Goal: Task Accomplishment & Management: Manage account settings

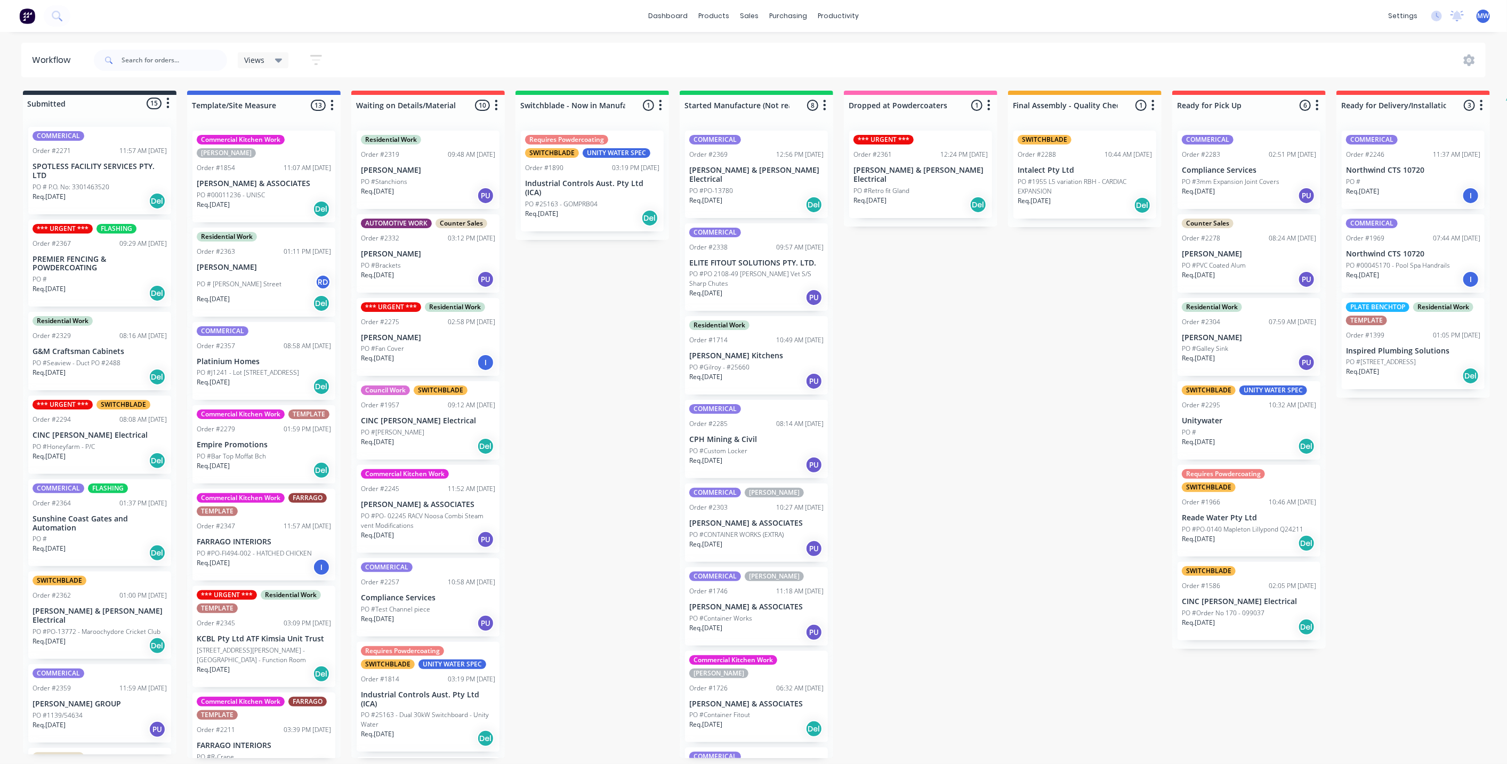
click at [644, 375] on div "Submitted 15 Status colour #273444 hex #273444 Save Cancel Summaries Total orde…" at bounding box center [881, 424] width 1778 height 667
click at [560, 343] on div "Submitted 15 Status colour #273444 hex #273444 Save Cancel Summaries Total orde…" at bounding box center [881, 424] width 1778 height 667
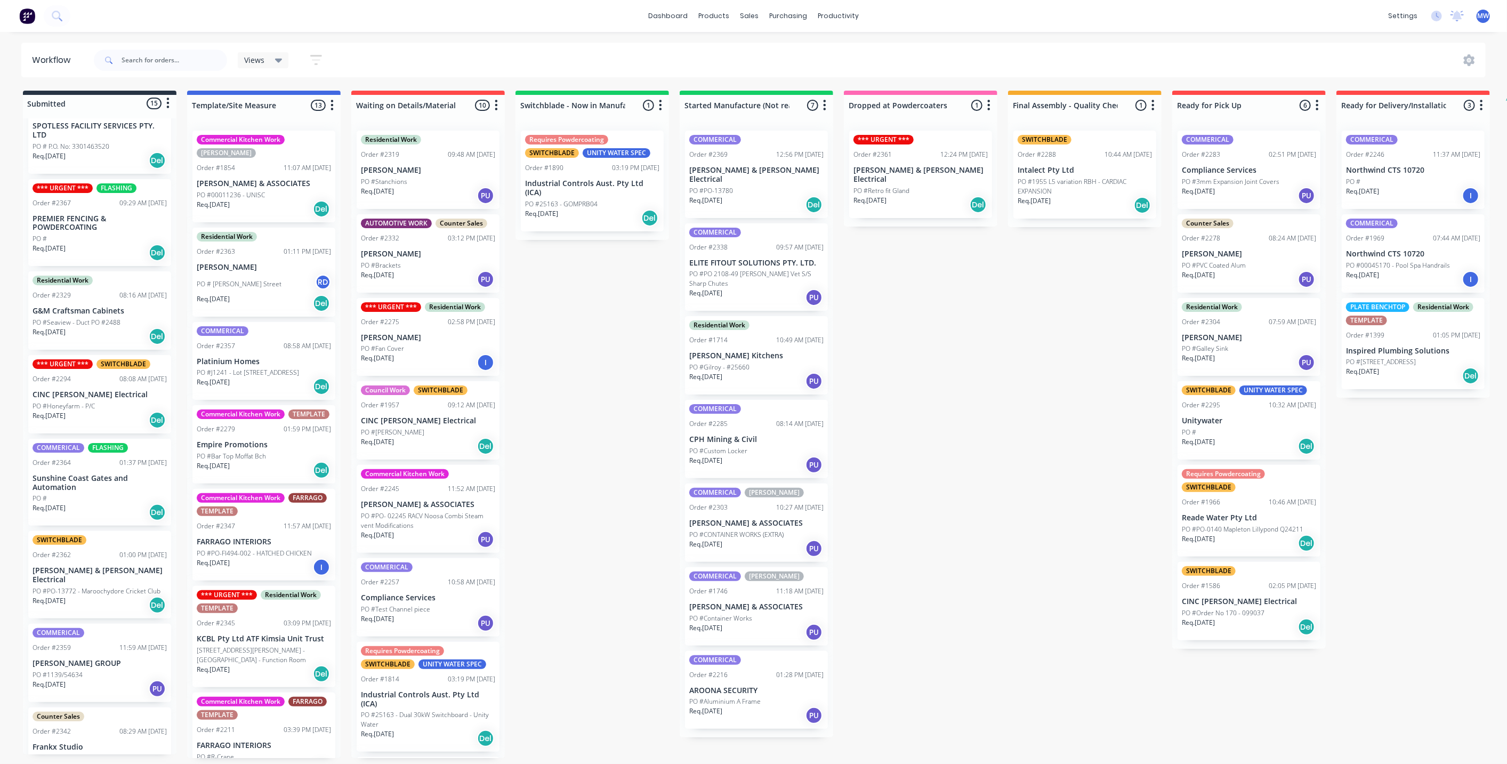
scroll to position [59, 0]
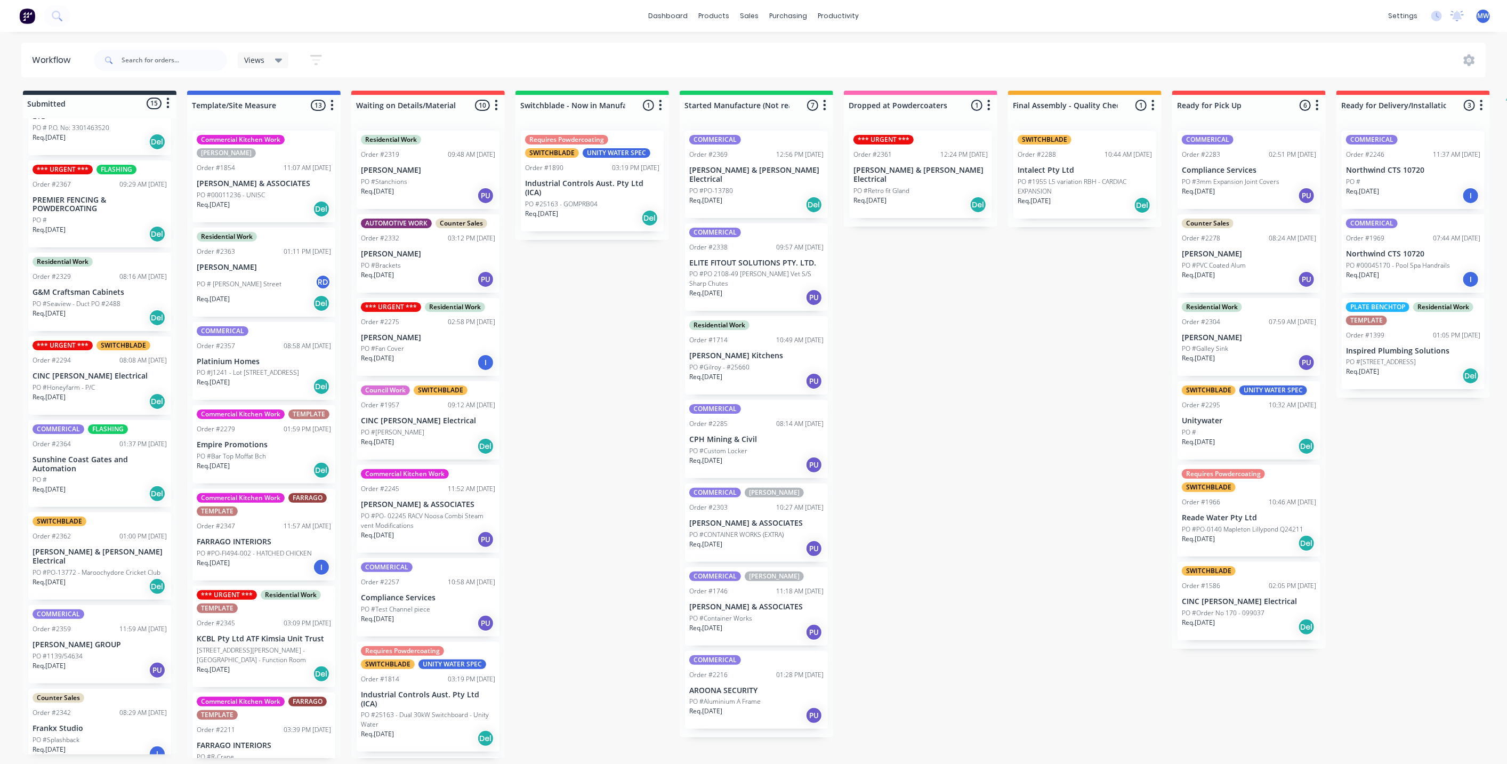
click at [619, 368] on div "Submitted 15 Status colour #273444 hex #273444 Save Cancel Summaries Total orde…" at bounding box center [881, 424] width 1778 height 667
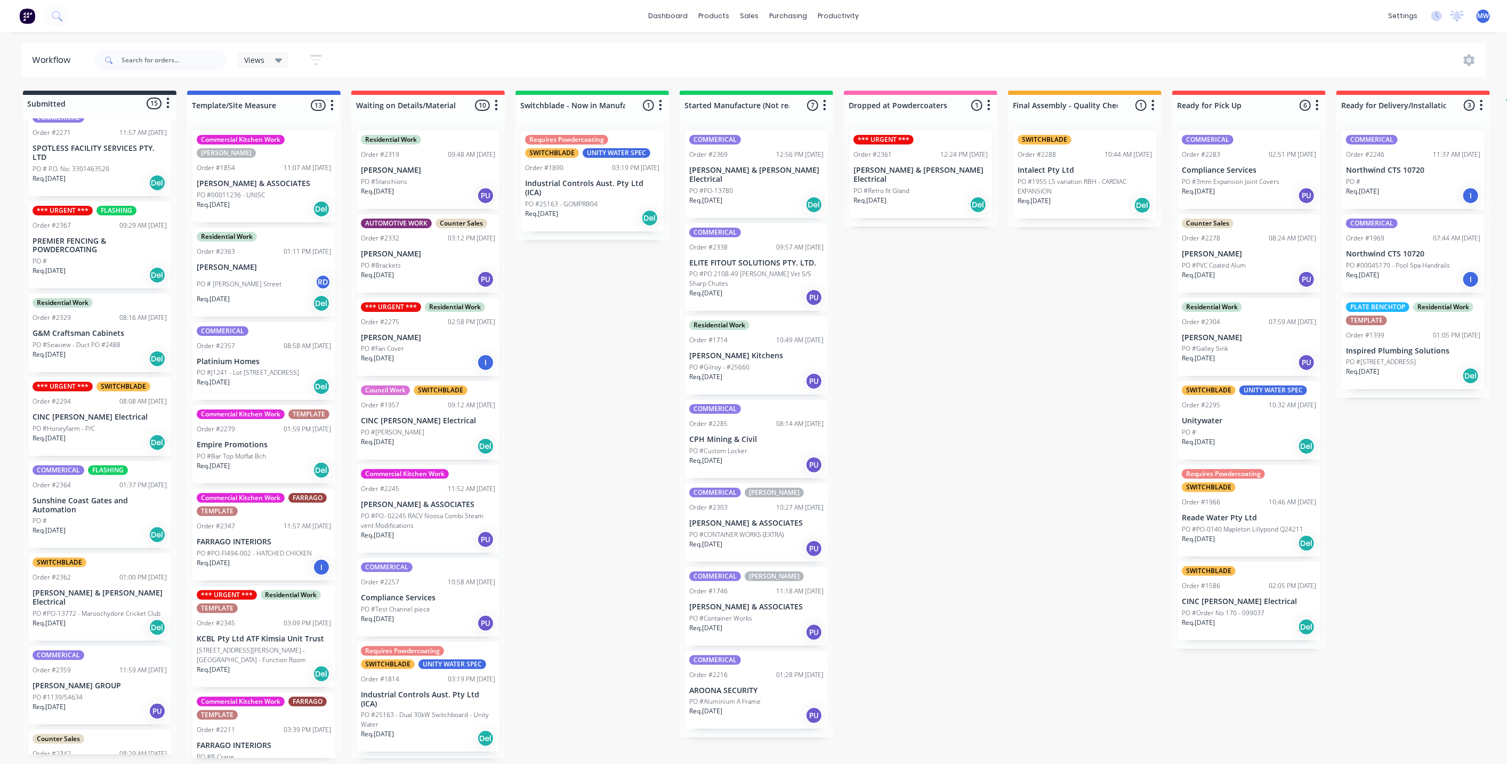
scroll to position [0, 0]
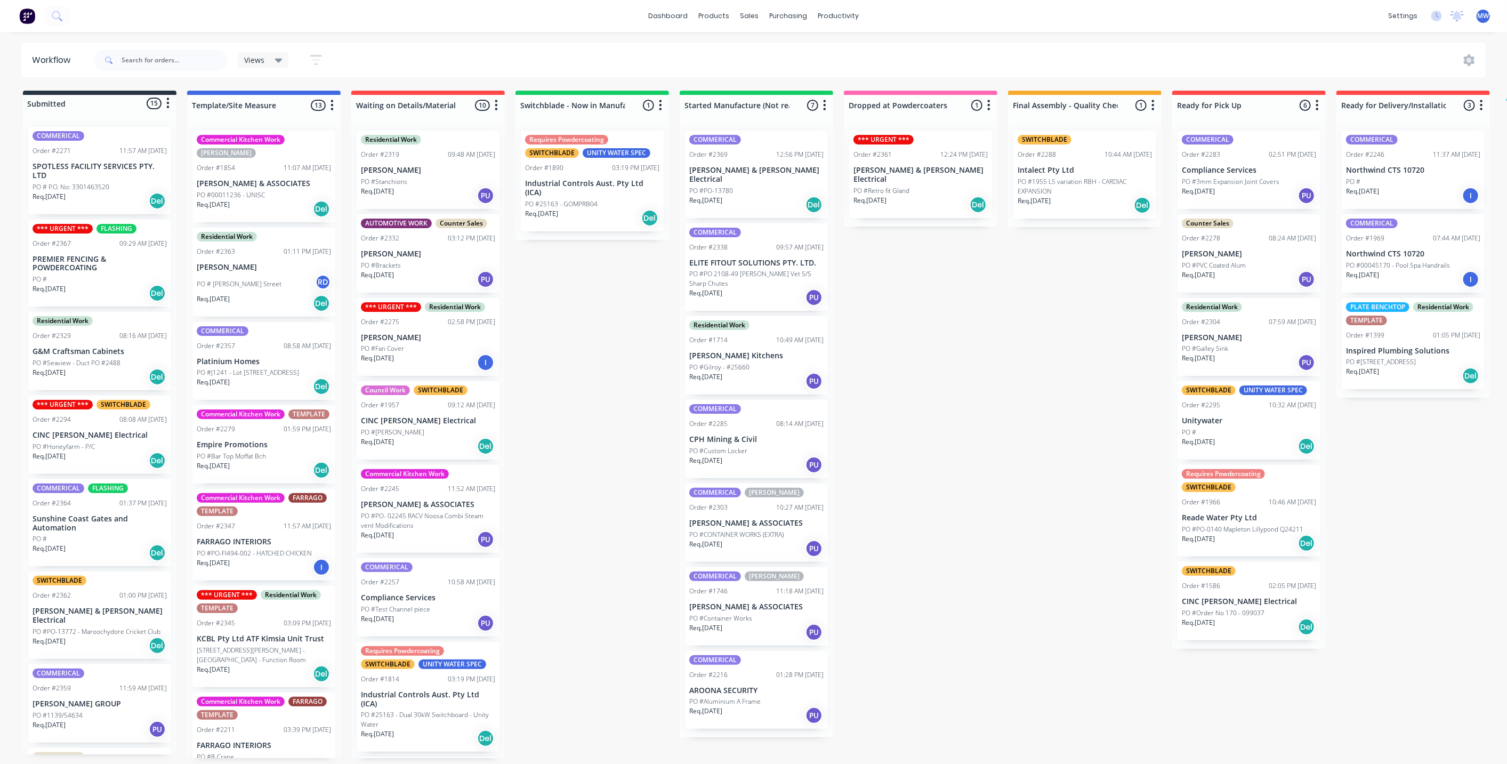
click at [240, 278] on div "PO # Janet Street RD" at bounding box center [264, 284] width 134 height 20
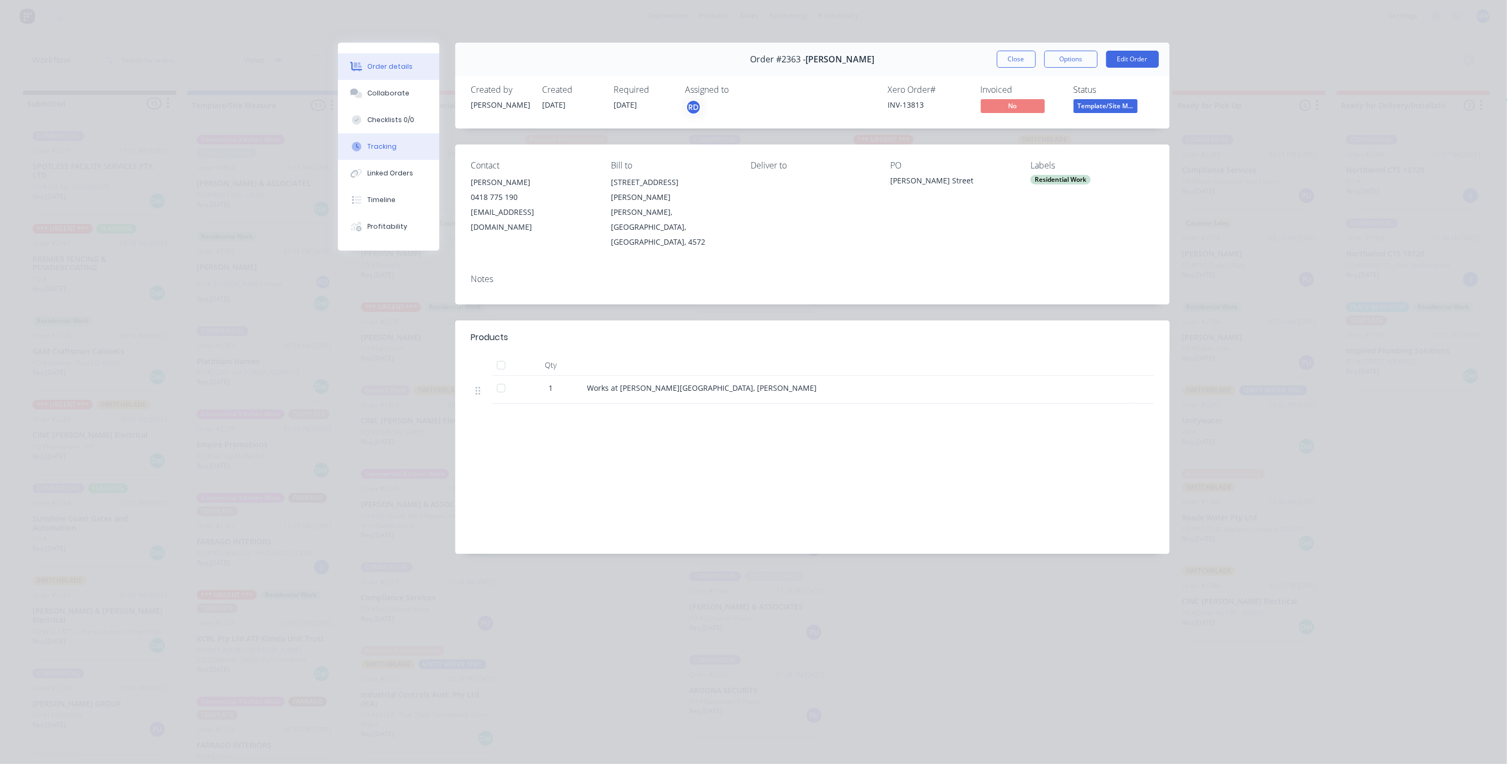
click at [405, 156] on button "Tracking" at bounding box center [388, 146] width 101 height 27
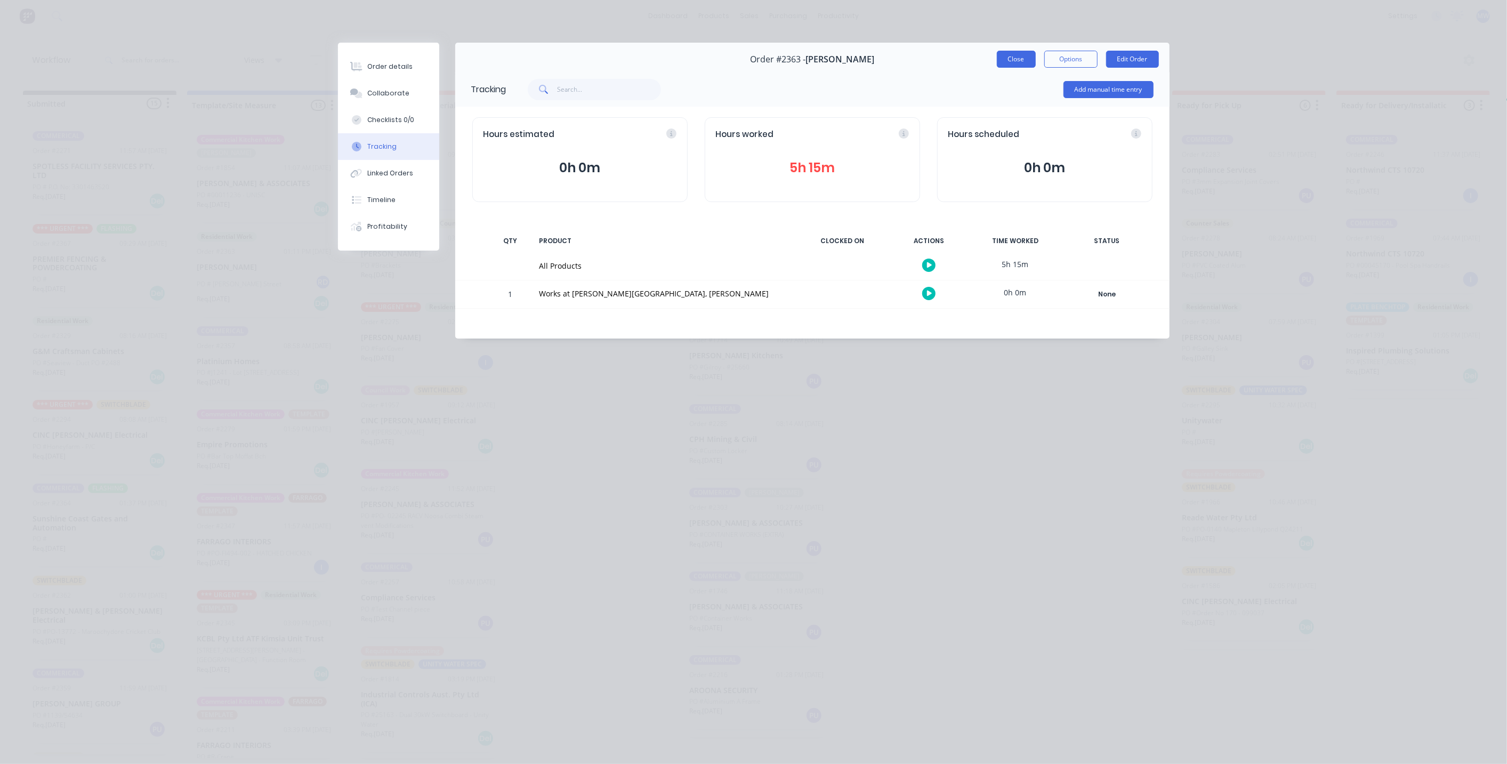
click at [1016, 64] on button "Close" at bounding box center [1016, 59] width 39 height 17
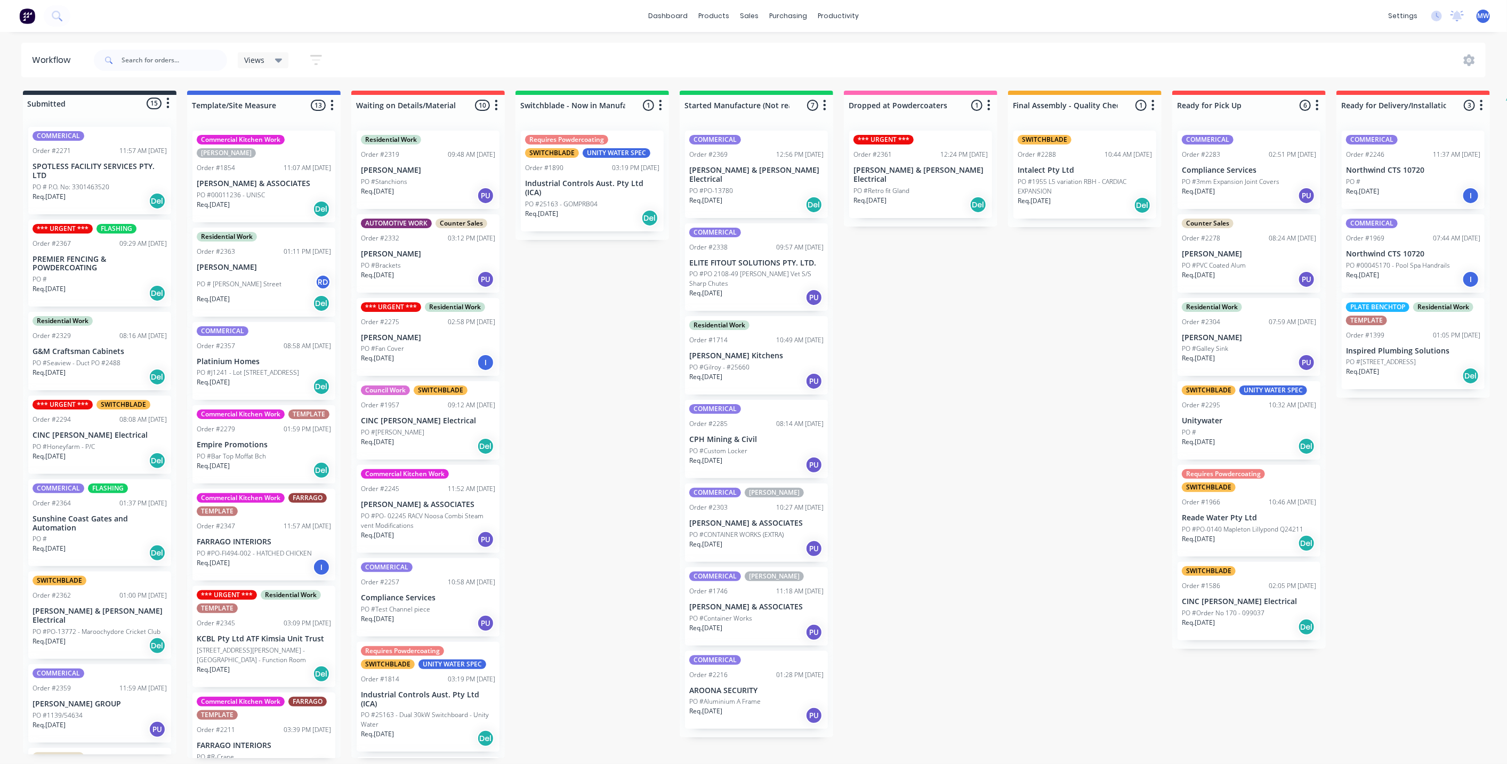
click at [619, 337] on div "Submitted 15 Status colour #273444 hex #273444 Save Cancel Summaries Total orde…" at bounding box center [881, 424] width 1778 height 667
click at [584, 326] on div "Submitted 15 Status colour #273444 hex #273444 Save Cancel Summaries Total orde…" at bounding box center [881, 424] width 1778 height 667
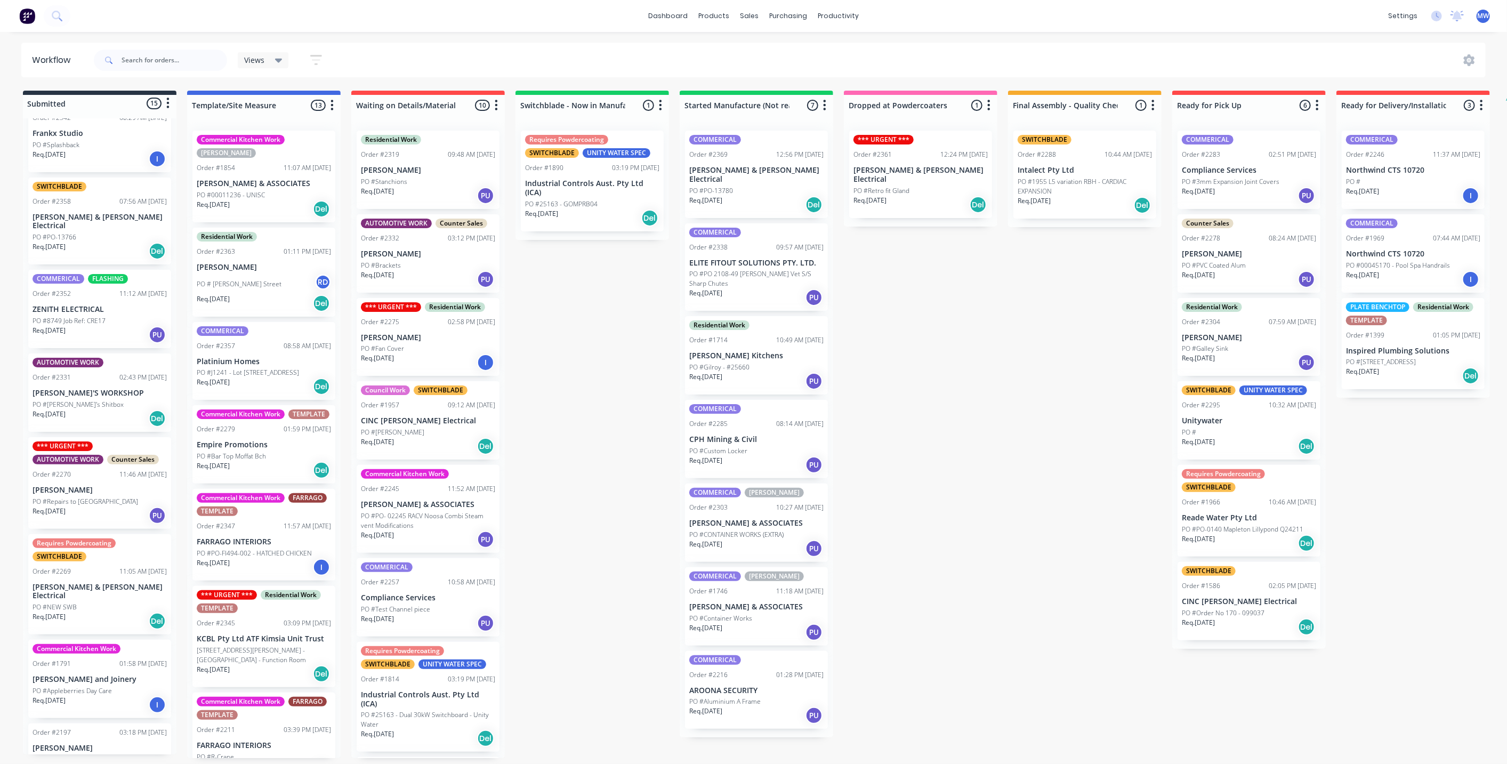
scroll to position [659, 0]
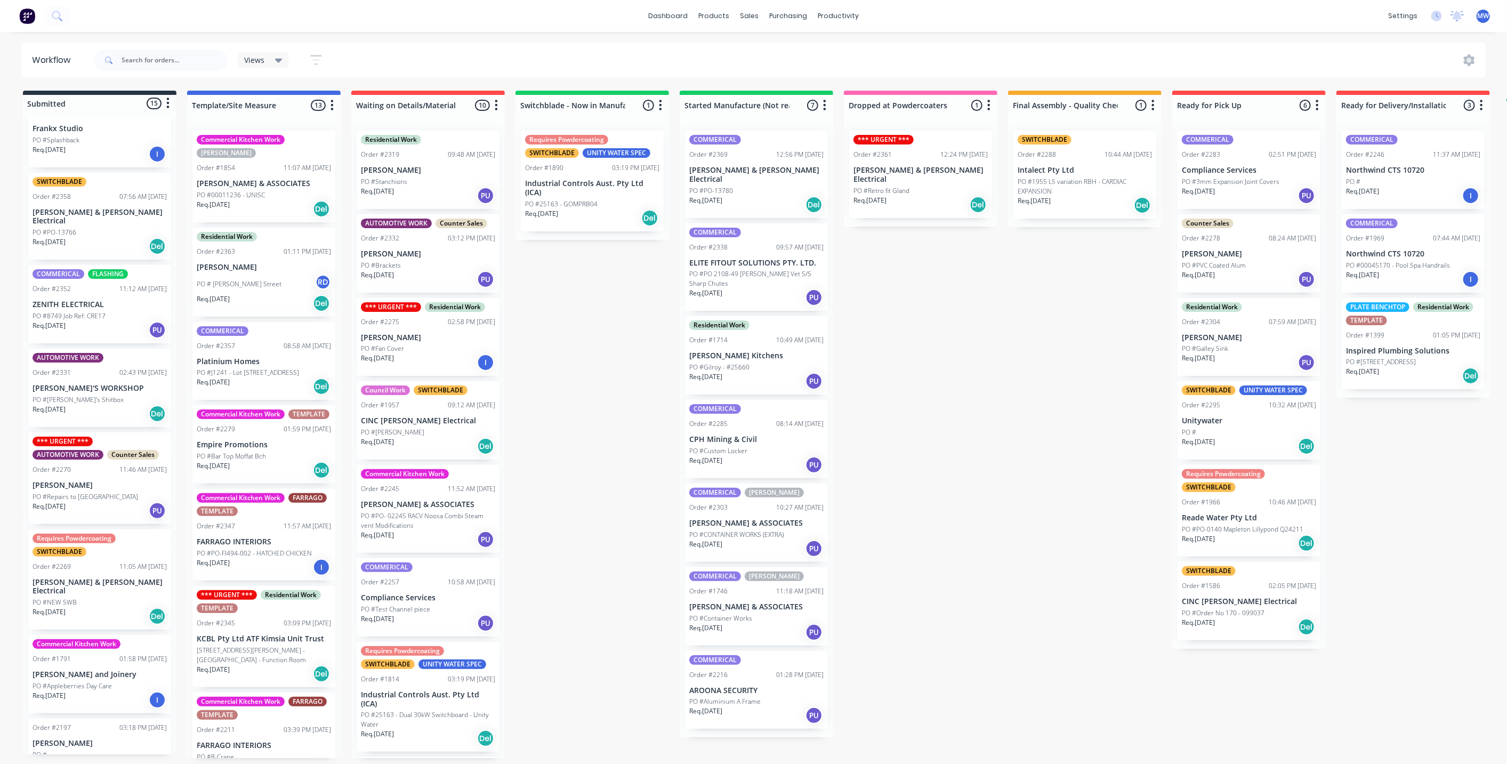
click at [588, 408] on div "Submitted 15 Status colour #273444 hex #273444 Save Cancel Summaries Total orde…" at bounding box center [881, 424] width 1778 height 667
click at [980, 407] on div "Submitted 15 Status colour #273444 hex #273444 Save Cancel Summaries Total orde…" at bounding box center [881, 424] width 1778 height 667
click at [1031, 382] on div "Submitted 15 Status colour #273444 hex #273444 Save Cancel Summaries Total orde…" at bounding box center [881, 424] width 1778 height 667
click at [1026, 301] on div "Submitted 15 Status colour #273444 hex #273444 Save Cancel Summaries Total orde…" at bounding box center [881, 424] width 1778 height 667
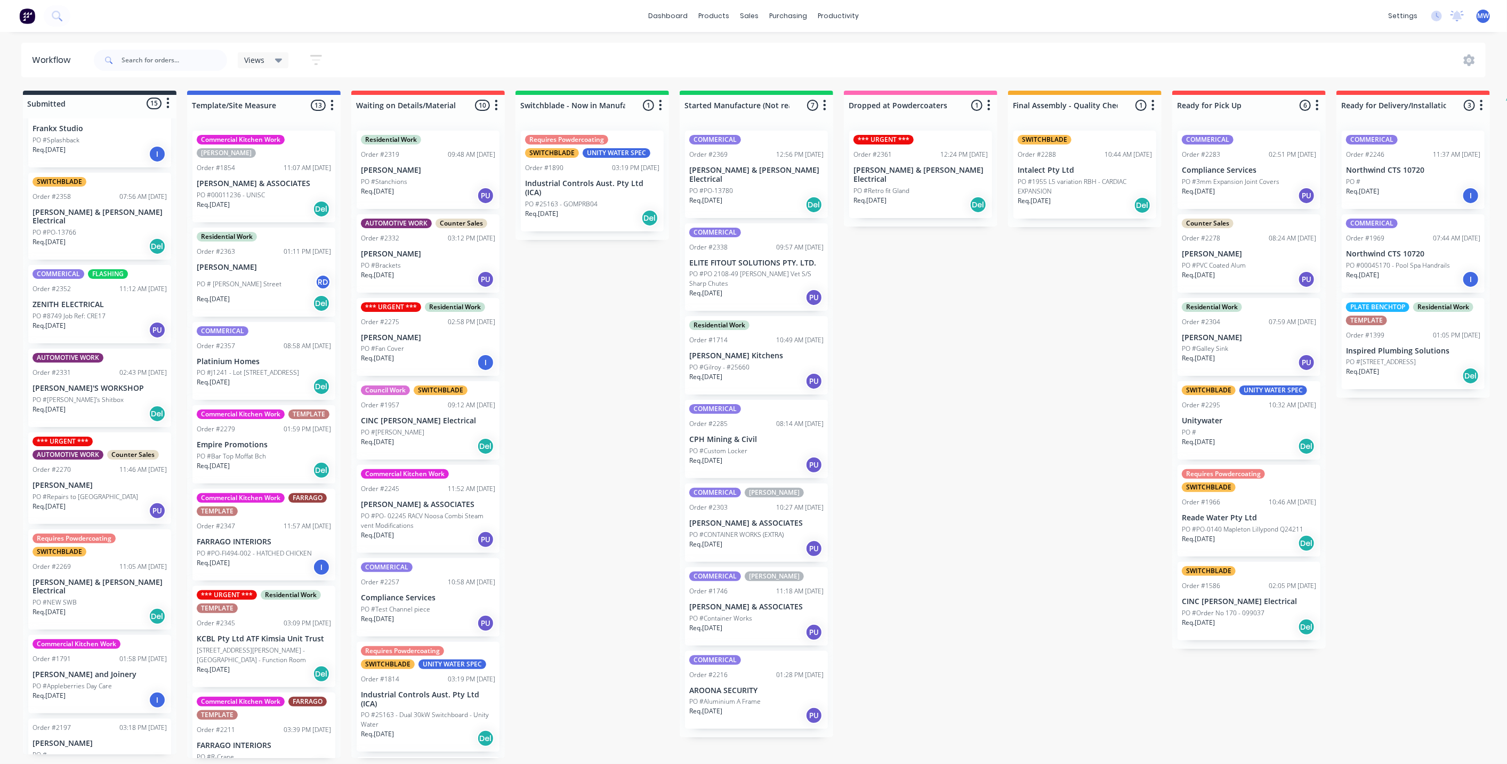
click at [1026, 301] on div "Submitted 15 Status colour #273444 hex #273444 Save Cancel Summaries Total orde…" at bounding box center [881, 424] width 1778 height 667
click at [1011, 361] on div "Submitted 15 Status colour #273444 hex #273444 Save Cancel Summaries Total orde…" at bounding box center [881, 424] width 1778 height 667
click at [562, 340] on div "Submitted 15 Status colour #273444 hex #273444 Save Cancel Summaries Total orde…" at bounding box center [881, 424] width 1778 height 667
drag, startPoint x: 611, startPoint y: 363, endPoint x: 570, endPoint y: 370, distance: 41.5
click at [610, 363] on div "Submitted 15 Status colour #273444 hex #273444 Save Cancel Summaries Total orde…" at bounding box center [881, 424] width 1778 height 667
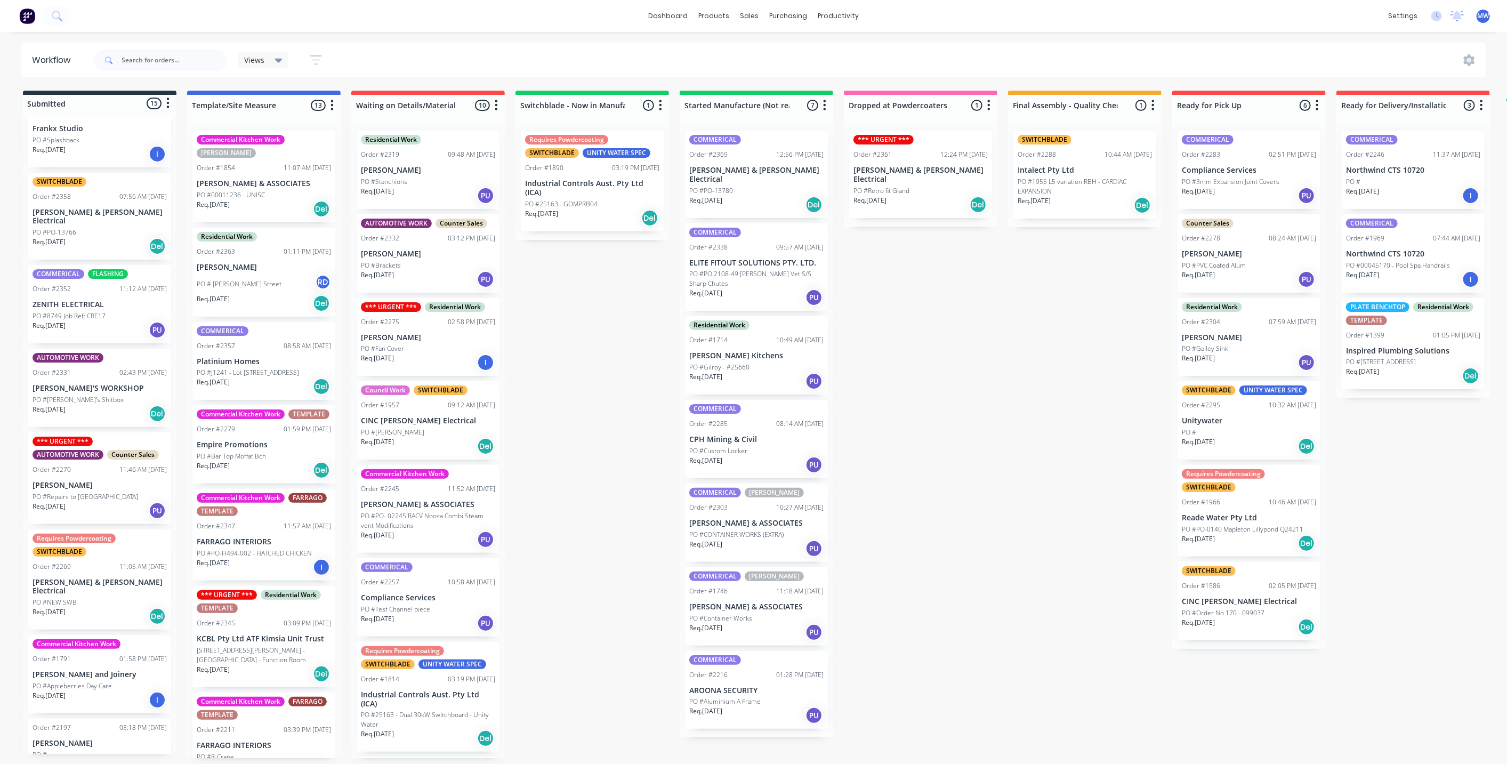
click at [559, 324] on div "Submitted 15 Status colour #273444 hex #273444 Save Cancel Summaries Total orde…" at bounding box center [881, 424] width 1778 height 667
click at [920, 334] on div "Submitted 15 Status colour #273444 hex #273444 Save Cancel Summaries Total orde…" at bounding box center [881, 424] width 1778 height 667
click at [632, 361] on div "Submitted 15 Status colour #273444 hex #273444 Save Cancel Summaries Total orde…" at bounding box center [881, 424] width 1778 height 667
click at [868, 474] on div "Submitted 15 Status colour #273444 hex #273444 Save Cancel Summaries Total orde…" at bounding box center [881, 424] width 1778 height 667
click at [513, 540] on div "Submitted 15 Status colour #273444 hex #273444 Save Cancel Summaries Total orde…" at bounding box center [881, 424] width 1778 height 667
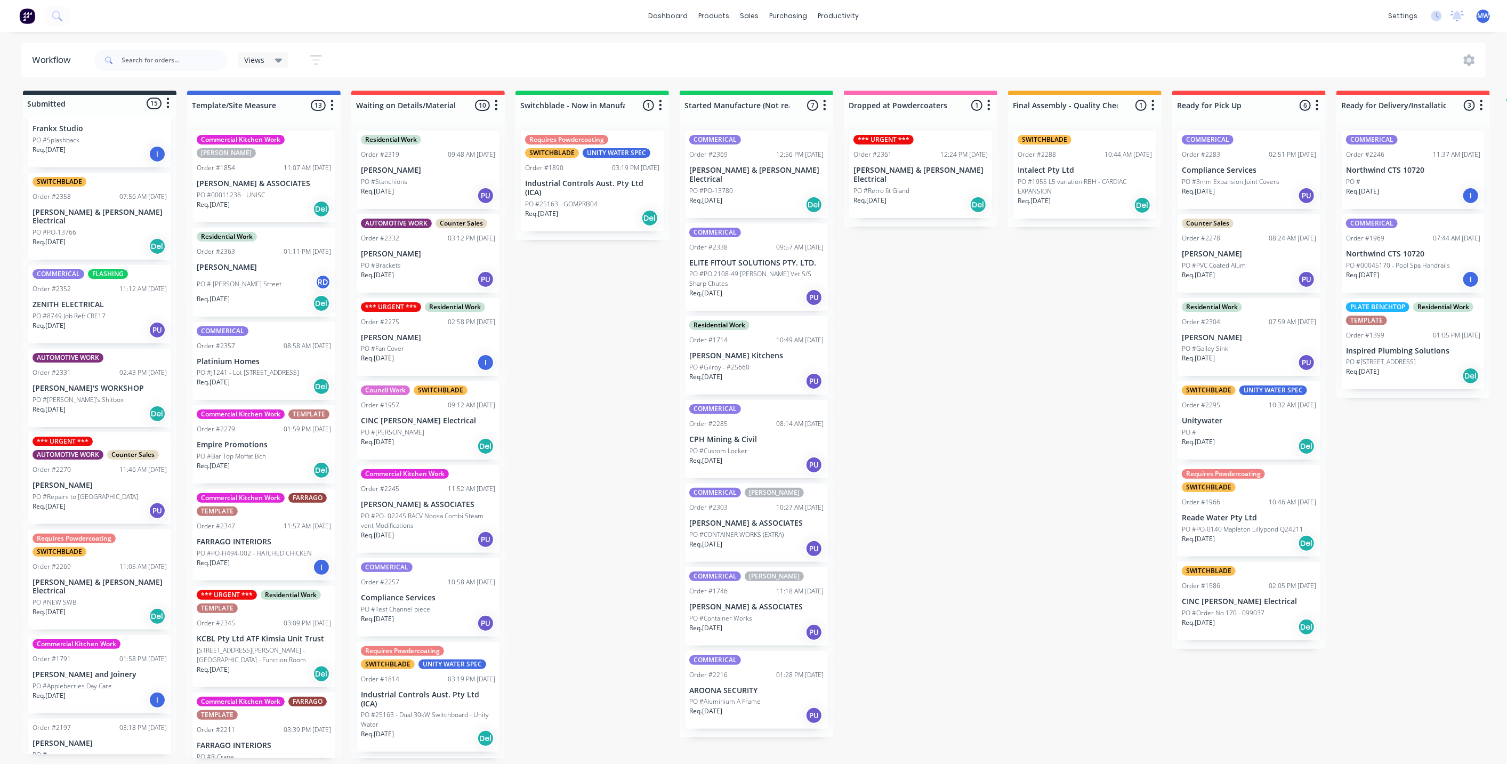
click at [562, 538] on div "Submitted 15 Status colour #273444 hex #273444 Save Cancel Summaries Total orde…" at bounding box center [881, 424] width 1778 height 667
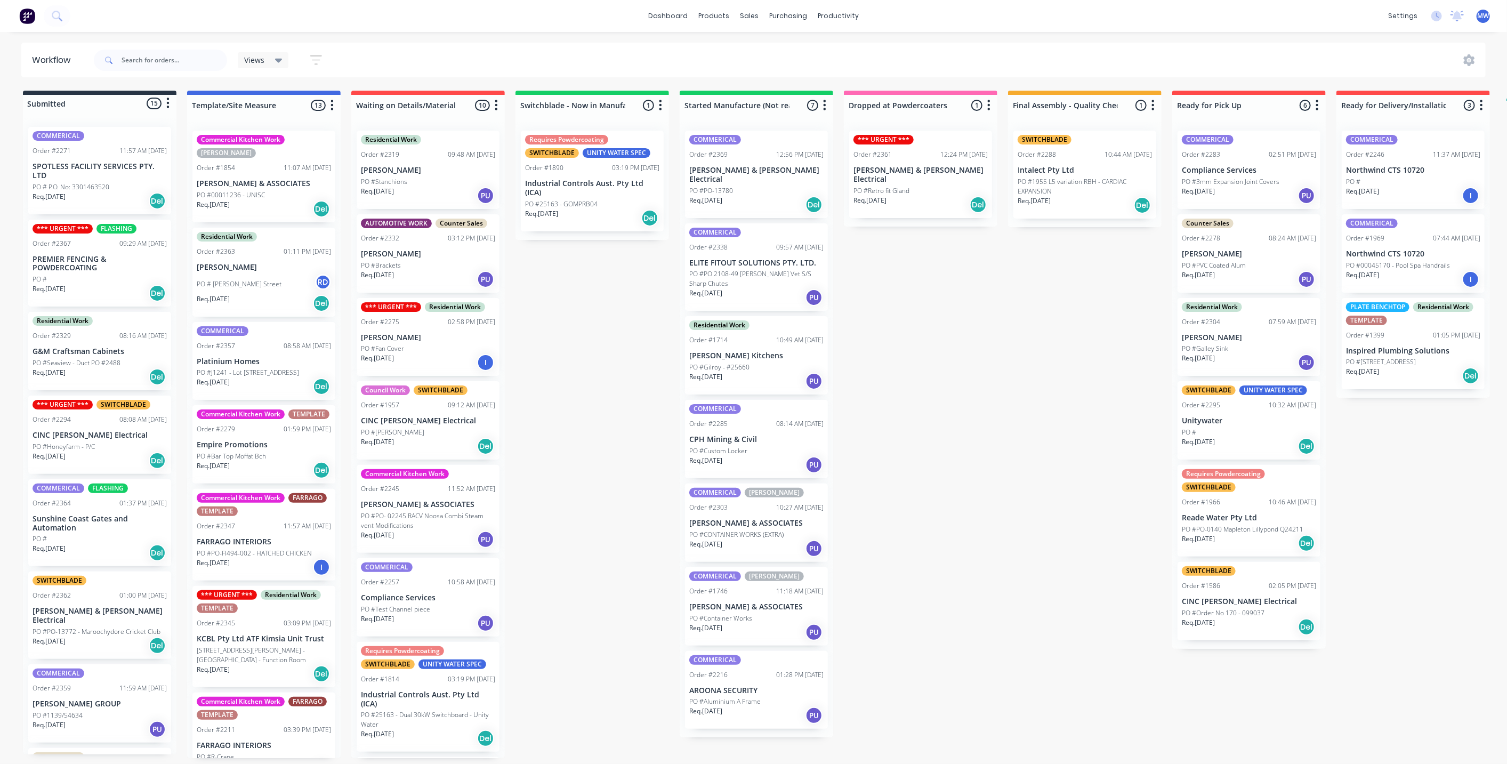
scroll to position [0, 0]
click at [575, 400] on div "Submitted 15 Status colour #273444 hex #273444 Save Cancel Summaries Total orde…" at bounding box center [881, 424] width 1778 height 667
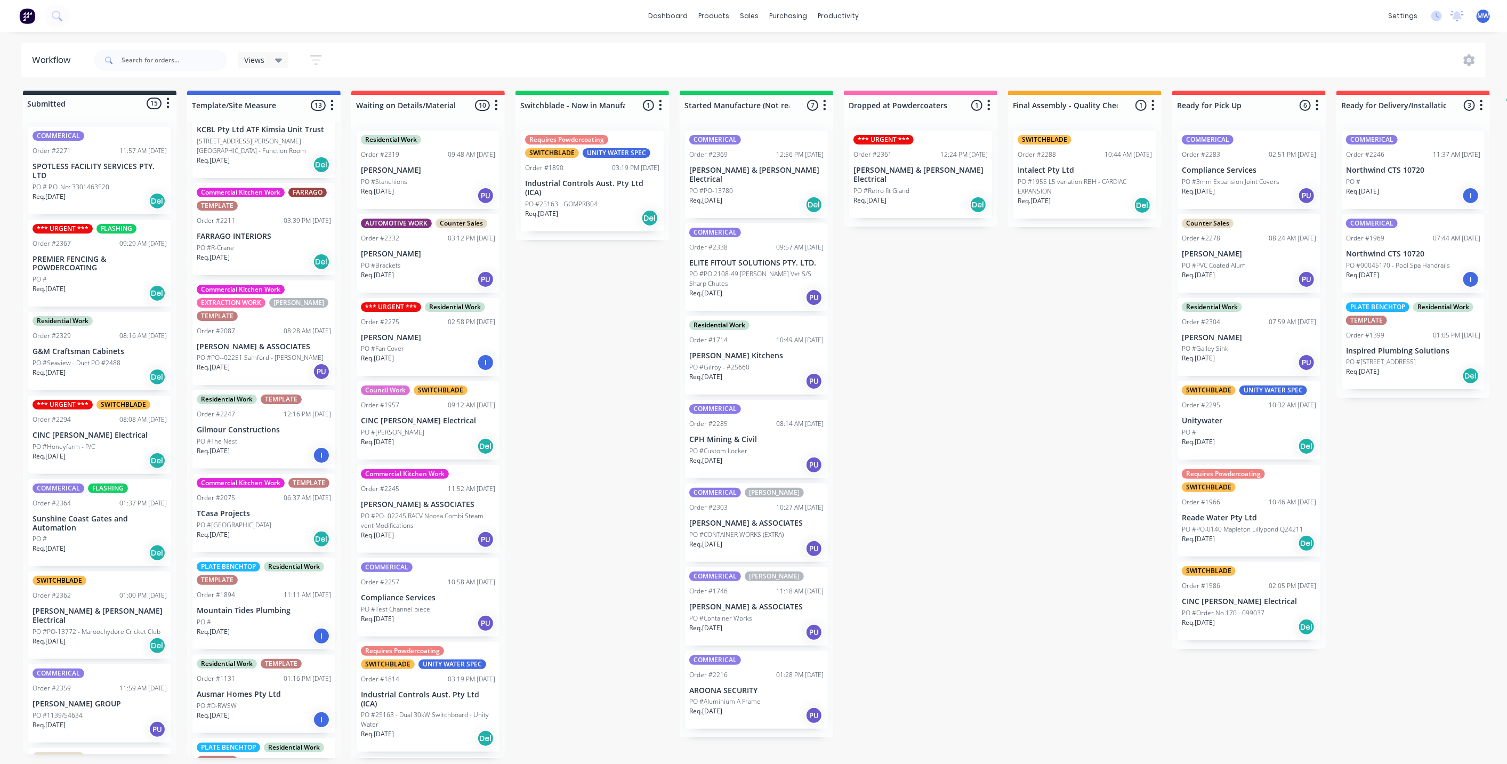
scroll to position [602, 0]
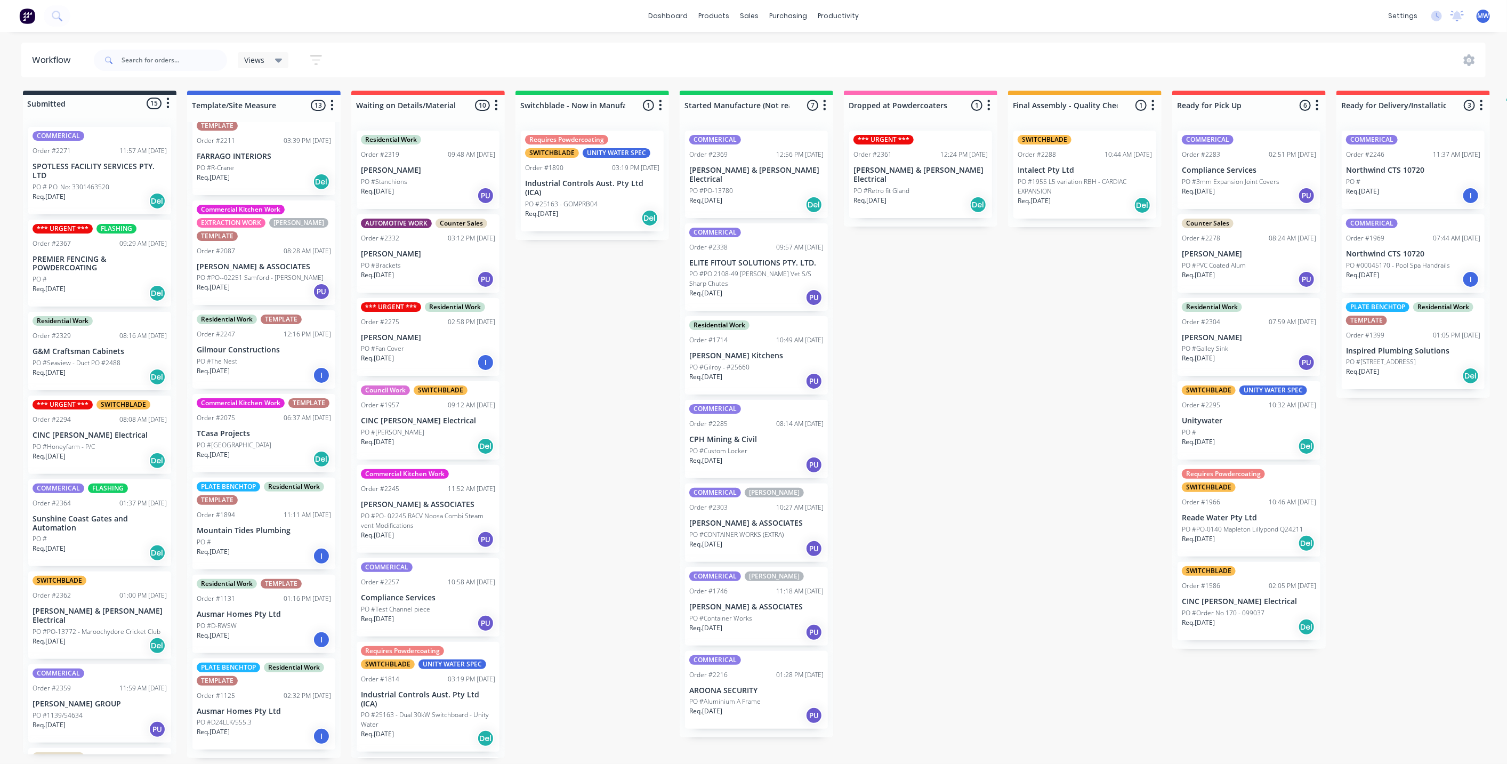
click at [604, 327] on div "Submitted 15 Status colour #273444 hex #273444 Save Cancel Summaries Total orde…" at bounding box center [881, 424] width 1778 height 667
click at [604, 310] on div "Submitted 15 Status colour #273444 hex #273444 Save Cancel Summaries Total orde…" at bounding box center [881, 424] width 1778 height 667
drag, startPoint x: 601, startPoint y: 413, endPoint x: 580, endPoint y: 409, distance: 21.6
click at [600, 412] on div "Submitted 15 Status colour #273444 hex #273444 Save Cancel Summaries Total orde…" at bounding box center [881, 424] width 1778 height 667
click at [569, 475] on div "Submitted 15 Status colour #273444 hex #273444 Save Cancel Summaries Total orde…" at bounding box center [881, 424] width 1778 height 667
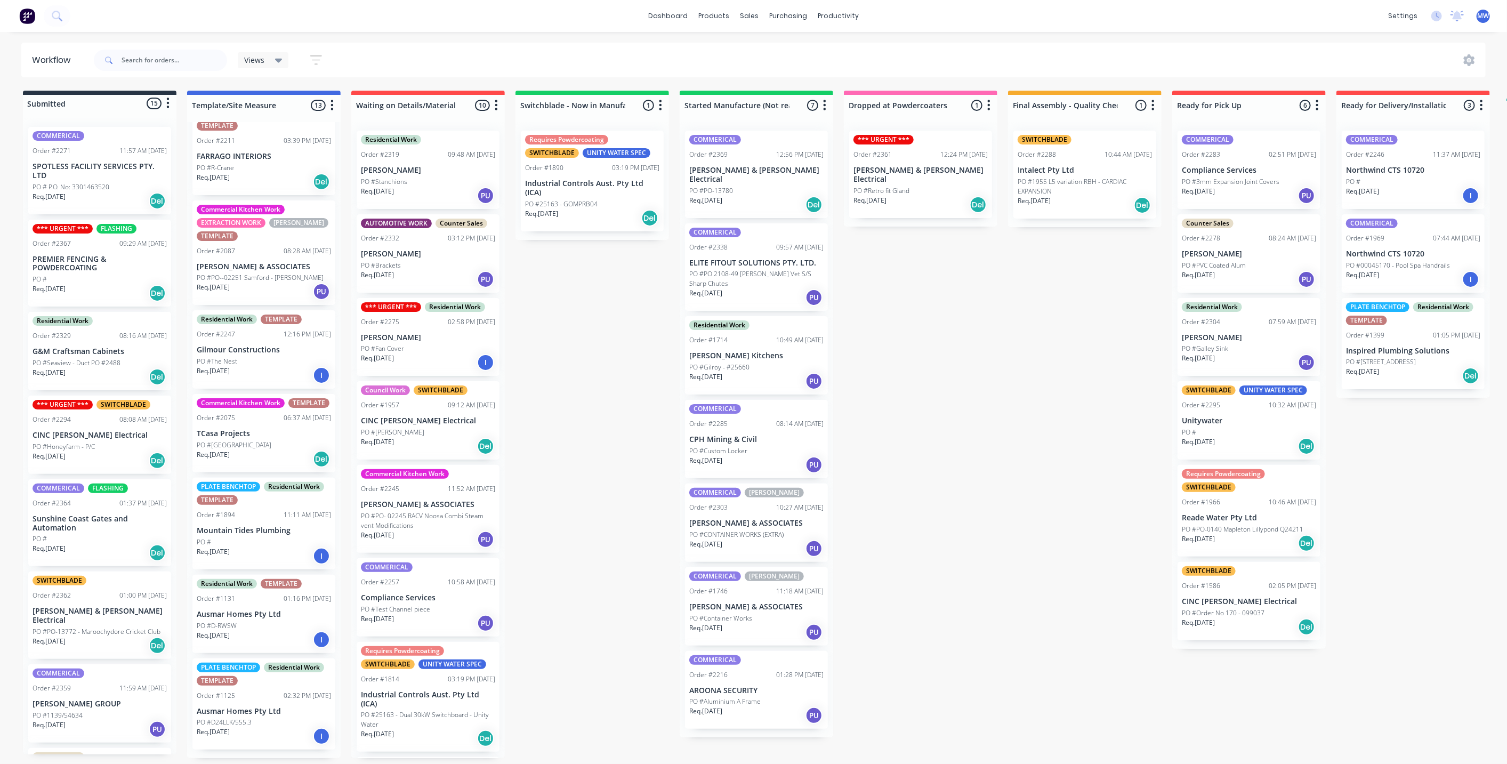
click at [611, 463] on div "Submitted 15 Status colour #273444 hex #273444 Save Cancel Summaries Total orde…" at bounding box center [881, 424] width 1778 height 667
click at [632, 358] on div "Submitted 15 Status colour #273444 hex #273444 Save Cancel Summaries Total orde…" at bounding box center [881, 424] width 1778 height 667
click at [1425, 350] on p "Inspired Plumbing Solutions" at bounding box center [1413, 350] width 134 height 9
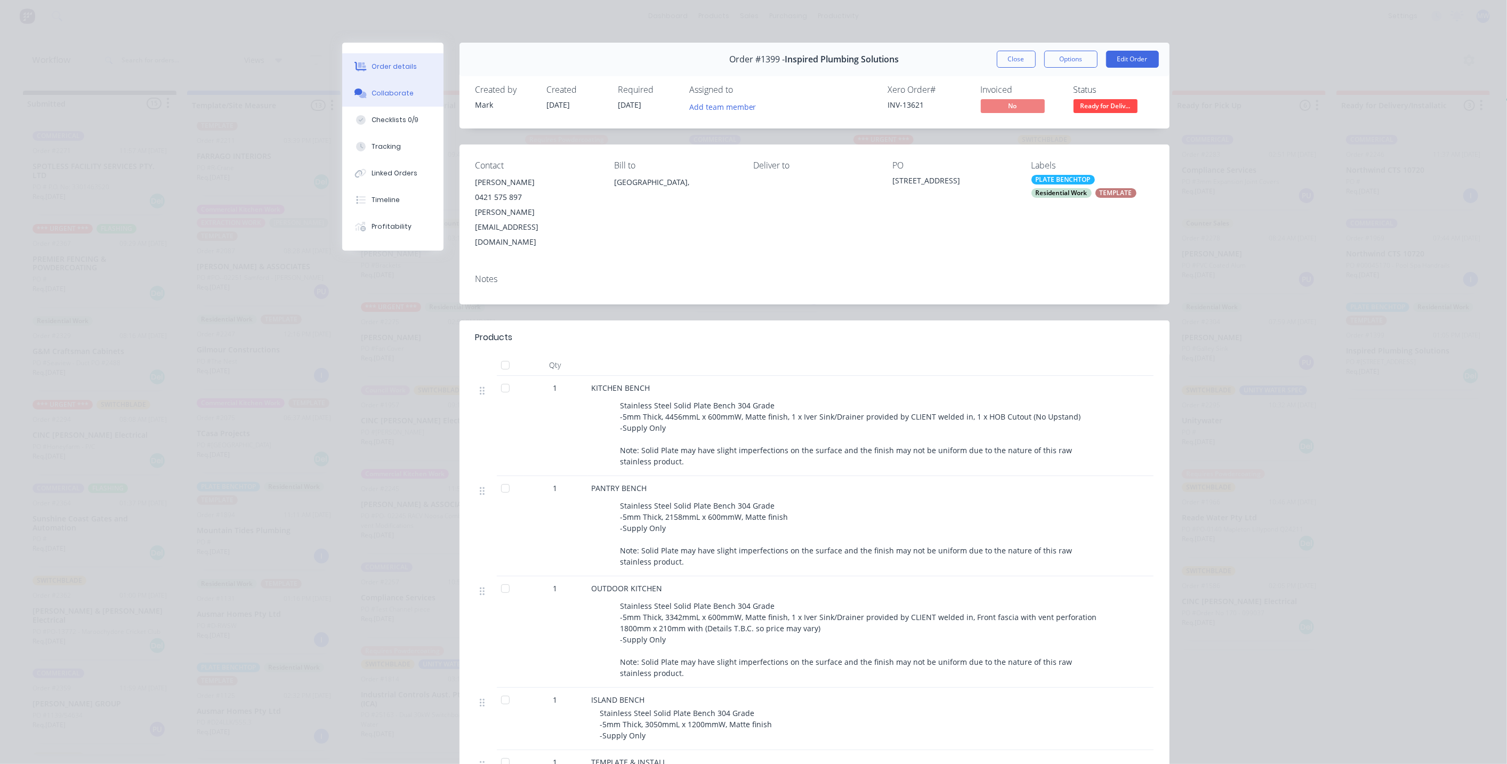
click at [396, 92] on div "Collaborate" at bounding box center [392, 93] width 42 height 10
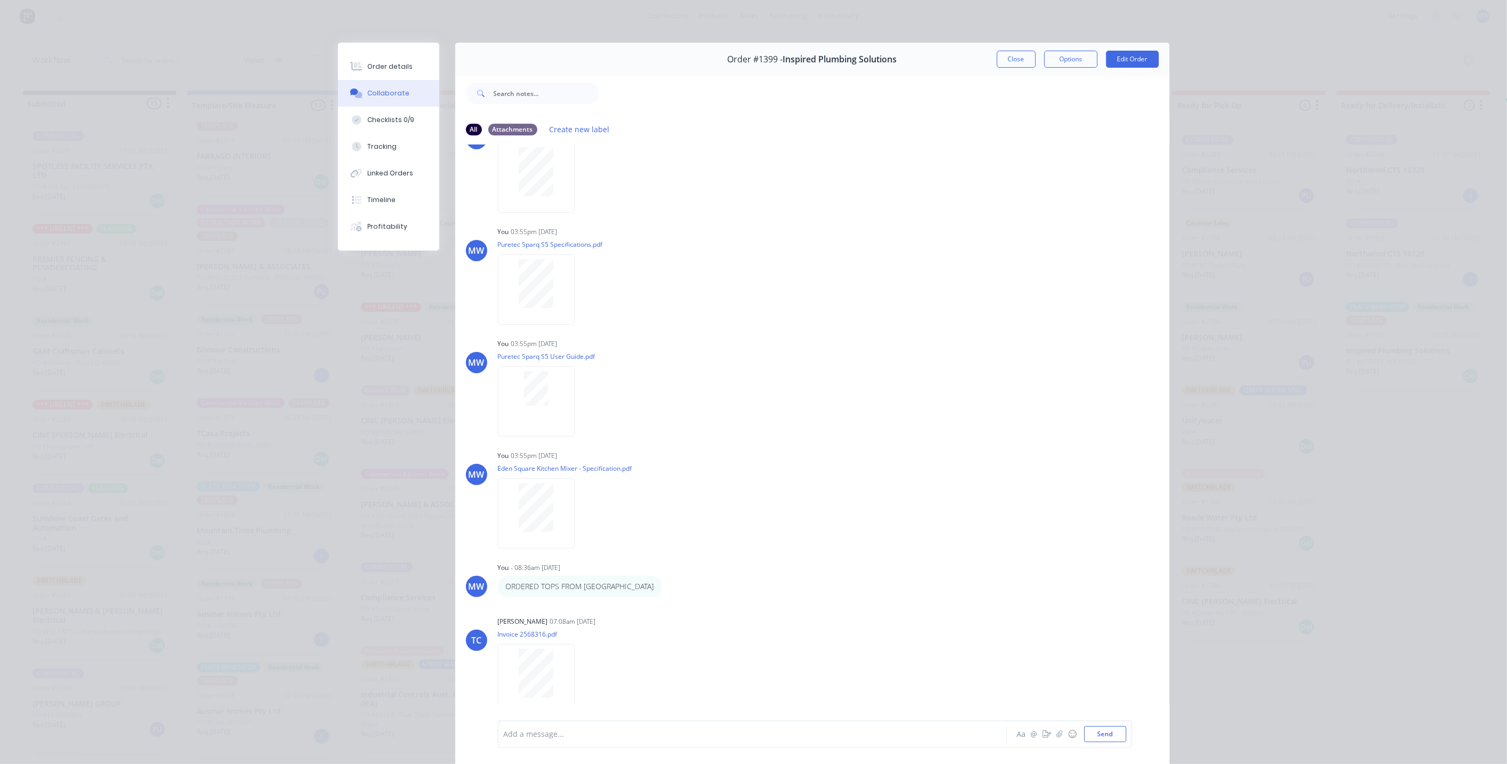
scroll to position [1820, 0]
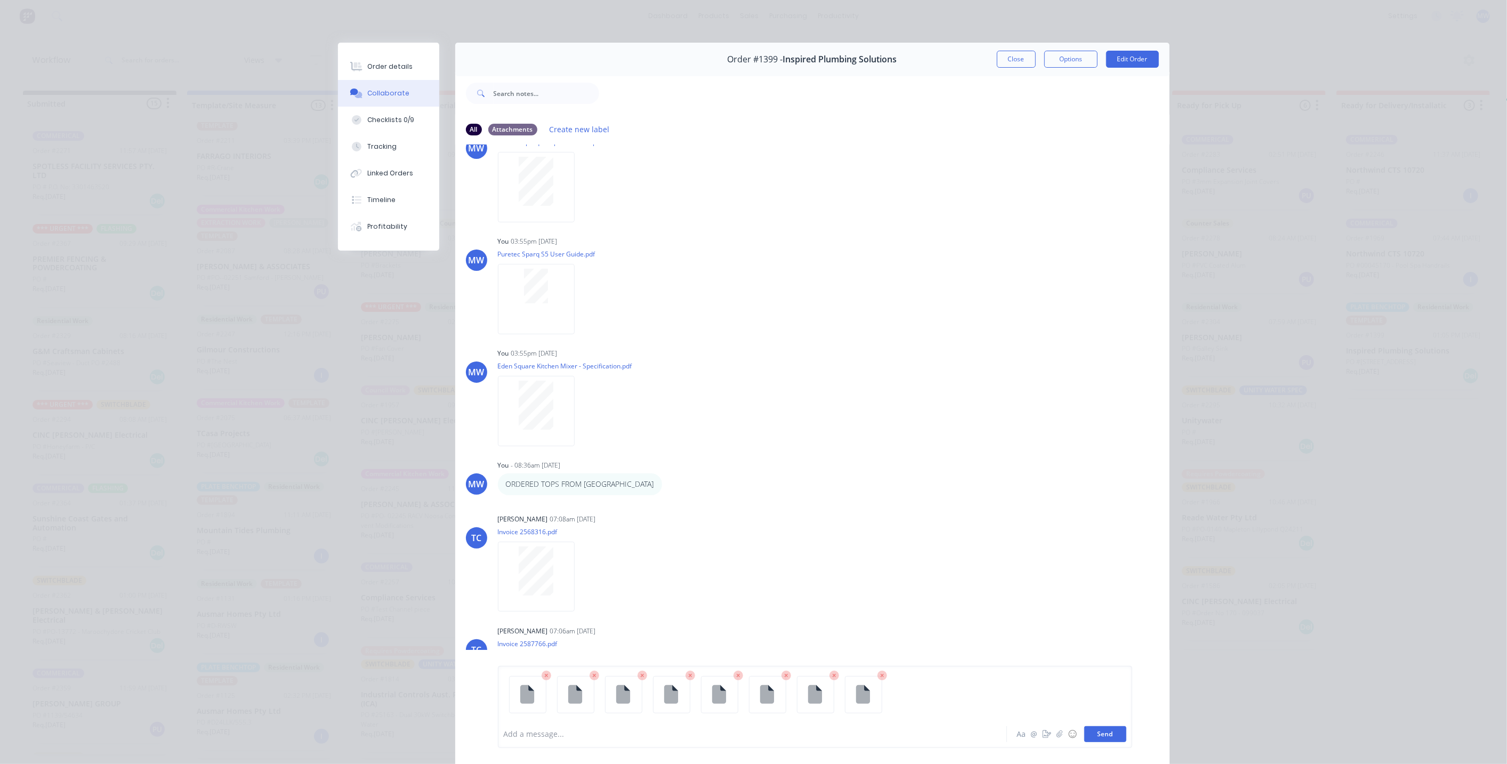
click at [1095, 735] on button "Send" at bounding box center [1105, 734] width 42 height 16
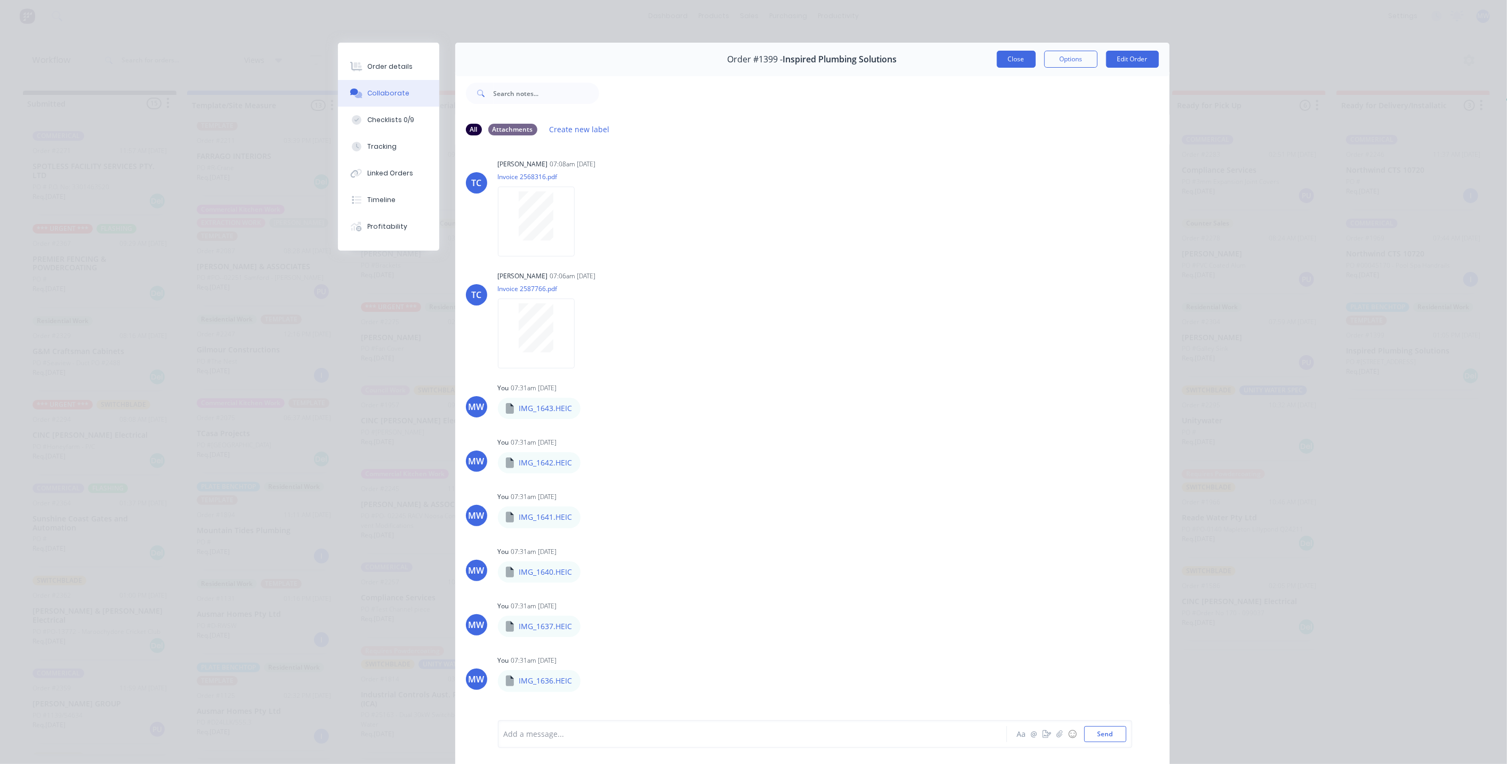
click at [1014, 64] on button "Close" at bounding box center [1016, 59] width 39 height 17
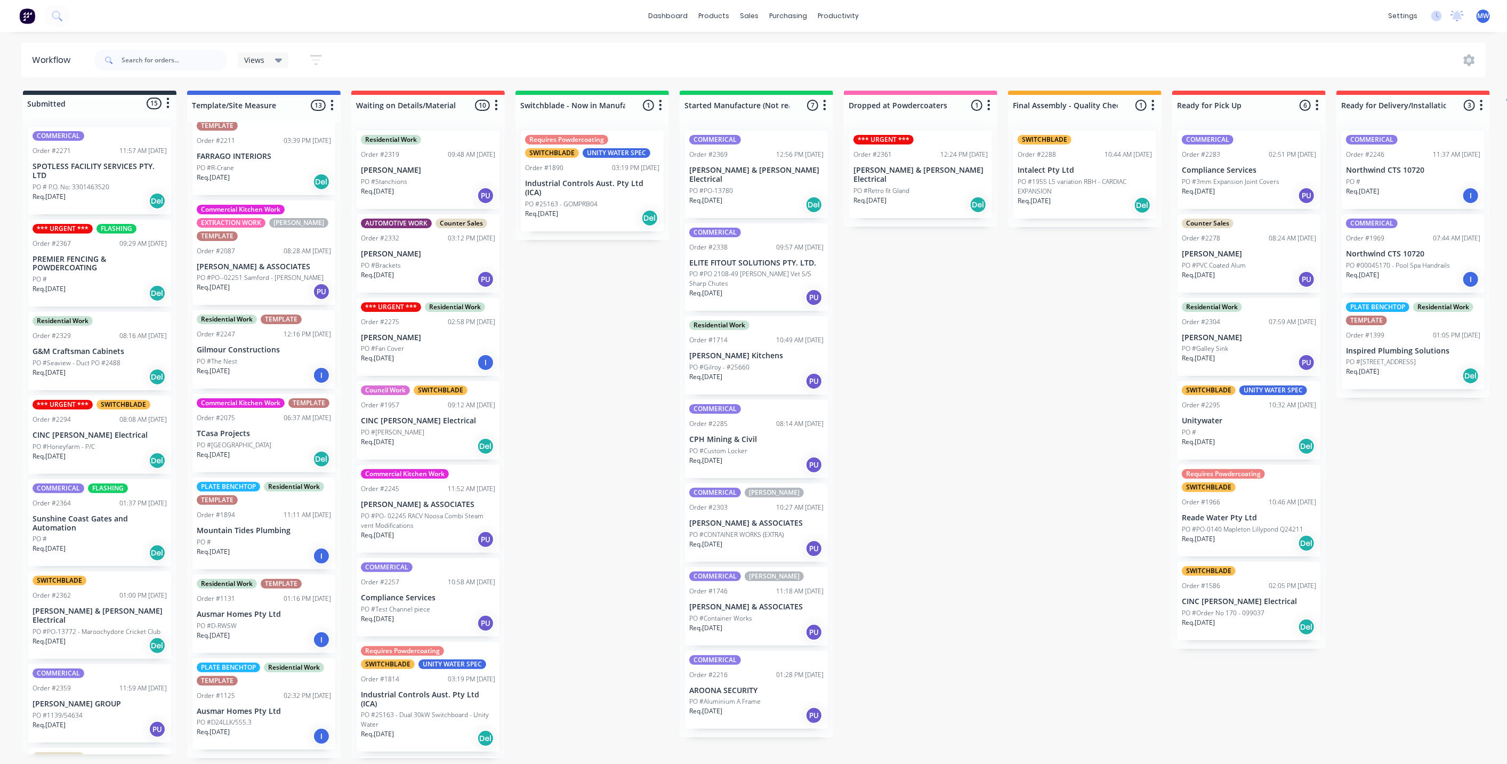
click at [964, 494] on div "Submitted 15 Status colour #273444 hex #273444 Save Cancel Summaries Total orde…" at bounding box center [881, 424] width 1778 height 667
click at [1428, 441] on div "Mark as Delivered" at bounding box center [1433, 432] width 107 height 22
click at [1056, 438] on div "Submitted 15 Status colour #273444 hex #273444 Save Cancel Summaries Total orde…" at bounding box center [881, 424] width 1778 height 667
drag, startPoint x: 613, startPoint y: 478, endPoint x: 701, endPoint y: 28, distance: 458.8
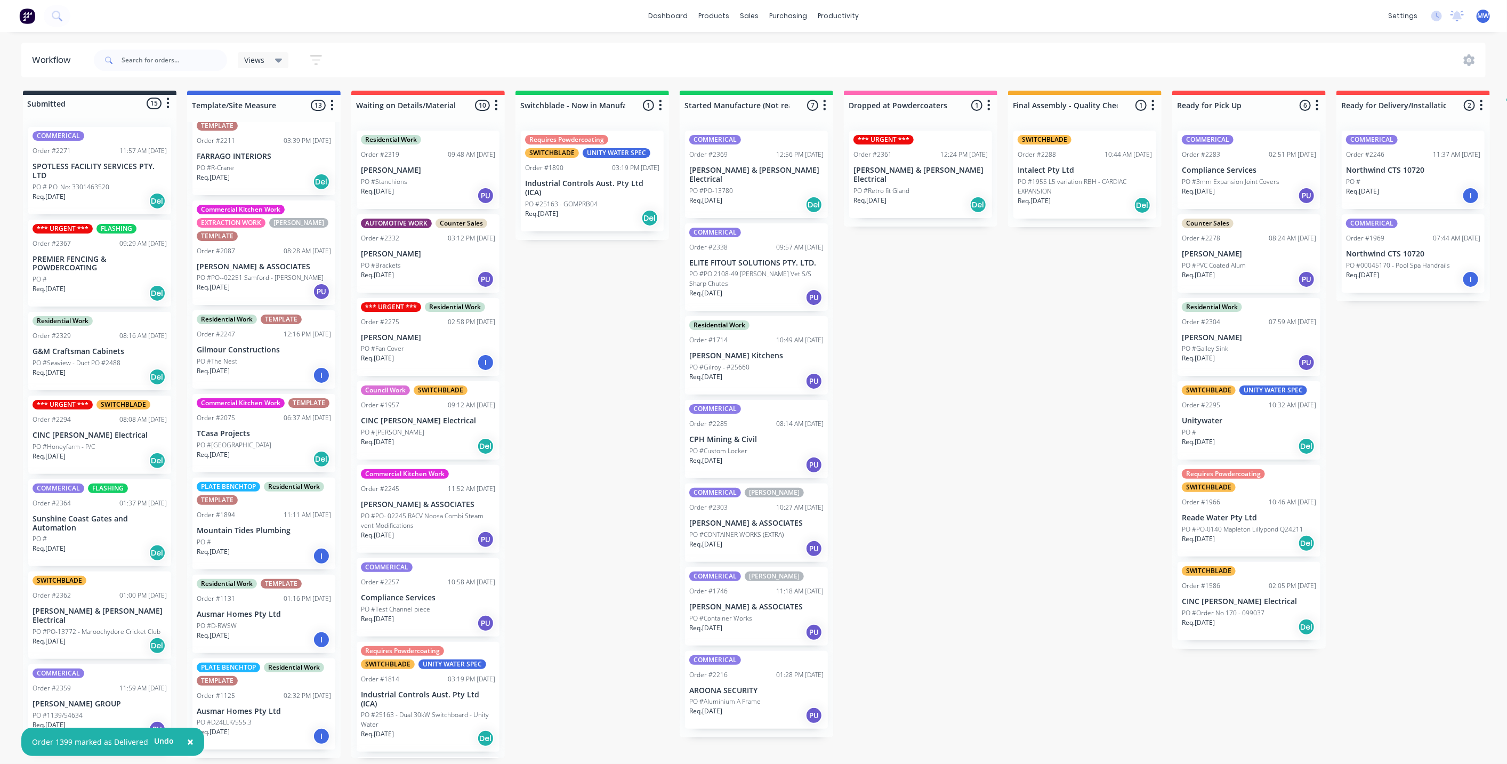
click at [613, 478] on div "Submitted 15 Status colour #273444 hex #273444 Save Cancel Summaries Total orde…" at bounding box center [881, 424] width 1778 height 667
click at [524, 318] on div "Submitted 15 Status colour #273444 hex #273444 Save Cancel Summaries Total orde…" at bounding box center [881, 424] width 1778 height 667
click at [546, 288] on div "Submitted 15 Status colour #273444 hex #273444 Save Cancel Summaries Total orde…" at bounding box center [881, 424] width 1778 height 667
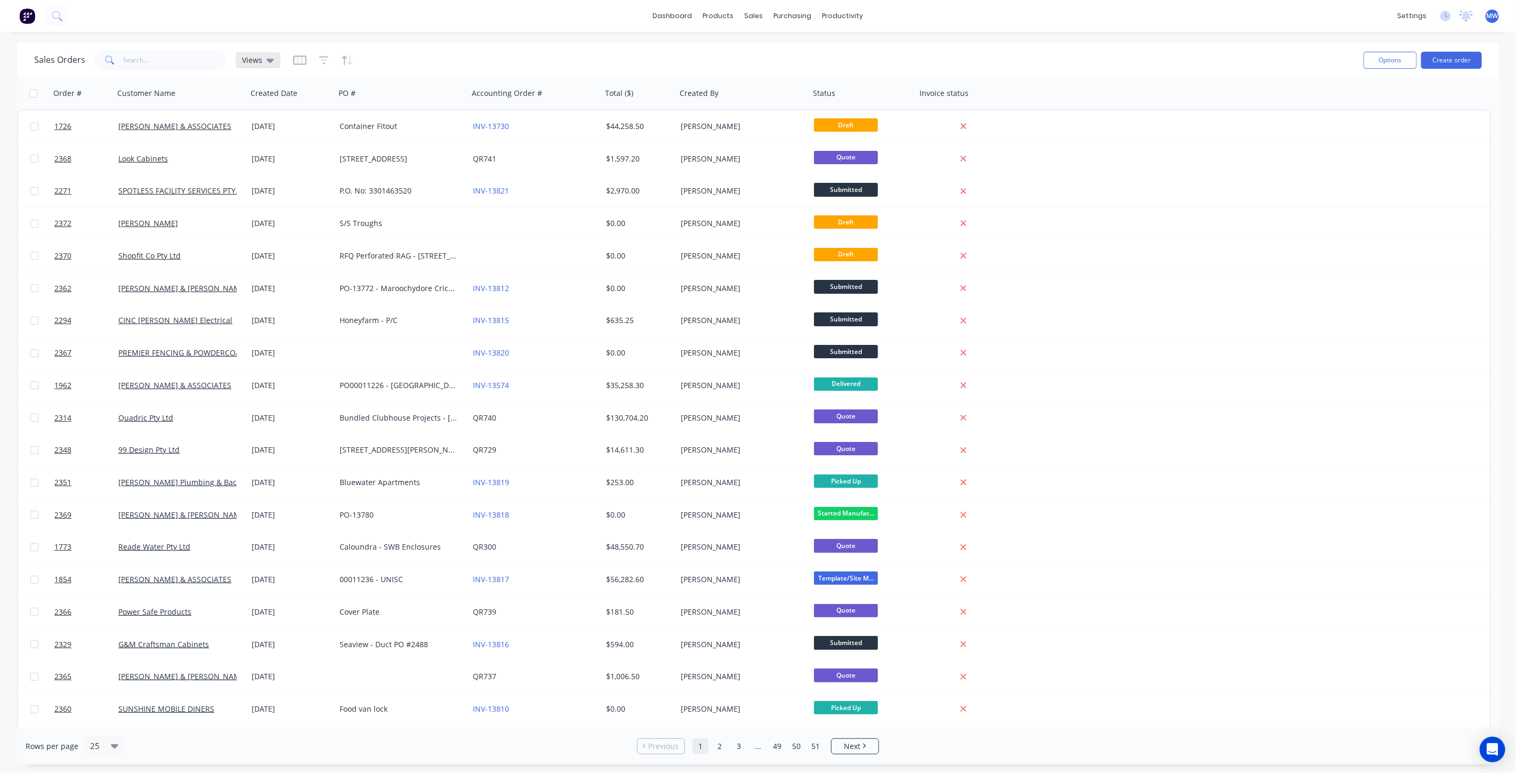
click at [250, 59] on span "Views" at bounding box center [252, 59] width 20 height 11
click at [276, 174] on button "DRAFT QUOTES" at bounding box center [300, 172] width 122 height 12
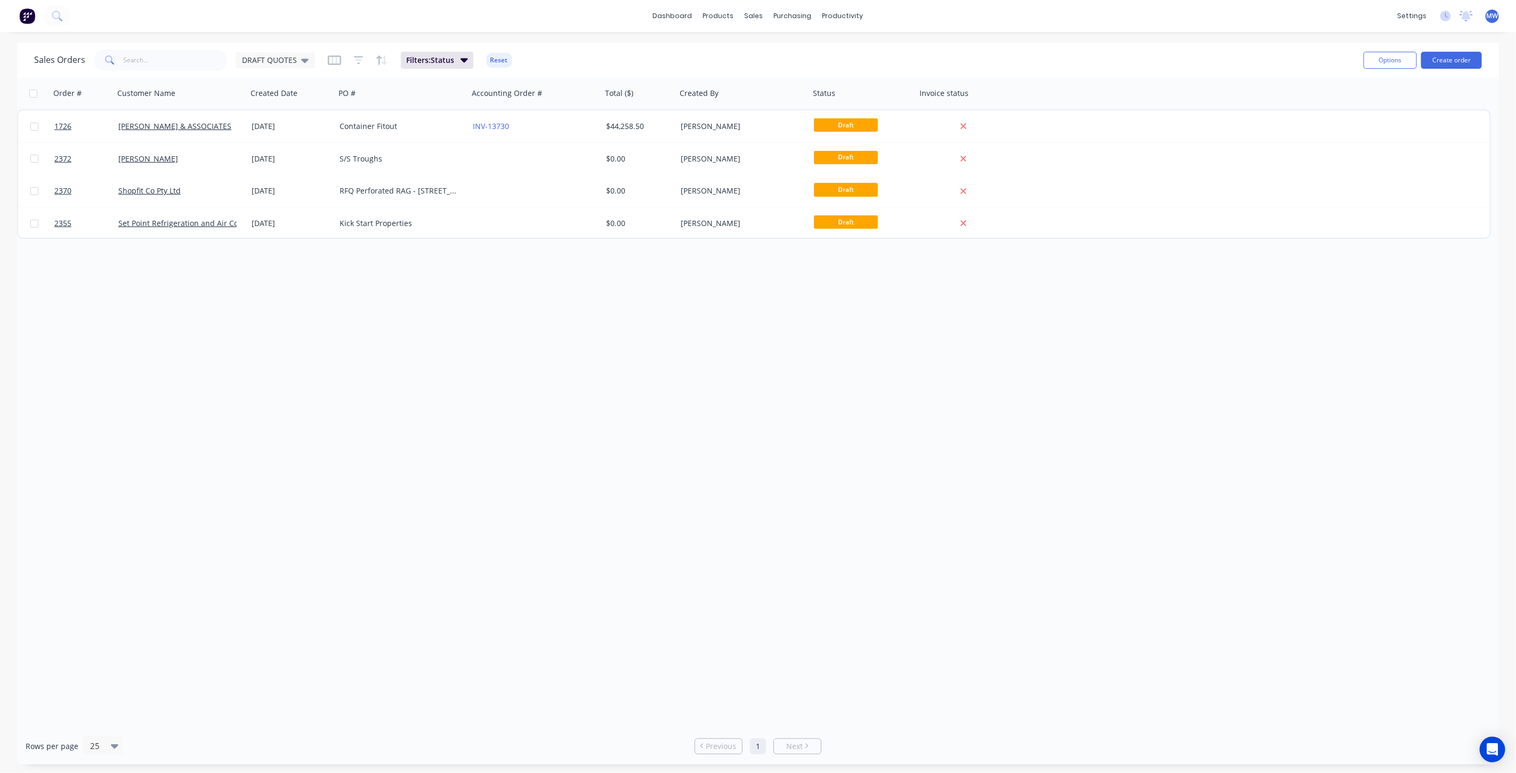
click at [368, 336] on div "Order # Customer Name Created Date PO # Accounting Order # Total ($) Created By…" at bounding box center [758, 402] width 1482 height 650
drag, startPoint x: 479, startPoint y: 386, endPoint x: 467, endPoint y: 373, distance: 17.4
click at [478, 385] on div "Order # Customer Name Created Date PO # Accounting Order # Total ($) Created By…" at bounding box center [758, 402] width 1482 height 650
drag, startPoint x: 397, startPoint y: 456, endPoint x: 268, endPoint y: 249, distance: 243.3
click at [392, 452] on div "Order # Customer Name Created Date PO # Accounting Order # Total ($) Created By…" at bounding box center [758, 402] width 1482 height 650
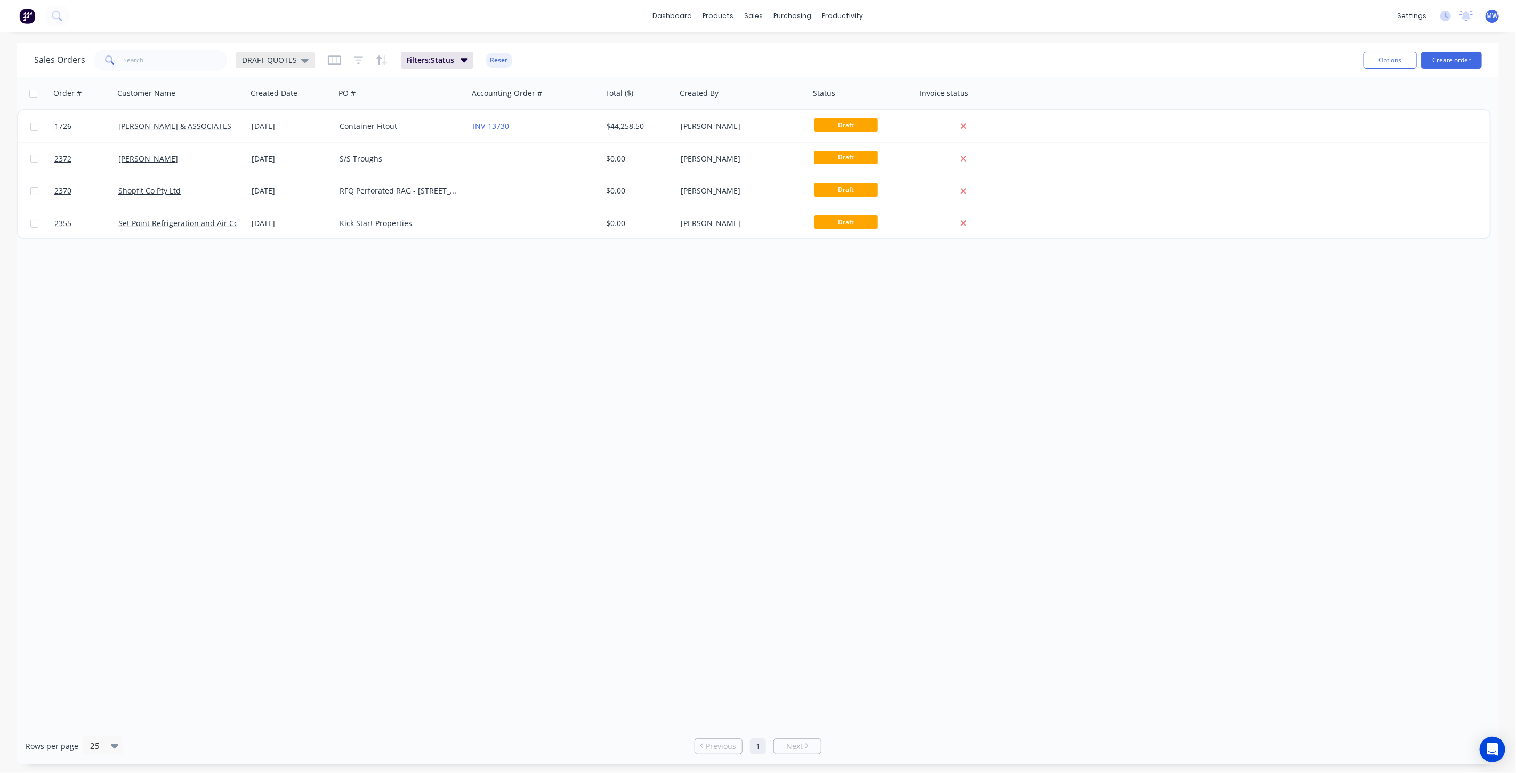
click at [281, 64] on span "DRAFT QUOTES" at bounding box center [269, 59] width 55 height 11
click at [287, 149] on button "None (Default)" at bounding box center [300, 150] width 122 height 12
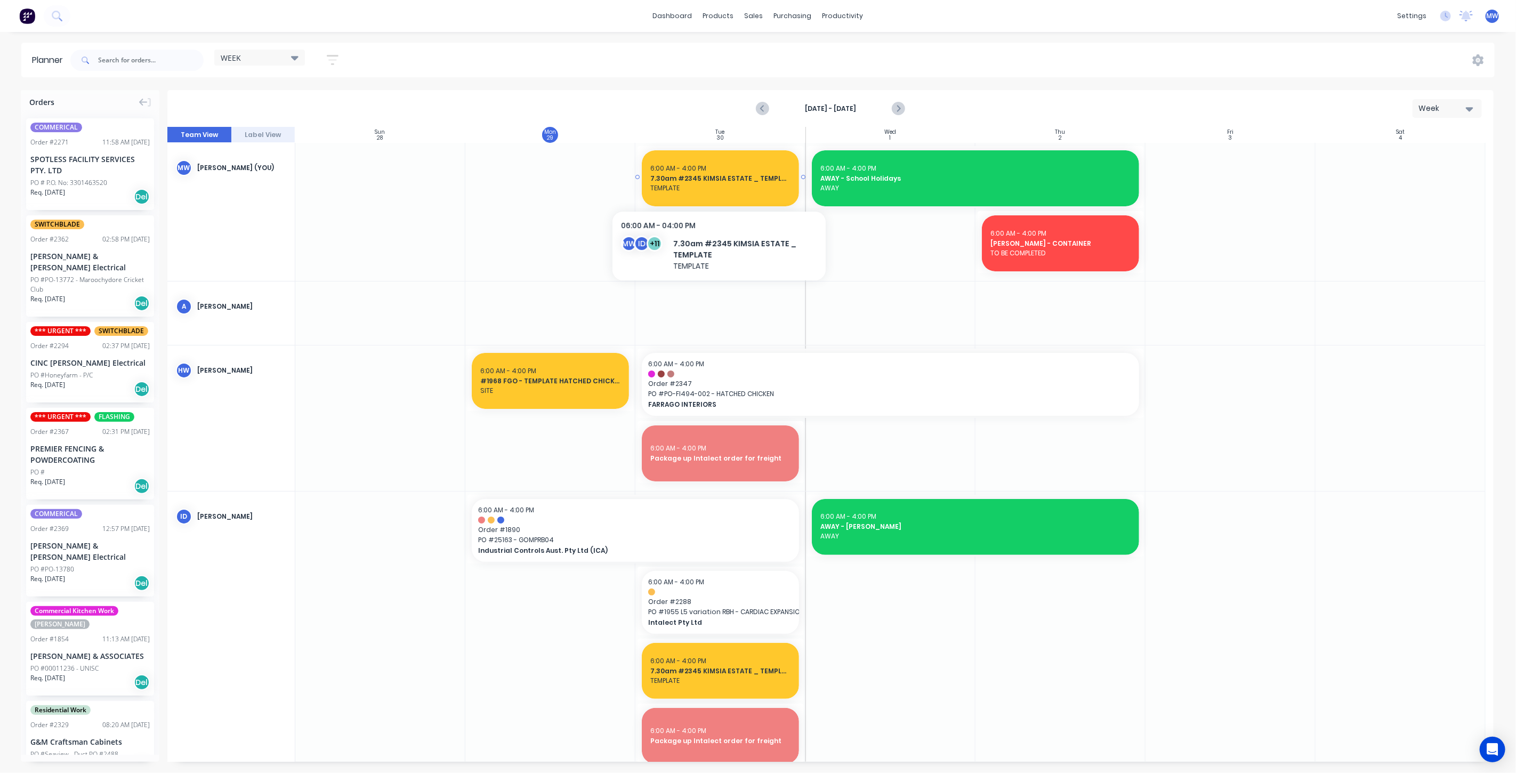
click at [710, 183] on span "TEMPLATE" at bounding box center [720, 188] width 140 height 10
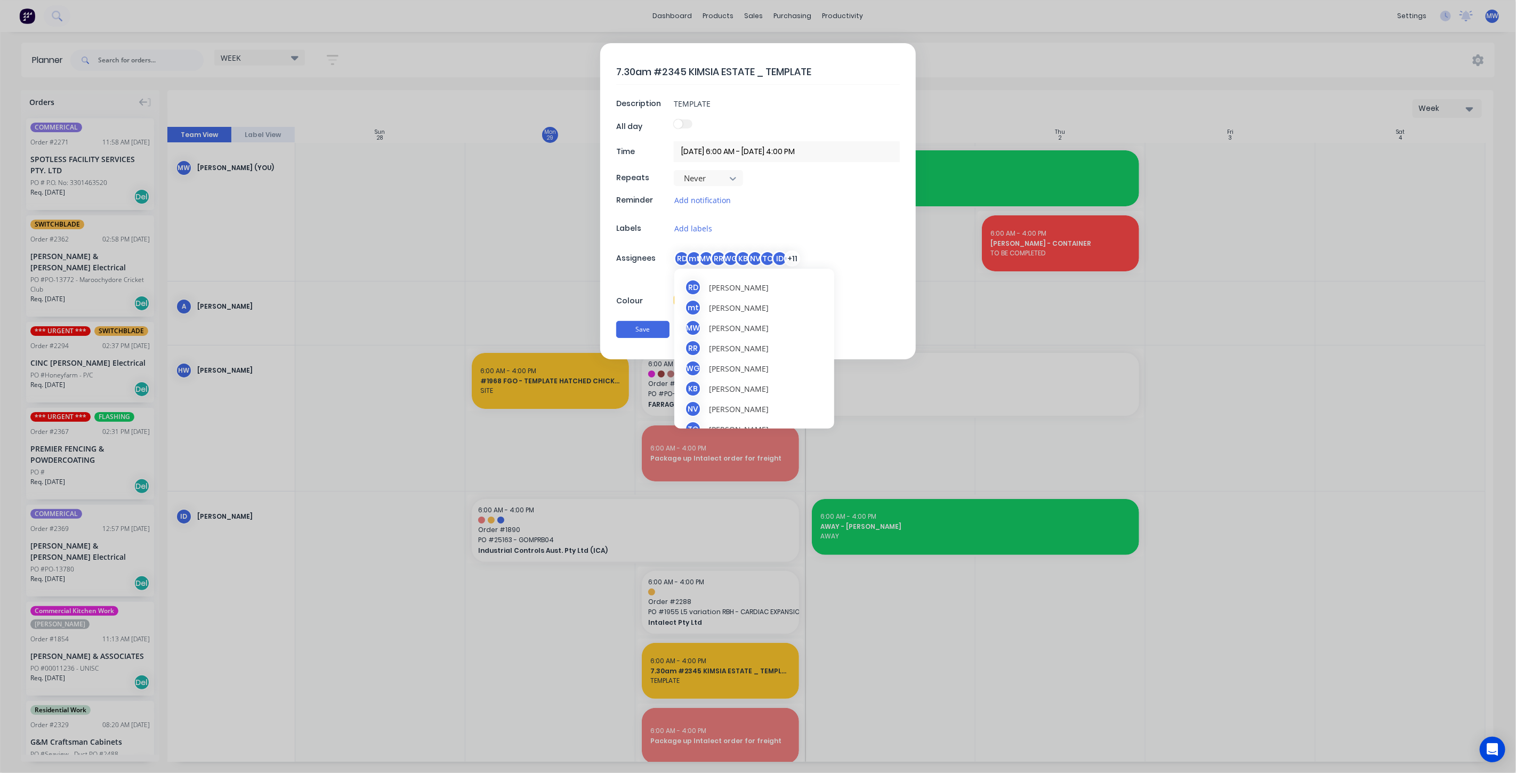
click at [716, 256] on div "RR" at bounding box center [718, 259] width 16 height 16
click at [694, 311] on div at bounding box center [693, 314] width 21 height 21
click at [693, 336] on div at bounding box center [693, 335] width 21 height 21
click at [697, 316] on div at bounding box center [693, 314] width 21 height 21
drag, startPoint x: 697, startPoint y: 331, endPoint x: 692, endPoint y: 348, distance: 17.2
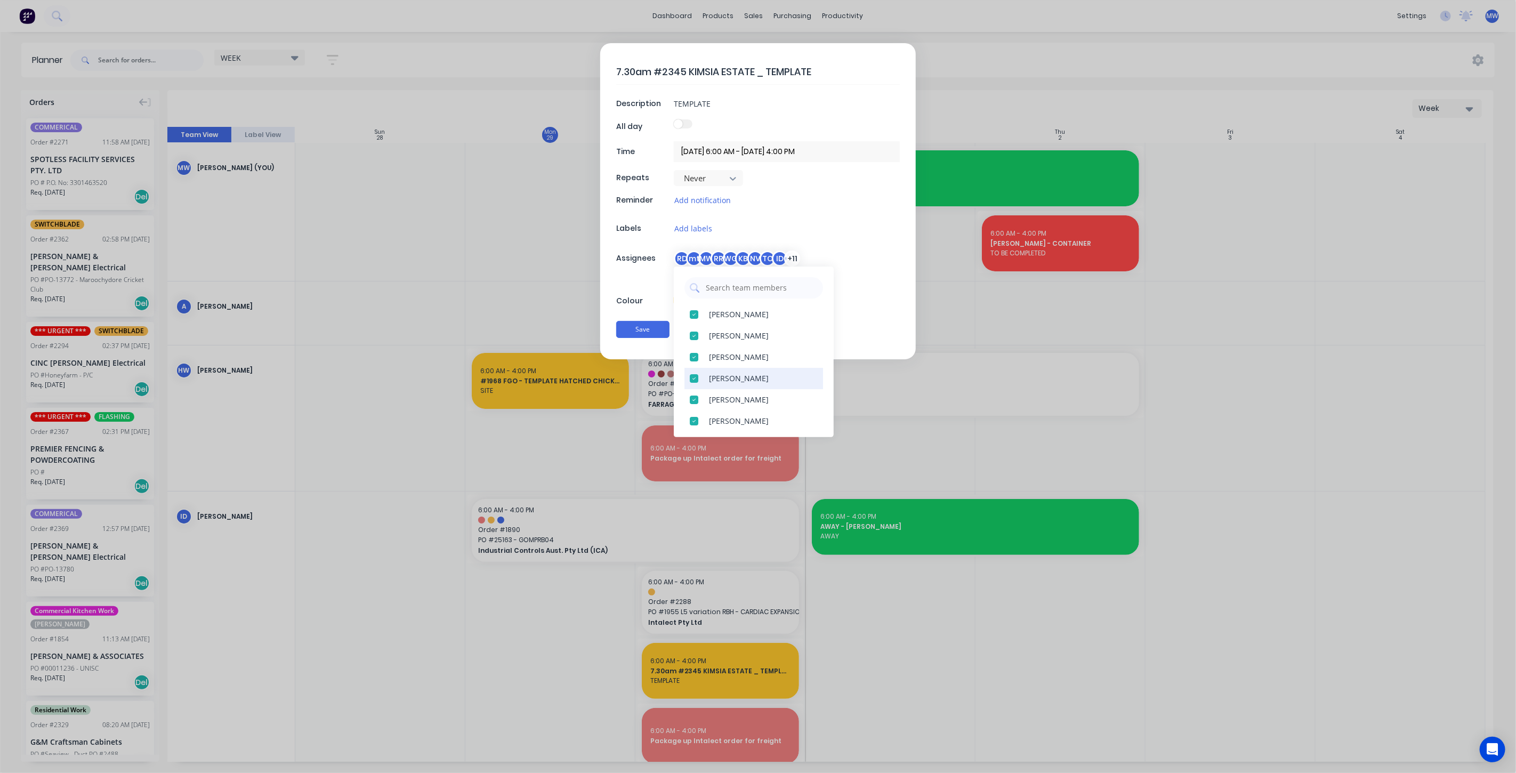
click at [696, 331] on div at bounding box center [693, 335] width 21 height 21
click at [693, 314] on div at bounding box center [693, 314] width 21 height 21
click at [694, 333] on div at bounding box center [693, 335] width 21 height 21
click at [694, 332] on div at bounding box center [693, 335] width 21 height 21
click at [694, 335] on div at bounding box center [693, 335] width 21 height 21
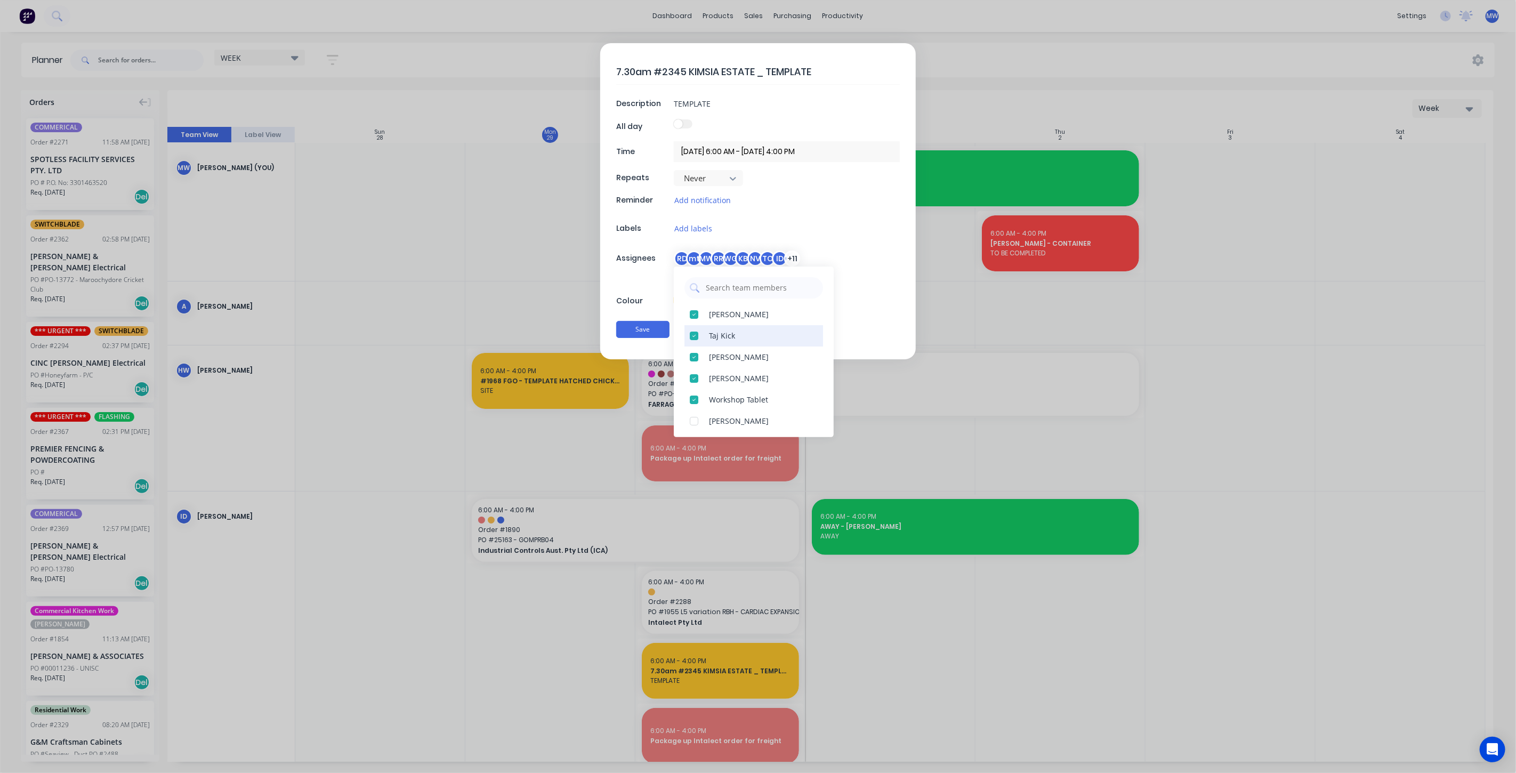
click at [694, 336] on div at bounding box center [693, 335] width 21 height 21
click at [695, 315] on div at bounding box center [693, 314] width 21 height 21
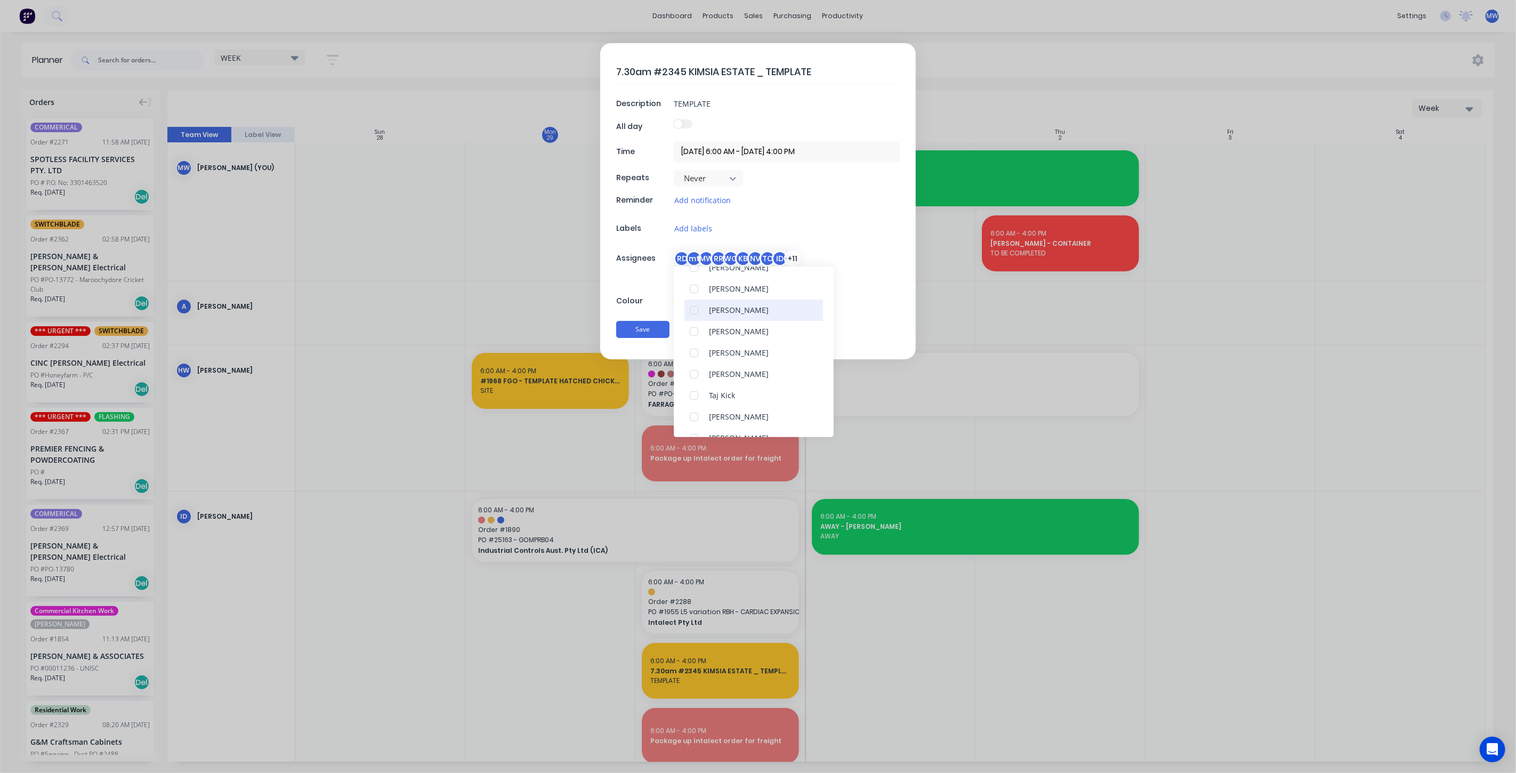
scroll to position [177, 0]
click at [694, 282] on div at bounding box center [693, 286] width 21 height 21
click at [695, 311] on div at bounding box center [693, 312] width 21 height 21
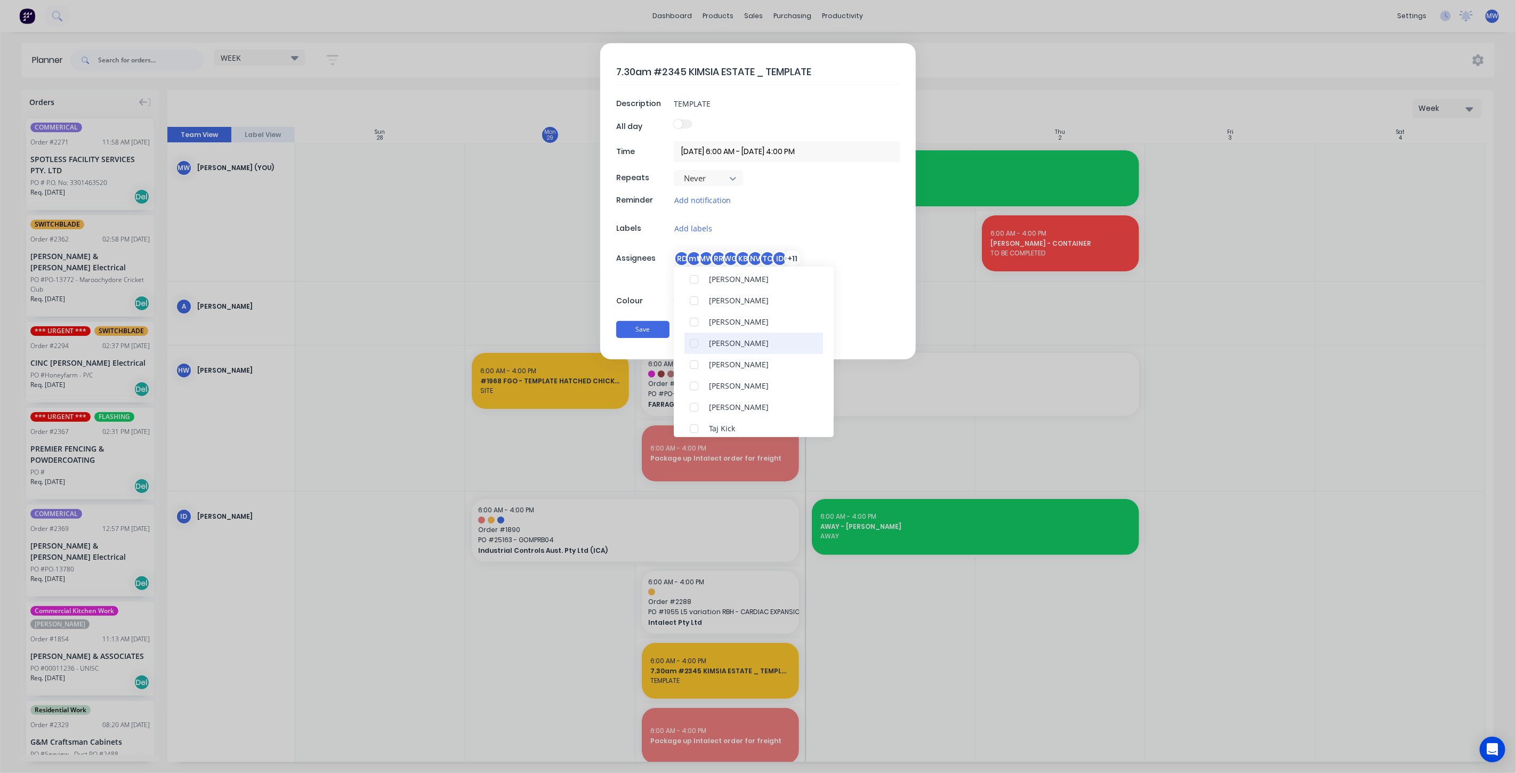
click at [694, 342] on div at bounding box center [693, 343] width 21 height 21
click at [896, 310] on div "7.30am #2345 KIMSIA ESTATE _ TEMPLATE Description TEMPLATE All day Time 30/09/2…" at bounding box center [758, 201] width 316 height 316
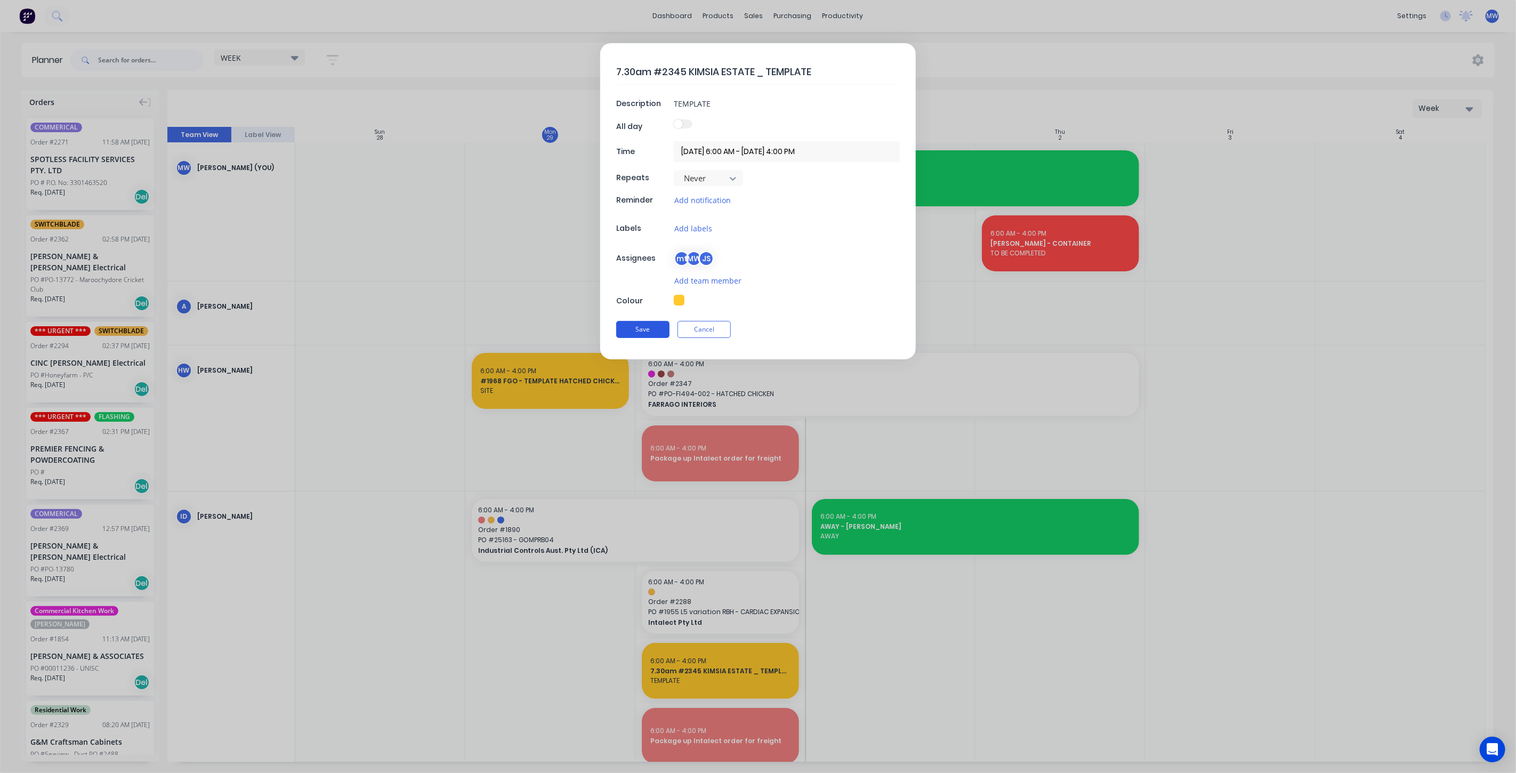
click at [651, 329] on button "Save" at bounding box center [642, 329] width 53 height 17
type textarea "x"
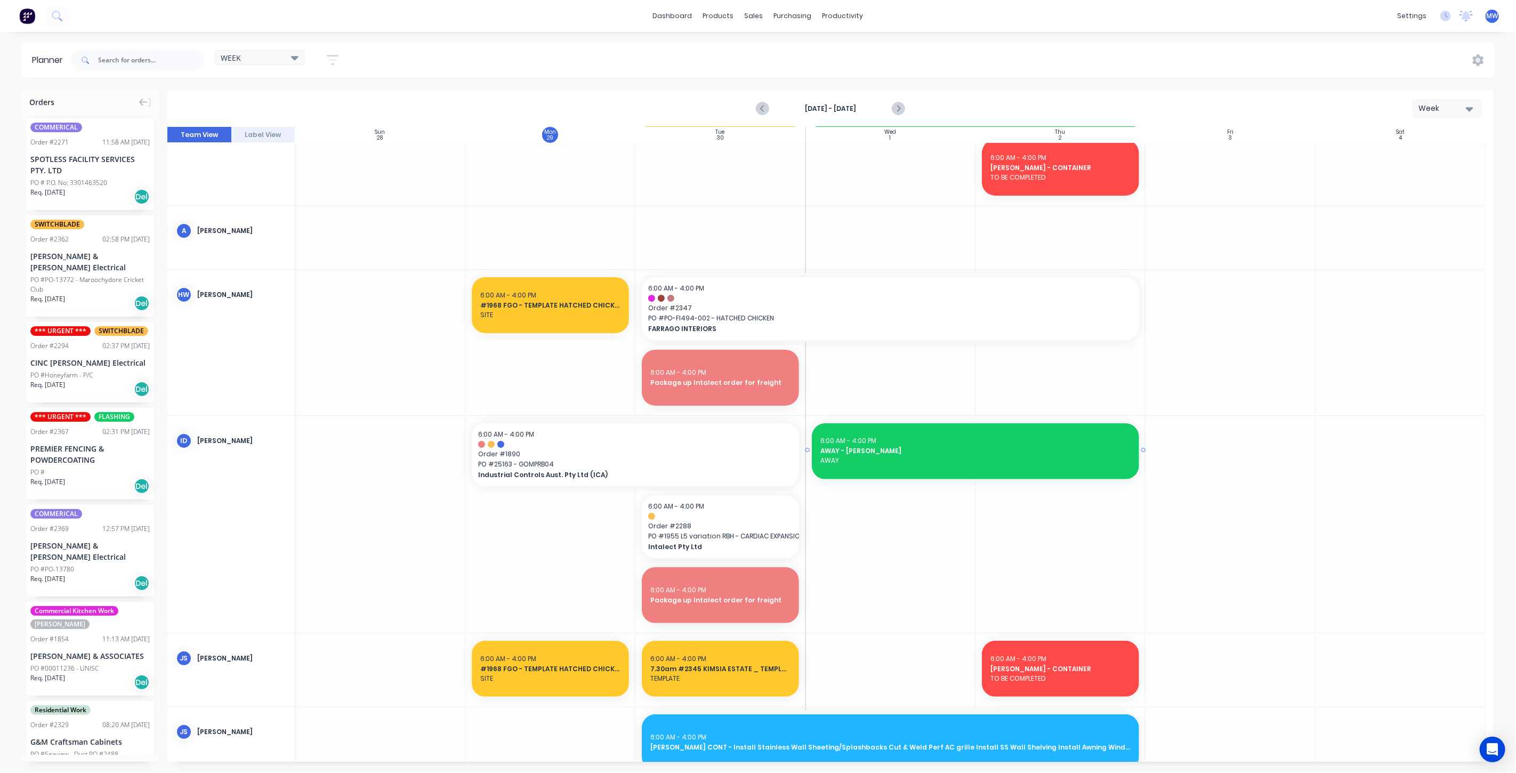
scroll to position [118, 0]
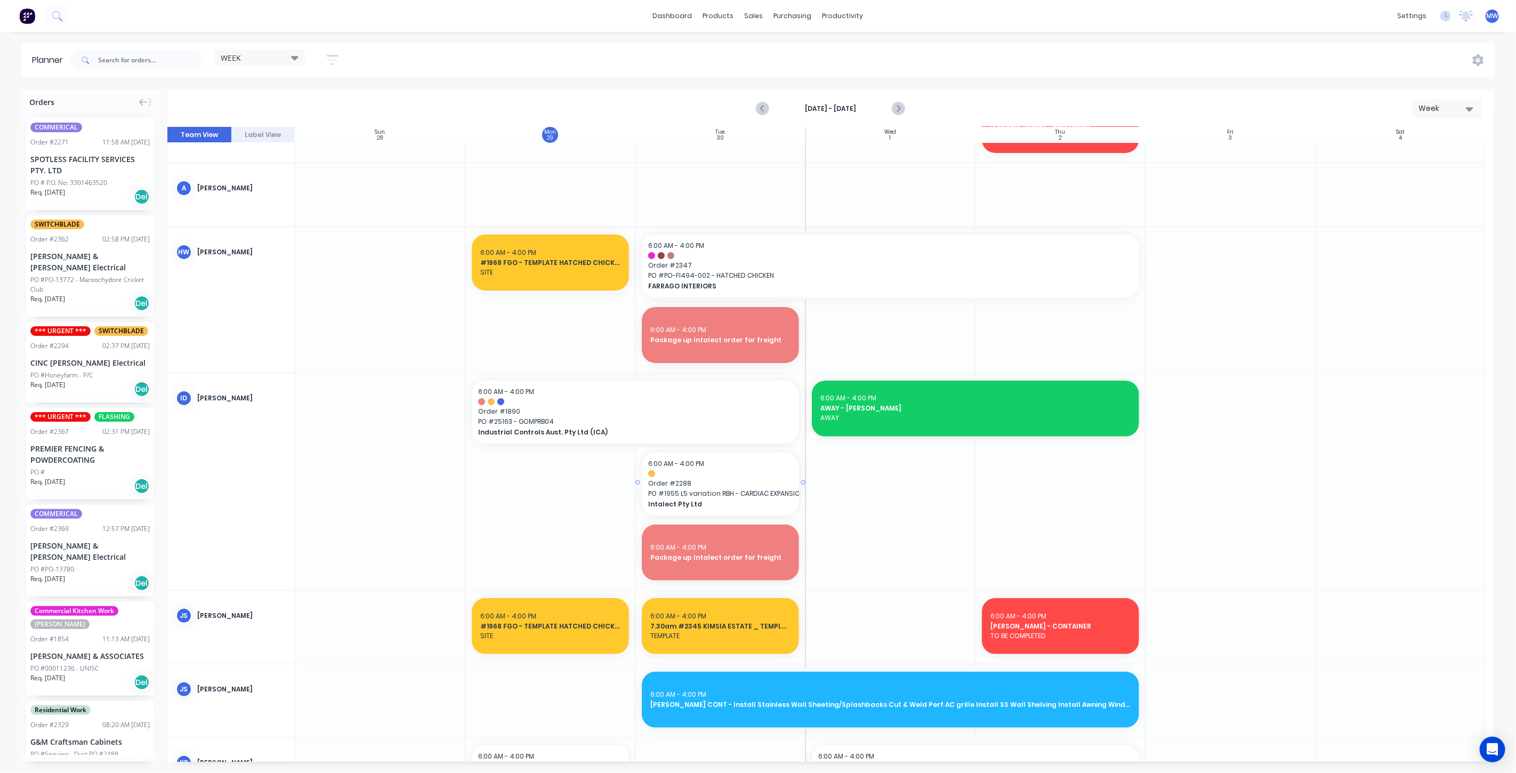
click at [721, 497] on span "PO # 1955 L5 variation RBH - CARDIAC EXPANSION" at bounding box center [720, 494] width 144 height 10
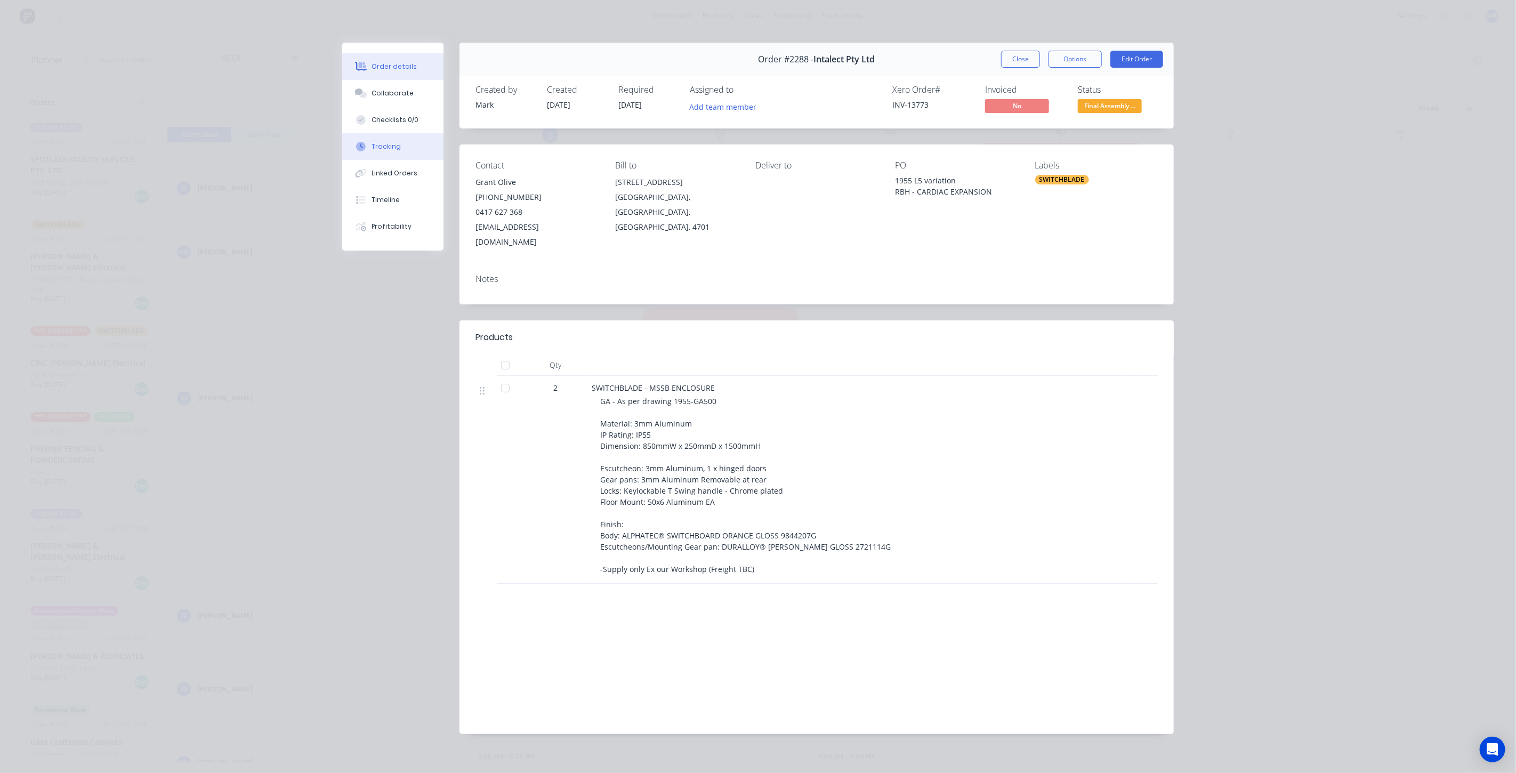
click at [406, 150] on button "Tracking" at bounding box center [392, 146] width 101 height 27
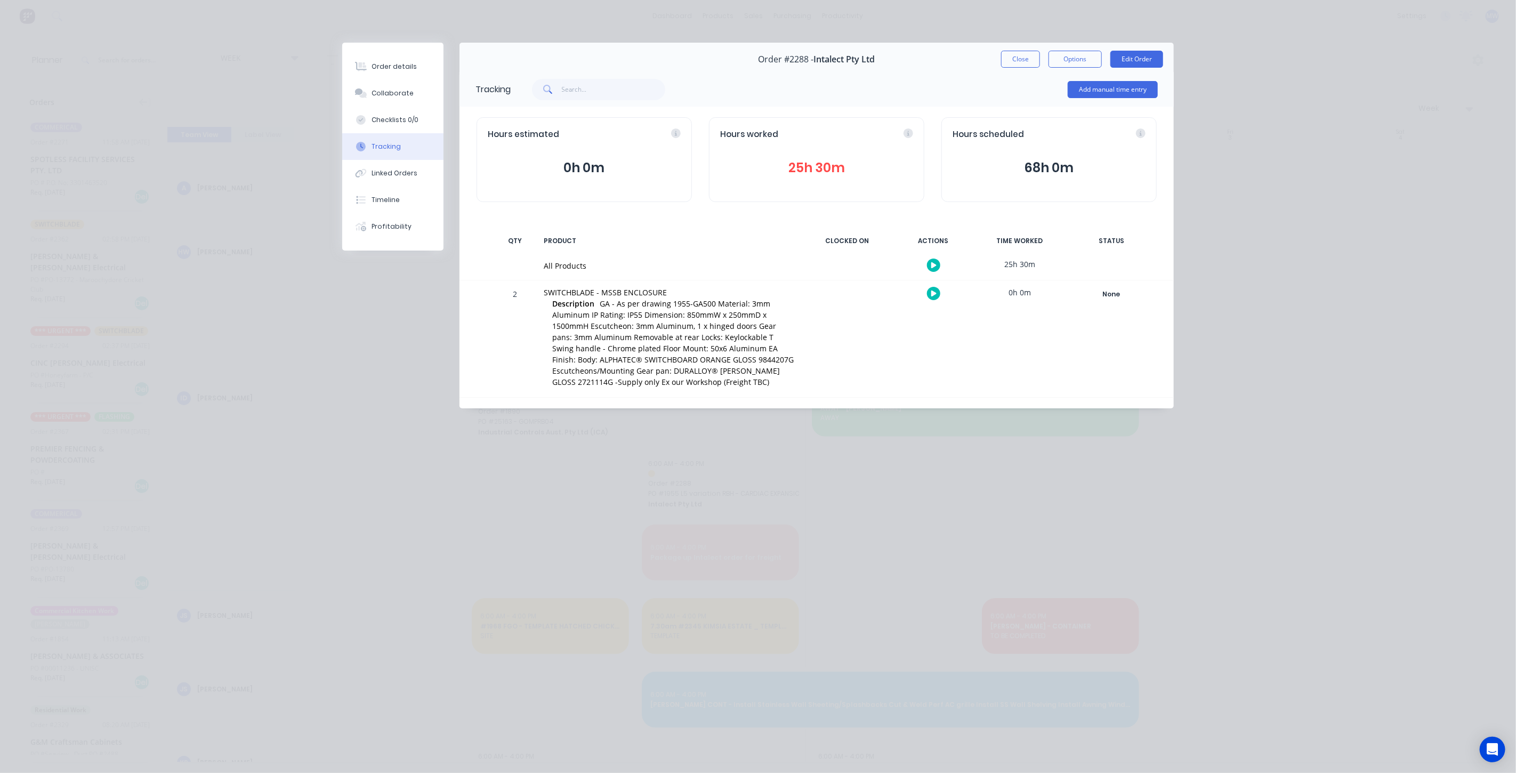
click at [1019, 64] on button "Close" at bounding box center [1020, 59] width 39 height 17
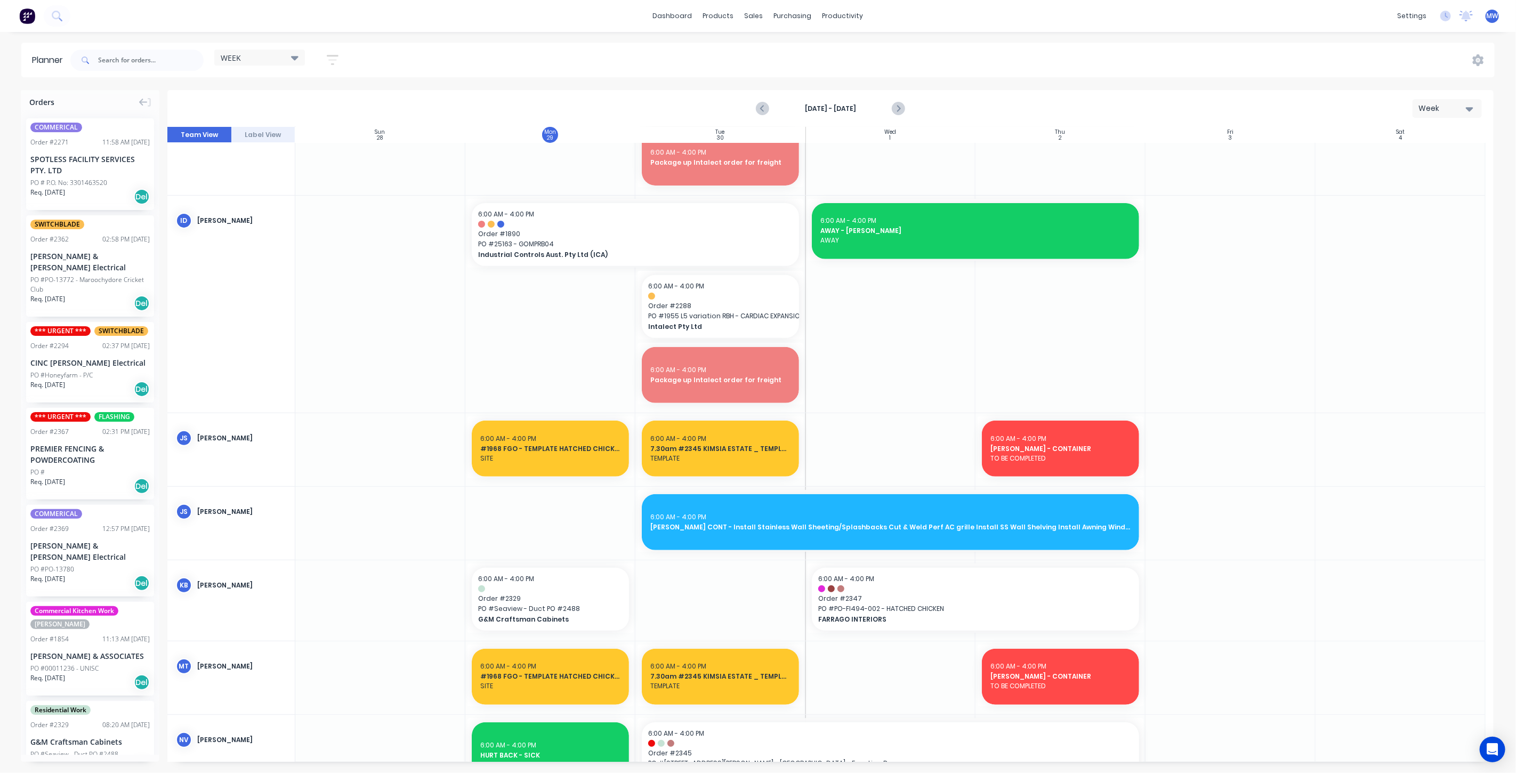
scroll to position [177, 0]
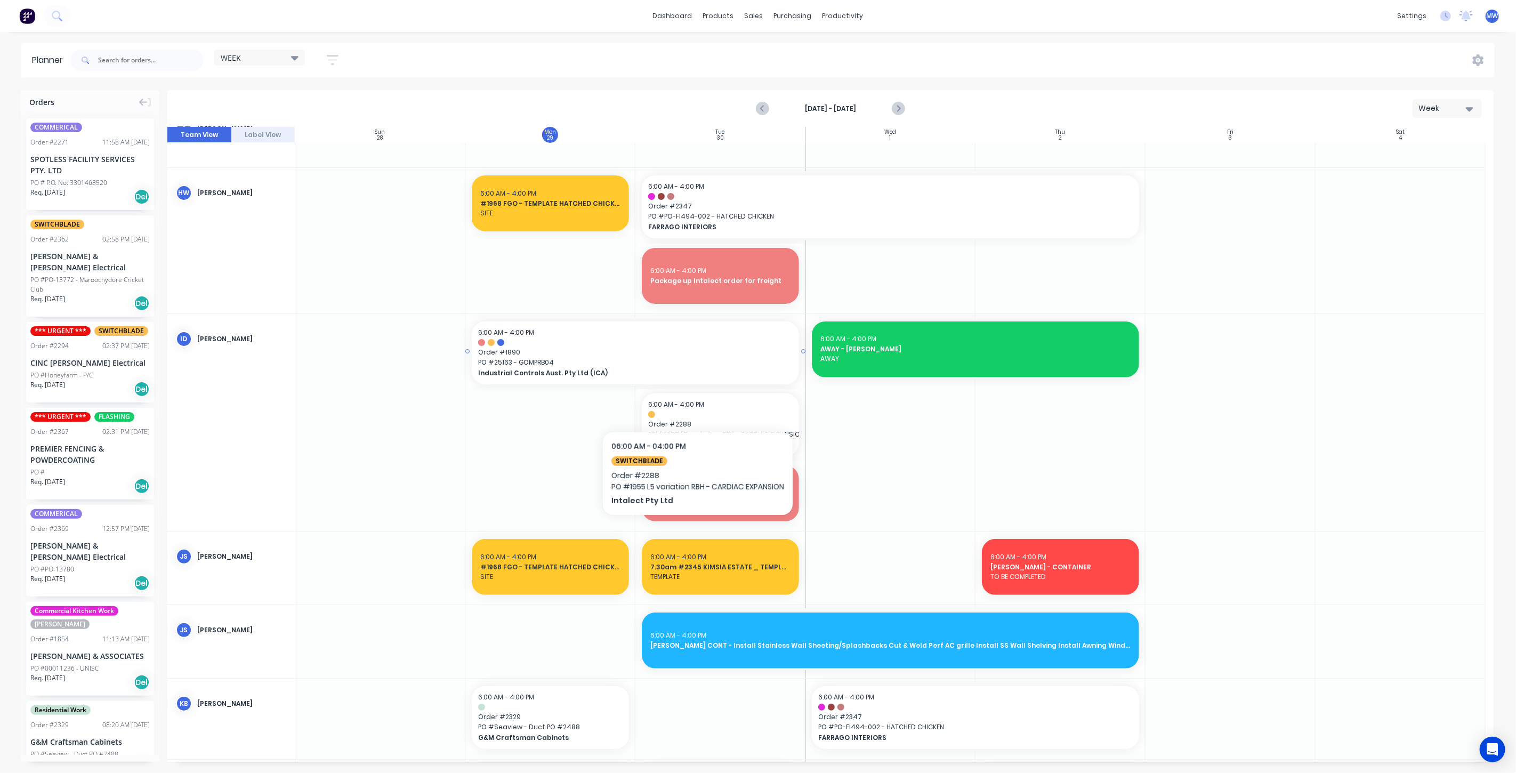
click at [679, 352] on span "Order # 1890" at bounding box center [635, 353] width 314 height 10
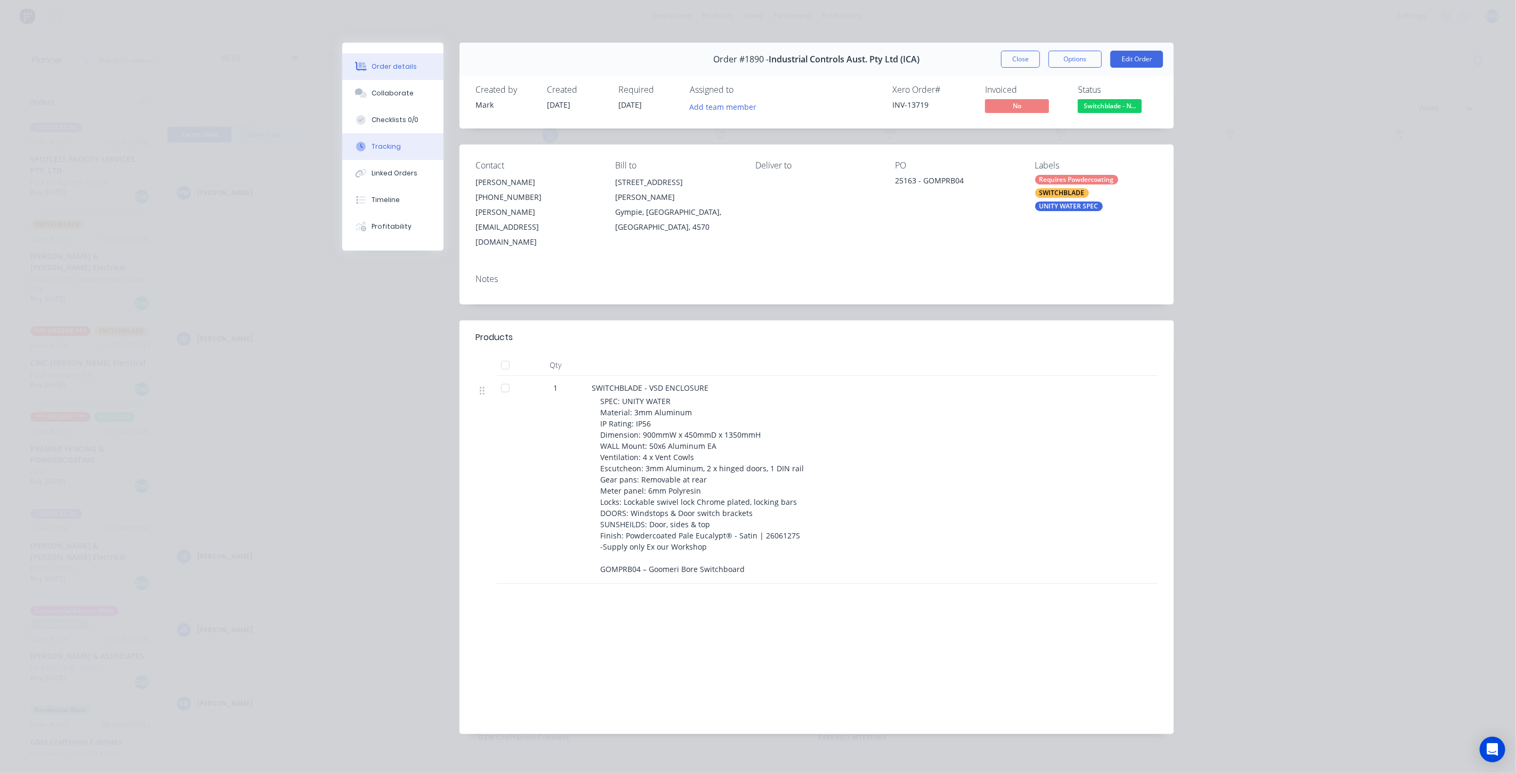
click at [395, 147] on div "Tracking" at bounding box center [386, 147] width 29 height 10
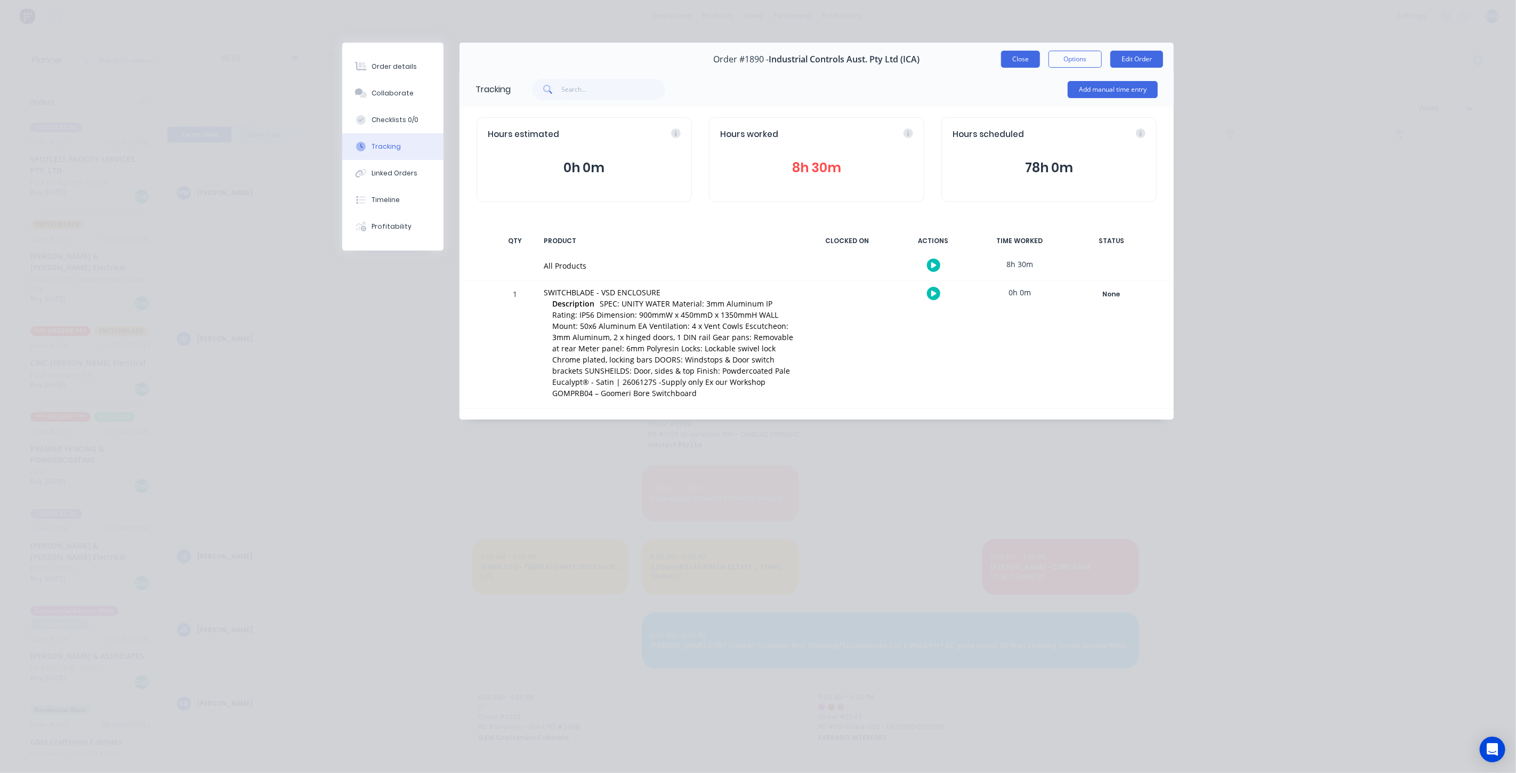
click at [1034, 59] on button "Close" at bounding box center [1020, 59] width 39 height 17
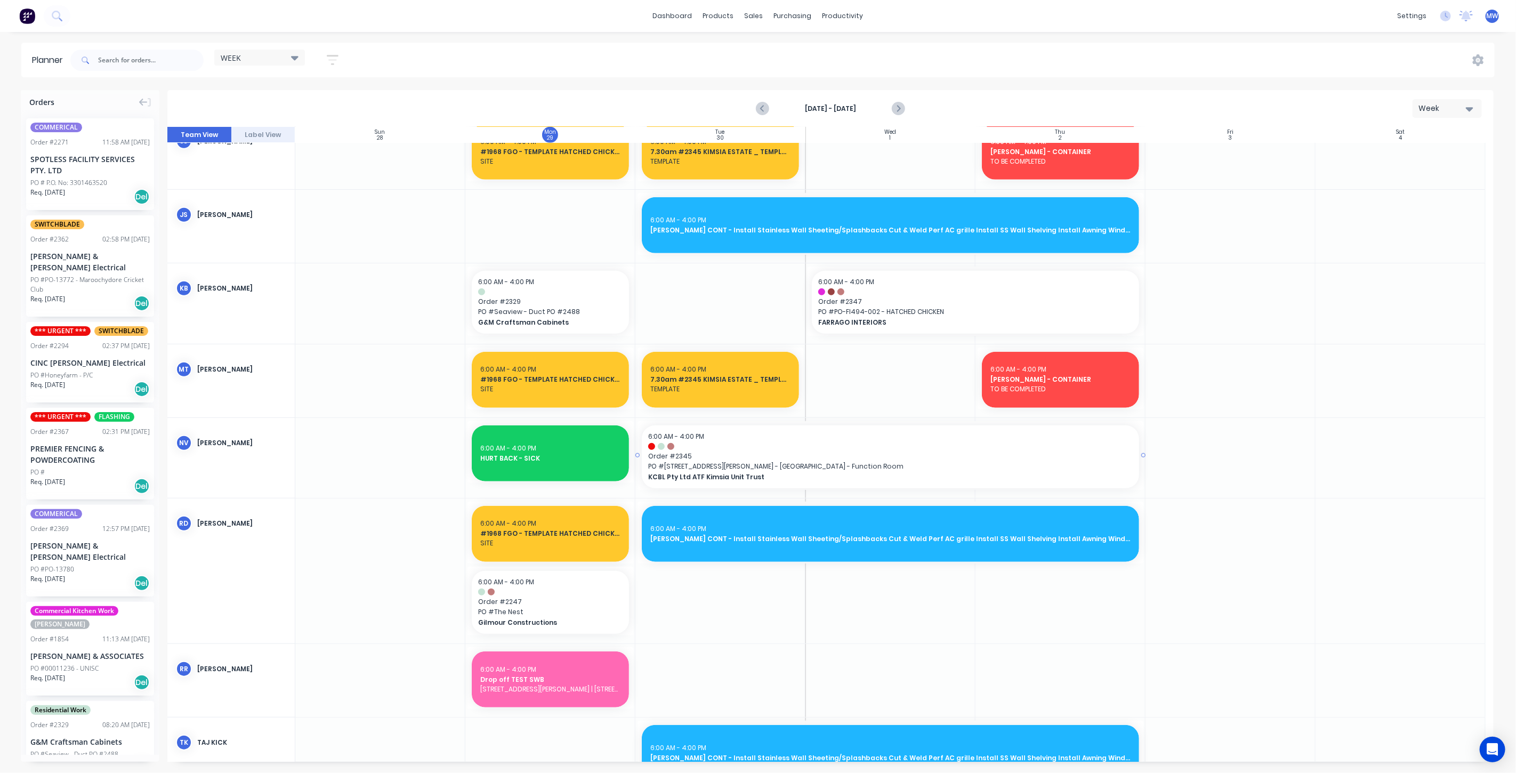
scroll to position [530, 0]
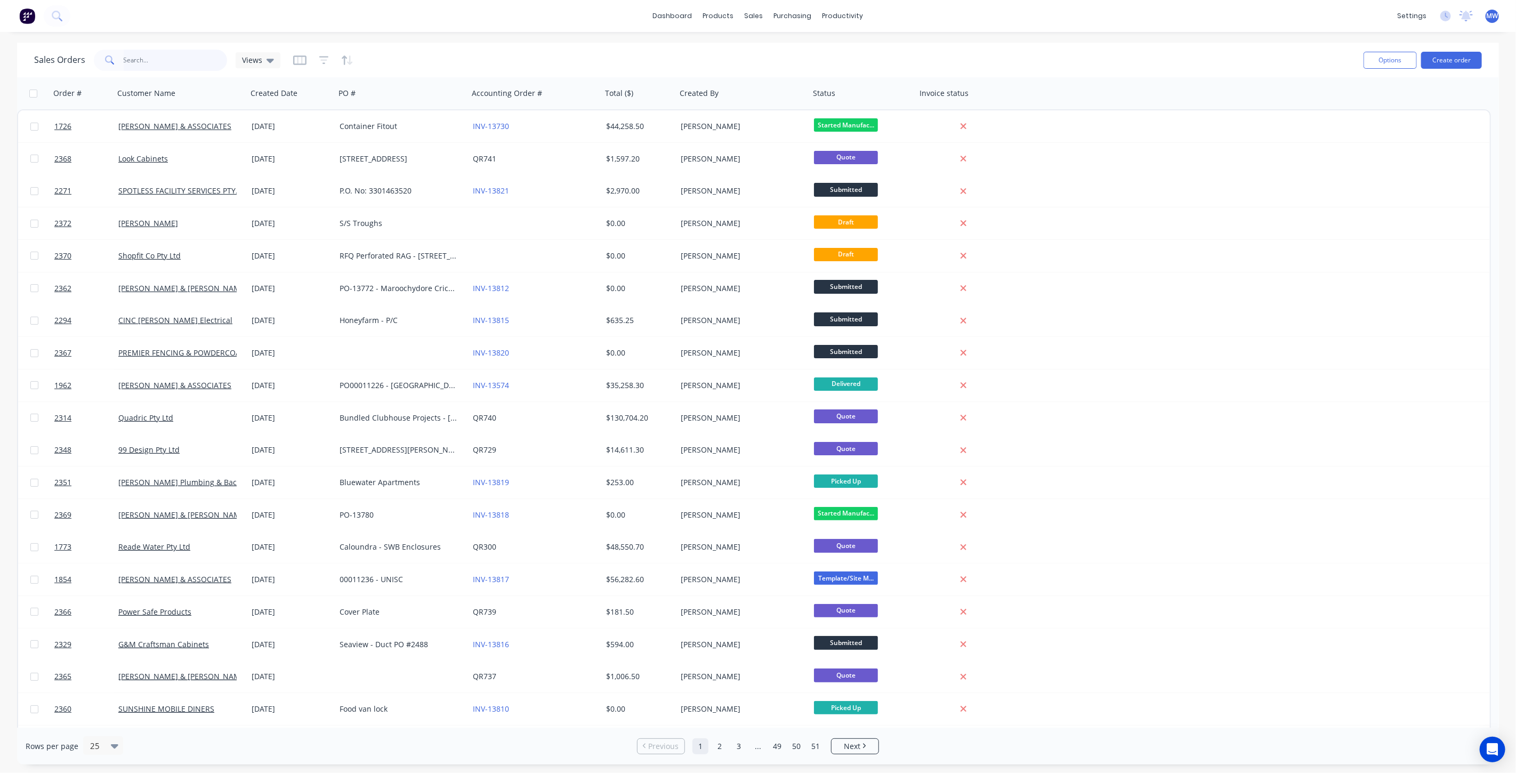
drag, startPoint x: 176, startPoint y: 61, endPoint x: 168, endPoint y: 54, distance: 11.3
click at [176, 61] on input "text" at bounding box center [176, 60] width 104 height 21
type input "1399"
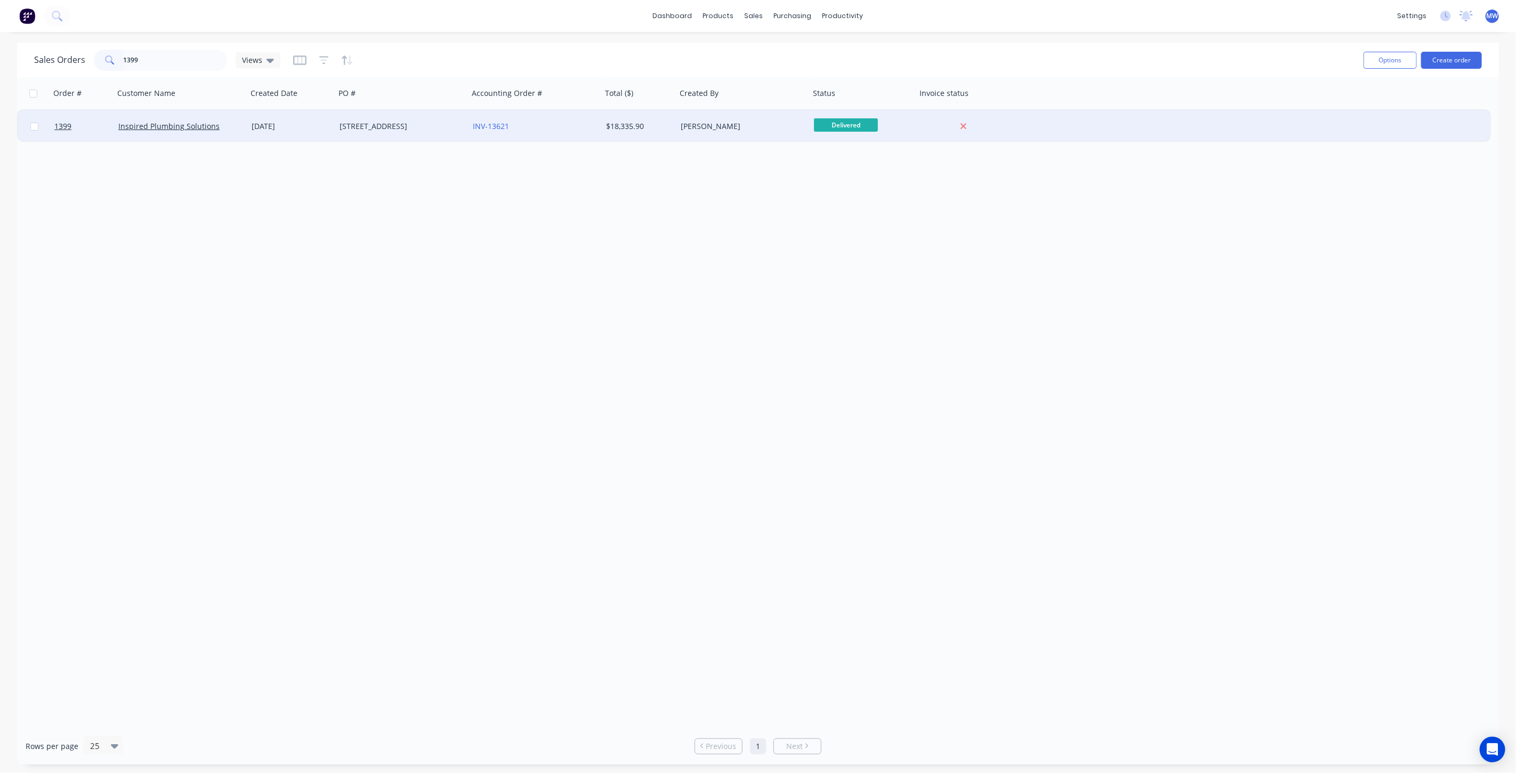
click at [350, 121] on div "400 Gold Creek Rd" at bounding box center [399, 126] width 118 height 11
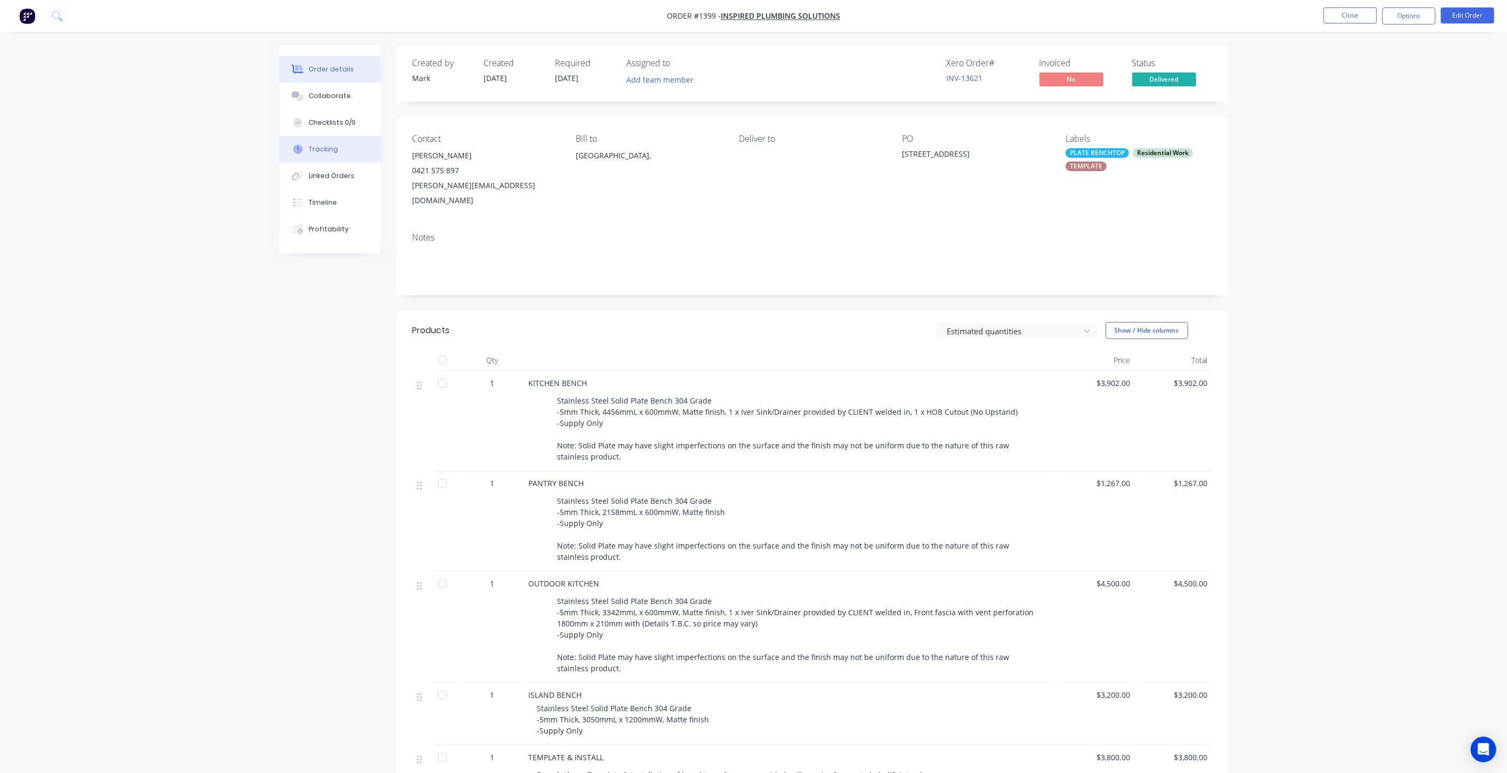
click at [340, 154] on button "Tracking" at bounding box center [329, 149] width 101 height 27
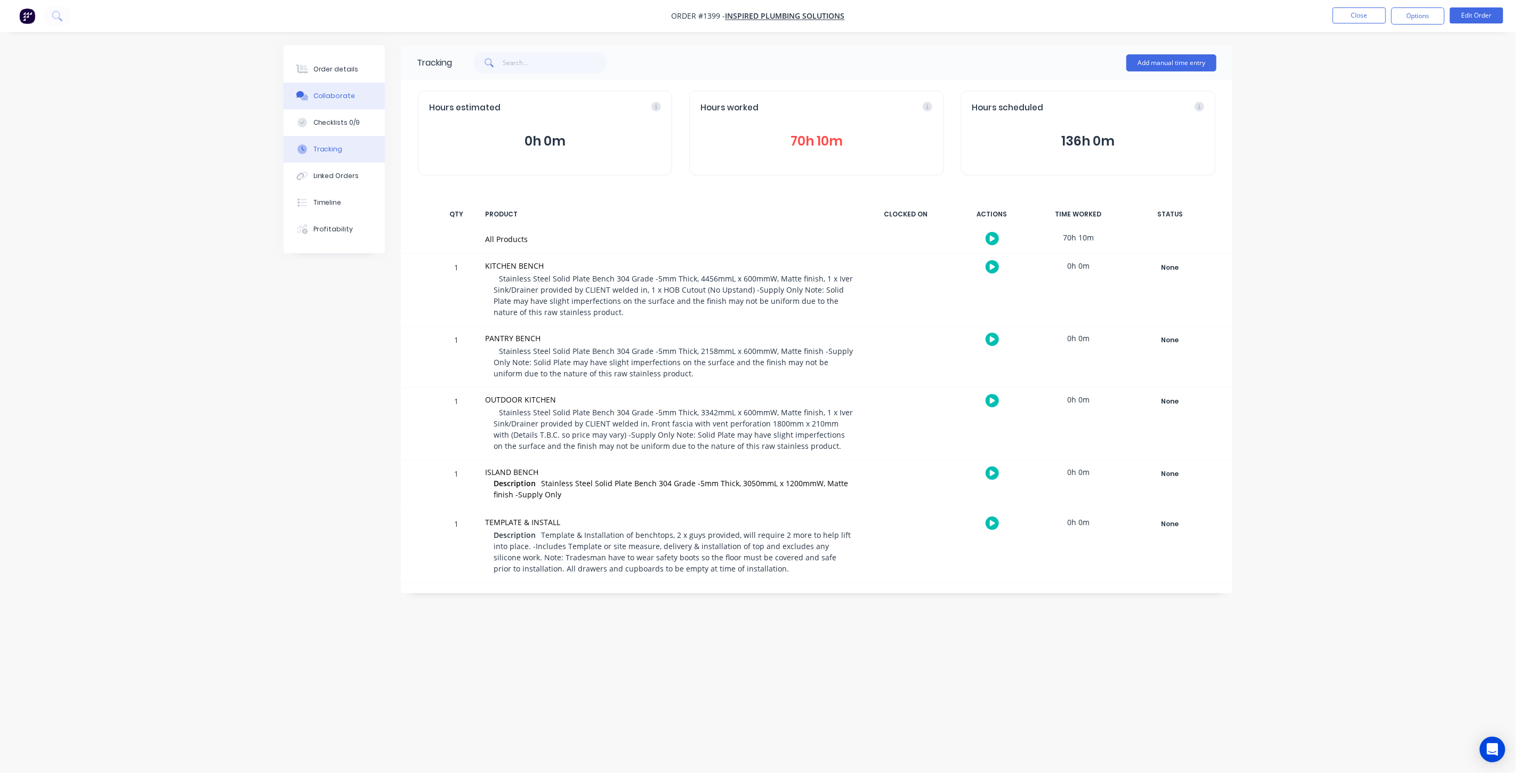
click at [345, 89] on button "Collaborate" at bounding box center [334, 96] width 101 height 27
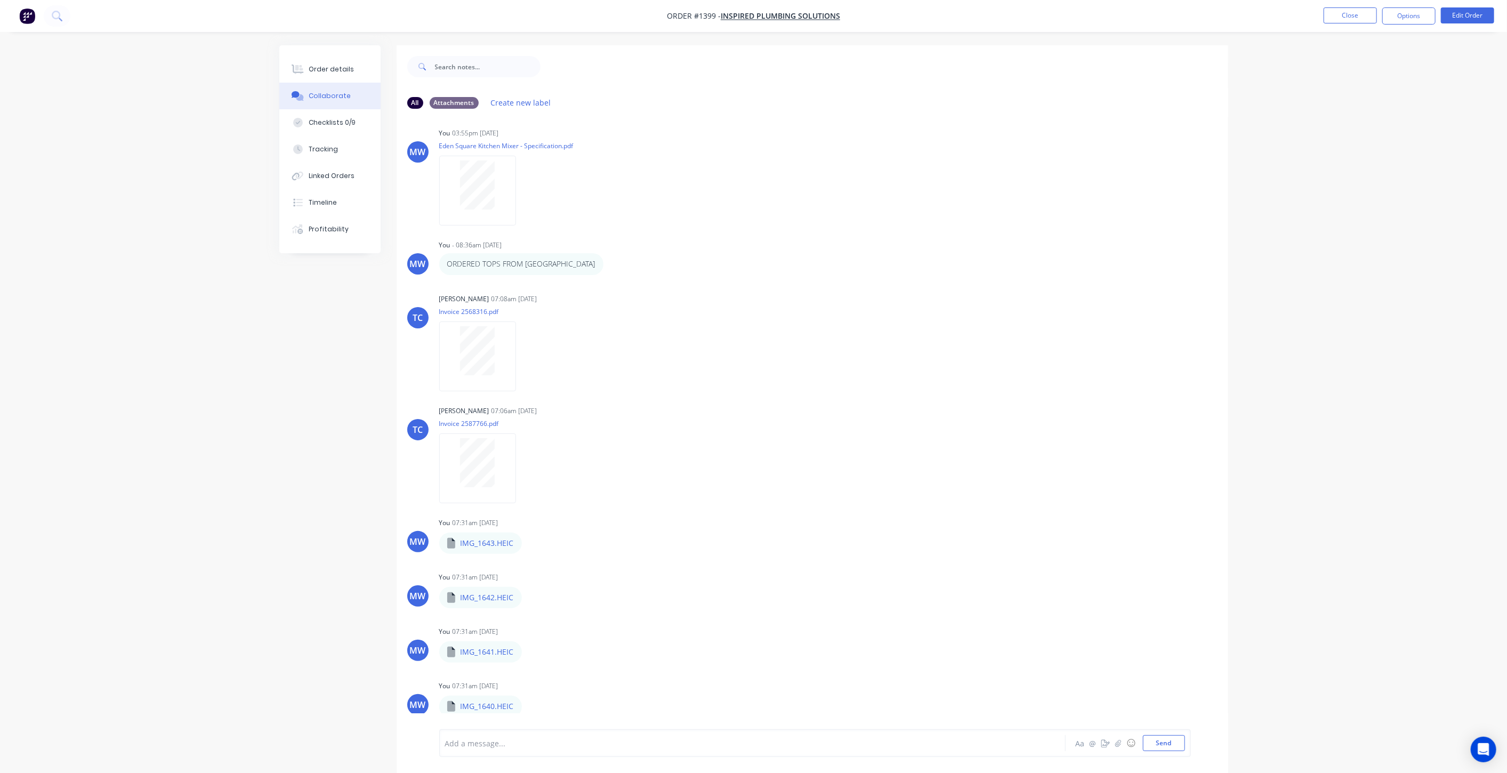
scroll to position [2132, 0]
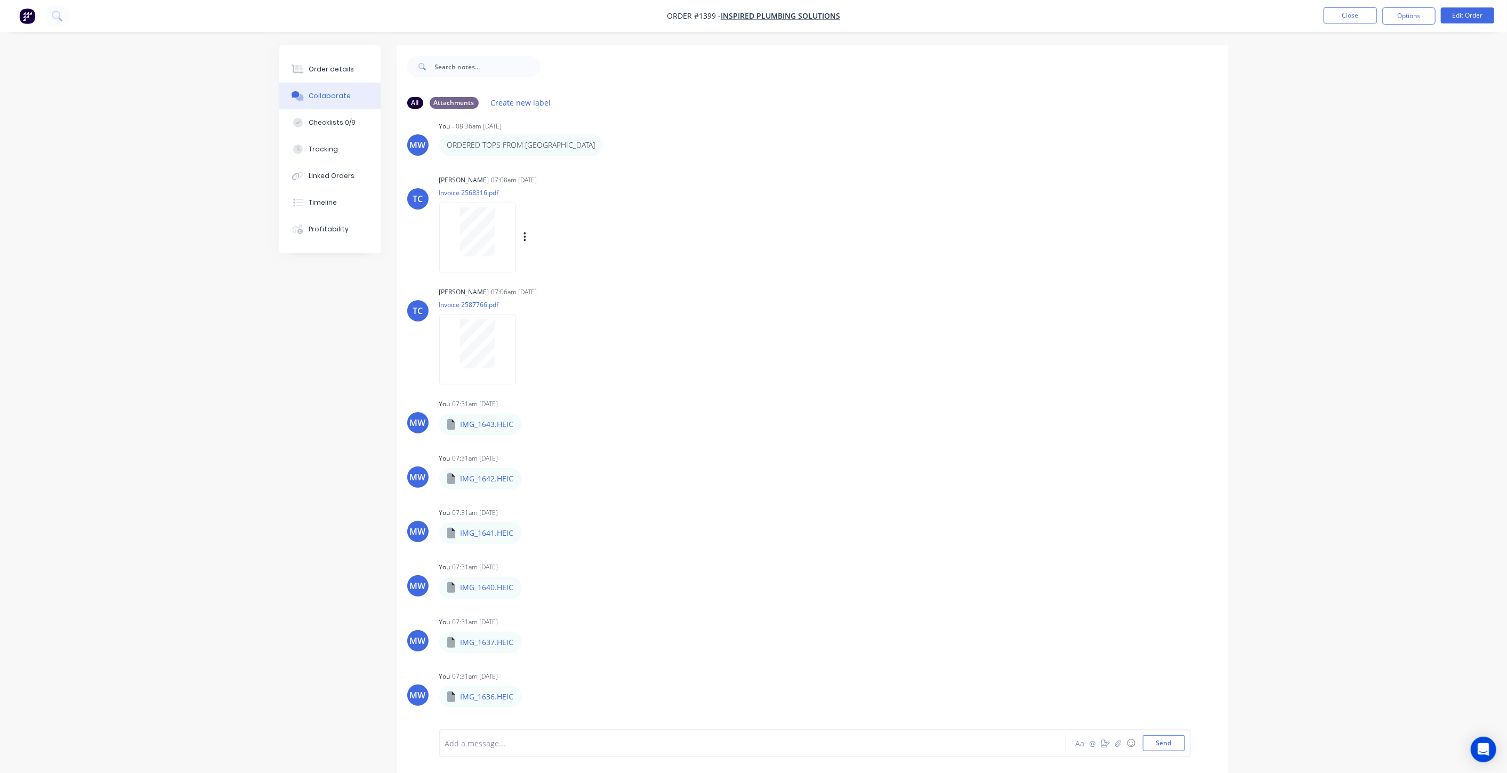
click at [458, 212] on div at bounding box center [477, 231] width 67 height 49
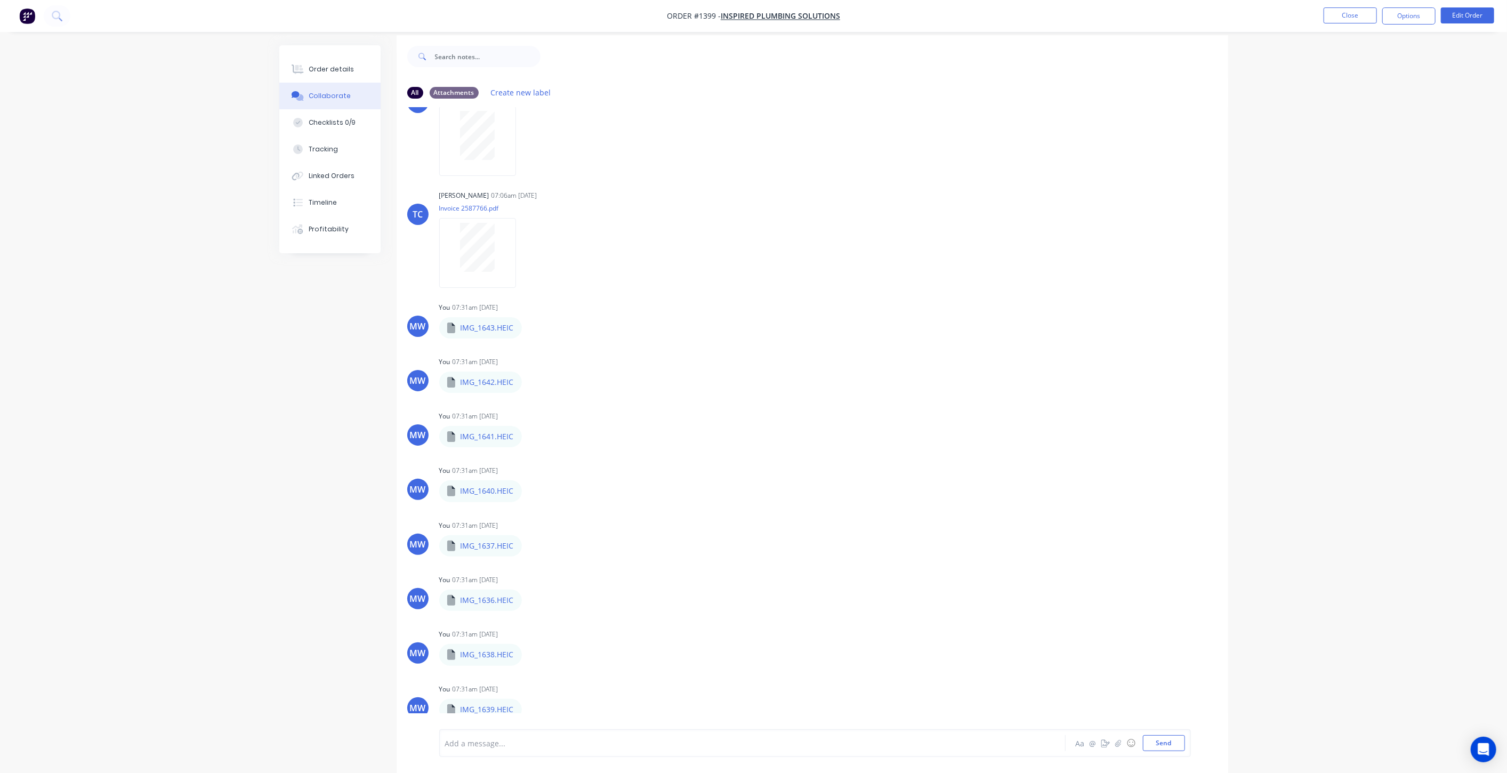
scroll to position [15, 0]
click at [1356, 18] on button "Close" at bounding box center [1349, 15] width 53 height 16
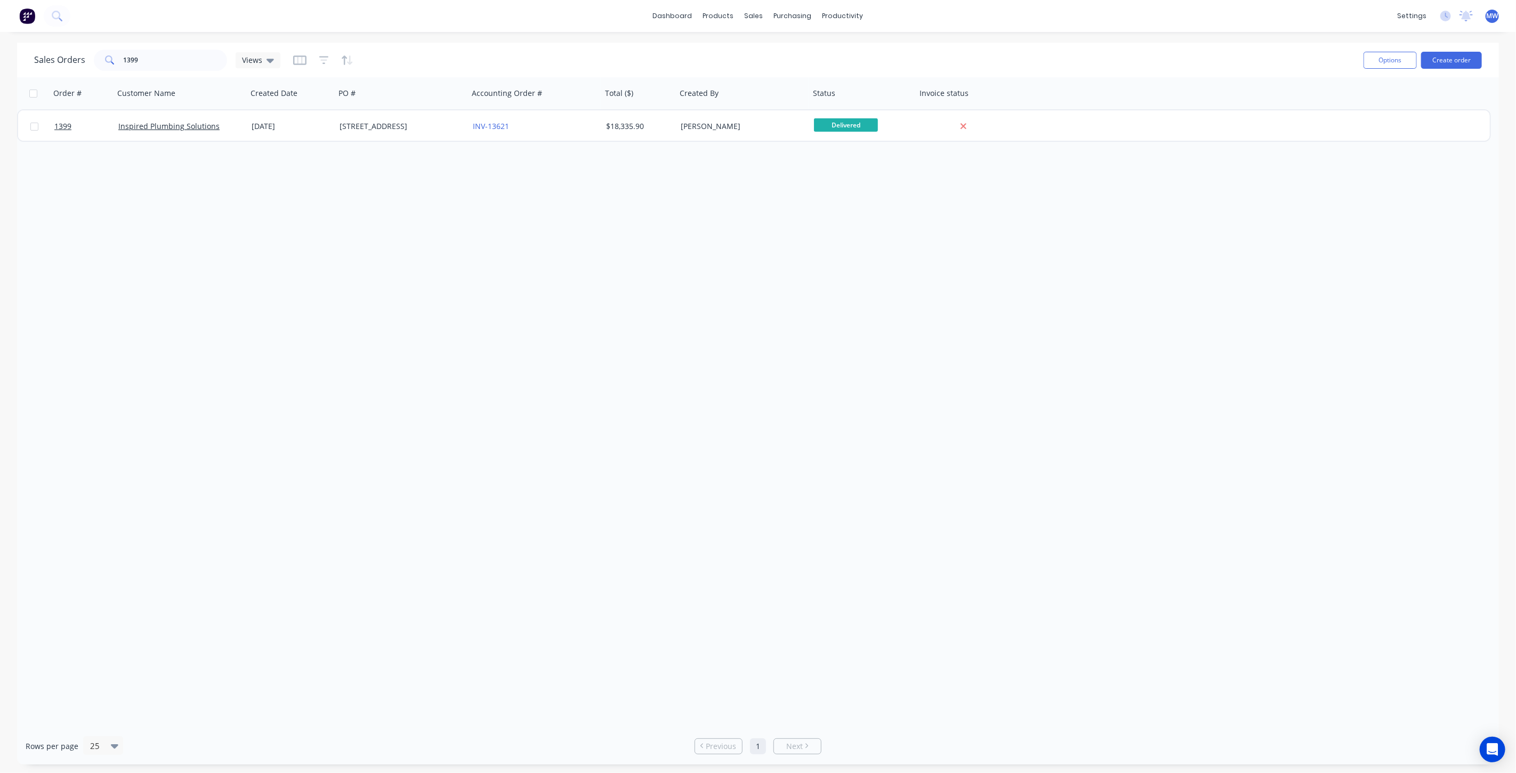
drag, startPoint x: 427, startPoint y: 273, endPoint x: 431, endPoint y: 255, distance: 18.4
click at [425, 265] on div "Order # Customer Name Created Date PO # Accounting Order # Total ($) Created By…" at bounding box center [758, 402] width 1482 height 650
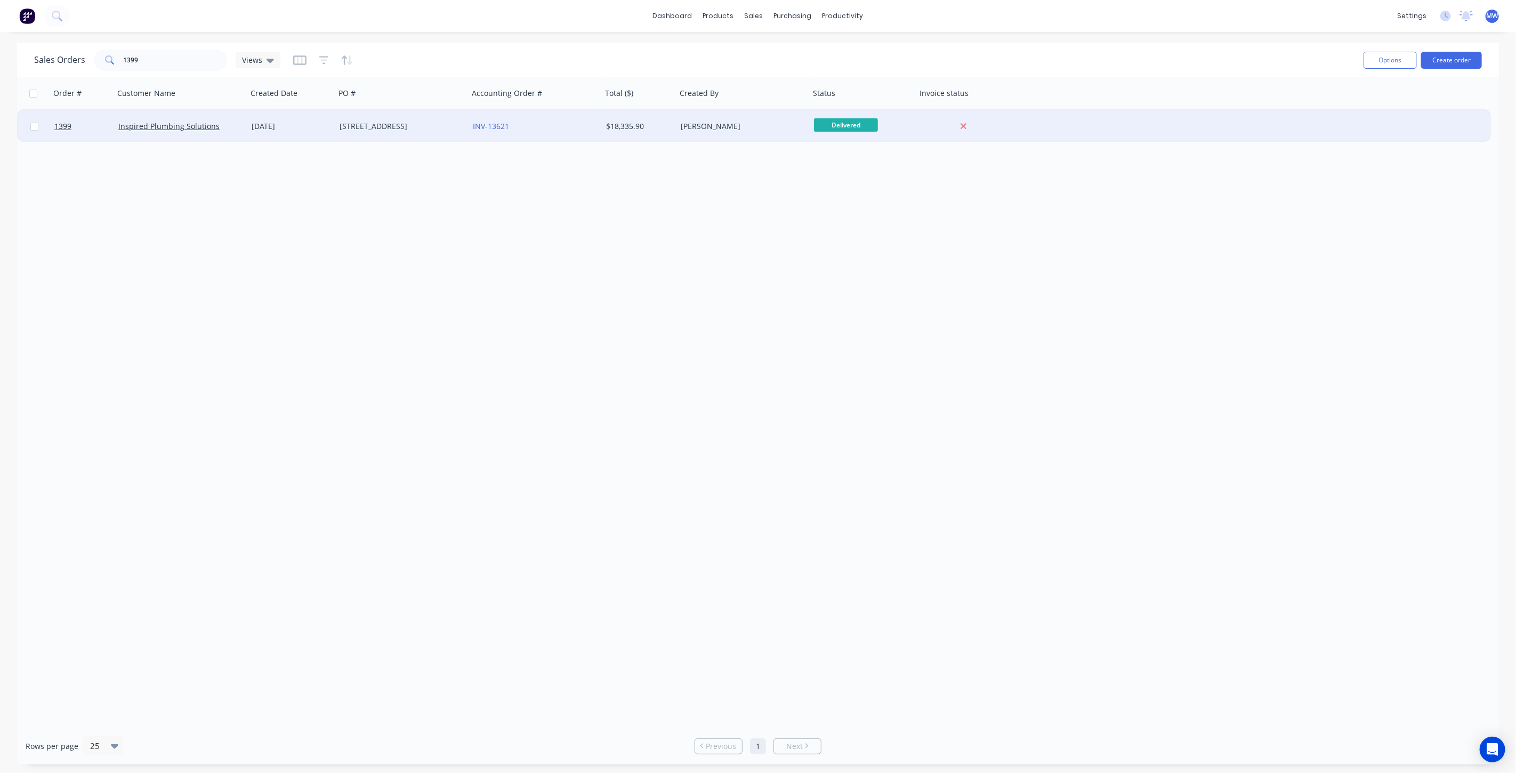
click at [307, 124] on div "16 Jul 2025" at bounding box center [291, 126] width 79 height 11
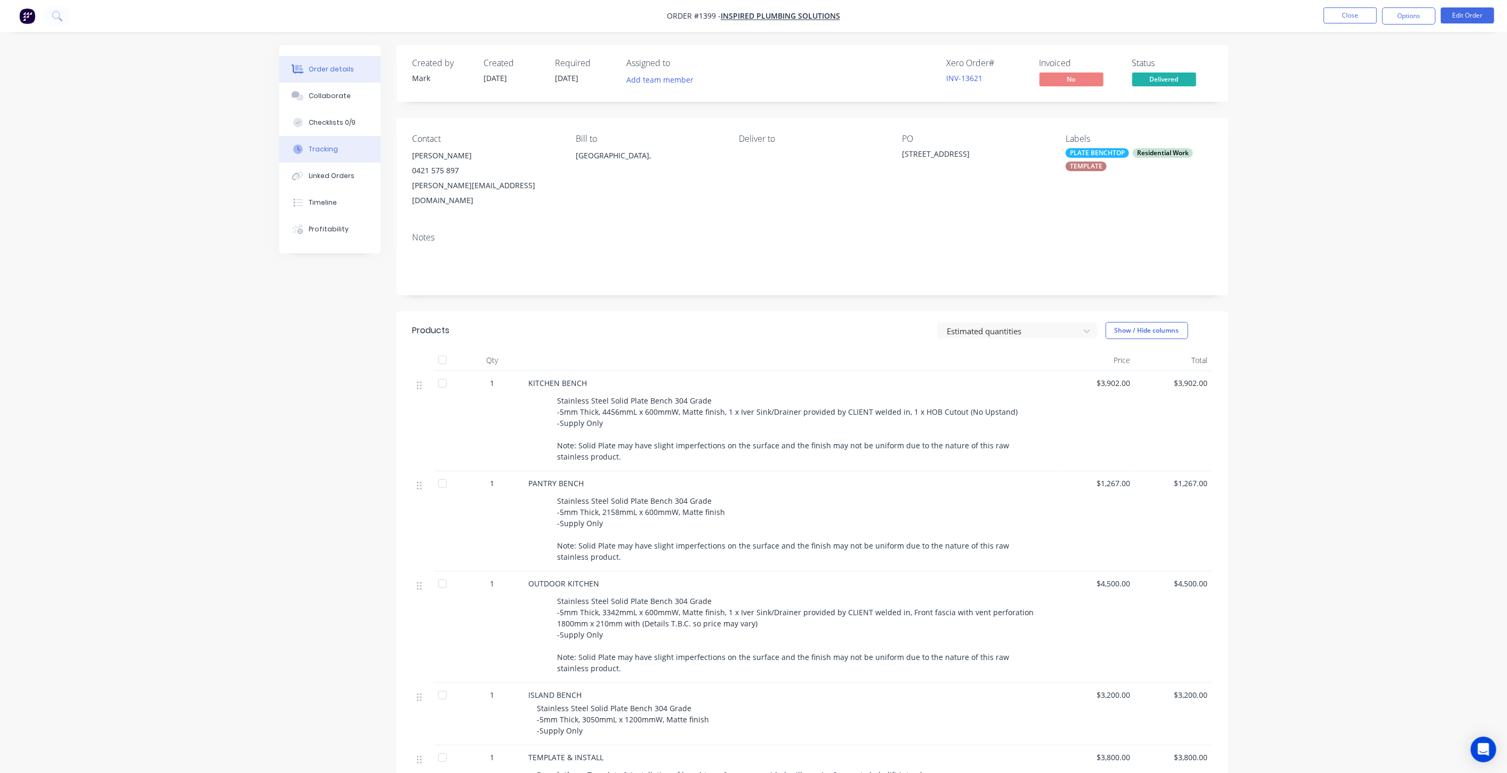
click at [345, 144] on button "Tracking" at bounding box center [329, 149] width 101 height 27
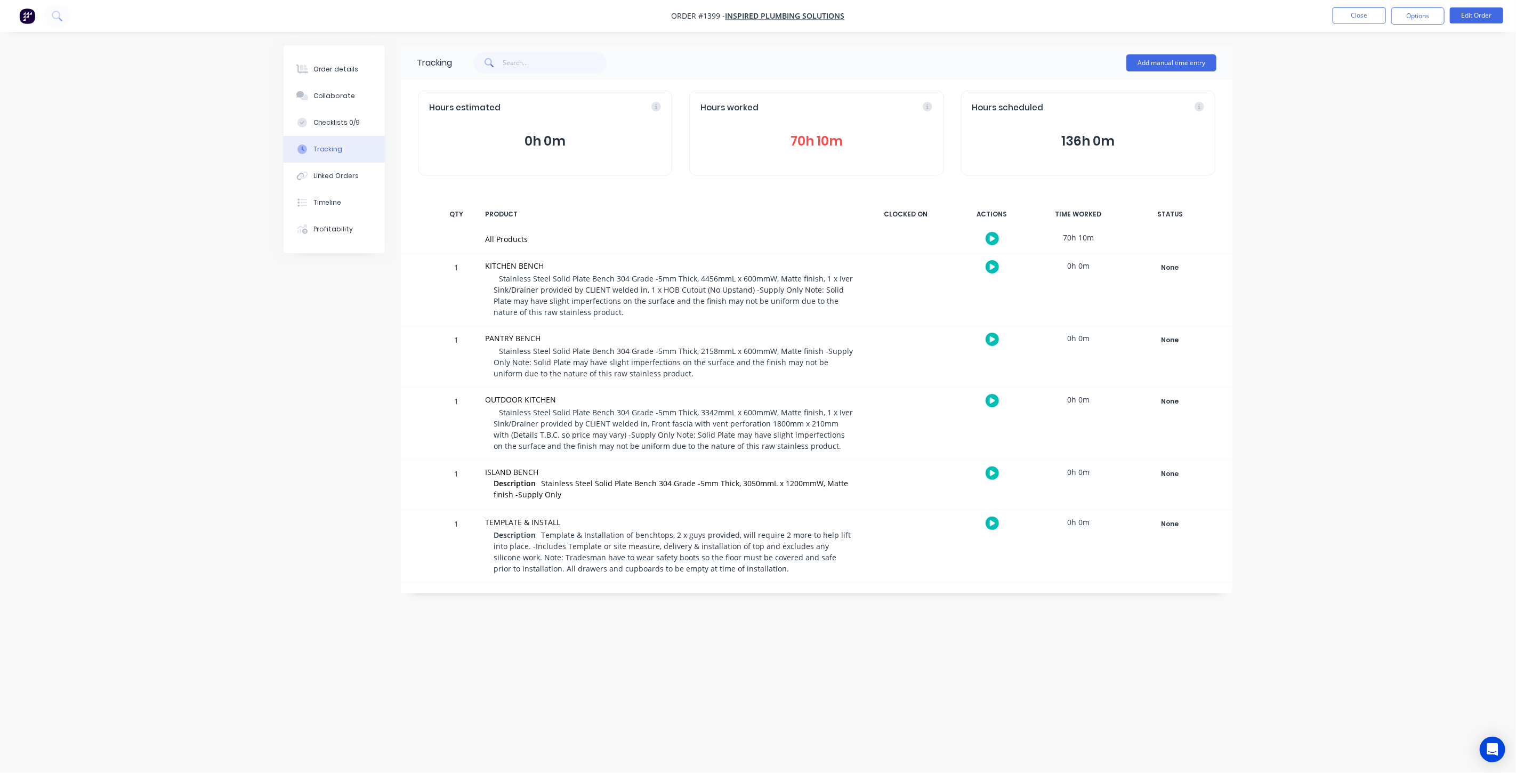
click at [869, 137] on button "70h 10m" at bounding box center [816, 141] width 232 height 20
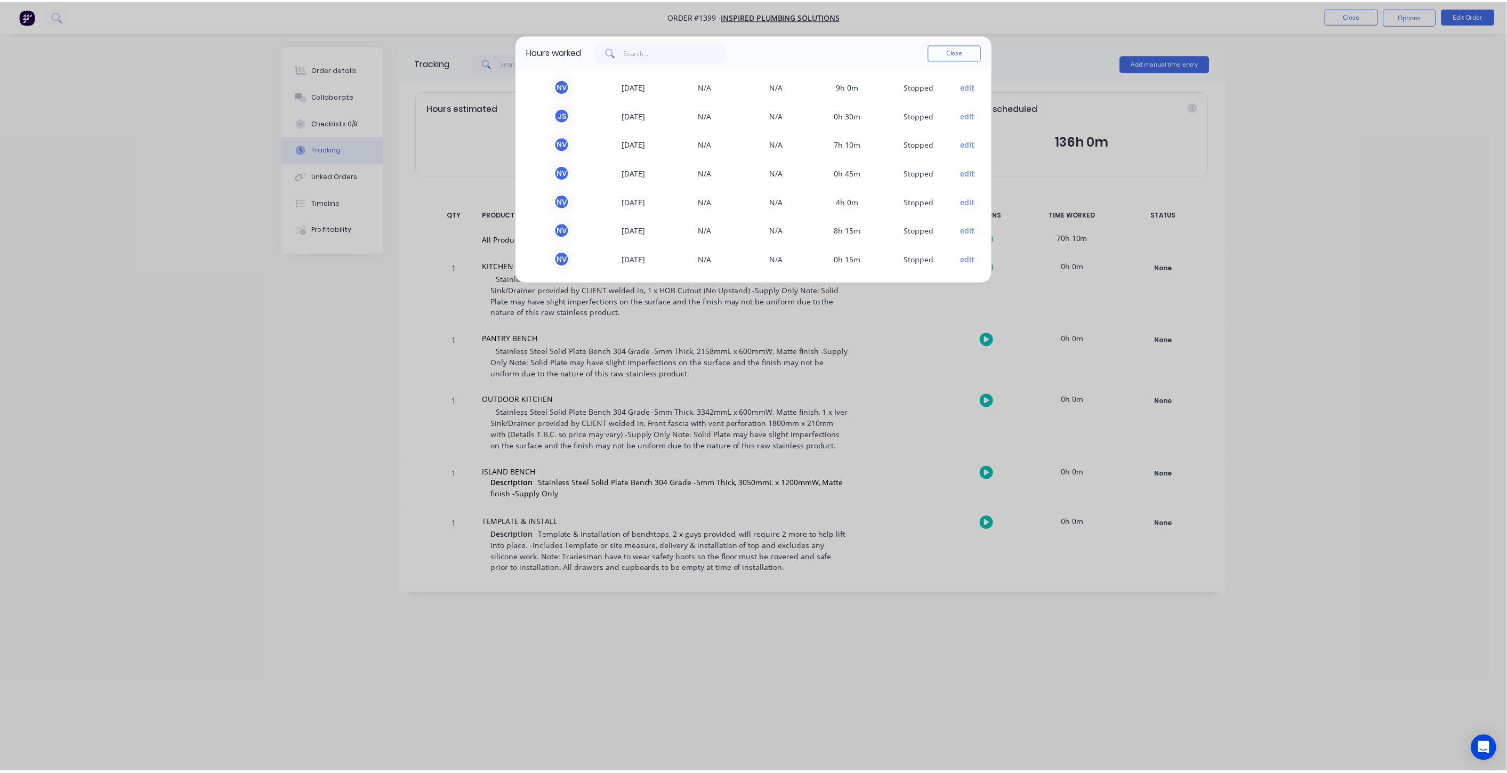
scroll to position [204, 0]
click at [961, 50] on button "Close" at bounding box center [959, 52] width 53 height 16
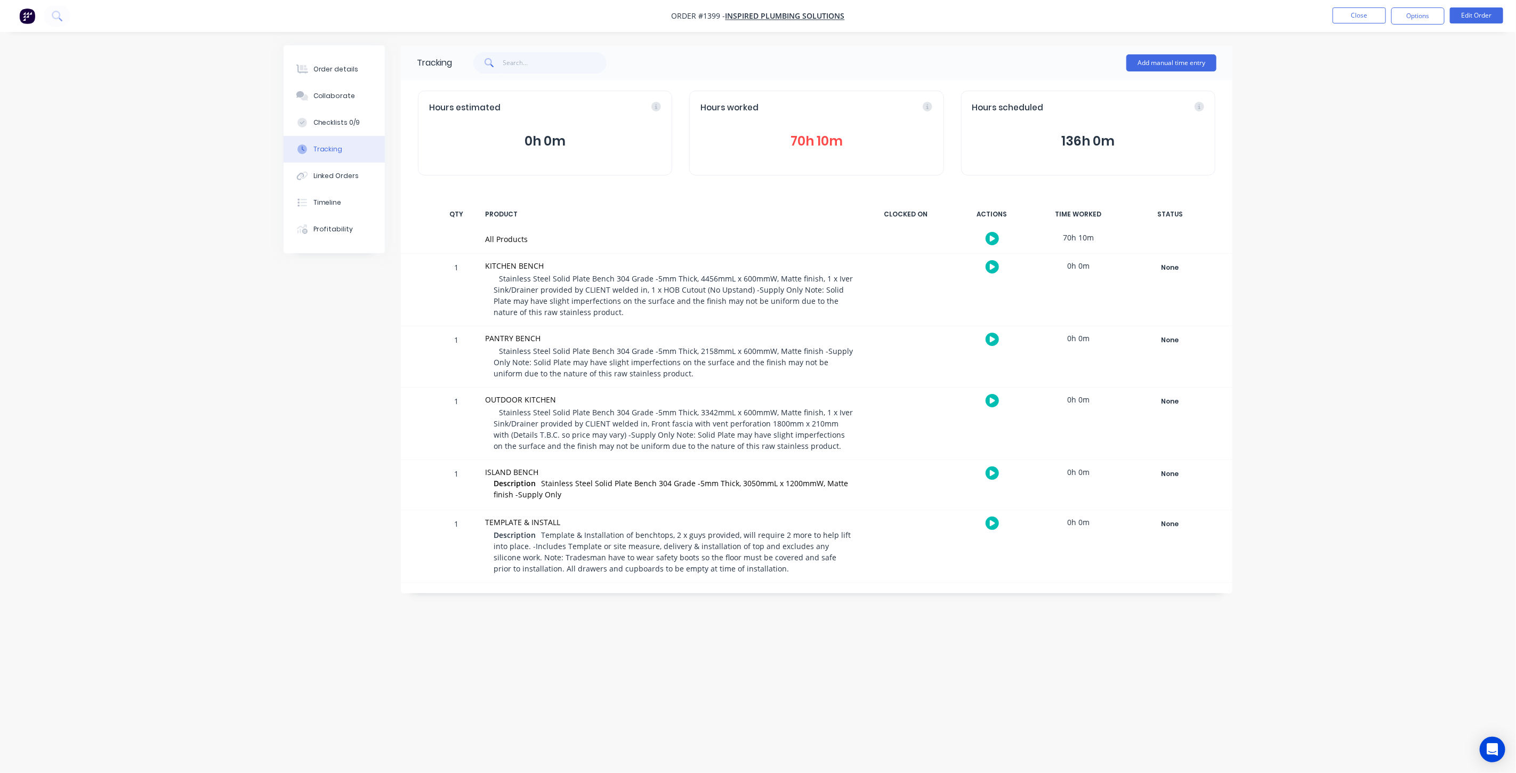
drag, startPoint x: 137, startPoint y: 353, endPoint x: 134, endPoint y: 363, distance: 10.1
click at [135, 354] on div "Order details Collaborate Checklists 0/9 Tracking Linked Orders Timeline Profit…" at bounding box center [758, 386] width 1516 height 773
click at [267, 536] on div "Order details Collaborate Checklists 0/9 Tracking Linked Orders Timeline Profit…" at bounding box center [758, 386] width 1516 height 773
click at [1360, 13] on button "Close" at bounding box center [1358, 15] width 53 height 16
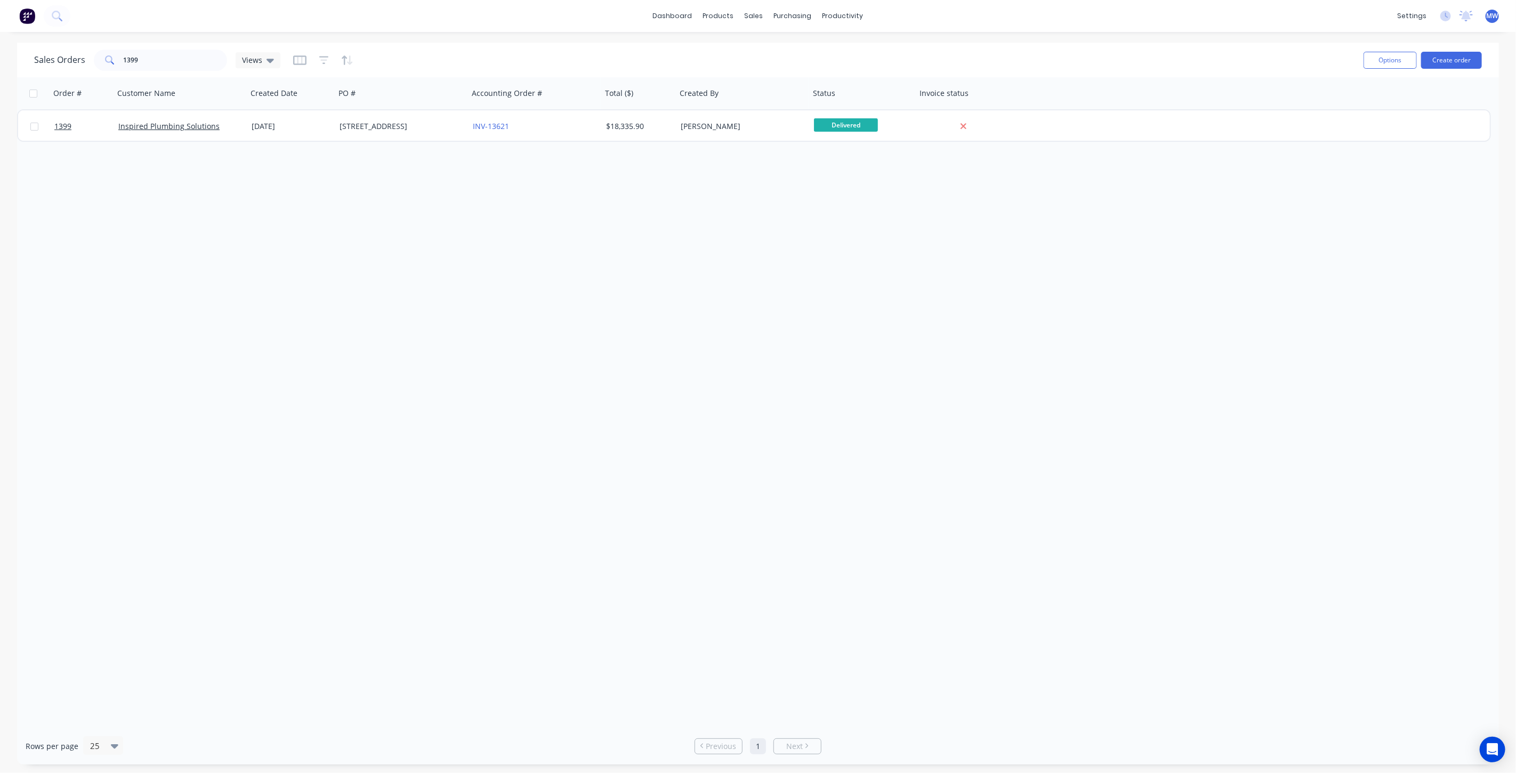
click at [298, 344] on div "Order # Customer Name Created Date PO # Accounting Order # Total ($) Created By…" at bounding box center [758, 402] width 1482 height 650
click at [782, 49] on div "Sales Orders" at bounding box center [794, 51] width 44 height 10
click at [106, 52] on div "1399" at bounding box center [160, 60] width 133 height 21
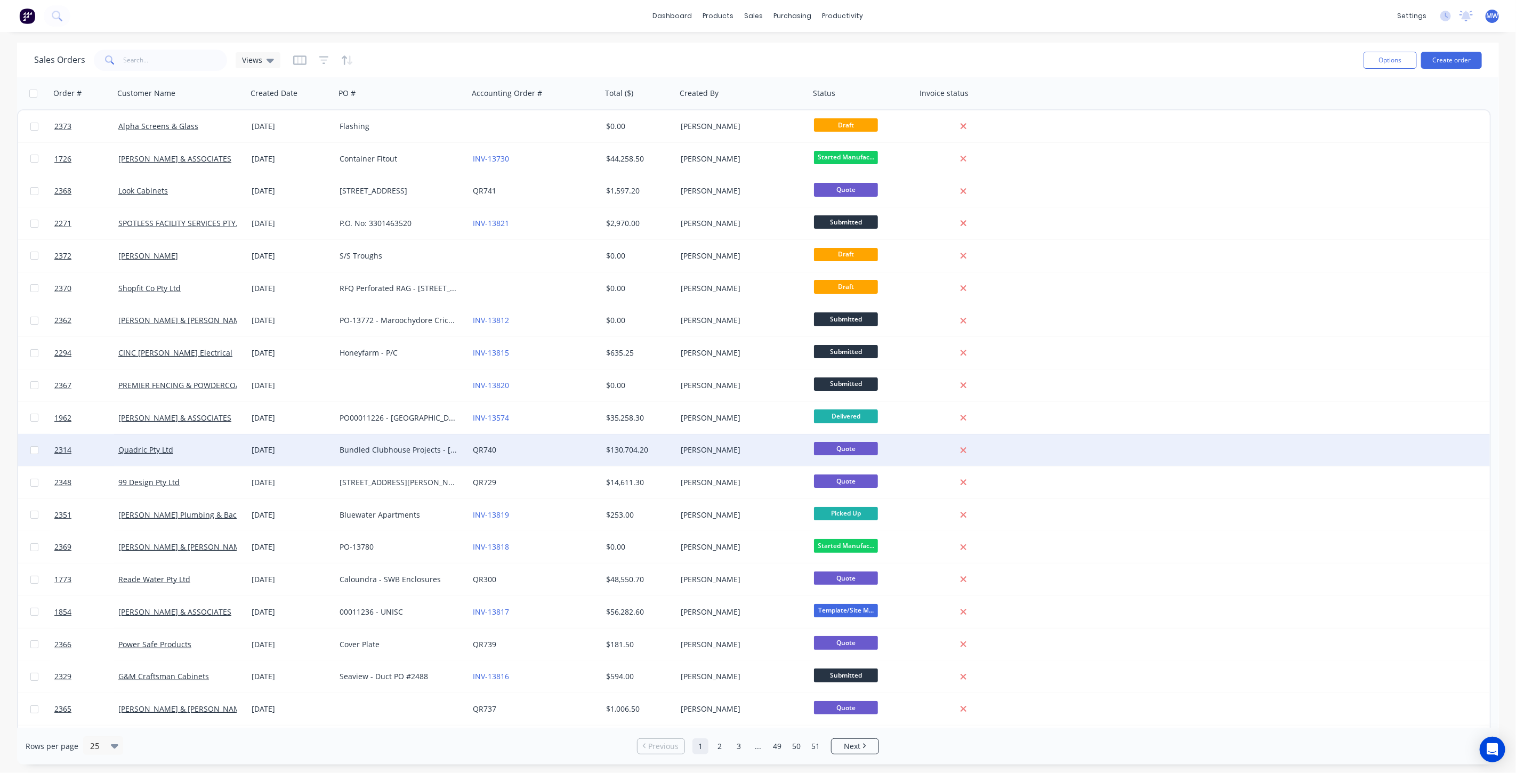
click at [264, 448] on div "15 Sep 2025" at bounding box center [291, 450] width 79 height 11
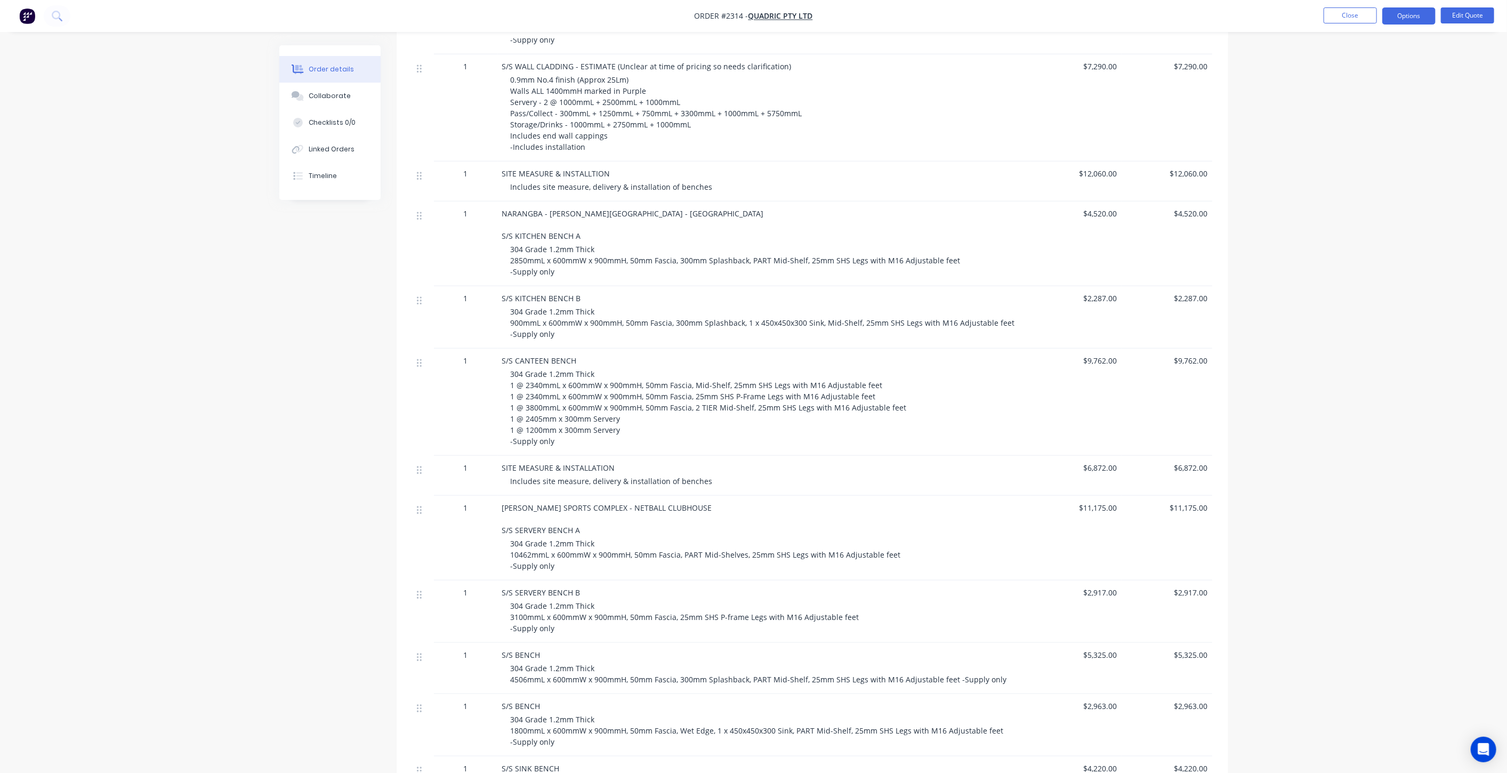
scroll to position [770, 0]
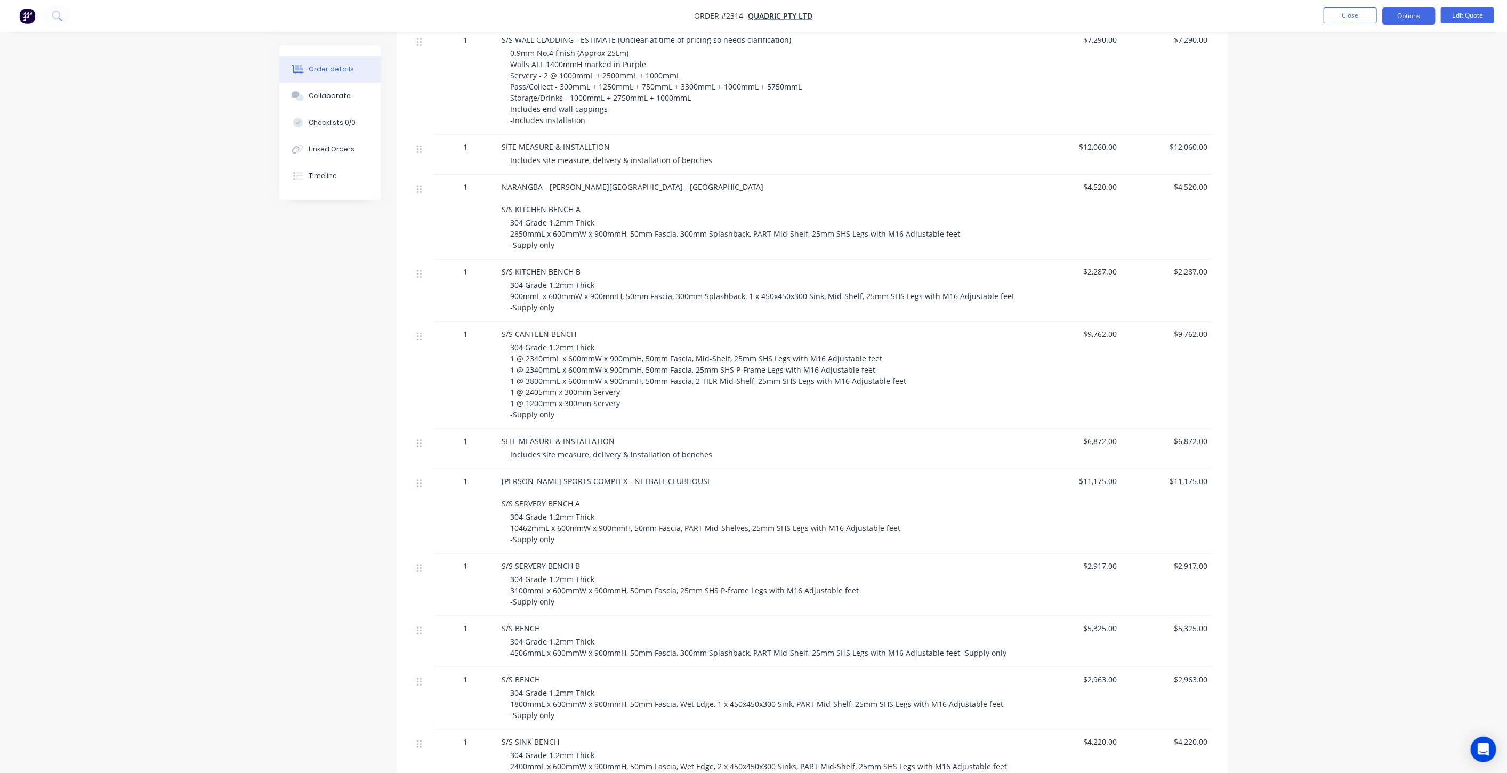
drag, startPoint x: 316, startPoint y: 409, endPoint x: 297, endPoint y: 400, distance: 20.3
click at [315, 409] on div "Created by Mark Created 15/09/25 Required 15/09/25 Assigned to Add team member …" at bounding box center [753, 216] width 949 height 1881
click at [298, 386] on div "Created by Mark Created 15/09/25 Required 15/09/25 Assigned to Add team member …" at bounding box center [753, 216] width 949 height 1881
click at [1338, 96] on div "Order details Collaborate Checklists 0/0 Linked Orders Timeline Order details C…" at bounding box center [753, 193] width 1507 height 1926
click at [1351, 19] on button "Close" at bounding box center [1349, 15] width 53 height 16
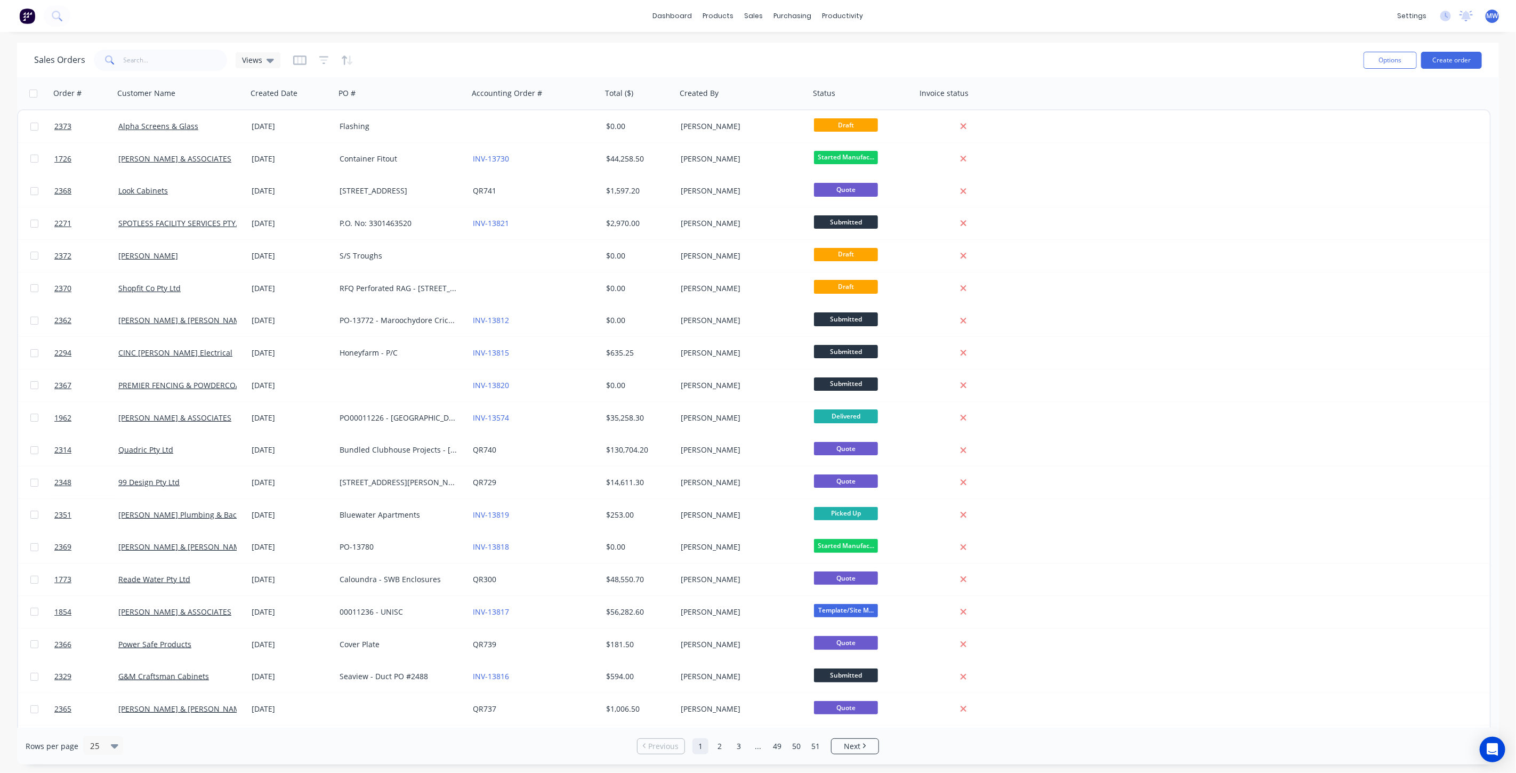
click at [437, 11] on div "dashboard products sales purchasing productivity dashboard products Product Cat…" at bounding box center [758, 16] width 1516 height 32
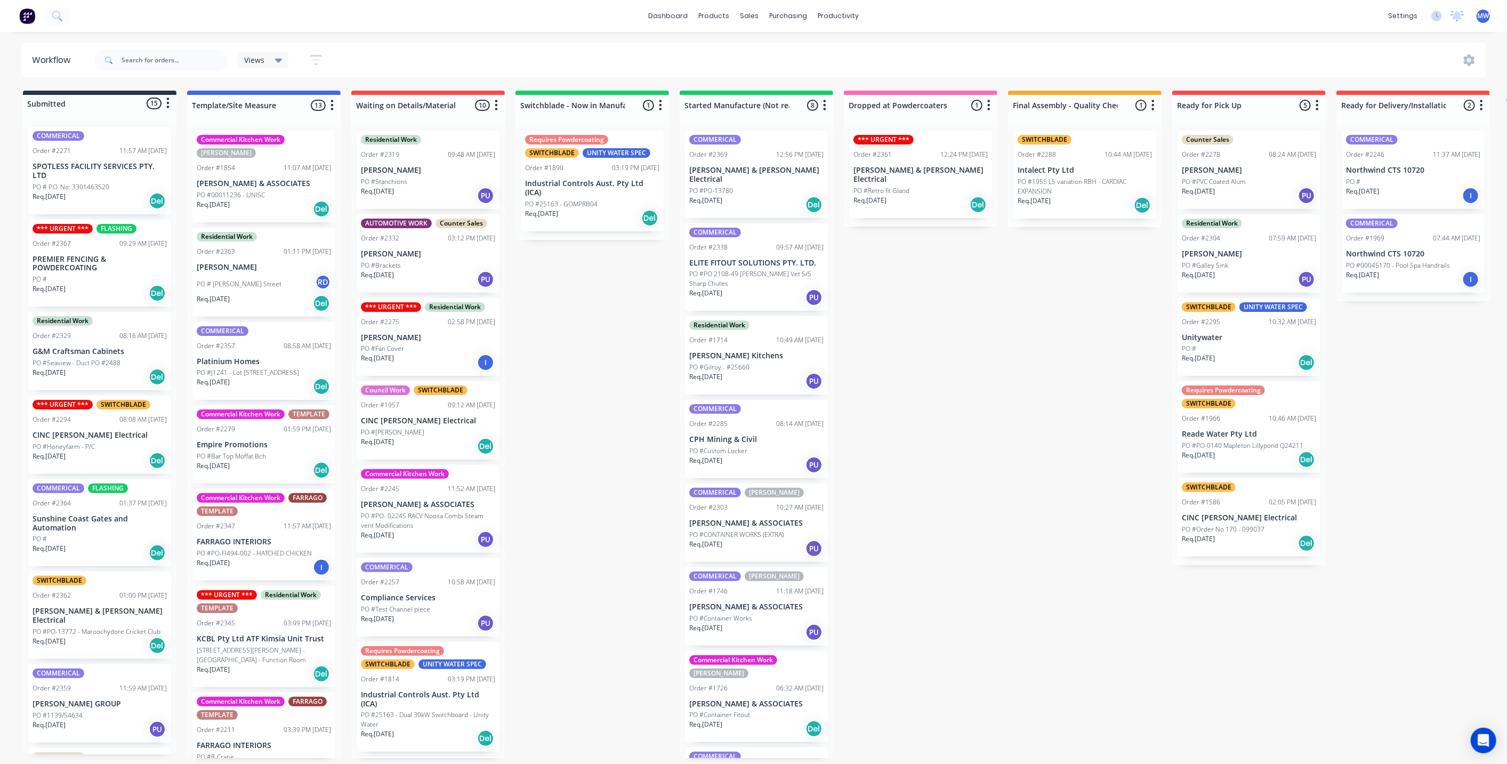
click at [568, 295] on div "Submitted 15 Status colour #273444 hex #273444 Save Cancel Summaries Total orde…" at bounding box center [881, 424] width 1778 height 667
click at [615, 483] on div "Submitted 15 Status colour #273444 hex #273444 Save Cancel Summaries Total orde…" at bounding box center [881, 424] width 1778 height 667
click at [680, 450] on div "COMMERICAL Order #2369 12:56 PM 24/09/25 Bailey & Dalton Electrical PO #PO-1378…" at bounding box center [757, 440] width 154 height 636
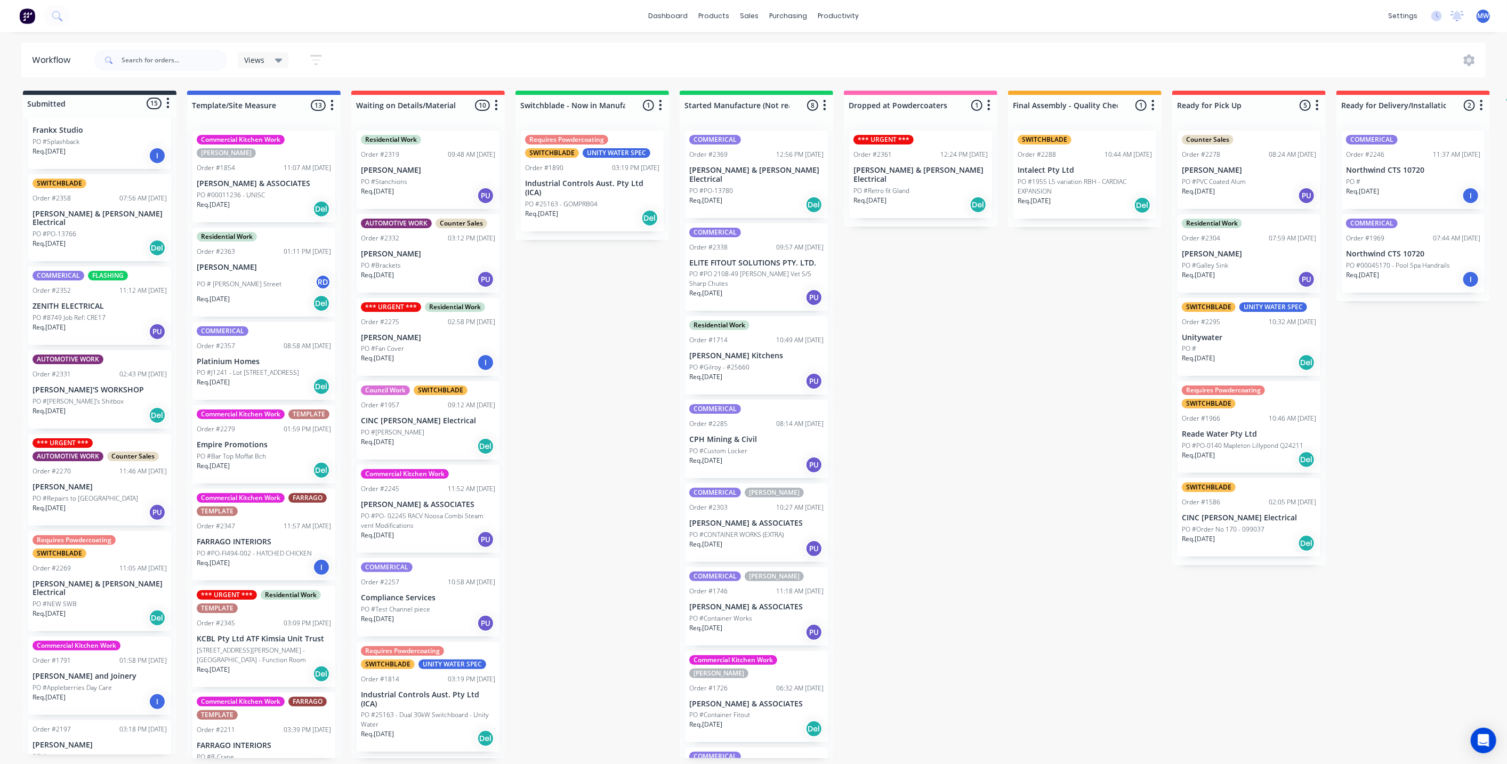
scroll to position [659, 0]
click at [615, 353] on div "Submitted 15 Status colour #273444 hex #273444 Save Cancel Summaries Total orde…" at bounding box center [881, 424] width 1778 height 667
click at [263, 190] on p "PO #00011236 - UNISC" at bounding box center [231, 195] width 68 height 10
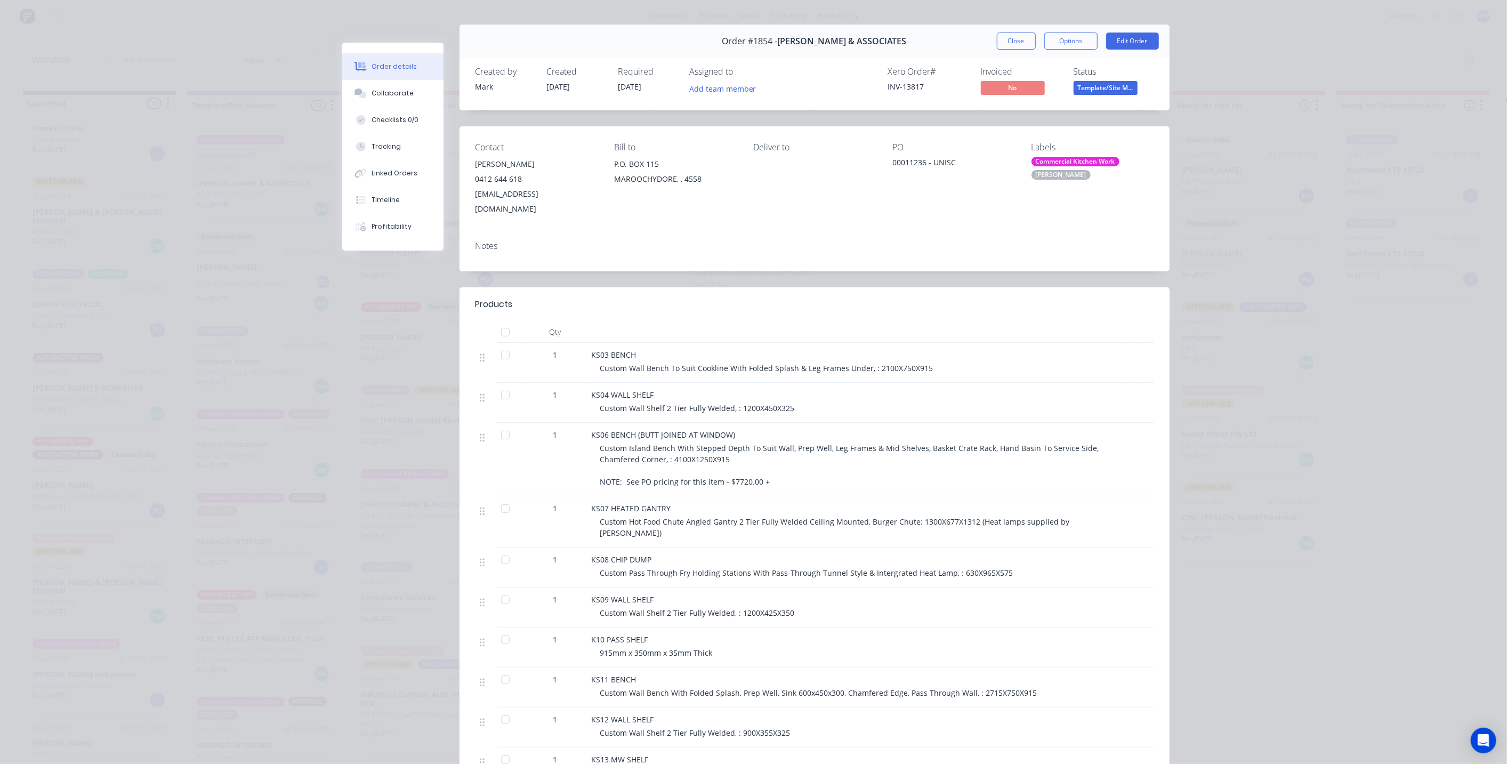
scroll to position [0, 0]
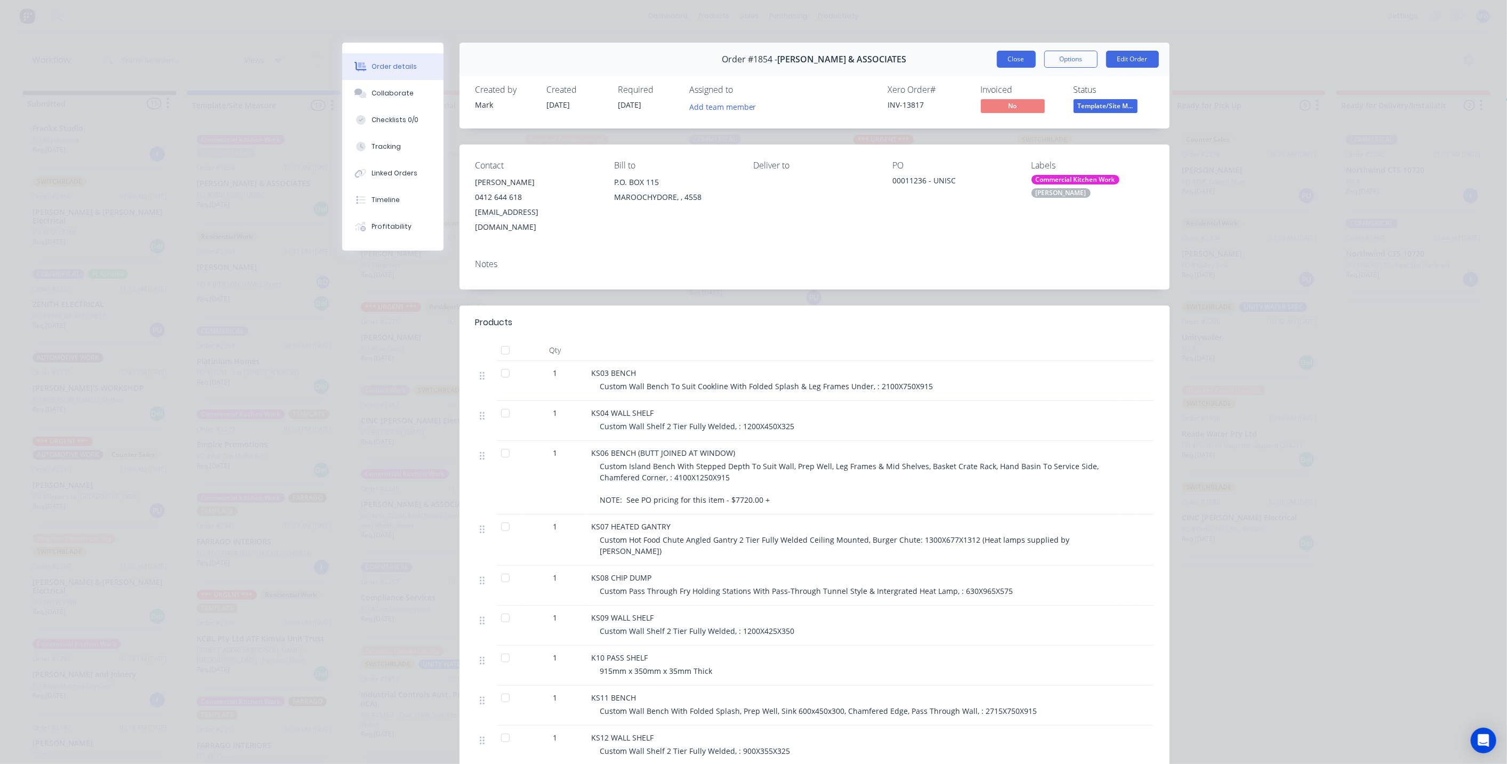
click at [1008, 64] on button "Close" at bounding box center [1016, 59] width 39 height 17
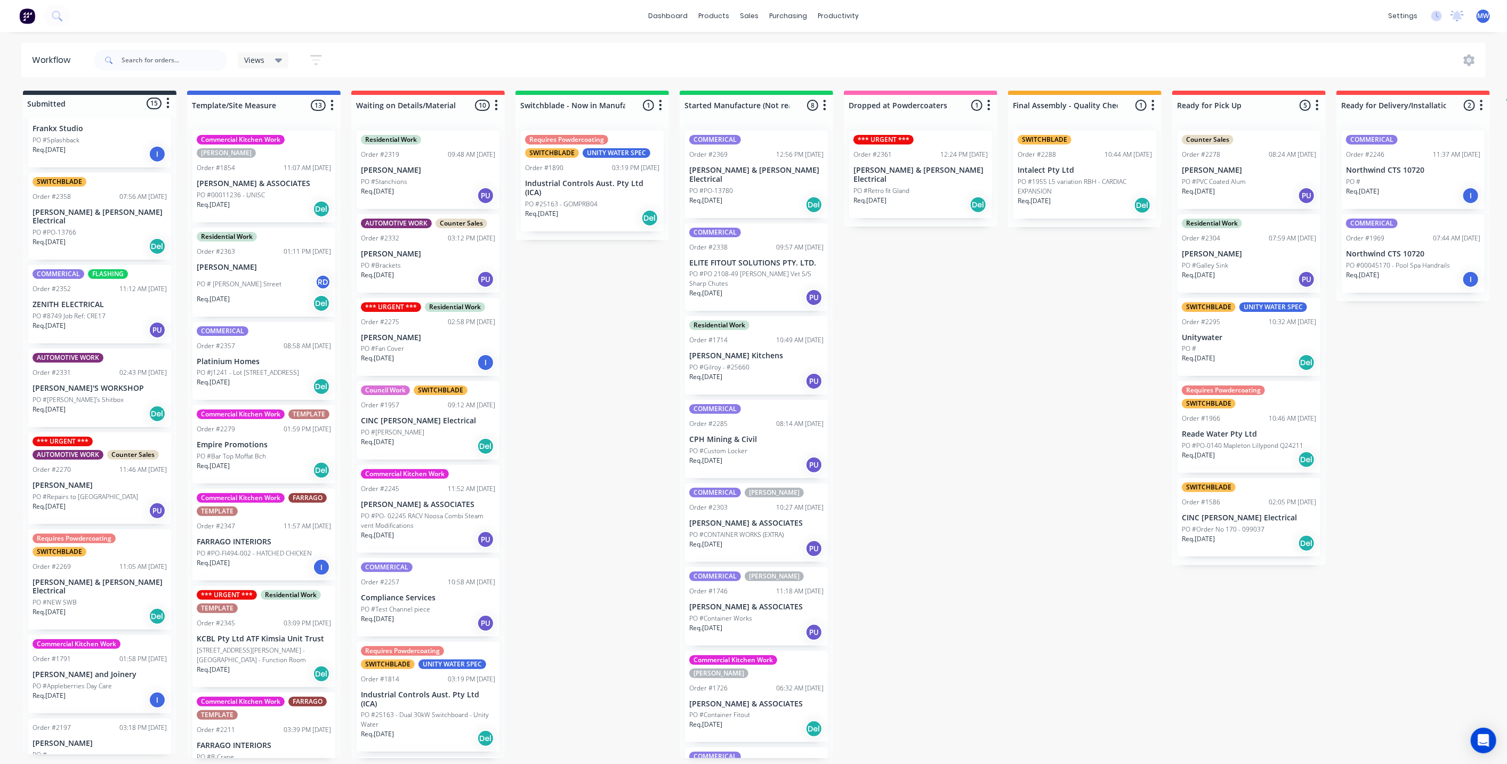
click at [595, 380] on div "Submitted 15 Status colour #273444 hex #273444 Save Cancel Summaries Total orde…" at bounding box center [881, 424] width 1778 height 667
click at [550, 369] on div "Submitted 15 Status colour #273444 hex #273444 Save Cancel Summaries Total orde…" at bounding box center [881, 424] width 1778 height 667
click at [268, 174] on div "Commercial Kitchen Work HILLERS Order #1854 11:07 AM 24/09/25 HILLER & ASSOCIAT…" at bounding box center [263, 177] width 143 height 92
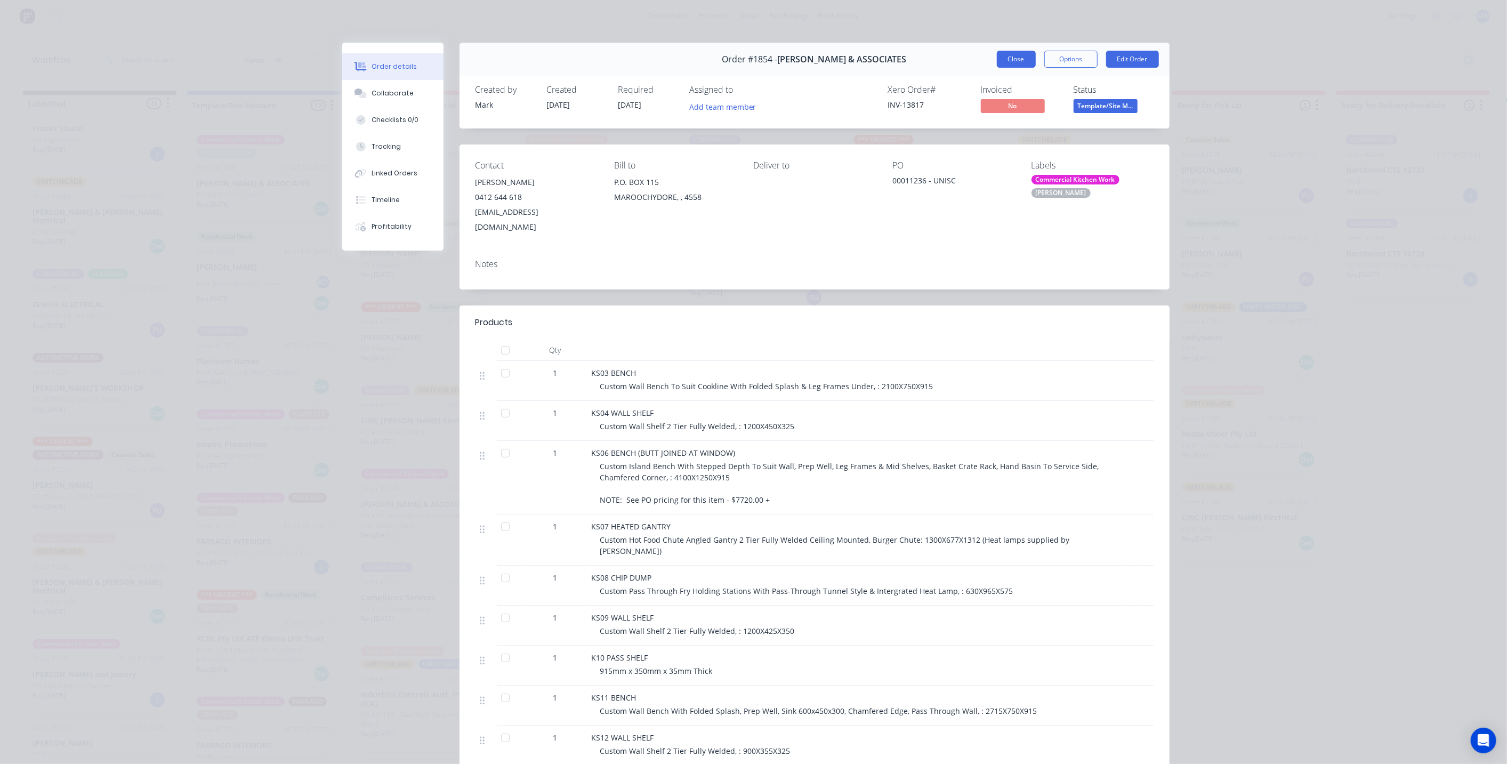
click at [1005, 60] on button "Close" at bounding box center [1016, 59] width 39 height 17
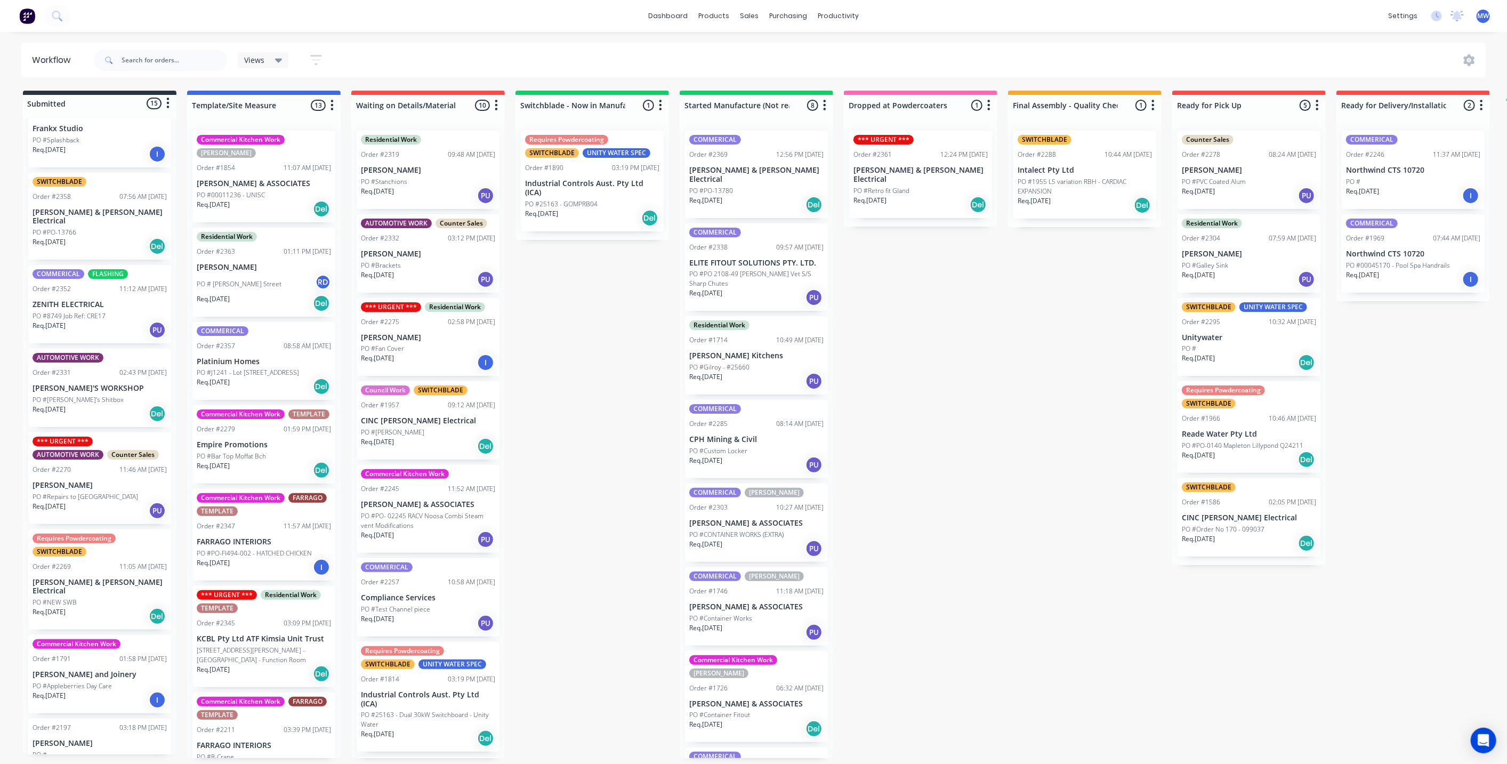
click at [595, 334] on div "Submitted 15 Status colour #273444 hex #273444 Save Cancel Summaries Total orde…" at bounding box center [881, 424] width 1778 height 667
click at [237, 381] on div "Req. 23/10/25 Del" at bounding box center [264, 386] width 134 height 18
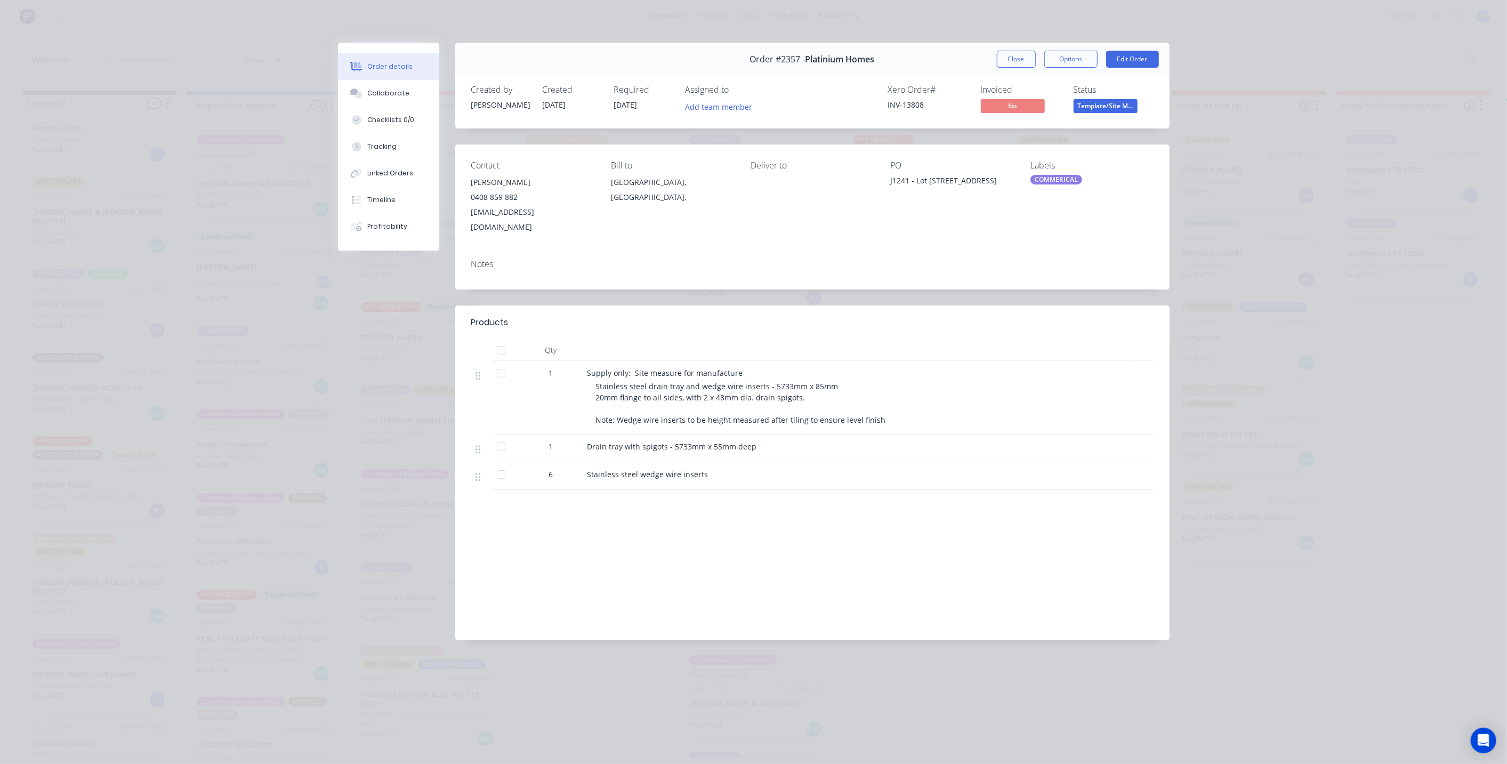
drag, startPoint x: 979, startPoint y: 358, endPoint x: 985, endPoint y: 100, distance: 257.5
click at [978, 361] on div "Supply only: Site measure for manufacture Stainless steel drain tray and wedge …" at bounding box center [849, 398] width 533 height 74
click at [1013, 59] on button "Close" at bounding box center [1016, 59] width 39 height 17
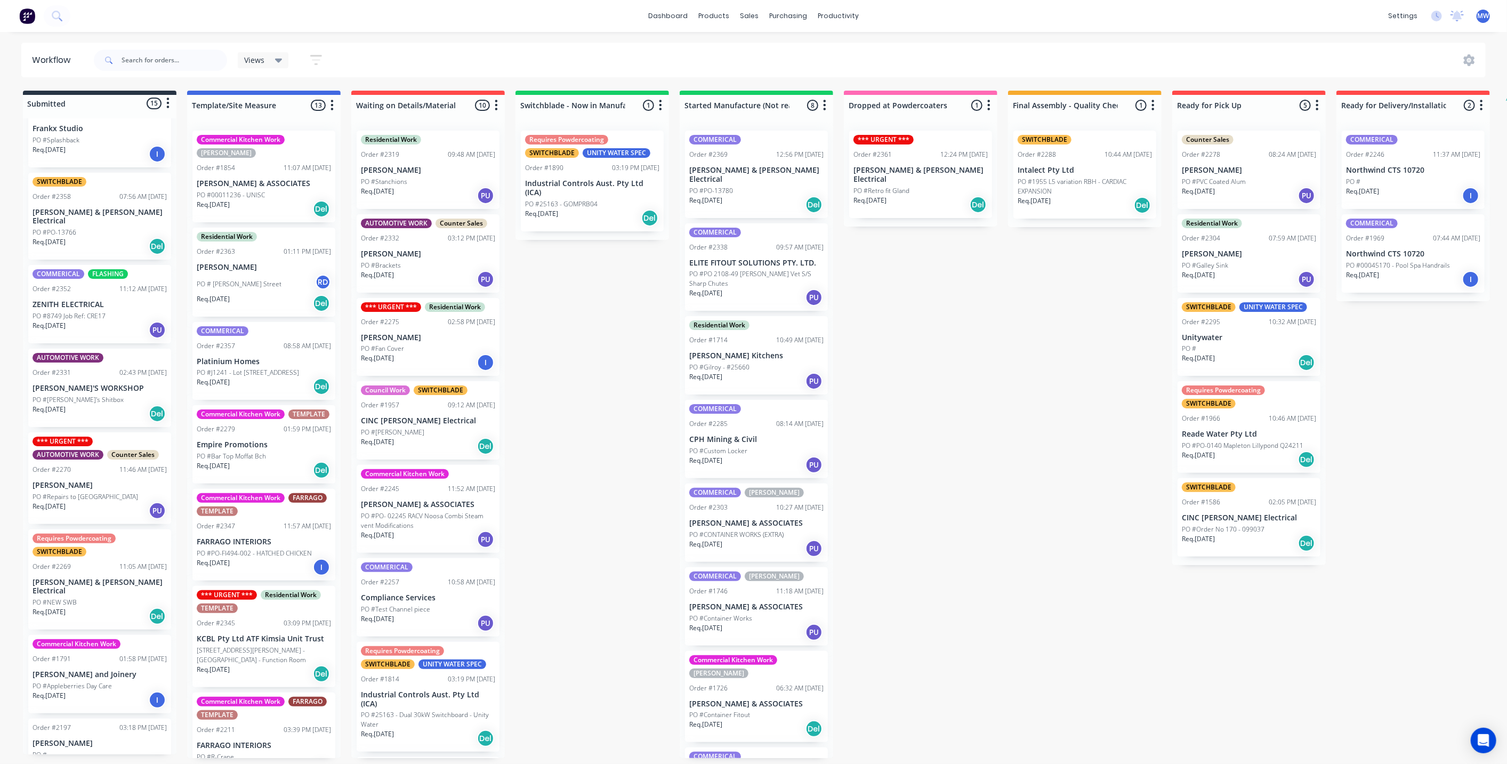
drag, startPoint x: 950, startPoint y: 385, endPoint x: 611, endPoint y: 377, distance: 339.1
click at [950, 384] on div "Submitted 15 Status colour #273444 hex #273444 Save Cancel Summaries Total orde…" at bounding box center [881, 424] width 1778 height 667
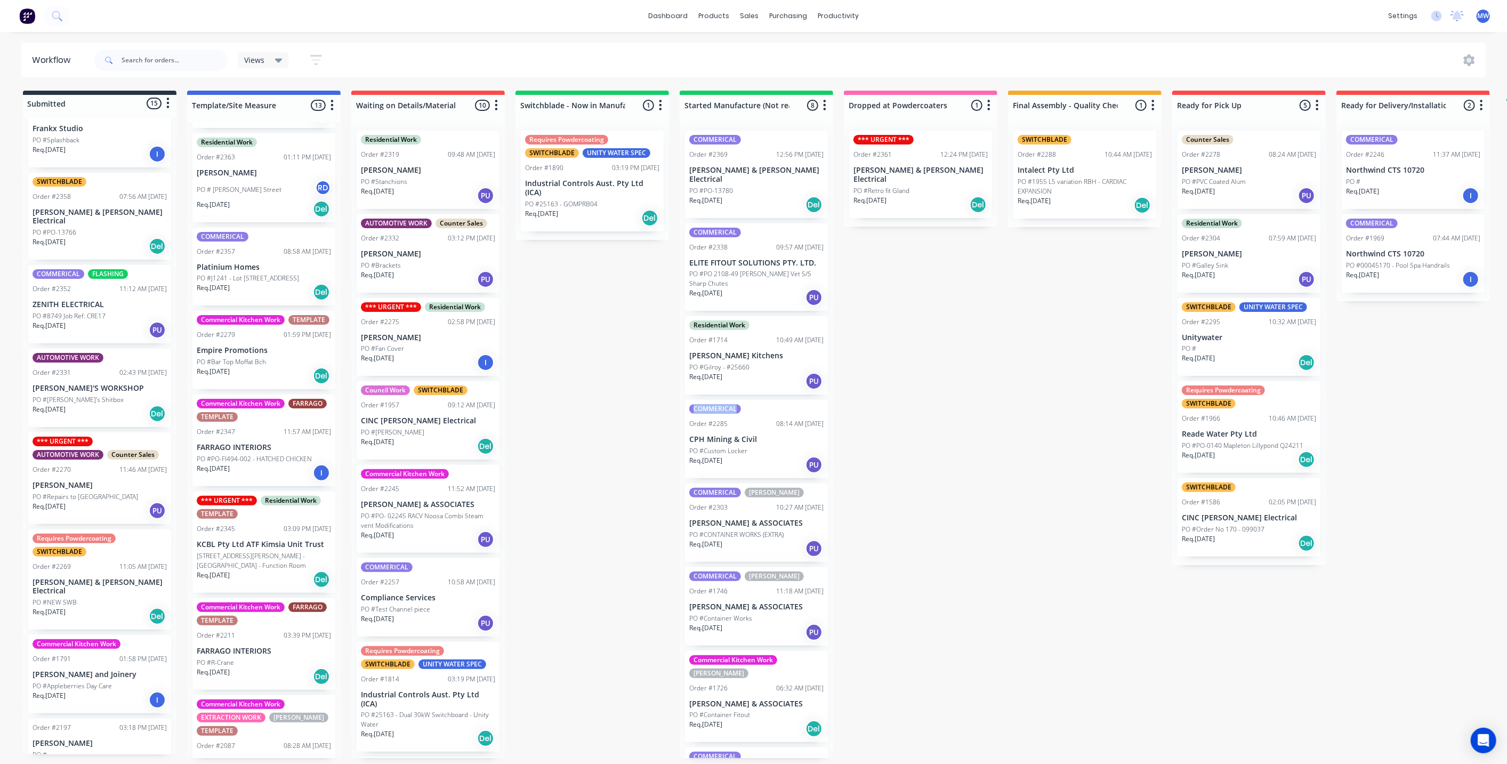
scroll to position [118, 0]
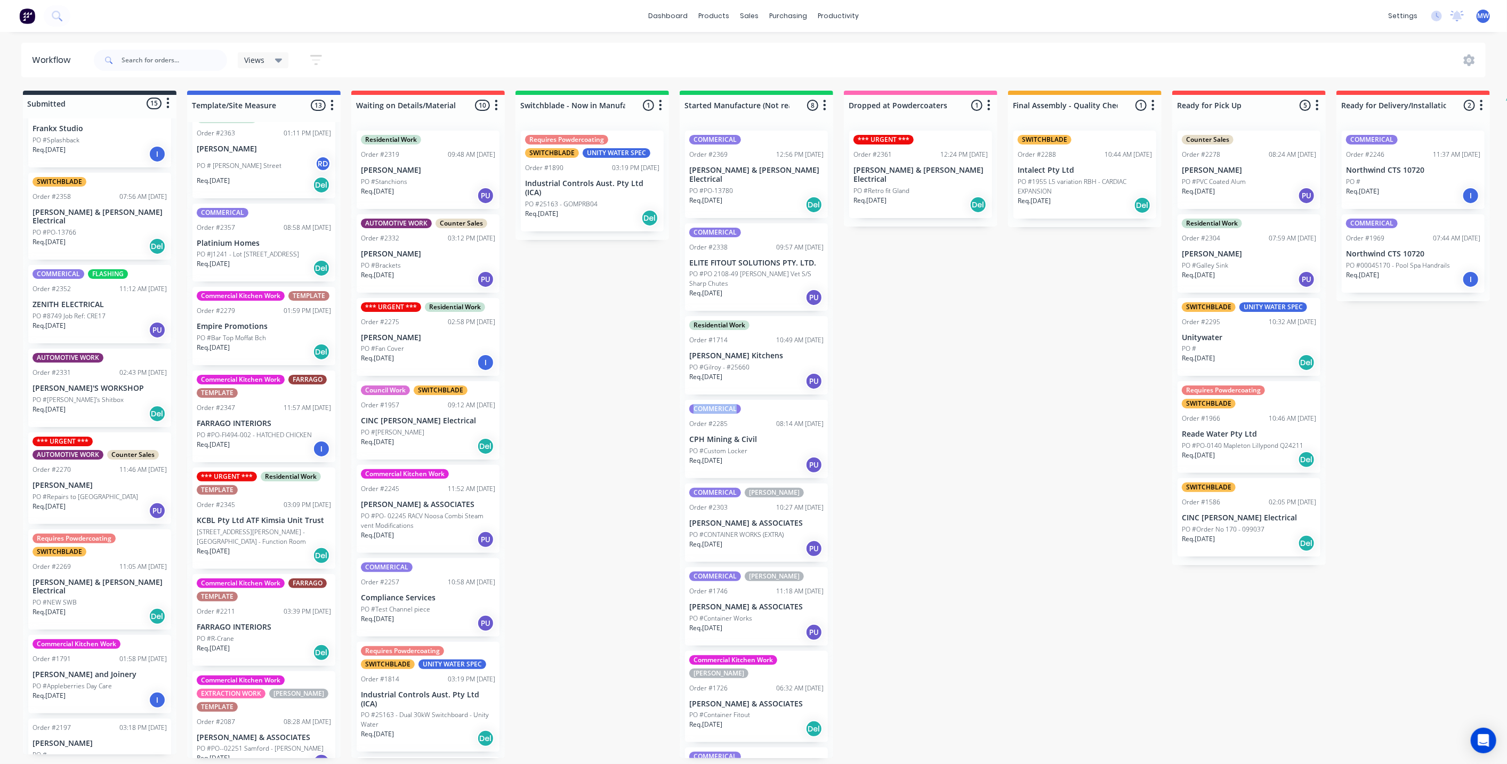
click at [266, 325] on div "Commercial Kitchen Work TEMPLATE Order #2279 01:59 PM 18/09/25 Empire Promotion…" at bounding box center [263, 326] width 143 height 78
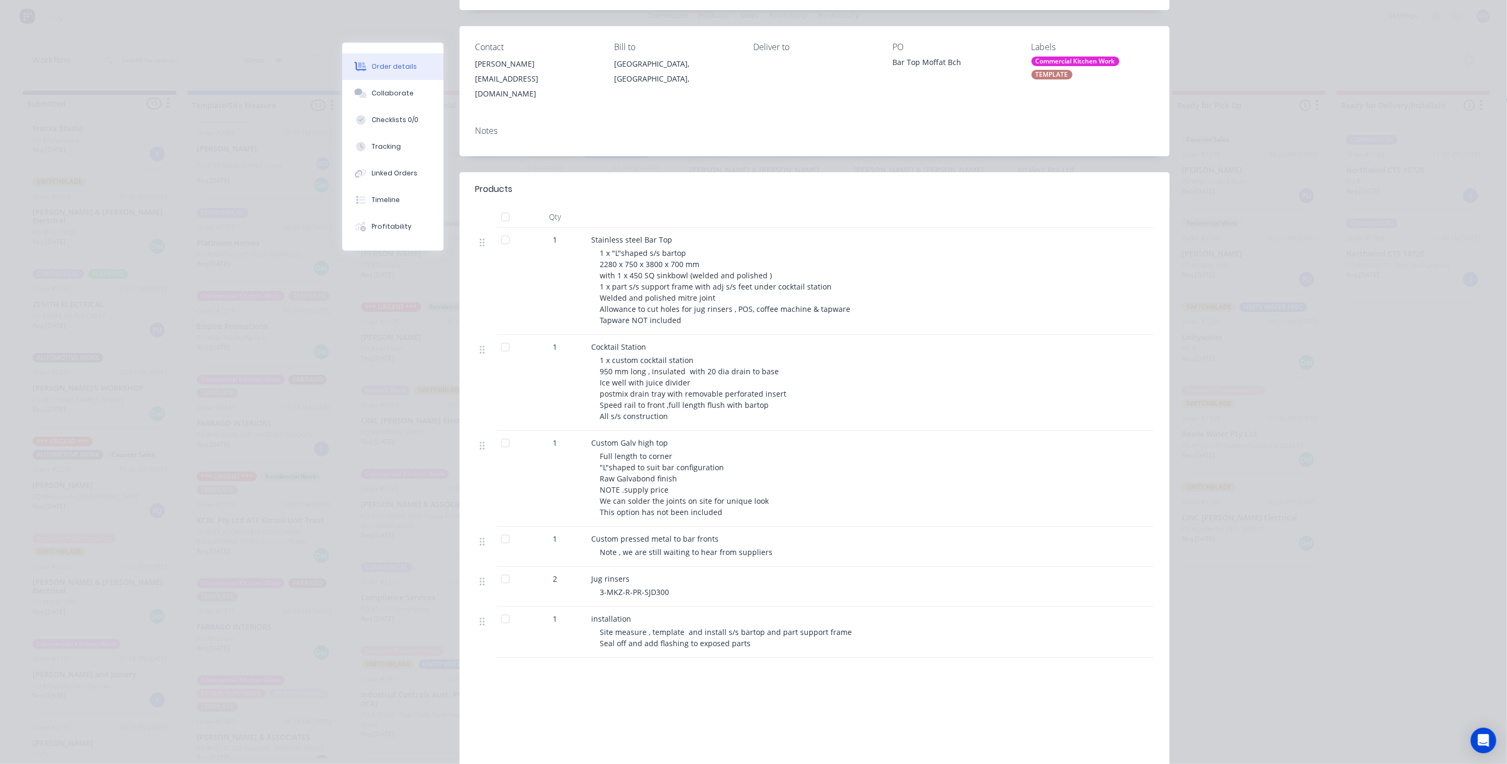
scroll to position [0, 0]
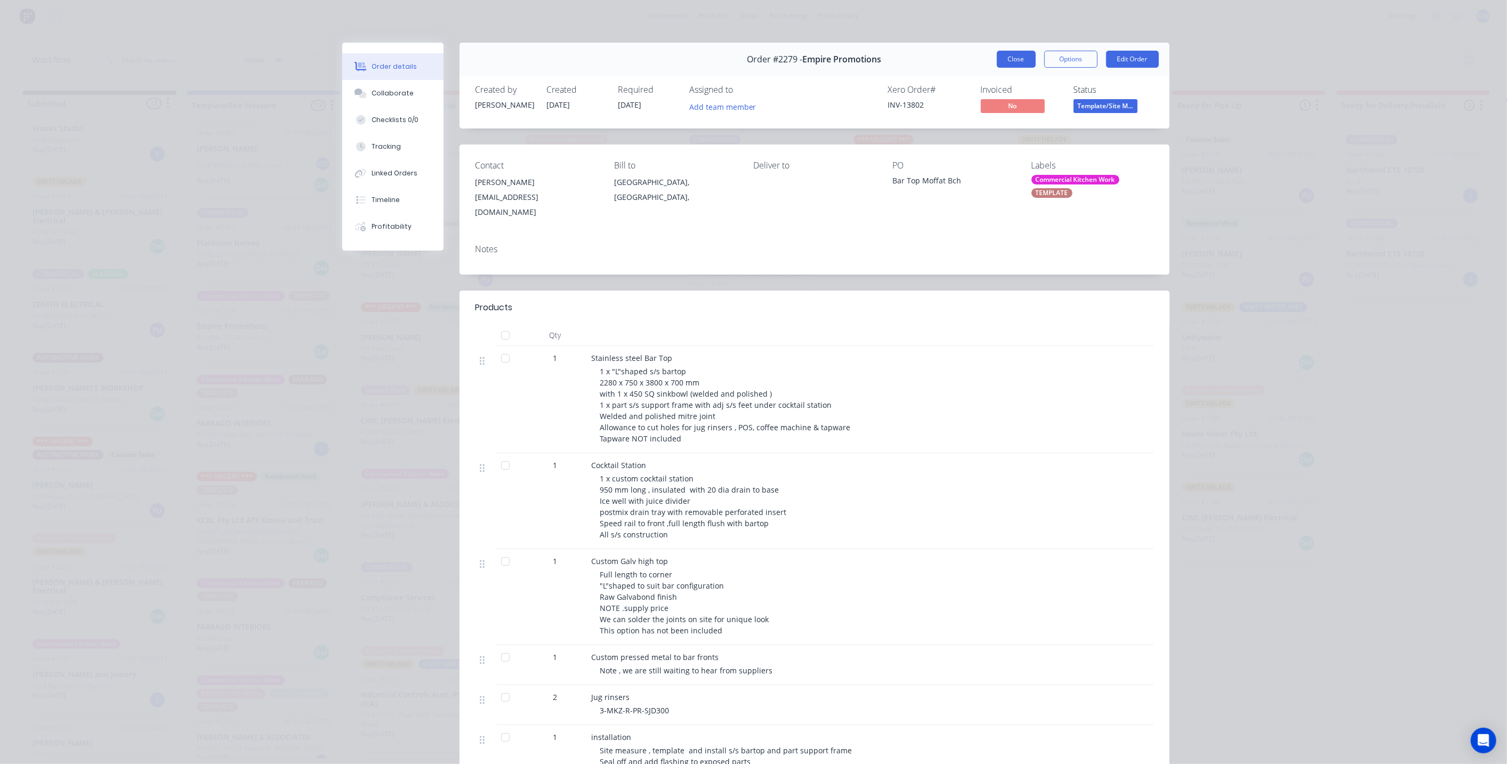
click at [1004, 61] on button "Close" at bounding box center [1016, 59] width 39 height 17
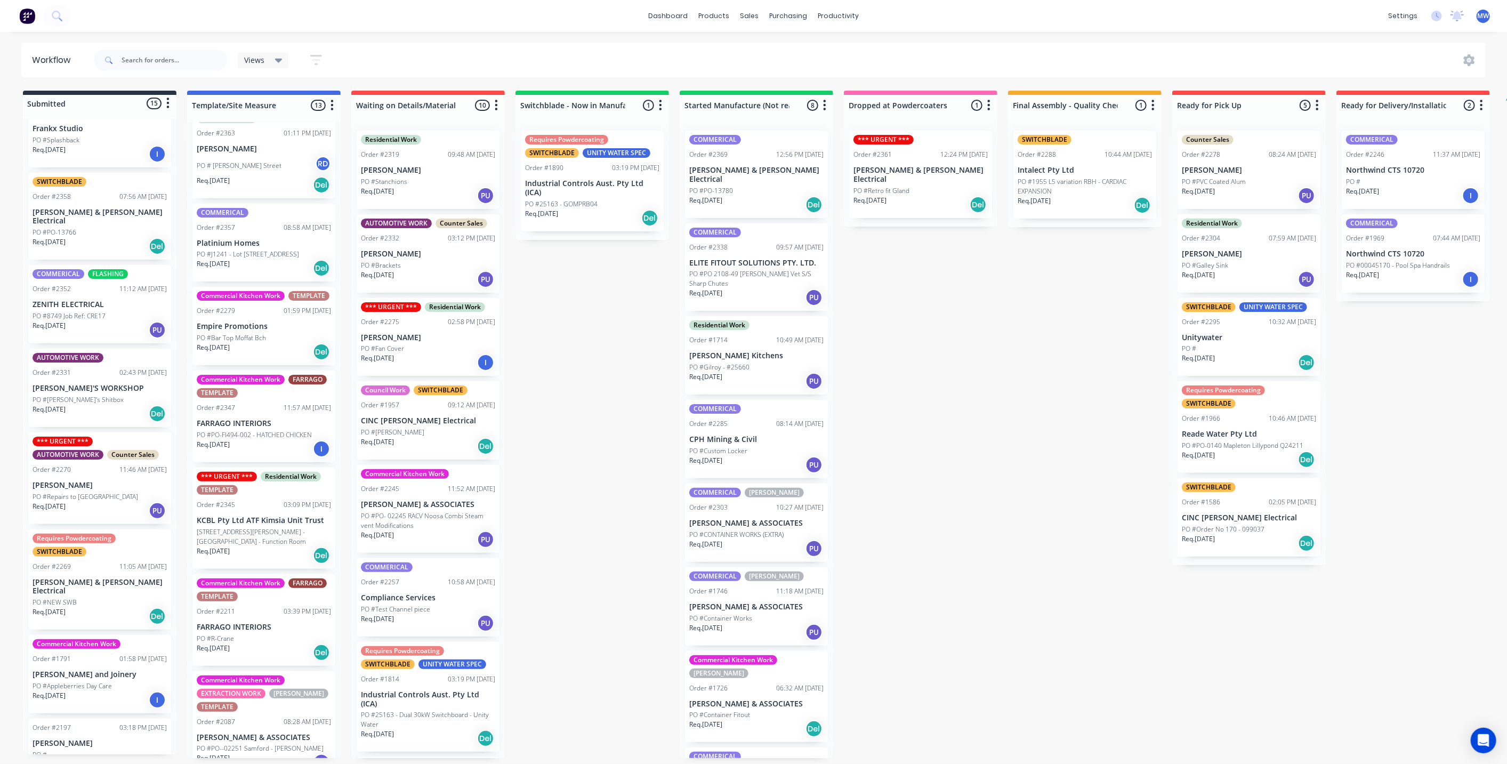
click at [624, 354] on div "Submitted 15 Status colour #273444 hex #273444 Save Cancel Summaries Total orde…" at bounding box center [881, 424] width 1778 height 667
click at [288, 331] on p "Empire Promotions" at bounding box center [264, 326] width 134 height 9
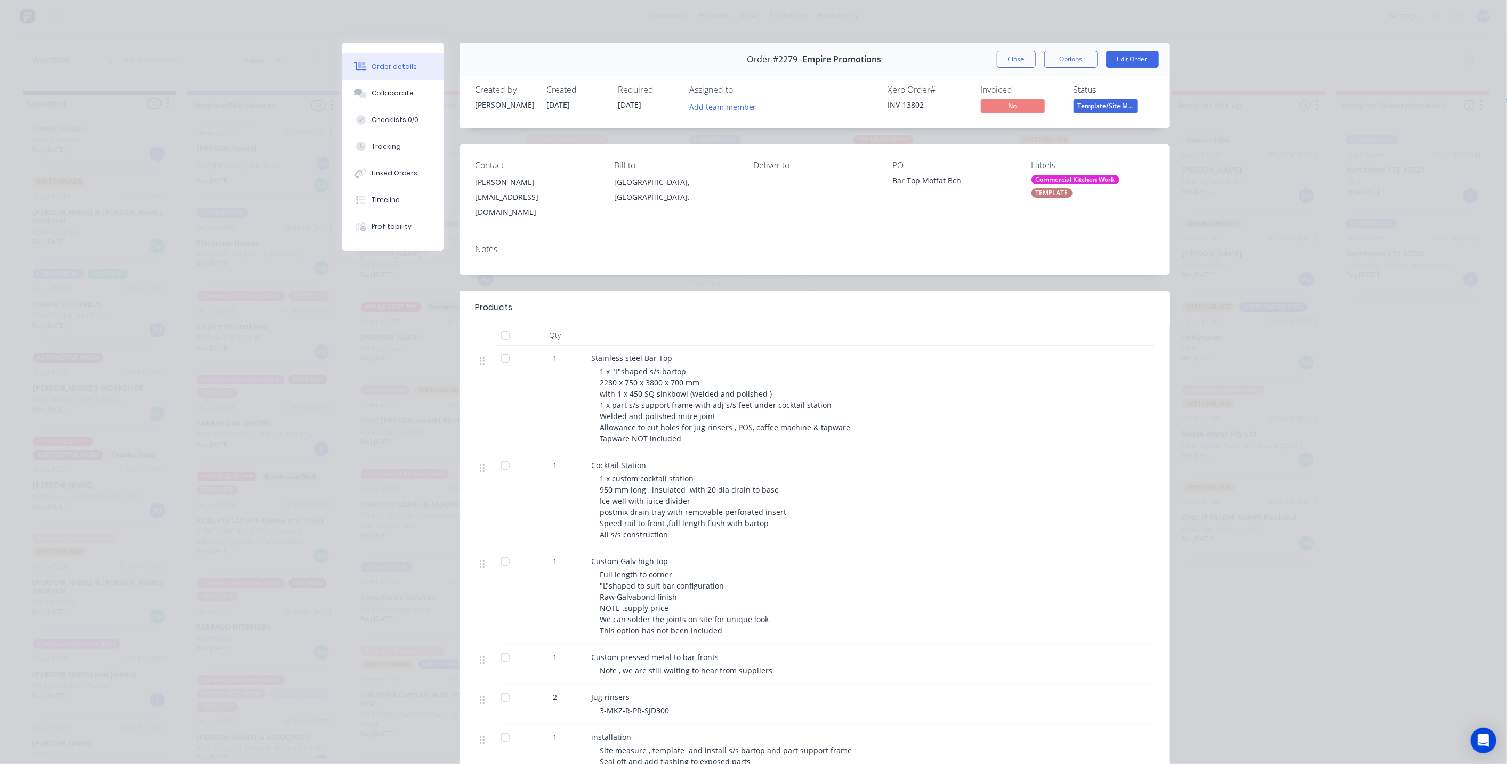
click at [1031, 424] on div "1 x "L"shaped s/s bartop 2280 x 750 x 3800 x 700 mm with 1 x 450 SQ sinkbowl (w…" at bounding box center [858, 405] width 516 height 78
click at [1008, 58] on button "Close" at bounding box center [1016, 59] width 39 height 17
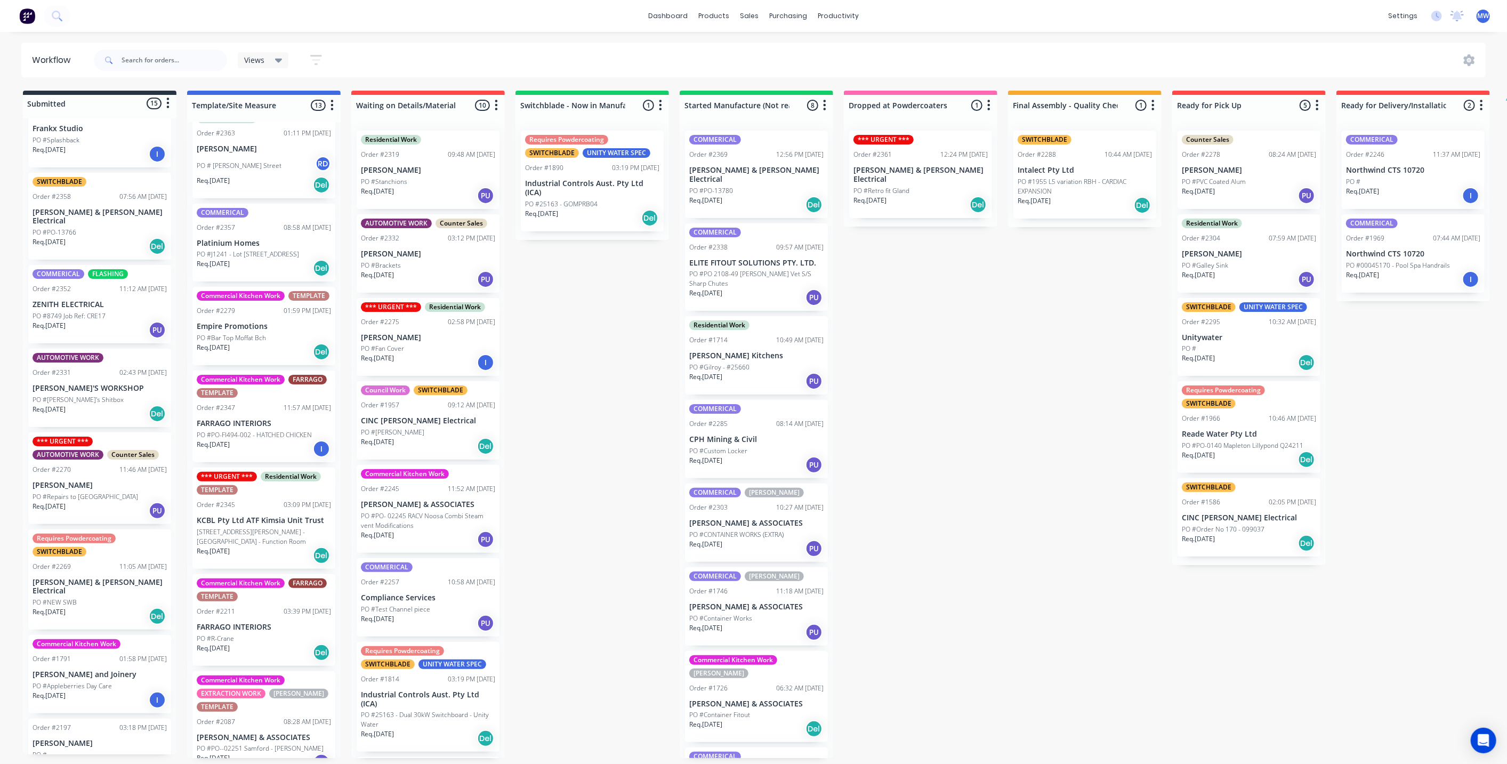
click at [841, 419] on div "Submitted 15 Status colour #273444 hex #273444 Save Cancel Summaries Total orde…" at bounding box center [881, 424] width 1778 height 667
click at [536, 331] on div "Submitted 15 Status colour #273444 hex #273444 Save Cancel Summaries Total orde…" at bounding box center [881, 424] width 1778 height 667
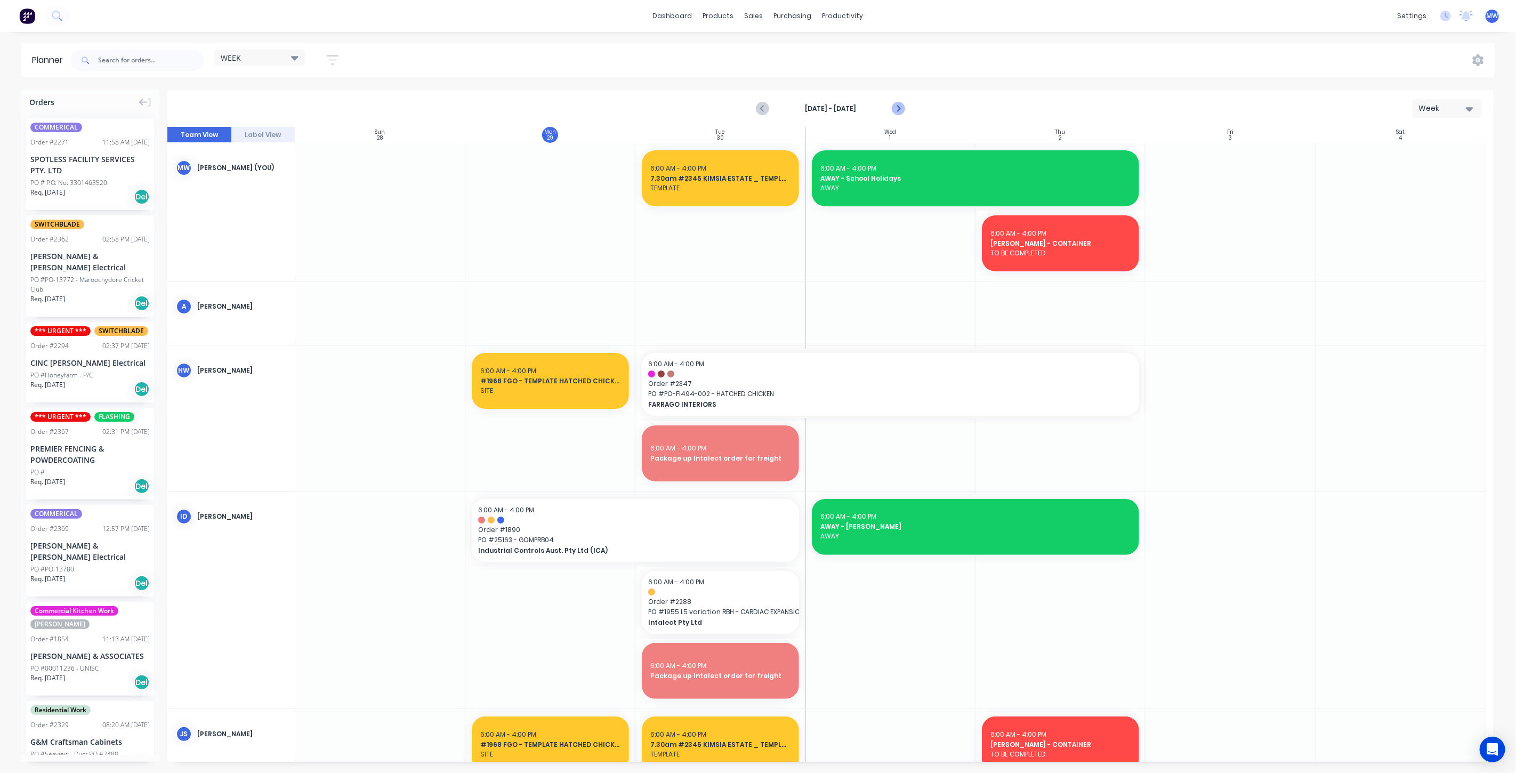
click at [896, 108] on icon "Next page" at bounding box center [897, 108] width 13 height 13
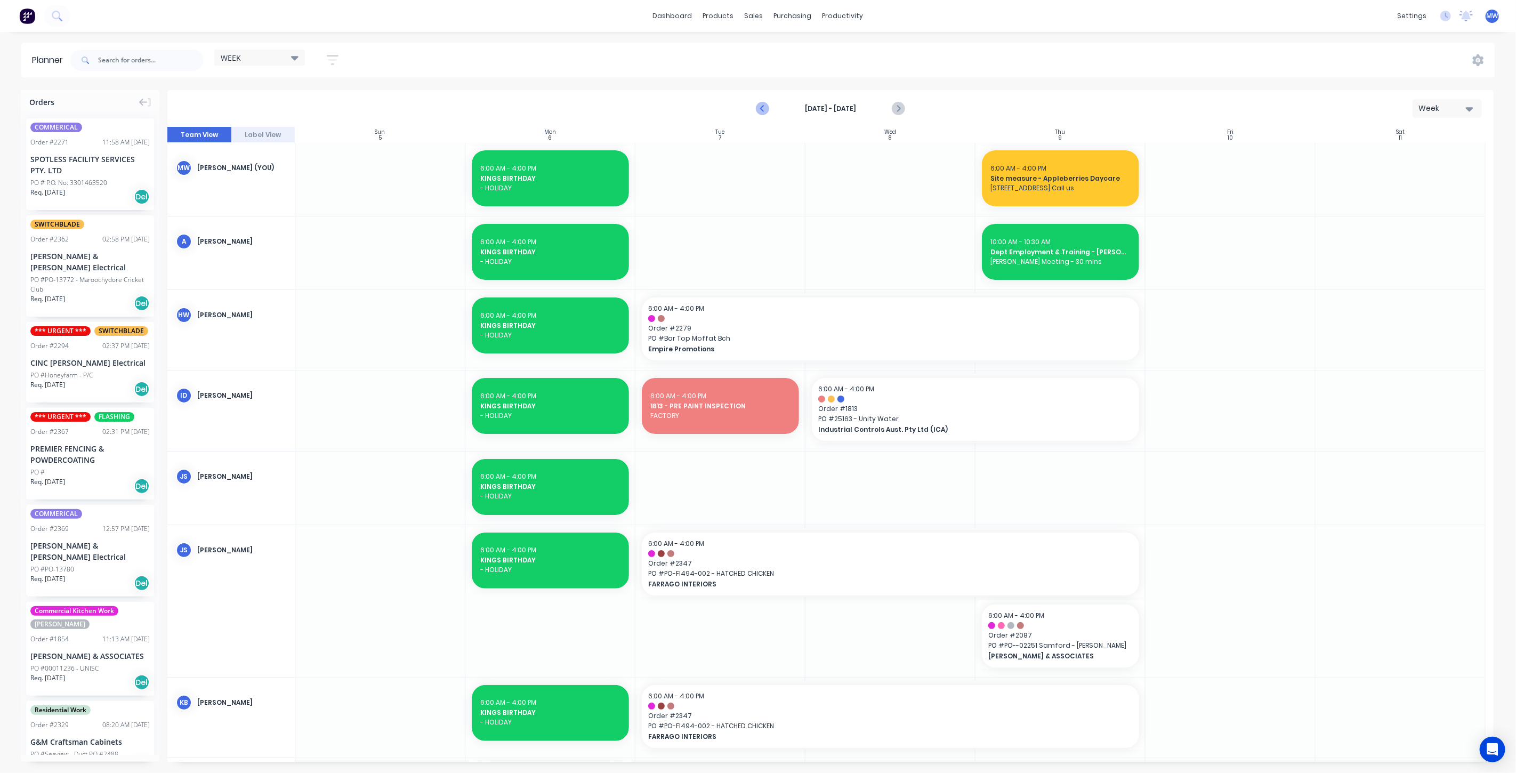
click at [759, 108] on icon "Previous page" at bounding box center [762, 108] width 13 height 13
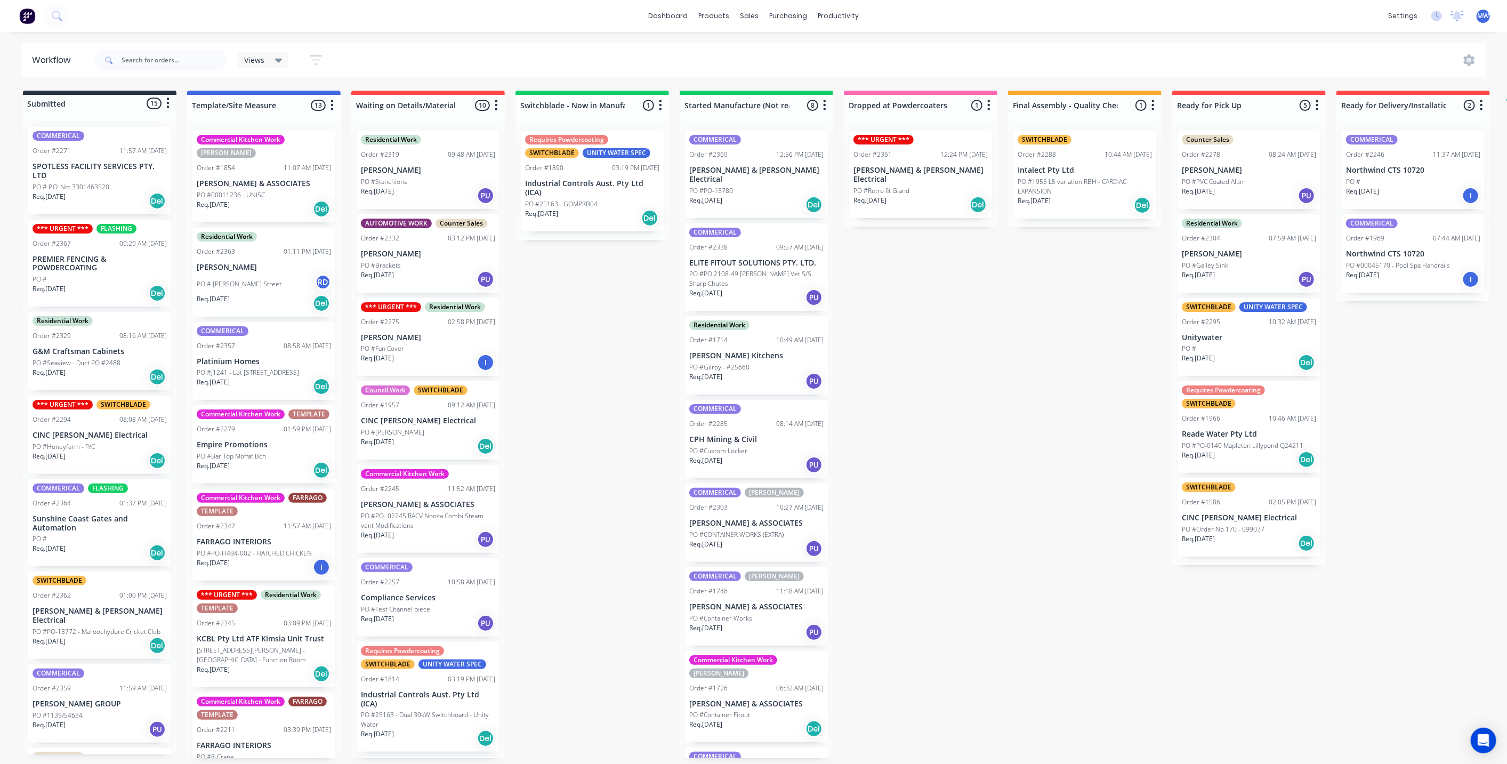
click at [234, 368] on p "PO #J1241 - Lot [STREET_ADDRESS]" at bounding box center [248, 373] width 102 height 10
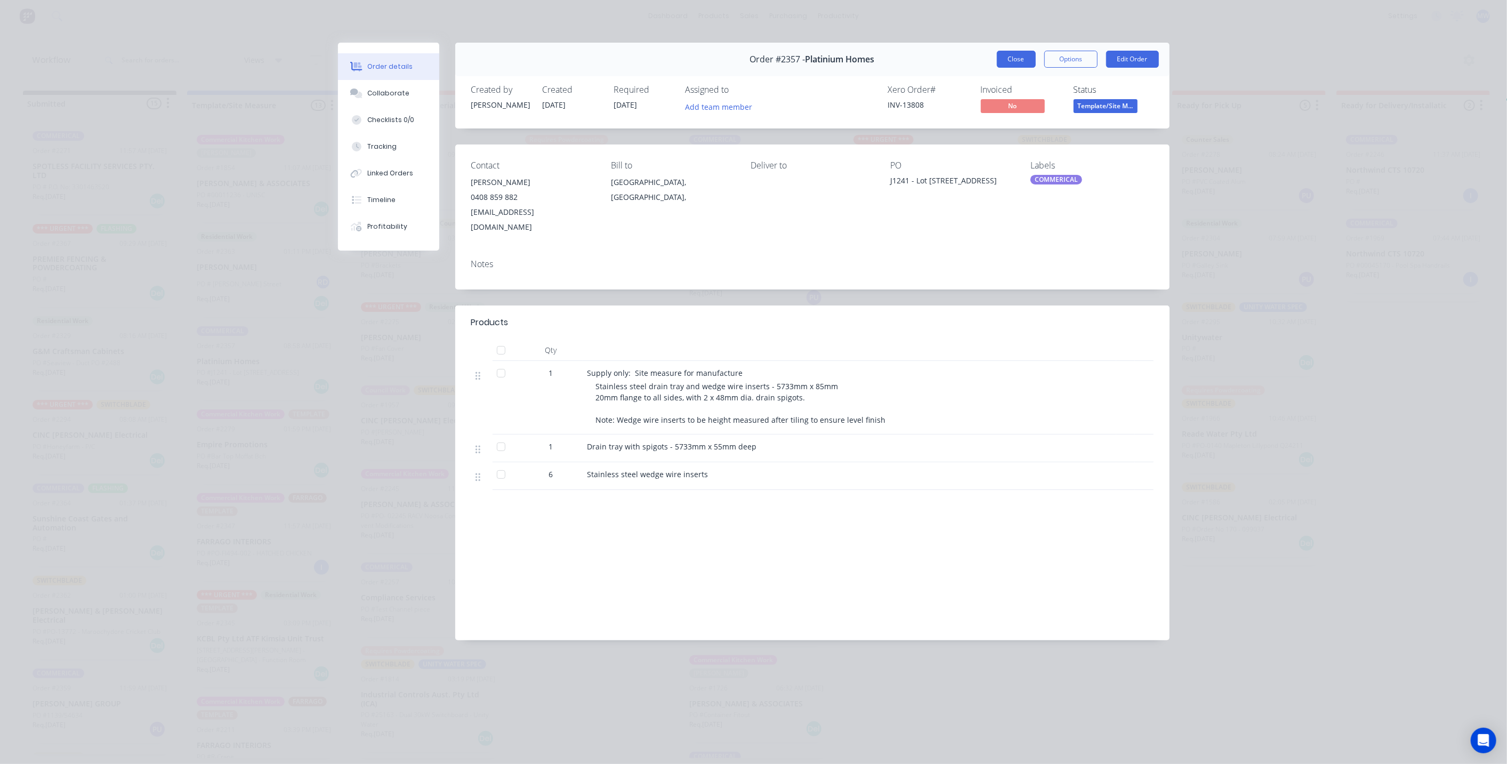
click at [1019, 55] on button "Close" at bounding box center [1016, 59] width 39 height 17
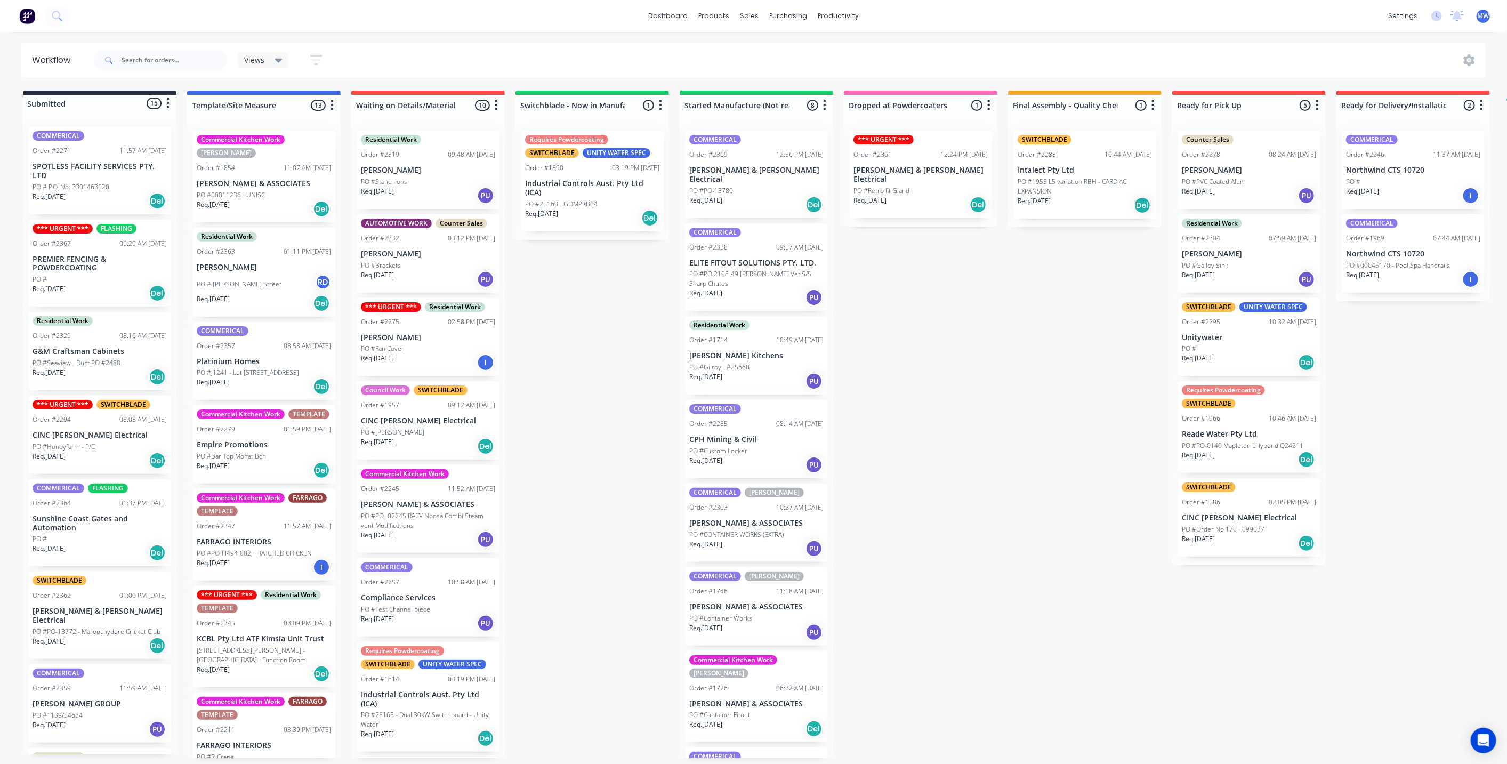
click at [661, 398] on div "Submitted 15 Status colour #273444 hex #273444 Save Cancel Summaries Total orde…" at bounding box center [881, 424] width 1778 height 667
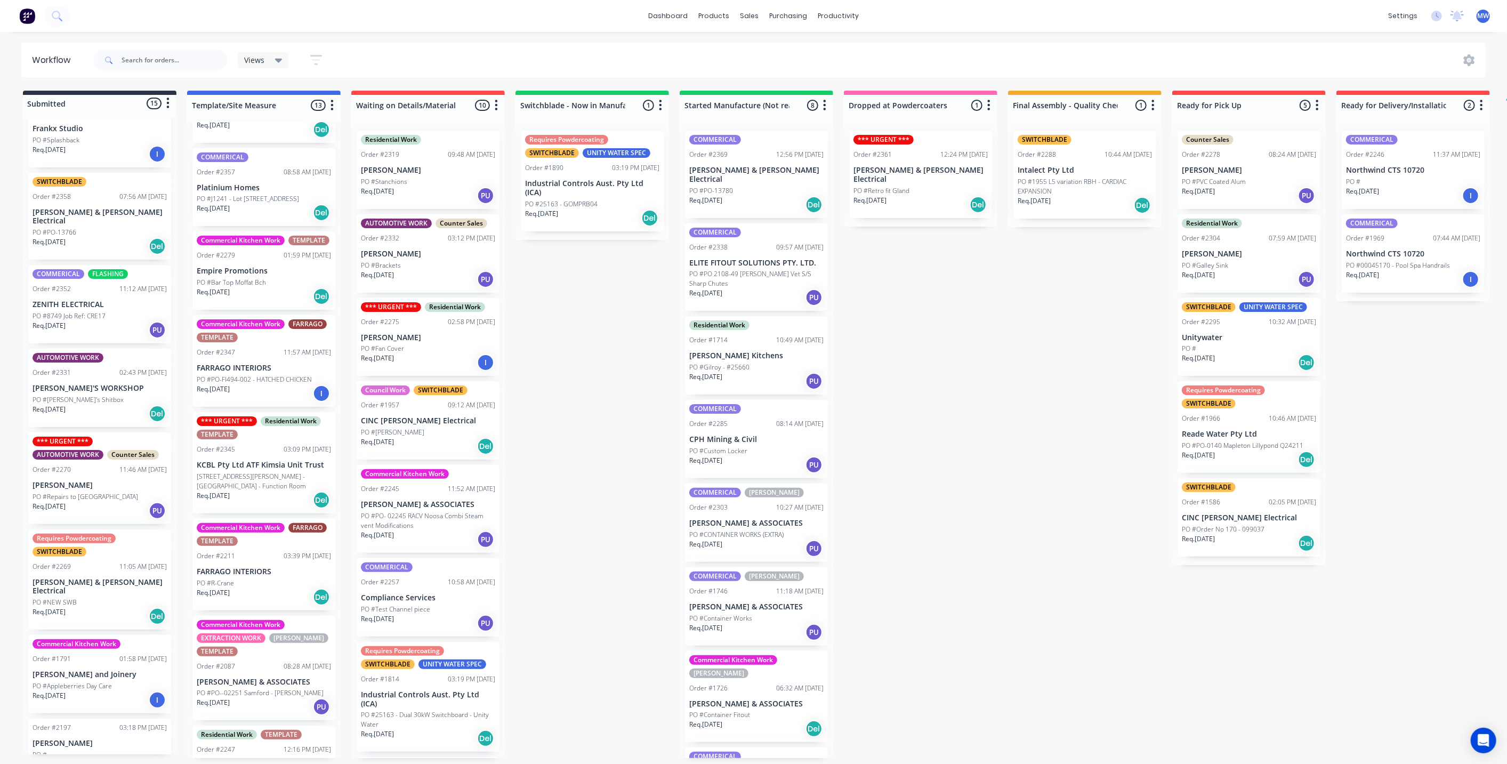
scroll to position [237, 0]
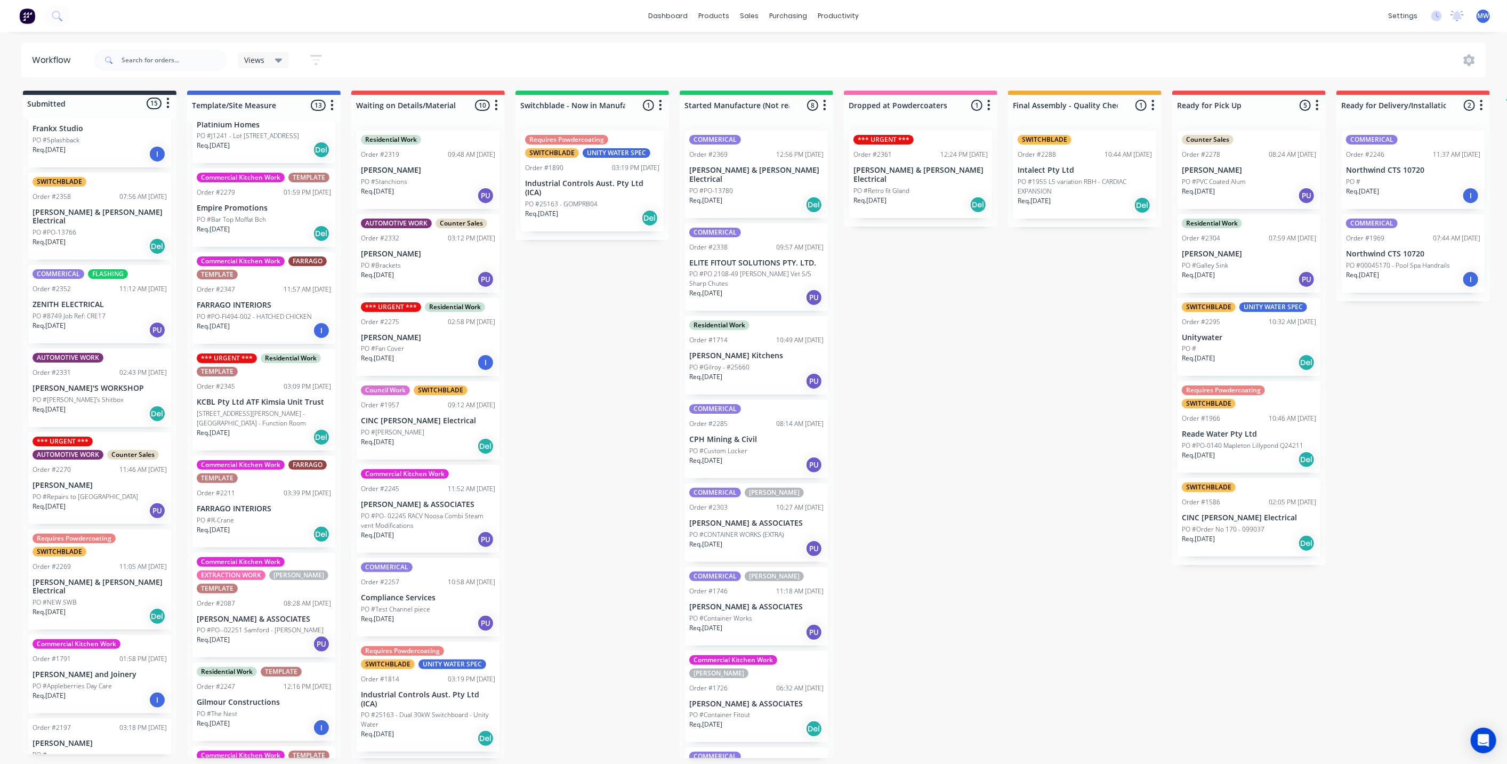
click at [598, 383] on div "Submitted 15 Status colour #273444 hex #273444 Save Cancel Summaries Total orde…" at bounding box center [881, 424] width 1778 height 667
click at [665, 329] on div "Submitted 15 Status colour #273444 hex #273444 Save Cancel Summaries Total orde…" at bounding box center [881, 424] width 1778 height 667
click at [617, 352] on div "Submitted 15 Status colour #273444 hex #273444 Save Cancel Summaries Total orde…" at bounding box center [881, 424] width 1778 height 667
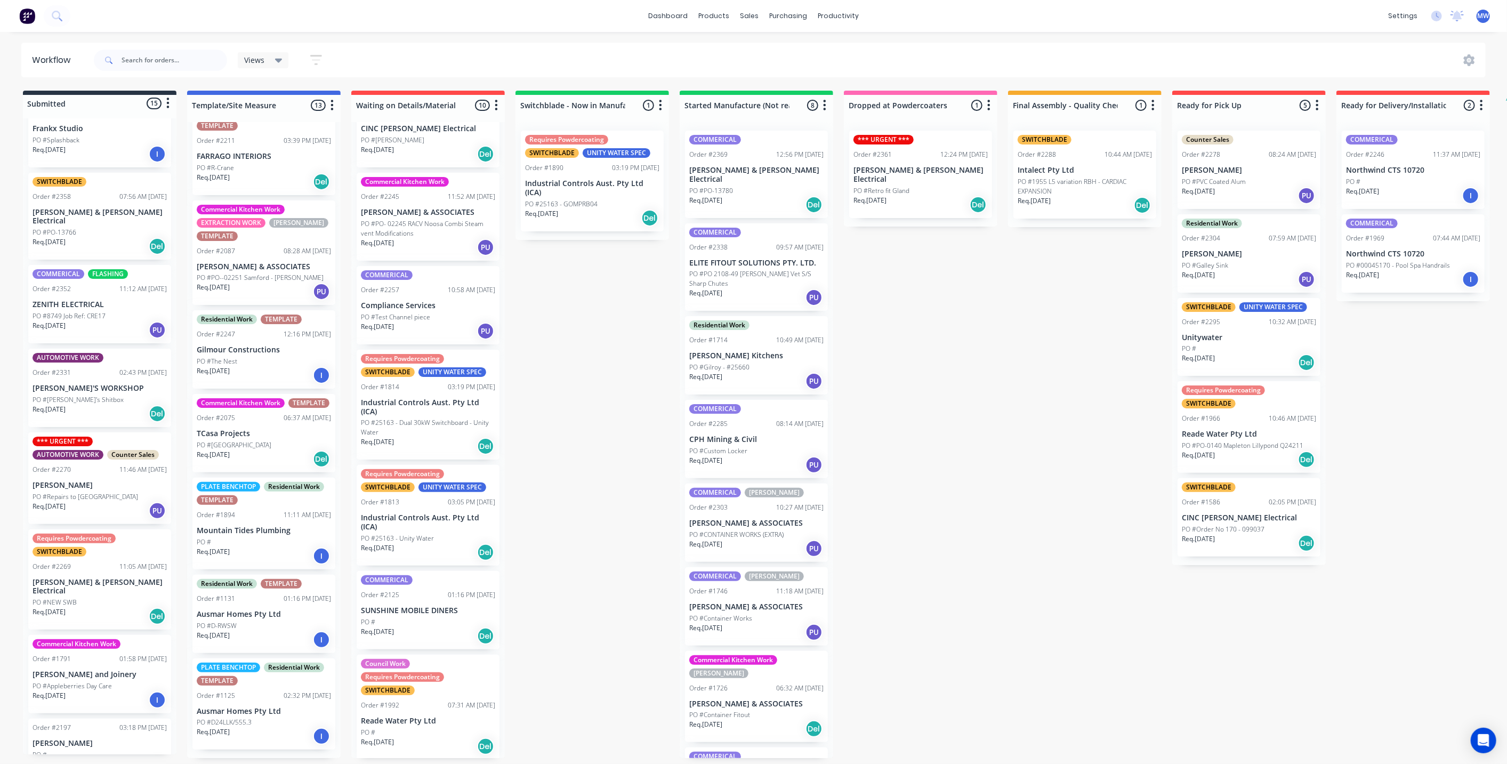
scroll to position [602, 0]
click at [278, 612] on div "Residential Work TEMPLATE Order #1131 01:16 PM 07/04/25 Ausmar Homes Pty Ltd PO…" at bounding box center [263, 614] width 143 height 78
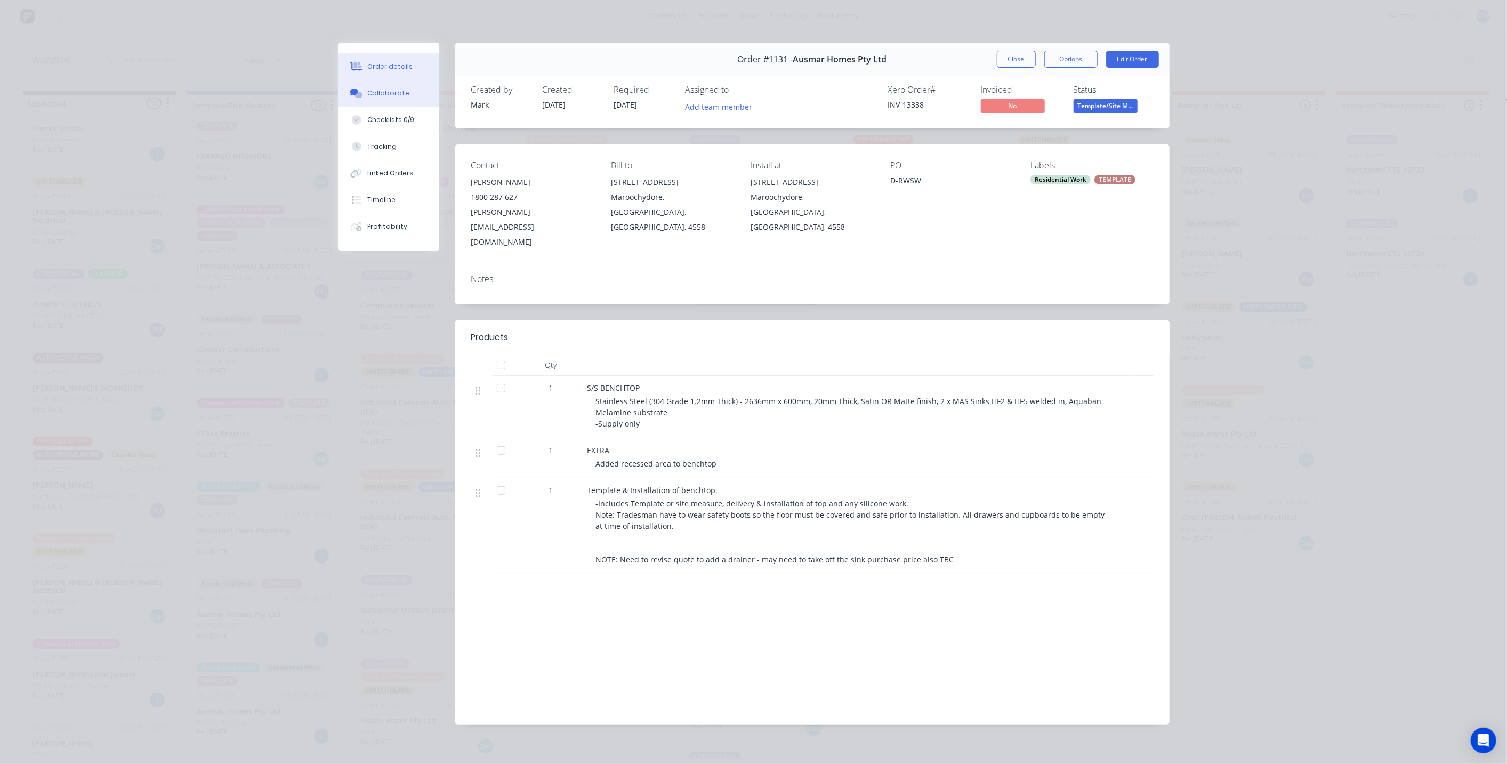
click at [388, 94] on div "Collaborate" at bounding box center [388, 93] width 42 height 10
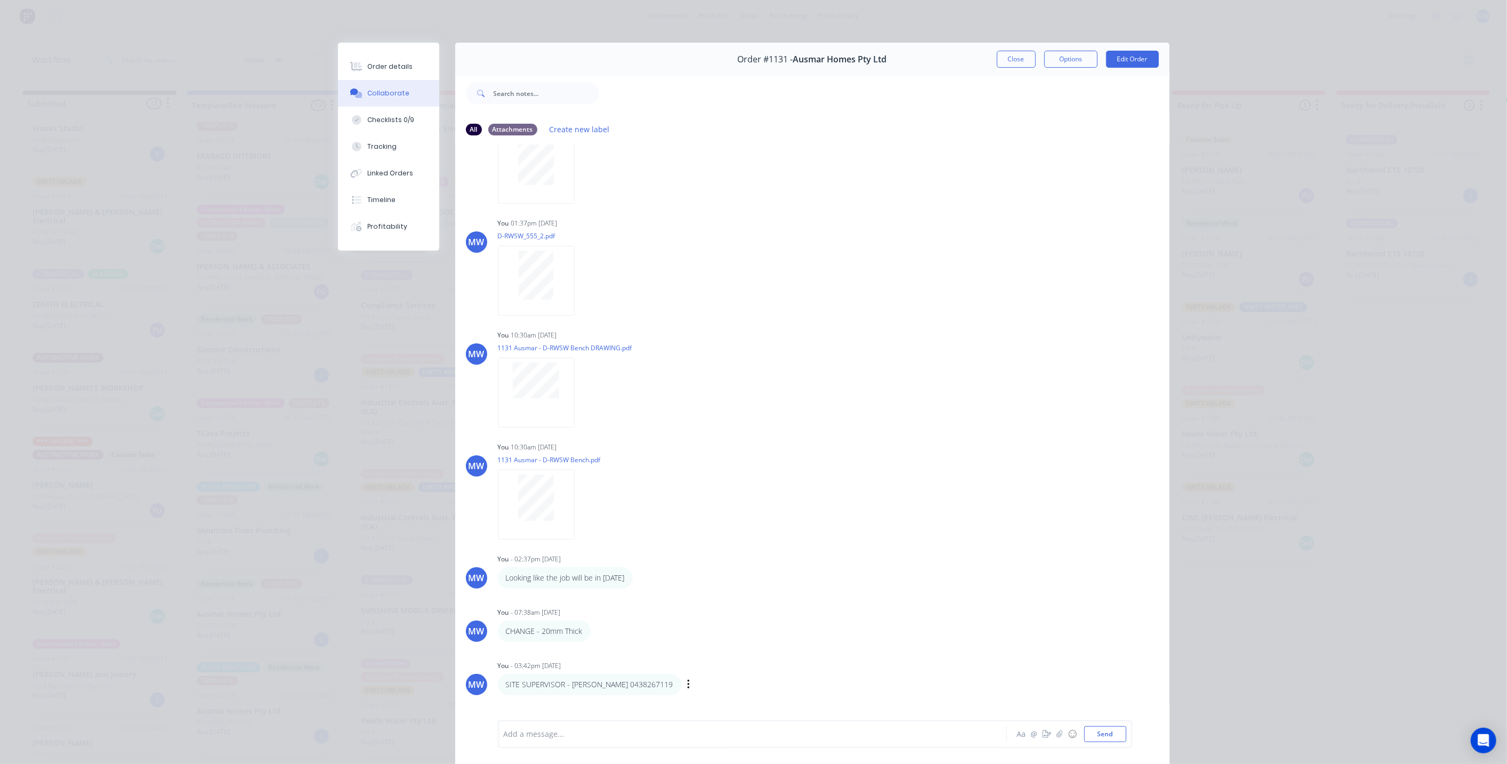
scroll to position [189, 0]
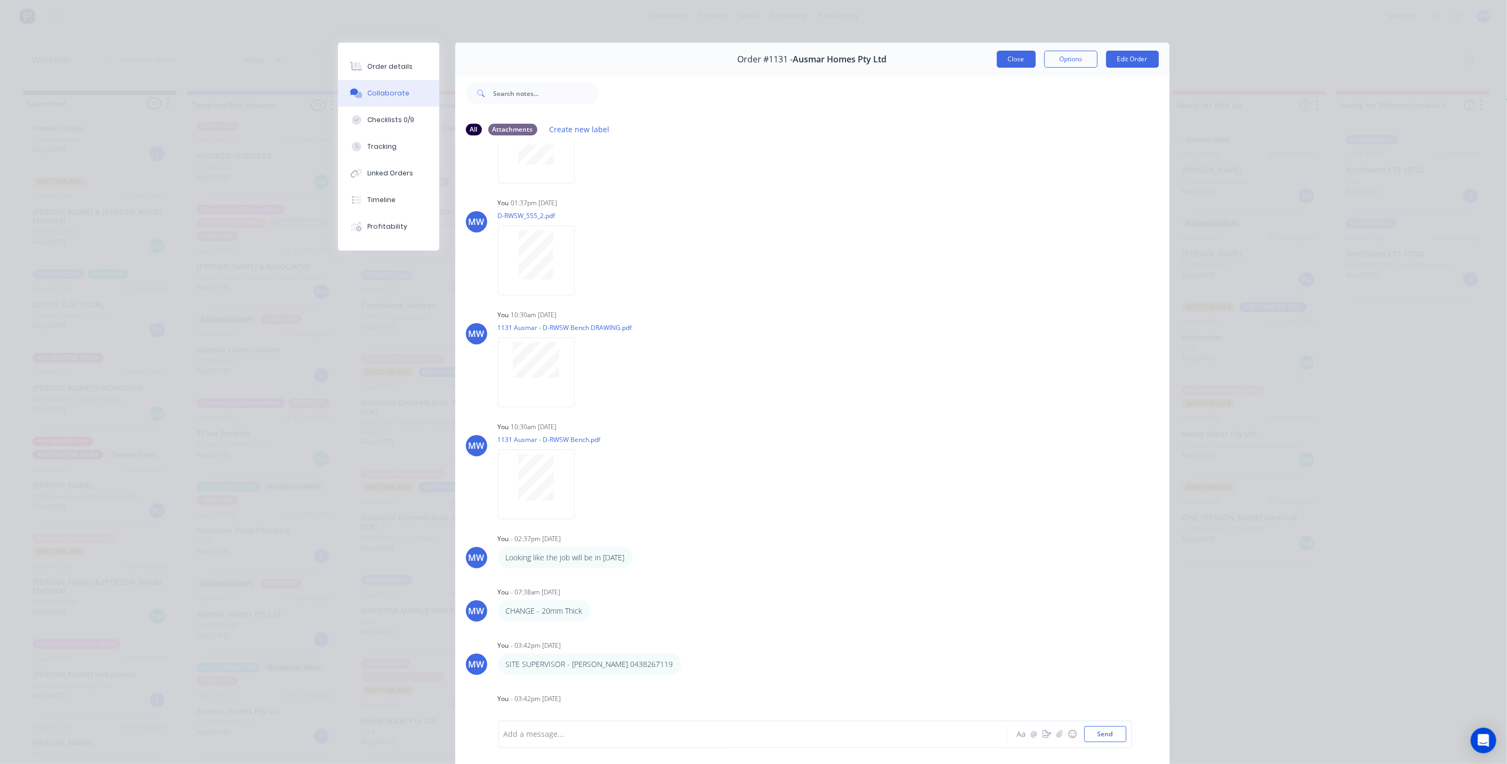
click at [1015, 61] on button "Close" at bounding box center [1016, 59] width 39 height 17
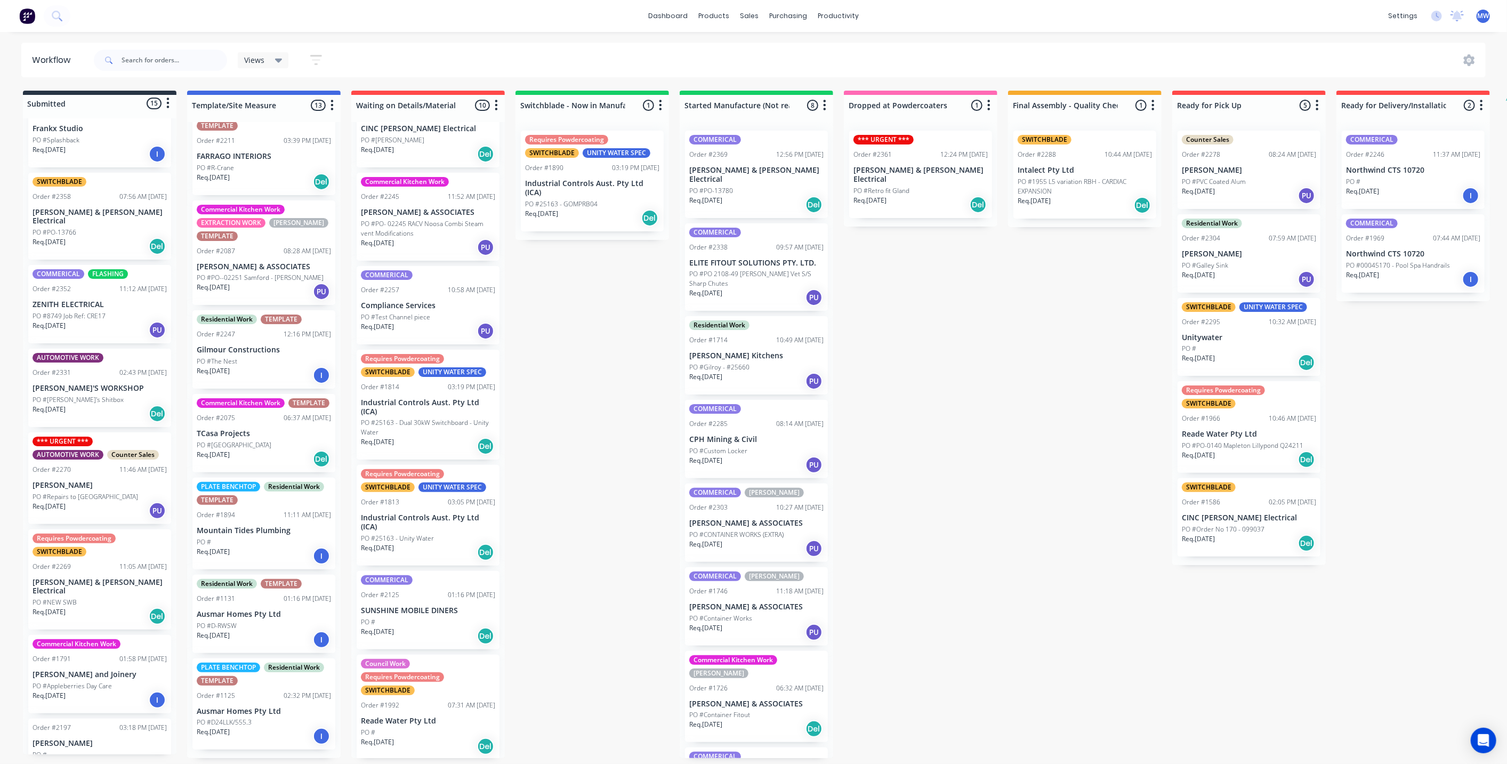
click at [535, 431] on div "Submitted 15 Status colour #273444 hex #273444 Save Cancel Summaries Total orde…" at bounding box center [881, 424] width 1778 height 667
drag, startPoint x: 520, startPoint y: 349, endPoint x: 459, endPoint y: 350, distance: 61.3
click at [520, 348] on div "Submitted 15 Status colour #273444 hex #273444 Save Cancel Summaries Total orde…" at bounding box center [881, 424] width 1778 height 667
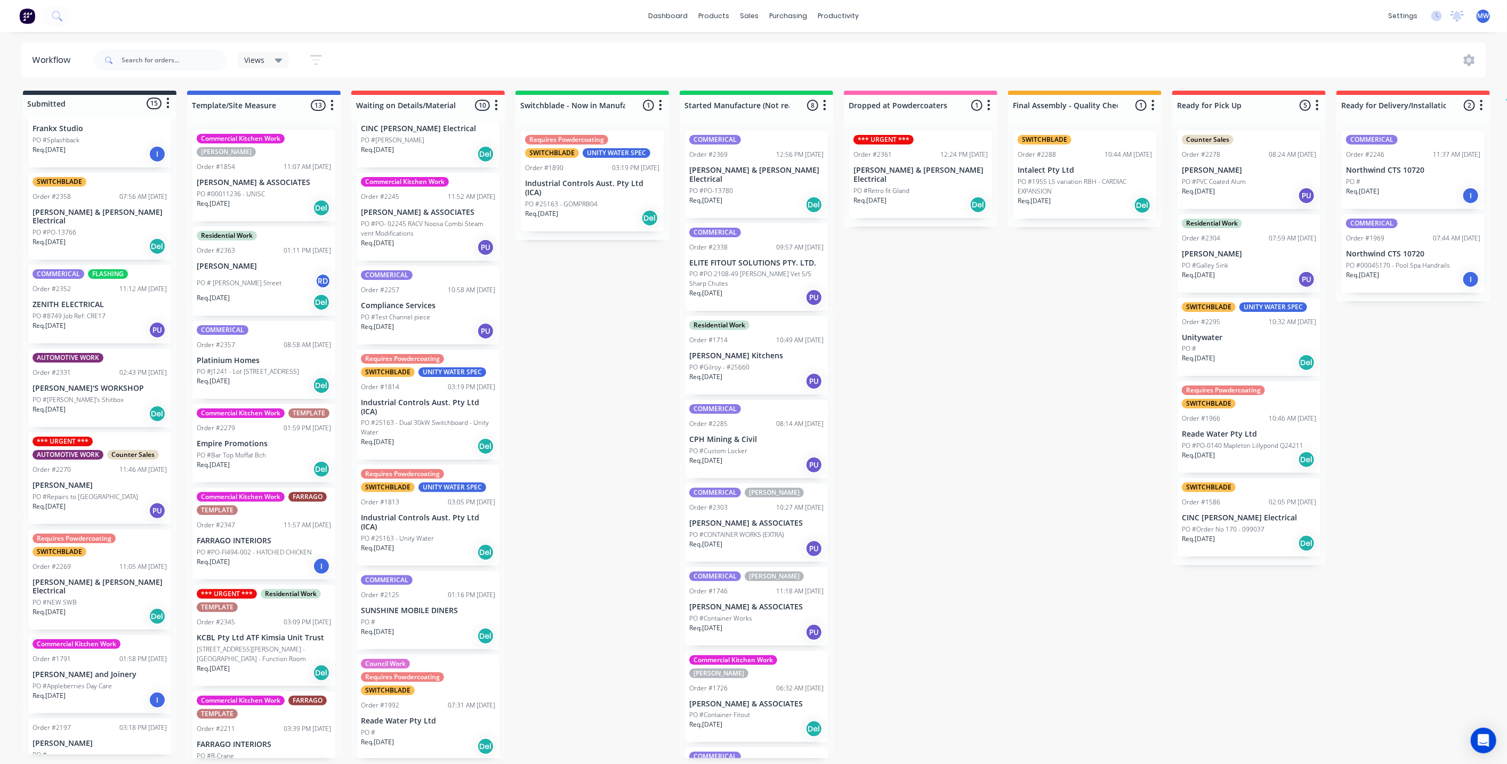
scroll to position [0, 0]
click at [280, 179] on p "[PERSON_NAME] & ASSOCIATES" at bounding box center [264, 183] width 134 height 9
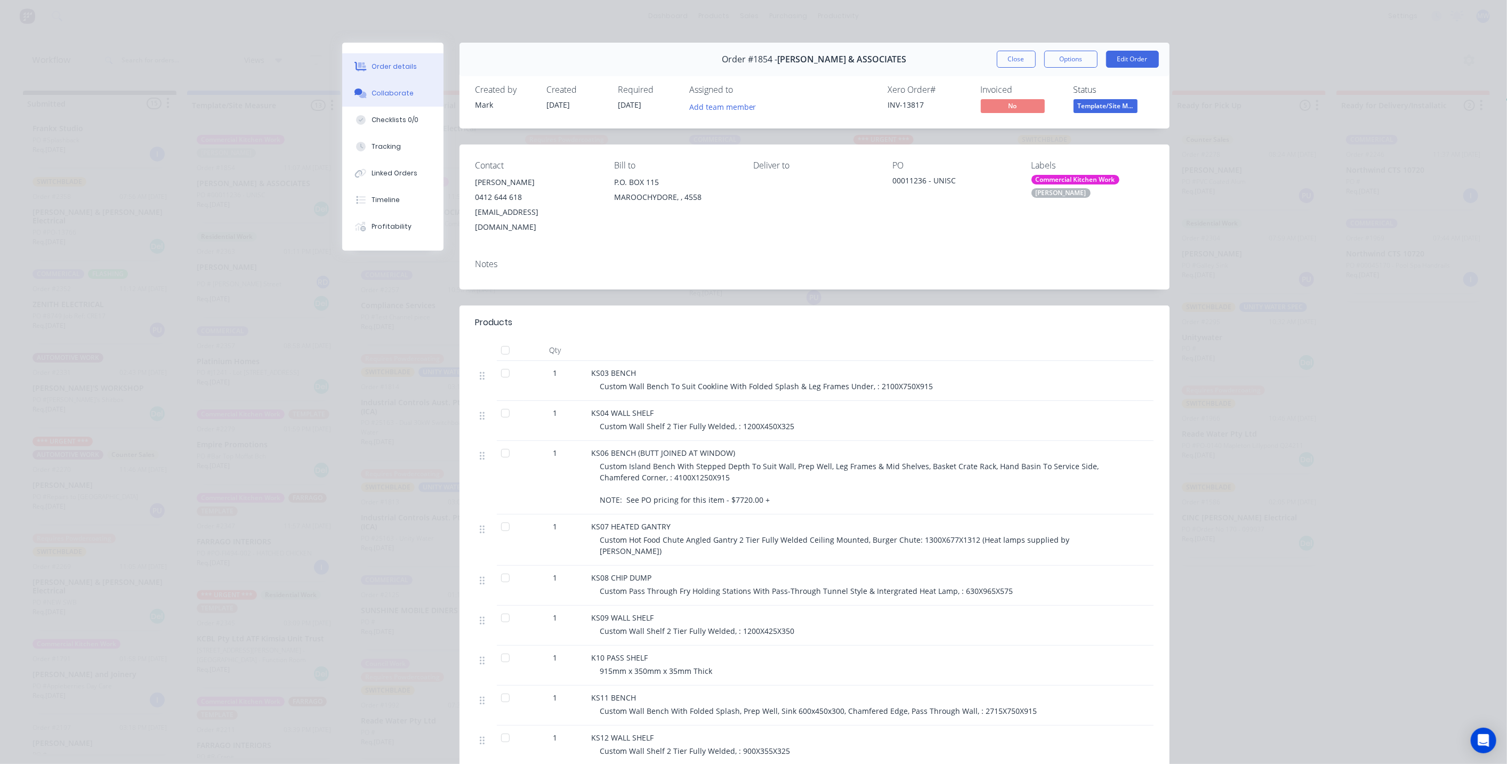
click at [375, 93] on div "Collaborate" at bounding box center [392, 93] width 42 height 10
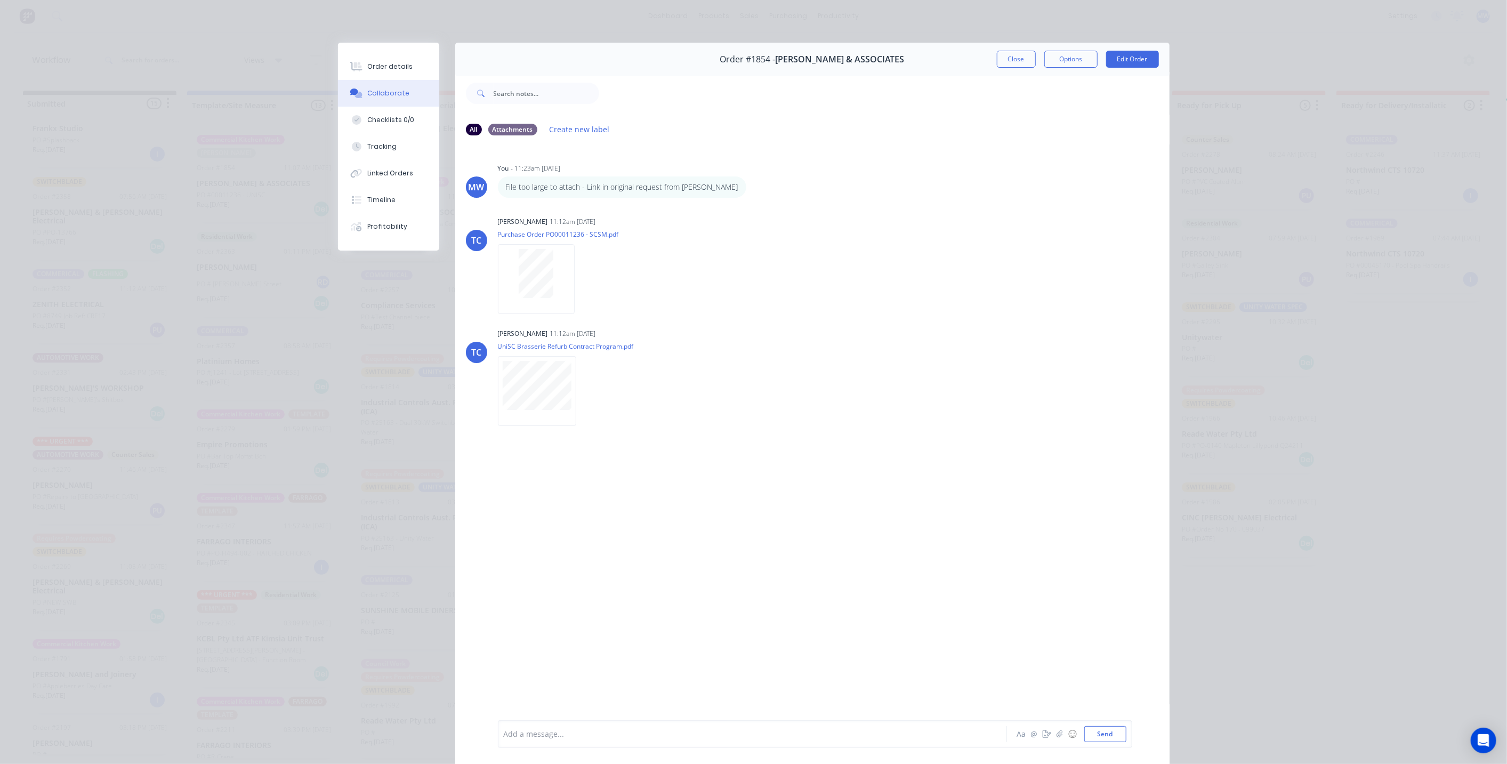
click at [330, 325] on div "Order details Collaborate Checklists 0/0 Tracking Linked Orders Timeline Profit…" at bounding box center [753, 411] width 853 height 736
click at [1004, 63] on button "Close" at bounding box center [1016, 59] width 39 height 17
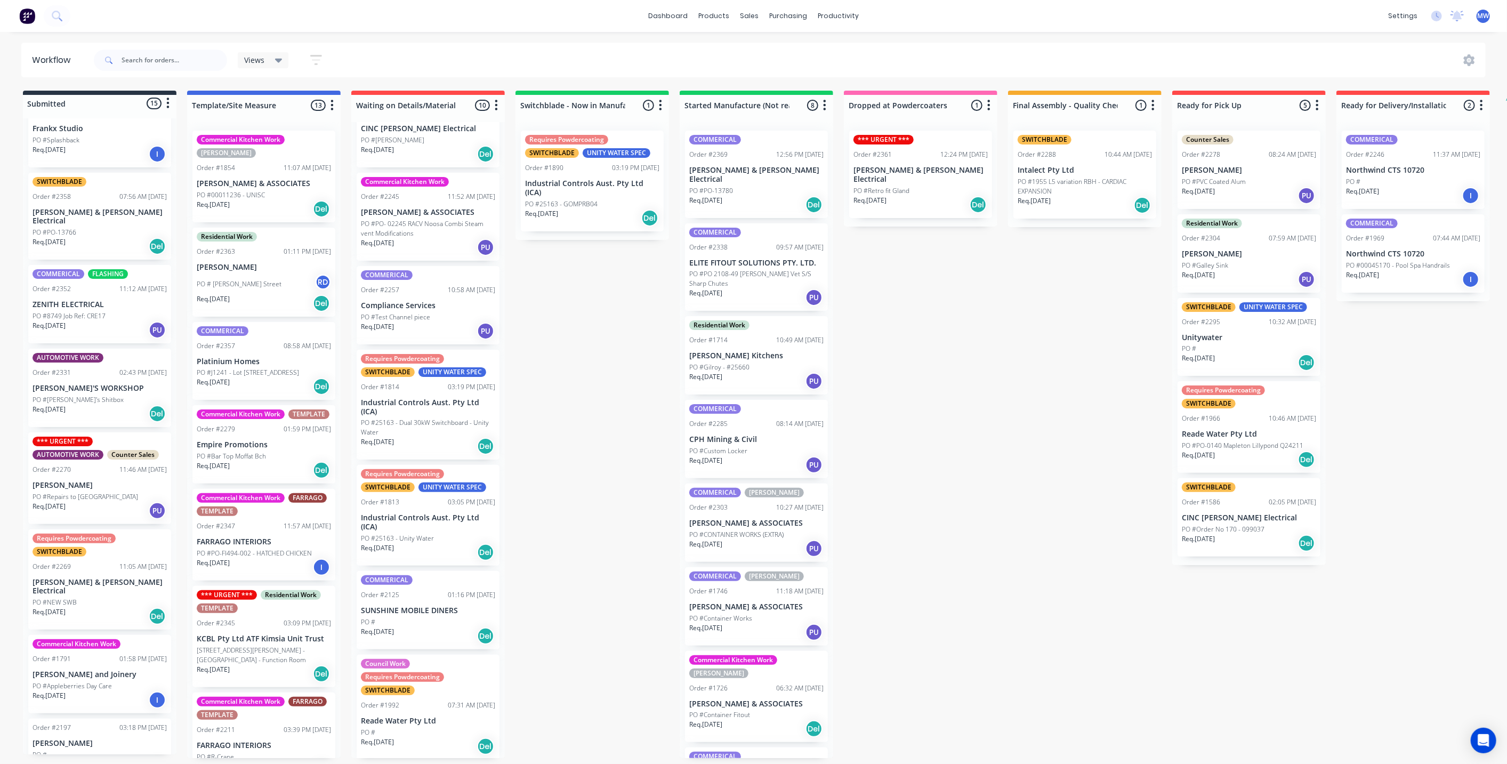
click at [575, 352] on div "Submitted 15 Status colour #273444 hex #273444 Save Cancel Summaries Total orde…" at bounding box center [881, 424] width 1778 height 667
click at [578, 360] on div "Submitted 15 Status colour #273444 hex #273444 Save Cancel Summaries Total orde…" at bounding box center [881, 424] width 1778 height 667
click at [610, 385] on div "Submitted 15 Status colour #273444 hex #273444 Save Cancel Summaries Total orde…" at bounding box center [881, 424] width 1778 height 667
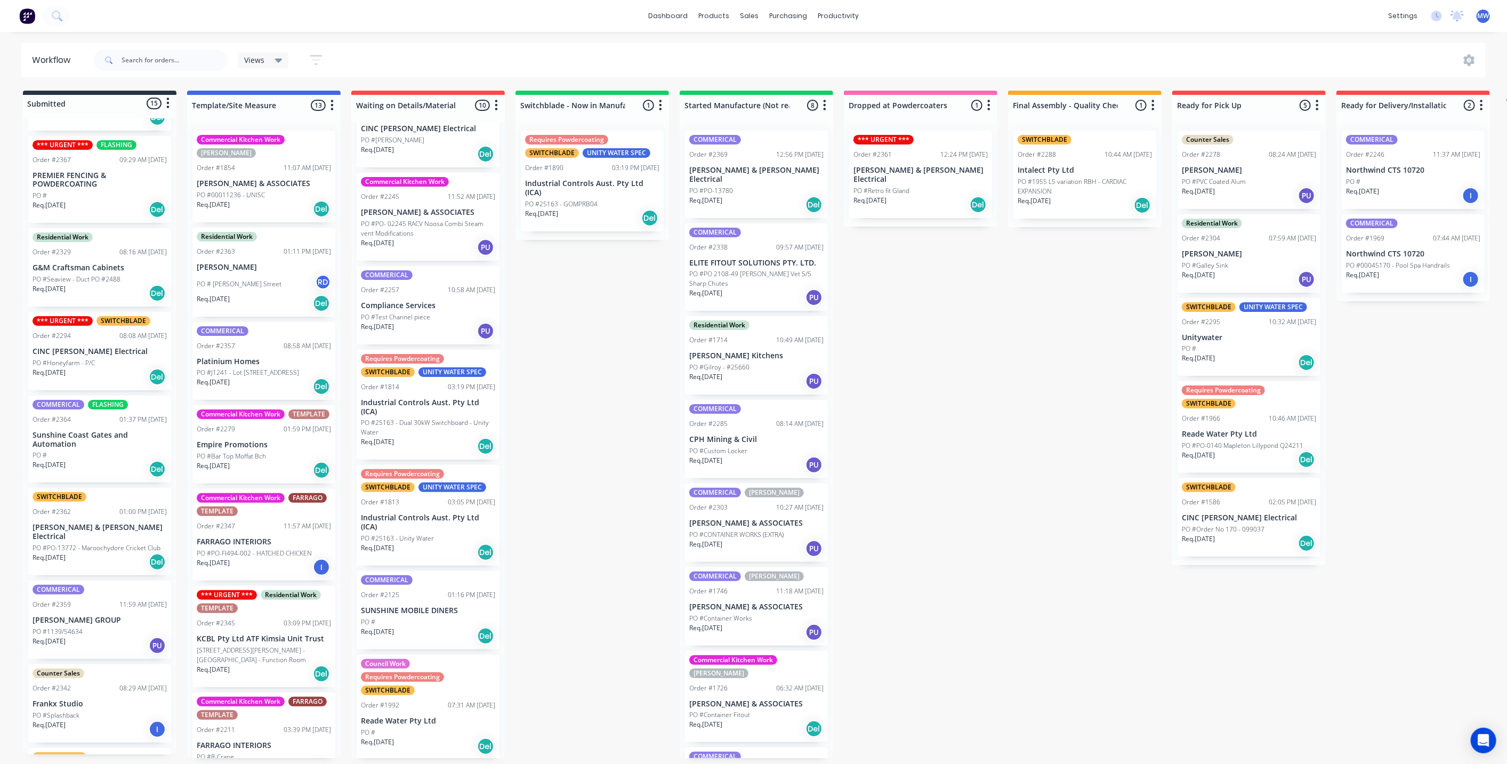
scroll to position [177, 0]
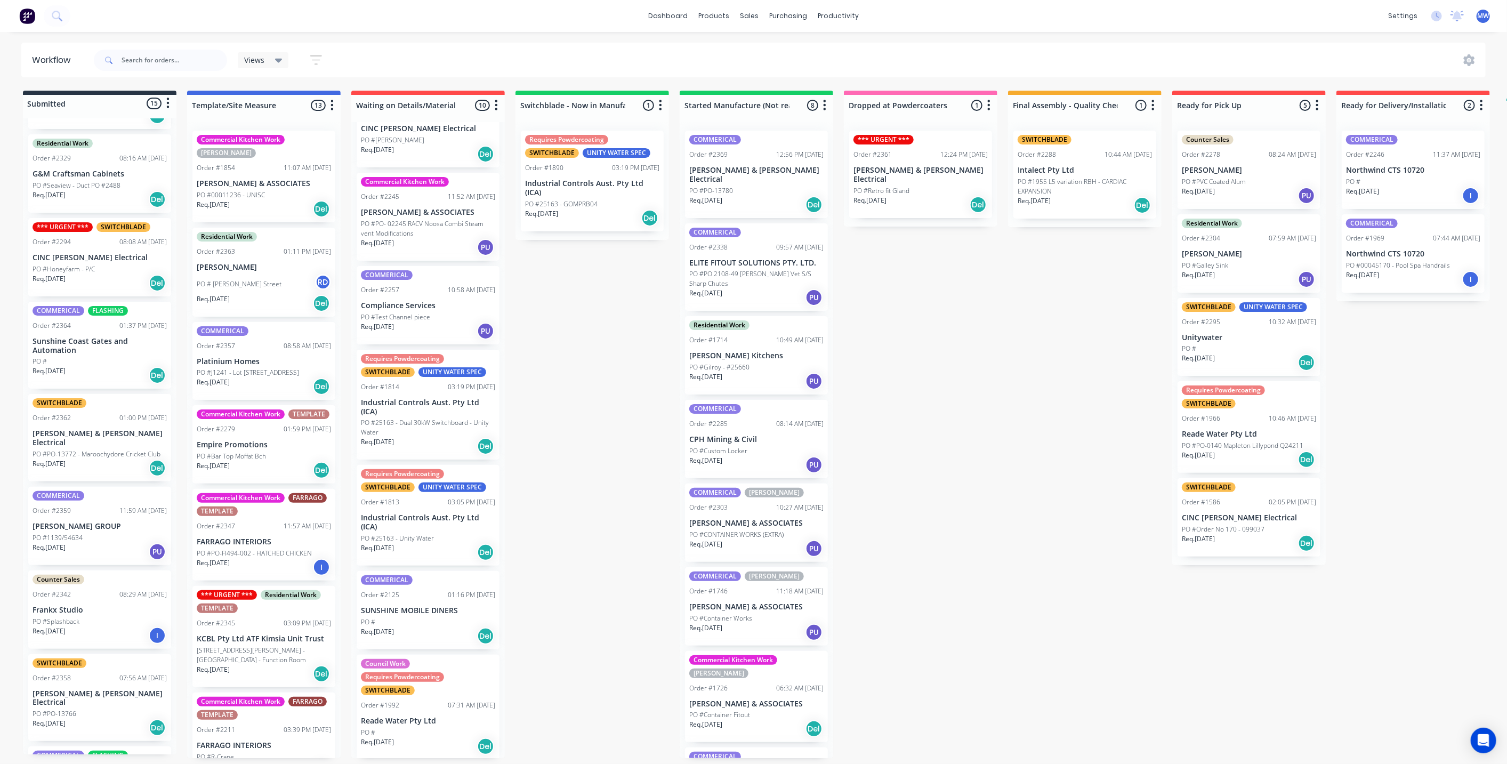
click at [100, 369] on div "Req. 23/09/25 Del" at bounding box center [100, 375] width 134 height 18
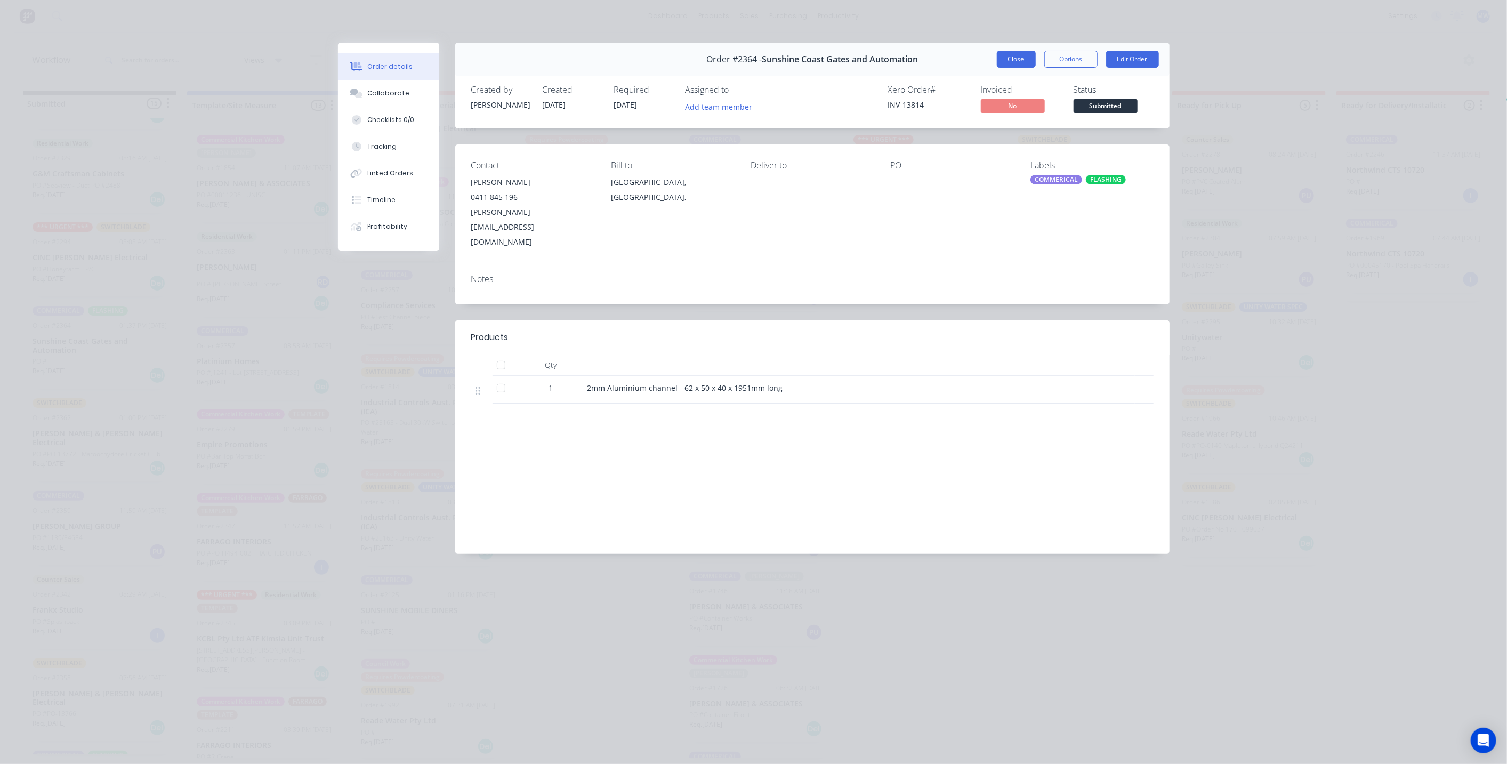
click at [1014, 52] on button "Close" at bounding box center [1016, 59] width 39 height 17
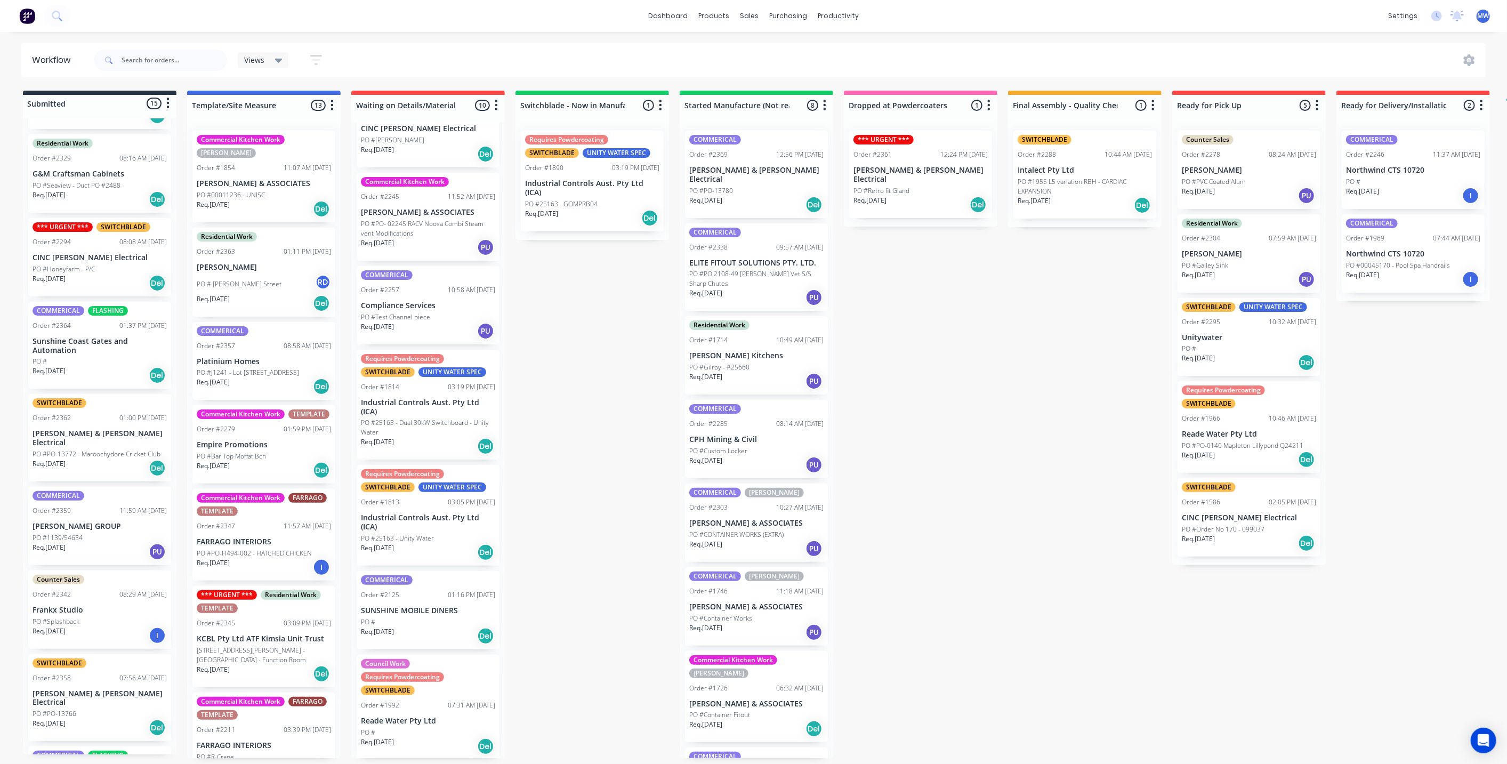
click at [96, 435] on p "Bailey & Dalton Electrical" at bounding box center [100, 438] width 134 height 18
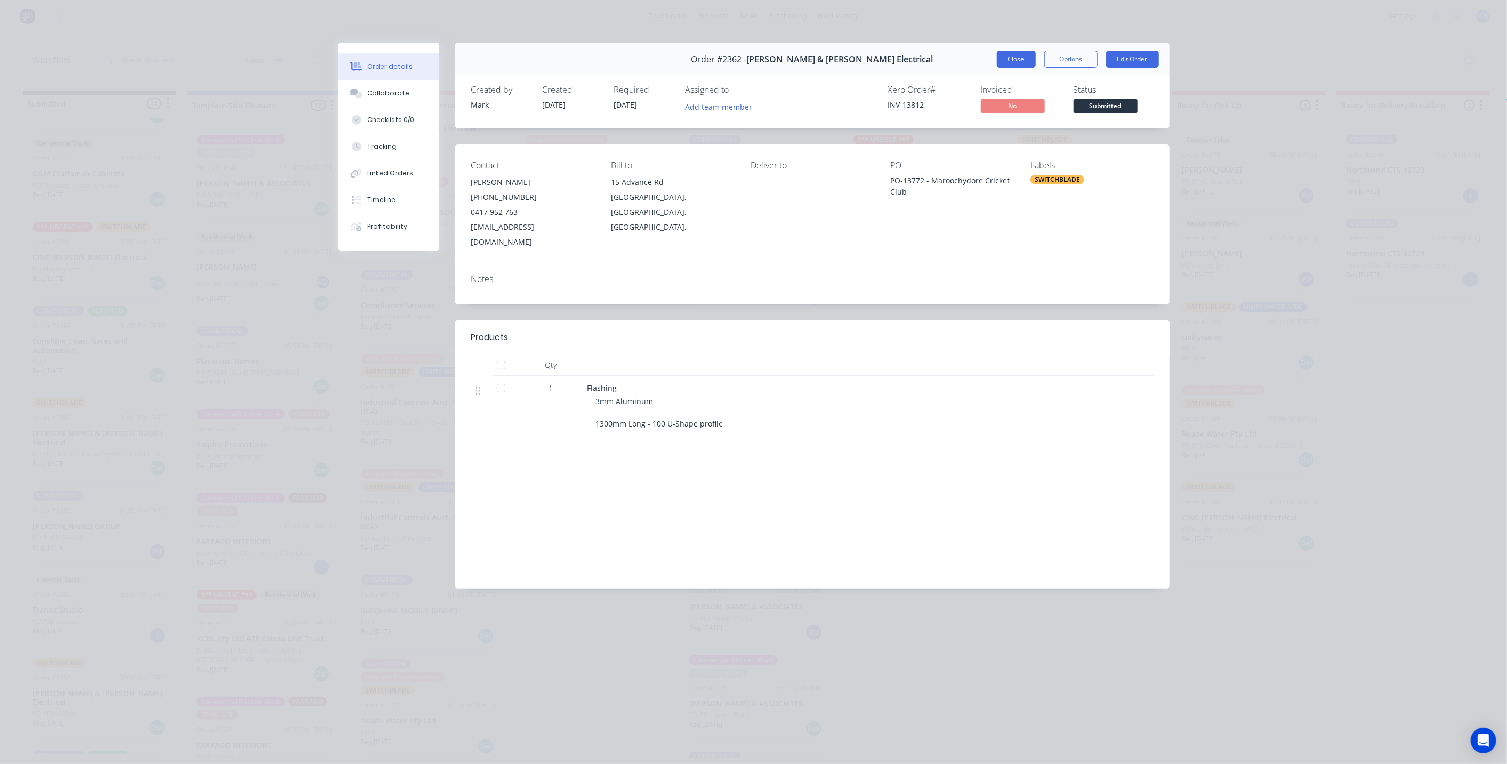
click at [1009, 63] on button "Close" at bounding box center [1016, 59] width 39 height 17
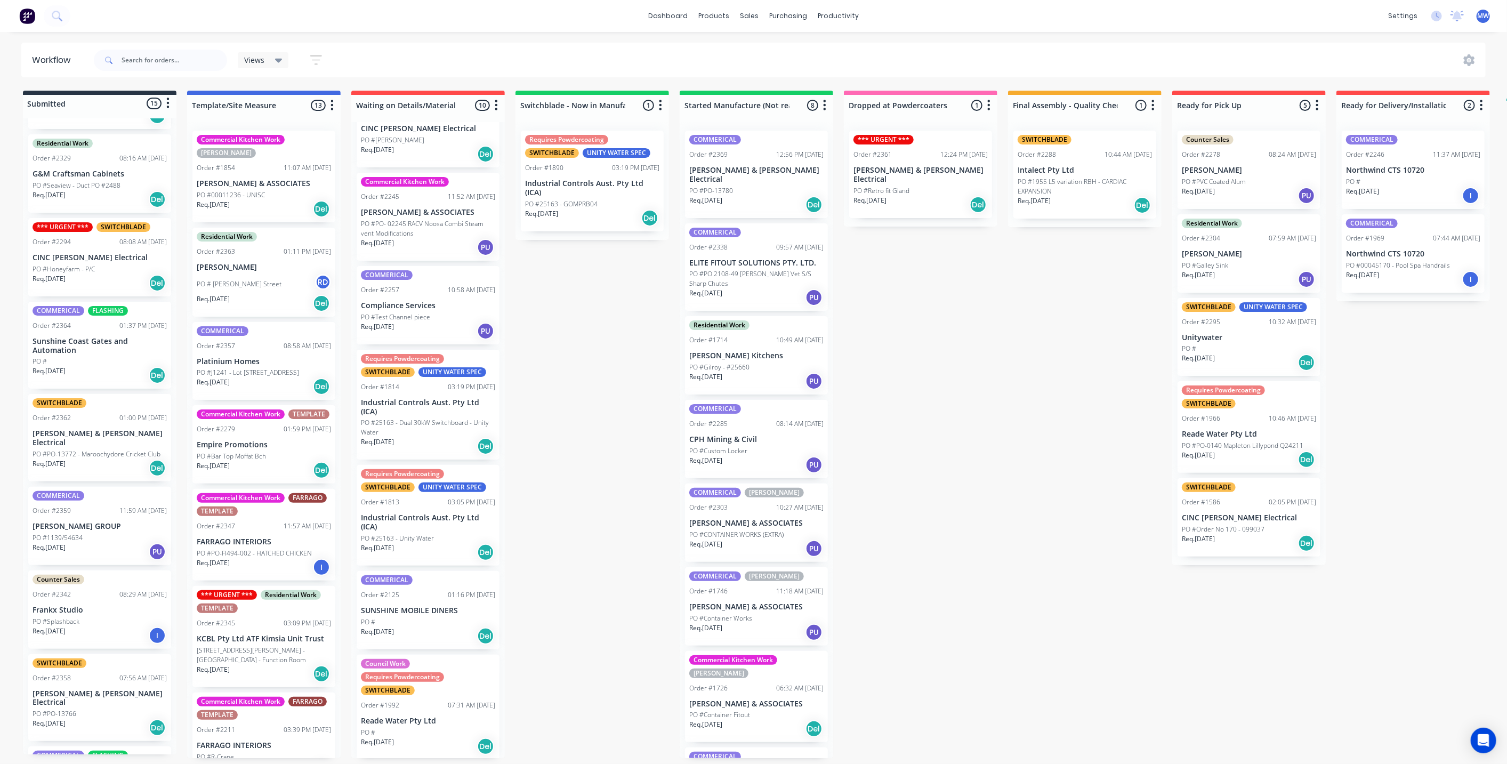
click at [107, 543] on div "Req. 23/10/25 PU" at bounding box center [100, 552] width 134 height 18
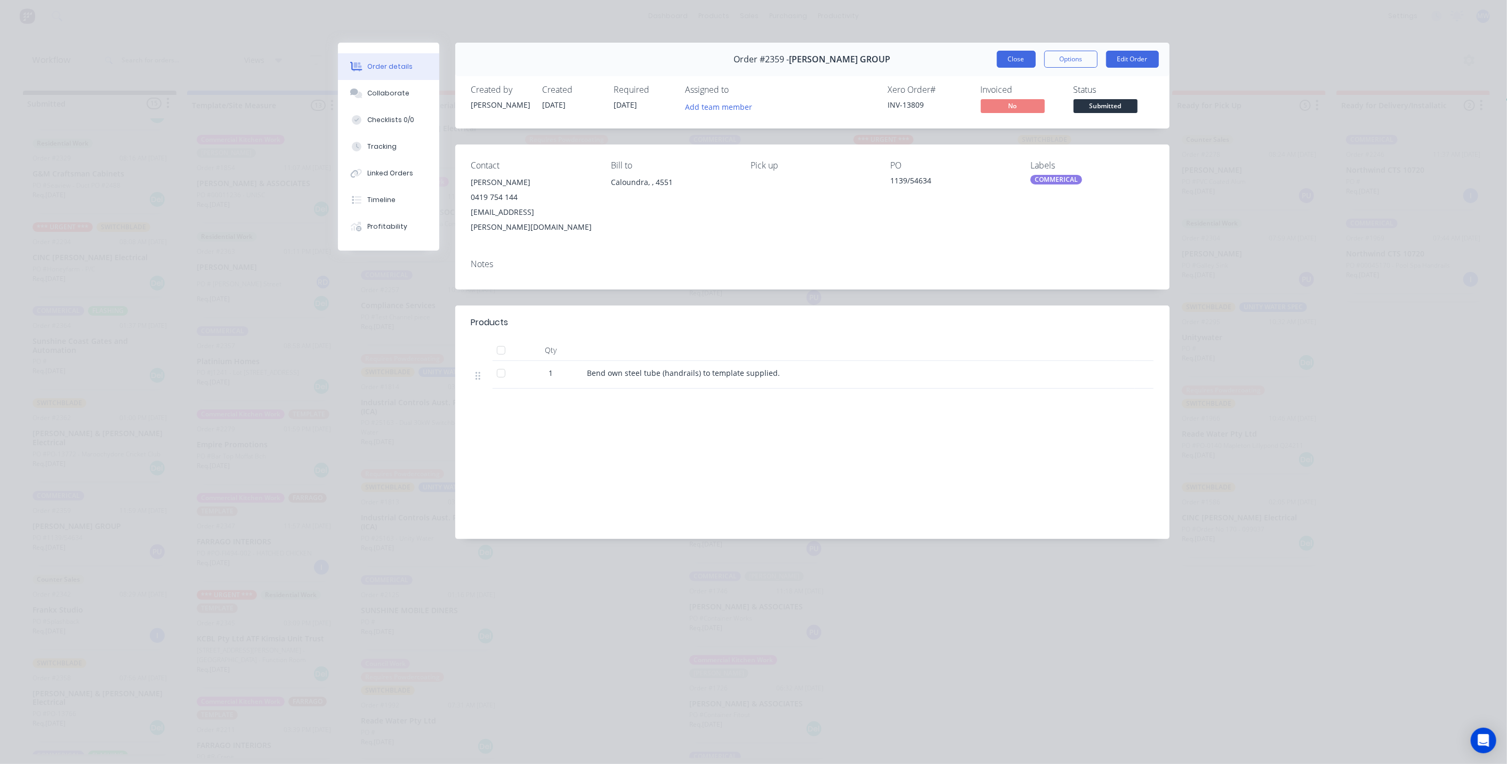
click at [1005, 60] on button "Close" at bounding box center [1016, 59] width 39 height 17
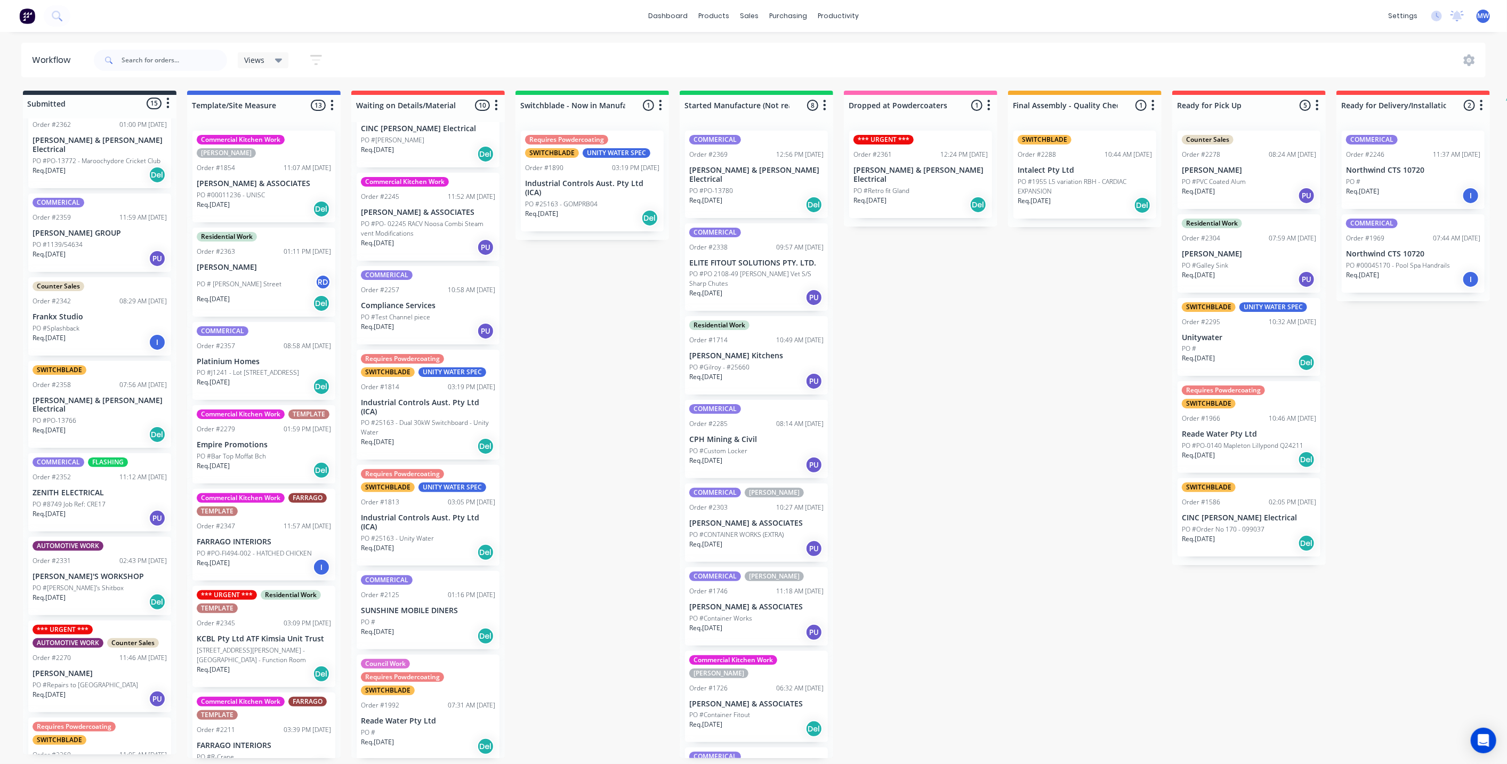
scroll to position [473, 0]
click at [104, 497] on p "PO #8749 Job Ref: CRE17" at bounding box center [69, 502] width 73 height 10
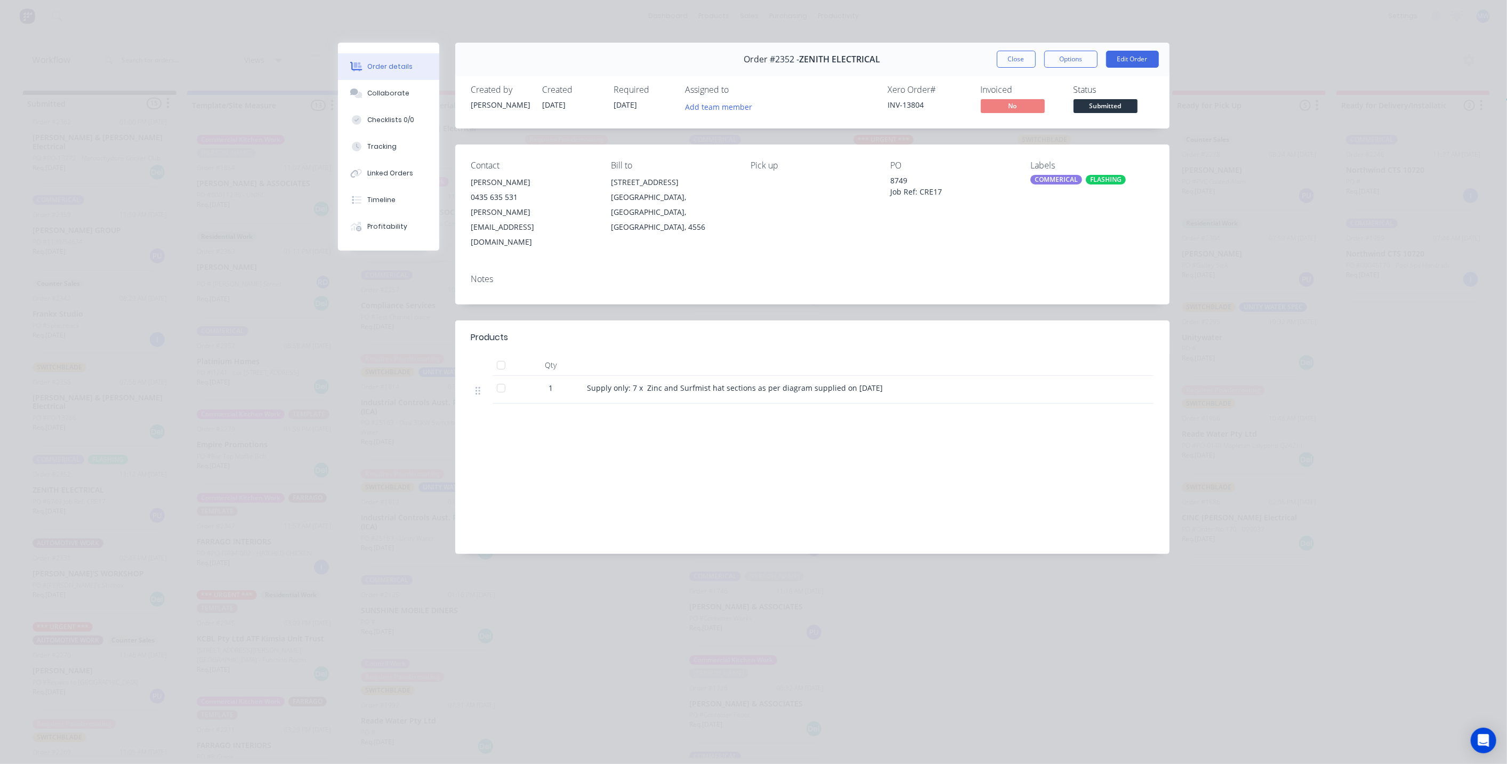
click at [1020, 64] on button "Close" at bounding box center [1016, 59] width 39 height 17
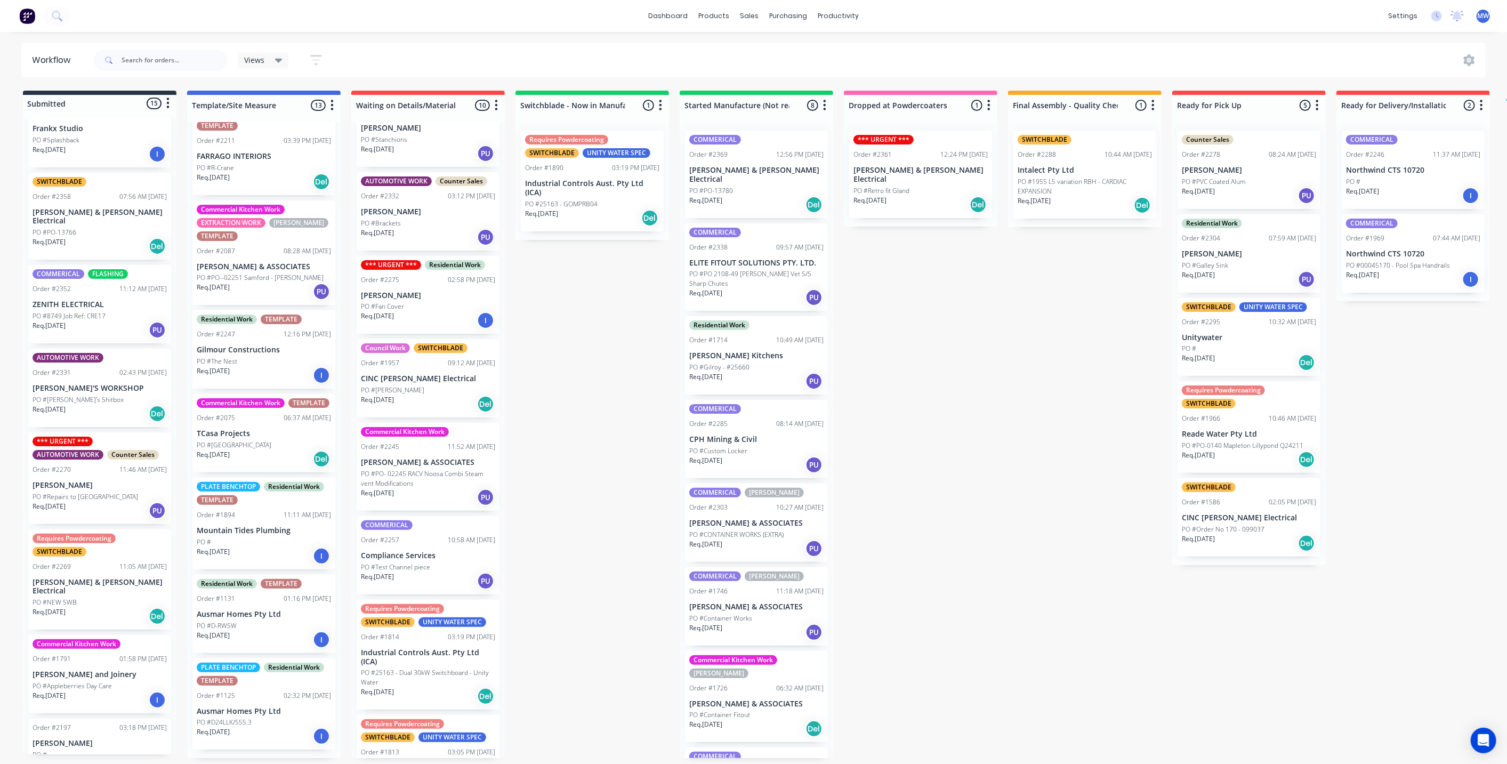
scroll to position [0, 0]
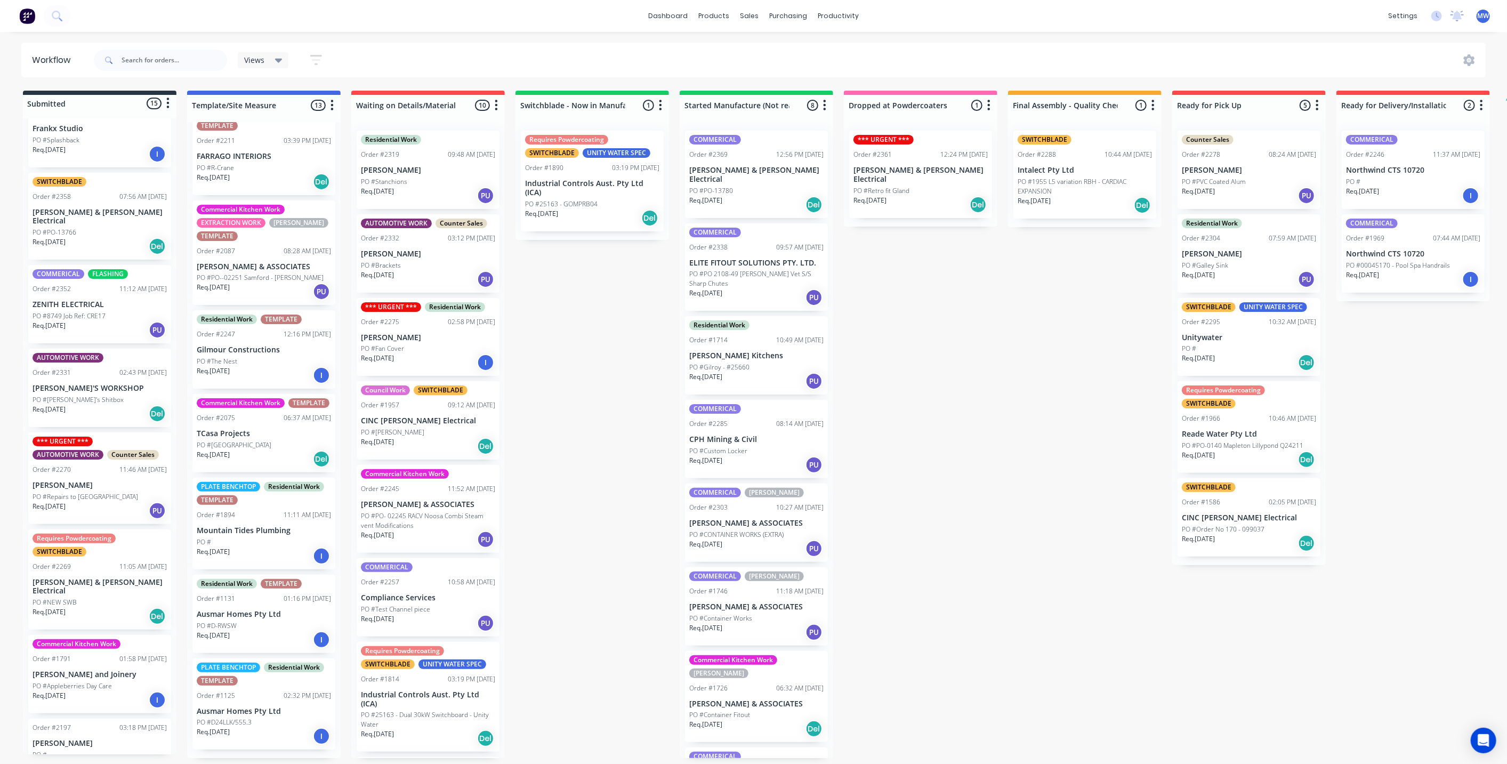
click at [428, 197] on div "Req. 02/10/25 PU" at bounding box center [428, 196] width 134 height 18
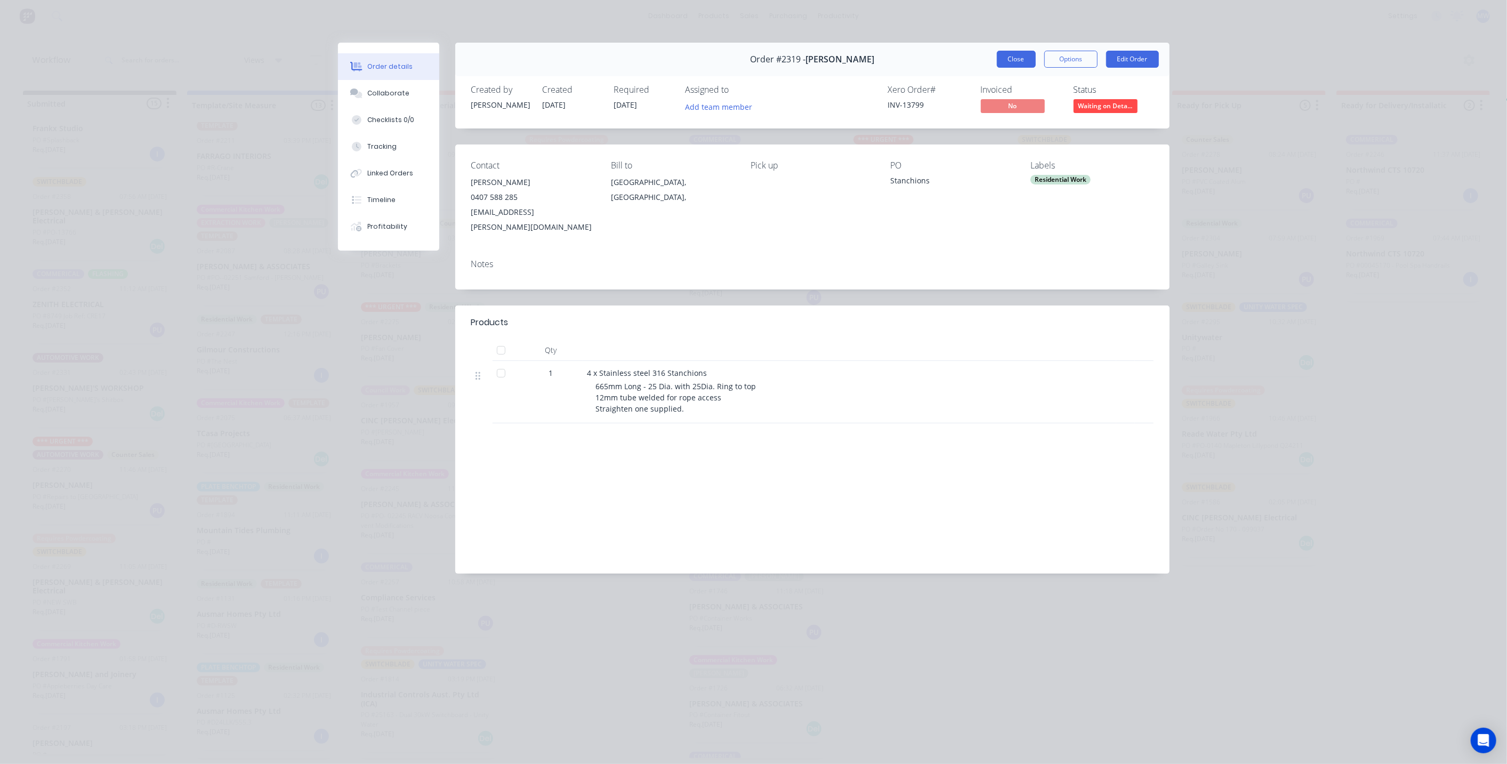
click at [1014, 58] on button "Close" at bounding box center [1016, 59] width 39 height 17
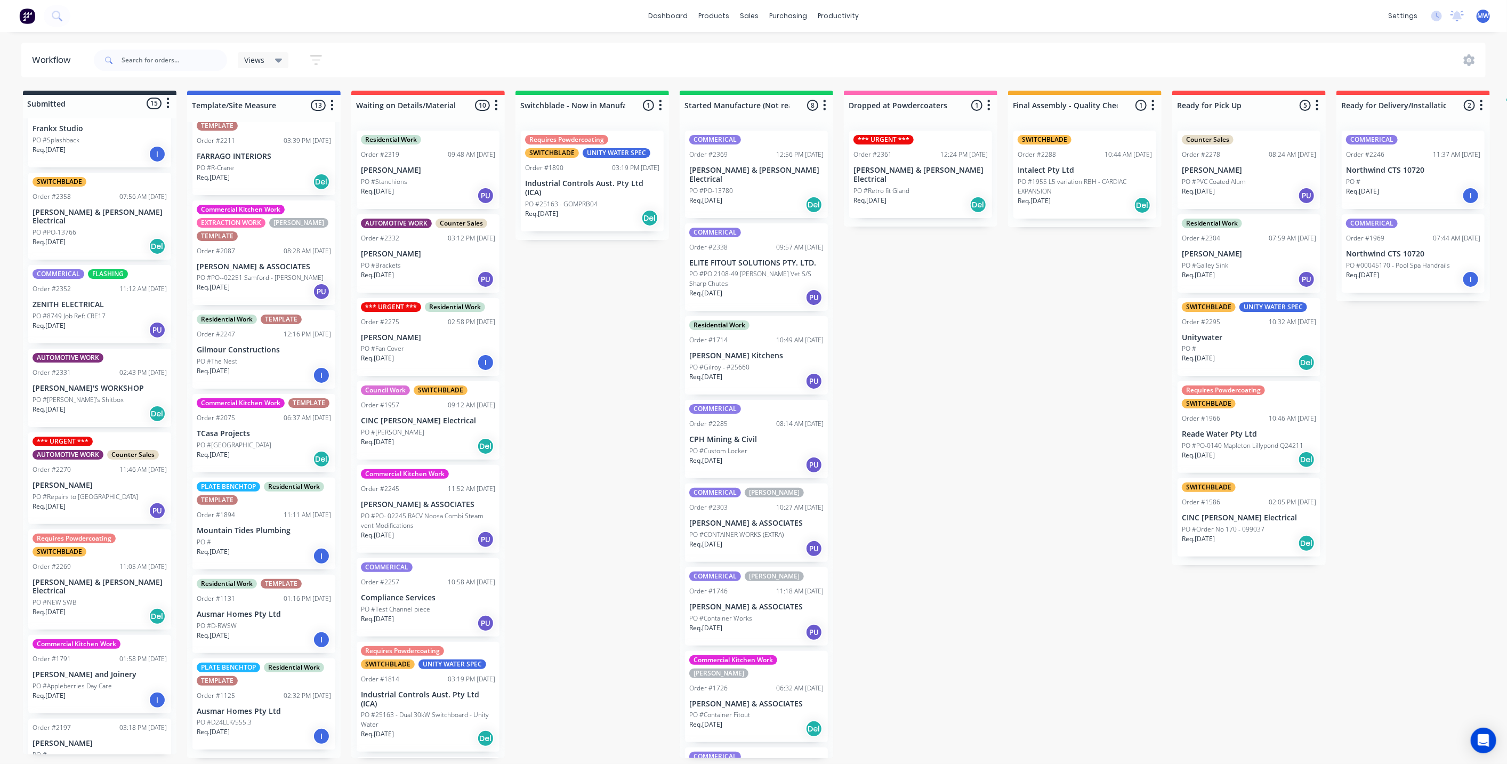
click at [591, 312] on div "Submitted 15 Status colour #273444 hex #273444 Save Cancel Summaries Total orde…" at bounding box center [881, 424] width 1778 height 667
drag, startPoint x: 1049, startPoint y: 369, endPoint x: 931, endPoint y: 385, distance: 119.4
click at [1049, 369] on div "Submitted 15 Status colour #273444 hex #273444 Save Cancel Summaries Total orde…" at bounding box center [881, 424] width 1778 height 667
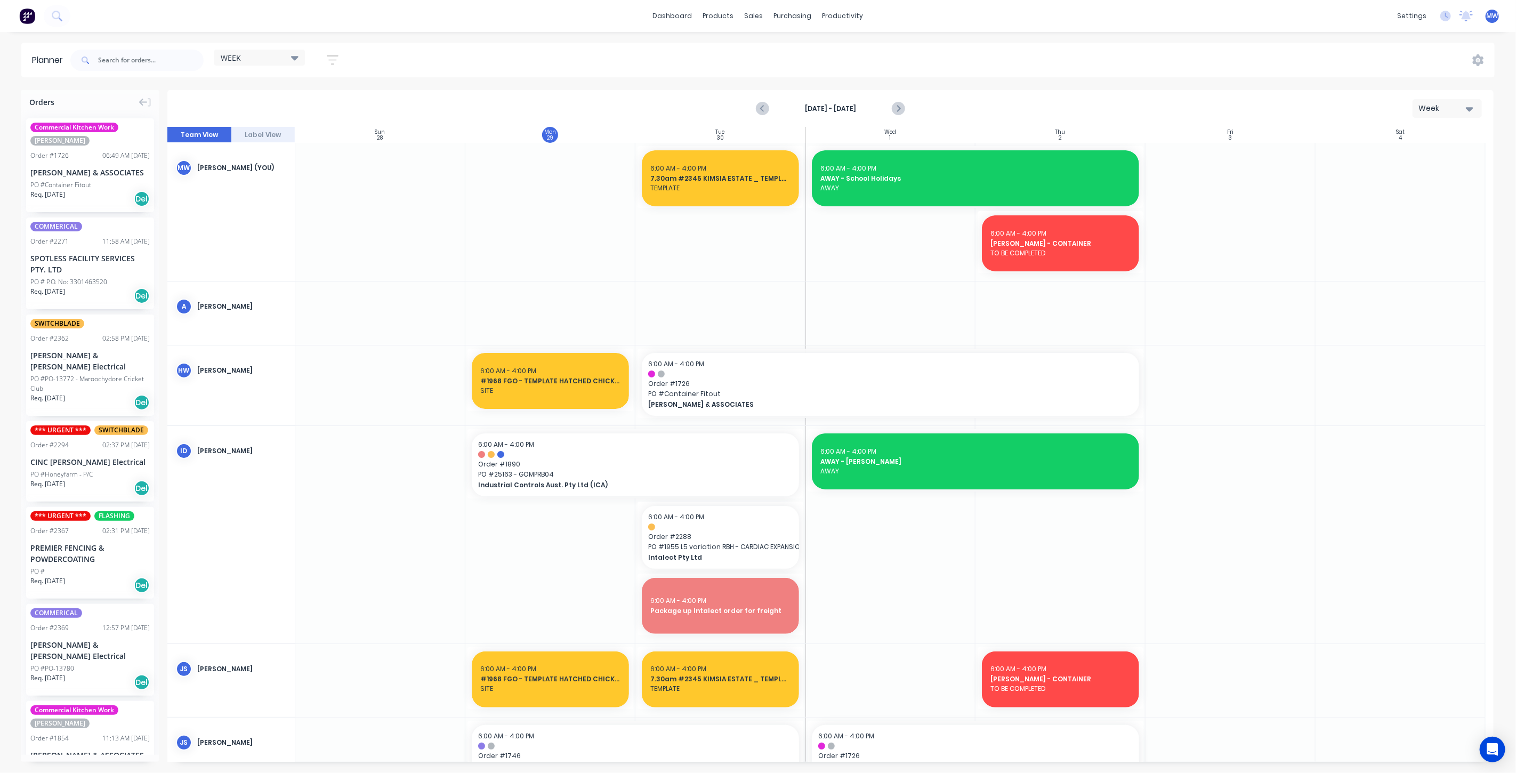
click at [705, 243] on div at bounding box center [720, 212] width 170 height 138
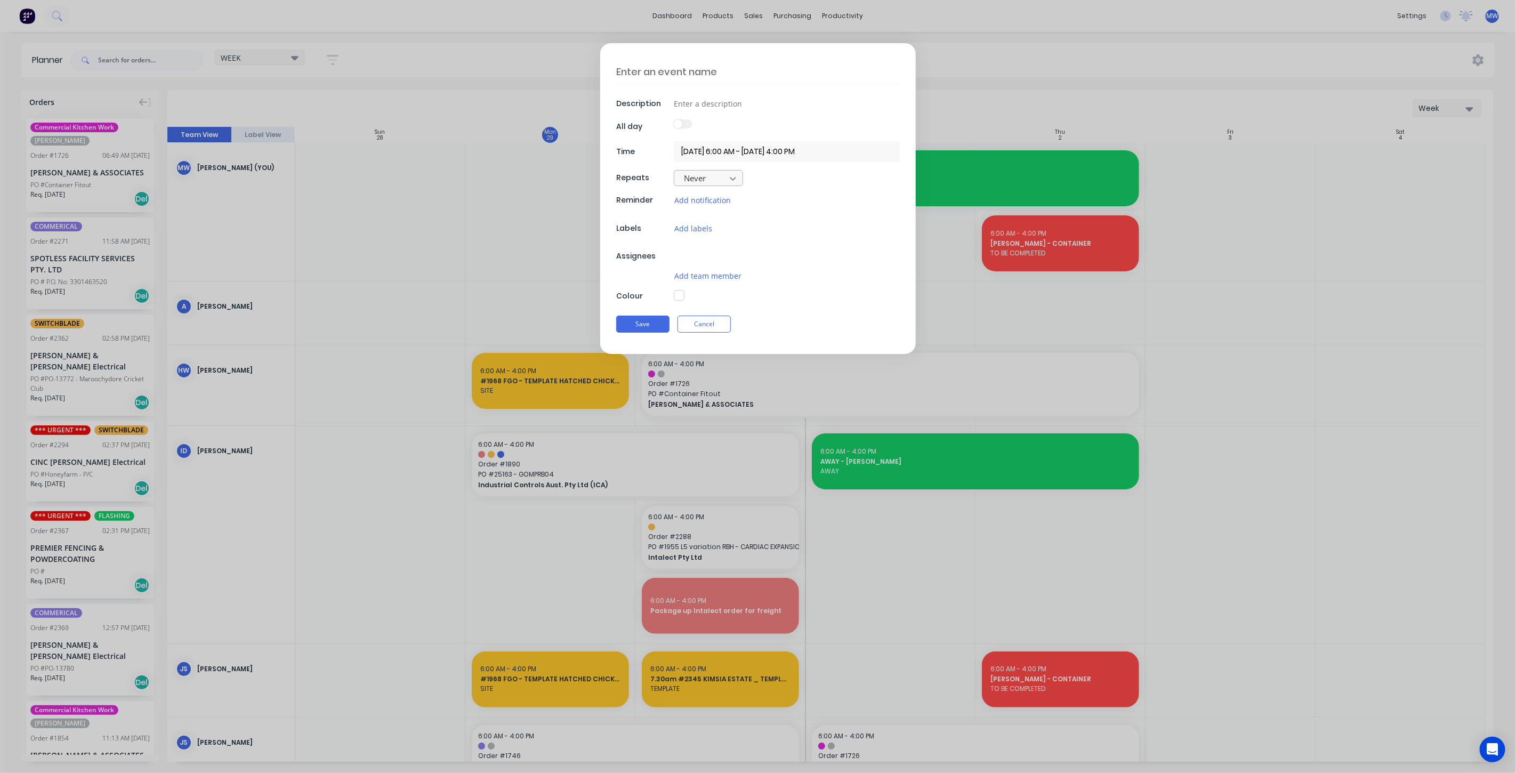
type textarea "x"
click at [671, 66] on textarea at bounding box center [758, 71] width 284 height 25
type textarea "P"
type textarea "x"
type textarea "PR"
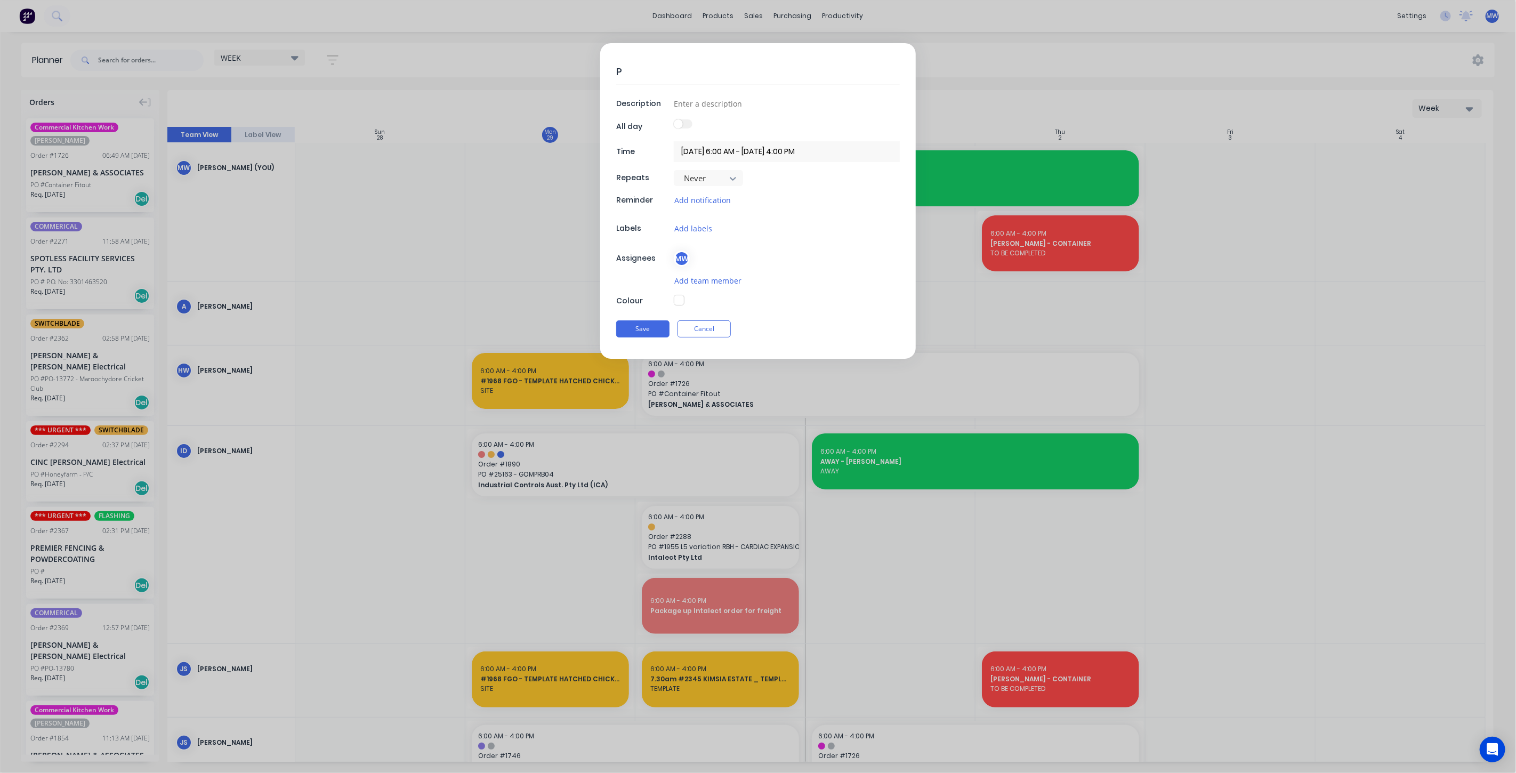
type textarea "x"
type textarea "PRE"
type textarea "x"
type textarea "PRE-"
type textarea "x"
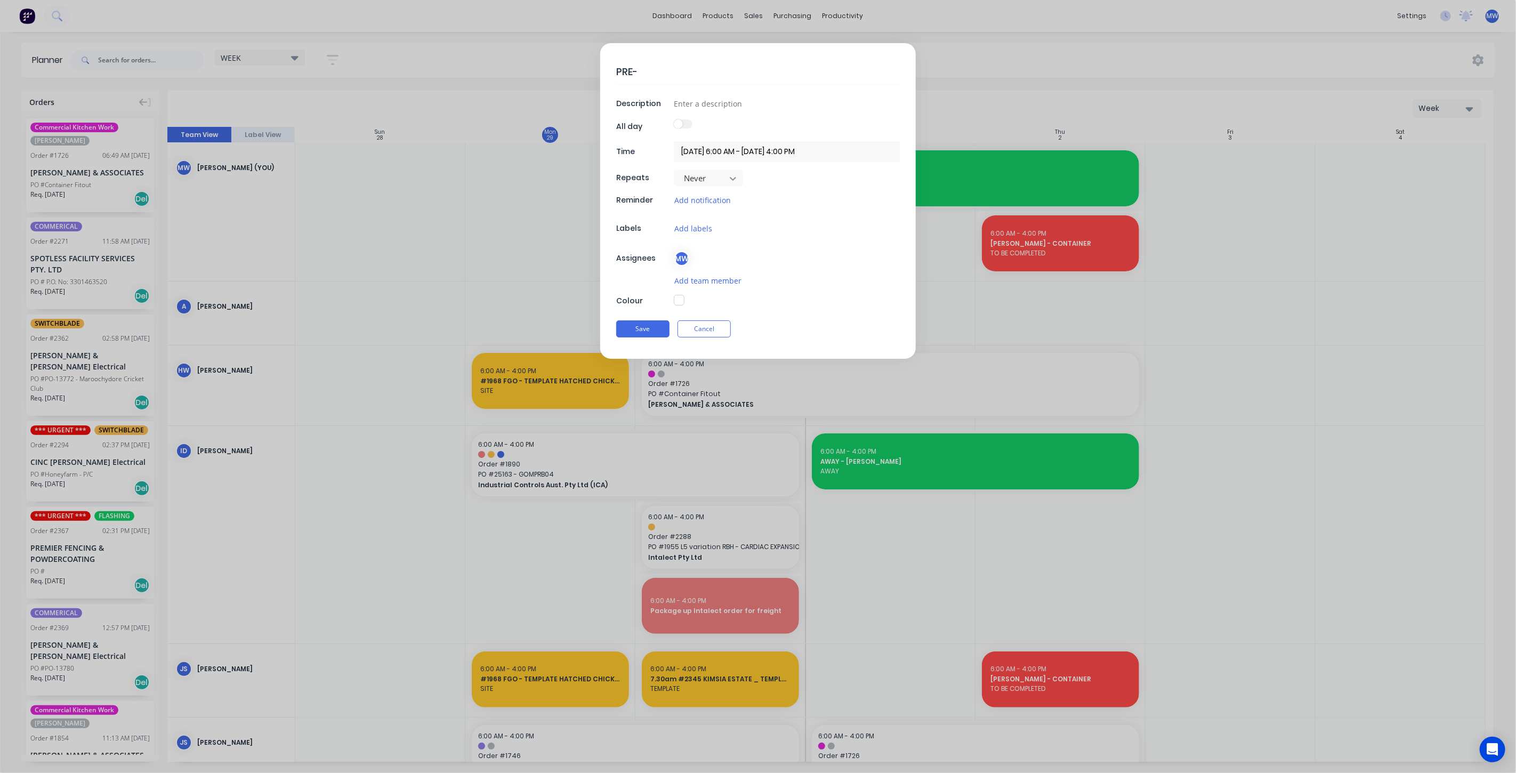
type textarea "PRE-P"
type textarea "x"
type textarea "PRE-PA"
type textarea "x"
type textarea "PRE-PAI"
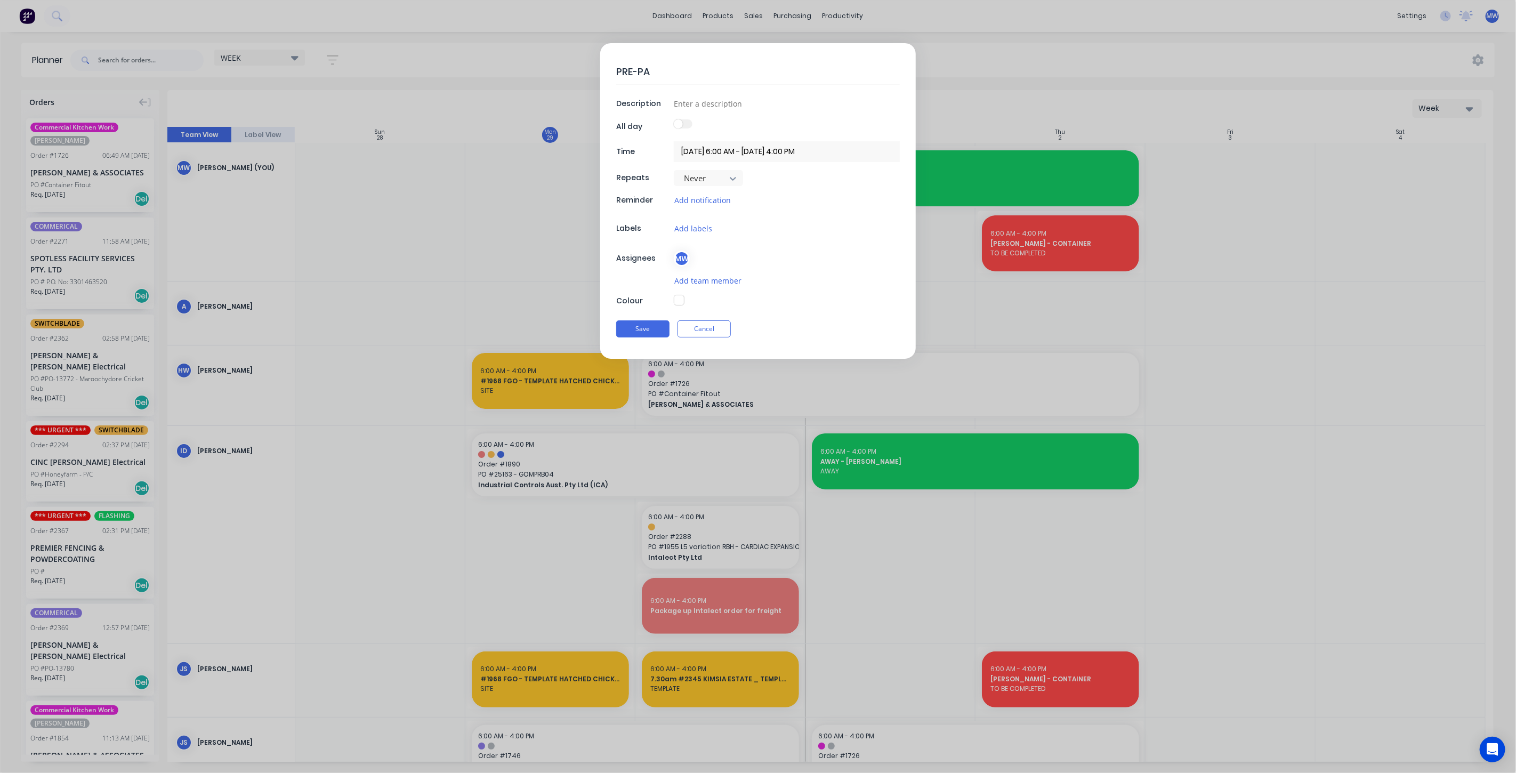
type textarea "x"
type textarea "PRE-PAIN"
type textarea "x"
type textarea "PRE-PAINT"
type textarea "x"
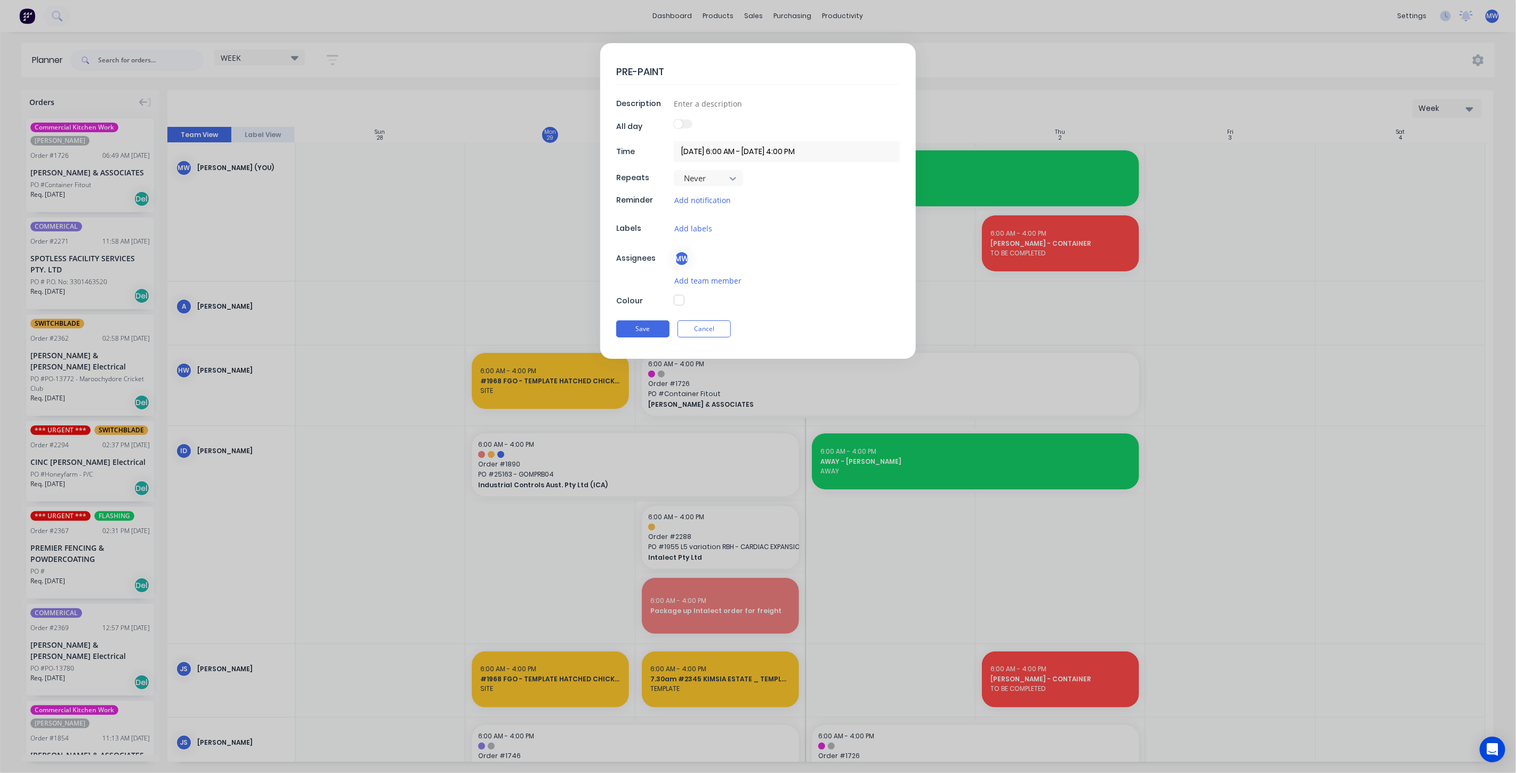
type textarea "PRE-PAINT"
type textarea "x"
type textarea "PRE-PAINT I"
type textarea "x"
type textarea "PRE-PAINT IN"
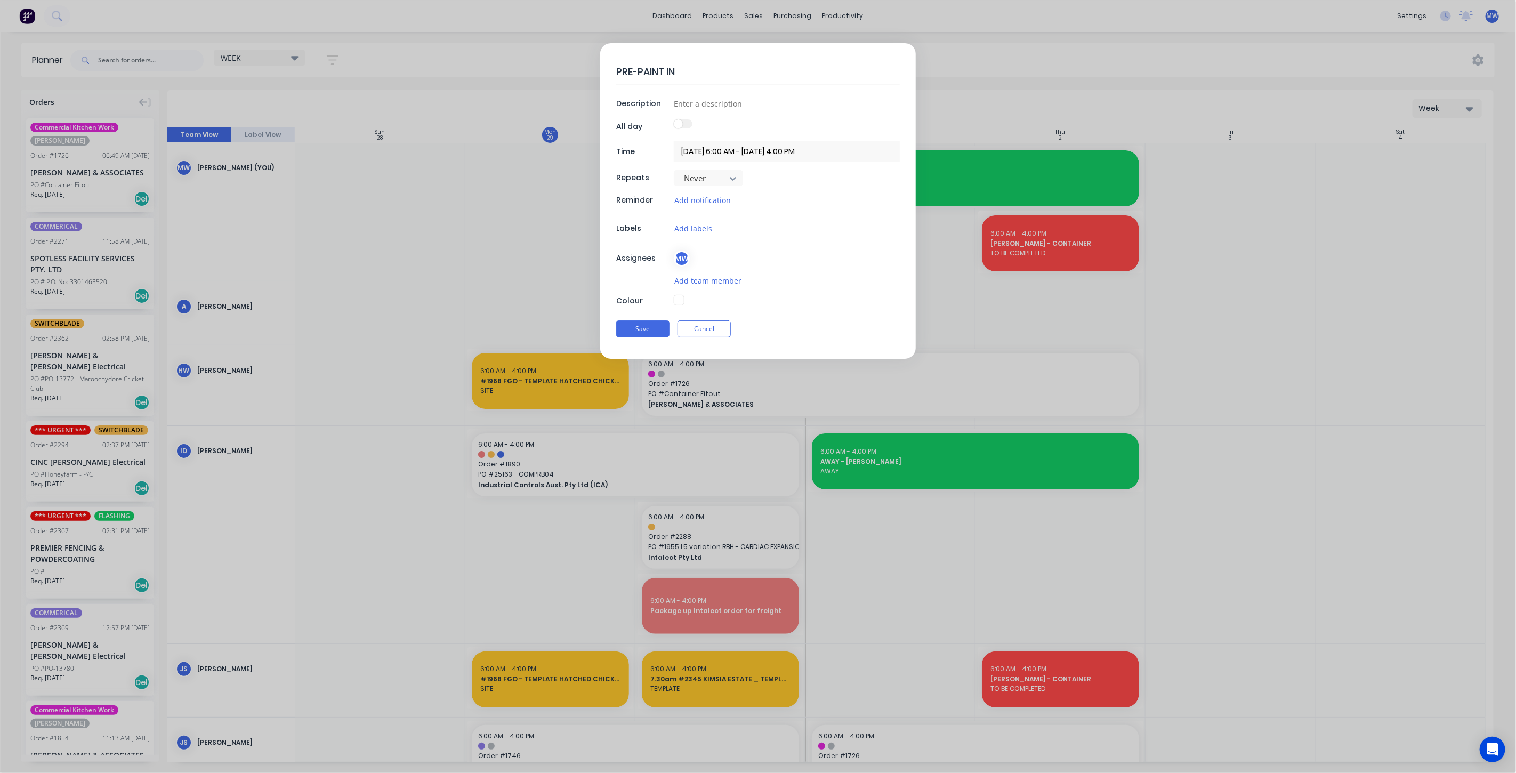
type textarea "x"
type textarea "PRE-PAINT INS"
type textarea "x"
type textarea "PRE-PAINT INSP"
type textarea "x"
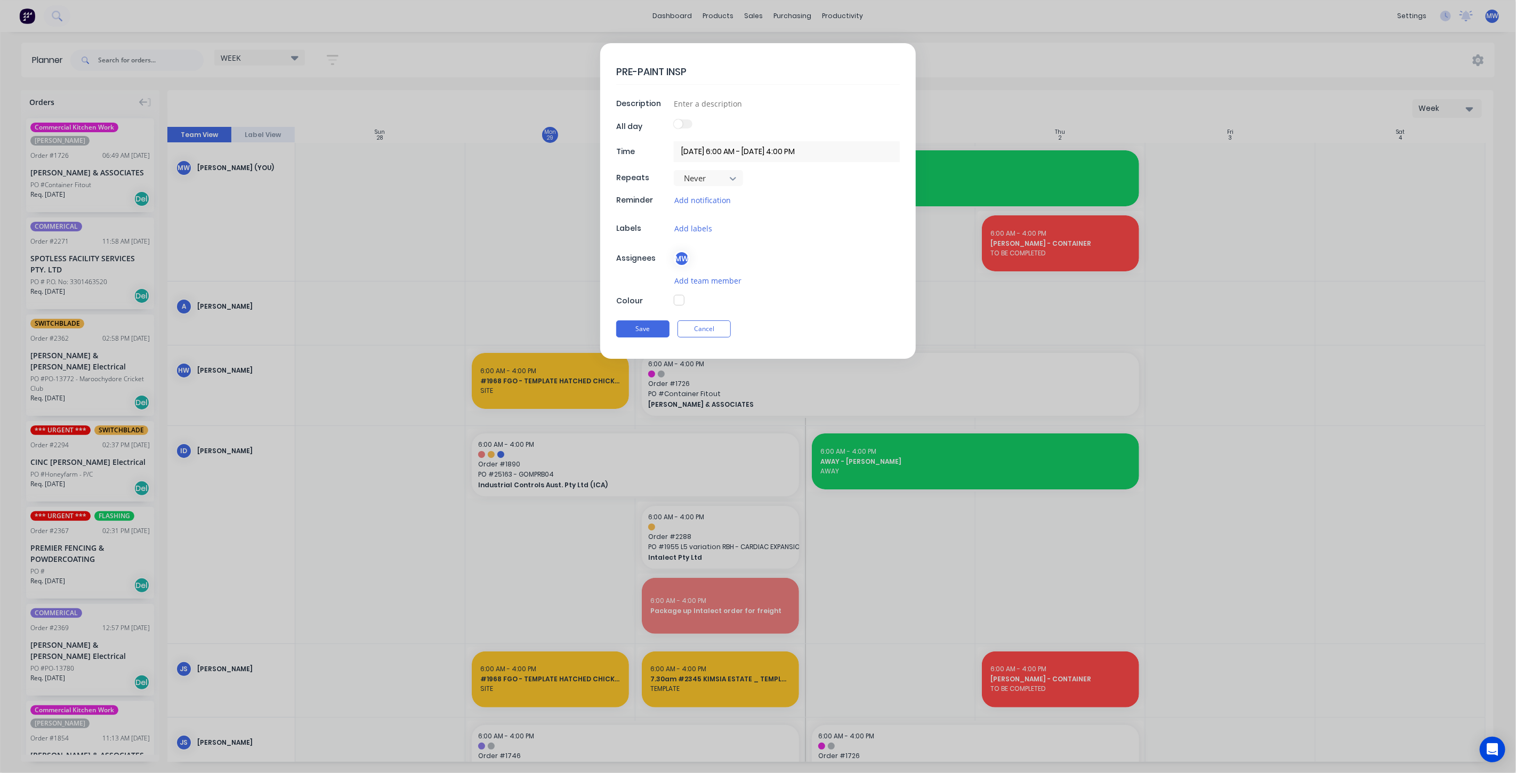
type textarea "PRE-PAINT INSPE"
type textarea "x"
type textarea "PRE-PAINT INSPEC"
type textarea "x"
type textarea "PRE-PAINT INSPECT"
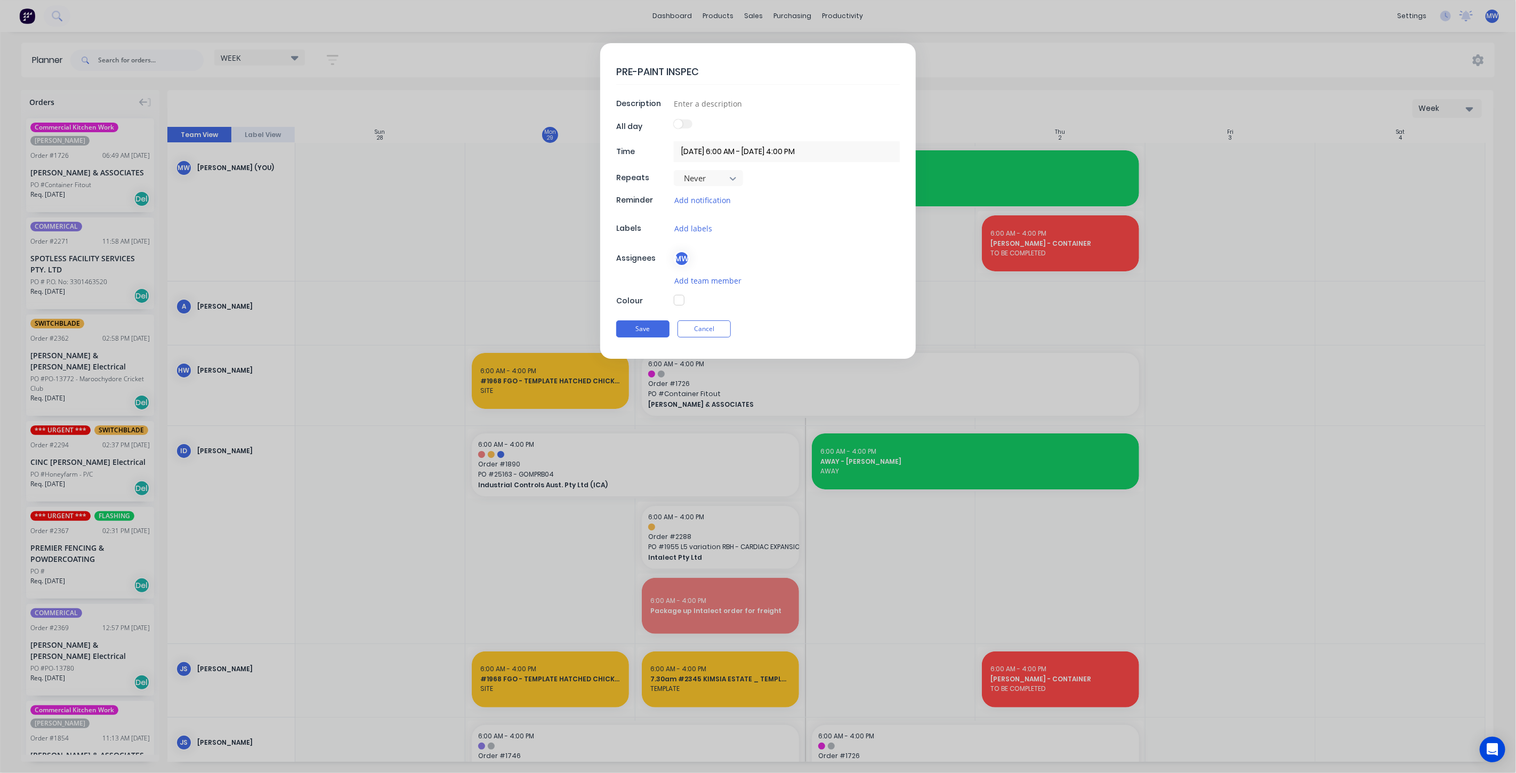
type textarea "x"
type textarea "PRE-PAINT INSPECTI"
type textarea "x"
type textarea "PRE-PAINT INSPECTIO"
type textarea "x"
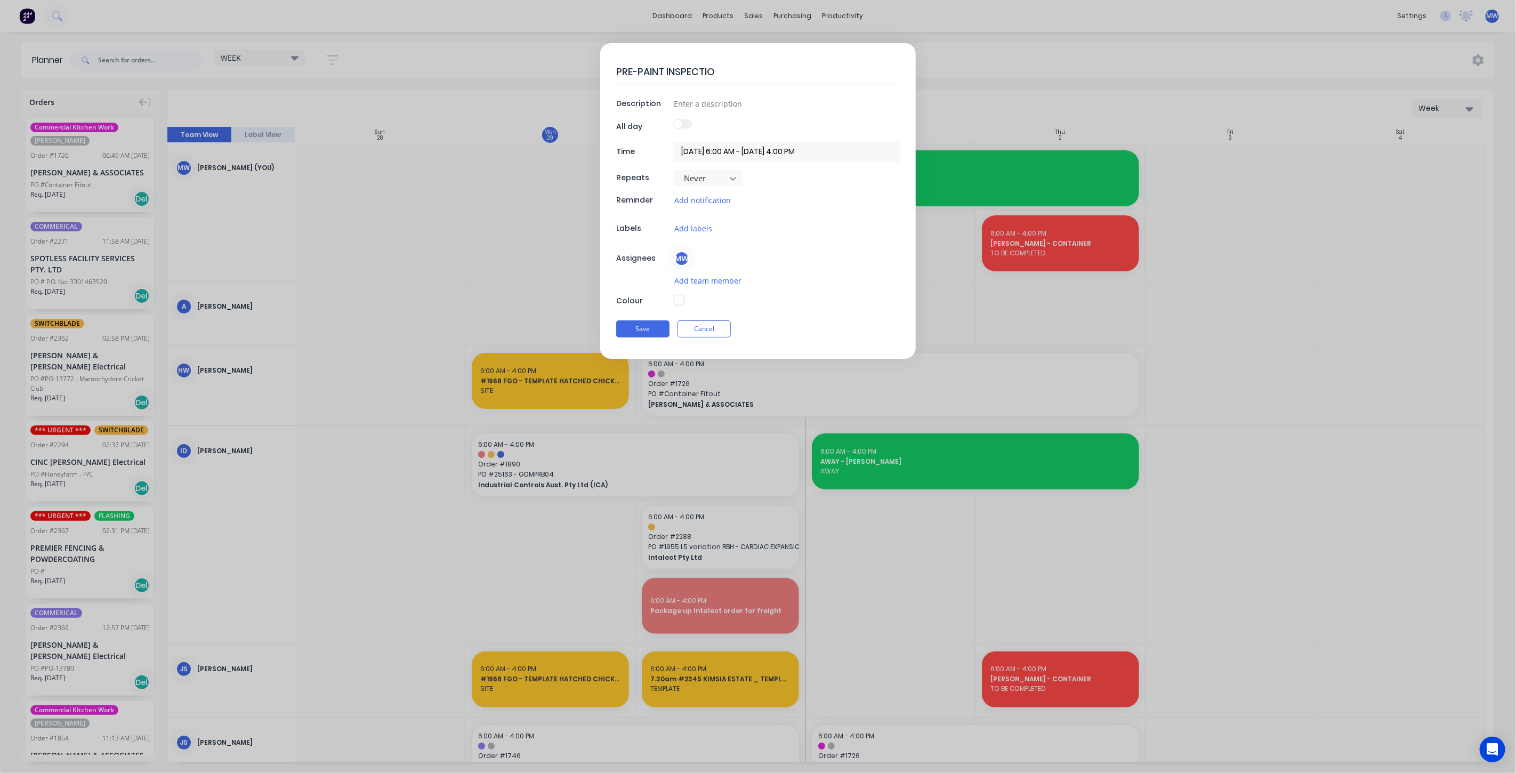
type textarea "PRE-PAINT INSPECTION"
type textarea "x"
type textarea "PRE-PAINT INSPECTION"
type textarea "x"
drag, startPoint x: 617, startPoint y: 70, endPoint x: 642, endPoint y: 80, distance: 27.5
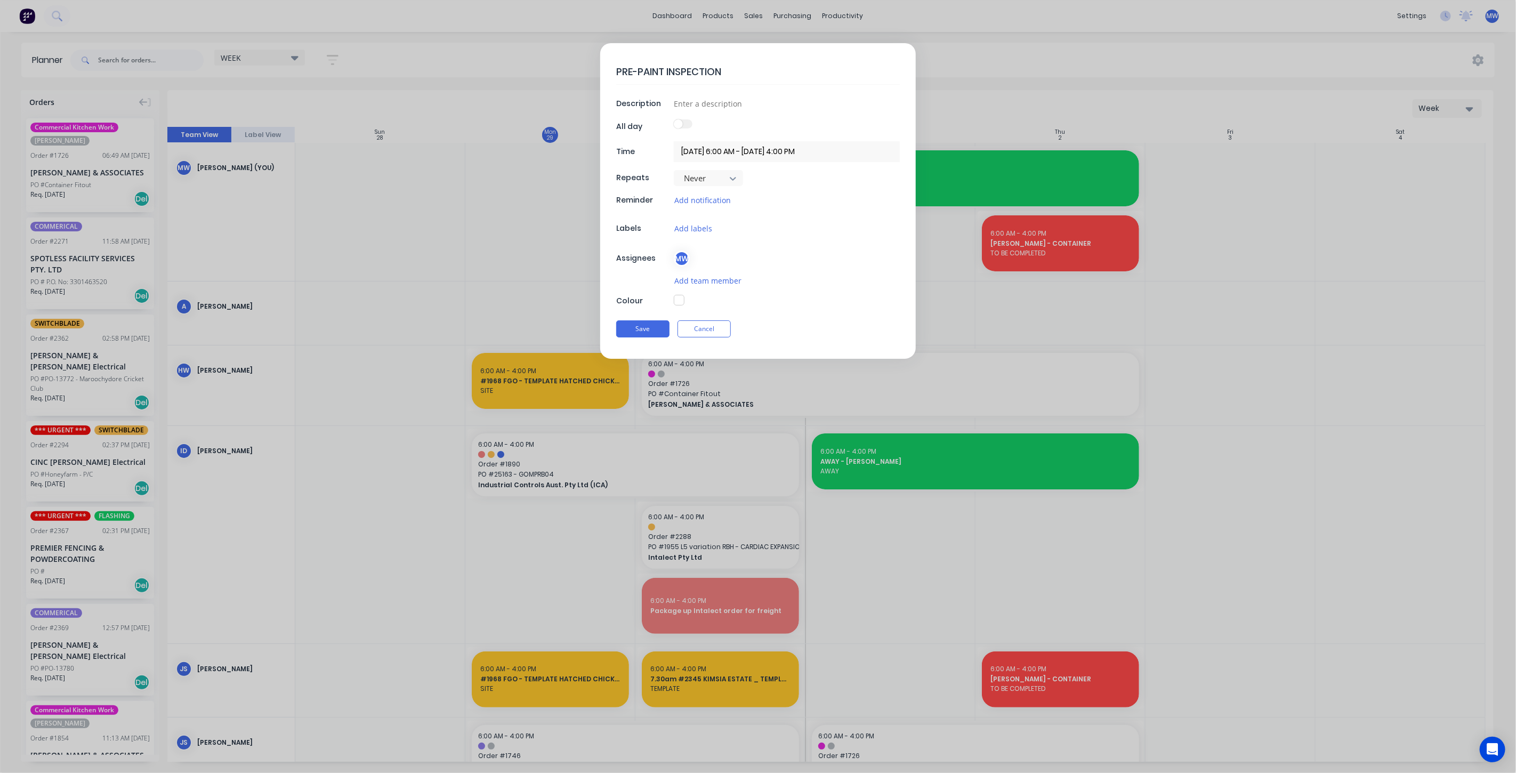
click at [617, 69] on textarea "PRE-PAINT INSPECTION" at bounding box center [758, 71] width 284 height 25
type textarea "8PRE-PAINT INSPECTION"
type textarea "x"
type textarea "8.PRE-PAINT INSPECTION"
type textarea "x"
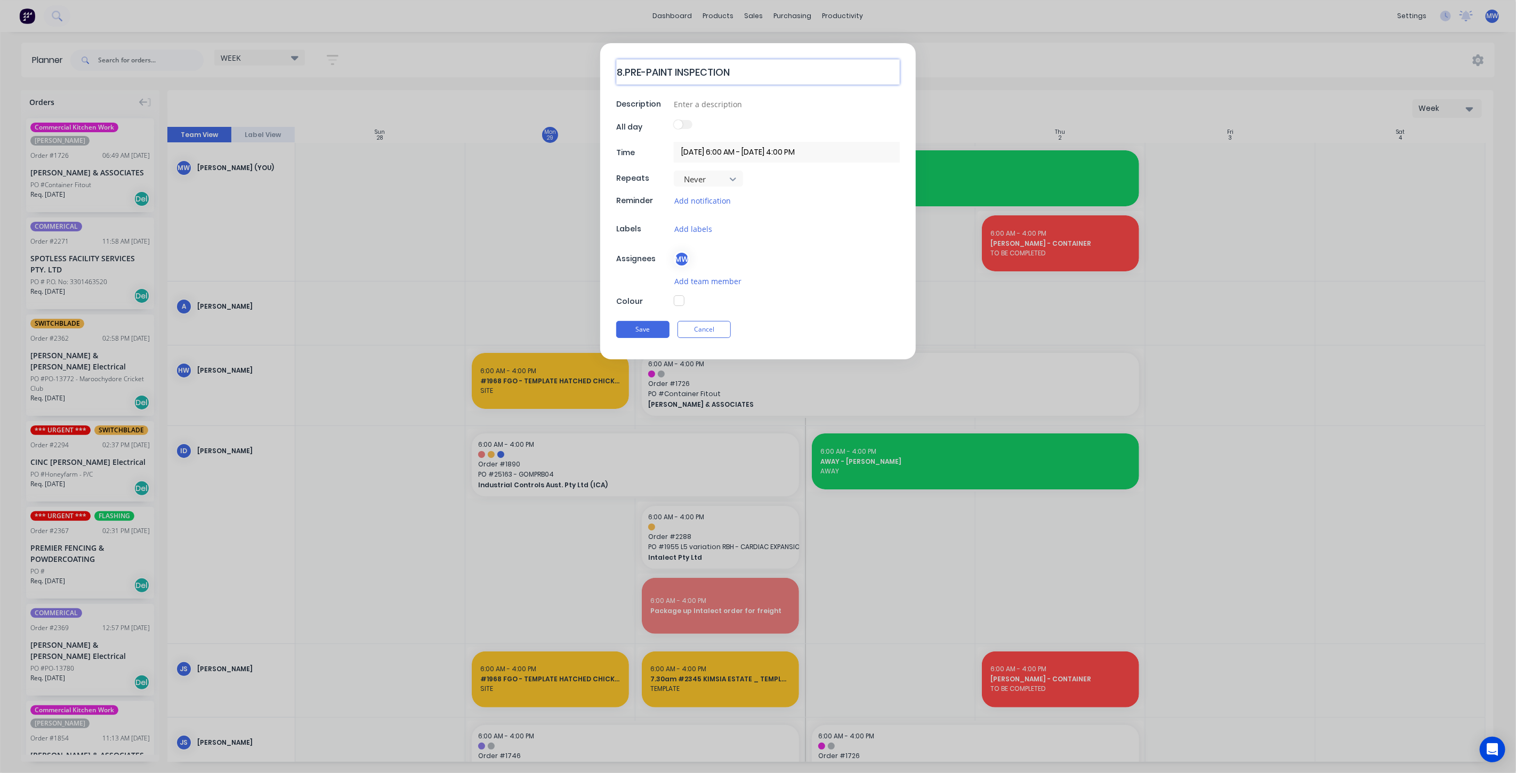
type textarea "8.0PRE-PAINT INSPECTION"
type textarea "x"
type textarea "8.00PRE-PAINT INSPECTION"
type textarea "x"
type textarea "8.00APRE-PAINT INSPECTION"
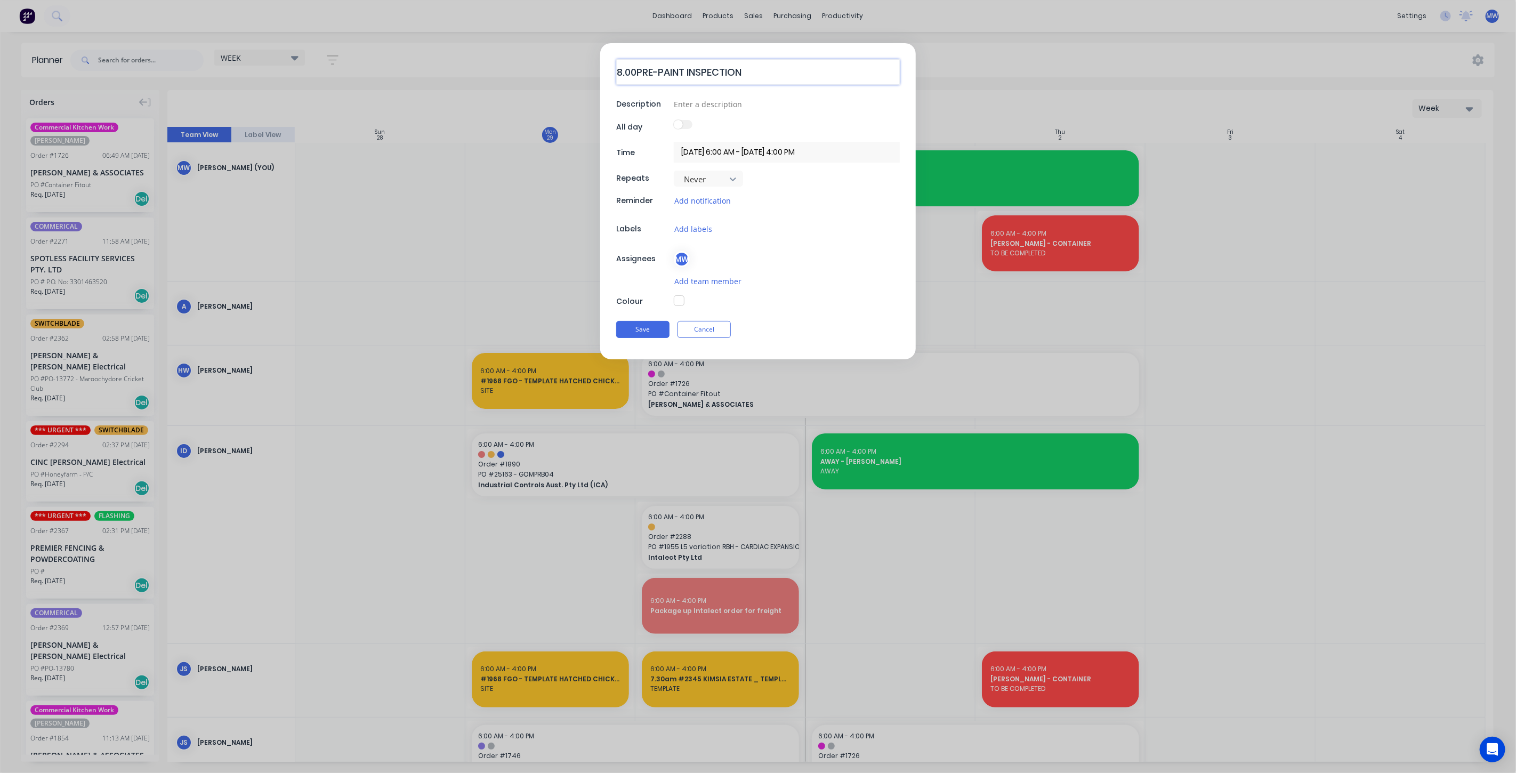
type textarea "x"
type textarea "8.00PRE-PAINT INSPECTION"
type textarea "x"
type textarea "8.00sPRE-PAINT INSPECTION"
type textarea "x"
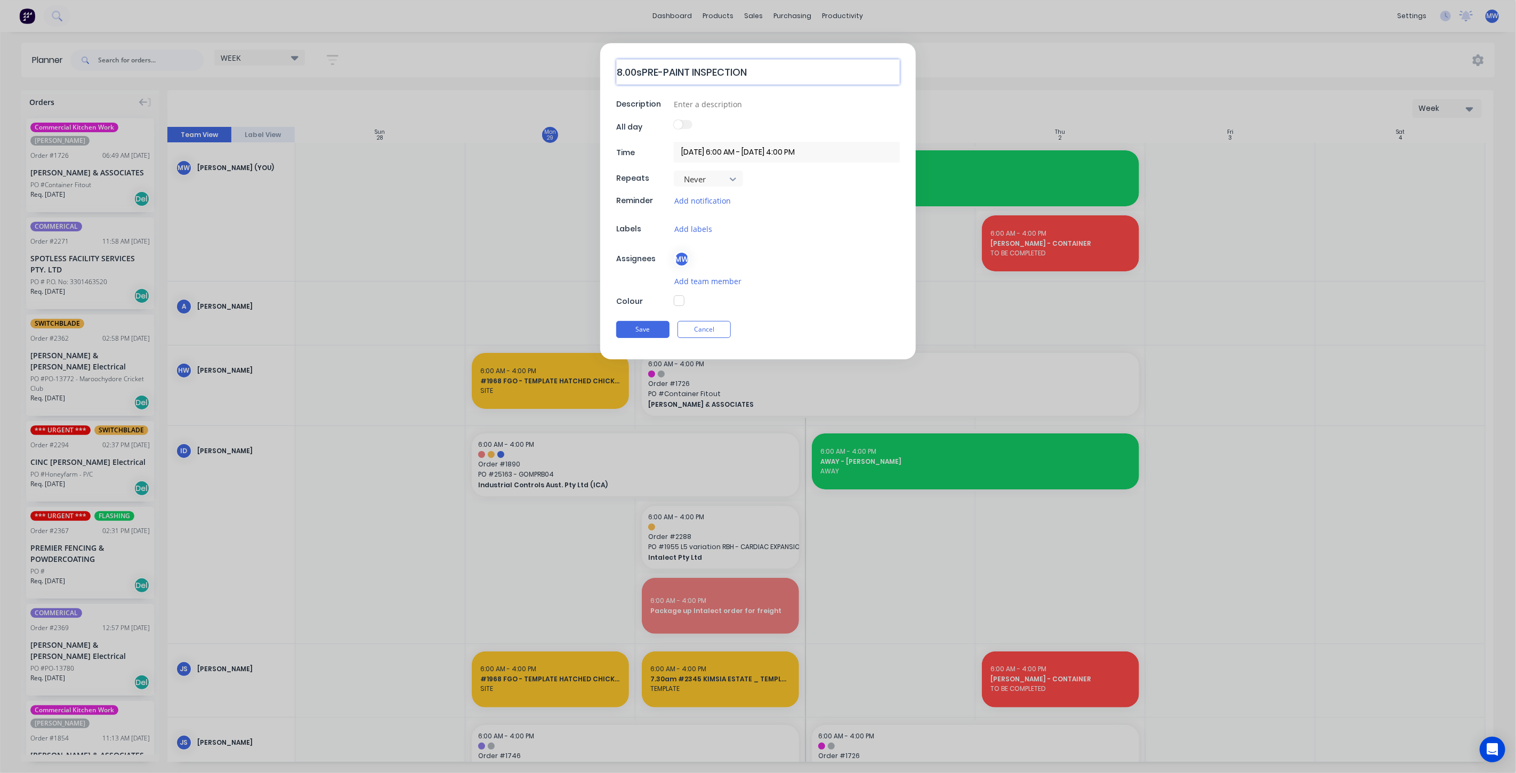
type textarea "8.00smPRE-PAINT INSPECTION"
type textarea "x"
type textarea "8.00sm PRE-PAINT INSPECTION"
type textarea "x"
type textarea "8.00smPRE-PAINT INSPECTION"
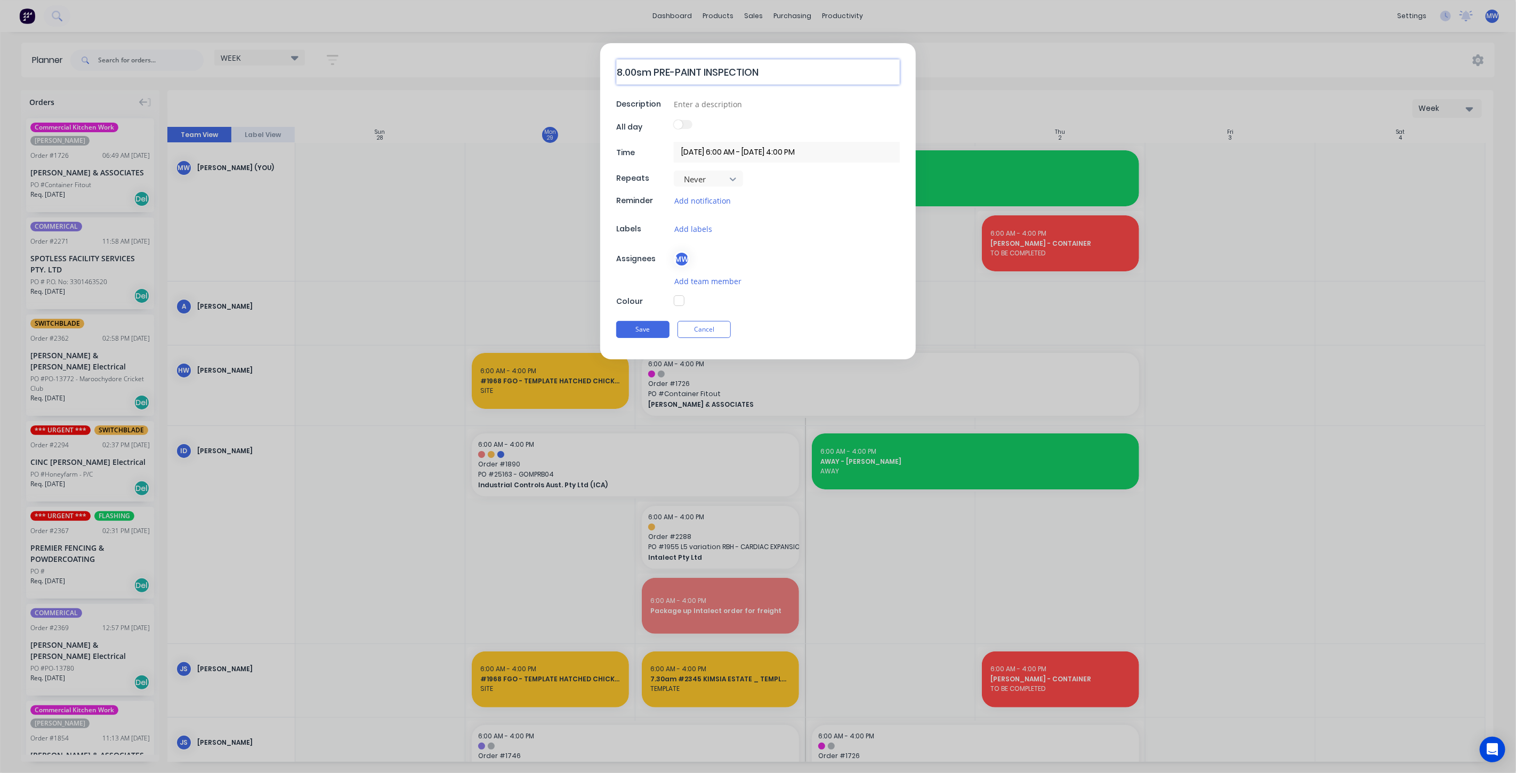
type textarea "x"
type textarea "8.00sPRE-PAINT INSPECTION"
type textarea "x"
type textarea "8.00PRE-PAINT INSPECTION"
type textarea "x"
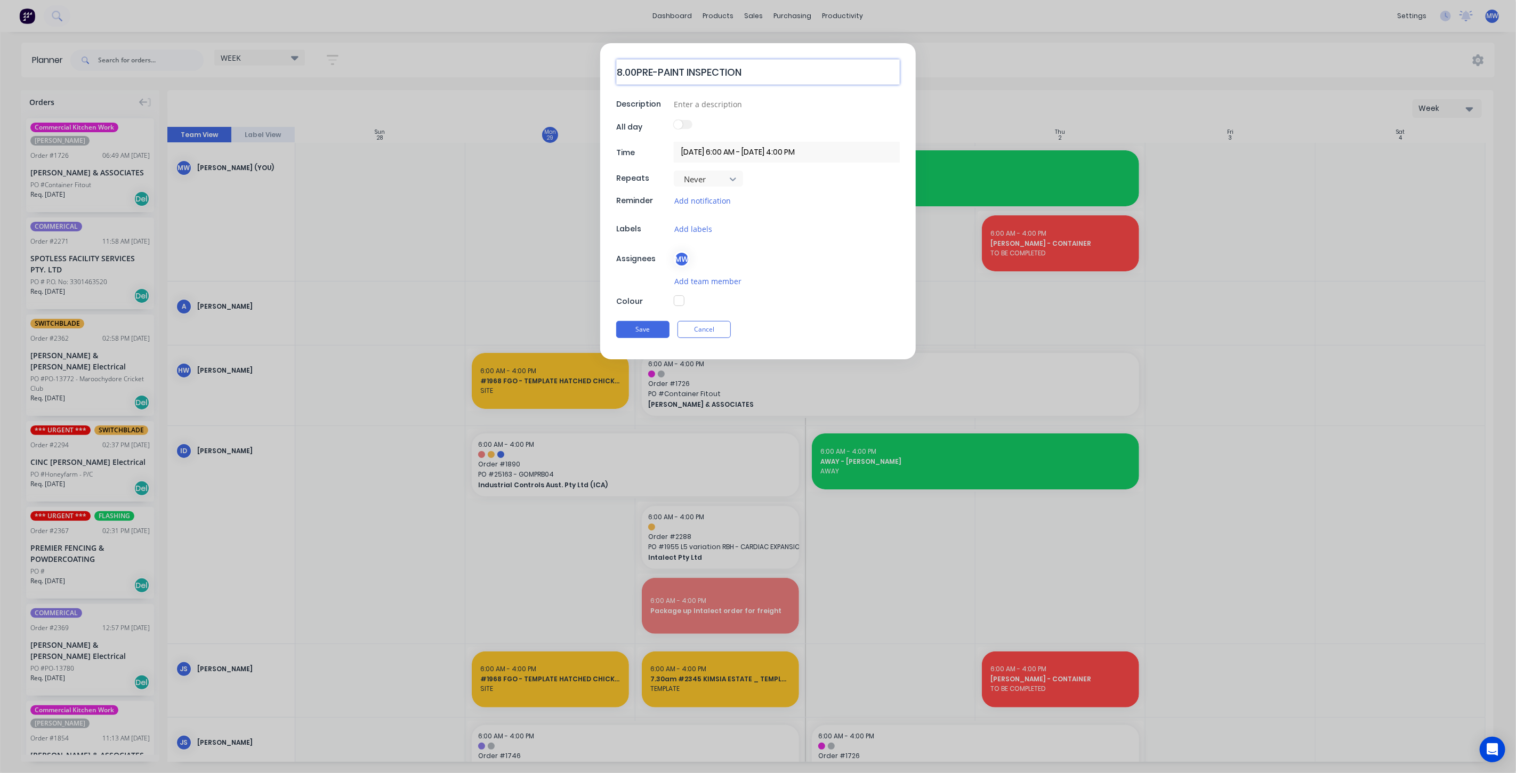
type textarea "8.00aPRE-PAINT INSPECTION"
type textarea "x"
type textarea "8.00amPRE-PAINT INSPECTION"
type textarea "x"
type textarea "8.00am PRE-PAINT INSPECTION"
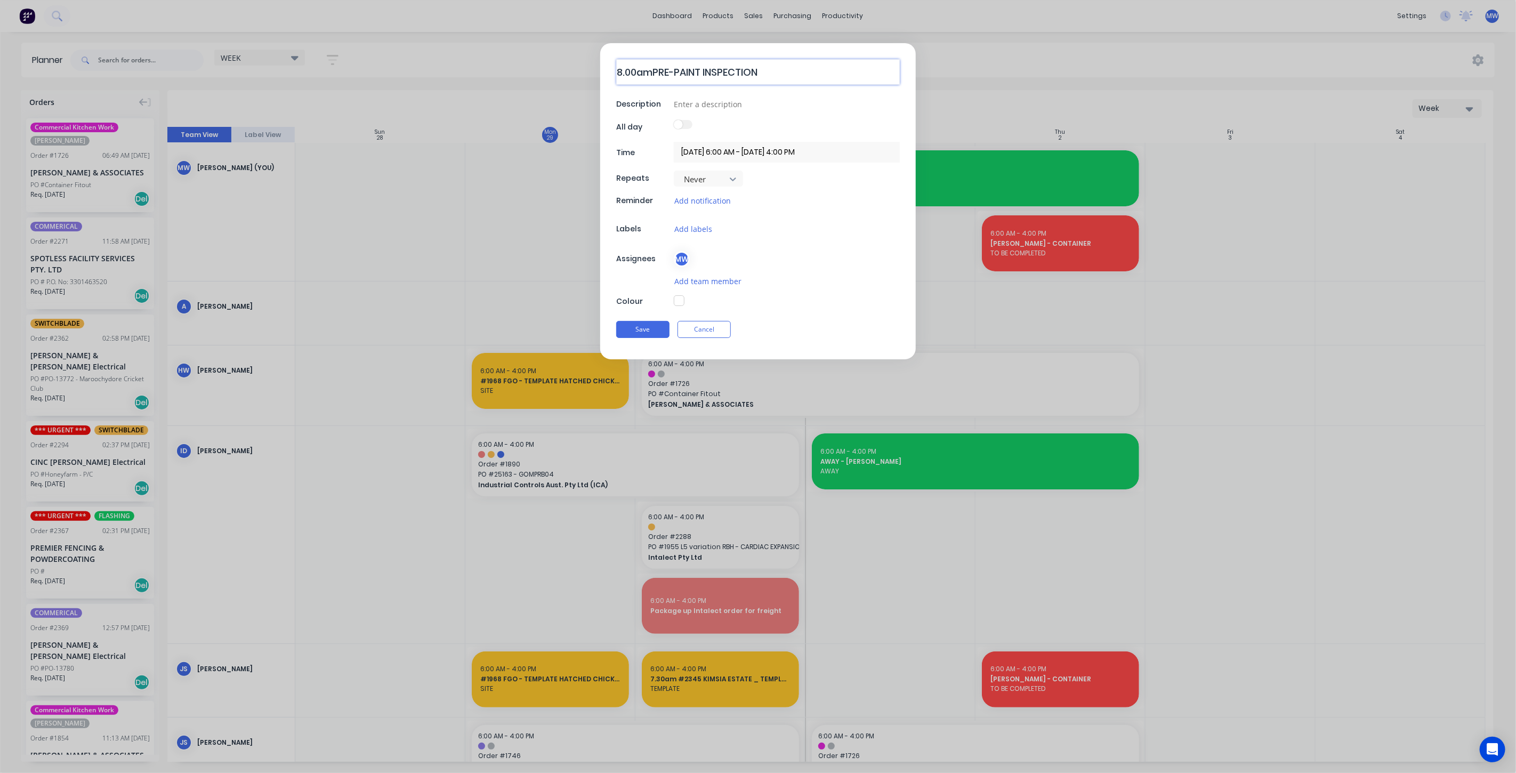
type textarea "x"
type textarea "8.00am PRE-PAINT INSPECTION"
type textarea "x"
click at [705, 108] on input at bounding box center [787, 103] width 226 height 16
type input "I"
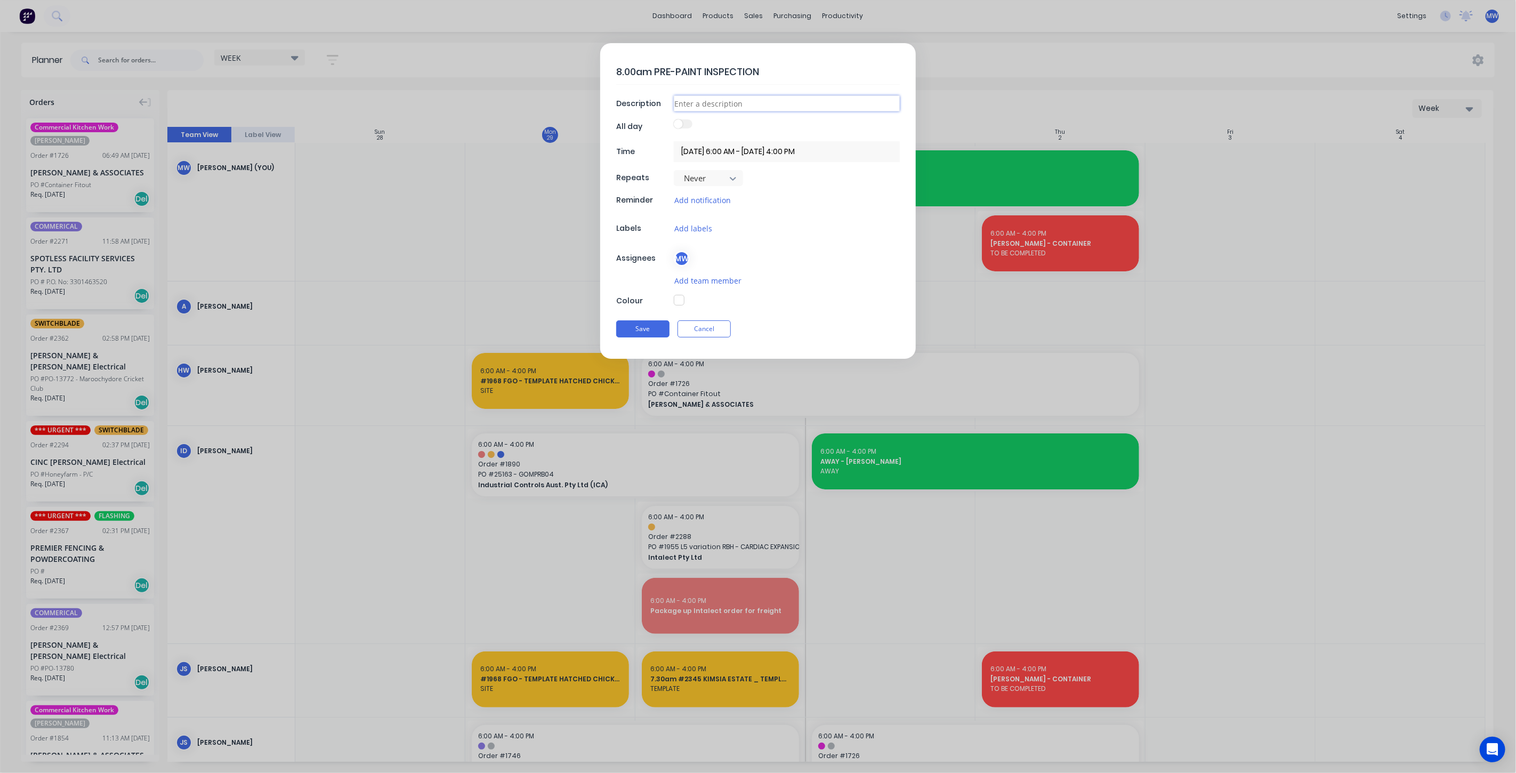
type textarea "x"
type input "IC"
type textarea "x"
type input "ICA"
type textarea "x"
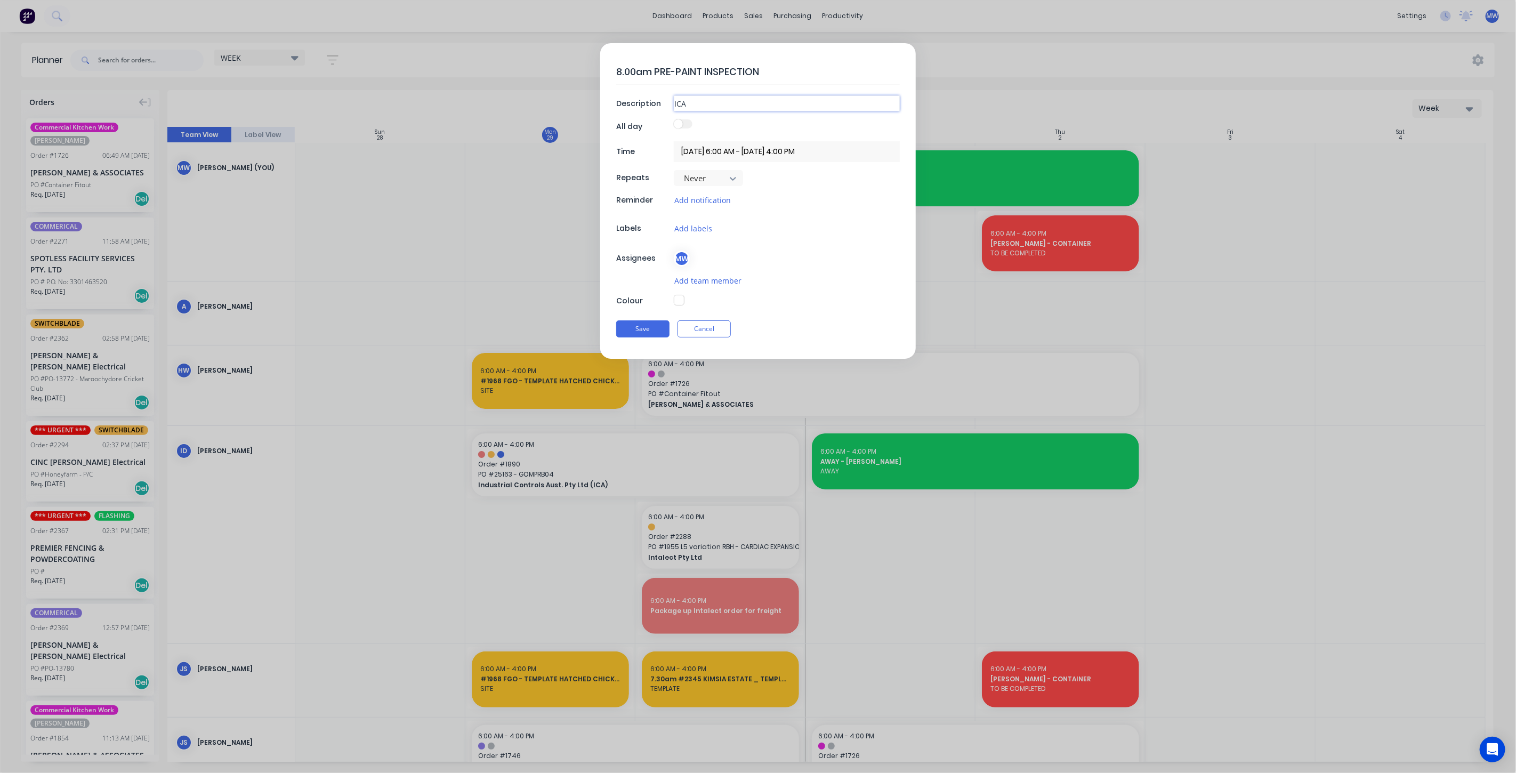
type input "ICA"
type textarea "x"
type input "ICA S"
type textarea "x"
type input "ICA SW"
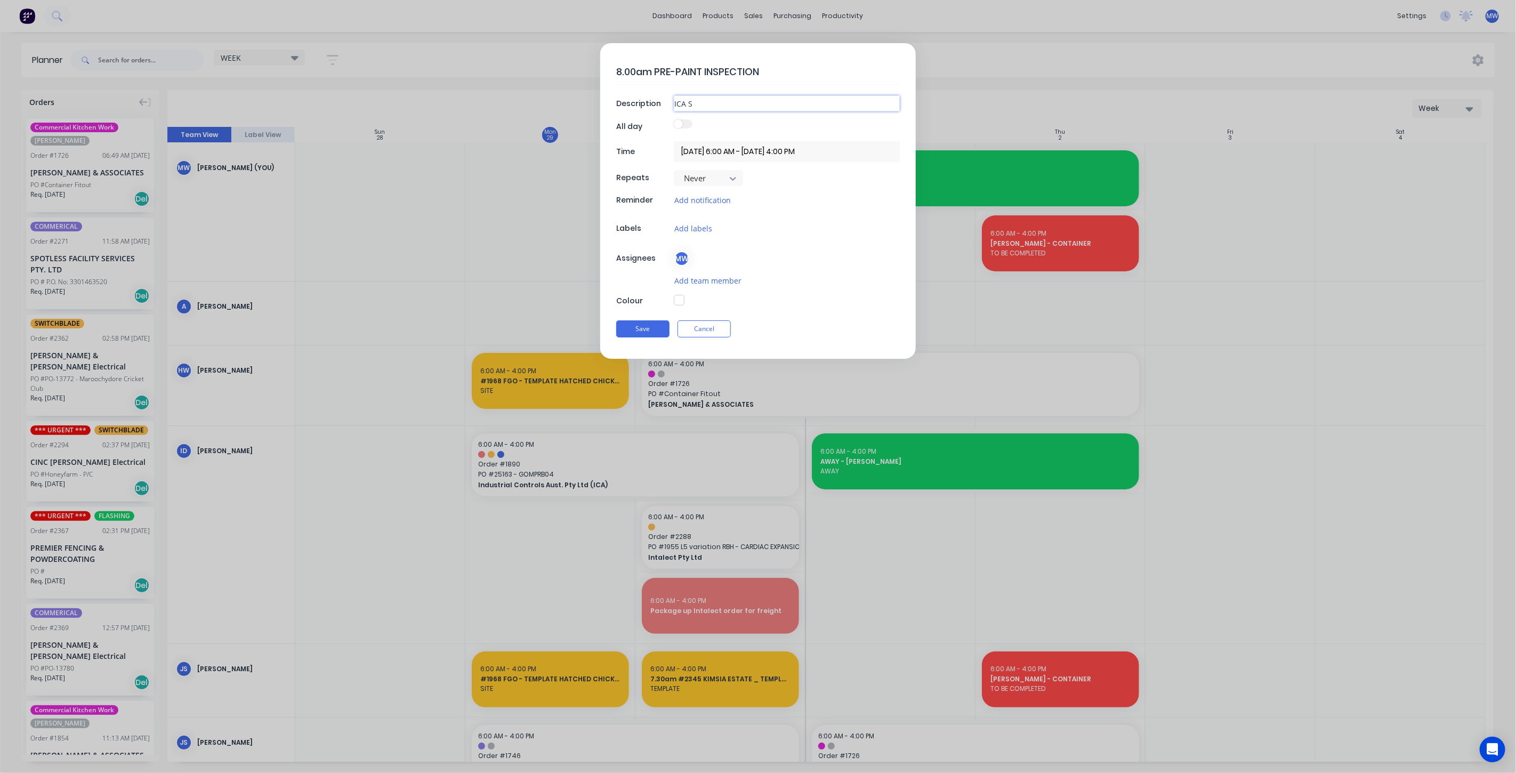
type textarea "x"
type input "ICA SWB"
type textarea "x"
type input "ICA SWB"
type textarea "x"
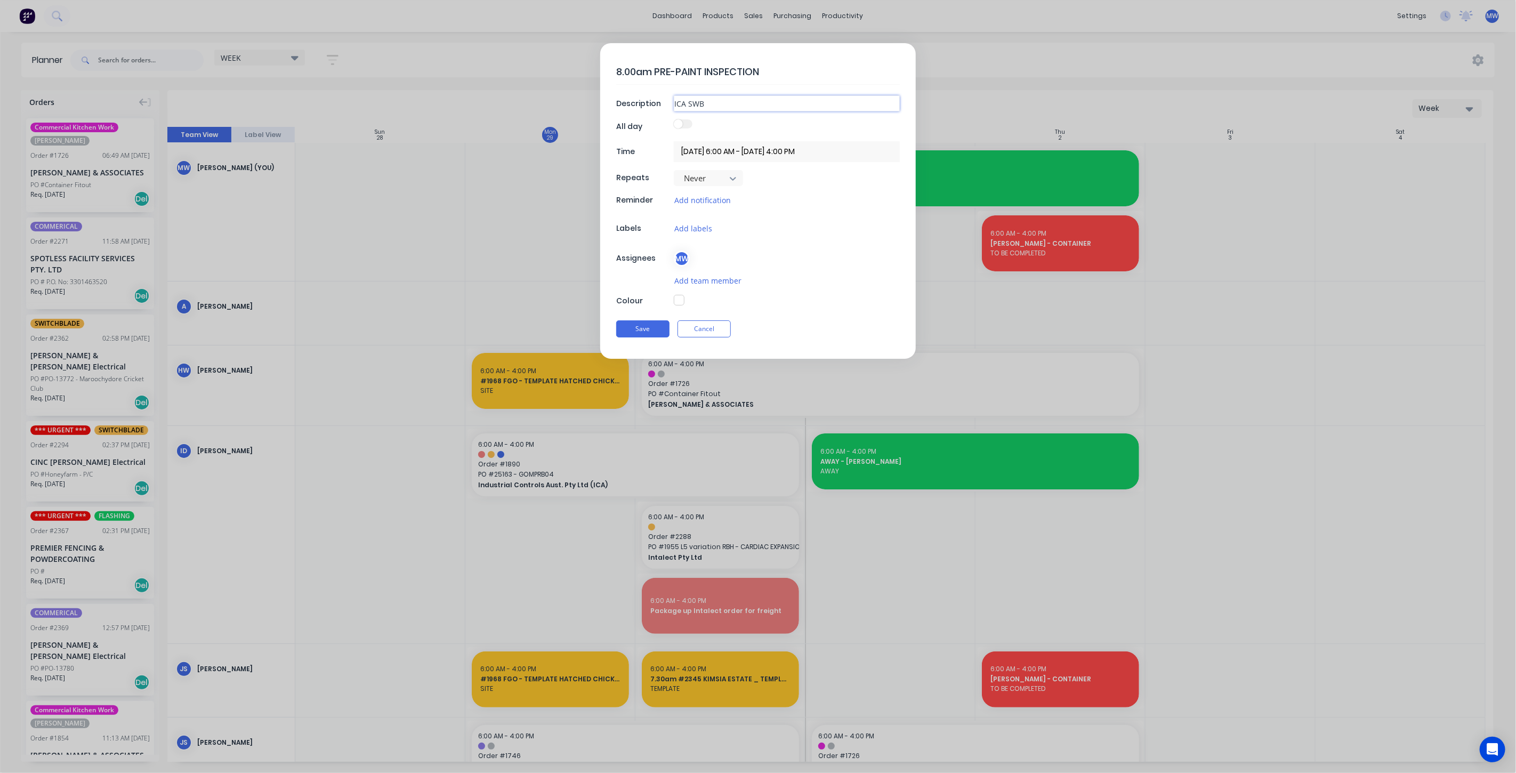
type input "ICA SWB #"
type textarea "x"
type input "ICA SWB #1"
type textarea "x"
type input "ICA SWB #18"
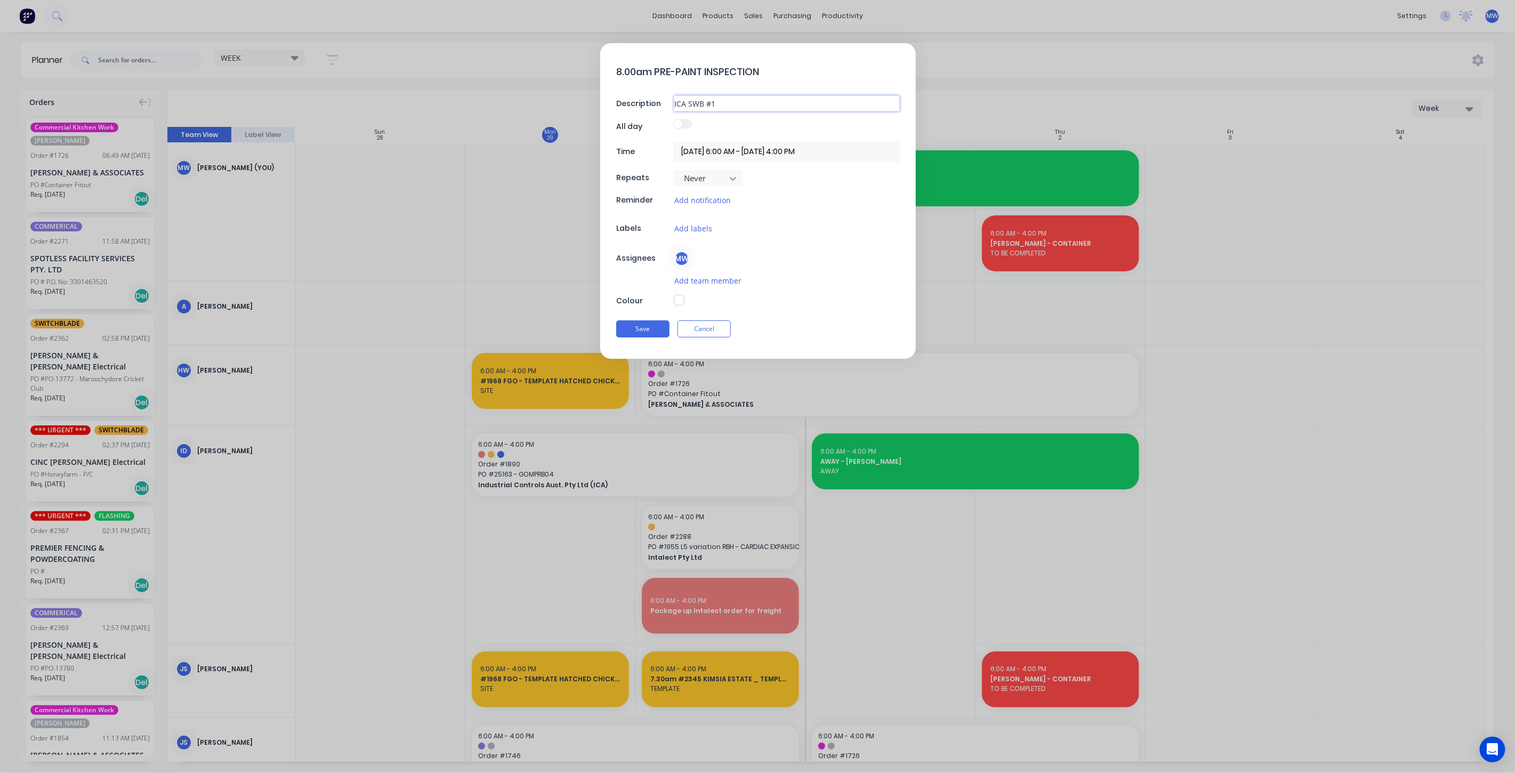
type textarea "x"
type input "ICA SWB #189"
type textarea "x"
type input "ICA SWB #1890"
type textarea "x"
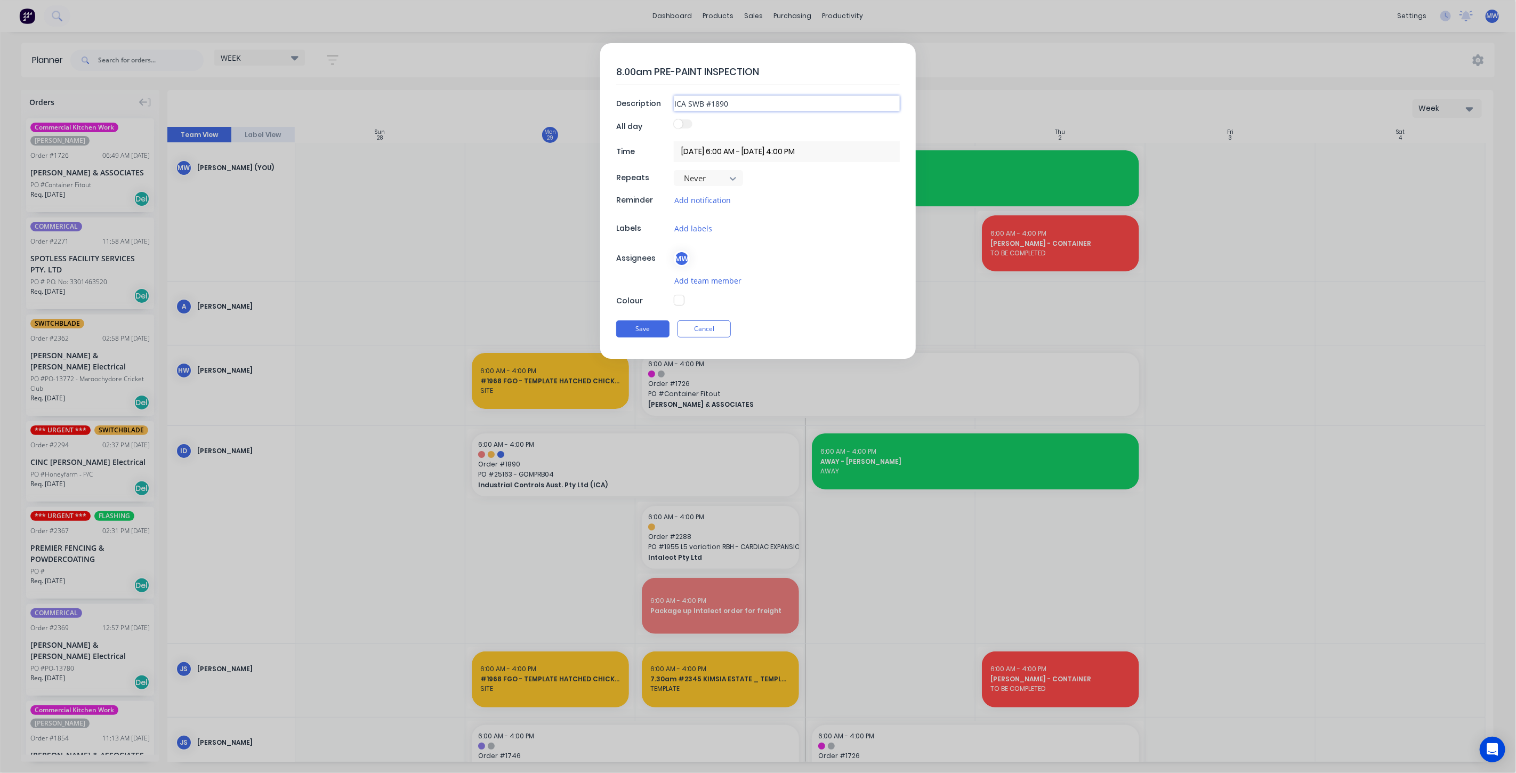
type input "ICA SWB #1890"
click at [679, 300] on button "button" at bounding box center [679, 300] width 11 height 11
type textarea "x"
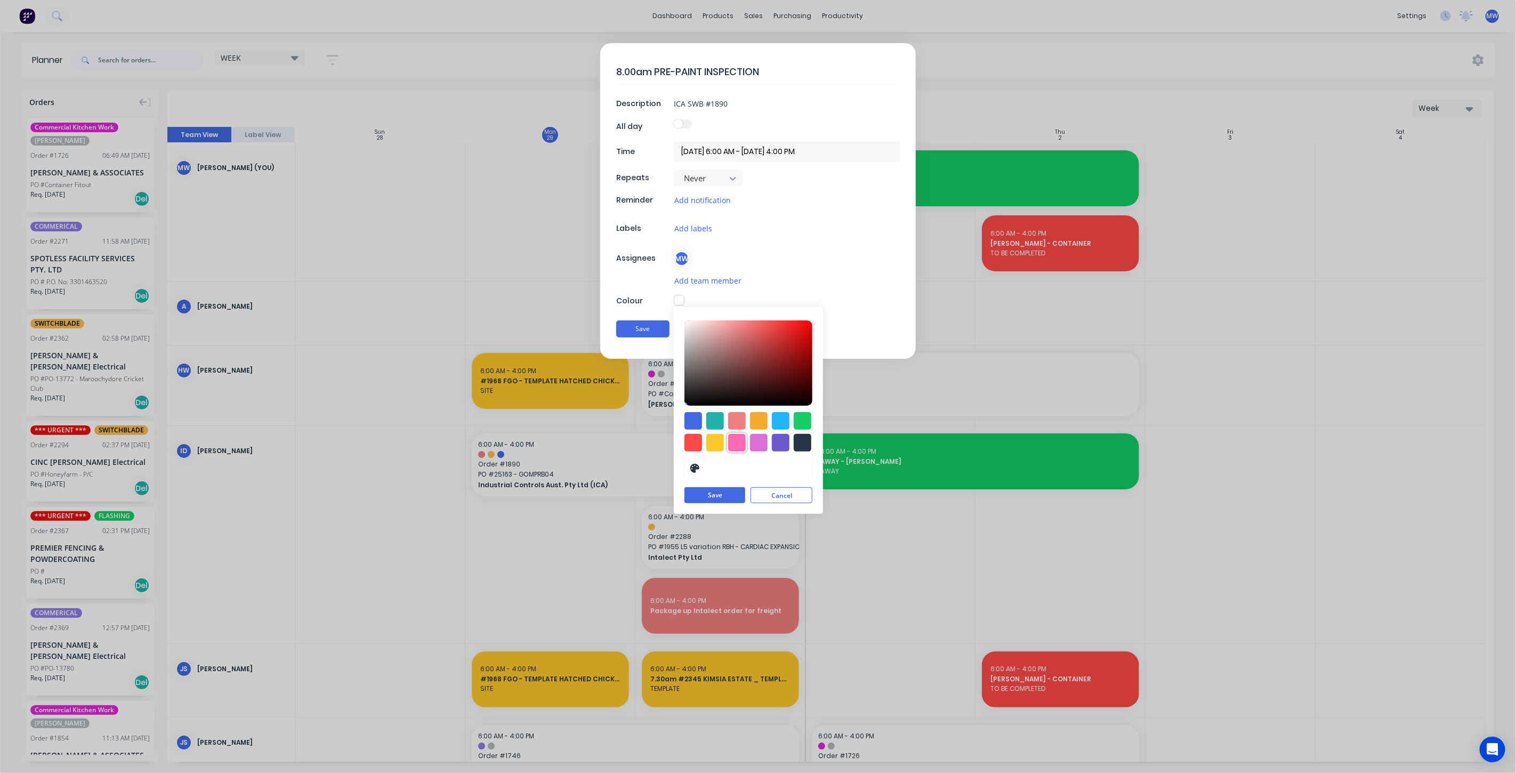
drag, startPoint x: 736, startPoint y: 445, endPoint x: 733, endPoint y: 480, distance: 34.7
click at [737, 445] on div at bounding box center [737, 443] width 18 height 18
type input "#FF69B4"
drag, startPoint x: 730, startPoint y: 492, endPoint x: 724, endPoint y: 486, distance: 9.1
click at [729, 491] on button "Save" at bounding box center [714, 496] width 61 height 16
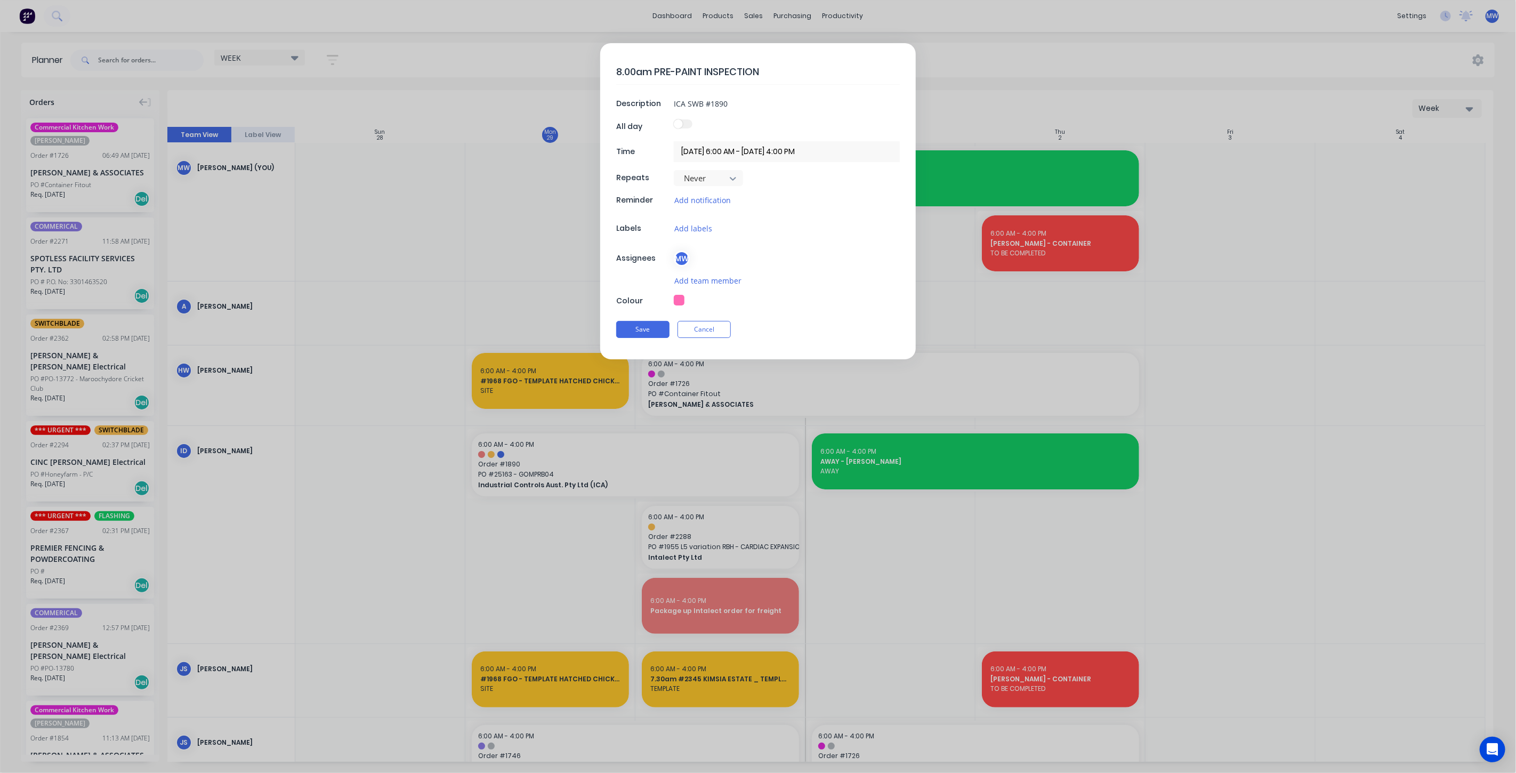
click at [681, 300] on button "button" at bounding box center [679, 300] width 11 height 11
type textarea "x"
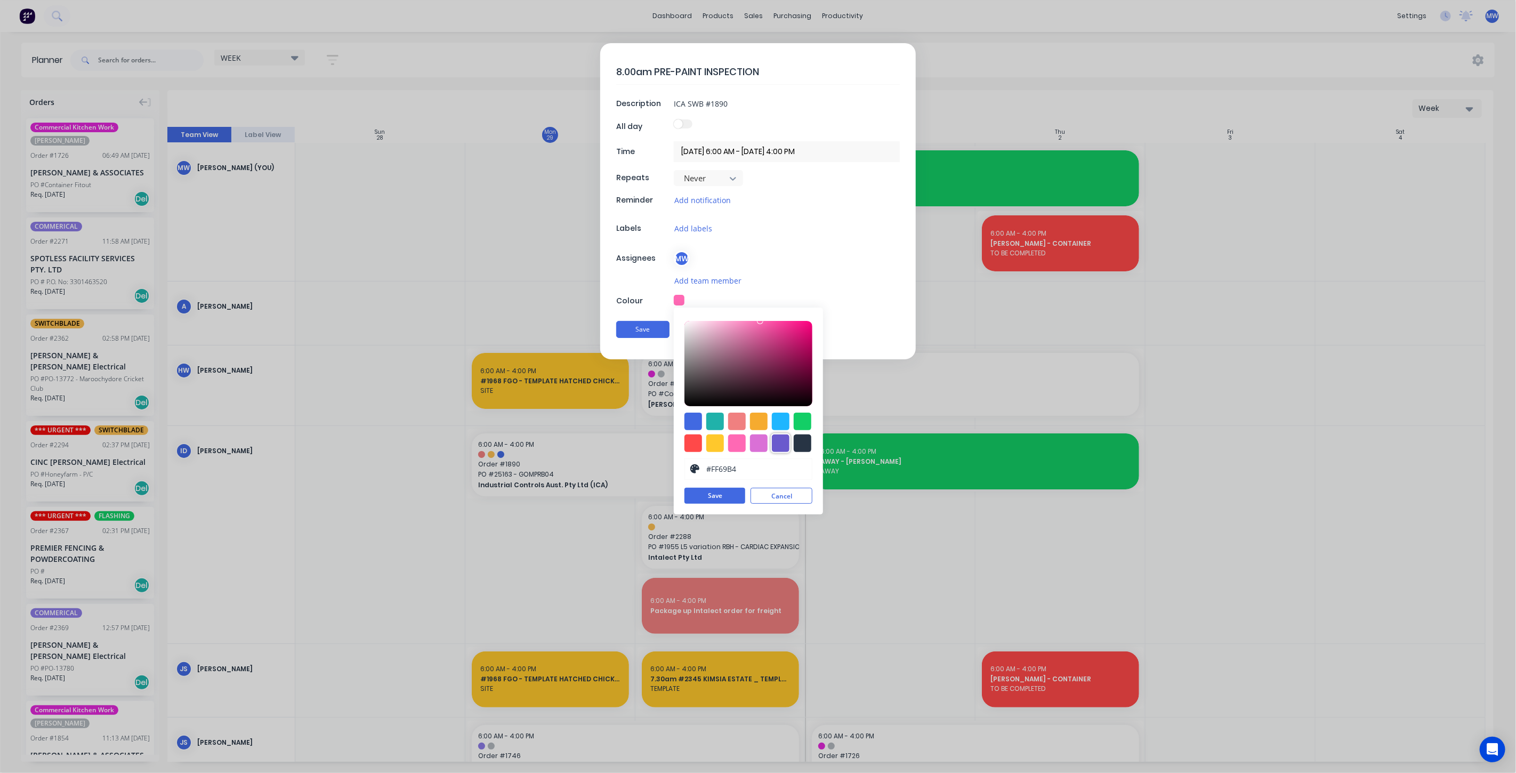
click at [779, 439] on div at bounding box center [781, 443] width 18 height 18
type input "#6A5ACD"
click at [723, 496] on button "Save" at bounding box center [714, 496] width 61 height 16
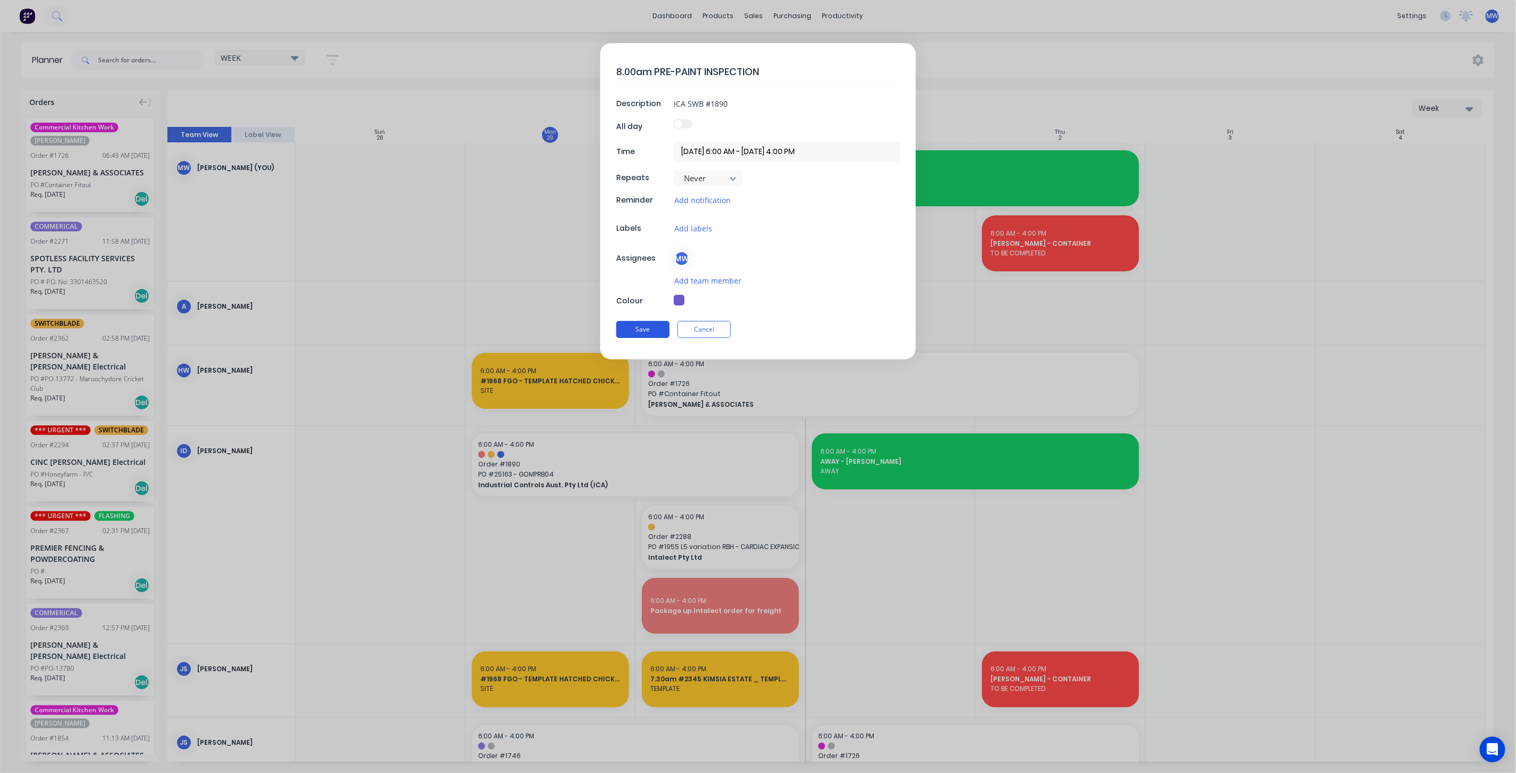
click at [647, 333] on button "Save" at bounding box center [642, 329] width 53 height 17
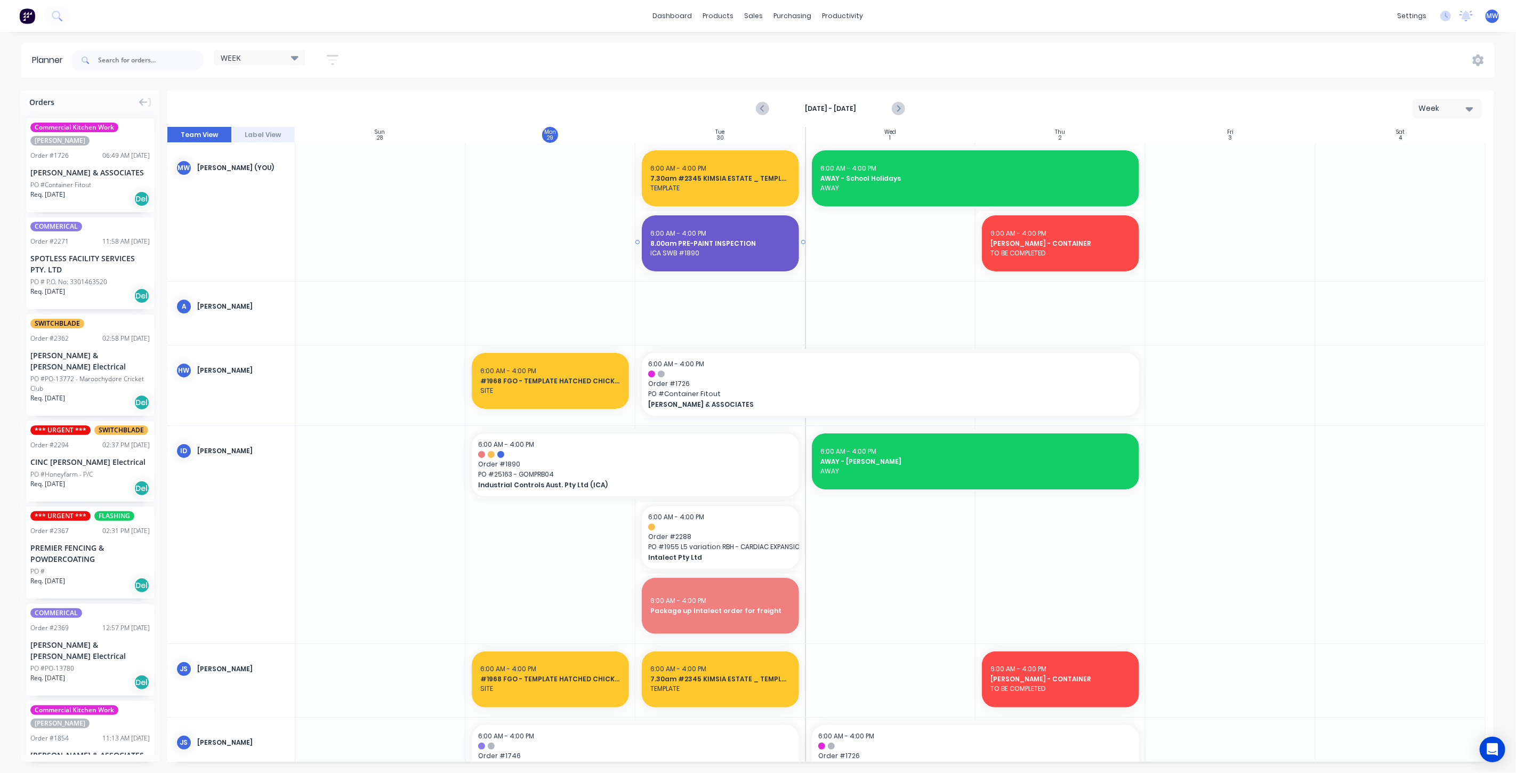
click at [728, 244] on span "8.00am PRE-PAINT INSPECTION" at bounding box center [720, 244] width 140 height 10
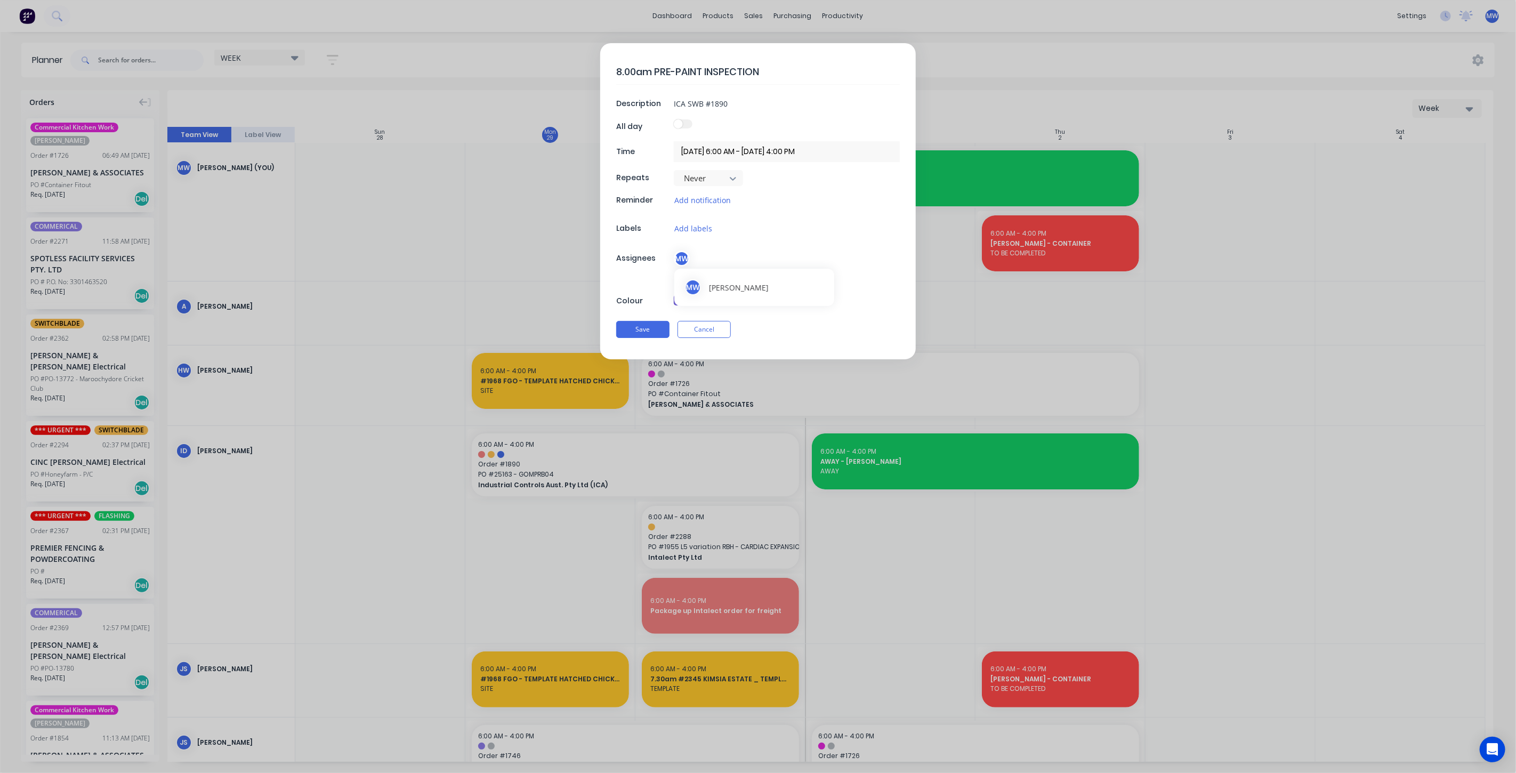
click at [682, 257] on div "MW" at bounding box center [682, 259] width 16 height 16
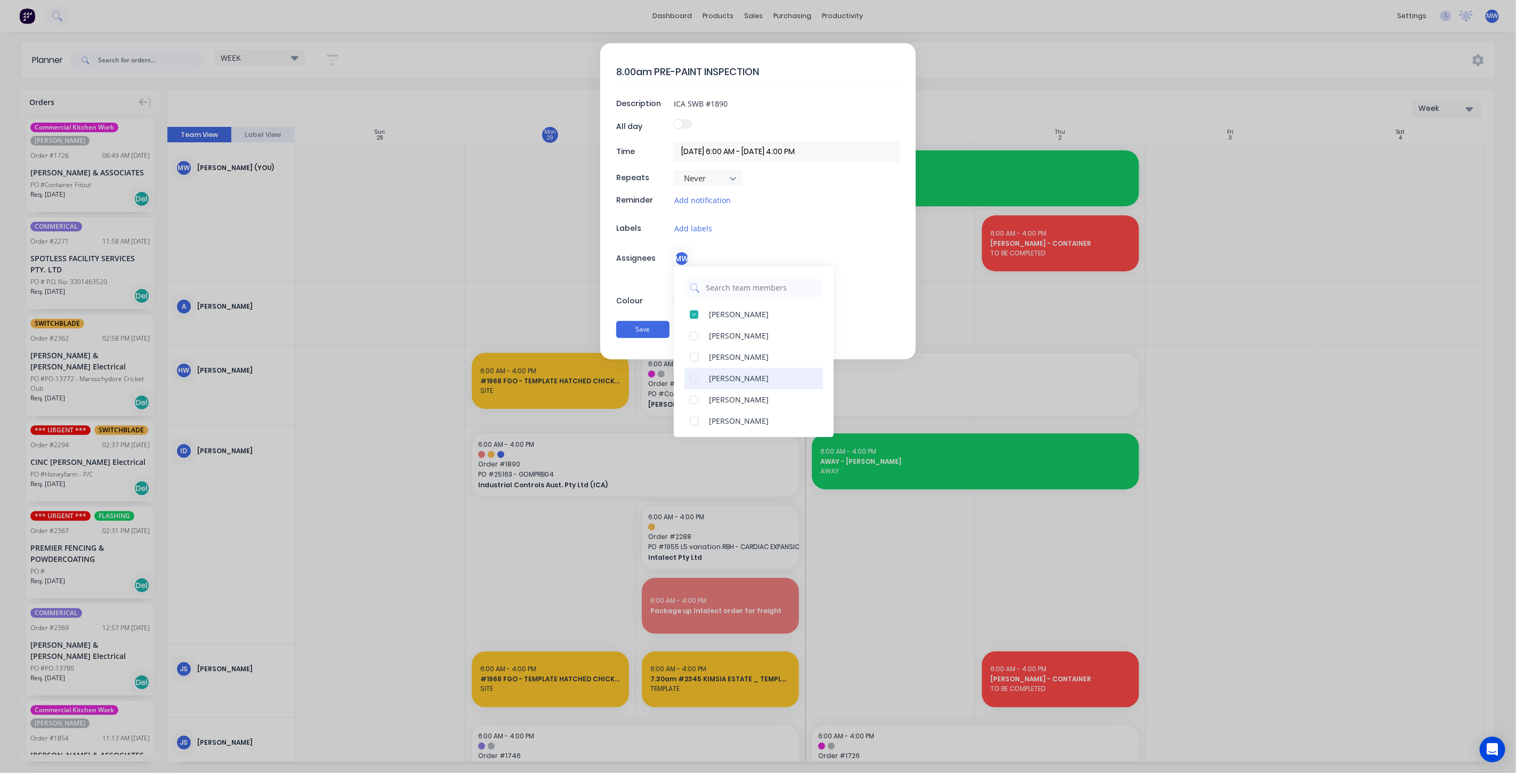
click at [697, 379] on div at bounding box center [693, 378] width 21 height 21
click at [647, 329] on button "Save" at bounding box center [642, 329] width 53 height 17
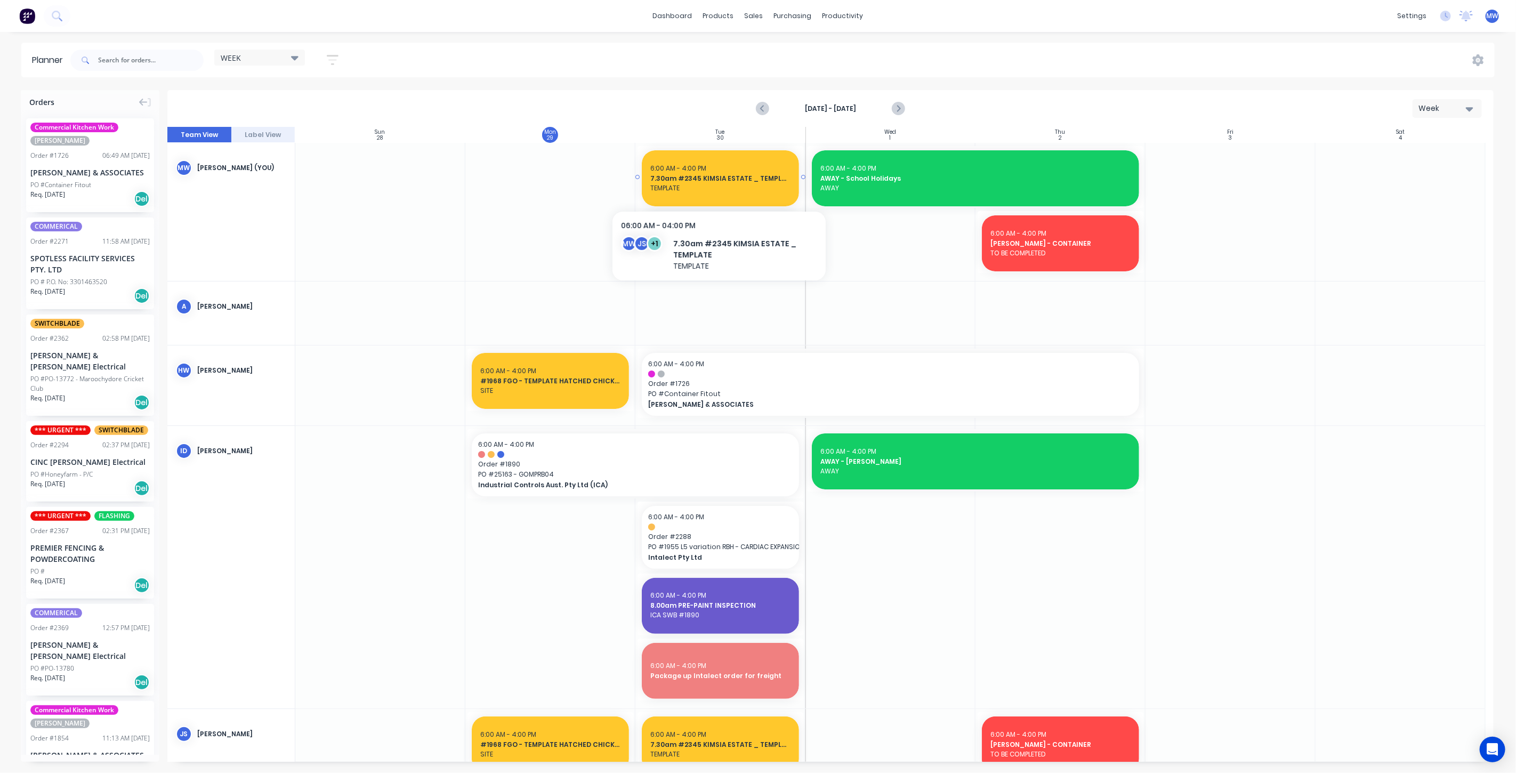
click at [712, 190] on span "TEMPLATE" at bounding box center [720, 188] width 140 height 10
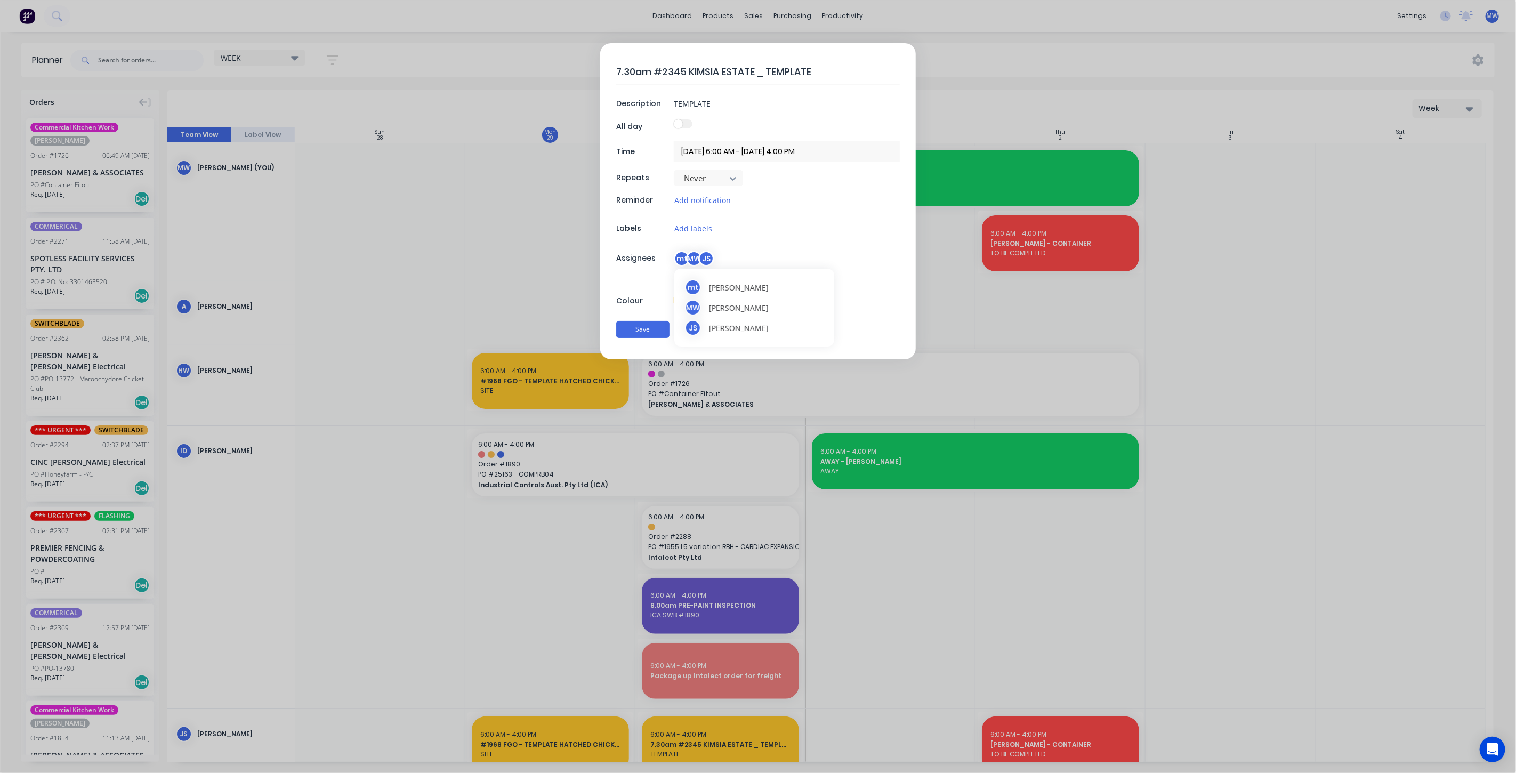
click at [694, 255] on div "MW" at bounding box center [694, 259] width 16 height 16
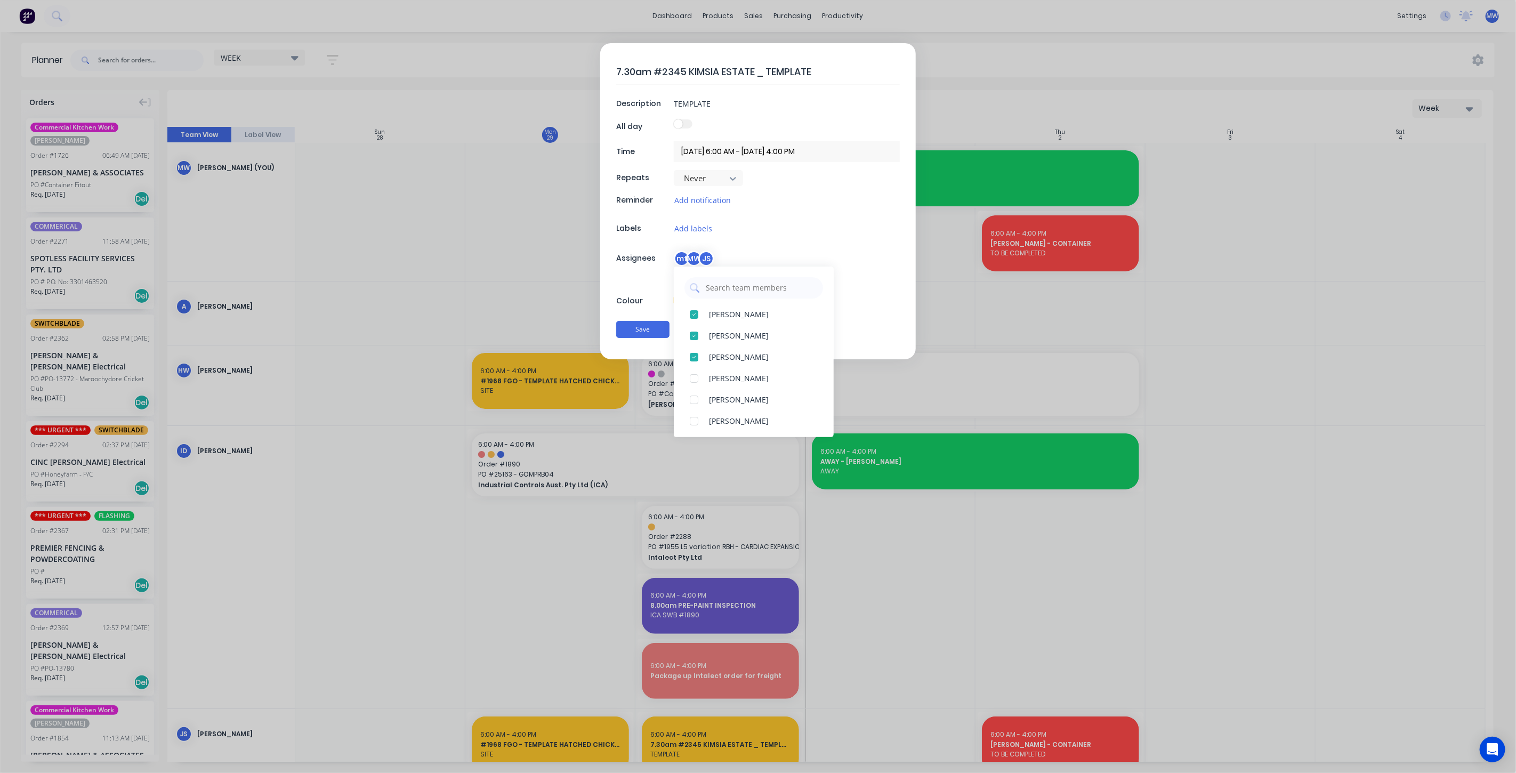
click at [857, 261] on div "mt MW JS" at bounding box center [787, 259] width 226 height 16
click at [696, 425] on div at bounding box center [693, 425] width 21 height 21
click at [640, 330] on button "Save" at bounding box center [642, 329] width 53 height 17
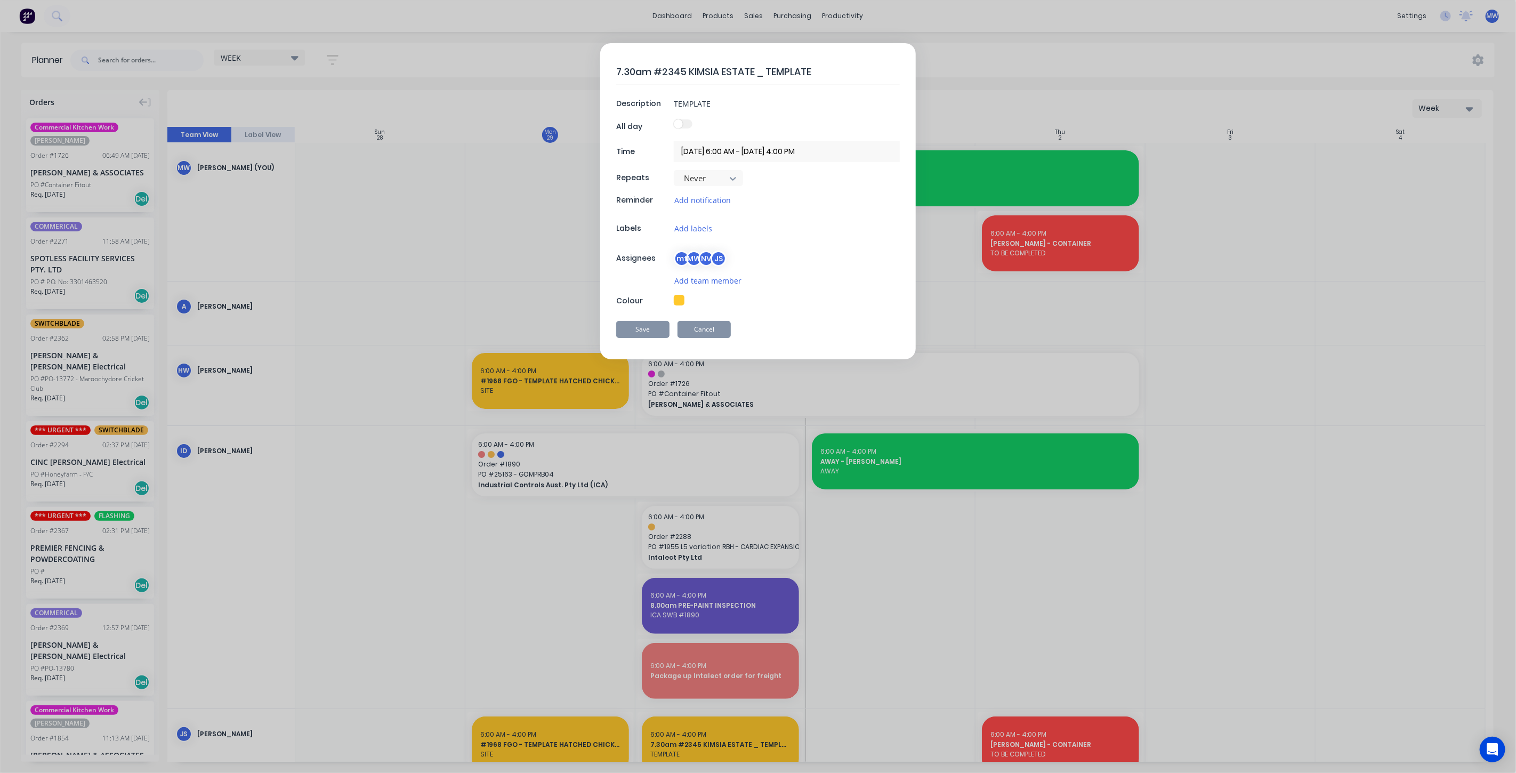
type textarea "x"
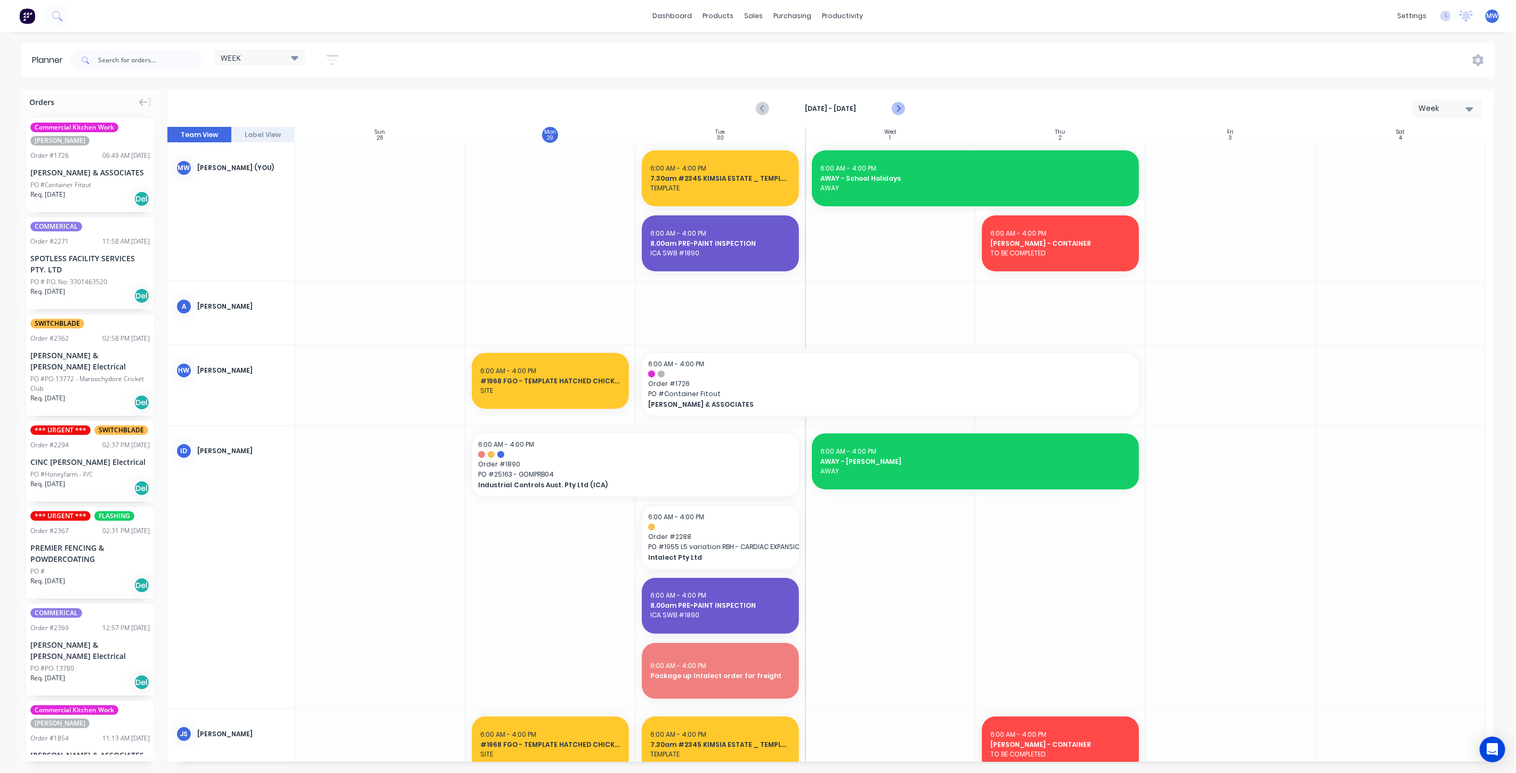
click at [899, 107] on icon "Next page" at bounding box center [897, 108] width 5 height 9
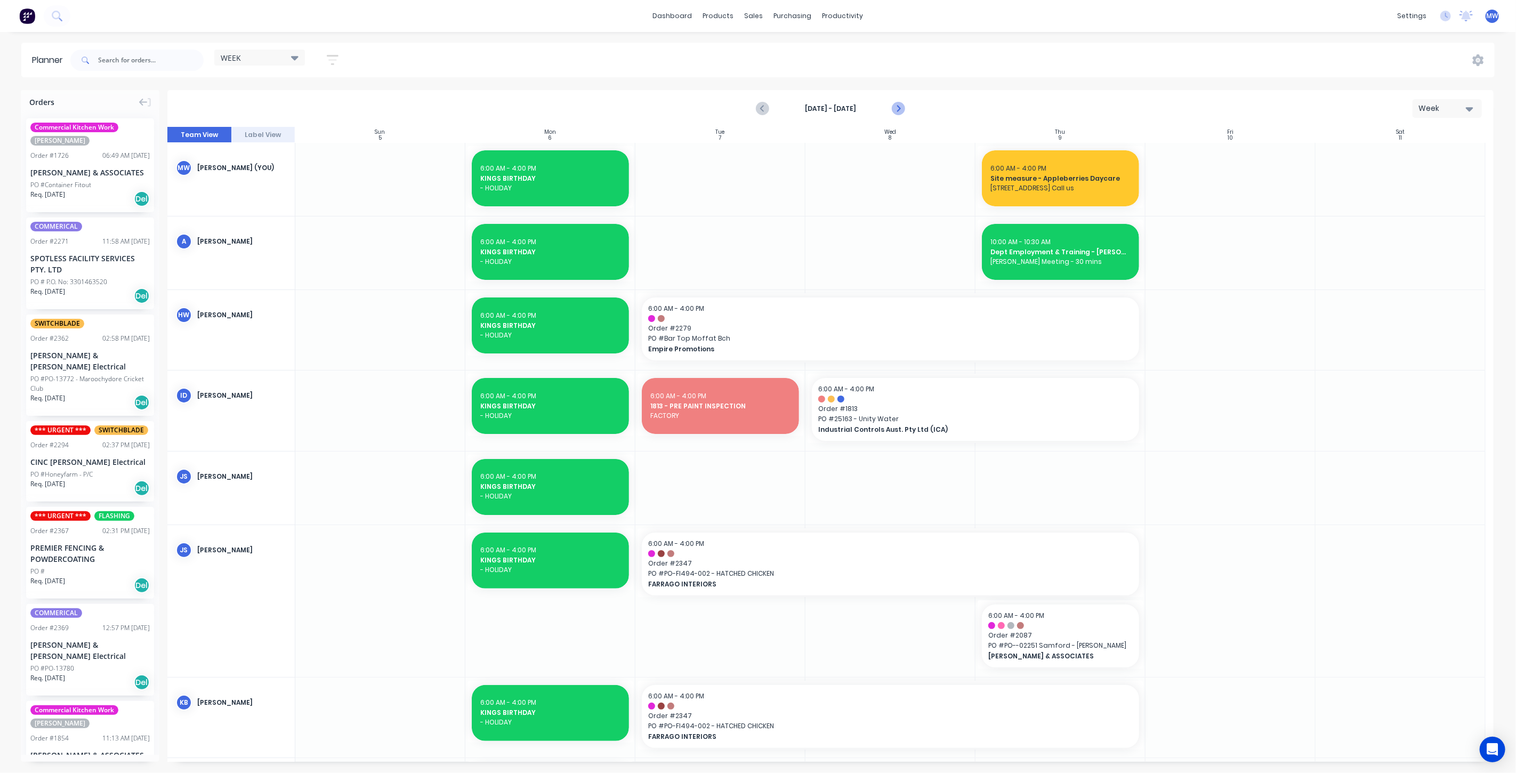
click at [898, 108] on icon "Next page" at bounding box center [897, 108] width 13 height 13
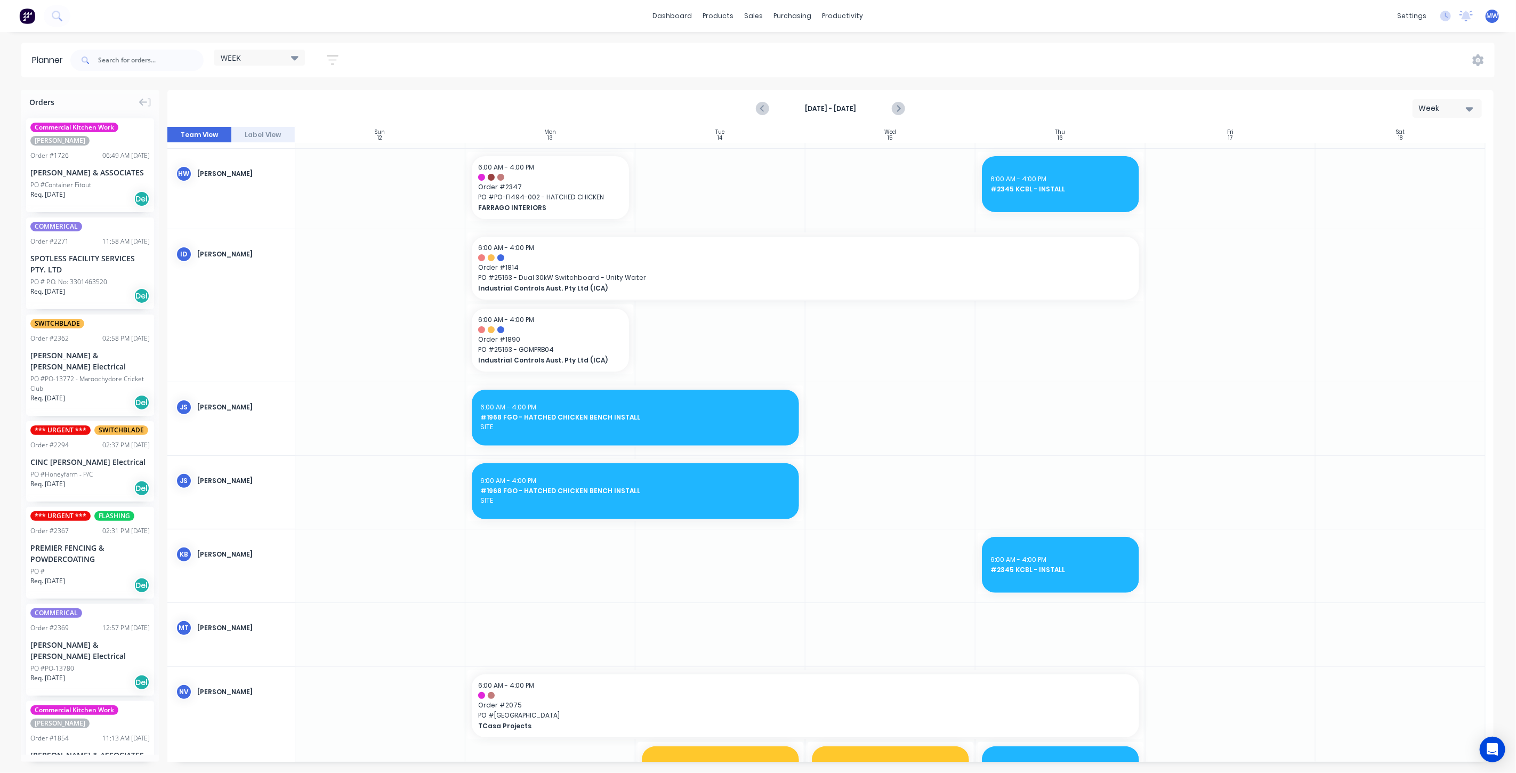
scroll to position [296, 0]
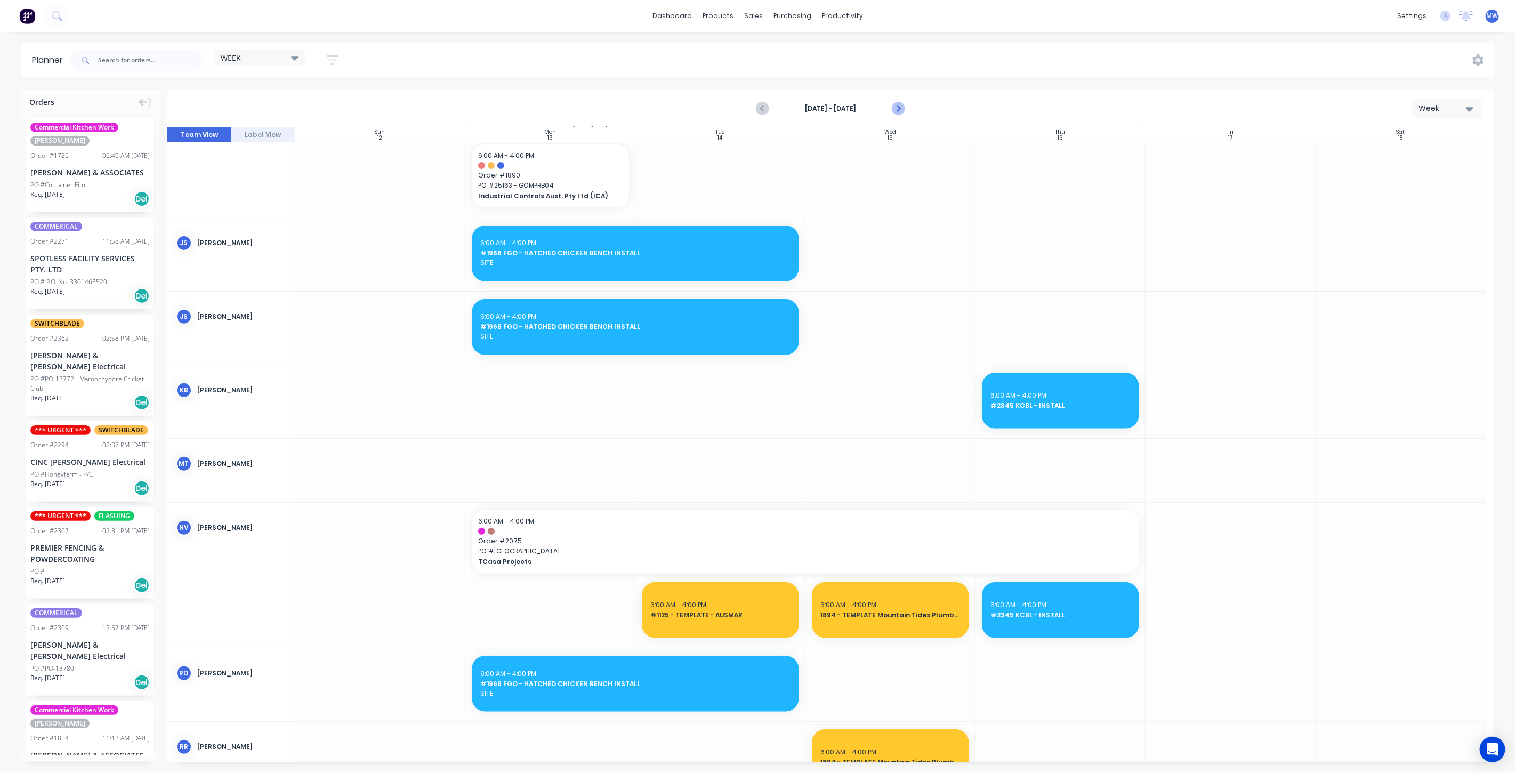
click at [897, 108] on icon "Next page" at bounding box center [897, 108] width 13 height 13
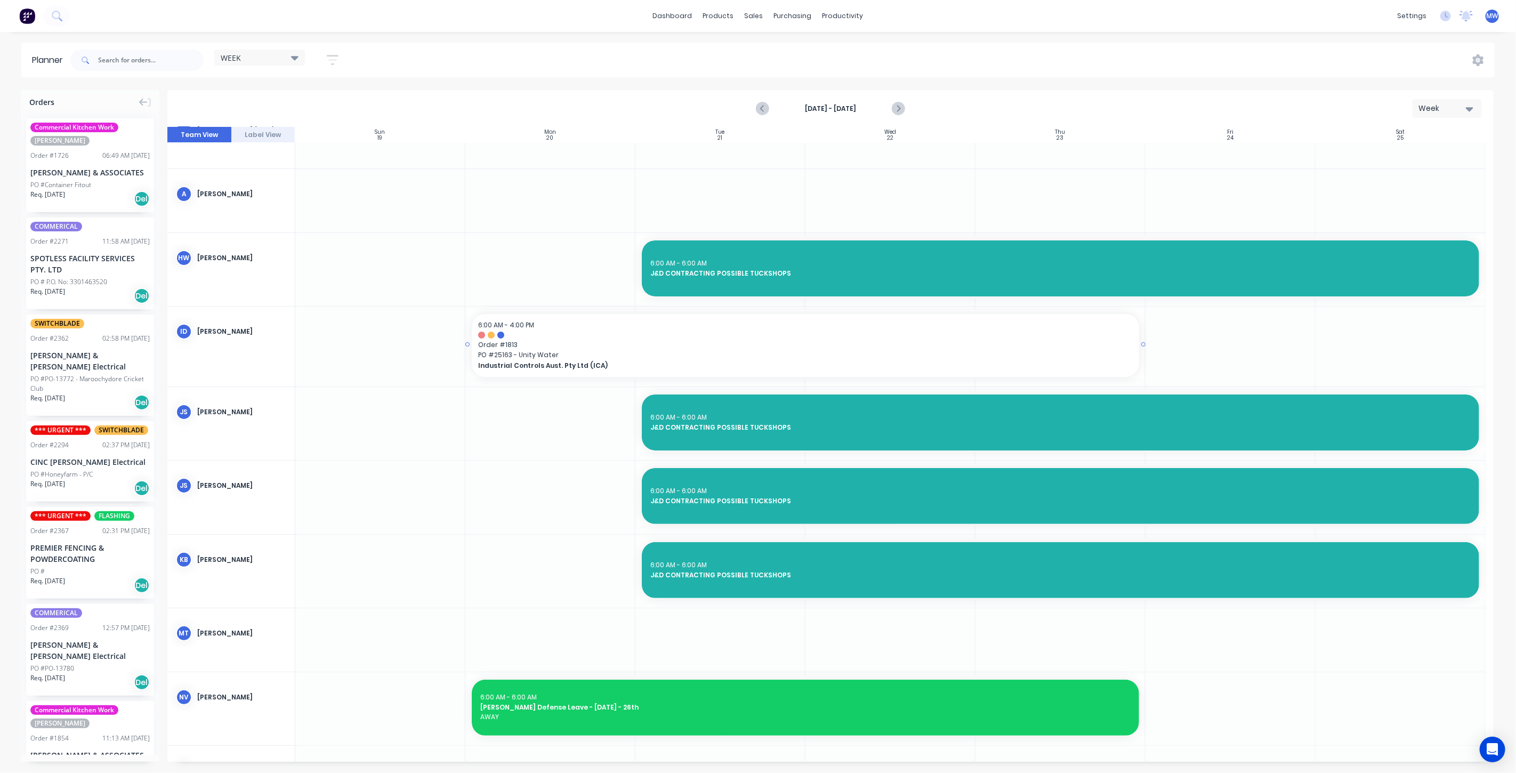
scroll to position [0, 0]
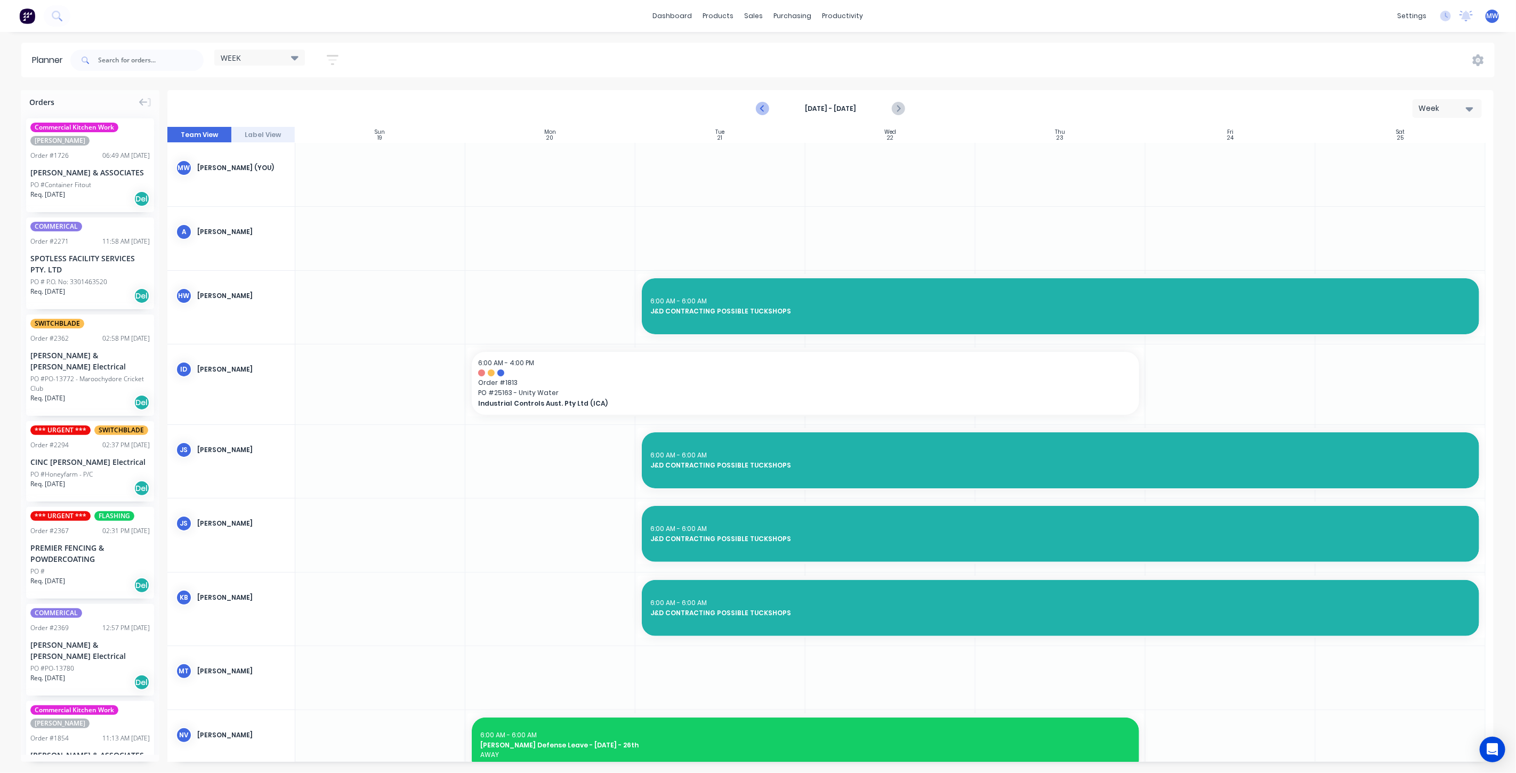
click at [764, 106] on icon "Previous page" at bounding box center [762, 108] width 13 height 13
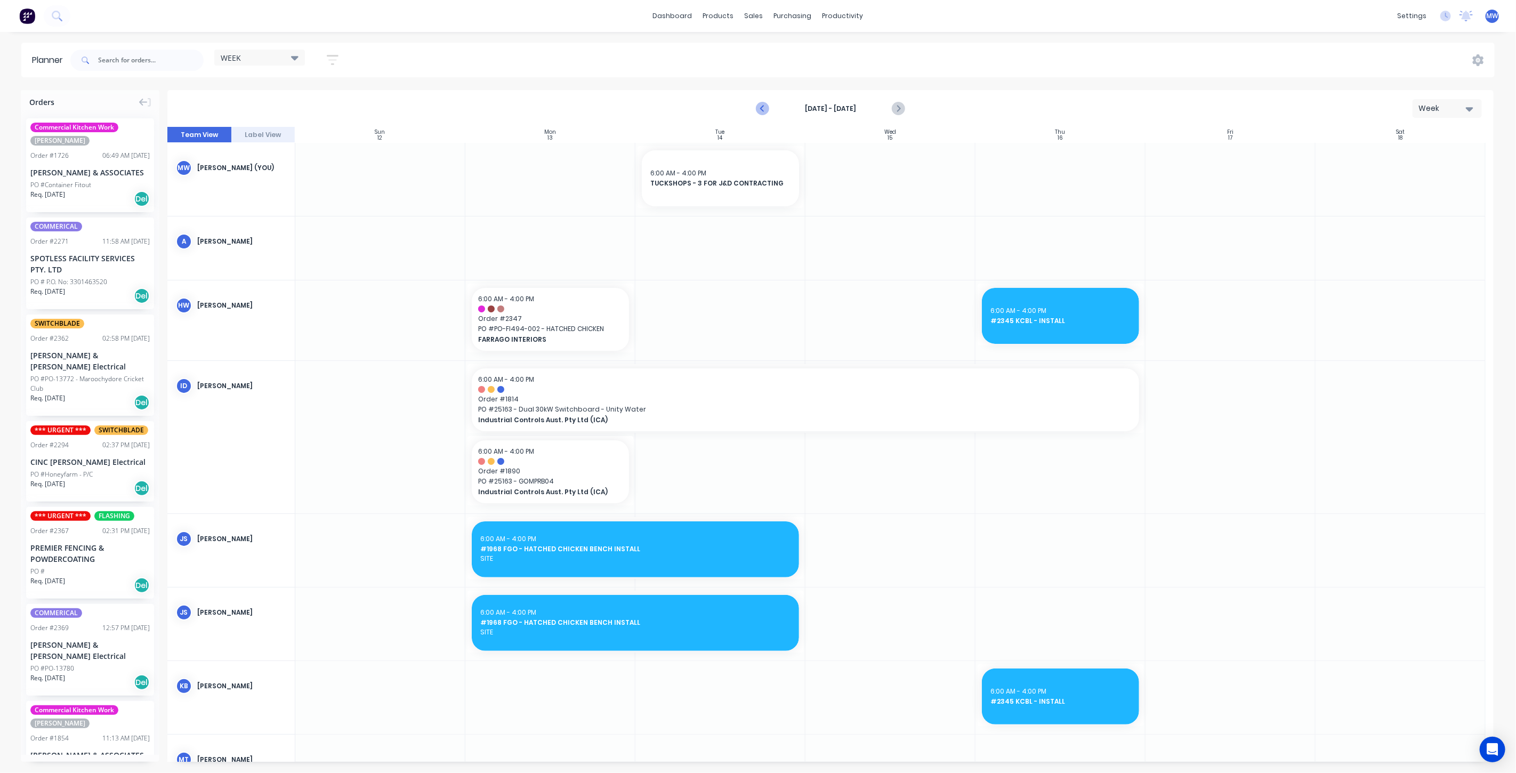
click at [765, 106] on icon "Previous page" at bounding box center [762, 108] width 13 height 13
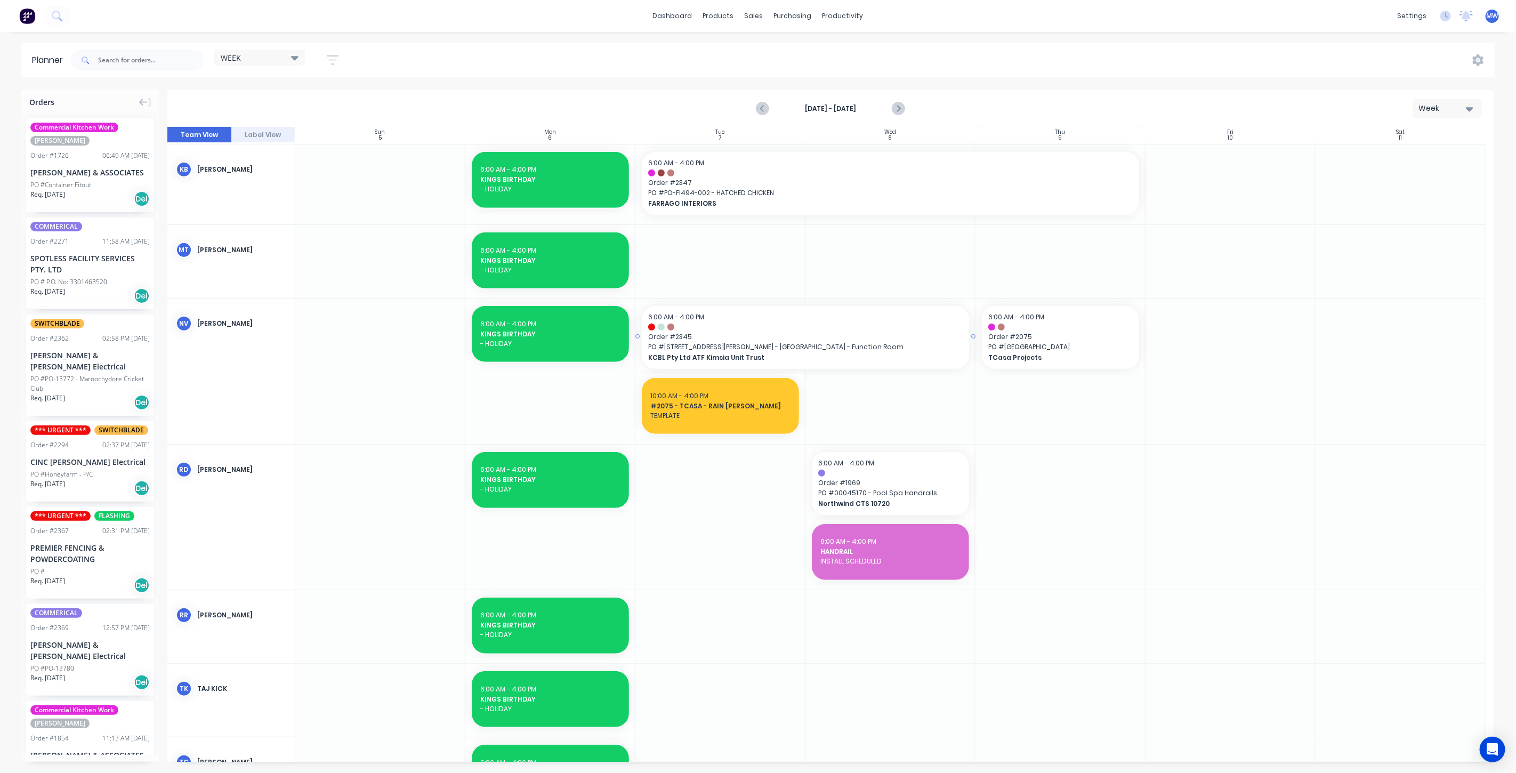
scroll to position [473, 0]
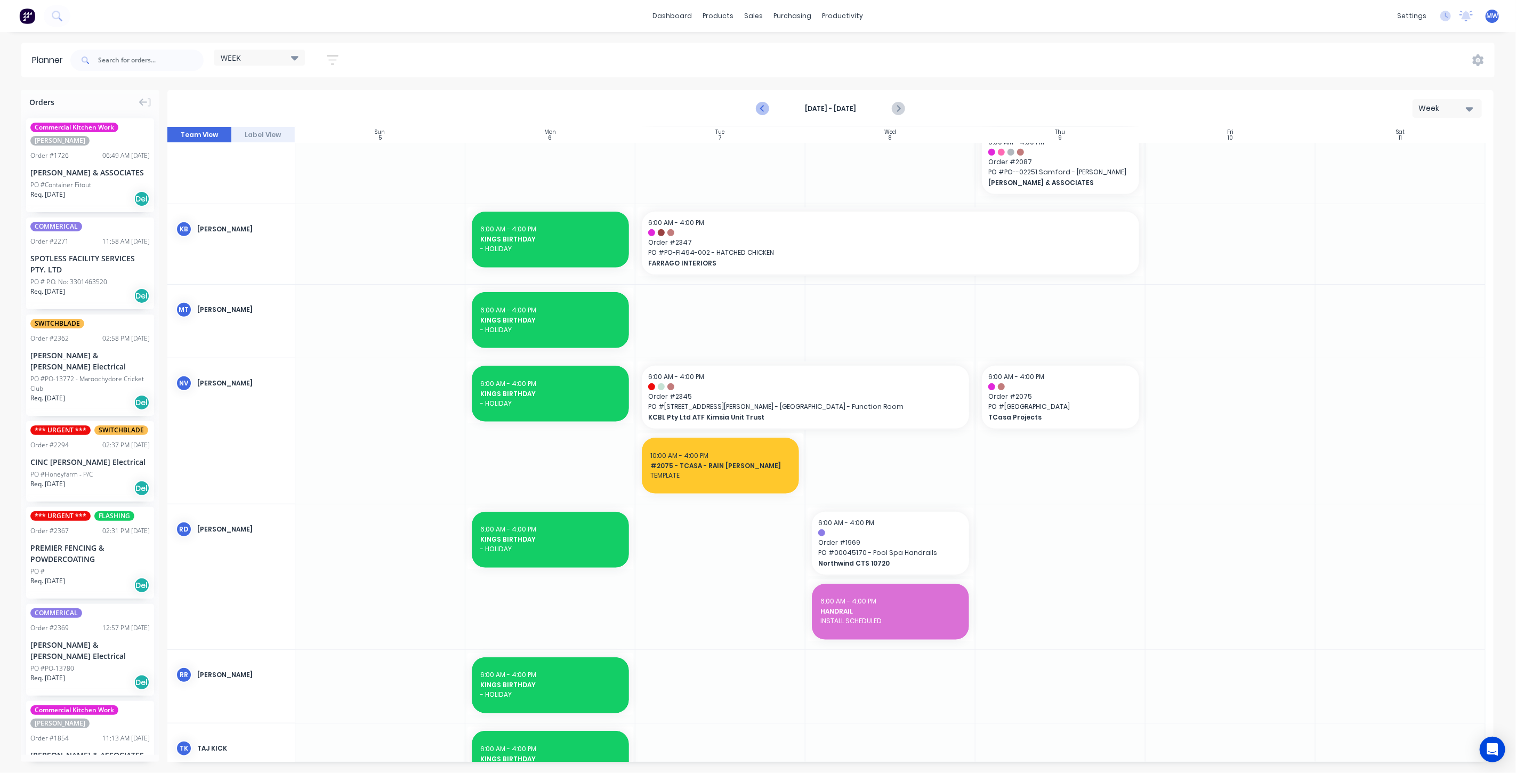
click at [762, 106] on icon "Previous page" at bounding box center [762, 108] width 13 height 13
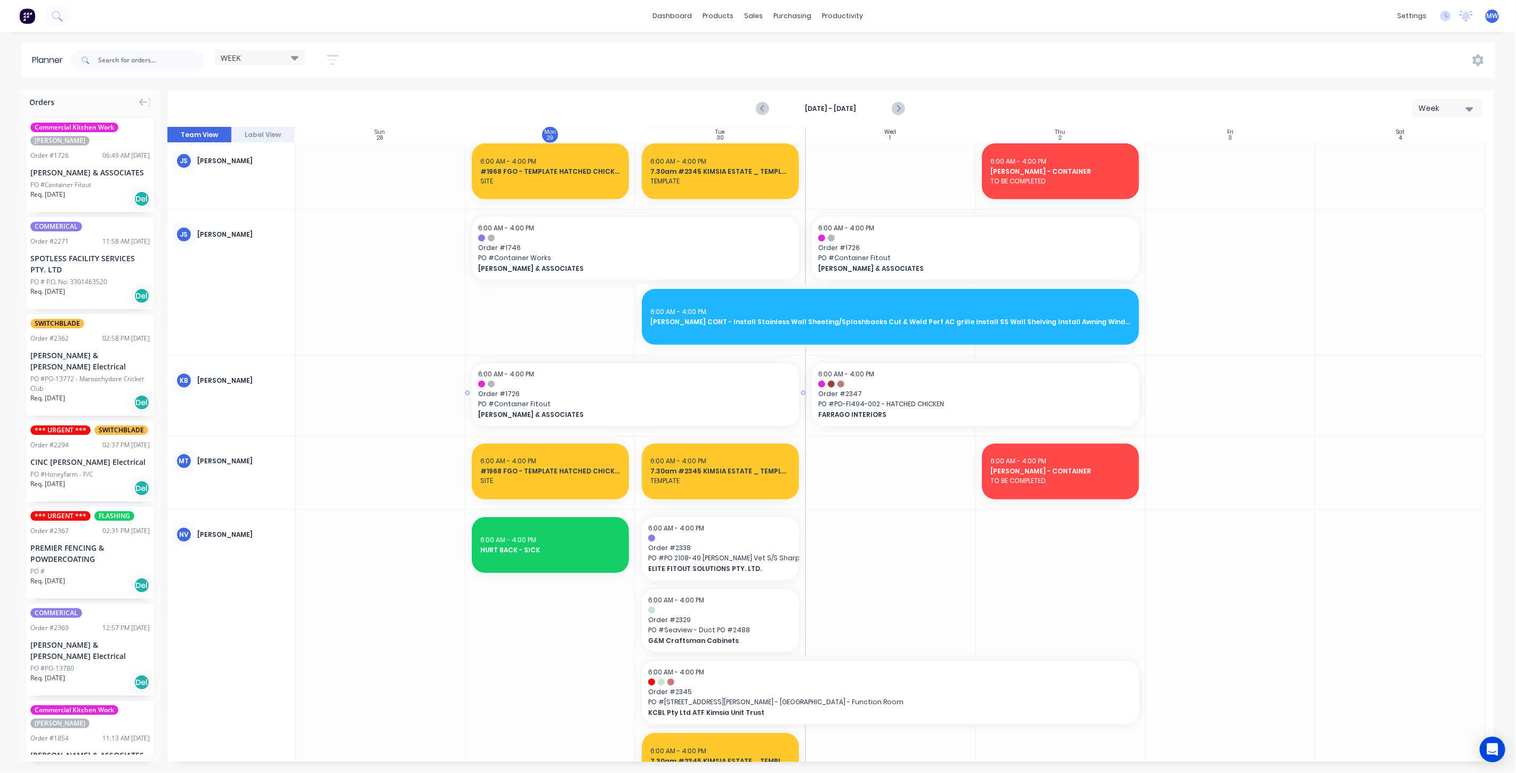
scroll to position [750, 0]
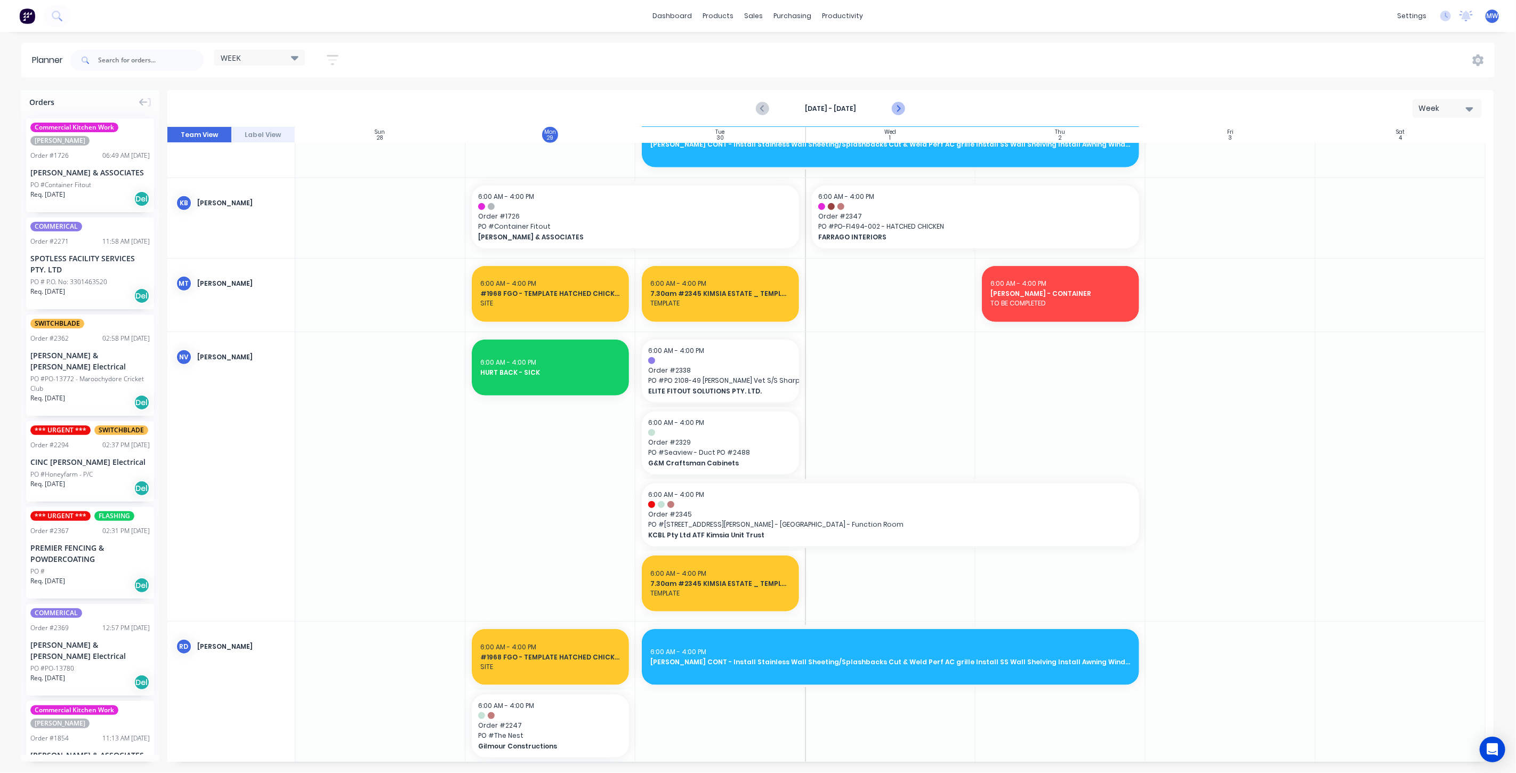
click at [896, 108] on icon "Next page" at bounding box center [897, 108] width 13 height 13
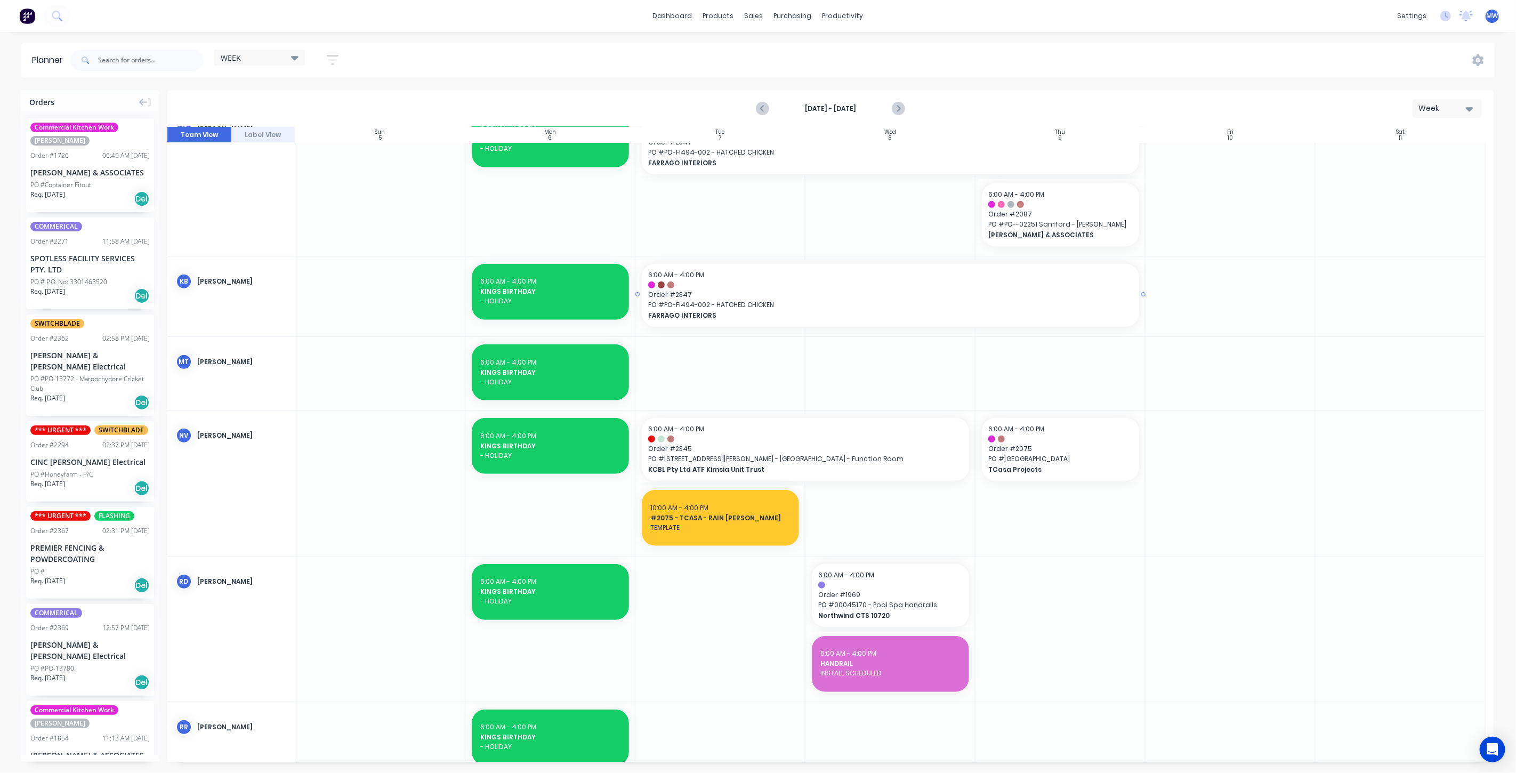
scroll to position [349, 0]
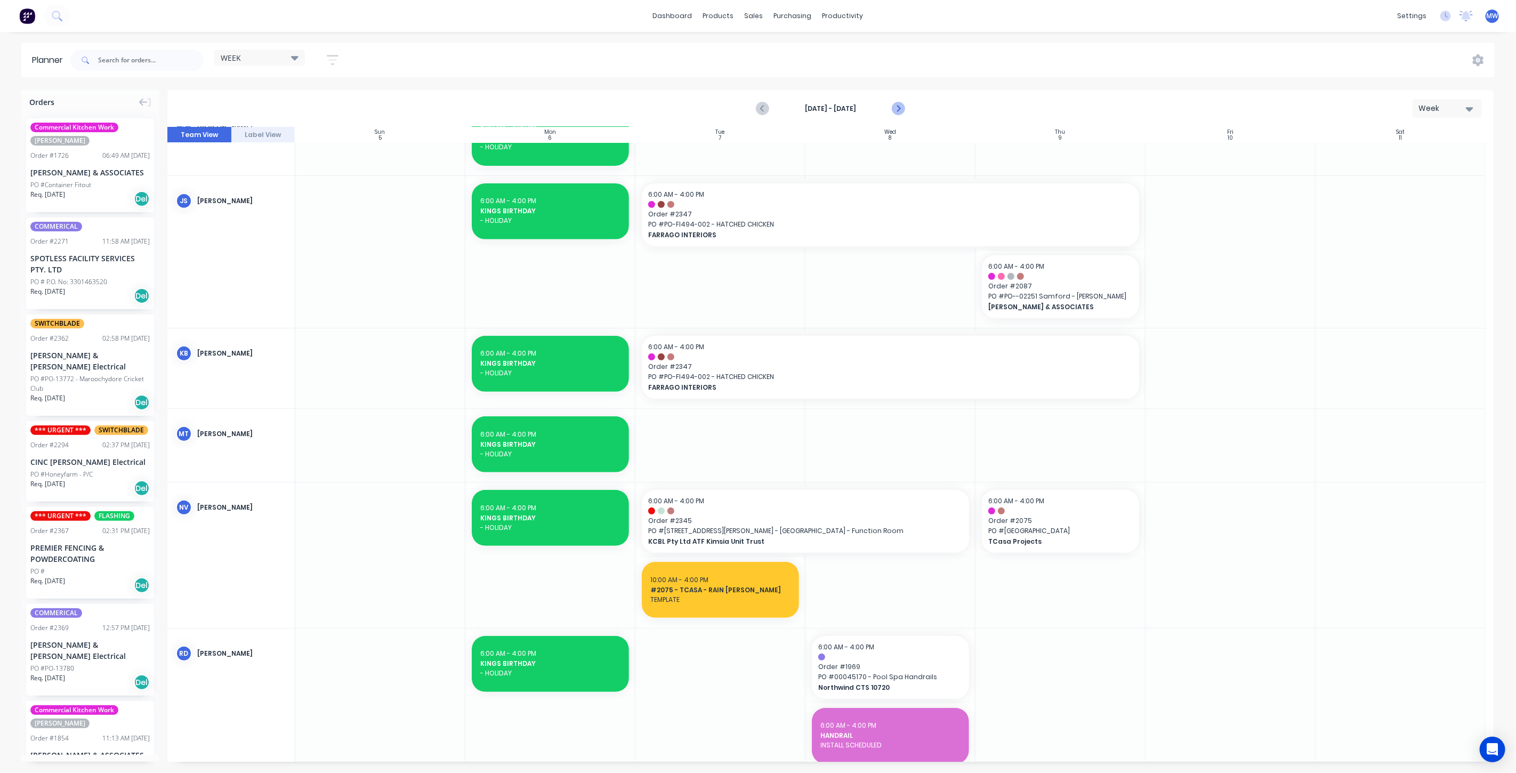
click at [894, 107] on icon "Next page" at bounding box center [897, 108] width 13 height 13
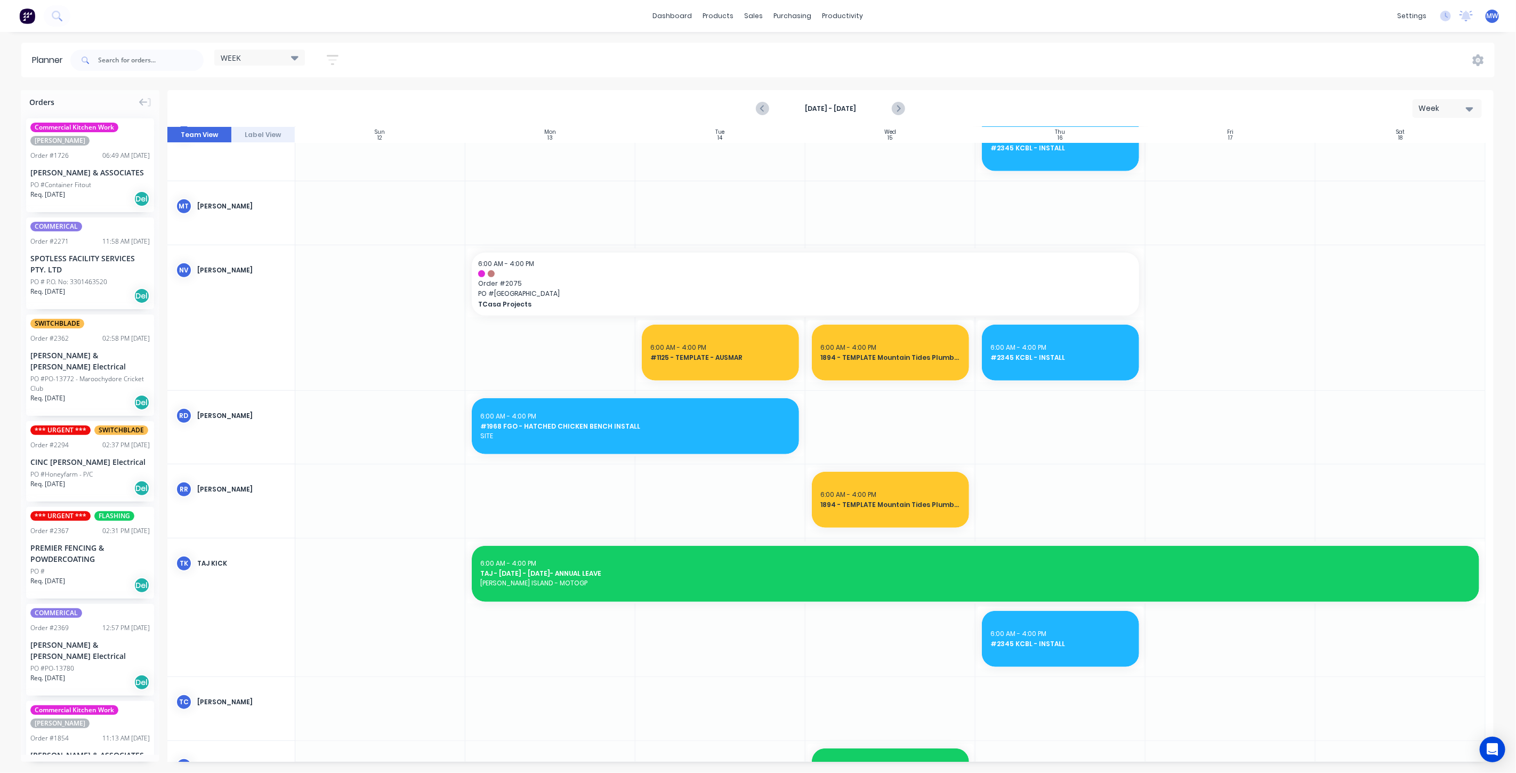
scroll to position [411, 0]
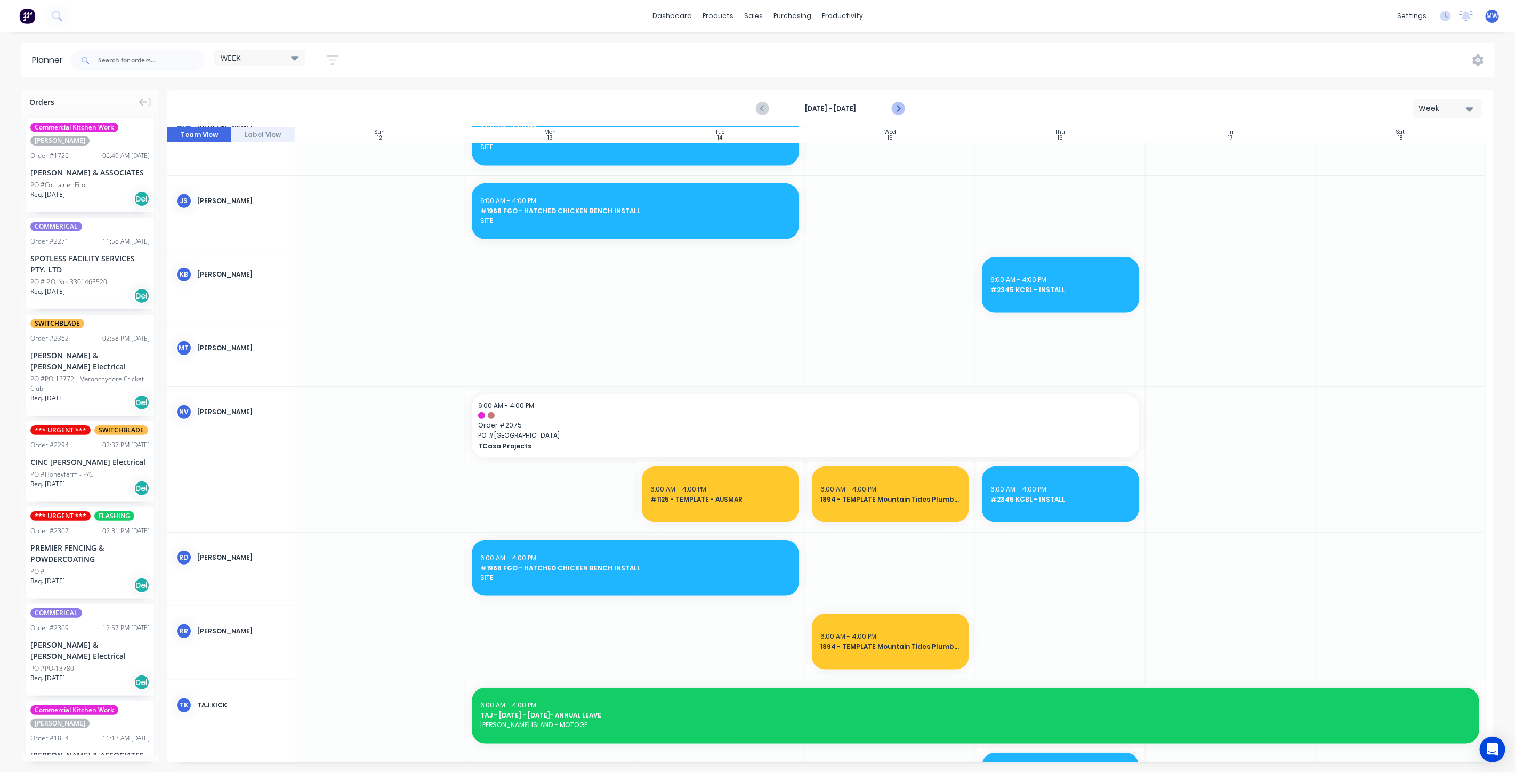
click at [902, 108] on icon "Next page" at bounding box center [897, 108] width 13 height 13
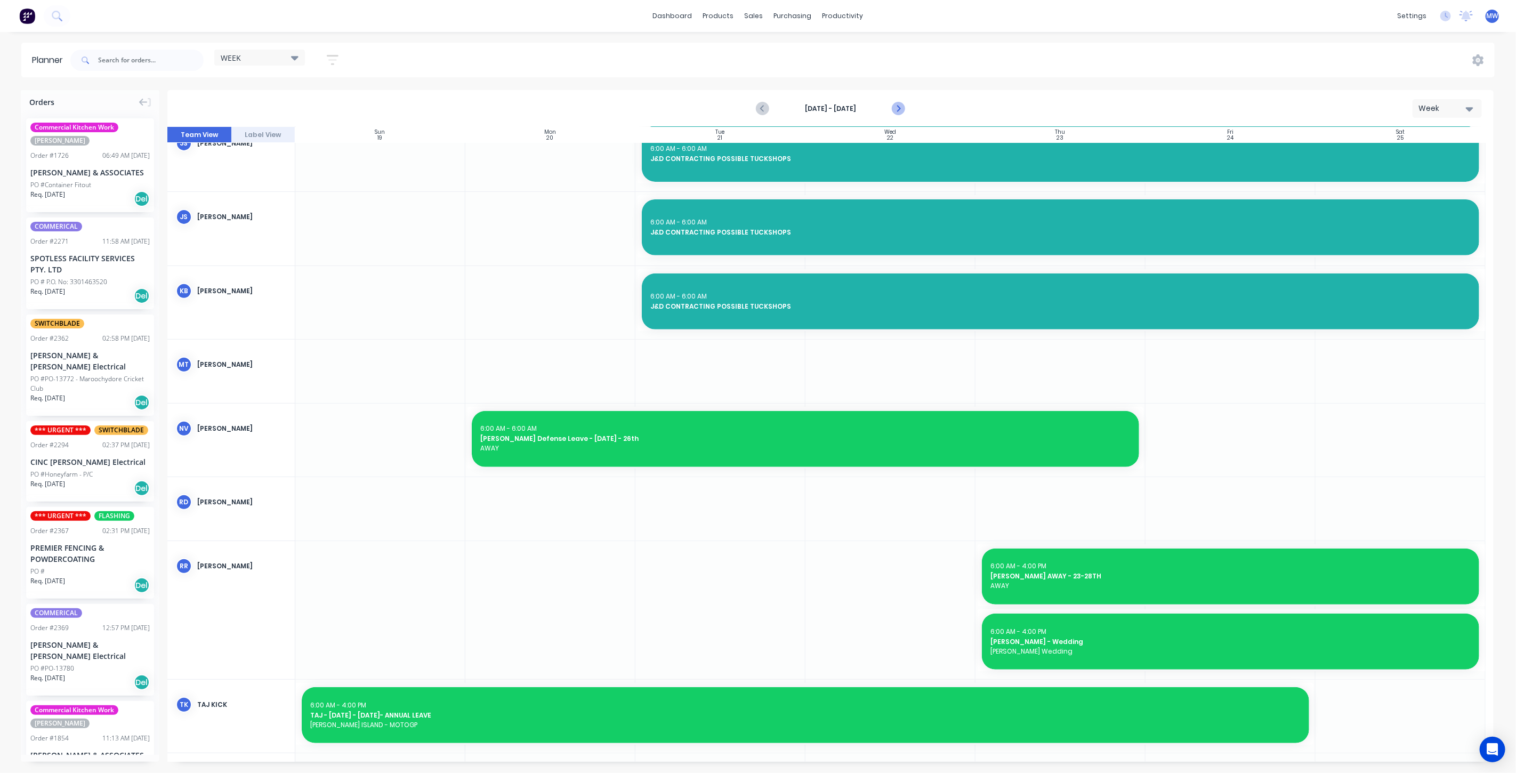
scroll to position [323, 0]
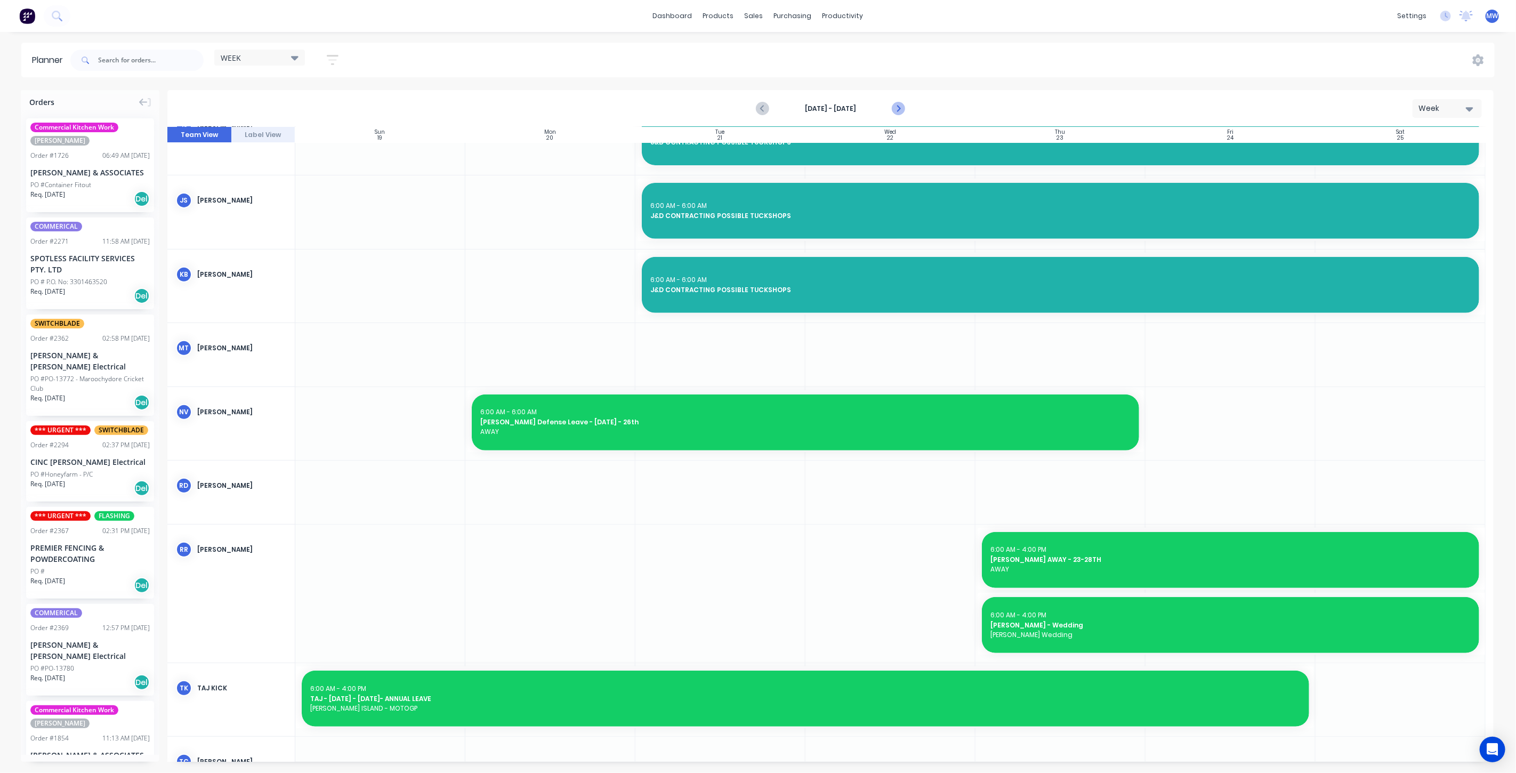
click at [902, 108] on icon "Next page" at bounding box center [897, 108] width 13 height 13
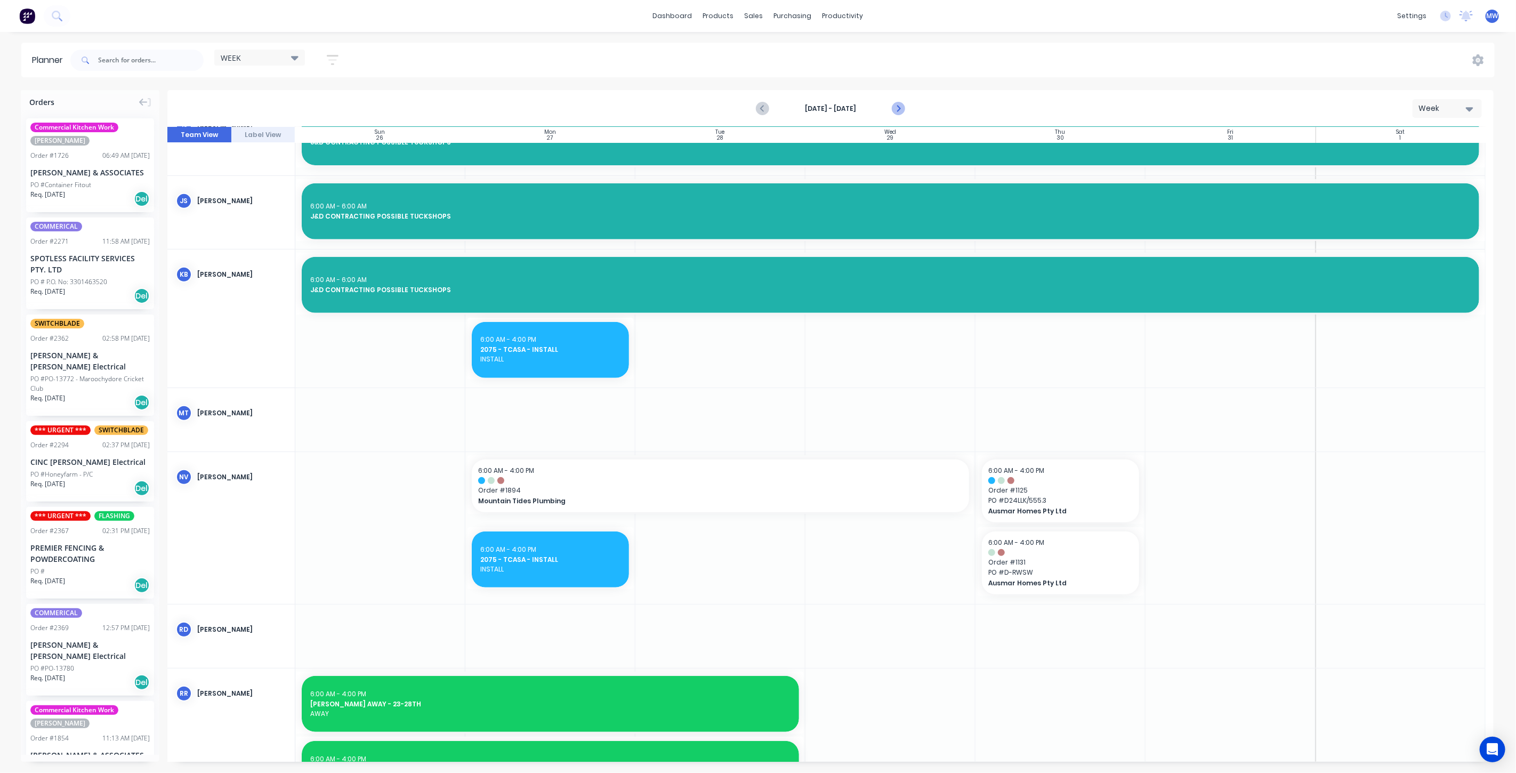
click at [899, 110] on icon "Next page" at bounding box center [897, 108] width 13 height 13
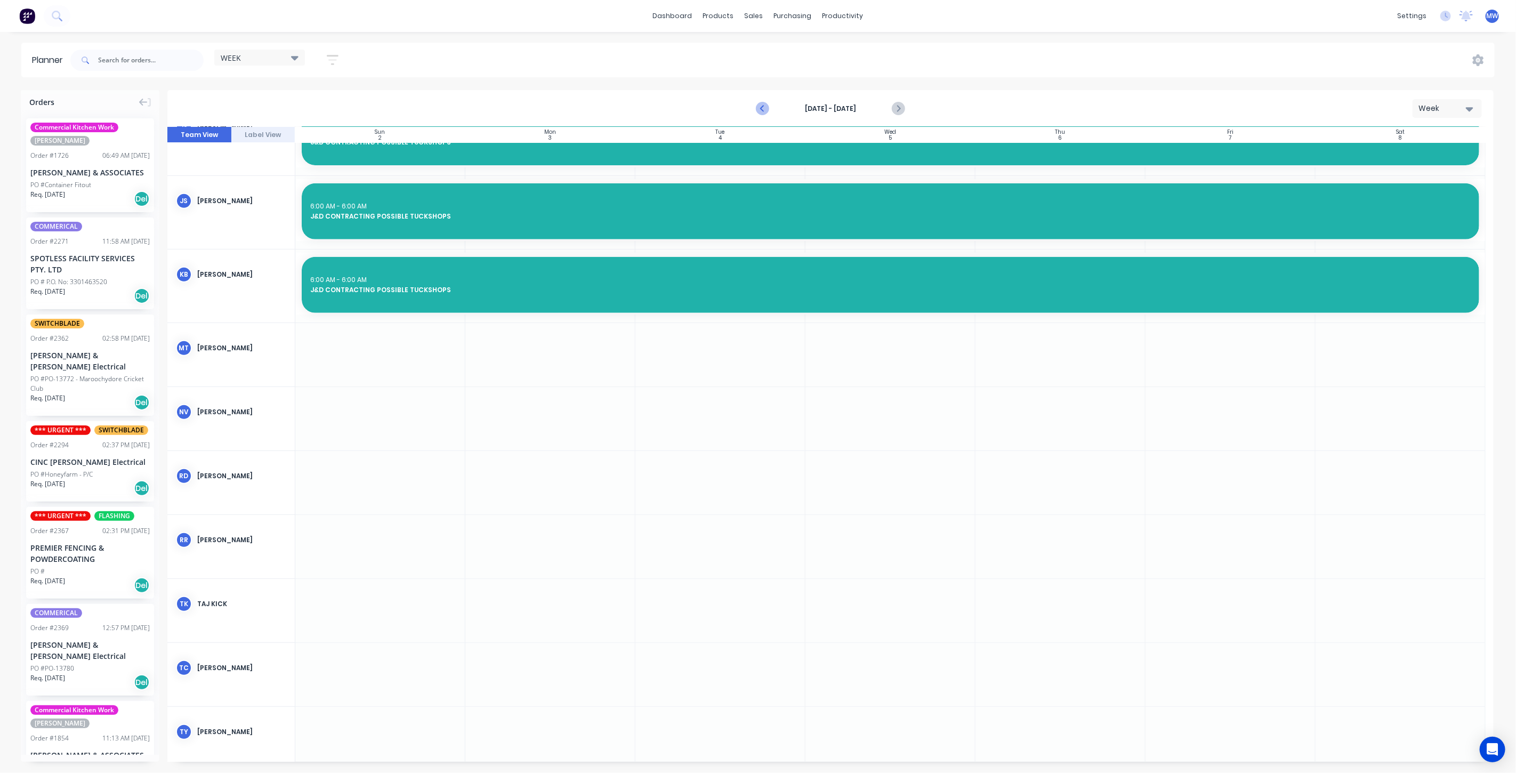
click at [764, 111] on icon "Previous page" at bounding box center [762, 108] width 13 height 13
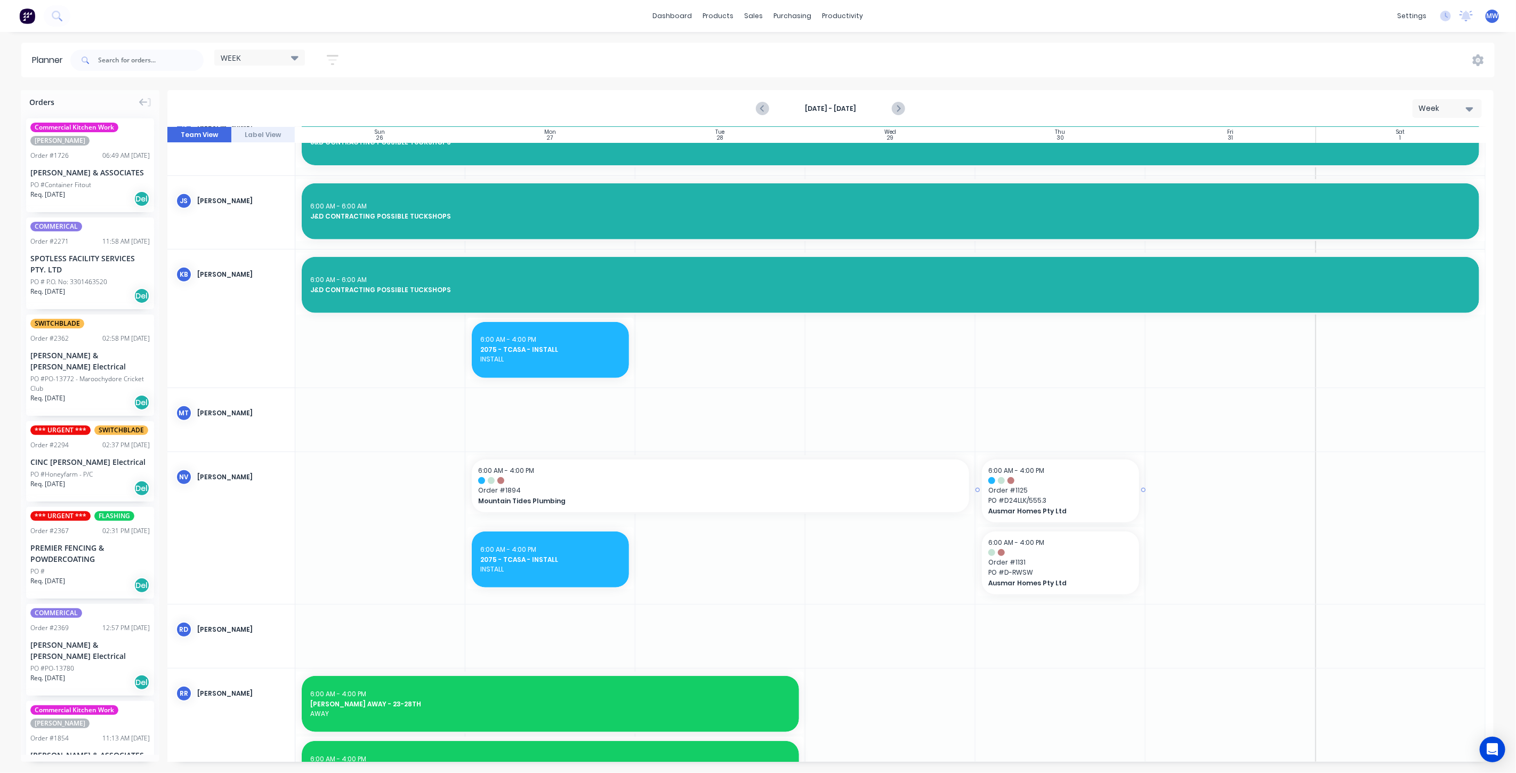
click at [1031, 479] on div at bounding box center [1060, 480] width 144 height 7
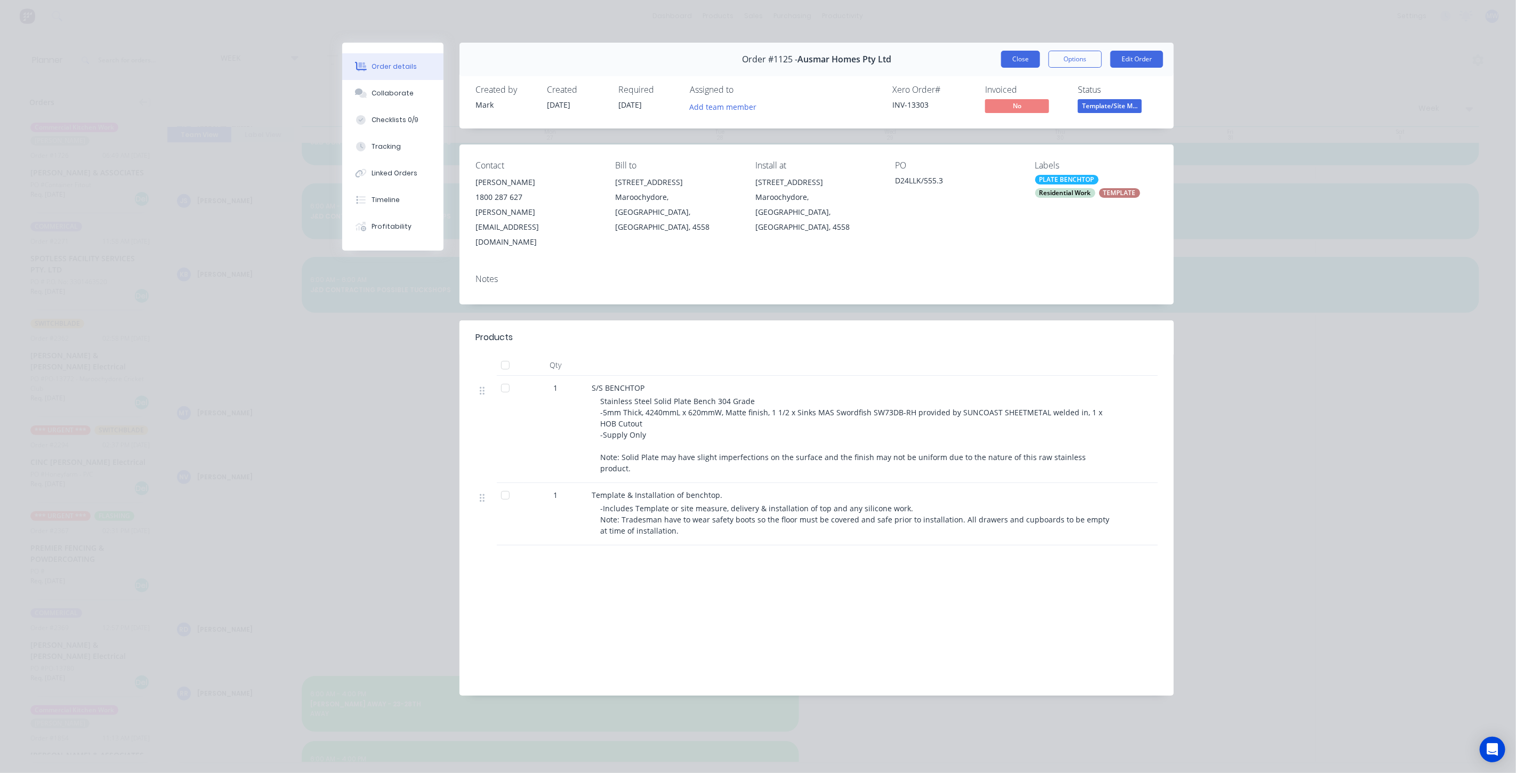
click at [1019, 61] on button "Close" at bounding box center [1020, 59] width 39 height 17
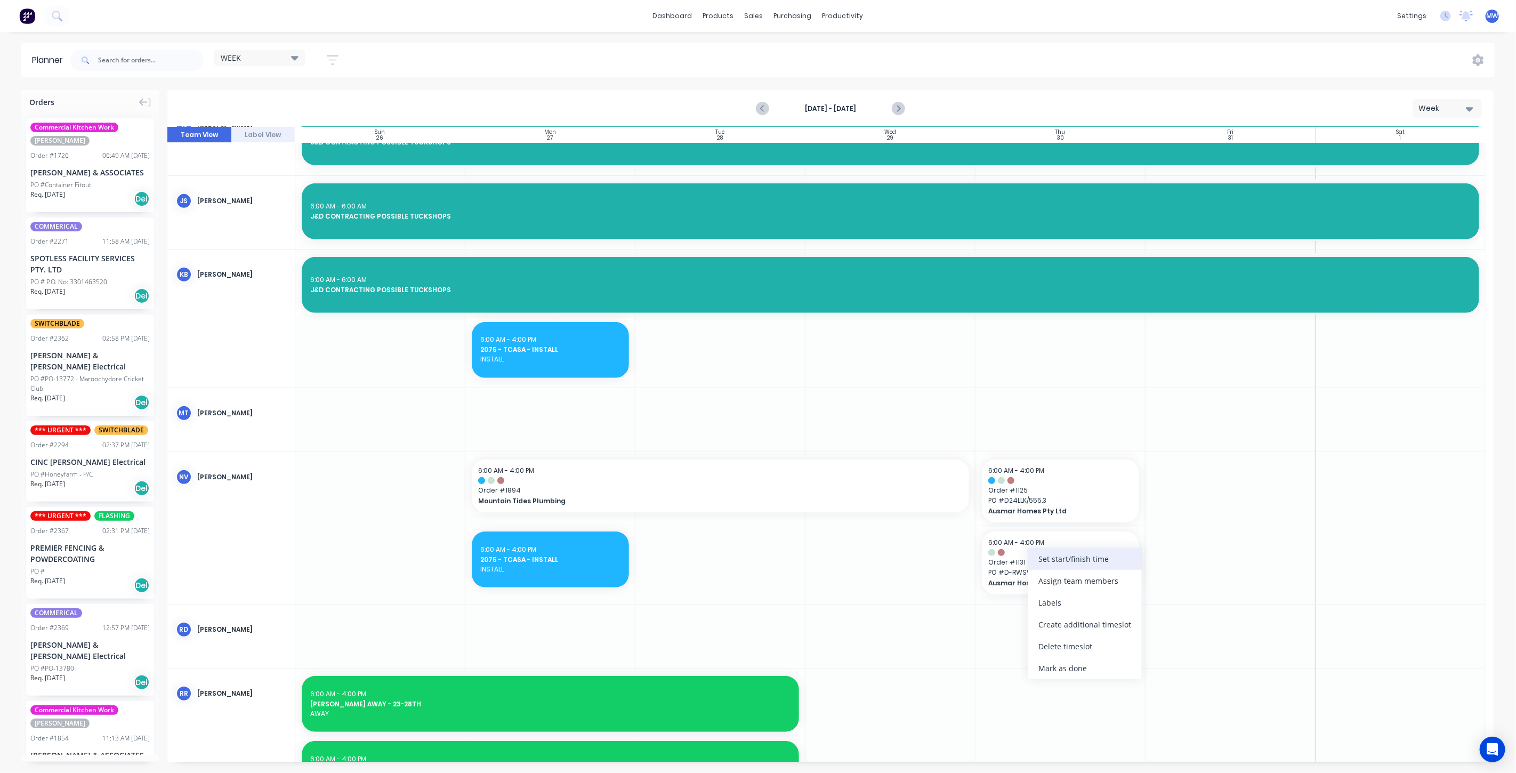
click at [1073, 556] on div "Set start/finish time" at bounding box center [1085, 559] width 114 height 22
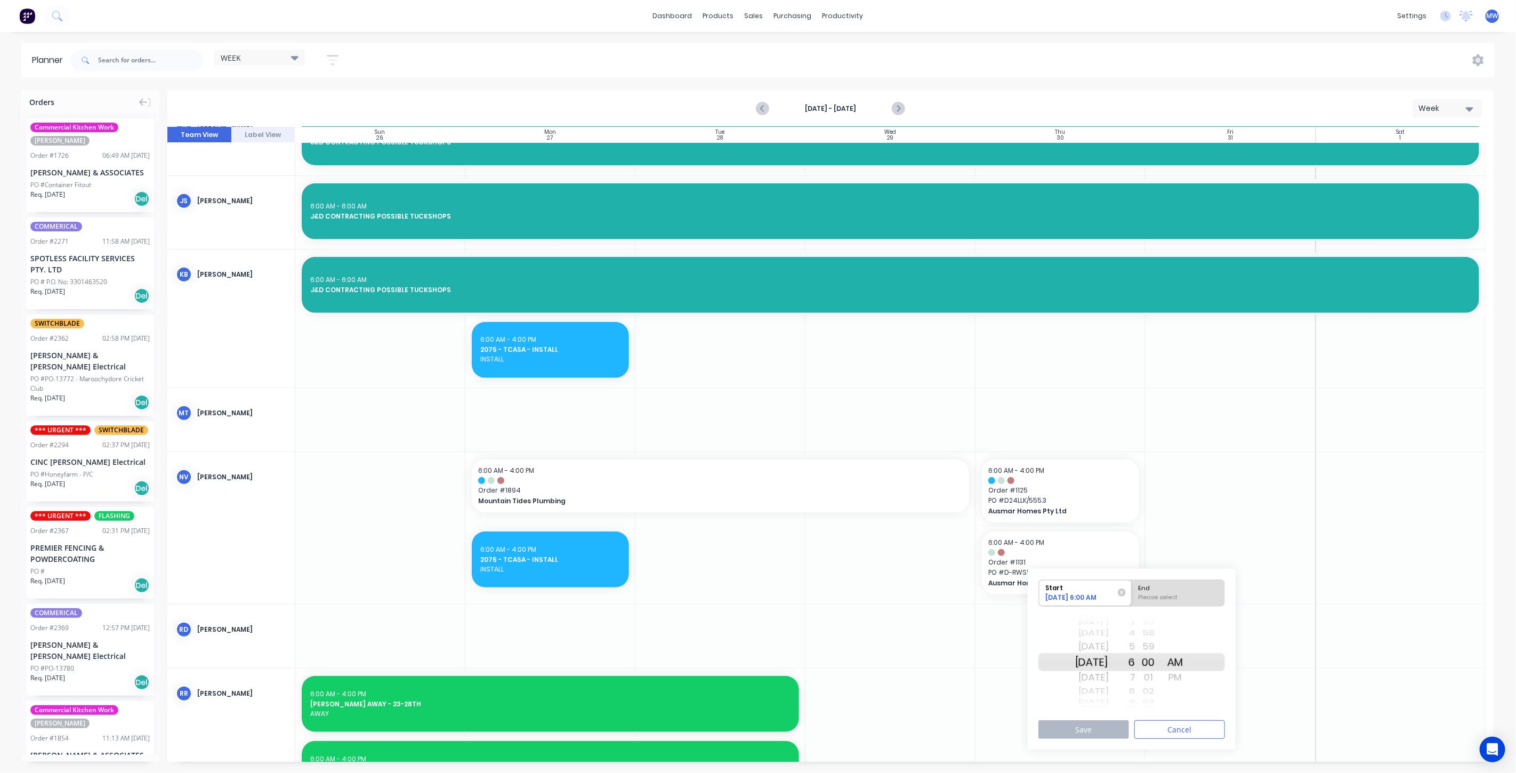
click at [1097, 647] on div "Mon Nov 3" at bounding box center [1092, 646] width 34 height 17
click at [1202, 590] on div "End" at bounding box center [1178, 586] width 87 height 13
click at [1132, 590] on input "End Please select" at bounding box center [1132, 593] width 1 height 26
radio input "true"
click at [1188, 676] on div "PM" at bounding box center [1175, 677] width 27 height 17
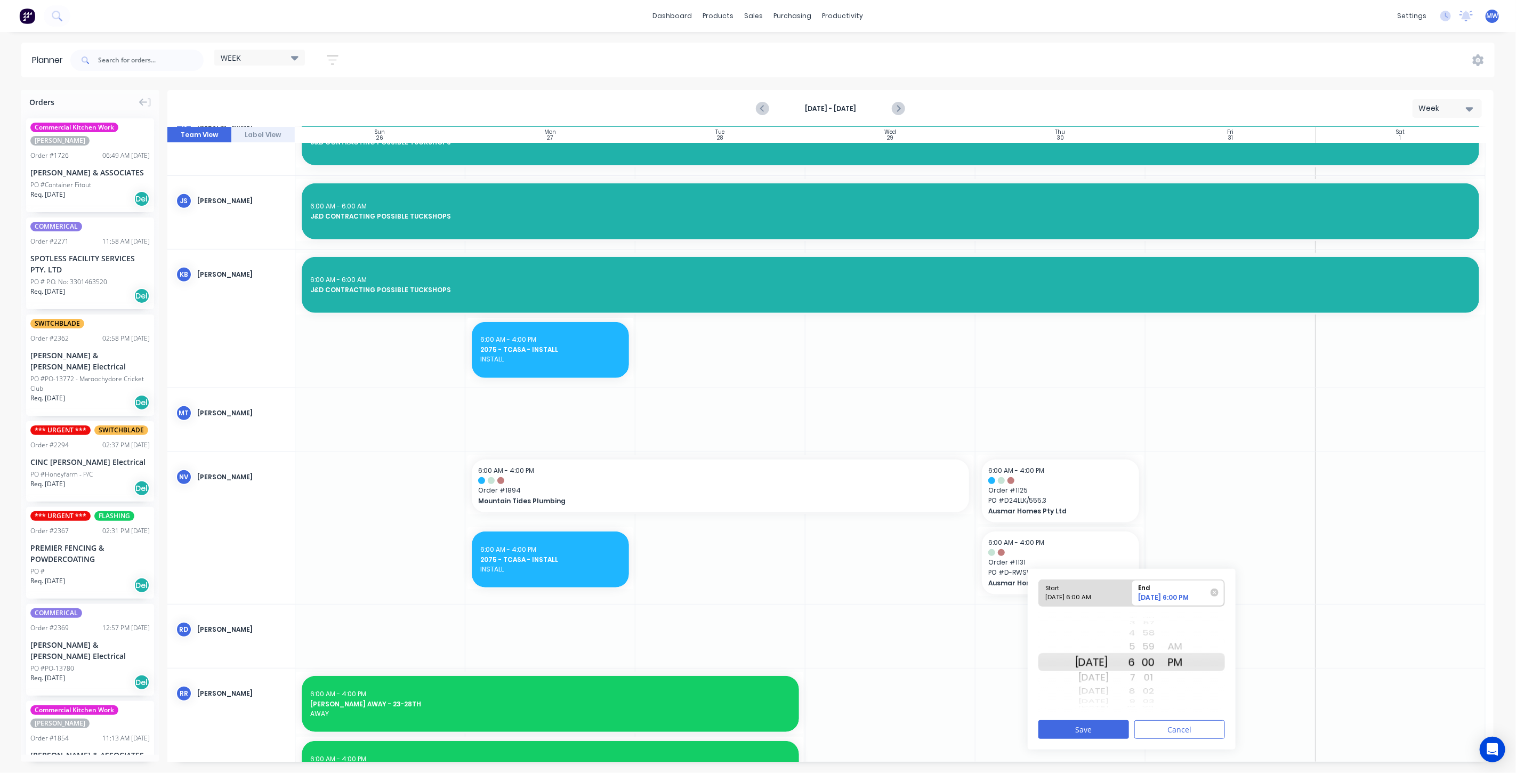
click at [1135, 632] on div "4" at bounding box center [1122, 633] width 27 height 14
click at [1092, 729] on button "Save" at bounding box center [1083, 729] width 91 height 19
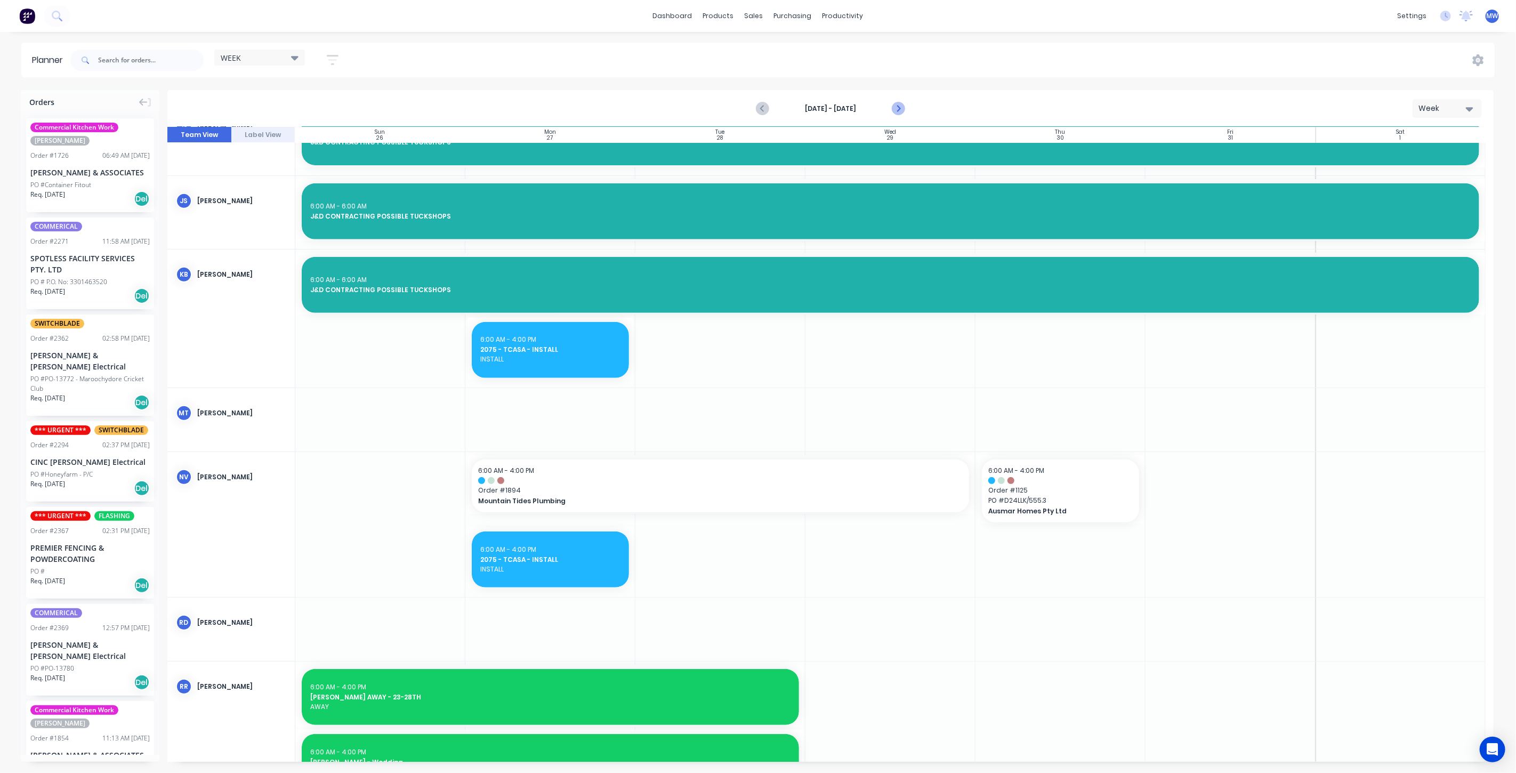
click at [901, 107] on icon "Next page" at bounding box center [897, 108] width 13 height 13
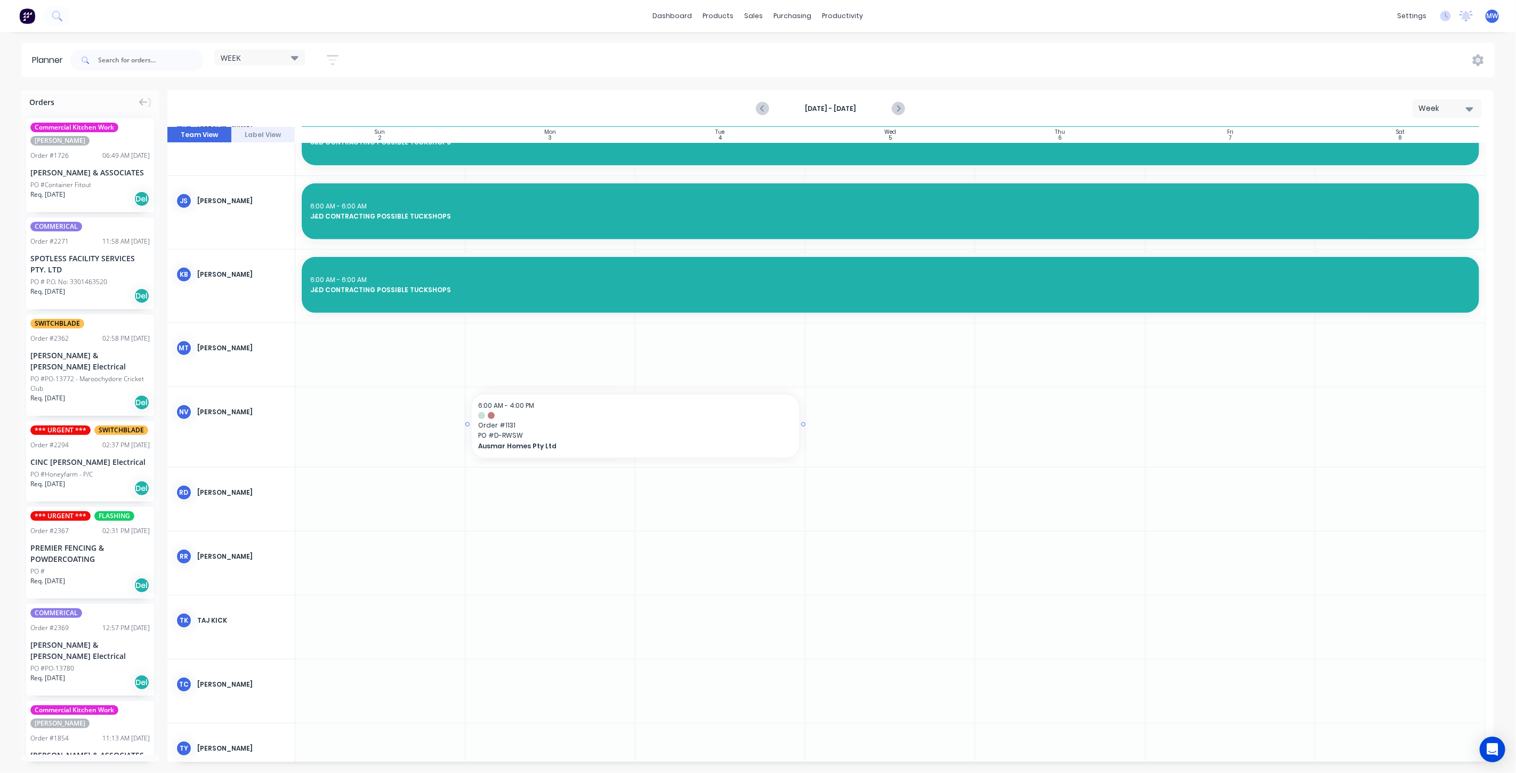
drag, startPoint x: 633, startPoint y: 423, endPoint x: 649, endPoint y: 424, distance: 16.6
click at [650, 425] on span "Order # 1131" at bounding box center [635, 426] width 314 height 10
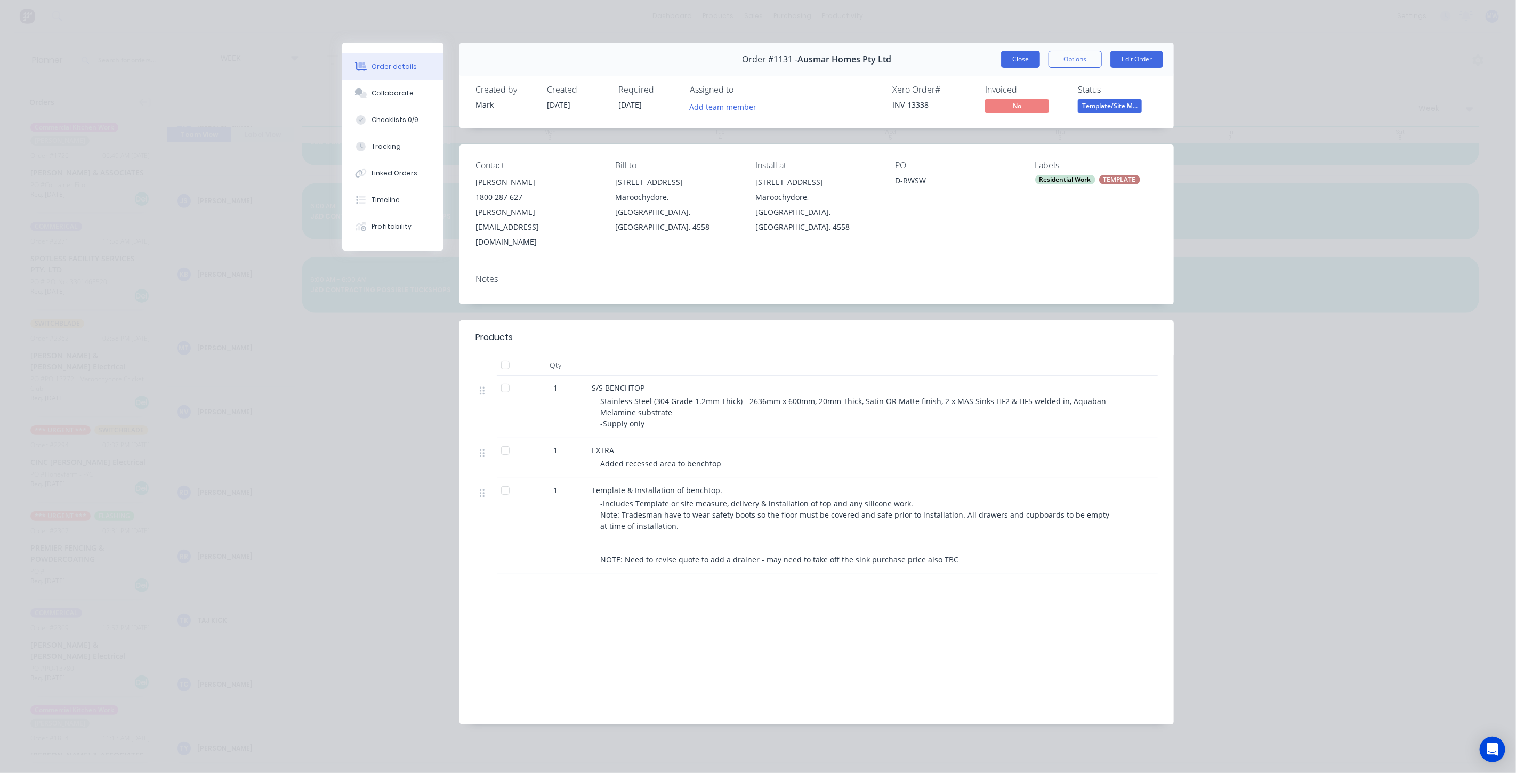
click at [1019, 59] on button "Close" at bounding box center [1020, 59] width 39 height 17
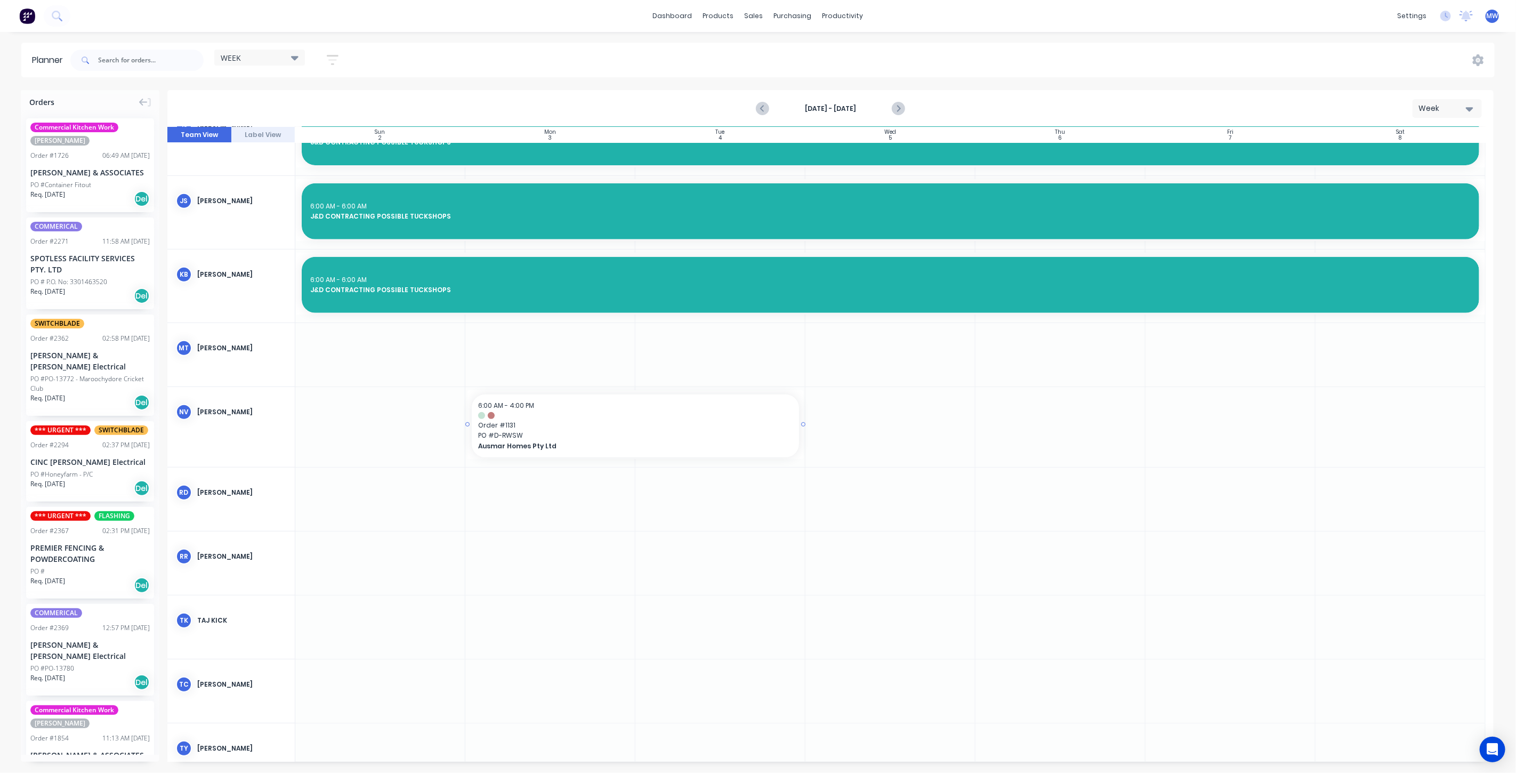
click at [718, 418] on div "6:00 AM - 4:00 PM Order # 1131 PO # D-RWSW Ausmar Homes Pty Ltd" at bounding box center [635, 425] width 327 height 63
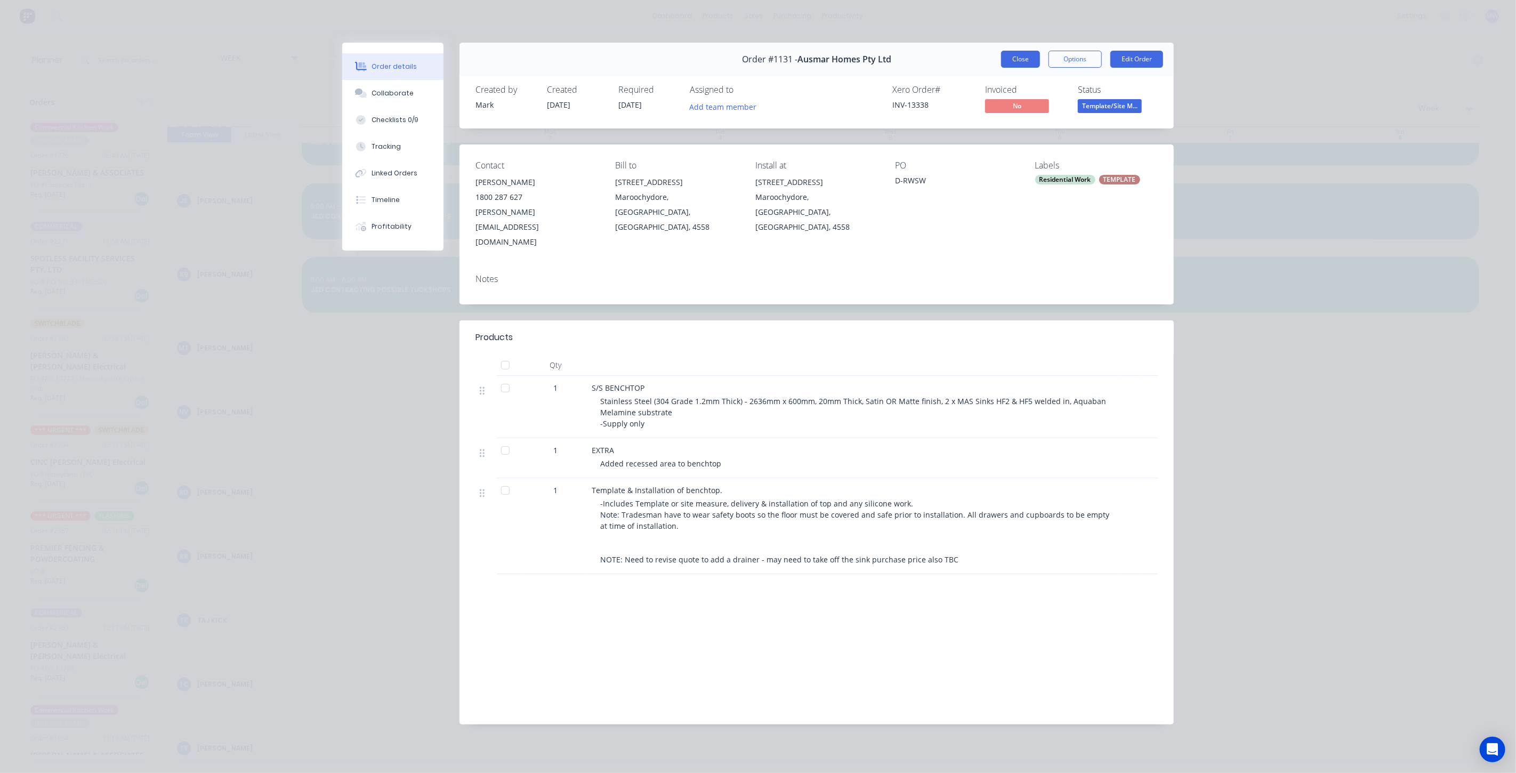
click at [1022, 61] on button "Close" at bounding box center [1020, 59] width 39 height 17
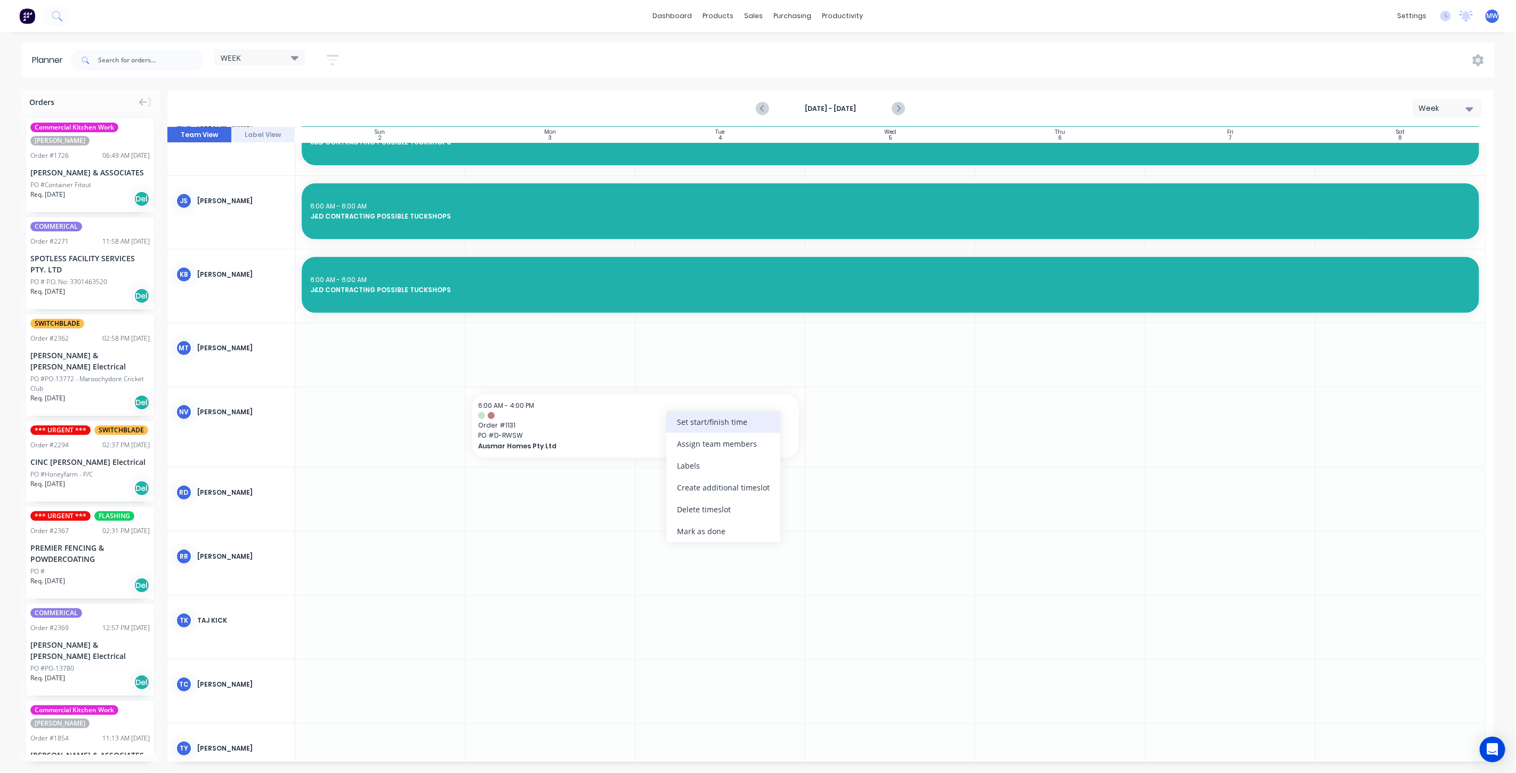
click at [695, 421] on div "Set start/finish time" at bounding box center [723, 422] width 114 height 22
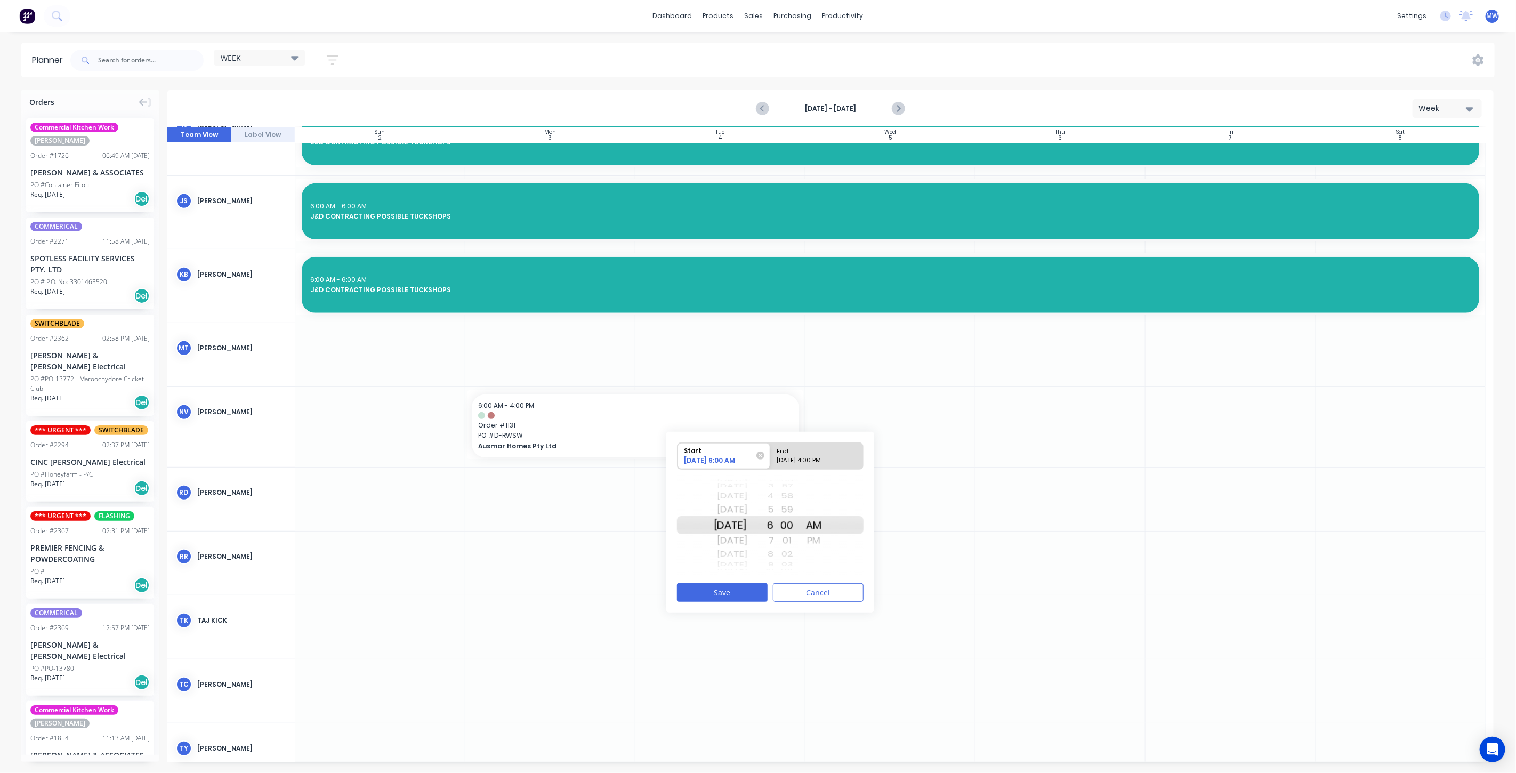
click at [811, 453] on div "End" at bounding box center [811, 449] width 77 height 13
click at [771, 453] on input "End 11/04/2025 4:00 PM" at bounding box center [770, 456] width 1 height 26
radio input "true"
click at [808, 595] on button "Cancel" at bounding box center [818, 592] width 91 height 19
click at [764, 106] on icon "Previous page" at bounding box center [763, 108] width 5 height 9
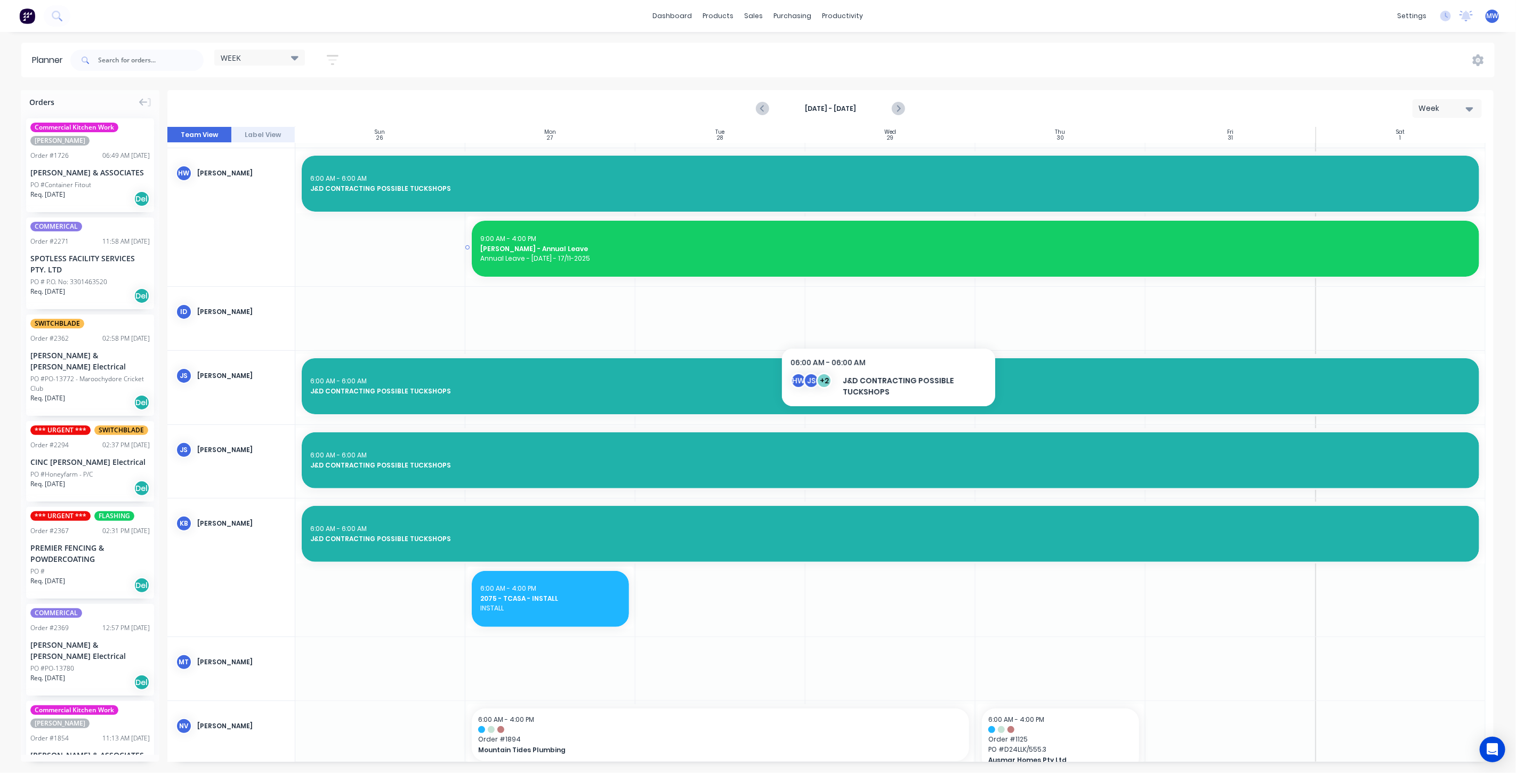
scroll to position [17, 0]
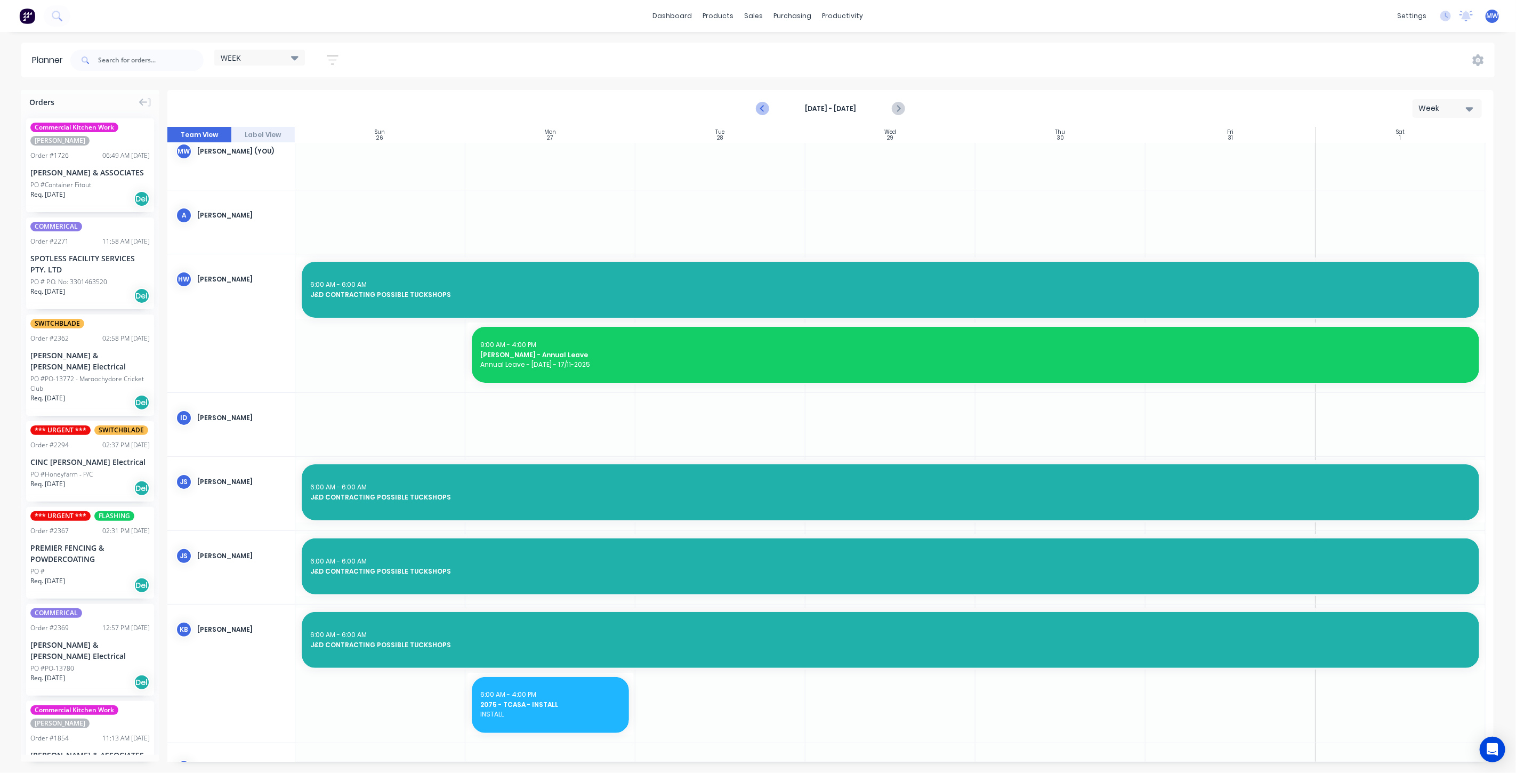
click at [766, 111] on icon "Previous page" at bounding box center [762, 108] width 13 height 13
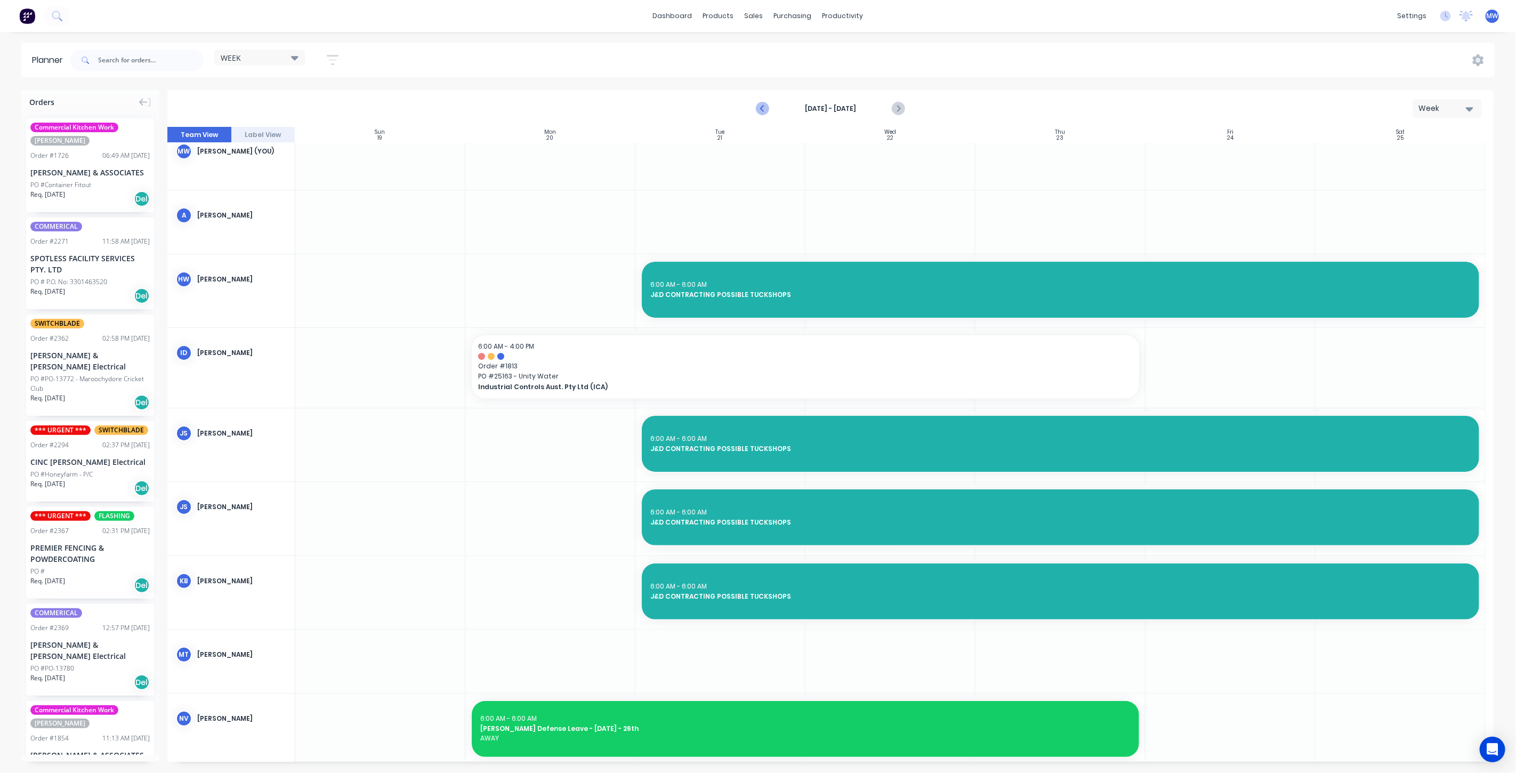
click at [766, 111] on icon "Previous page" at bounding box center [762, 108] width 13 height 13
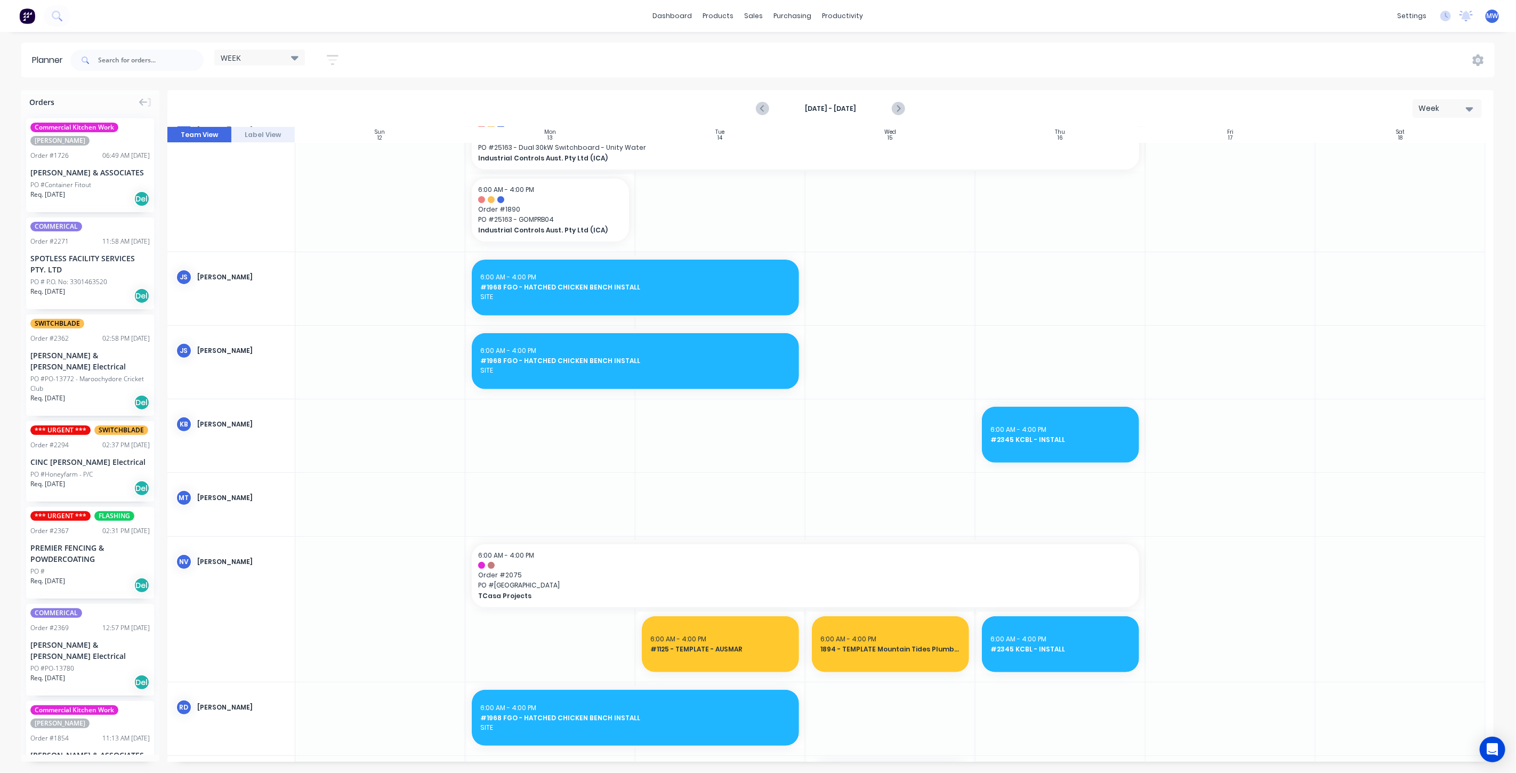
scroll to position [263, 0]
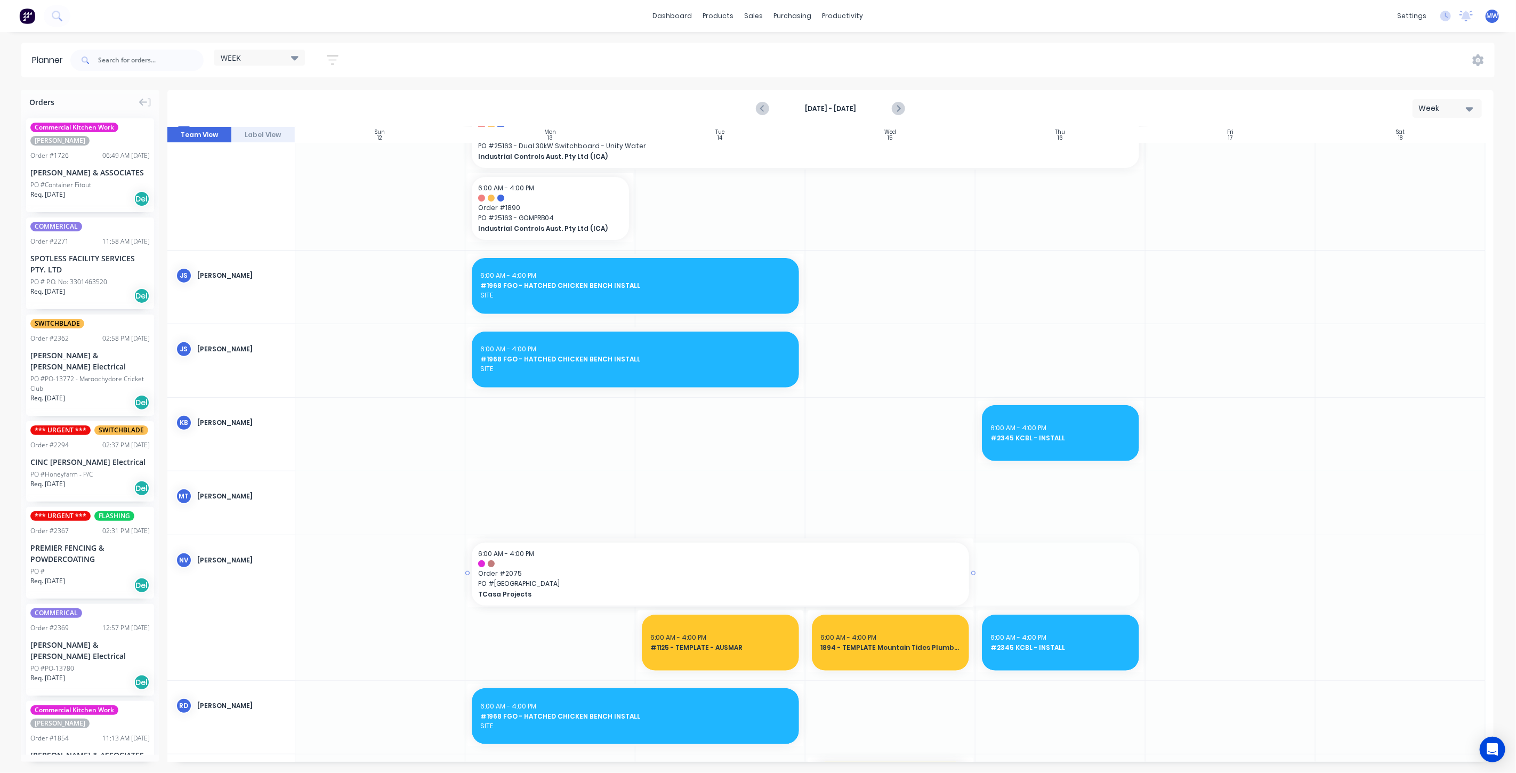
drag, startPoint x: 1141, startPoint y: 572, endPoint x: 960, endPoint y: 581, distance: 180.9
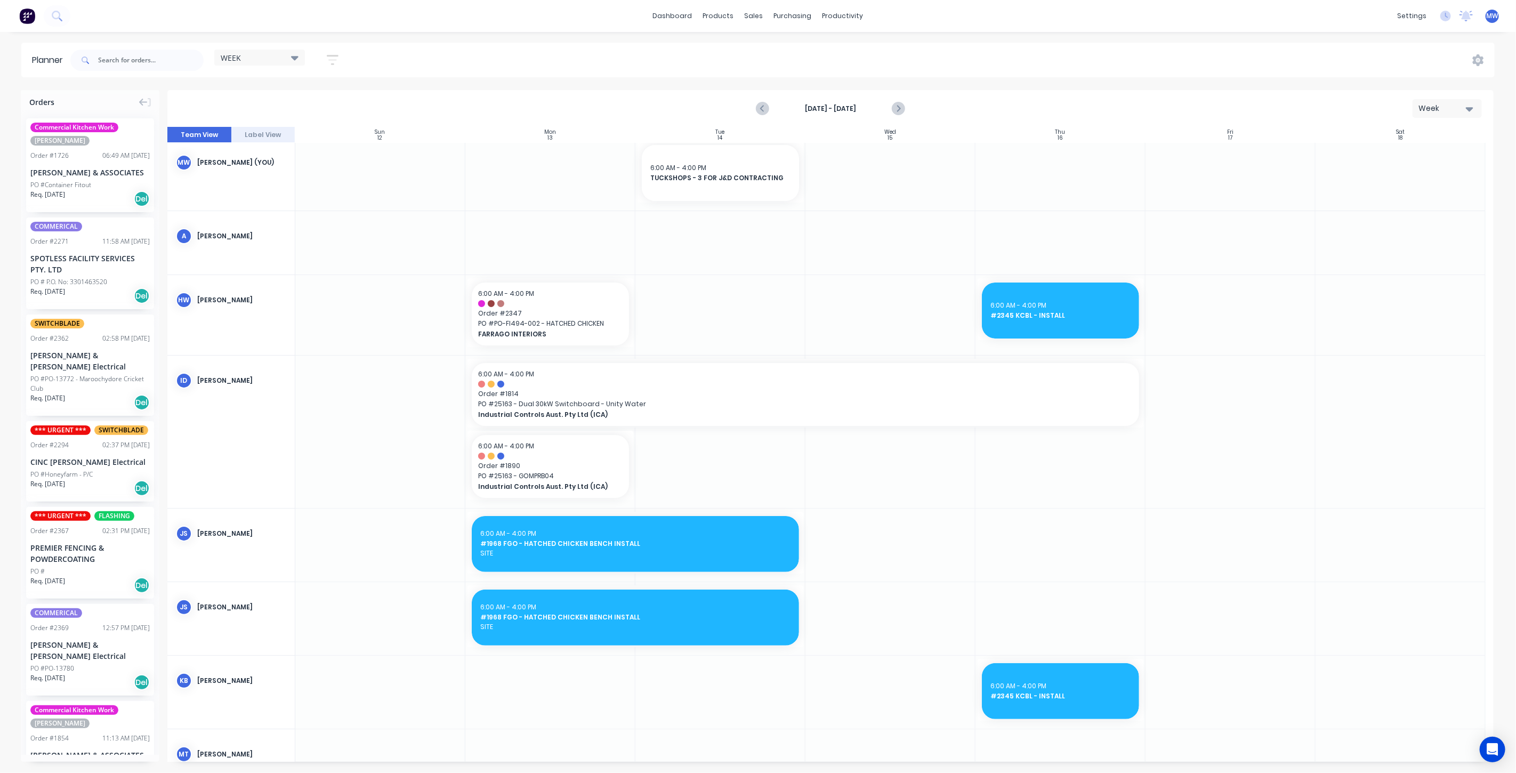
scroll to position [0, 0]
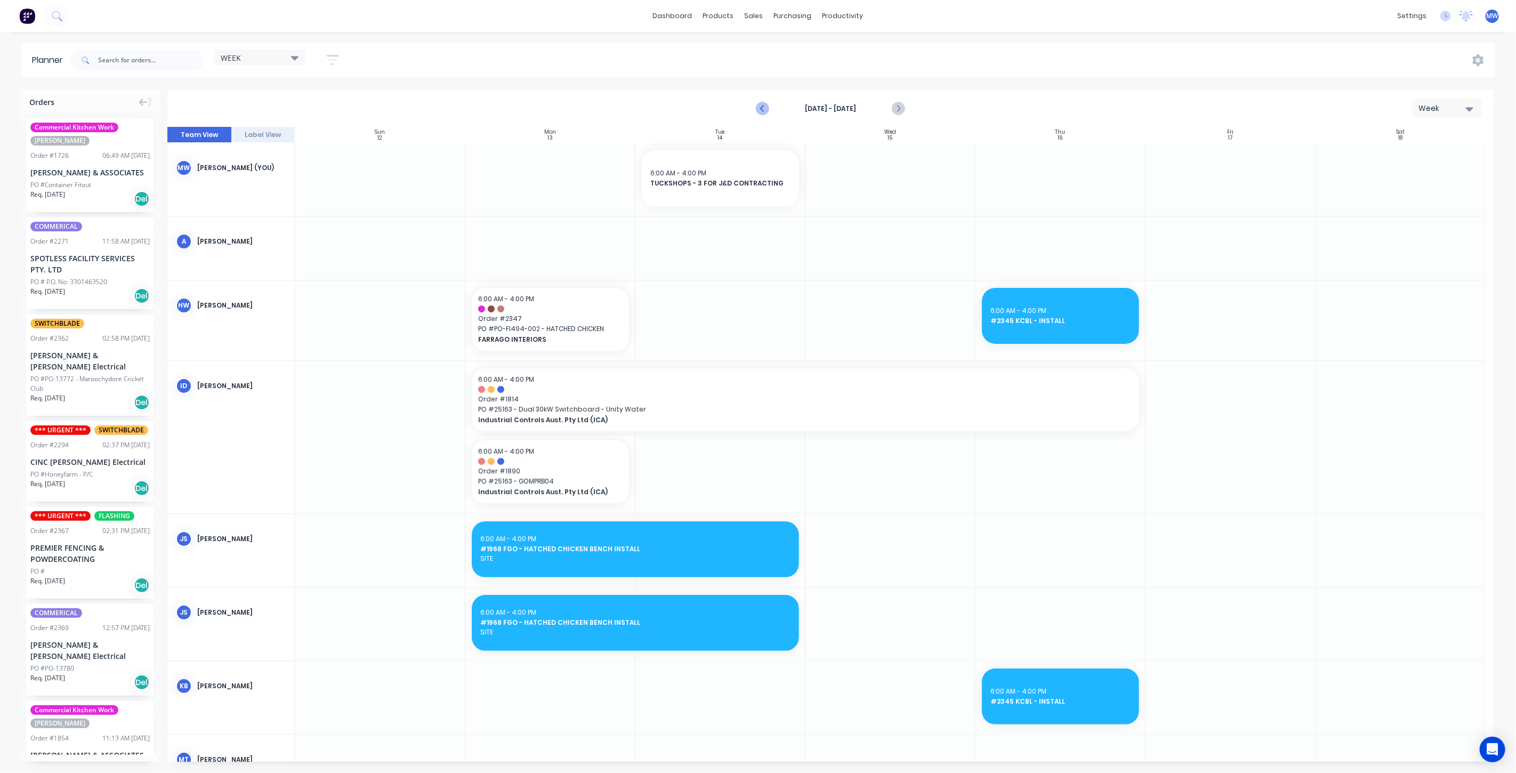
click at [760, 110] on icon "Previous page" at bounding box center [762, 108] width 13 height 13
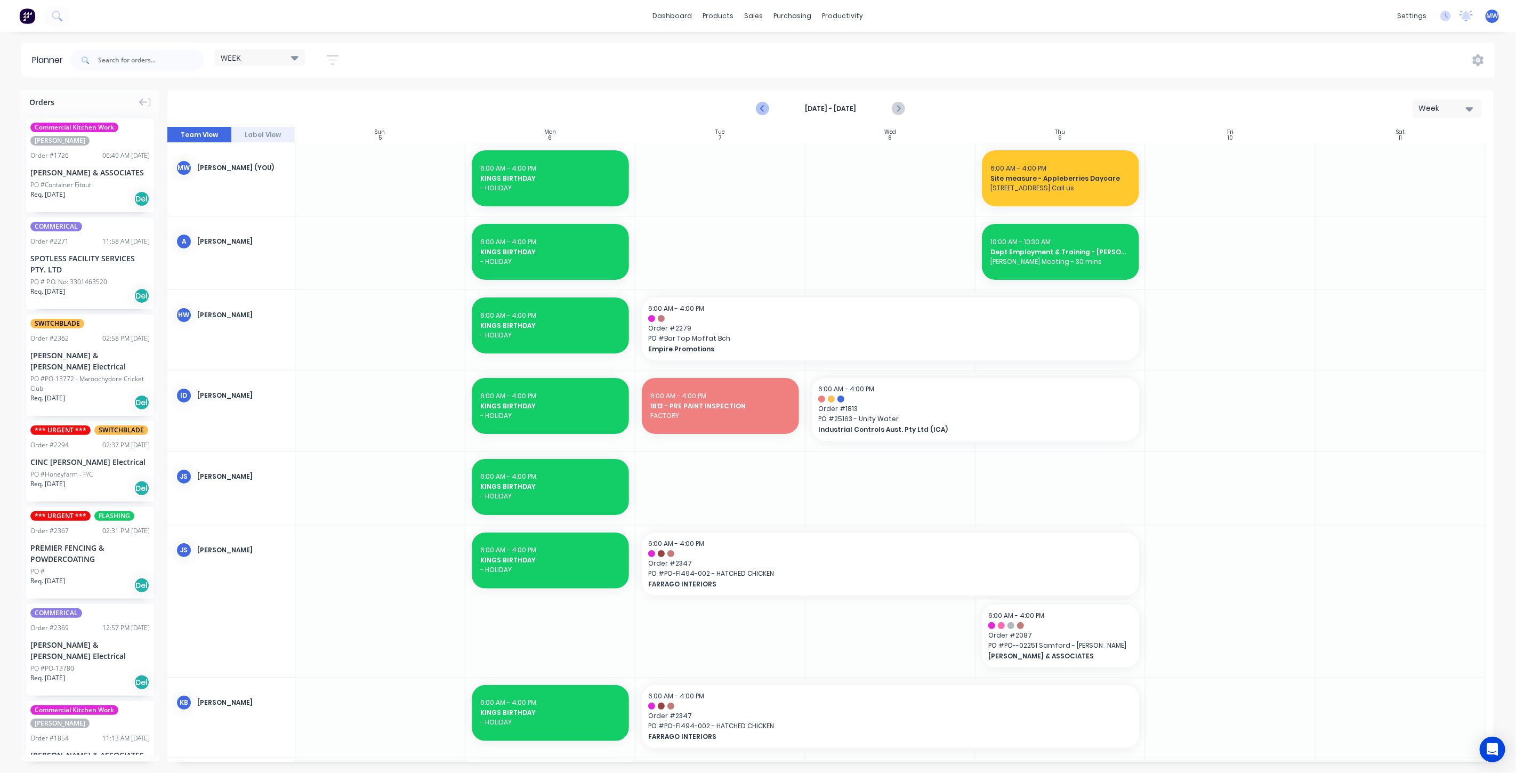
click at [760, 110] on icon "Previous page" at bounding box center [762, 108] width 13 height 13
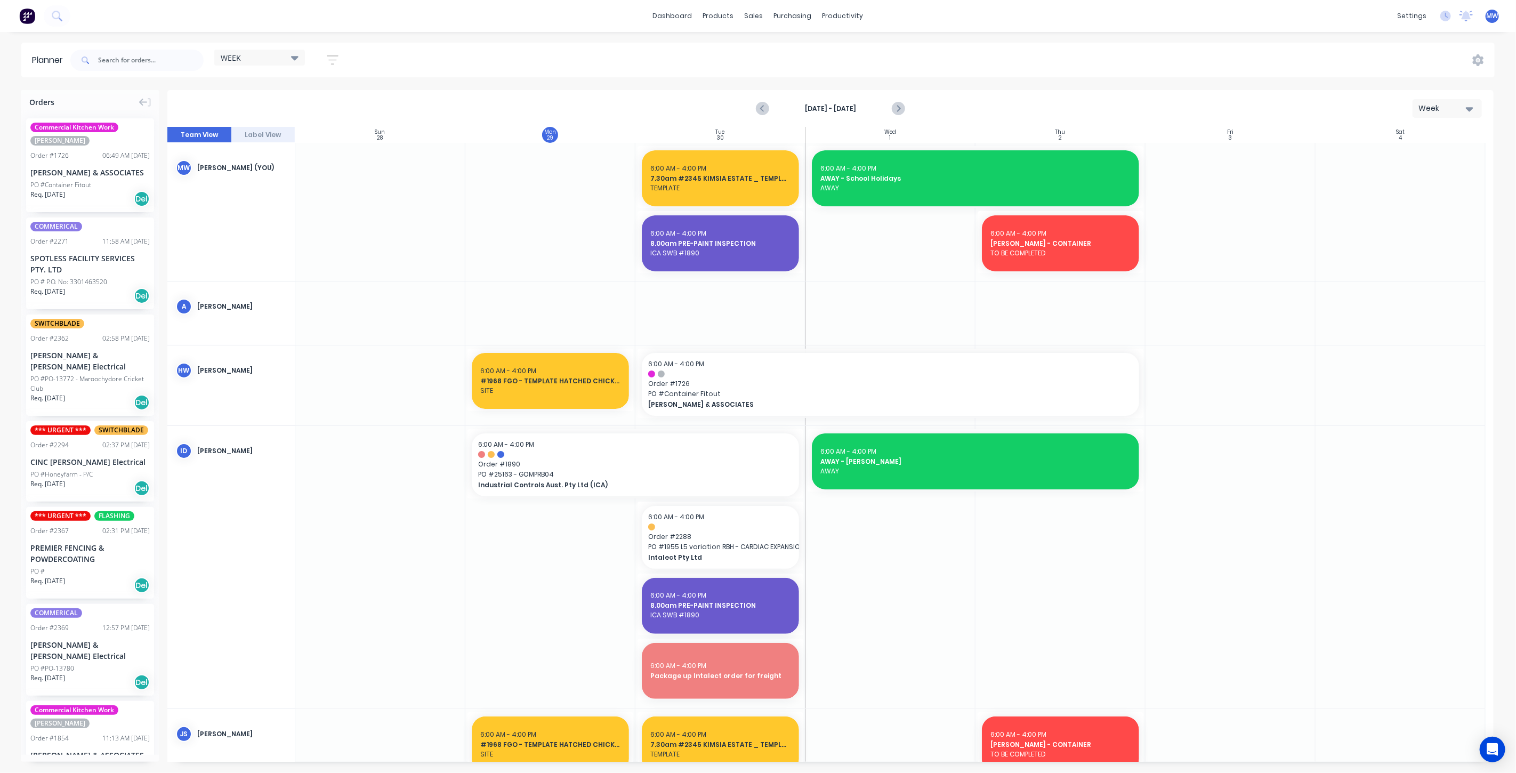
click at [743, 277] on div at bounding box center [720, 212] width 170 height 138
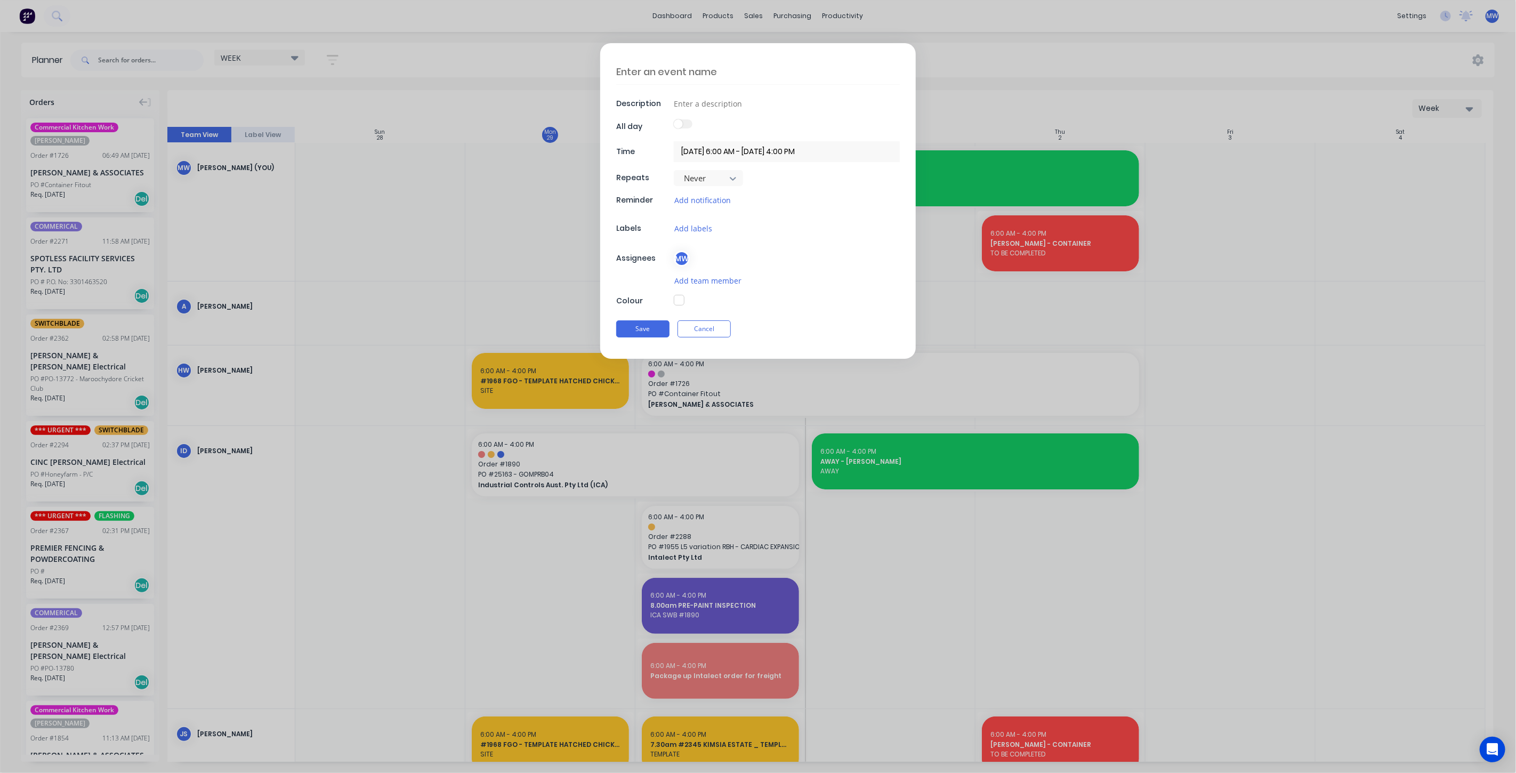
click at [682, 71] on textarea at bounding box center [758, 71] width 284 height 25
type textarea "x"
type textarea "9"
type textarea "x"
type textarea "9."
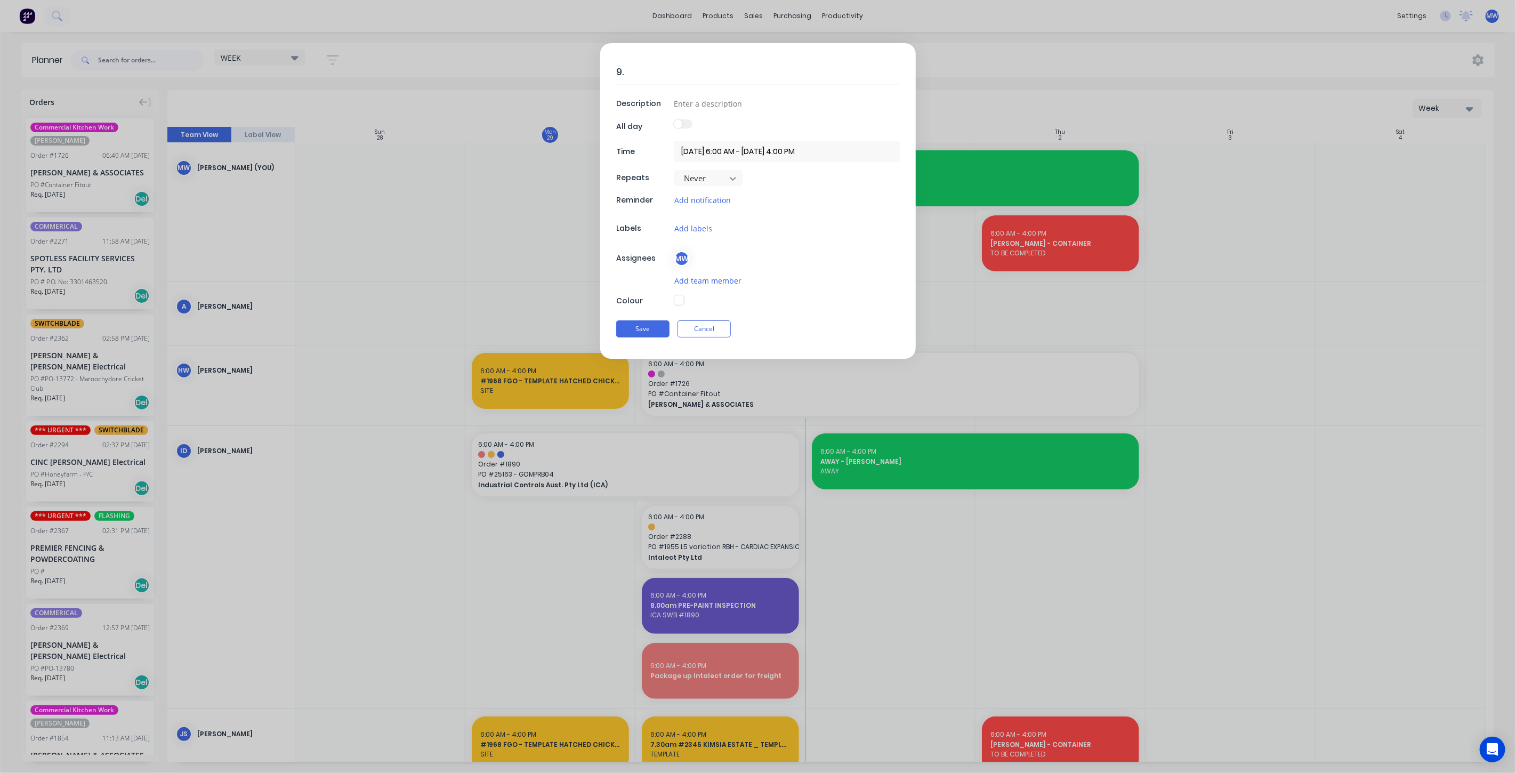
type textarea "x"
type textarea "9.3"
type textarea "x"
type textarea "9.30"
type textarea "x"
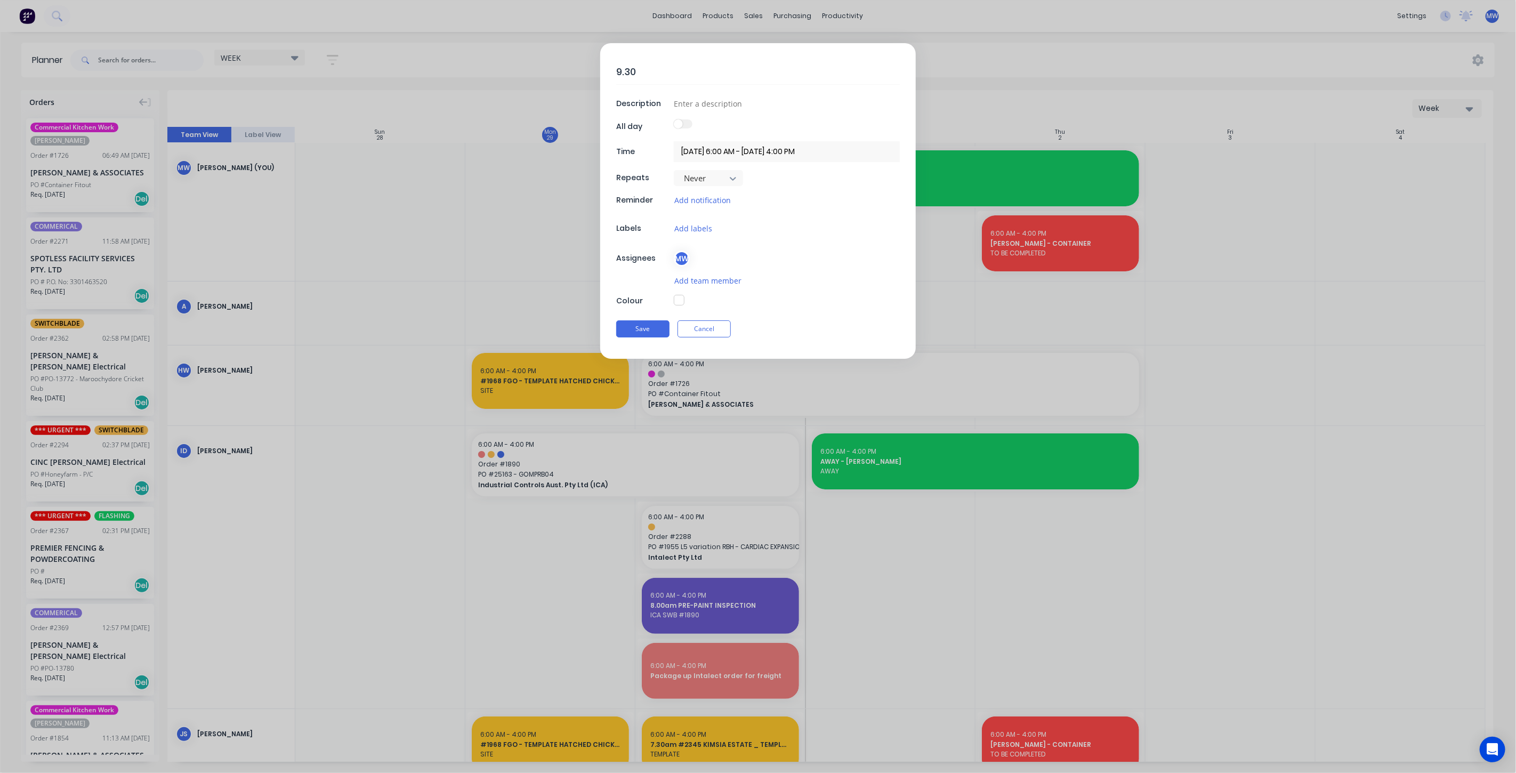
type textarea "9.30a"
type textarea "x"
type textarea "9.30am"
type textarea "x"
type textarea "9.30am"
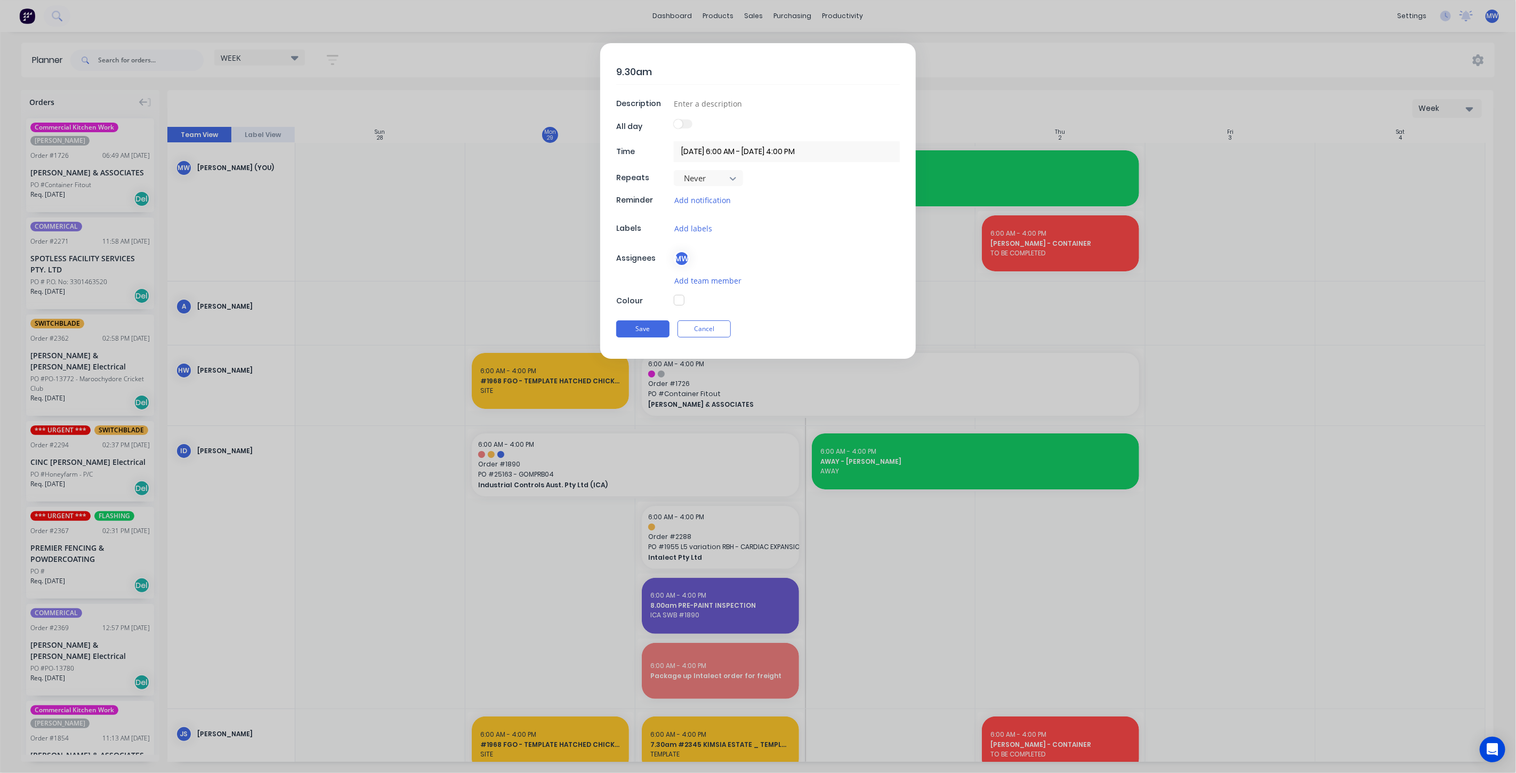
type textarea "x"
type textarea "9.30am -"
type textarea "x"
type textarea "9.30am -"
click at [674, 69] on textarea "9.30am -" at bounding box center [758, 71] width 284 height 25
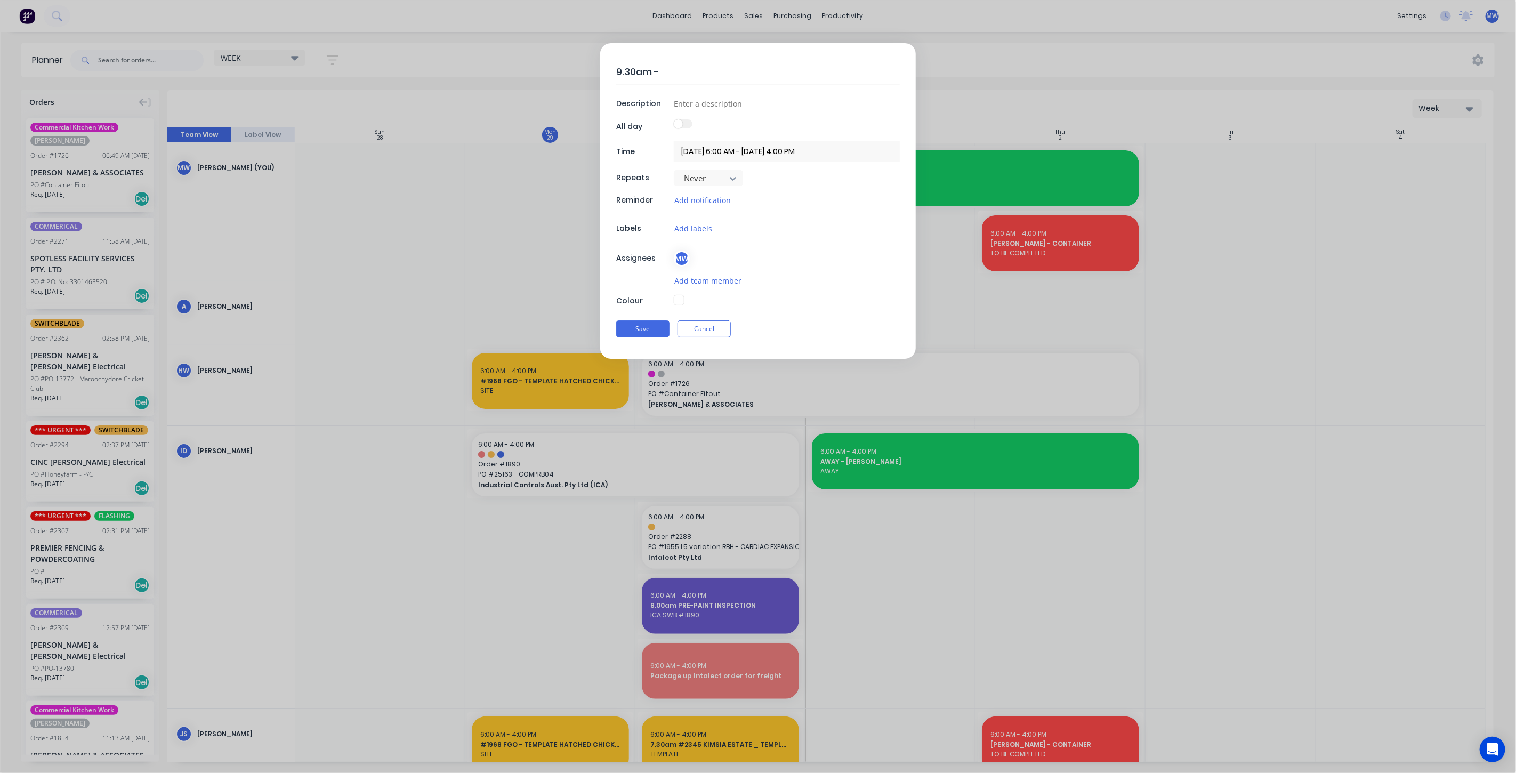
click at [670, 79] on textarea "9.30am -" at bounding box center [758, 71] width 284 height 25
click at [659, 69] on textarea "9.30am -" at bounding box center [758, 71] width 284 height 25
click at [668, 70] on textarea "9.30am -" at bounding box center [758, 71] width 284 height 25
click at [672, 66] on textarea "9.30am -" at bounding box center [758, 71] width 284 height 25
click at [656, 69] on textarea "9.30am -" at bounding box center [758, 71] width 284 height 25
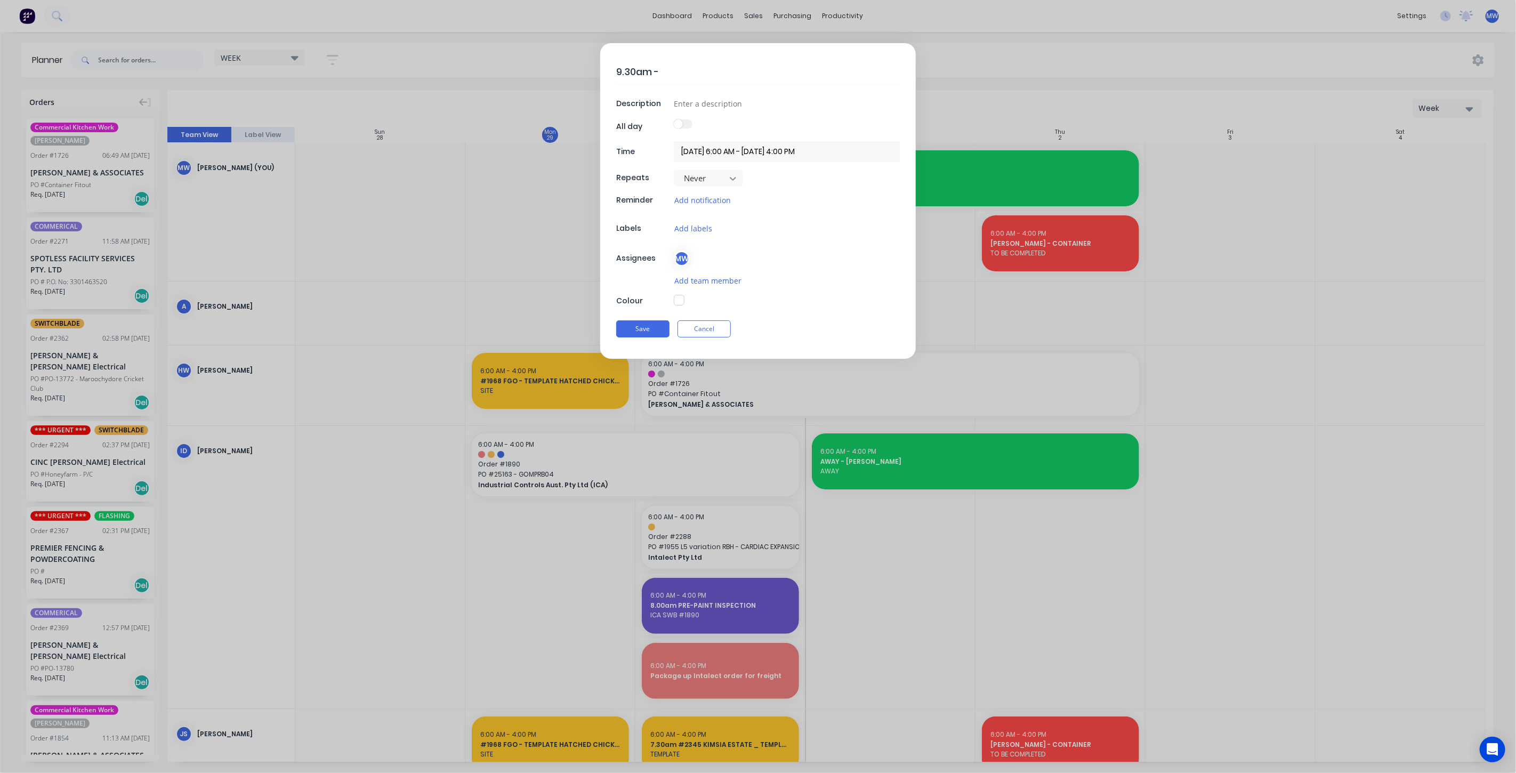
click at [664, 70] on textarea "9.30am -" at bounding box center [758, 71] width 284 height 25
click at [676, 71] on textarea "9.30am -" at bounding box center [758, 71] width 284 height 25
click at [656, 68] on textarea "9.30am -" at bounding box center [758, 71] width 284 height 25
click at [665, 71] on textarea "9.30am -" at bounding box center [758, 71] width 284 height 25
click at [656, 68] on textarea "9.30am -" at bounding box center [758, 71] width 284 height 25
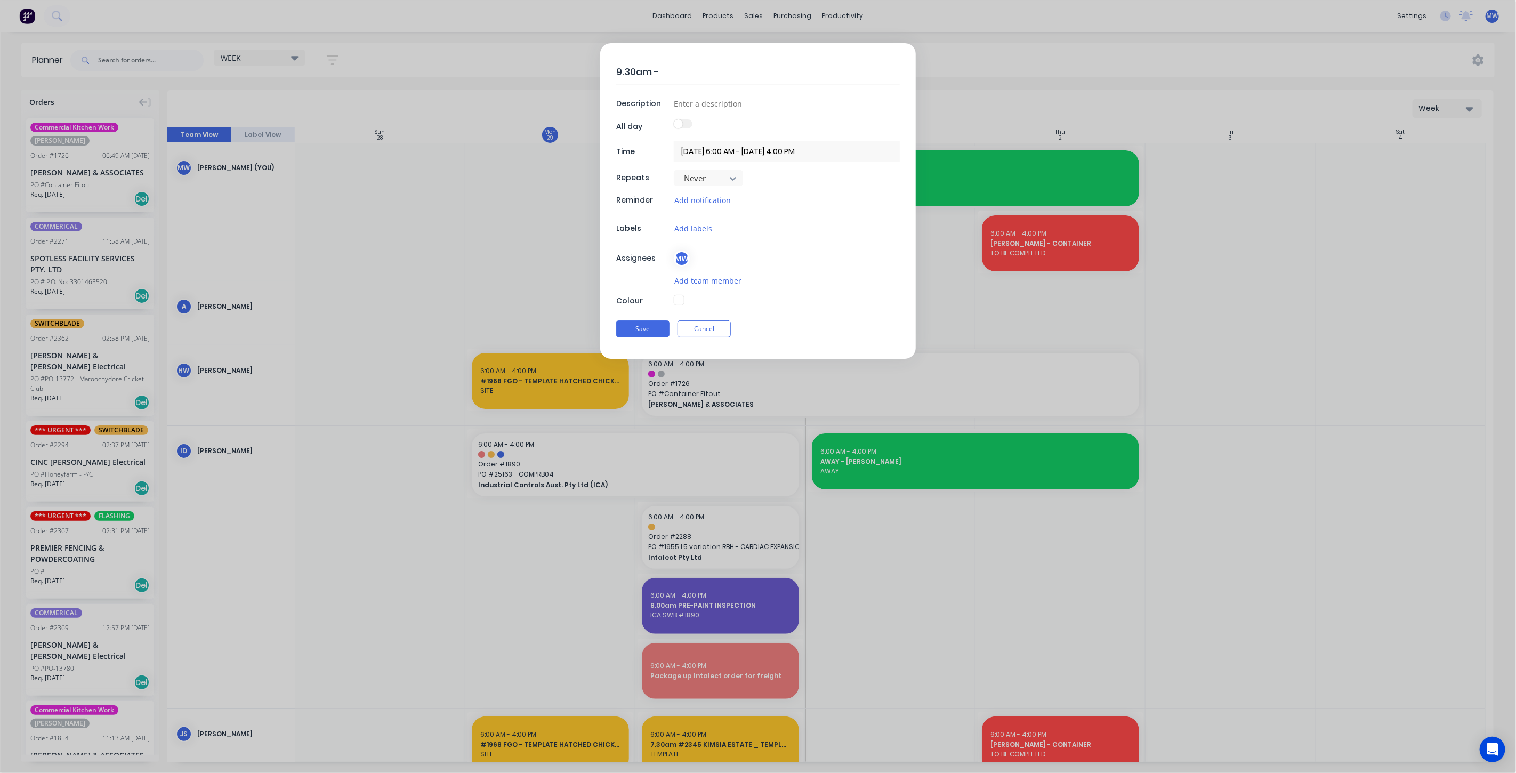
drag, startPoint x: 667, startPoint y: 72, endPoint x: 658, endPoint y: 69, distance: 9.6
click at [667, 72] on textarea "9.30am -" at bounding box center [758, 71] width 284 height 25
click at [656, 69] on textarea "9.30am -" at bounding box center [758, 71] width 284 height 25
click at [658, 69] on textarea "9.30am -" at bounding box center [758, 71] width 284 height 25
click at [666, 69] on textarea "9.30am -" at bounding box center [758, 71] width 284 height 25
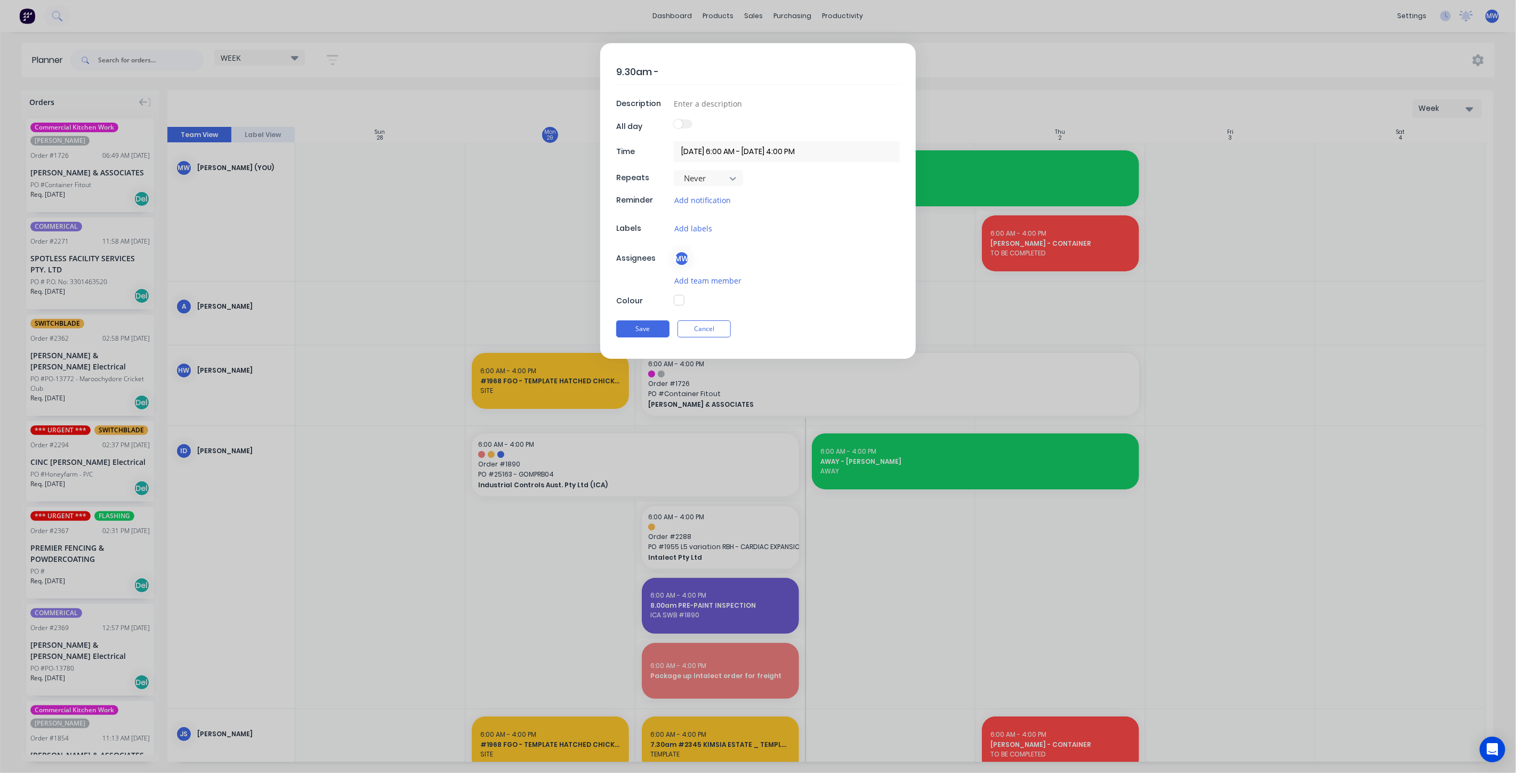
click at [672, 73] on textarea "9.30am -" at bounding box center [758, 71] width 284 height 25
type textarea "x"
type textarea "9.30am - D"
type textarea "x"
type textarea "9.30am - DO"
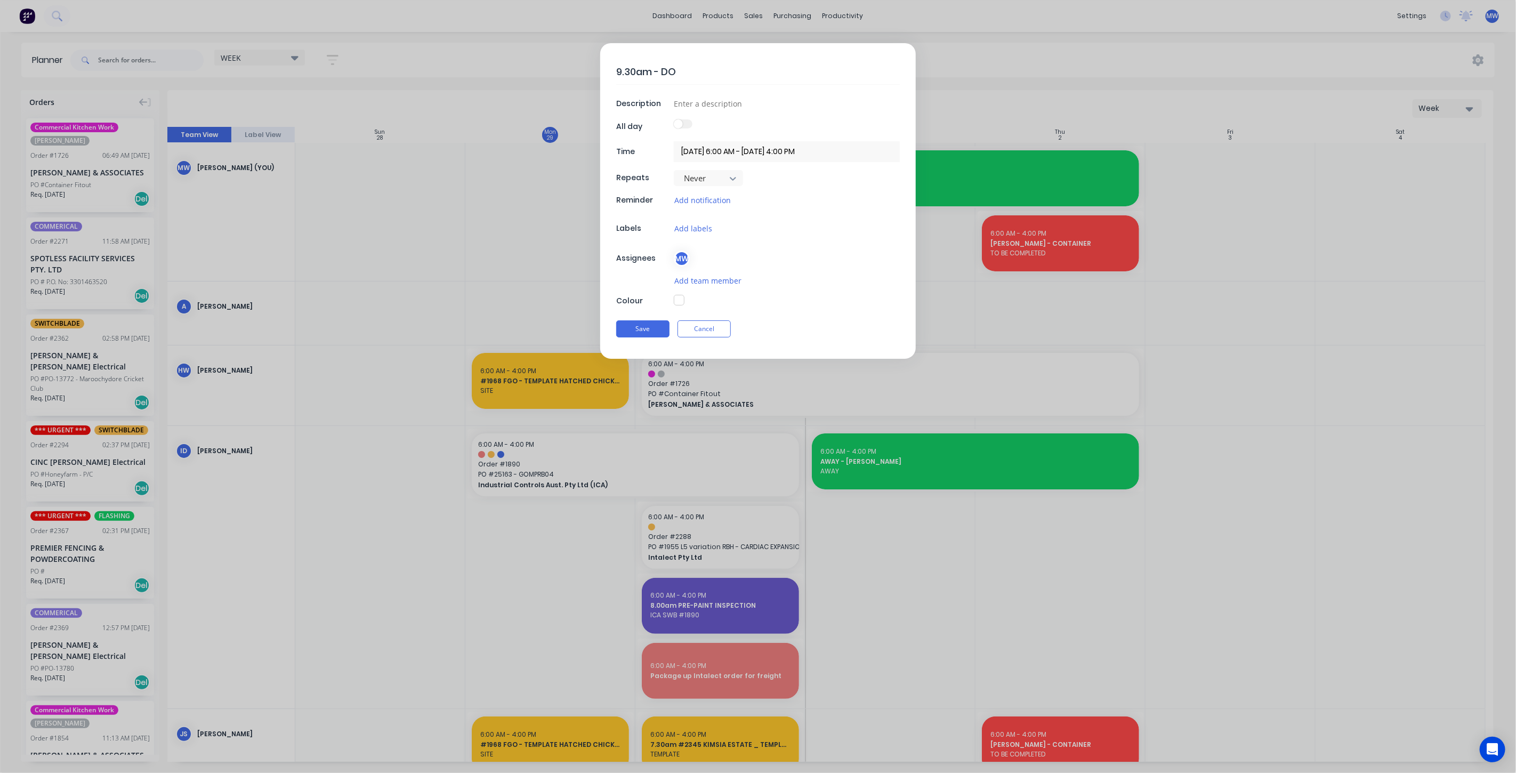
type textarea "x"
type textarea "9.30am - DOW"
type textarea "x"
type textarea "9.30am - DOWN"
type textarea "x"
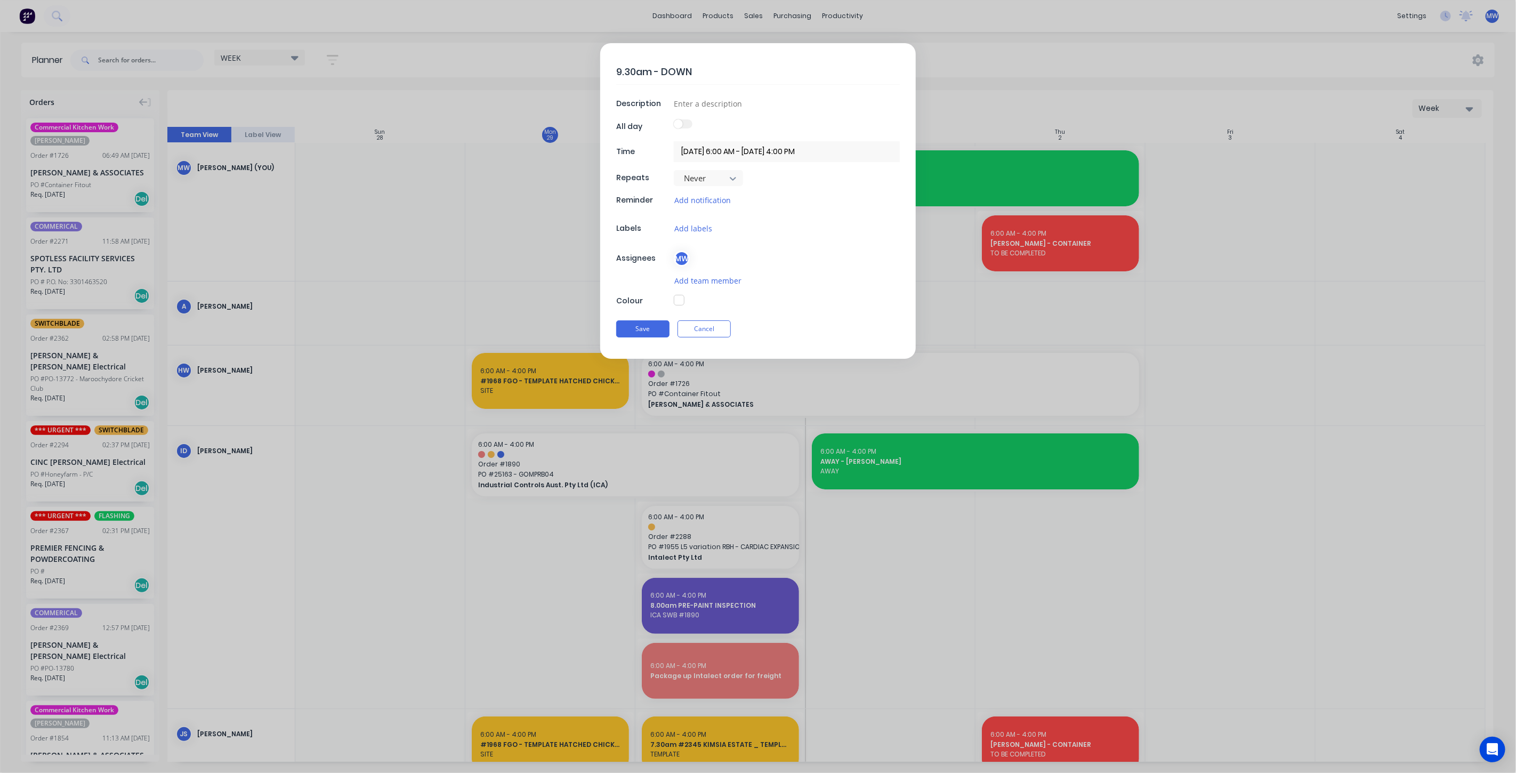
type textarea "9.30am - DOWNE"
type textarea "x"
type textarea "9.30am - DOWNER"
type textarea "x"
type textarea "9.30am - DOWNER"
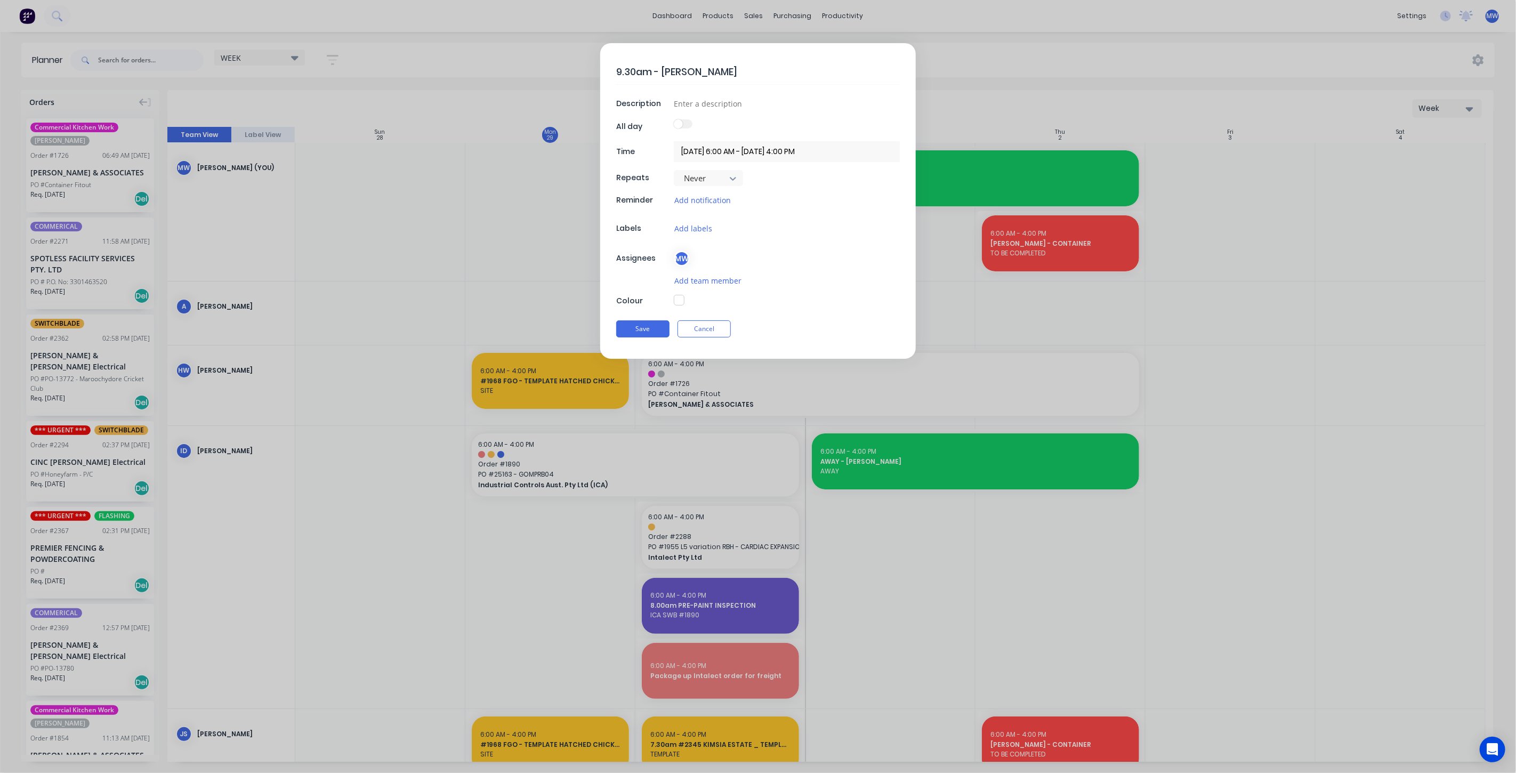
type textarea "x"
type textarea "9.30am - DOWNER -"
type textarea "x"
type textarea "9.30am - DOWNER -"
type textarea "x"
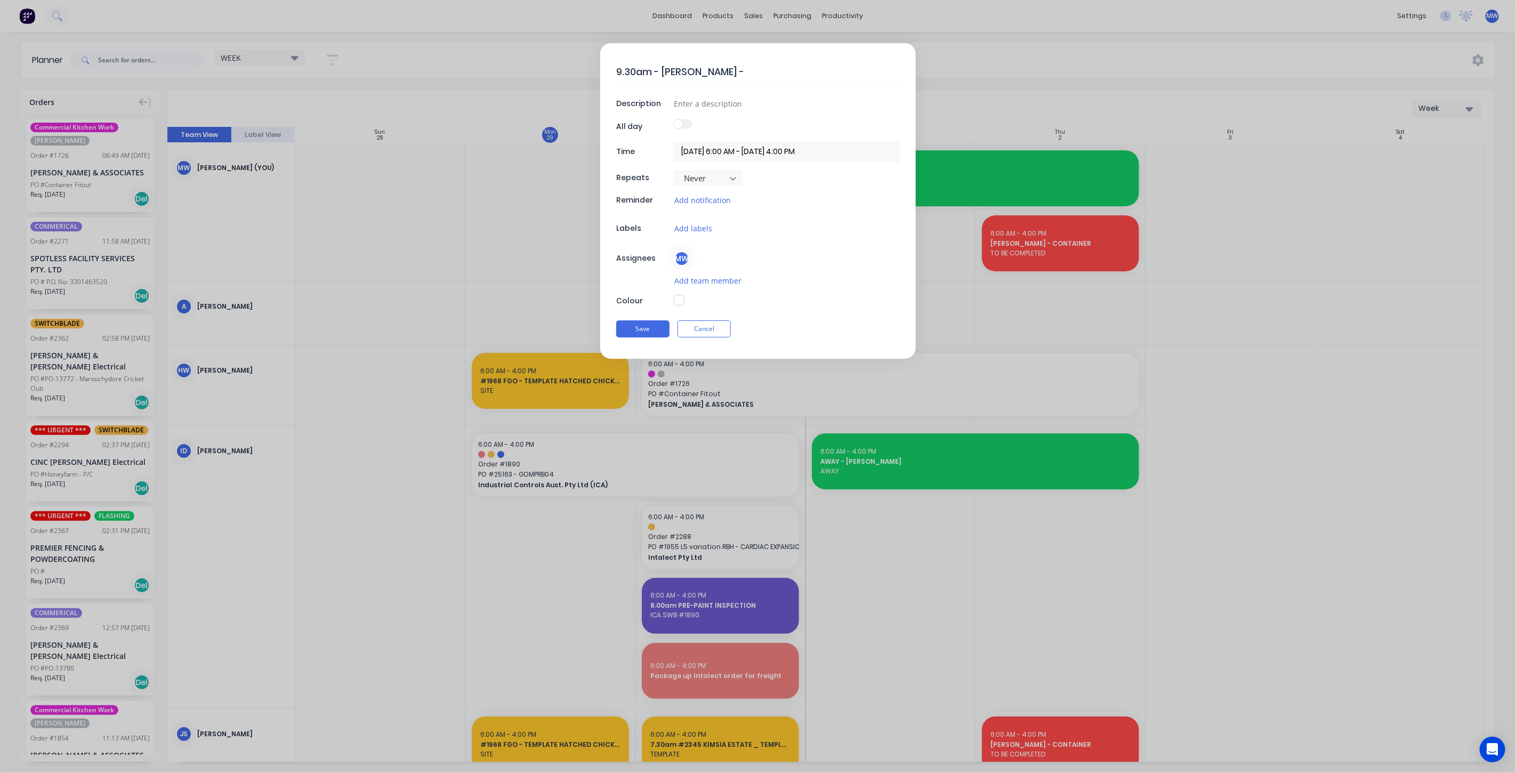
type textarea "9.30am - DOWNER - S"
type textarea "x"
type textarea "9.30am - DOWNER - SC"
type textarea "x"
type textarea "9.30am - [PERSON_NAME] - SCU"
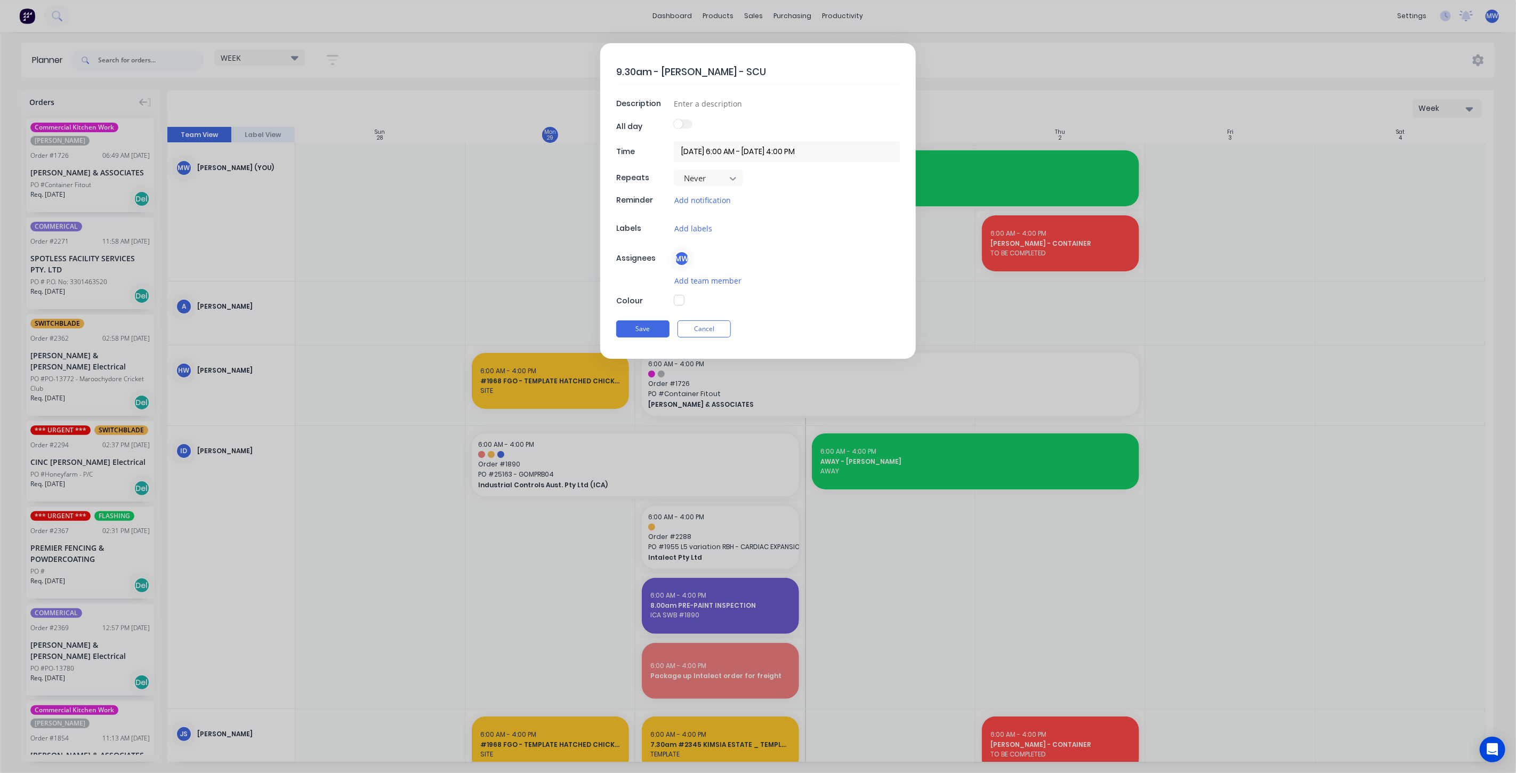
click at [679, 298] on button "button" at bounding box center [679, 300] width 11 height 11
type textarea "x"
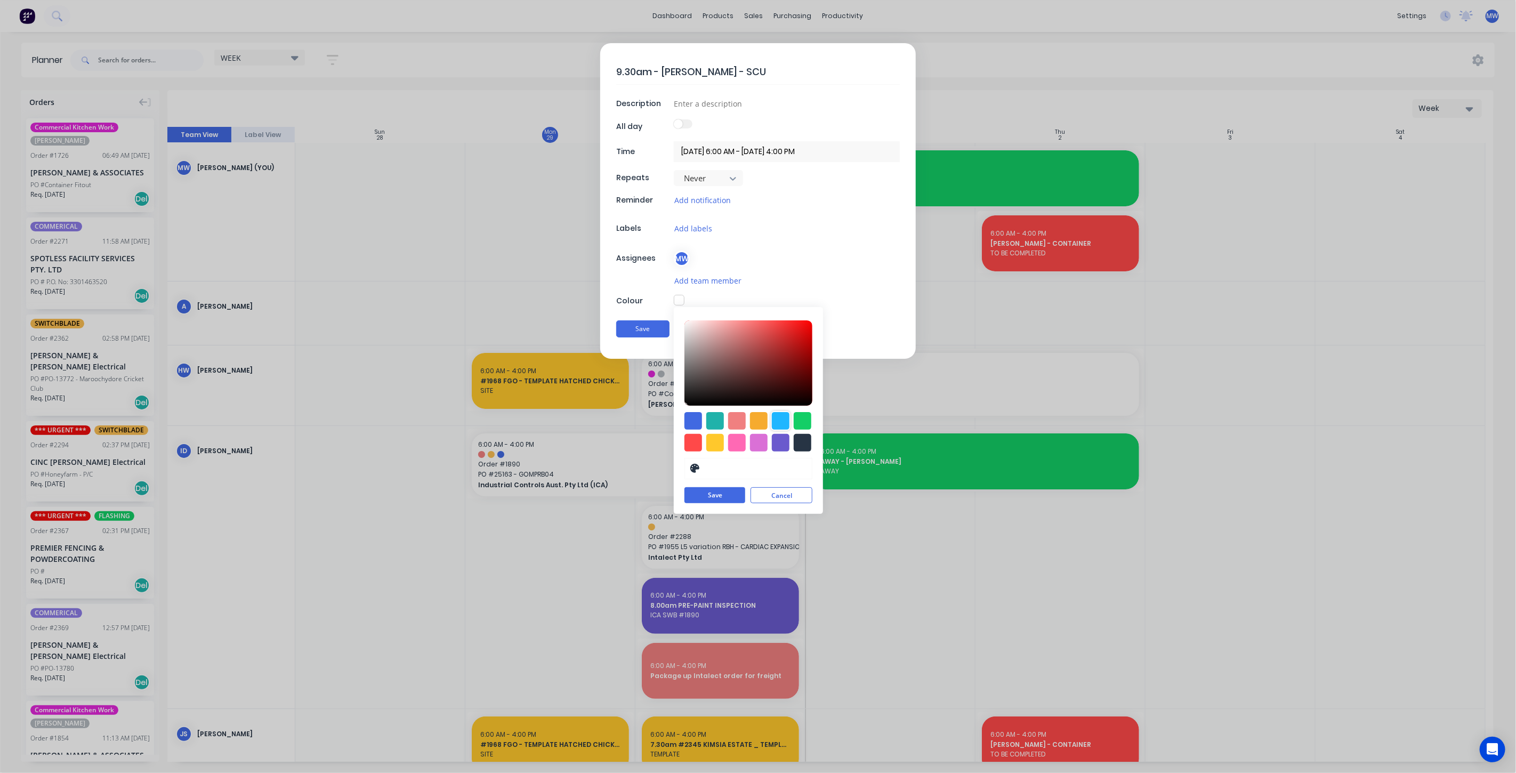
click at [781, 421] on div at bounding box center [781, 421] width 18 height 18
type input "#1FB6FF"
click at [733, 496] on button "Save" at bounding box center [714, 496] width 61 height 16
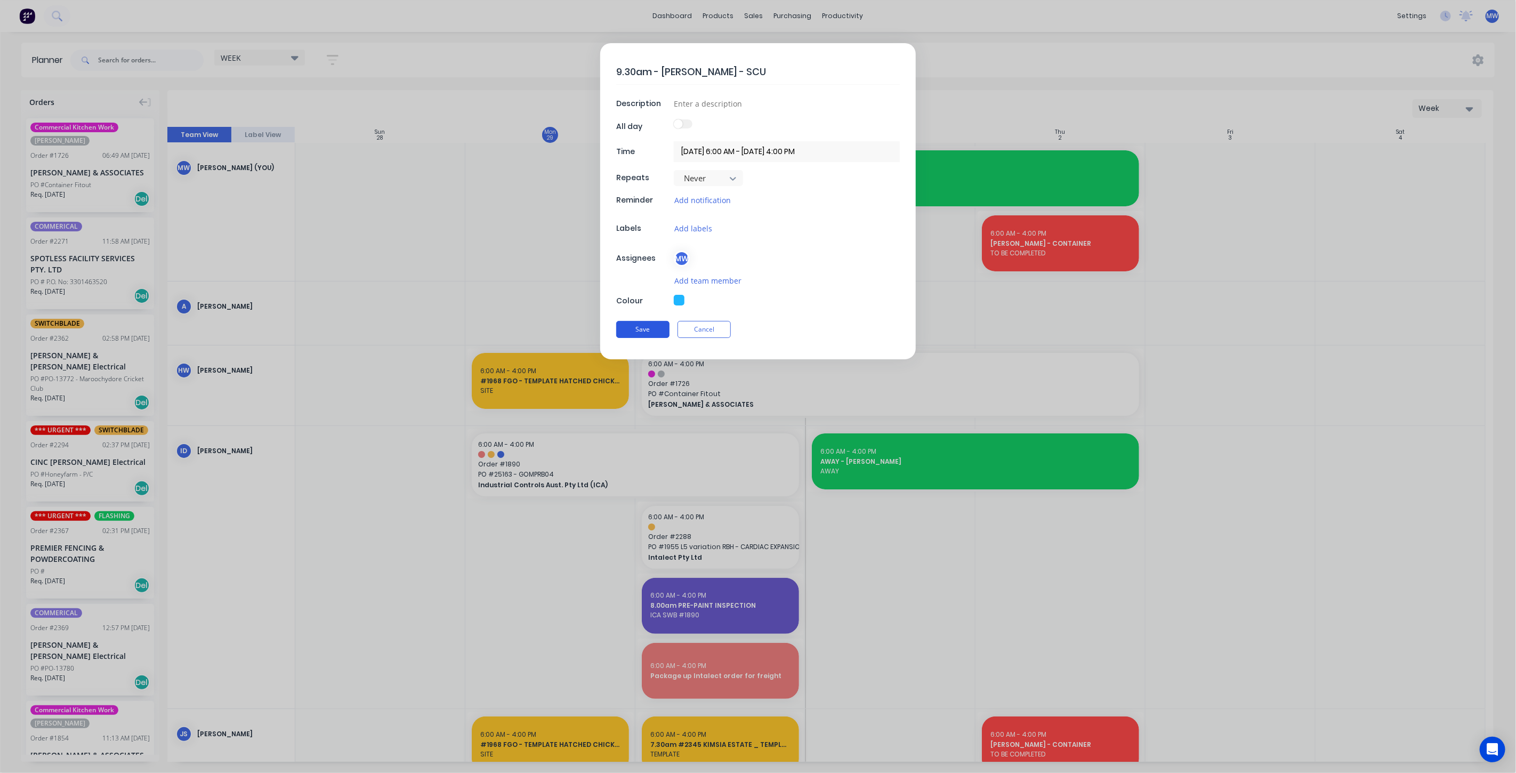
click at [643, 324] on button "Save" at bounding box center [642, 329] width 53 height 17
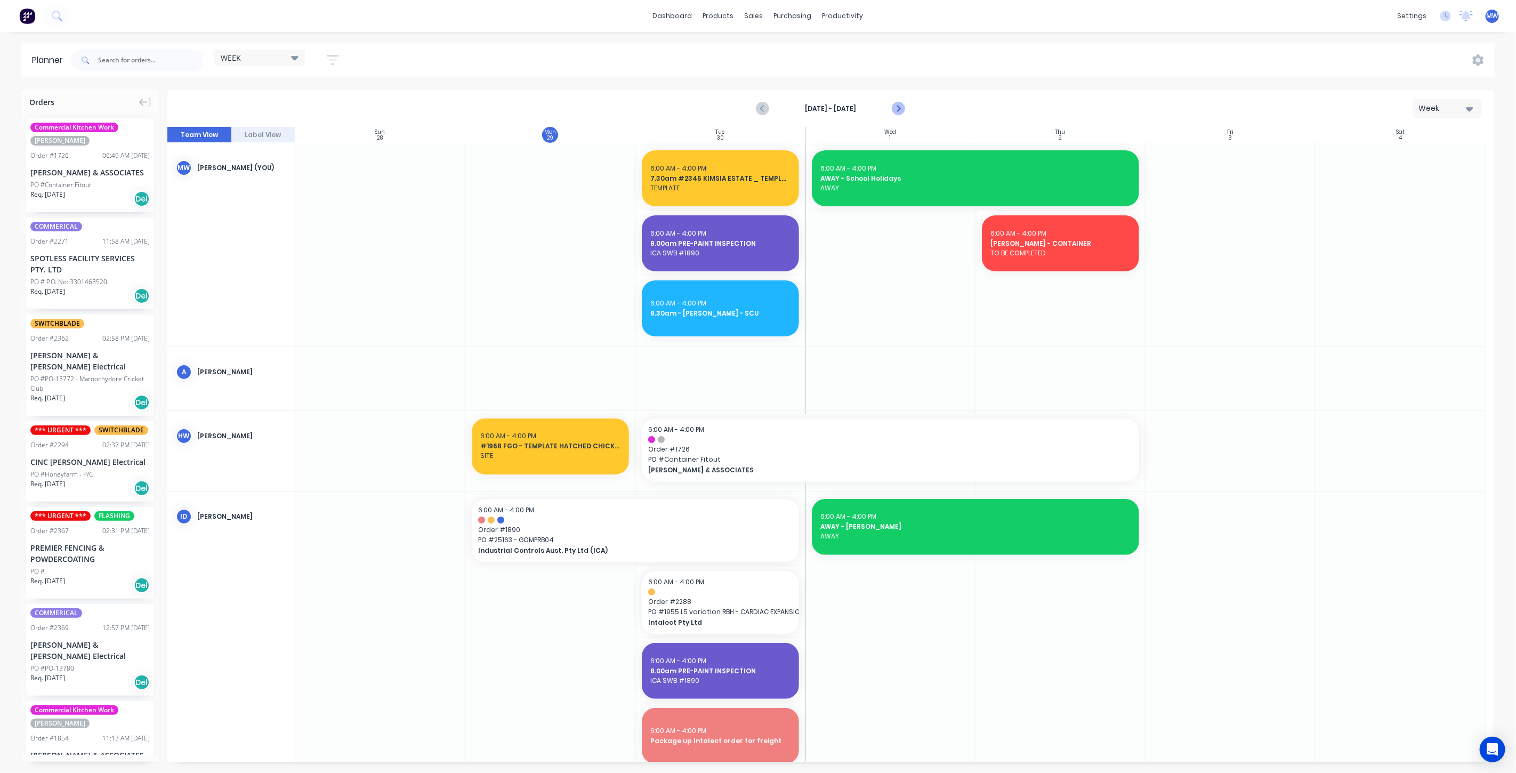
click at [901, 104] on icon "Next page" at bounding box center [897, 108] width 13 height 13
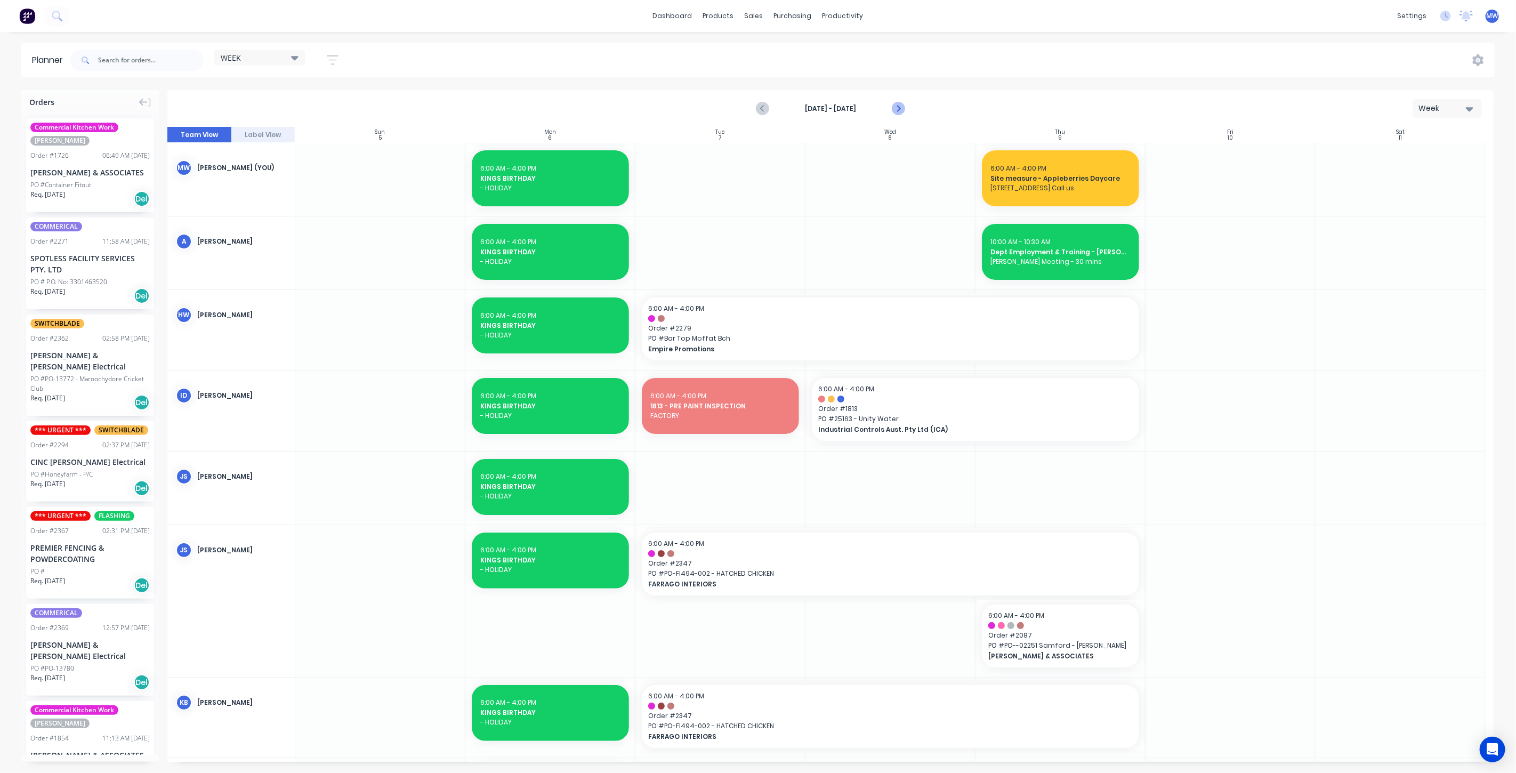
click at [900, 109] on icon "Next page" at bounding box center [897, 108] width 13 height 13
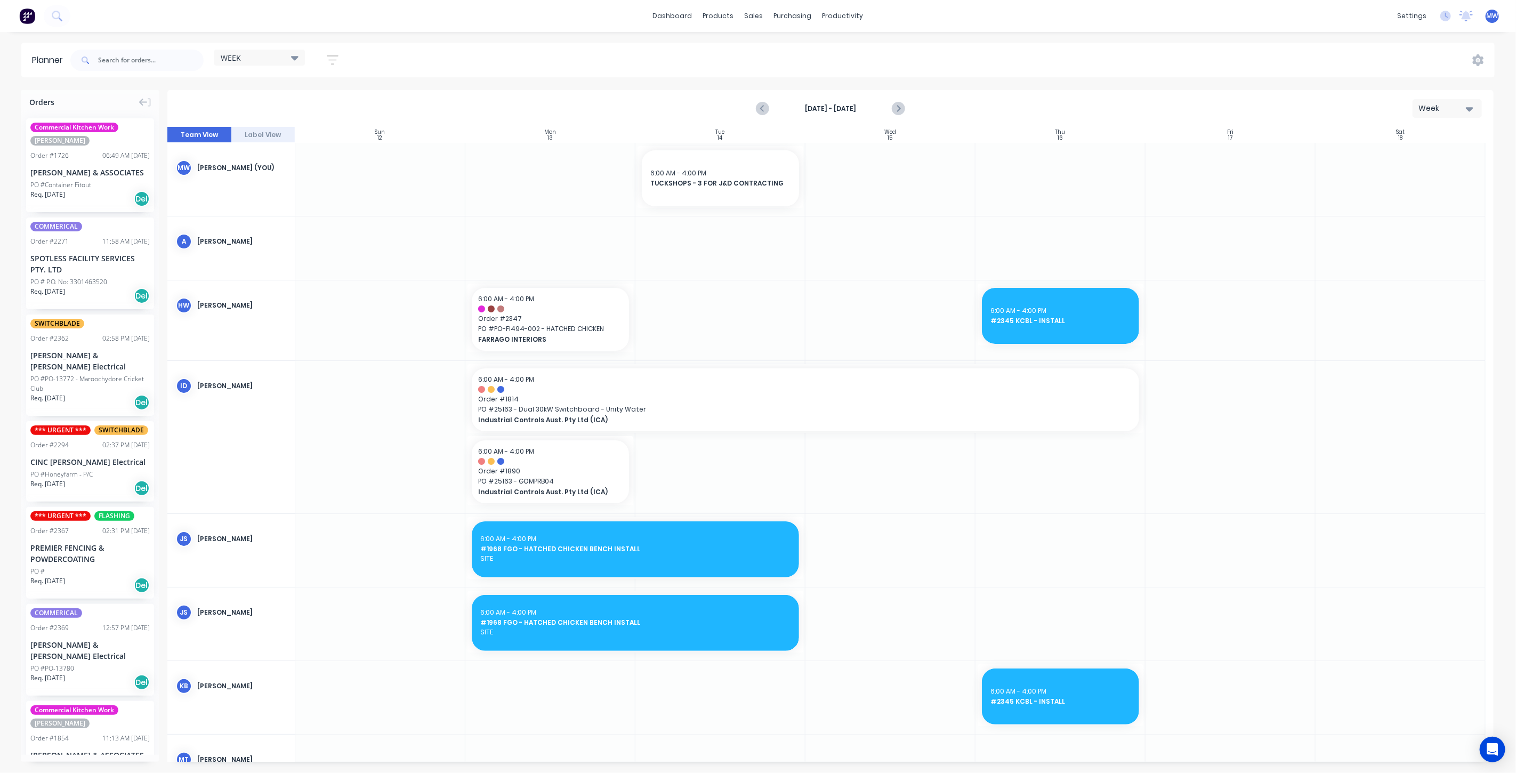
click at [519, 511] on div at bounding box center [550, 437] width 170 height 152
click at [518, 511] on div at bounding box center [550, 437] width 170 height 152
click at [517, 508] on div at bounding box center [550, 437] width 170 height 152
click at [517, 507] on div at bounding box center [550, 437] width 170 height 152
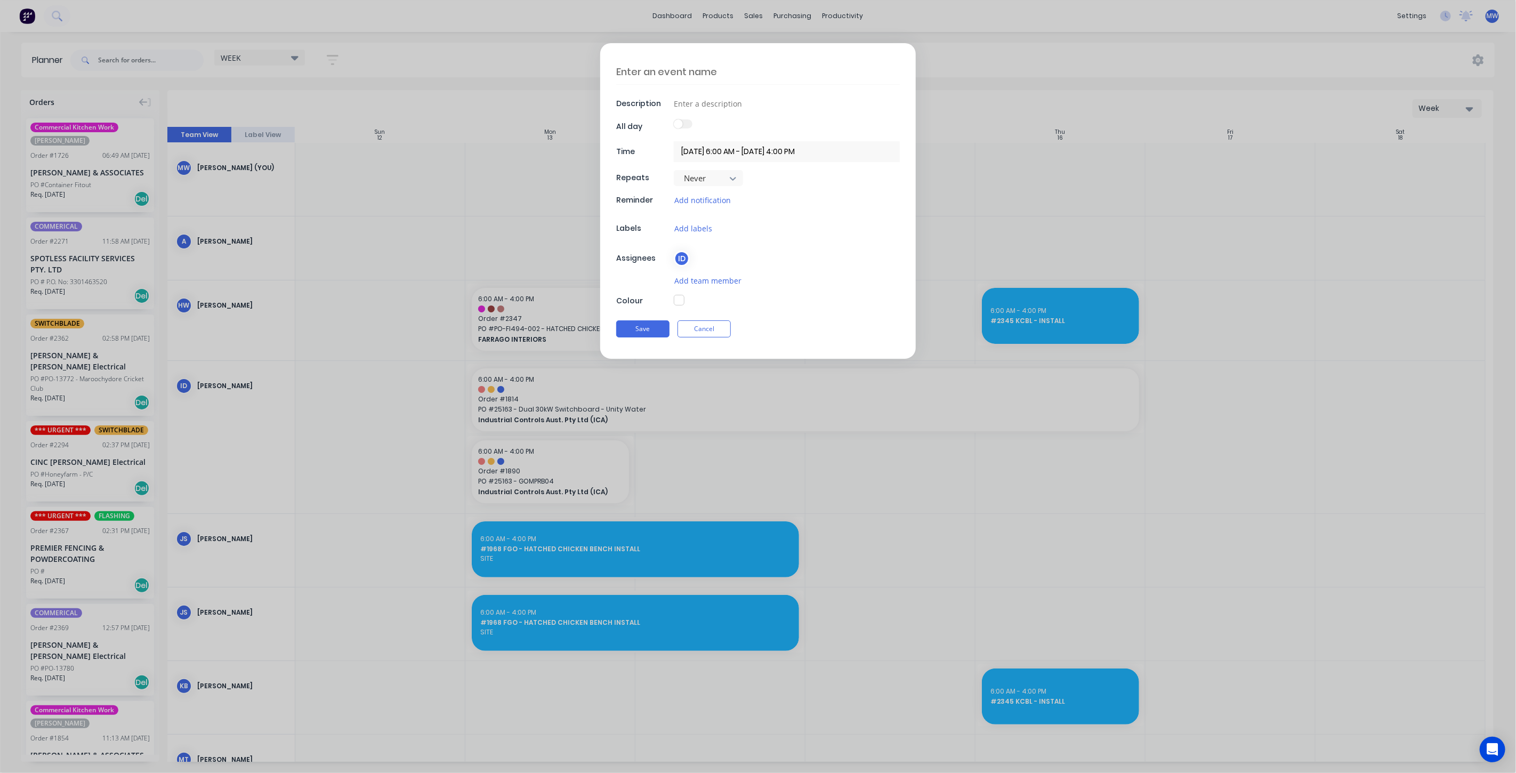
click at [715, 75] on textarea at bounding box center [758, 71] width 284 height 25
type textarea "x"
type textarea "J"
type textarea "x"
type textarea "Ja"
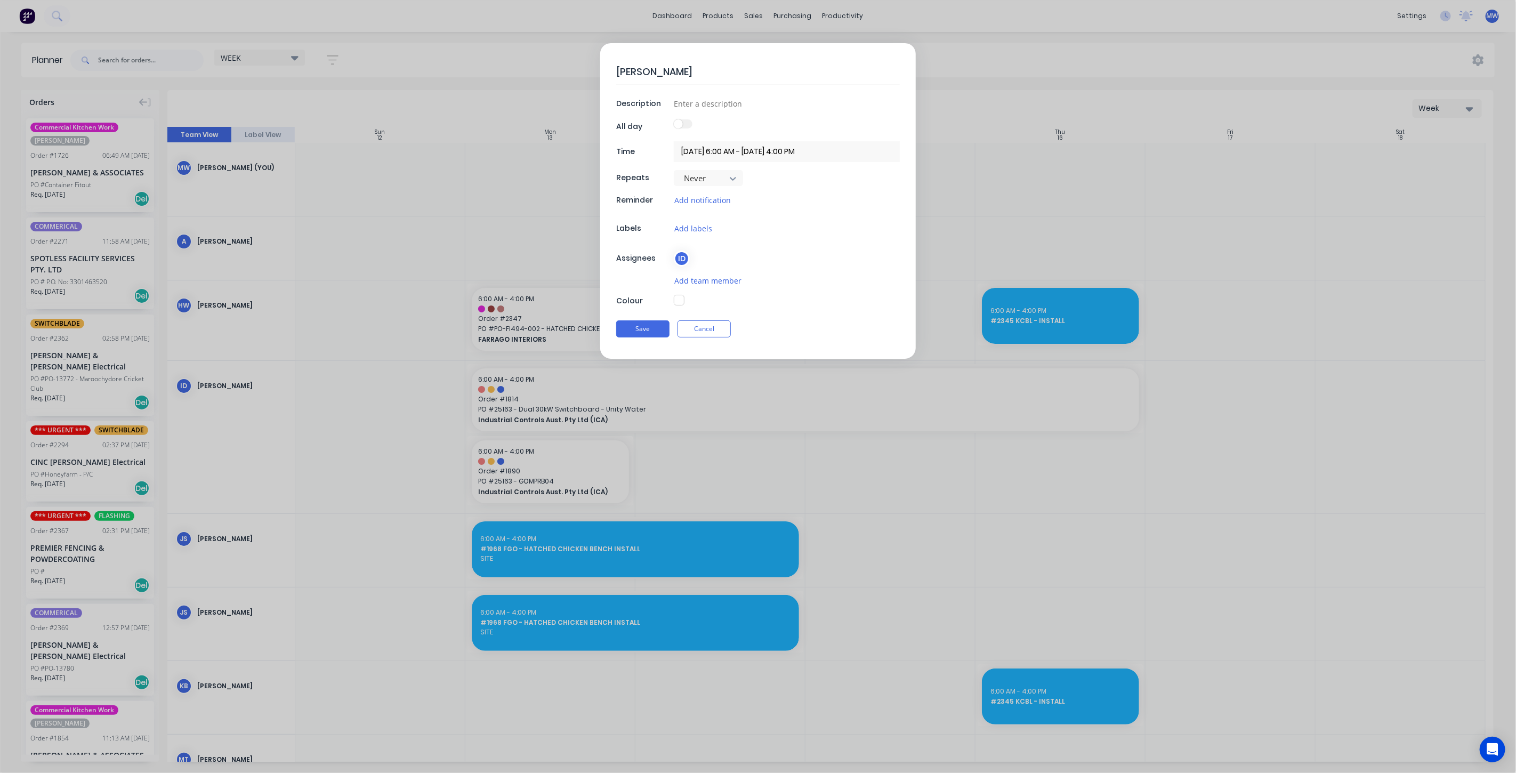
type textarea "x"
type textarea "Jam"
type textarea "x"
type textarea "Jame"
type textarea "x"
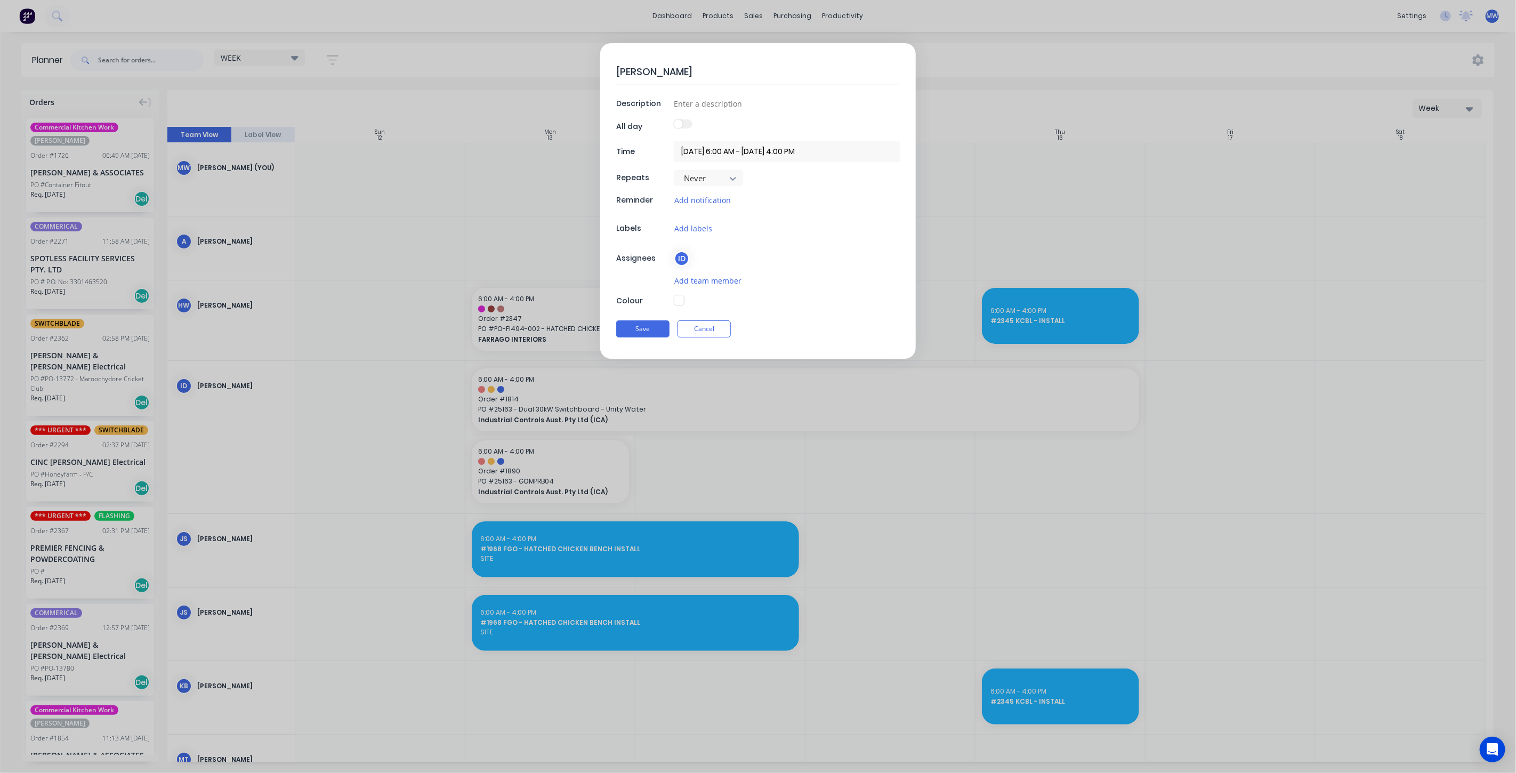
type textarea "James"
type textarea "x"
type textarea "James -"
type textarea "x"
type textarea "James -"
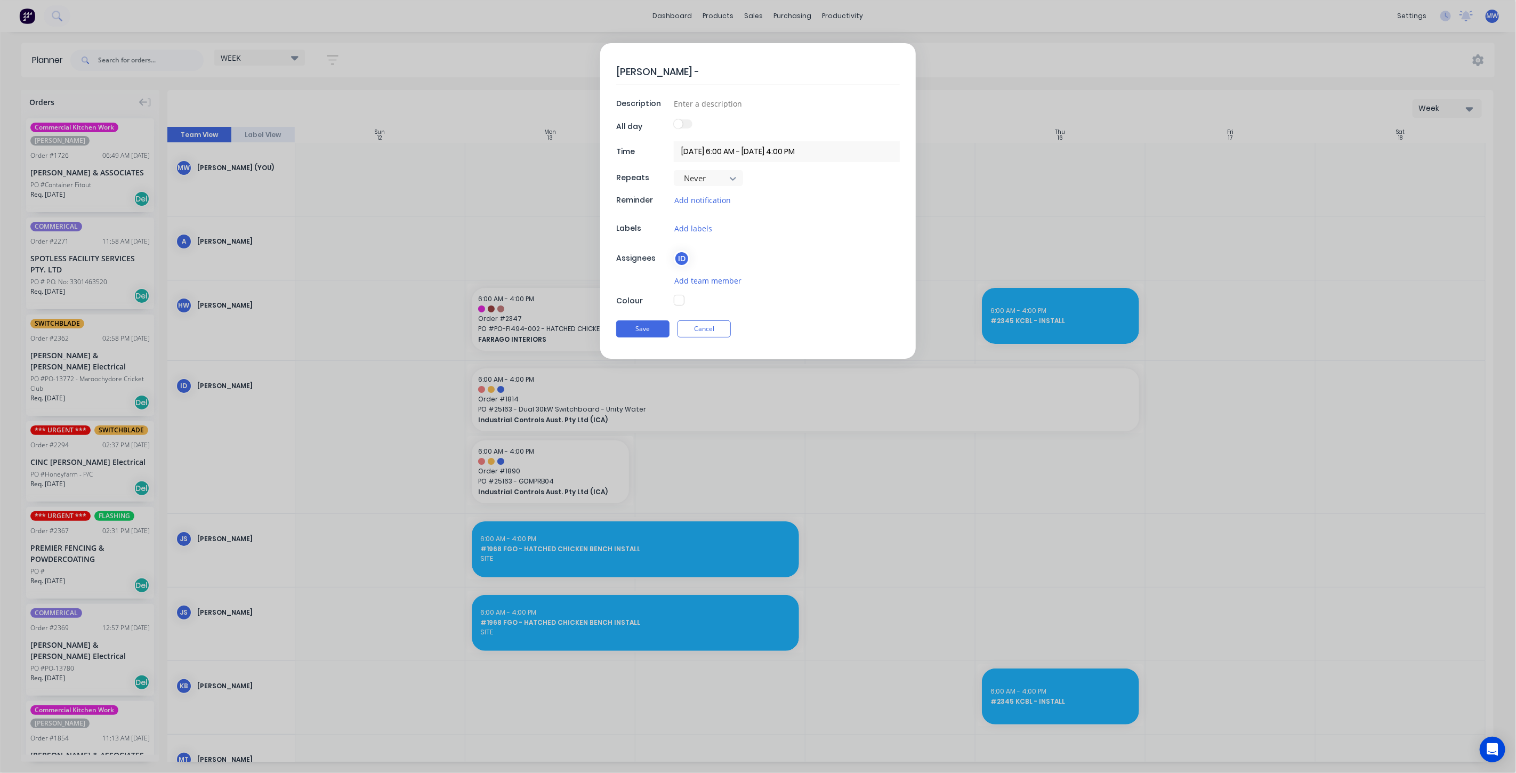
type textarea "x"
type textarea "James - T"
type textarea "x"
type textarea "James - Tr"
type textarea "x"
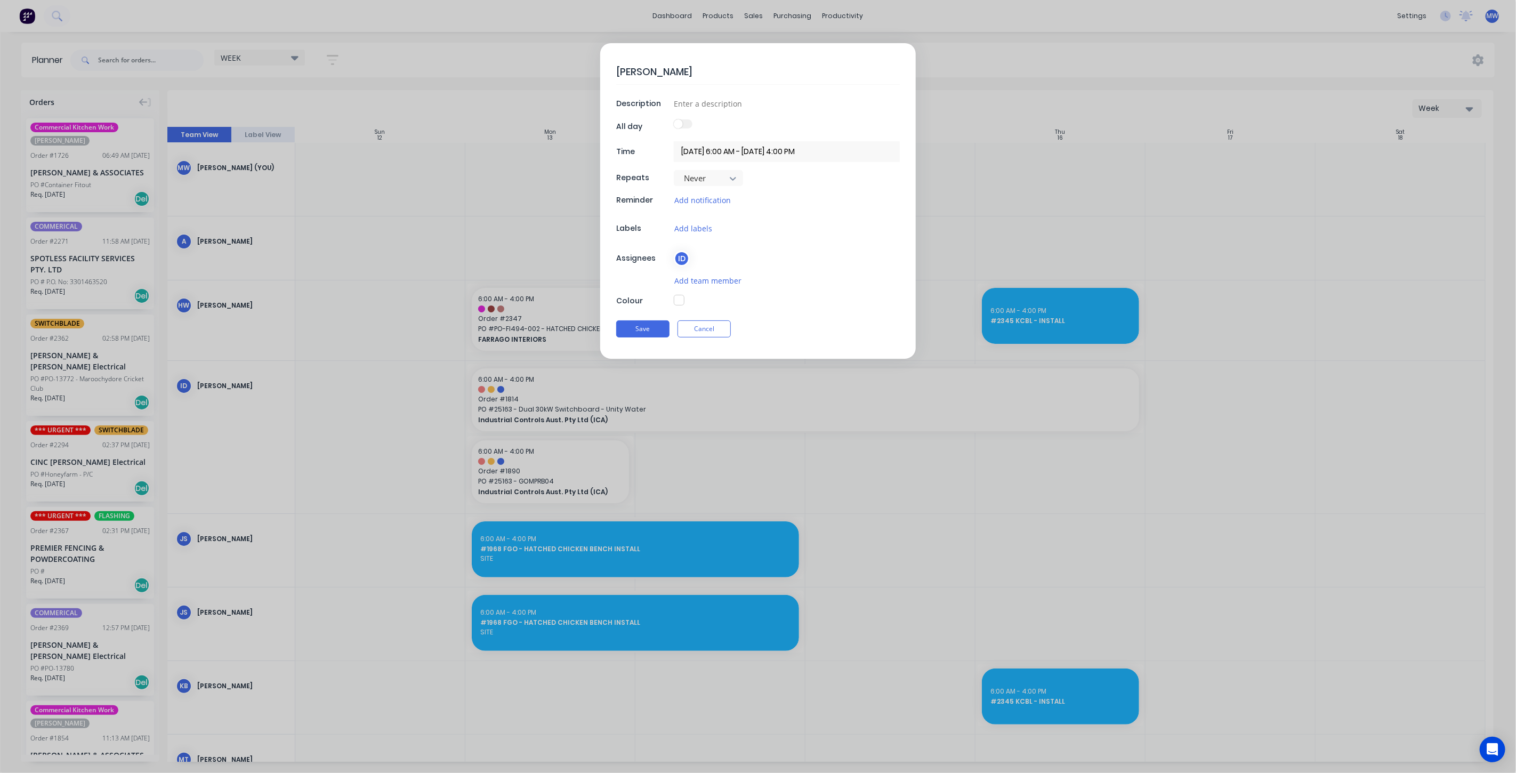
type textarea "James - T"
type textarea "x"
type textarea "James - Tu"
type textarea "x"
type textarea "James - Tur"
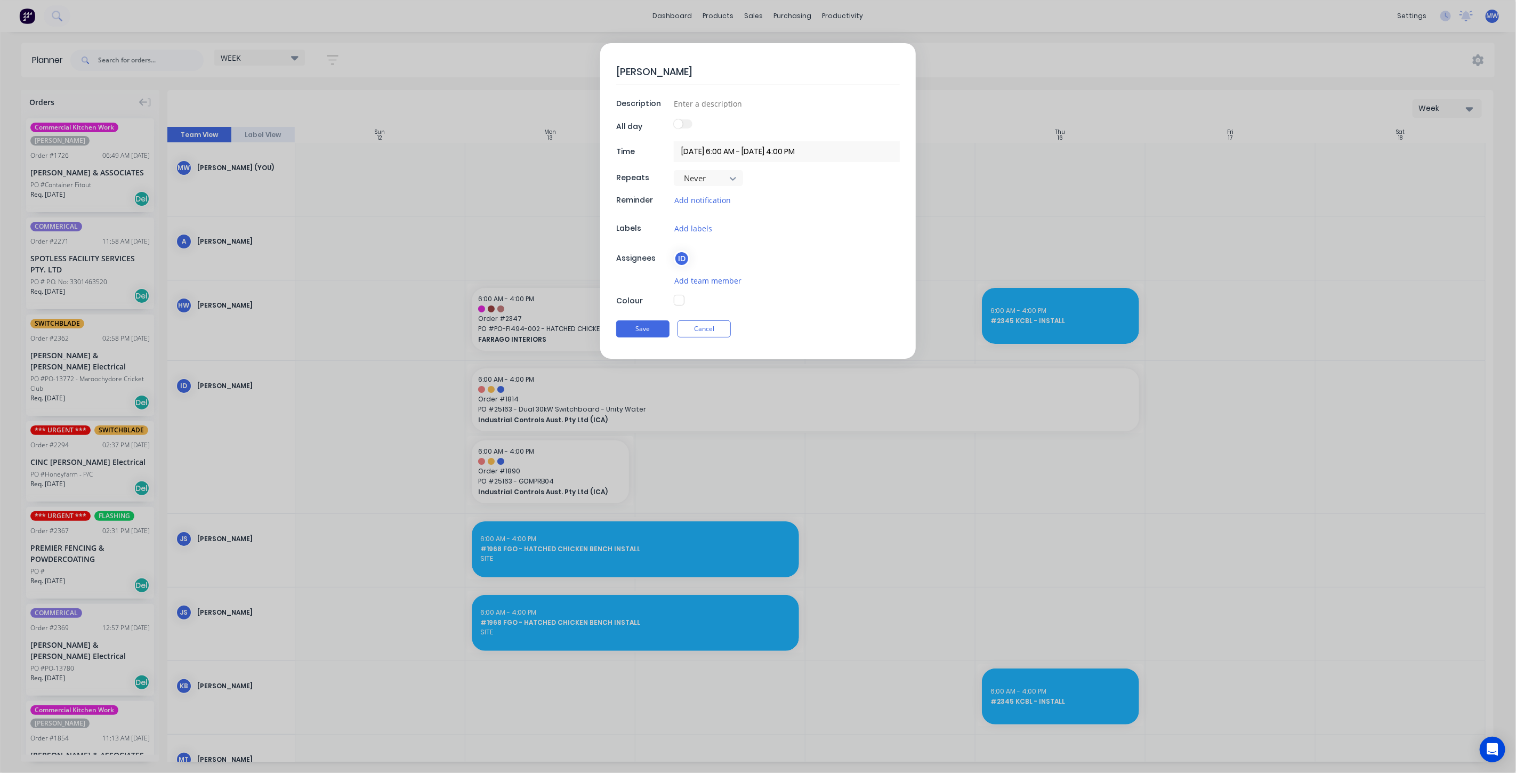
type textarea "x"
type textarea "James - Turr"
type textarea "x"
type textarea "James - Turre"
type textarea "x"
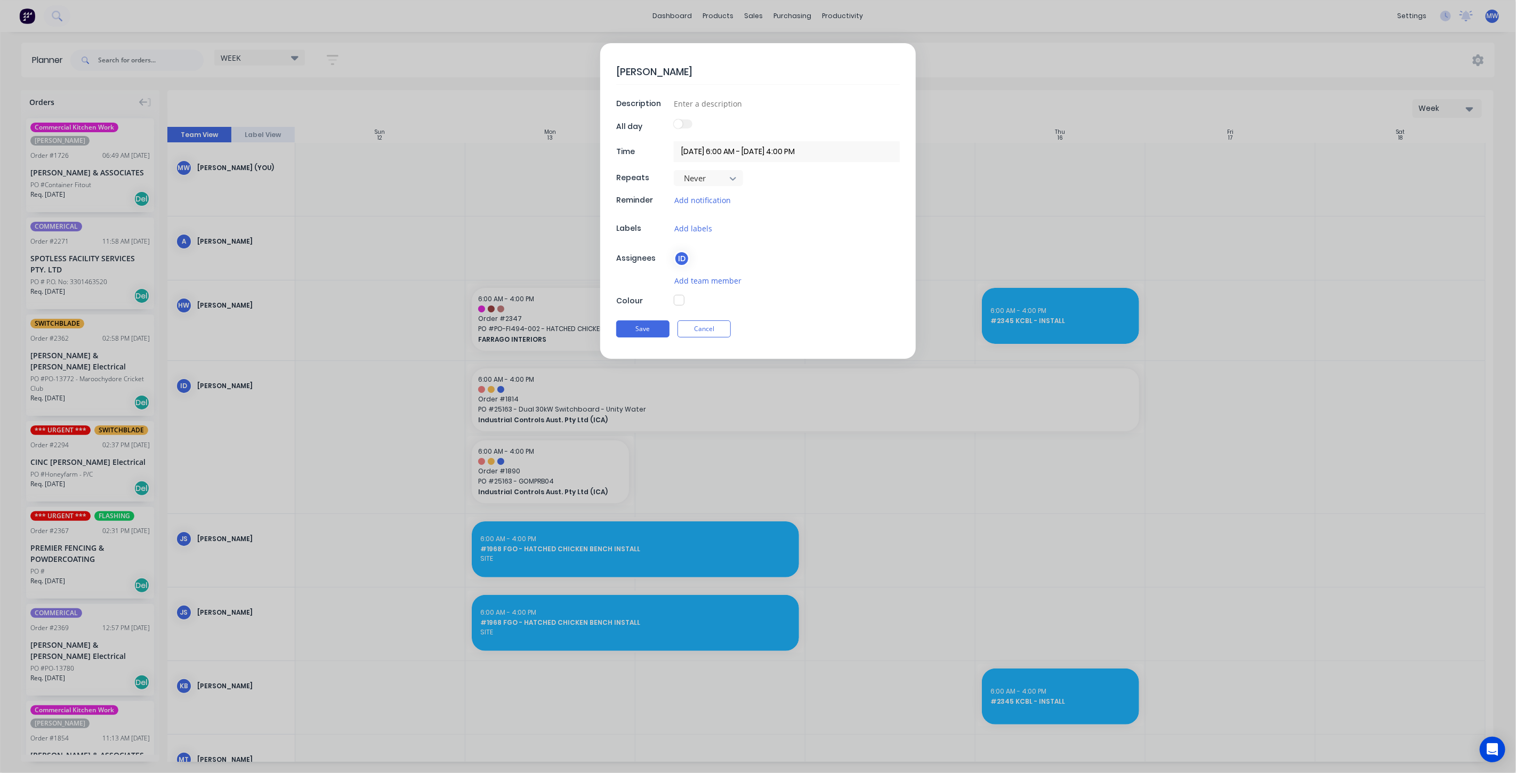
type textarea "James - Turret"
type textarea "x"
type textarea "James - Turret"
type textarea "x"
type textarea "James - Turret S"
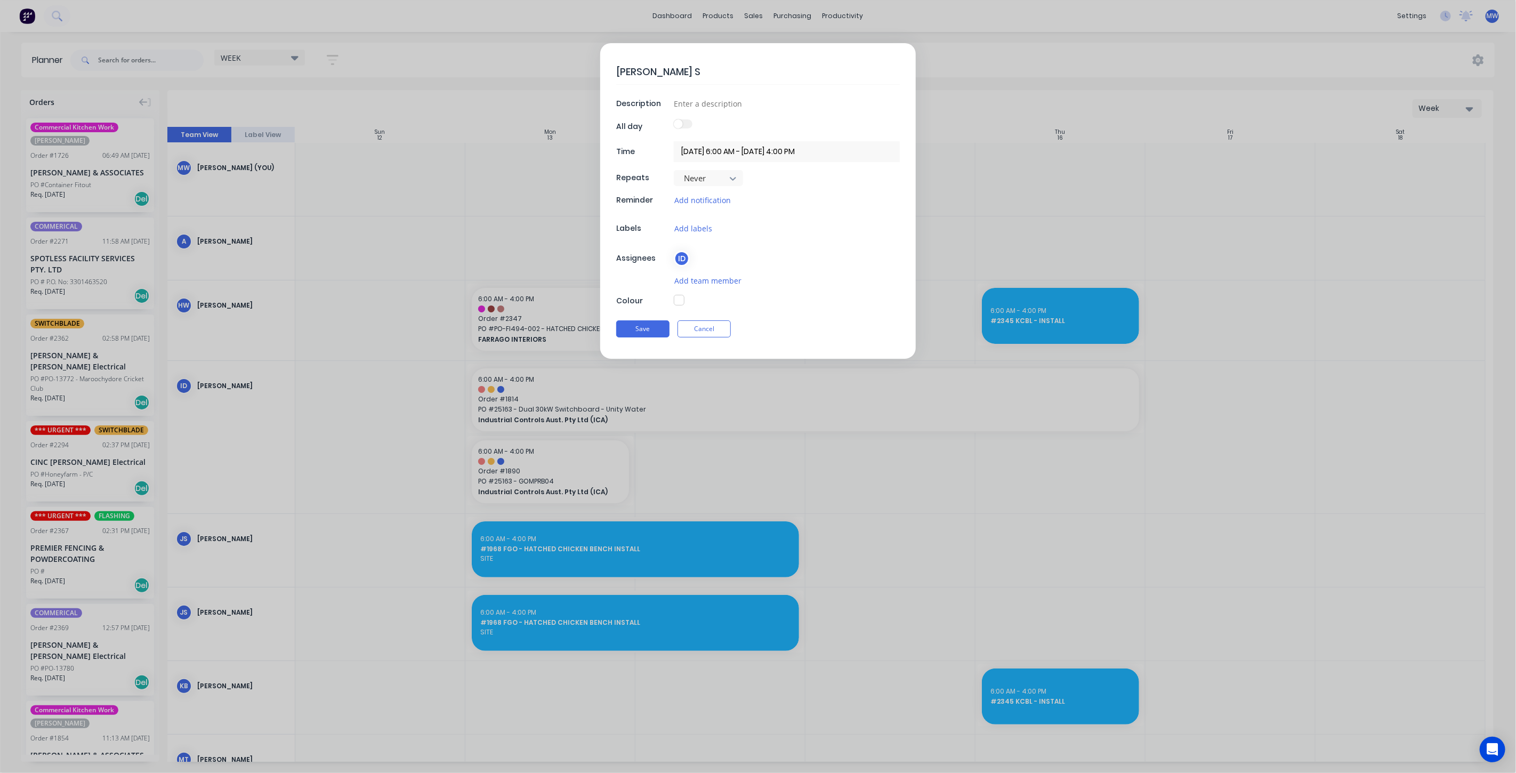
type textarea "x"
type textarea "James - Turret So"
type textarea "x"
type textarea "James - Turret Sof"
type textarea "x"
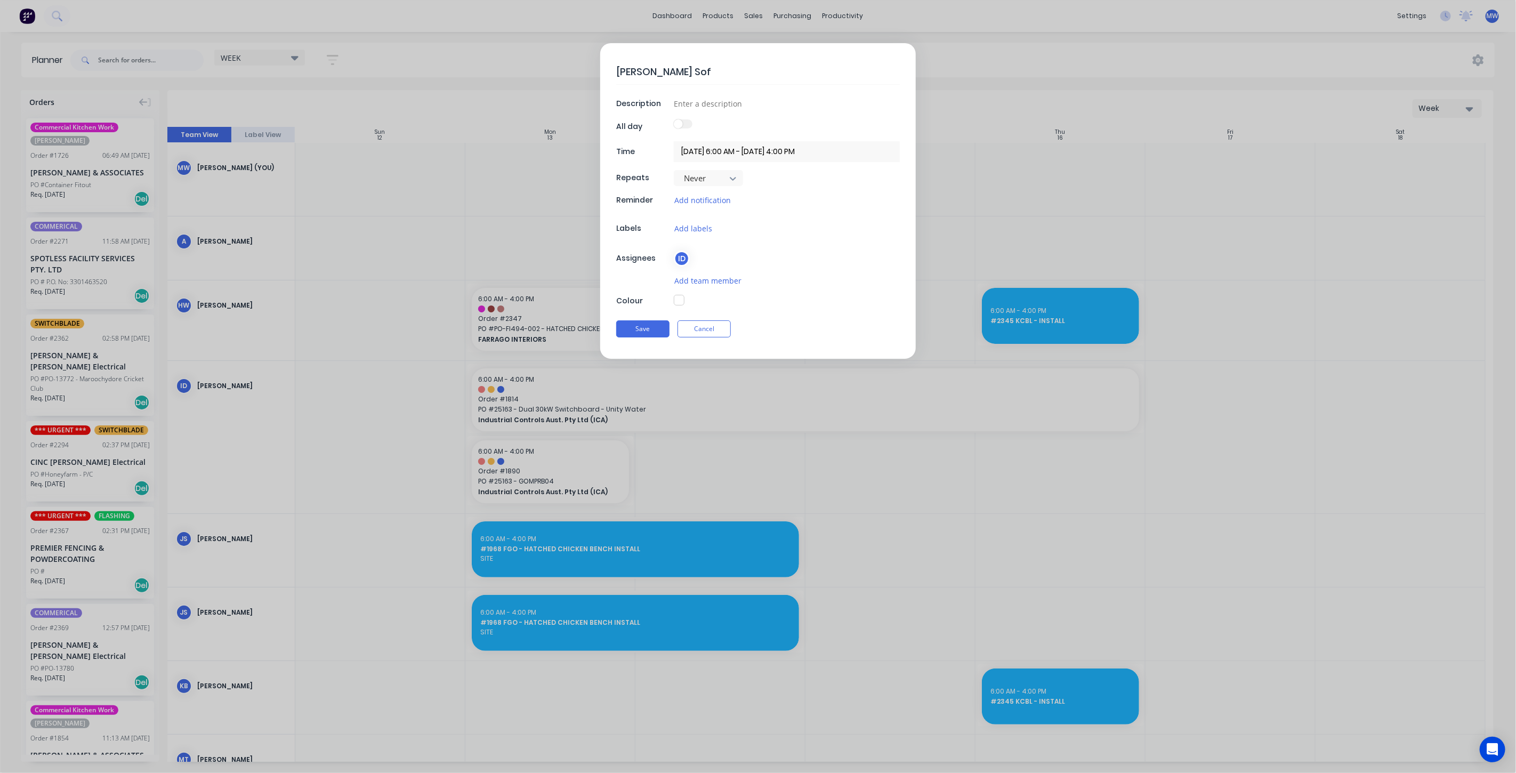
type textarea "James - Turret Sofw"
type textarea "x"
type textarea "James - Turret Sofwa"
type textarea "x"
type textarea "James - Turret Sofwar"
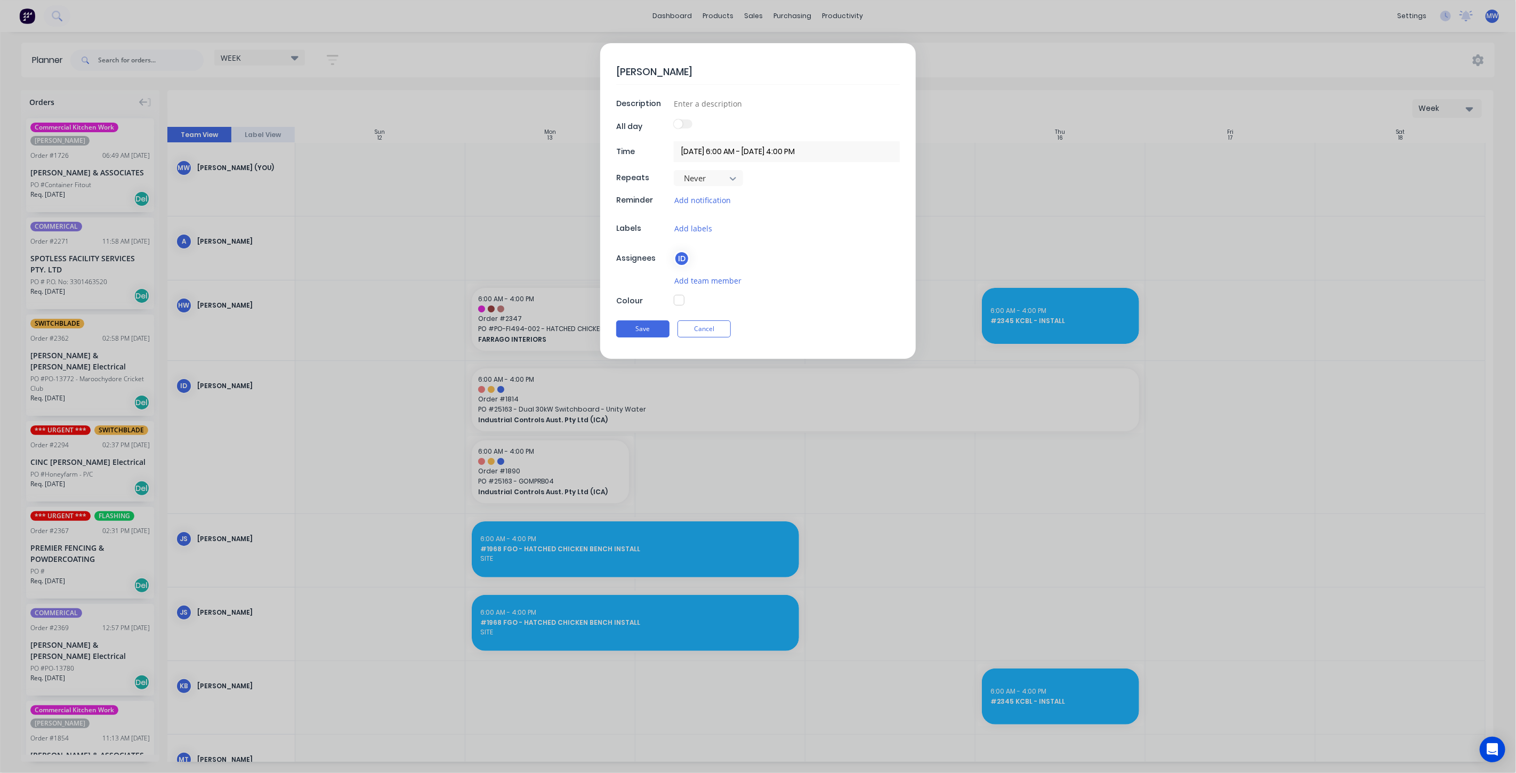
type textarea "x"
type textarea "James - Turret Sofware"
type textarea "x"
click at [667, 325] on button "Save" at bounding box center [642, 328] width 53 height 17
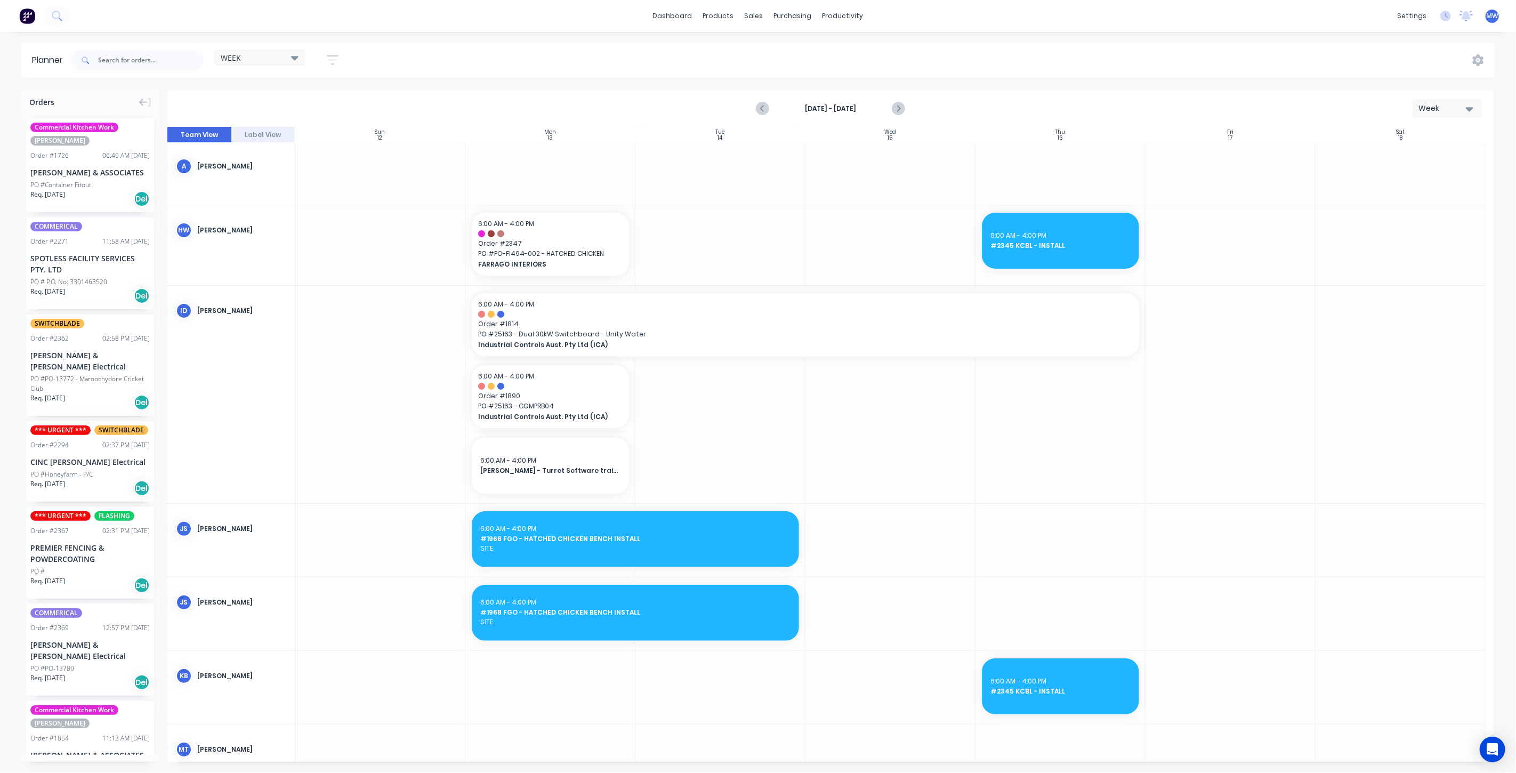
scroll to position [118, 0]
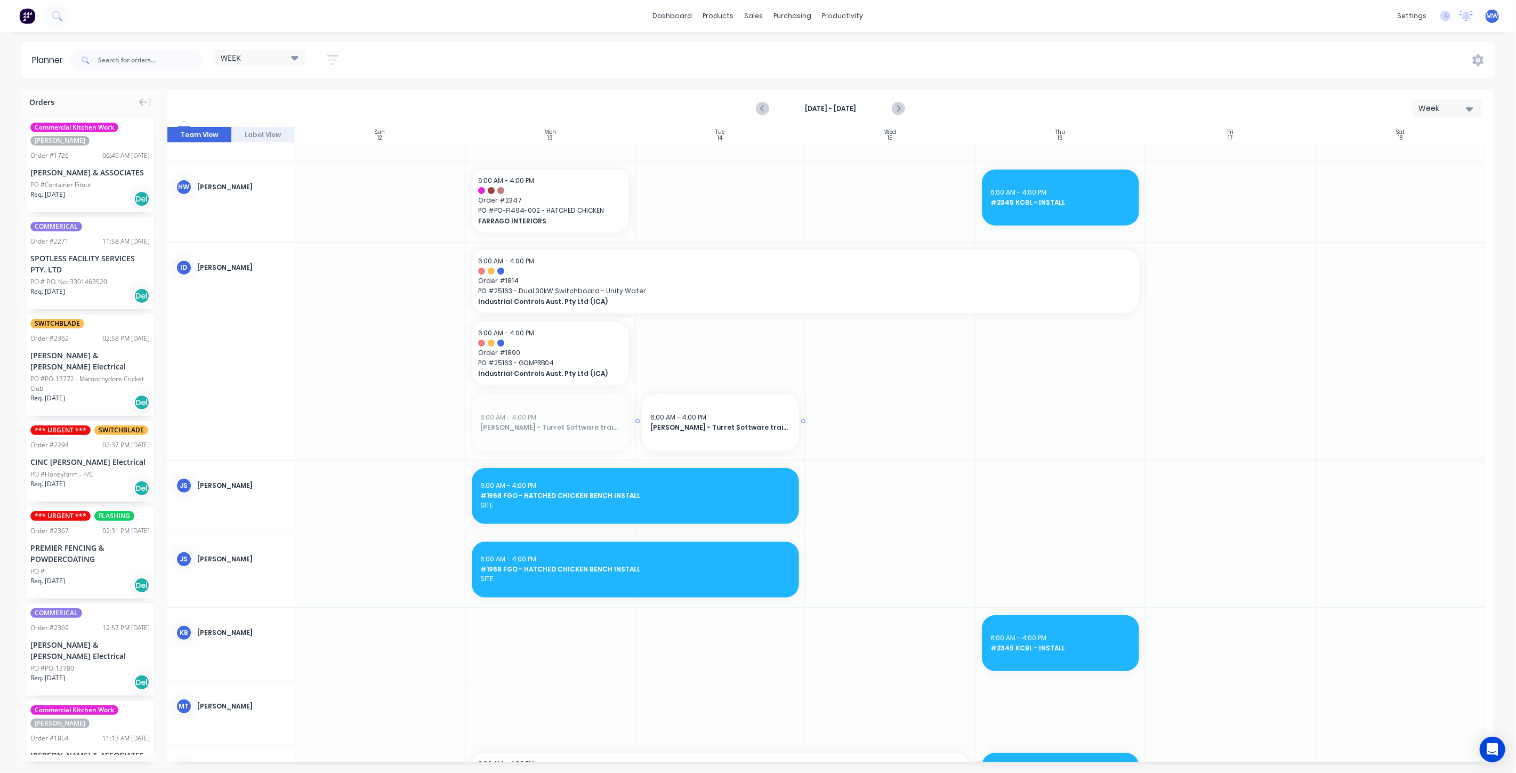
drag, startPoint x: 596, startPoint y: 429, endPoint x: 724, endPoint y: 401, distance: 131.4
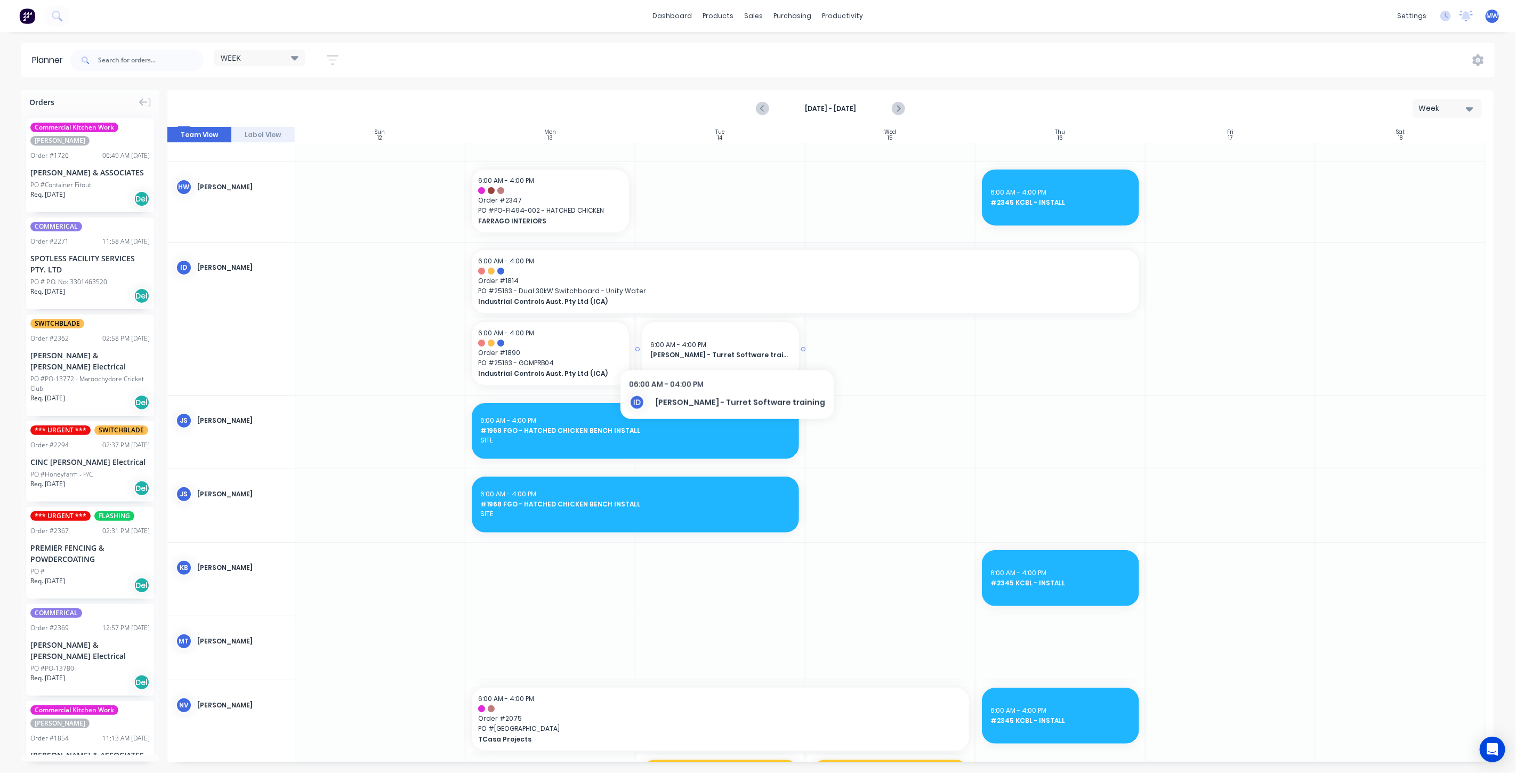
click at [704, 349] on div "6:00 AM - 4:00 PM" at bounding box center [720, 345] width 140 height 10
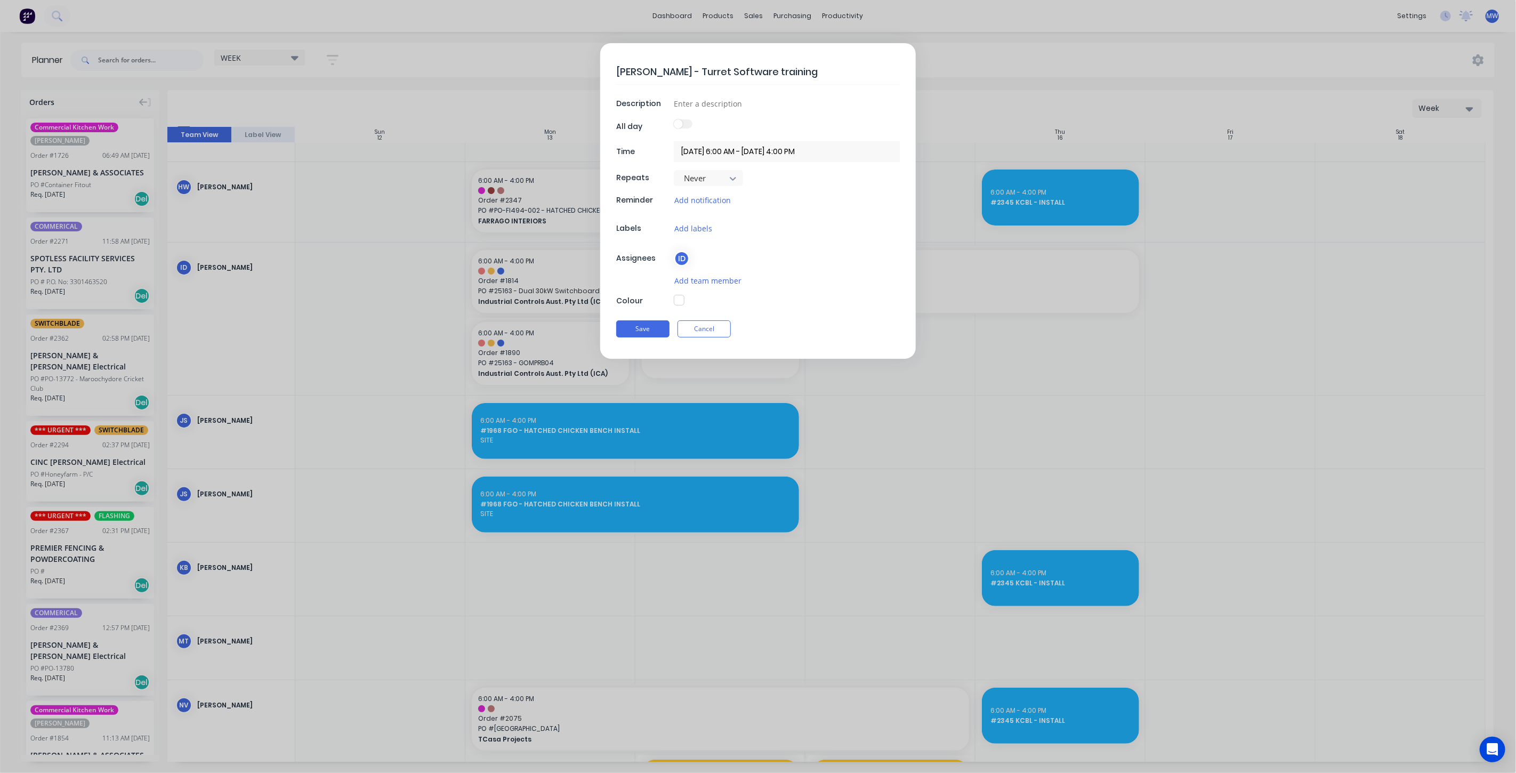
click at [776, 72] on textarea "[PERSON_NAME] - Turret Software training" at bounding box center [758, 71] width 284 height 25
click at [757, 98] on input at bounding box center [787, 103] width 226 height 16
click at [653, 324] on button "Save" at bounding box center [642, 328] width 53 height 17
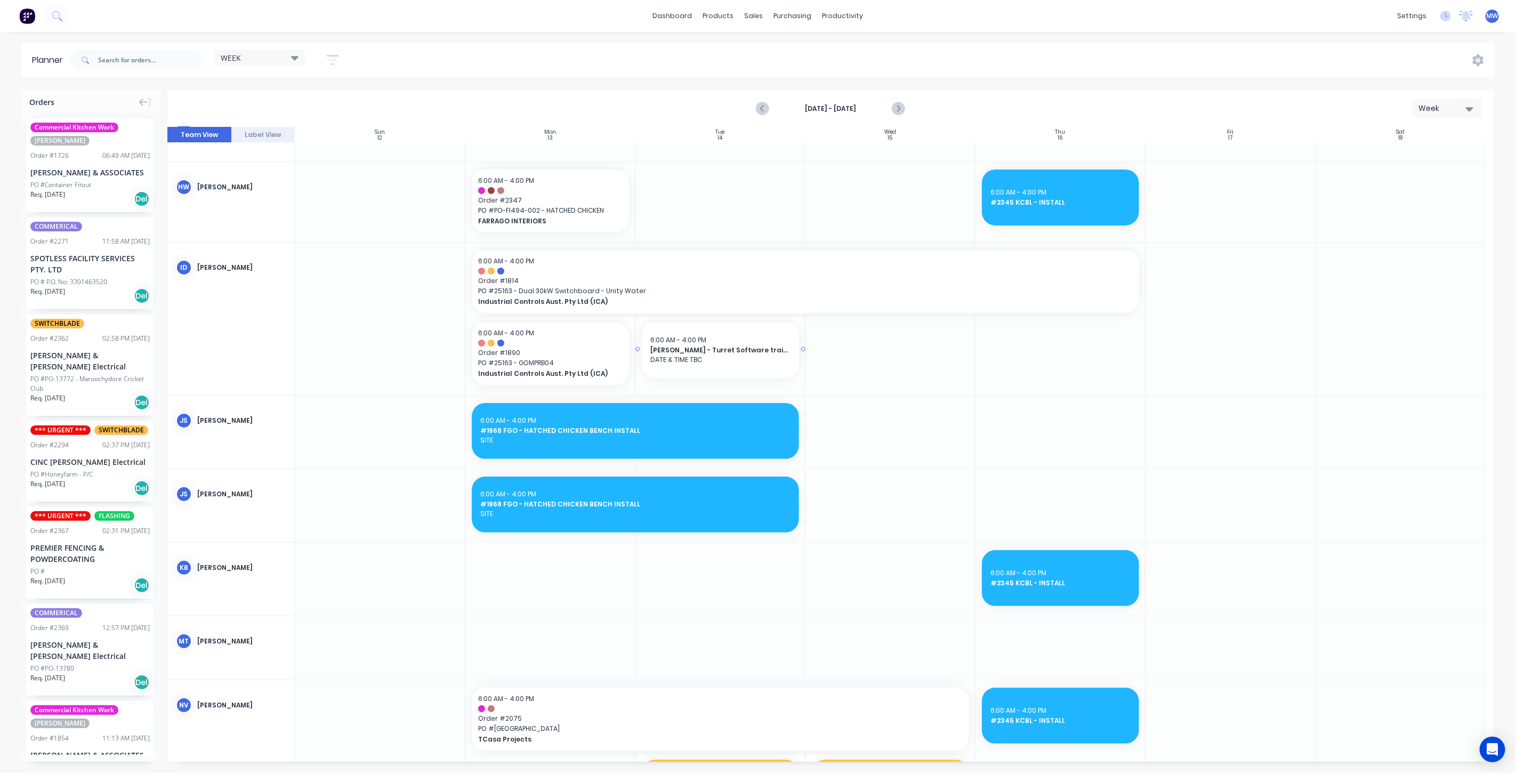
click at [703, 346] on span "[PERSON_NAME] - Turret Software training" at bounding box center [720, 350] width 140 height 10
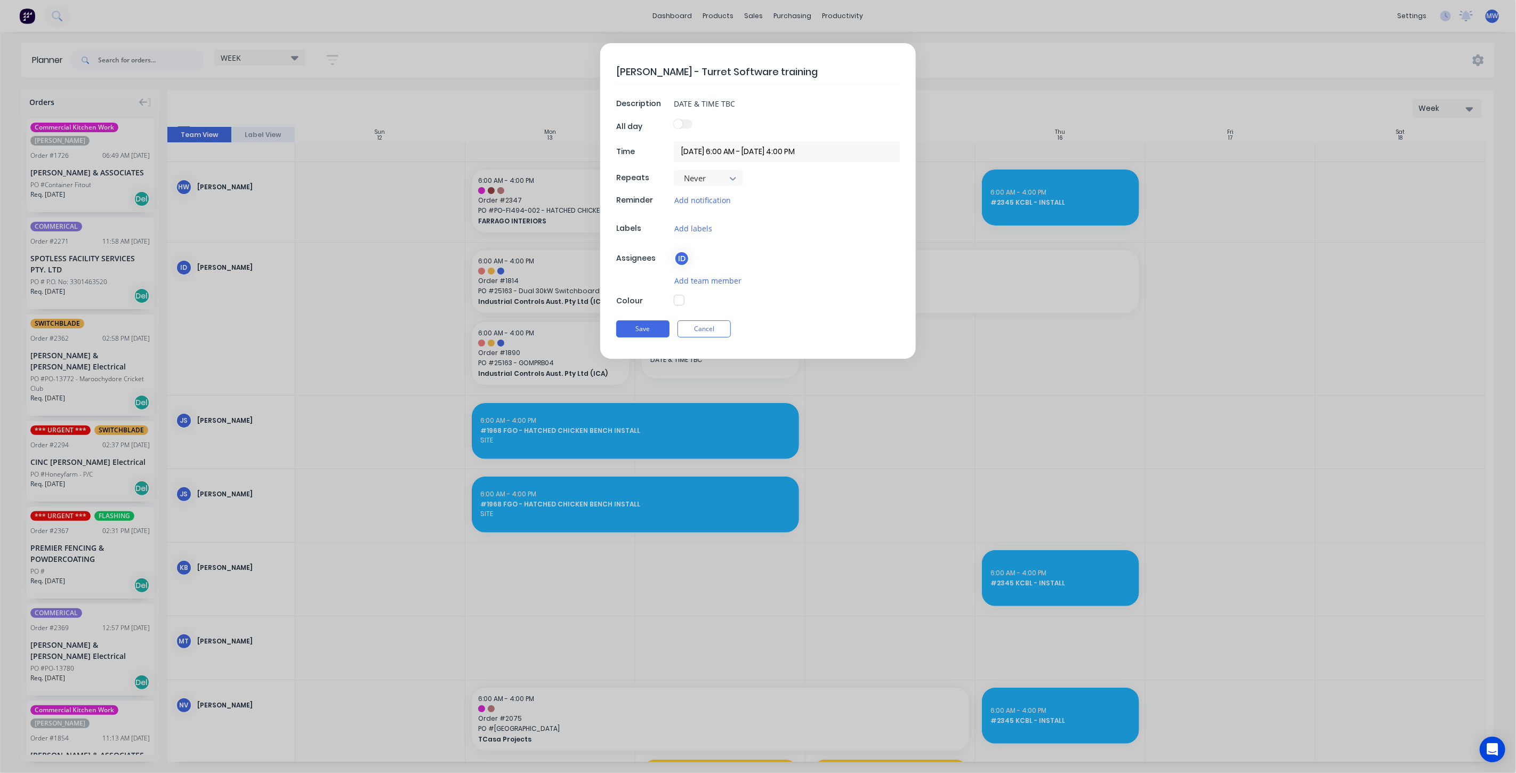
click at [681, 297] on button "button" at bounding box center [679, 300] width 11 height 11
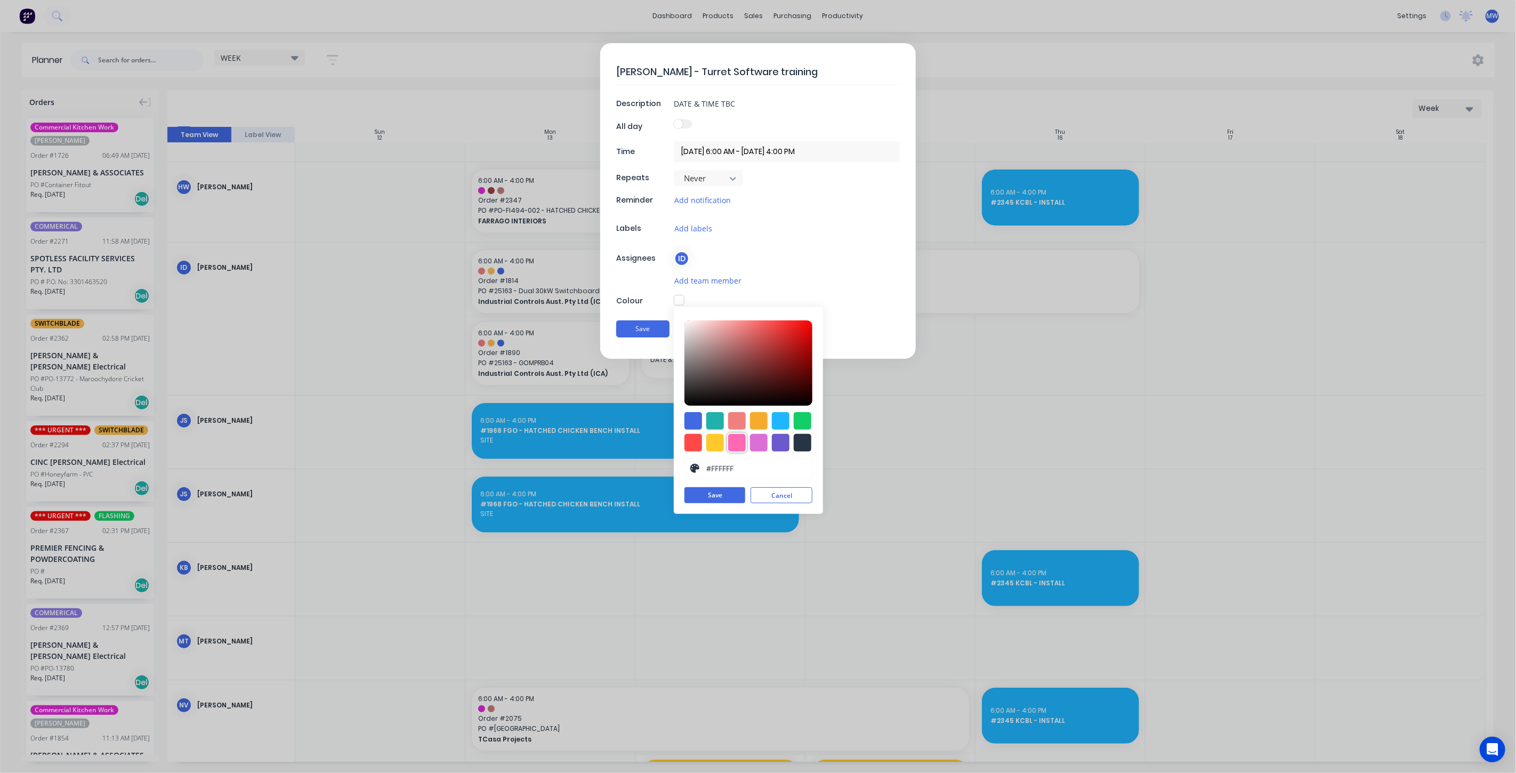
click at [739, 443] on div at bounding box center [737, 443] width 18 height 18
click at [731, 497] on button "Save" at bounding box center [714, 496] width 61 height 16
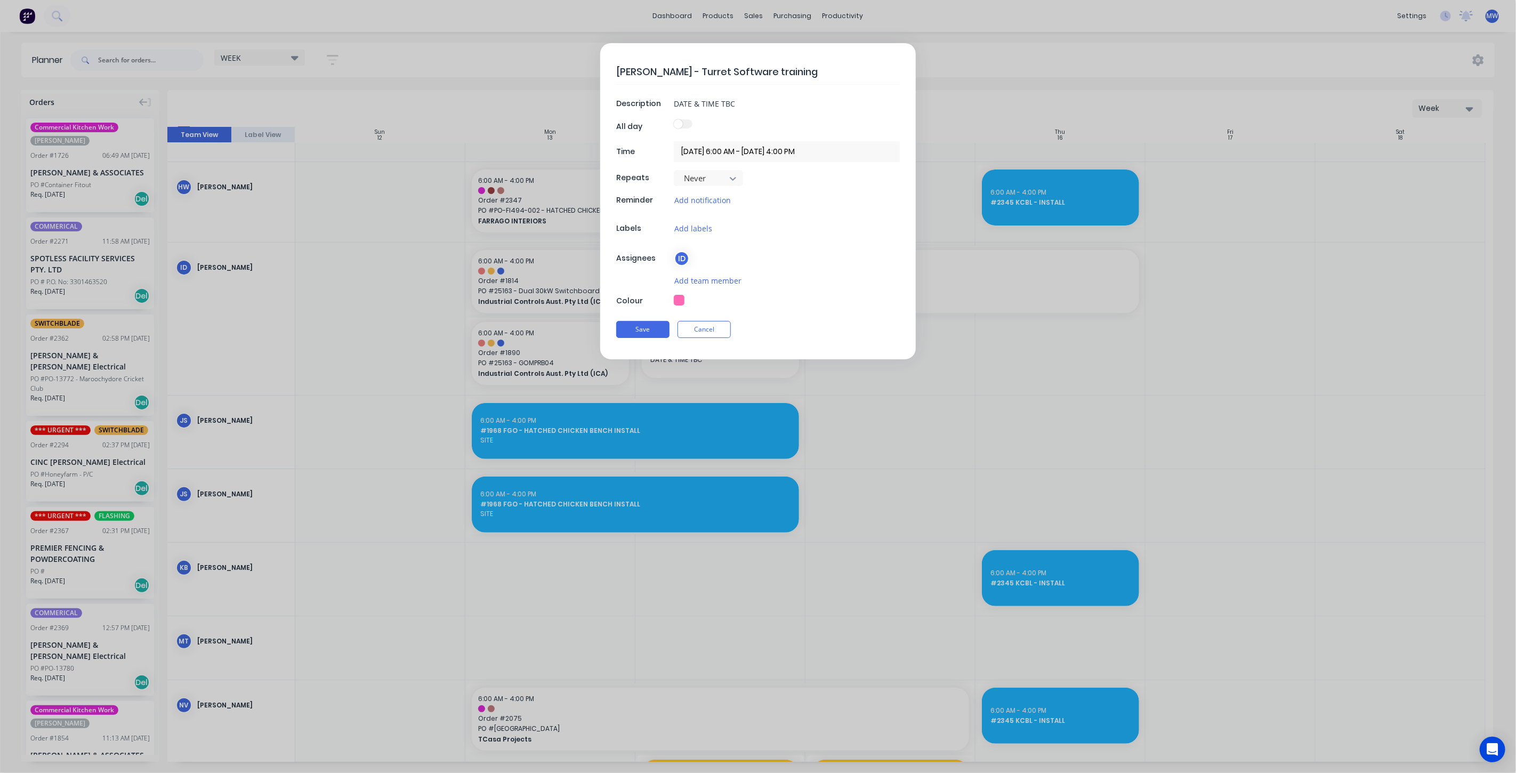
click at [649, 317] on div "Save Cancel" at bounding box center [758, 330] width 284 height 28
click at [649, 329] on button "Save" at bounding box center [642, 329] width 53 height 17
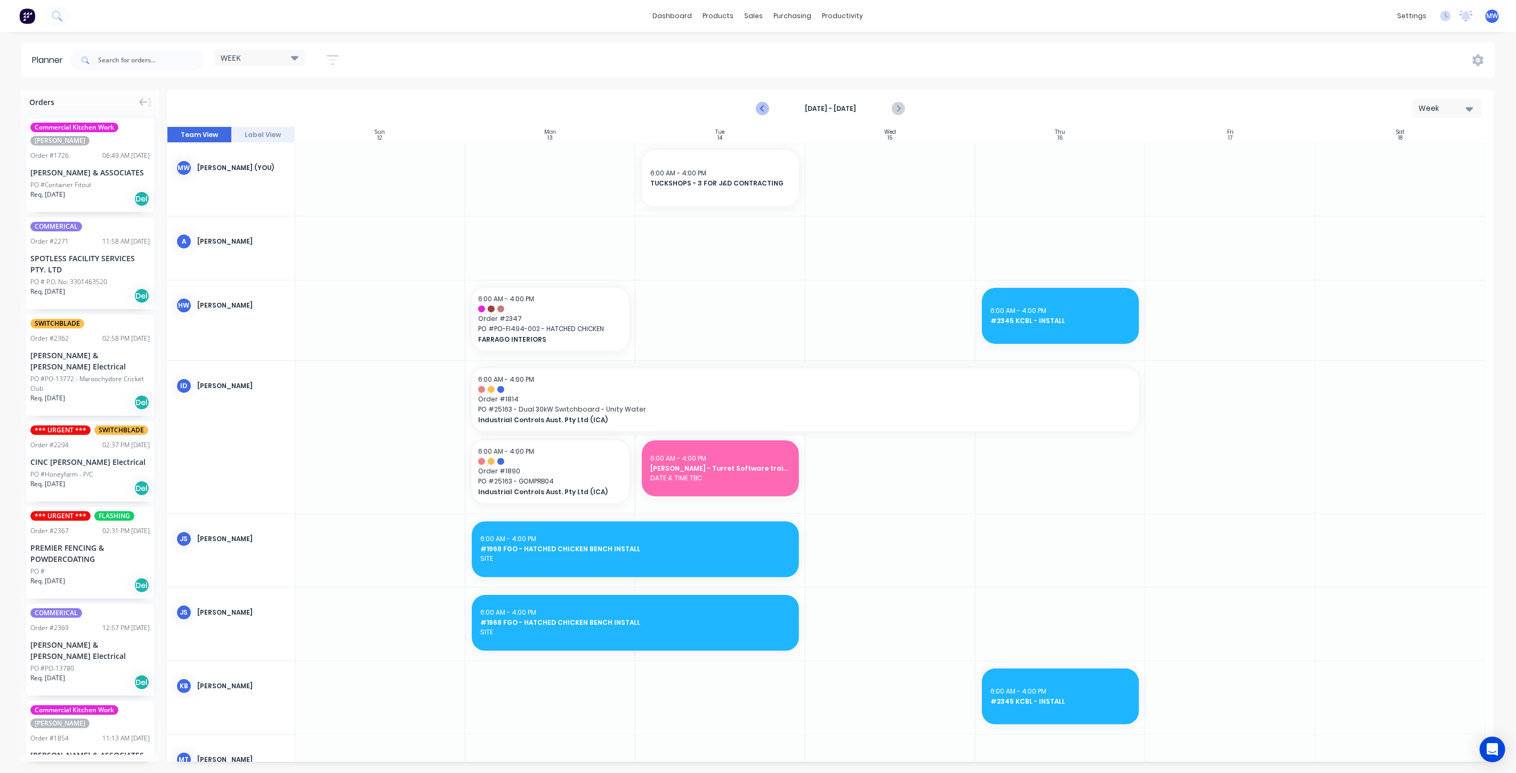
click at [765, 110] on icon "Previous page" at bounding box center [762, 108] width 13 height 13
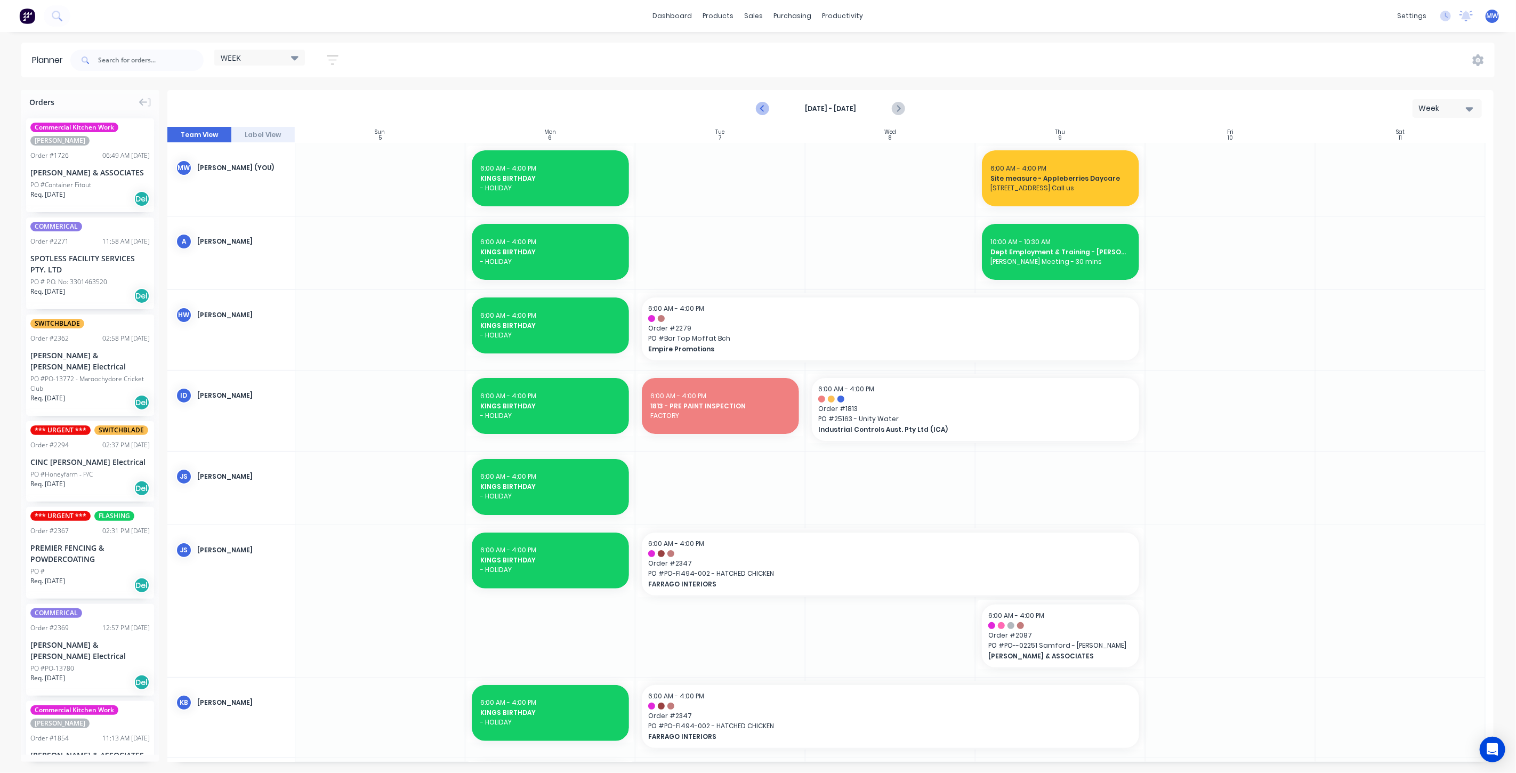
click at [765, 110] on icon "Previous page" at bounding box center [762, 108] width 13 height 13
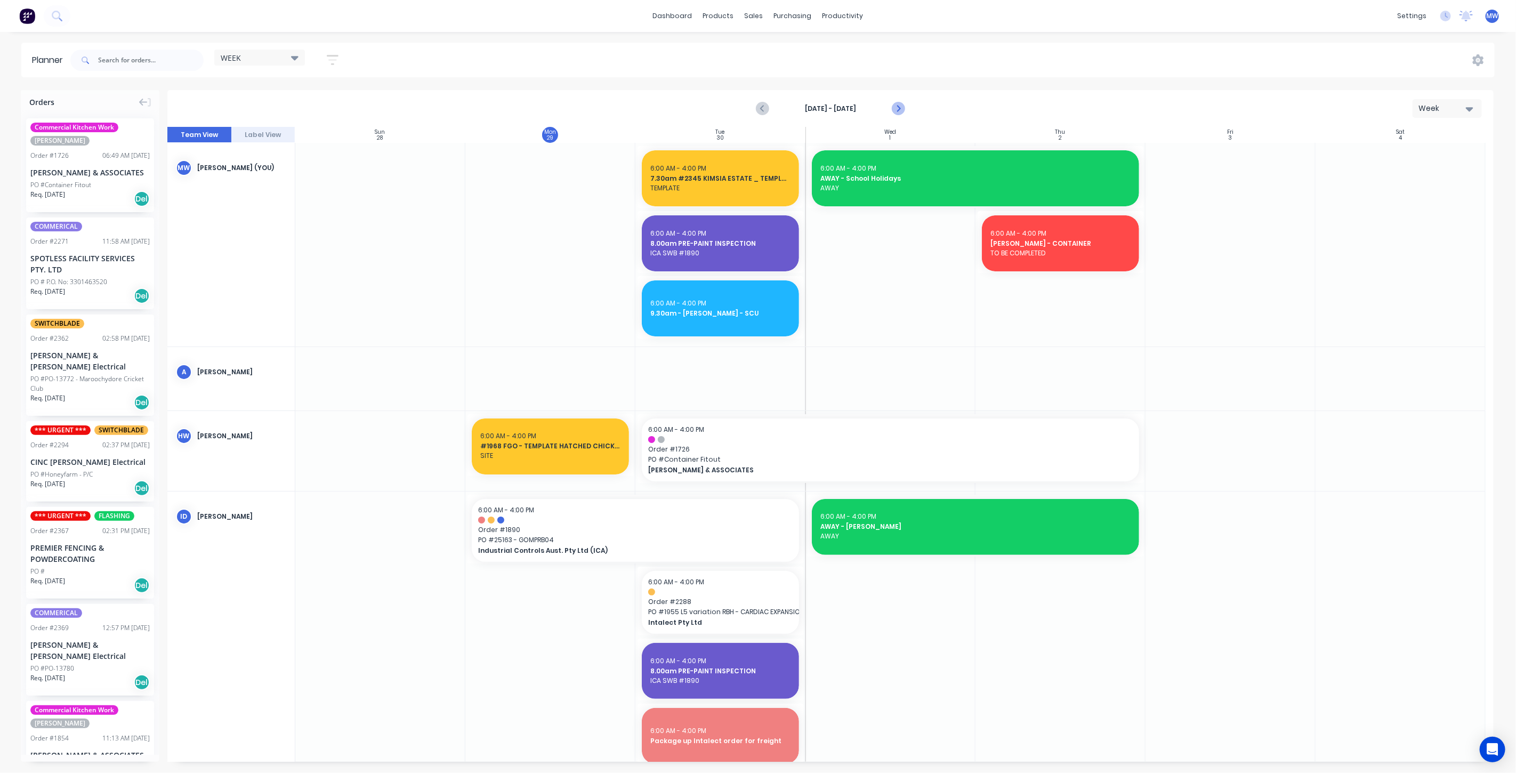
click at [898, 107] on icon "Next page" at bounding box center [897, 108] width 5 height 9
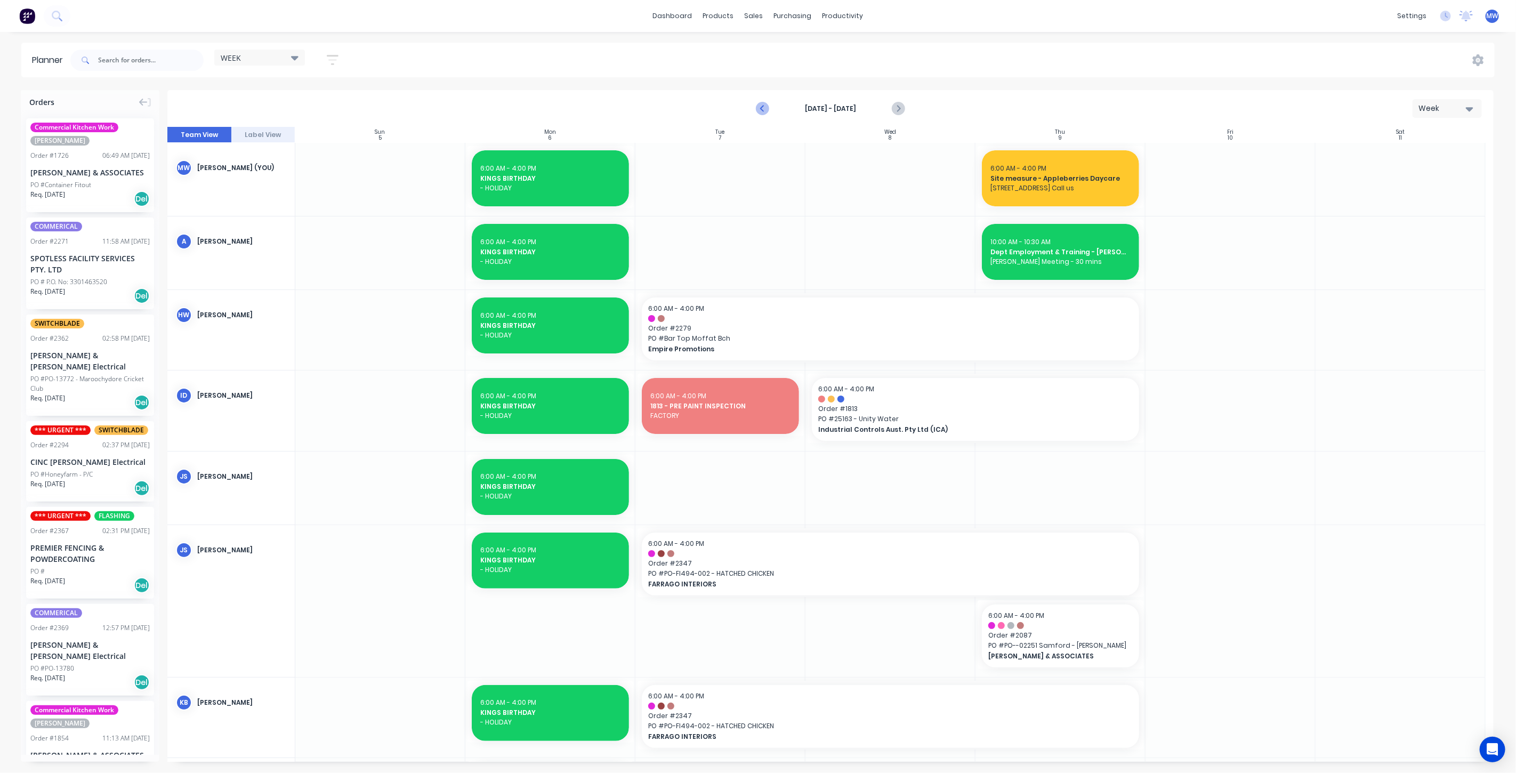
click at [762, 111] on icon "Previous page" at bounding box center [762, 108] width 13 height 13
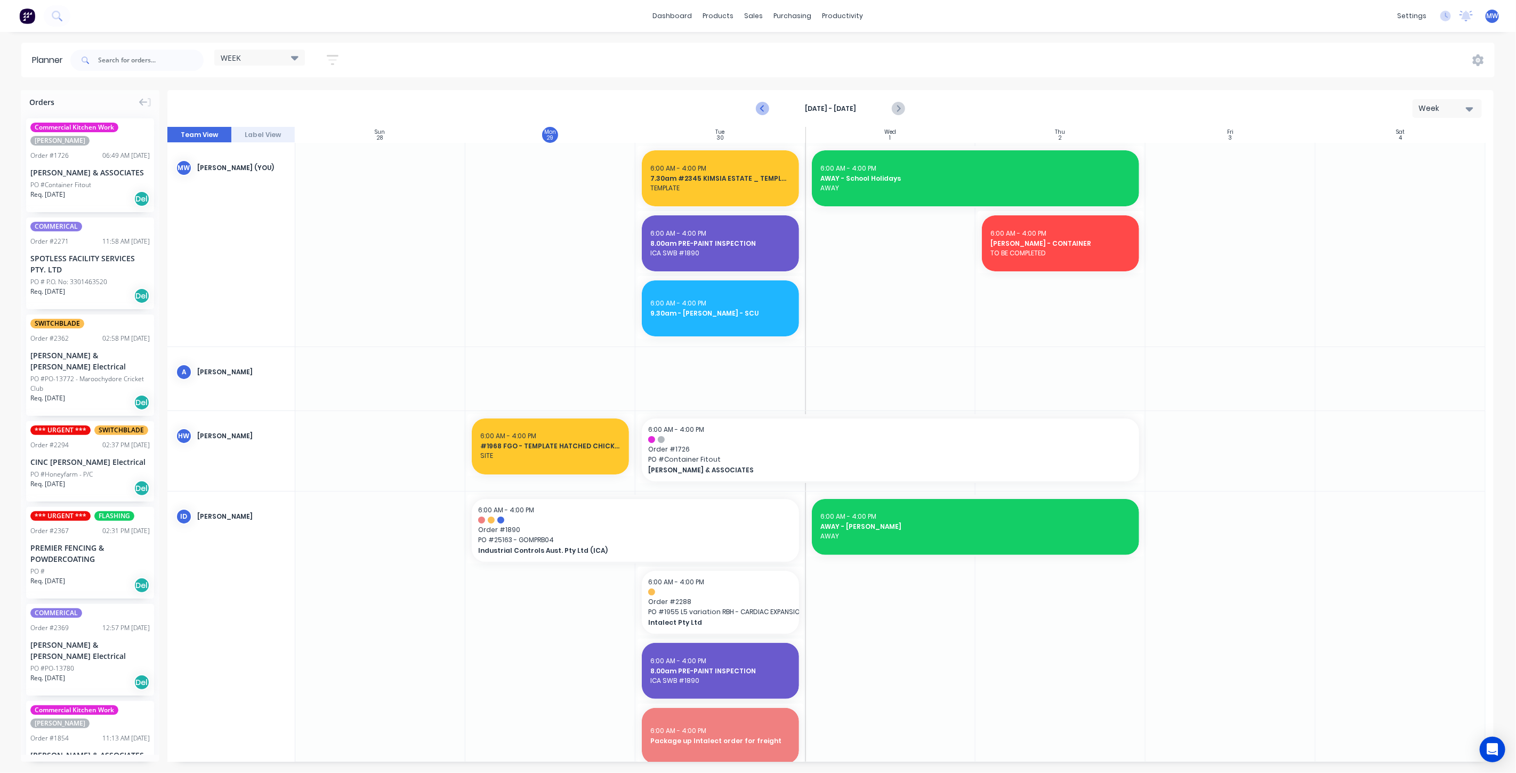
click at [762, 111] on icon "Previous page" at bounding box center [762, 108] width 13 height 13
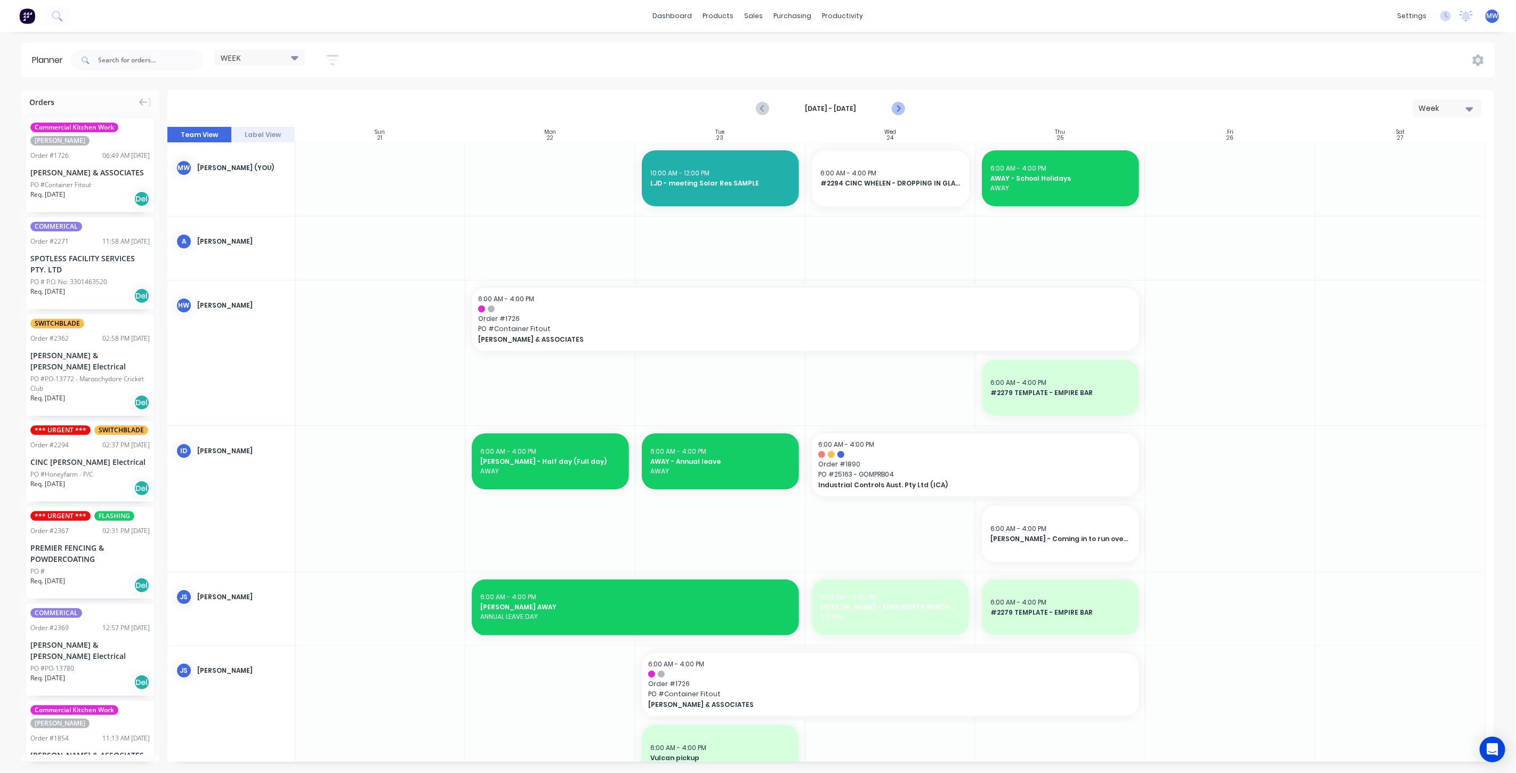
click at [900, 104] on icon "Next page" at bounding box center [897, 108] width 13 height 13
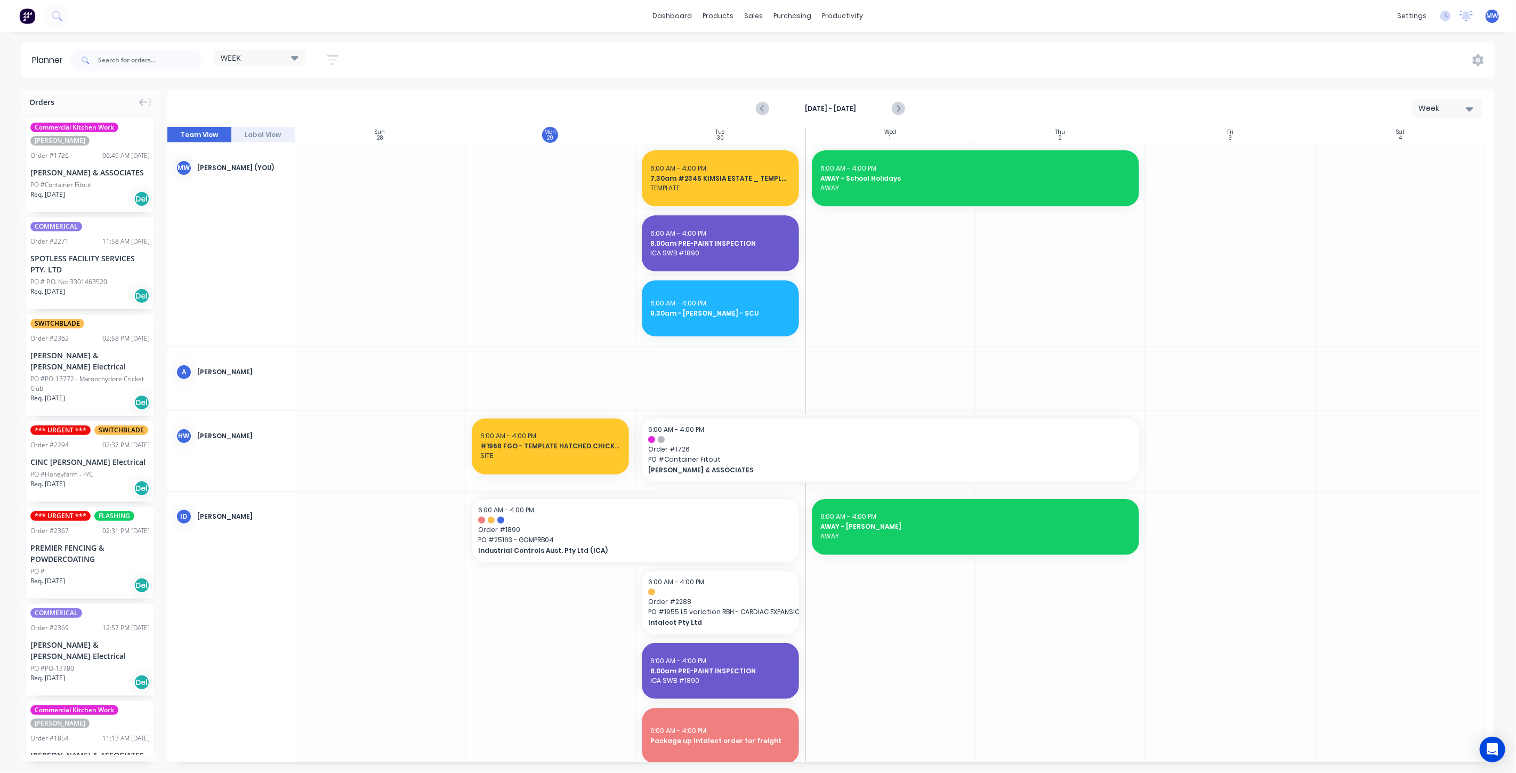
click at [900, 107] on icon "Next page" at bounding box center [897, 108] width 13 height 13
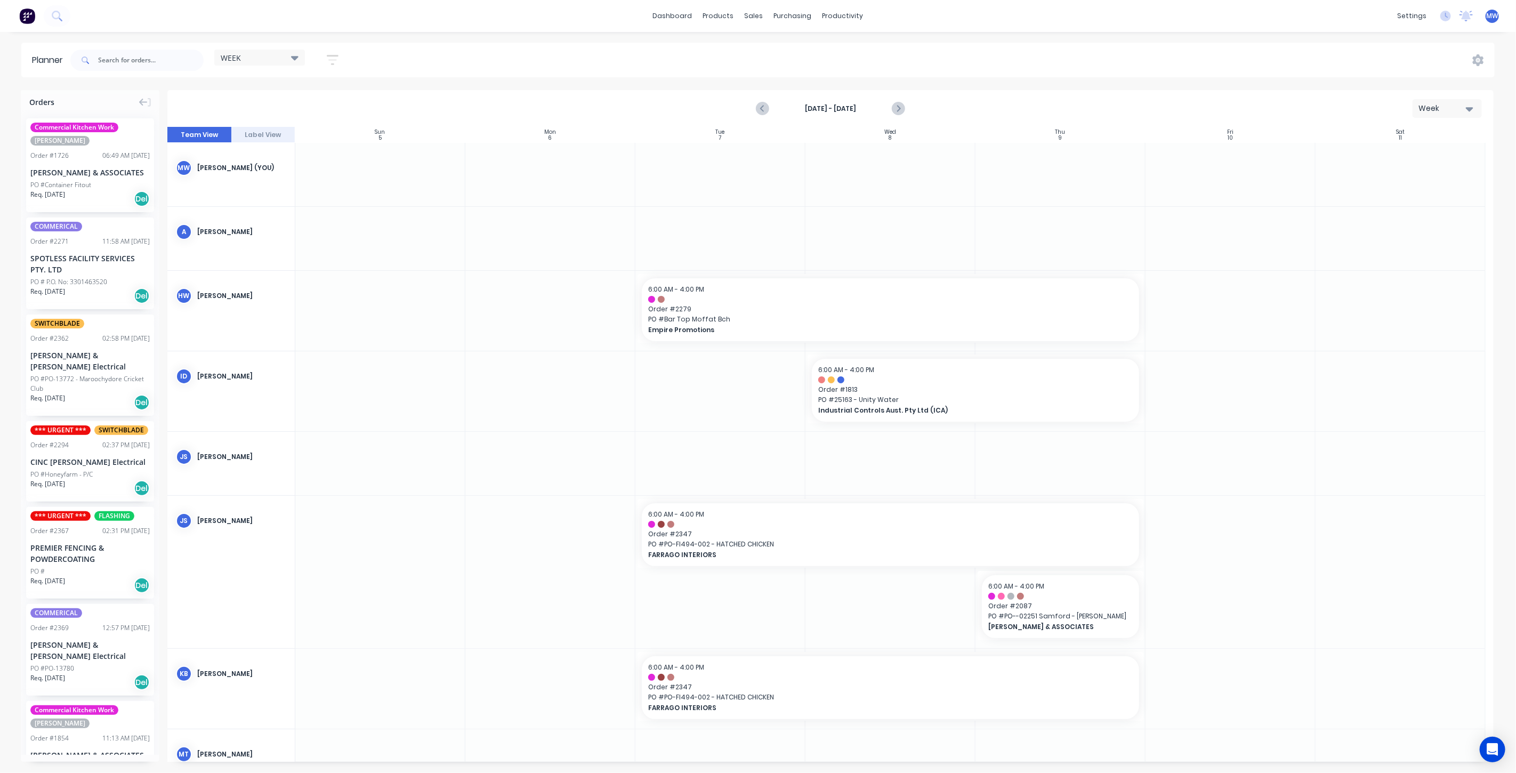
click at [900, 107] on icon "Next page" at bounding box center [897, 108] width 13 height 13
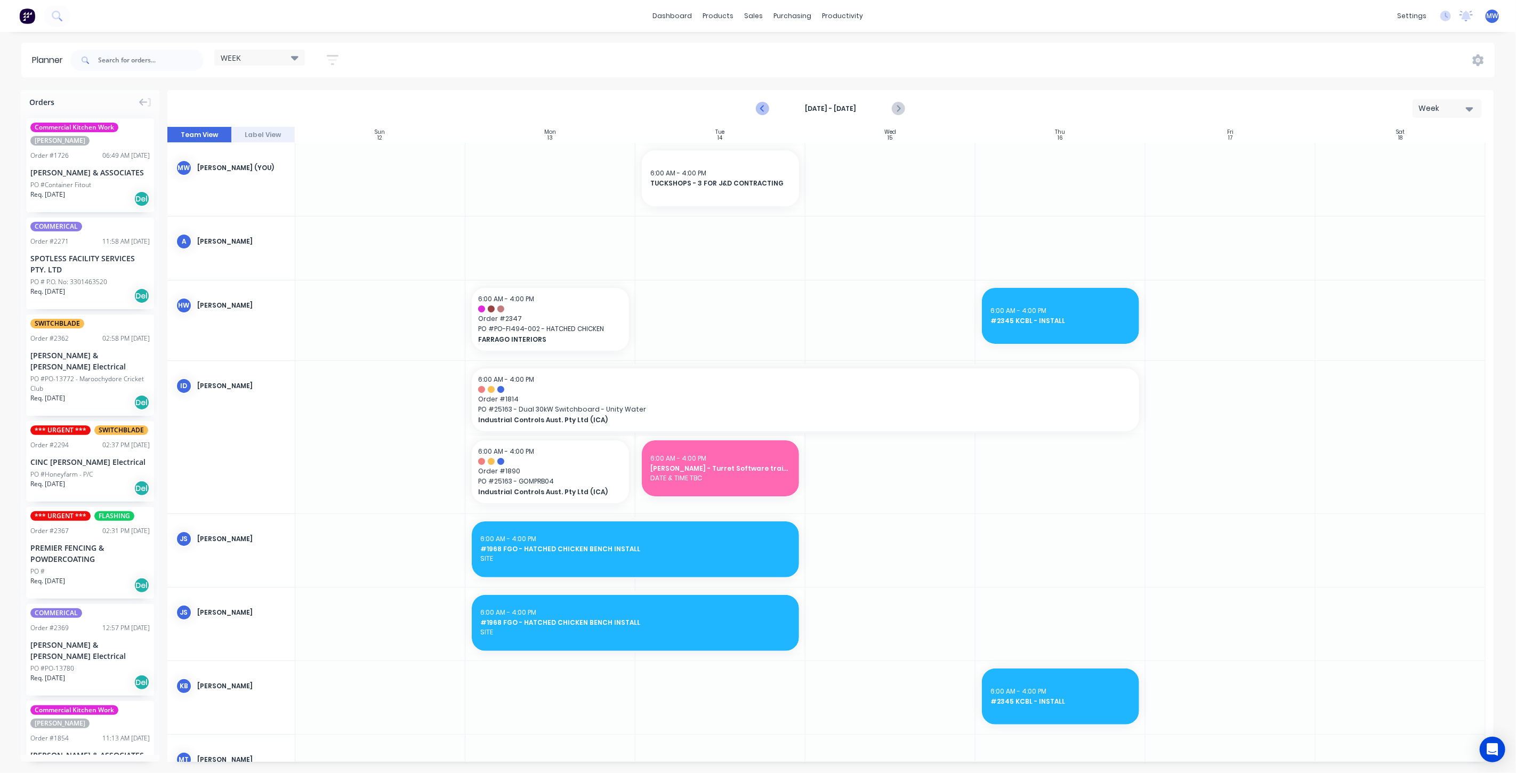
click at [762, 111] on icon "Previous page" at bounding box center [762, 108] width 13 height 13
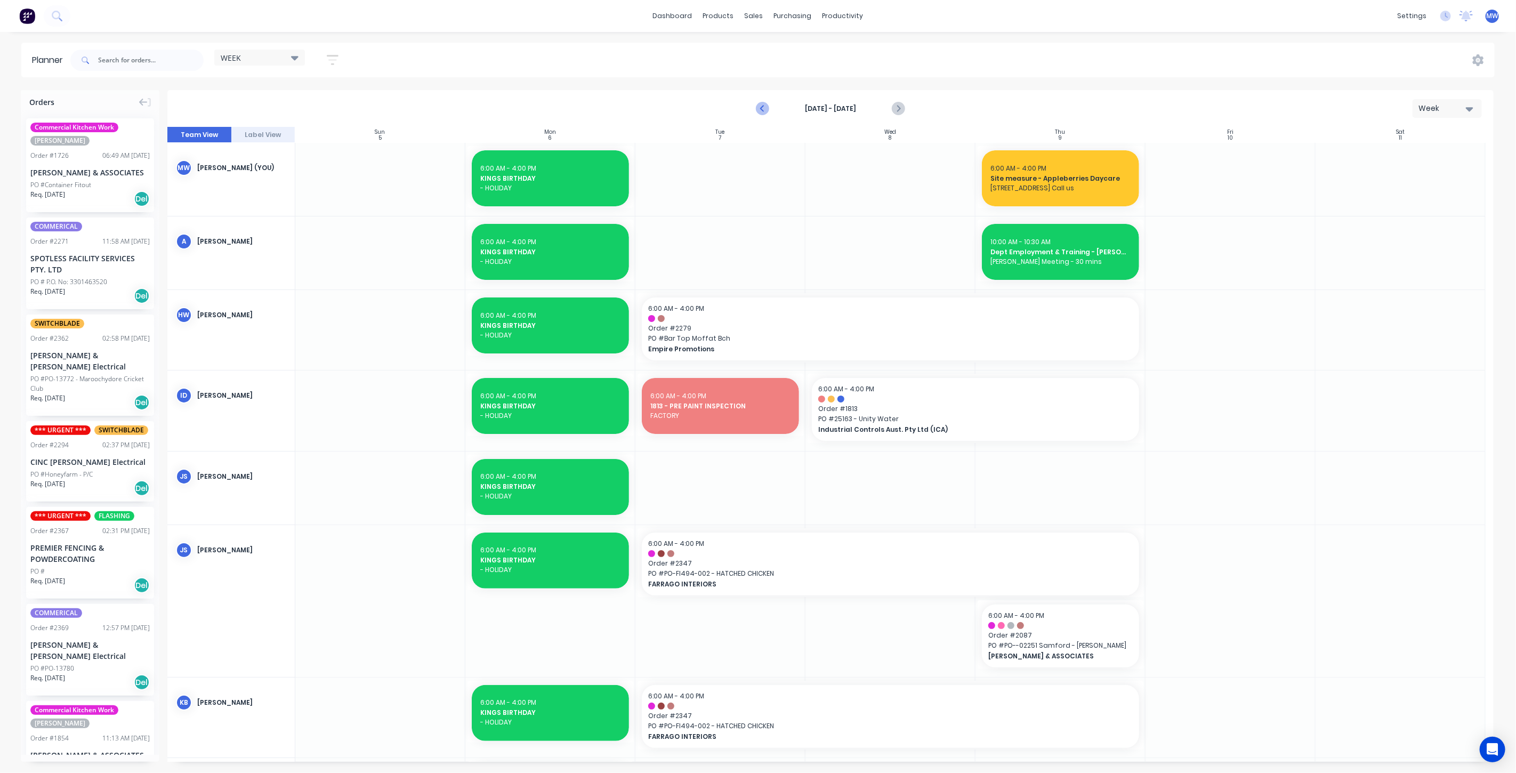
click at [760, 110] on icon "Previous page" at bounding box center [762, 108] width 13 height 13
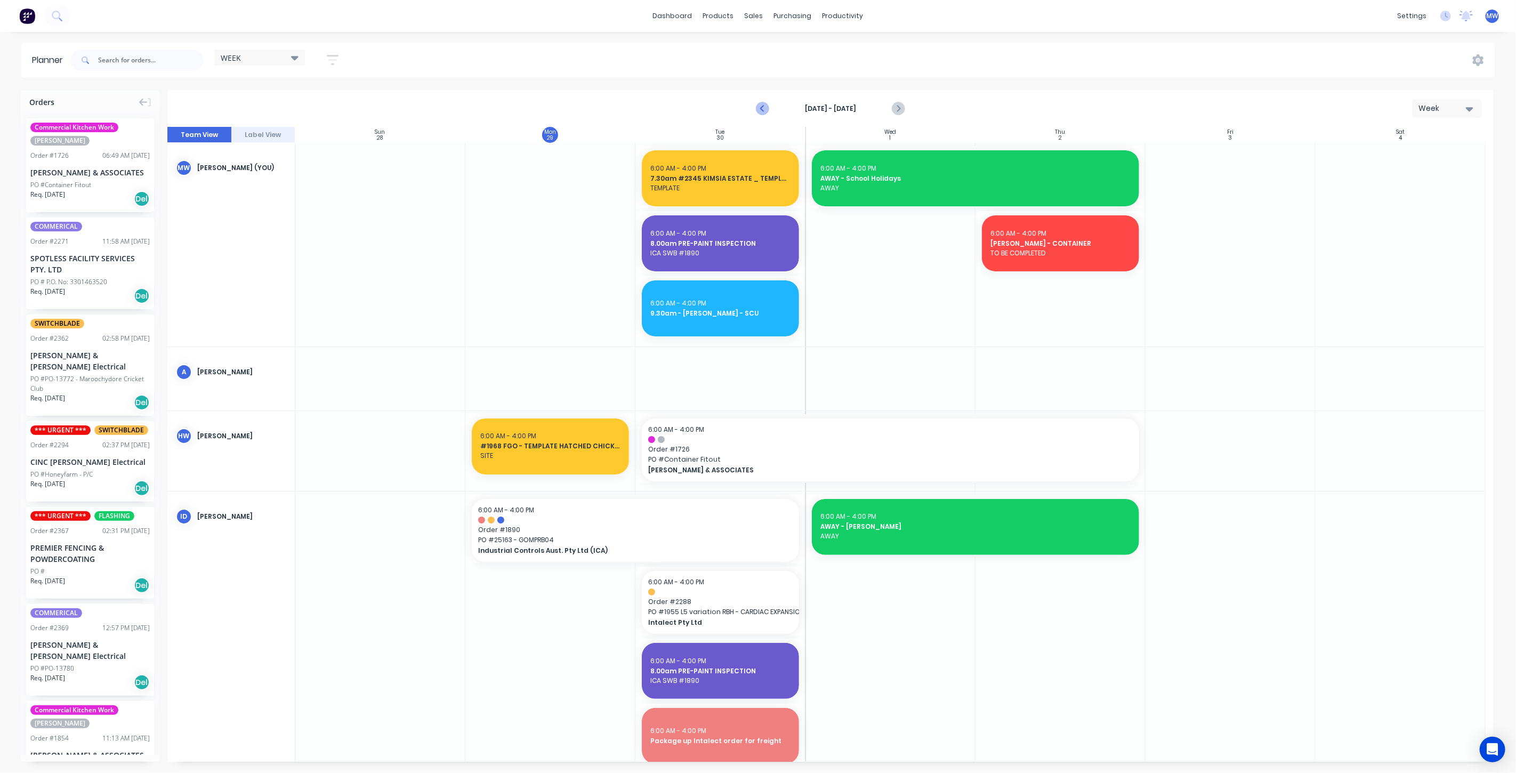
click at [760, 110] on icon "Previous page" at bounding box center [762, 108] width 13 height 13
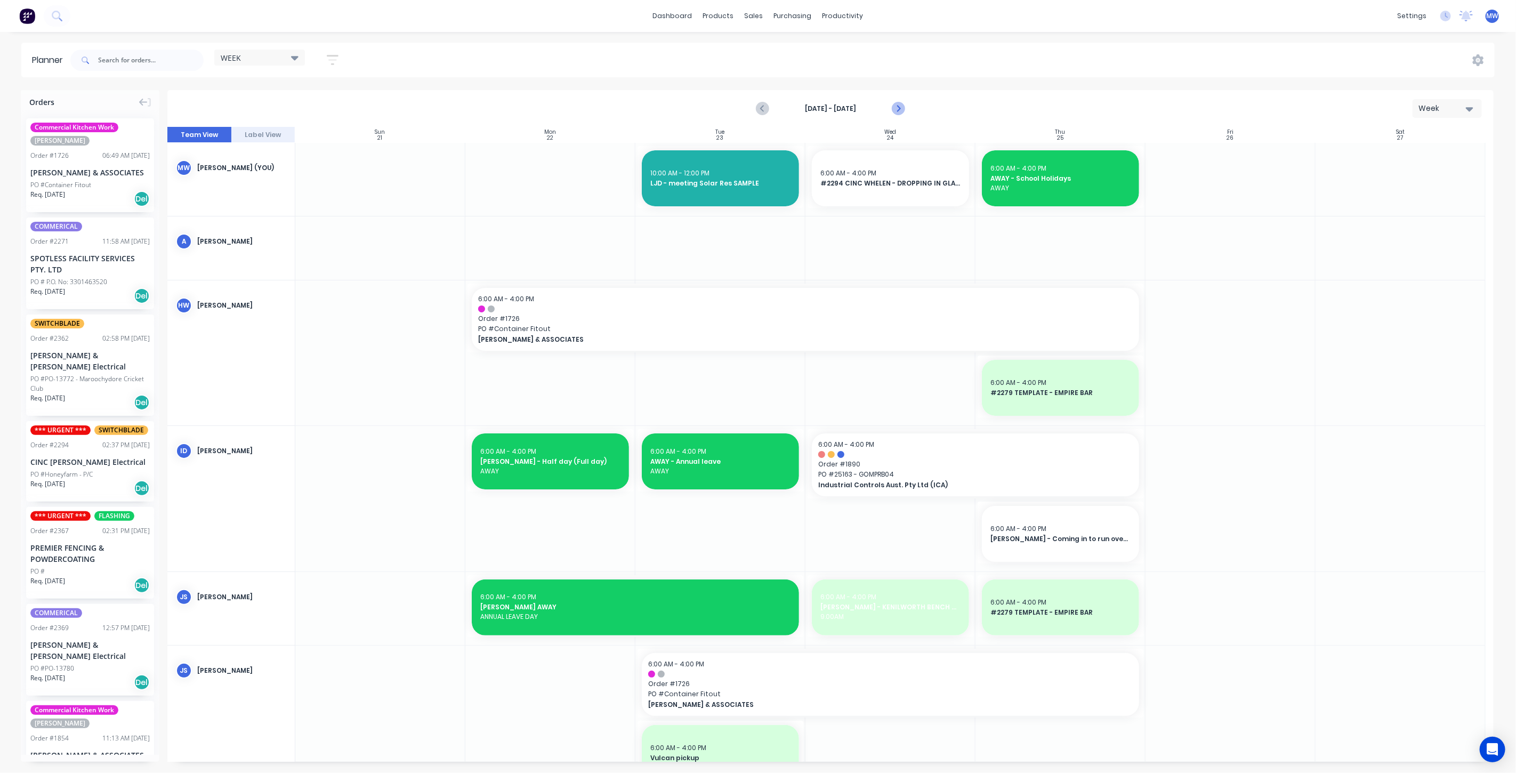
click at [904, 106] on button "Next page" at bounding box center [897, 108] width 21 height 21
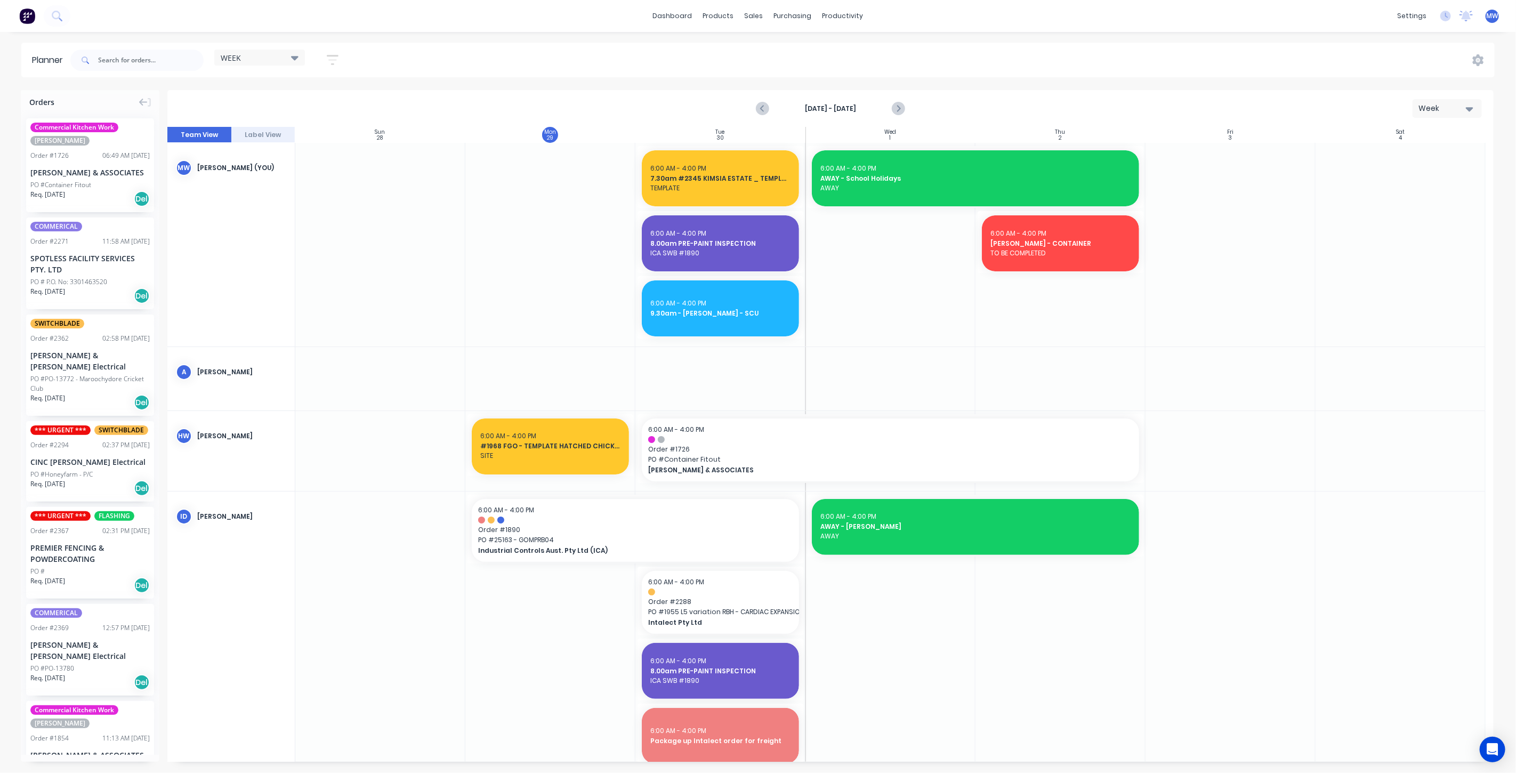
click at [907, 232] on div at bounding box center [890, 245] width 170 height 204
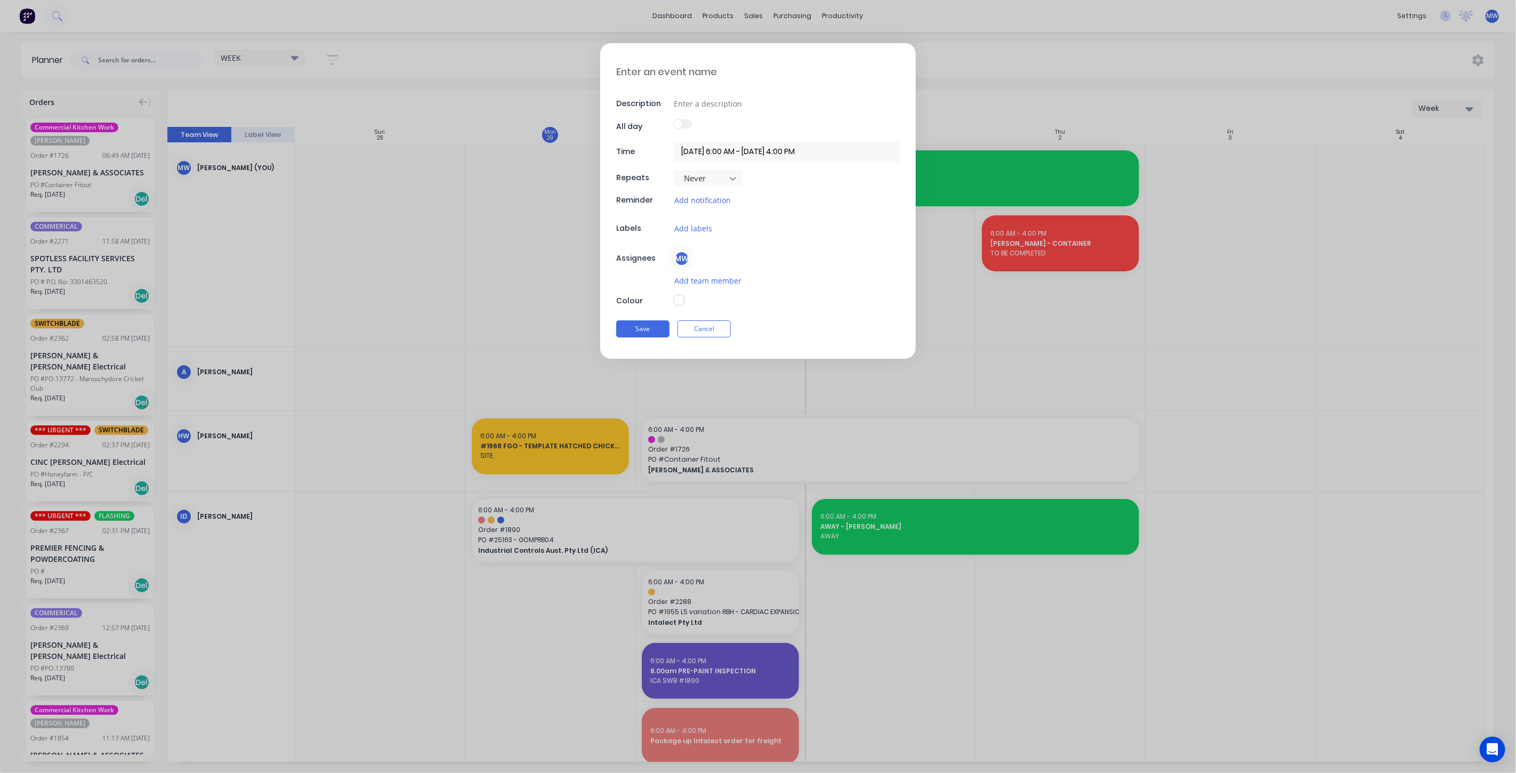
click at [737, 67] on textarea at bounding box center [758, 71] width 284 height 25
click at [717, 103] on input at bounding box center [787, 103] width 226 height 16
drag, startPoint x: 792, startPoint y: 328, endPoint x: 761, endPoint y: 314, distance: 33.9
click at [791, 327] on div "Save Cancel" at bounding box center [758, 329] width 284 height 28
click at [684, 256] on div "MW" at bounding box center [682, 259] width 16 height 16
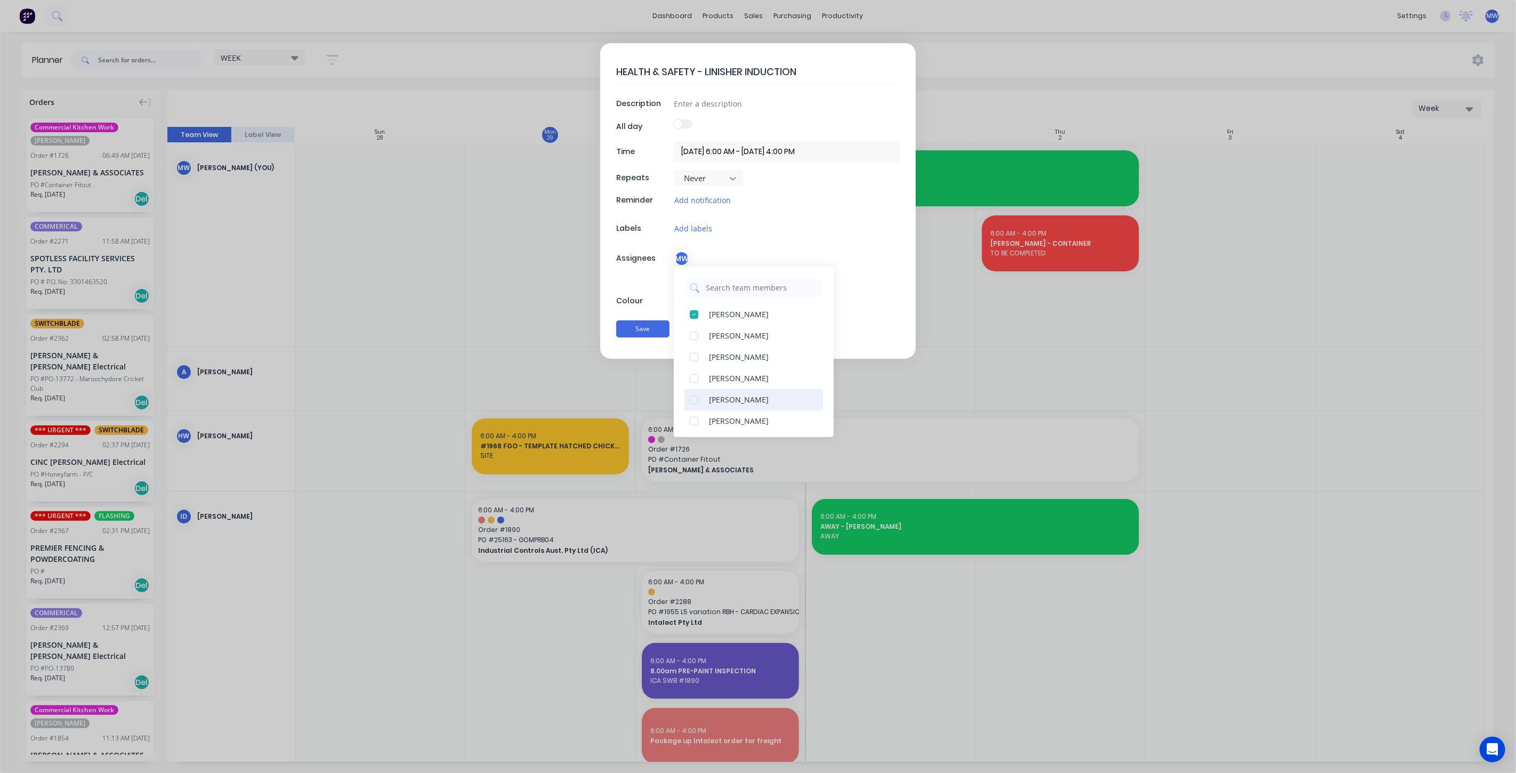
click at [694, 401] on div at bounding box center [693, 399] width 21 height 21
click at [694, 285] on div at bounding box center [693, 286] width 21 height 21
click at [694, 320] on div at bounding box center [693, 321] width 21 height 21
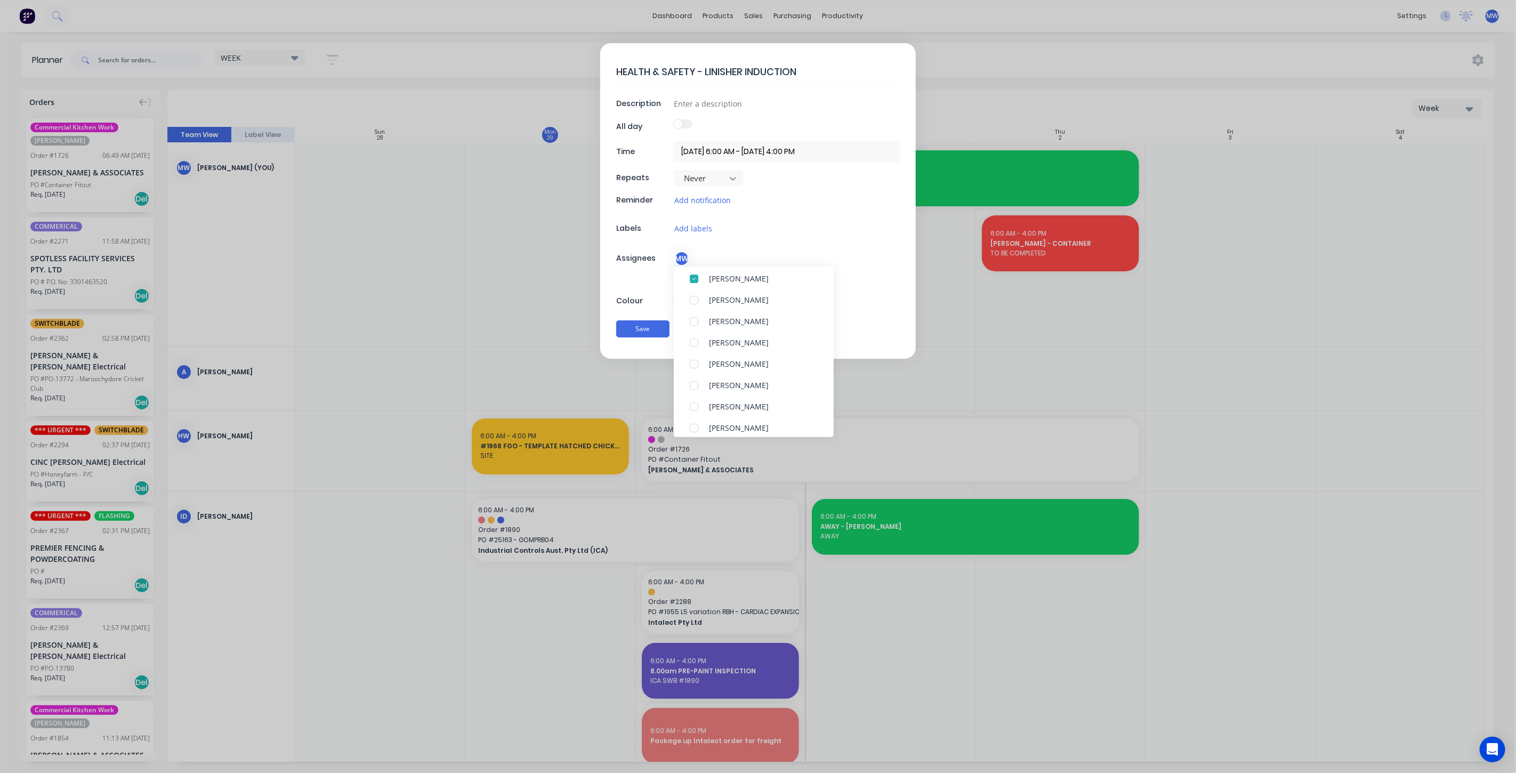
scroll to position [0, 0]
click at [860, 293] on div "HEALTH & SAFETY - LINISHER INDUCTION Description All day Time 01/10/2025 6:00 A…" at bounding box center [758, 201] width 316 height 316
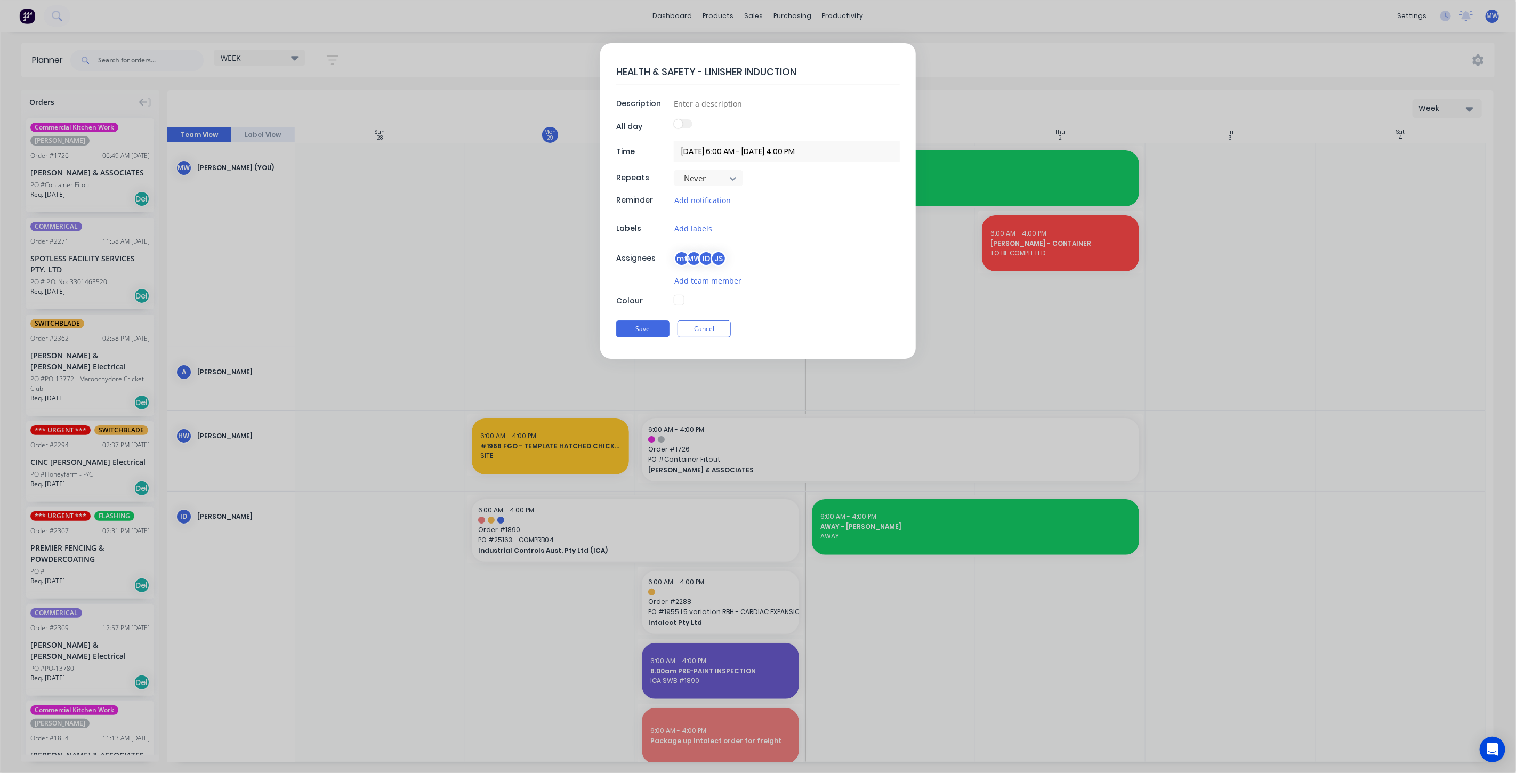
click at [678, 298] on button "button" at bounding box center [679, 300] width 11 height 11
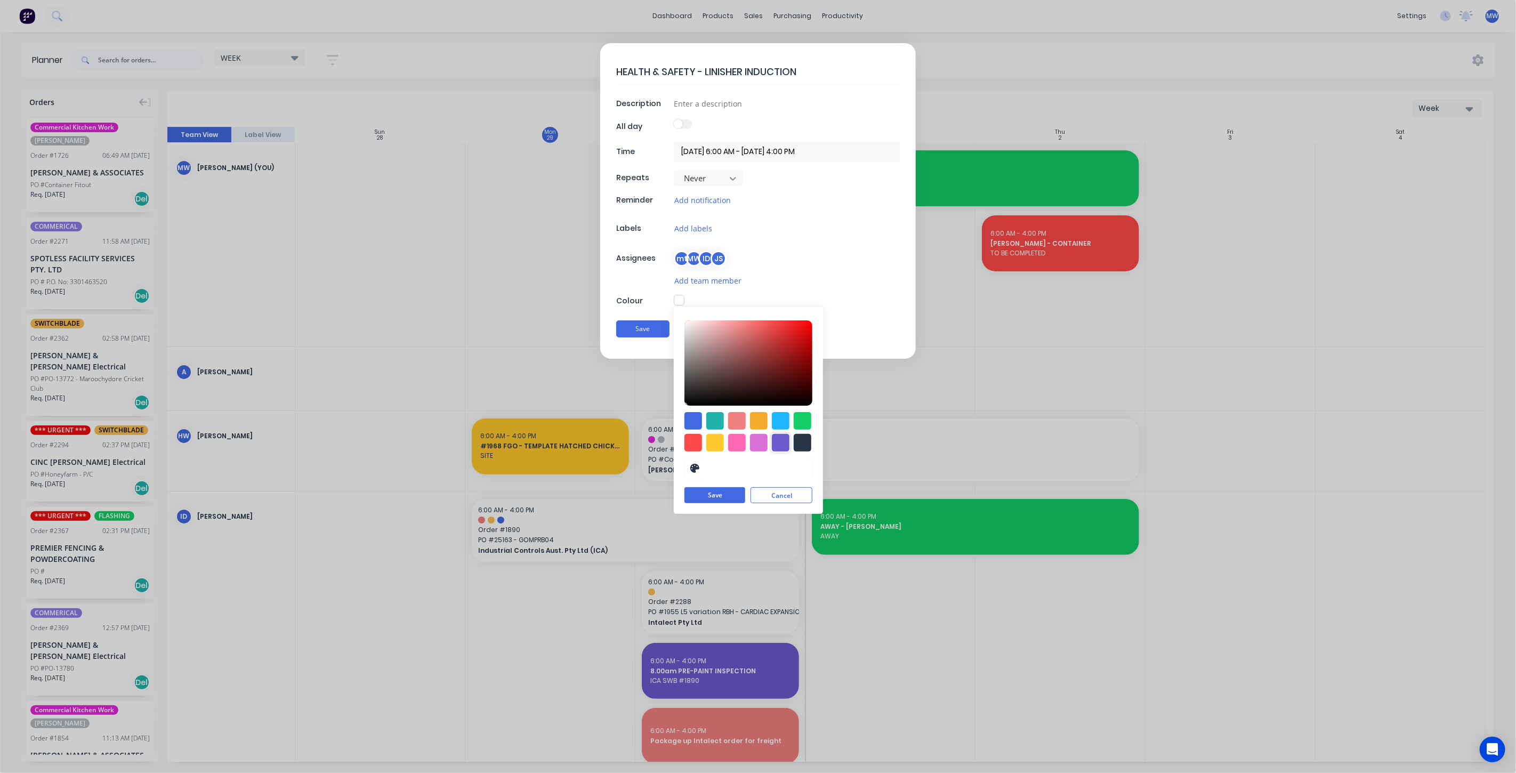
click at [777, 443] on div at bounding box center [781, 443] width 18 height 18
click at [737, 494] on button "Save" at bounding box center [714, 496] width 61 height 16
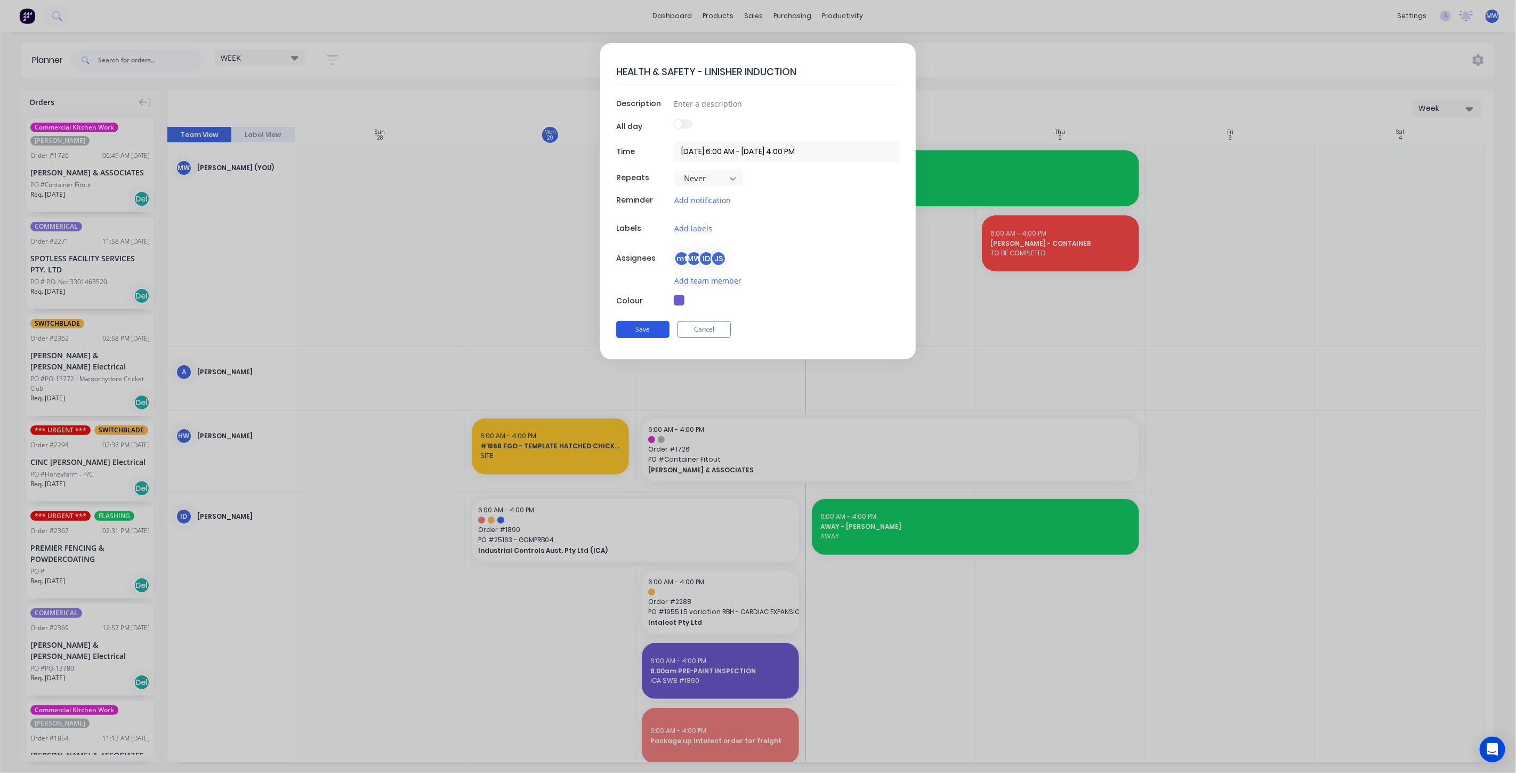
click at [652, 333] on button "Save" at bounding box center [642, 329] width 53 height 17
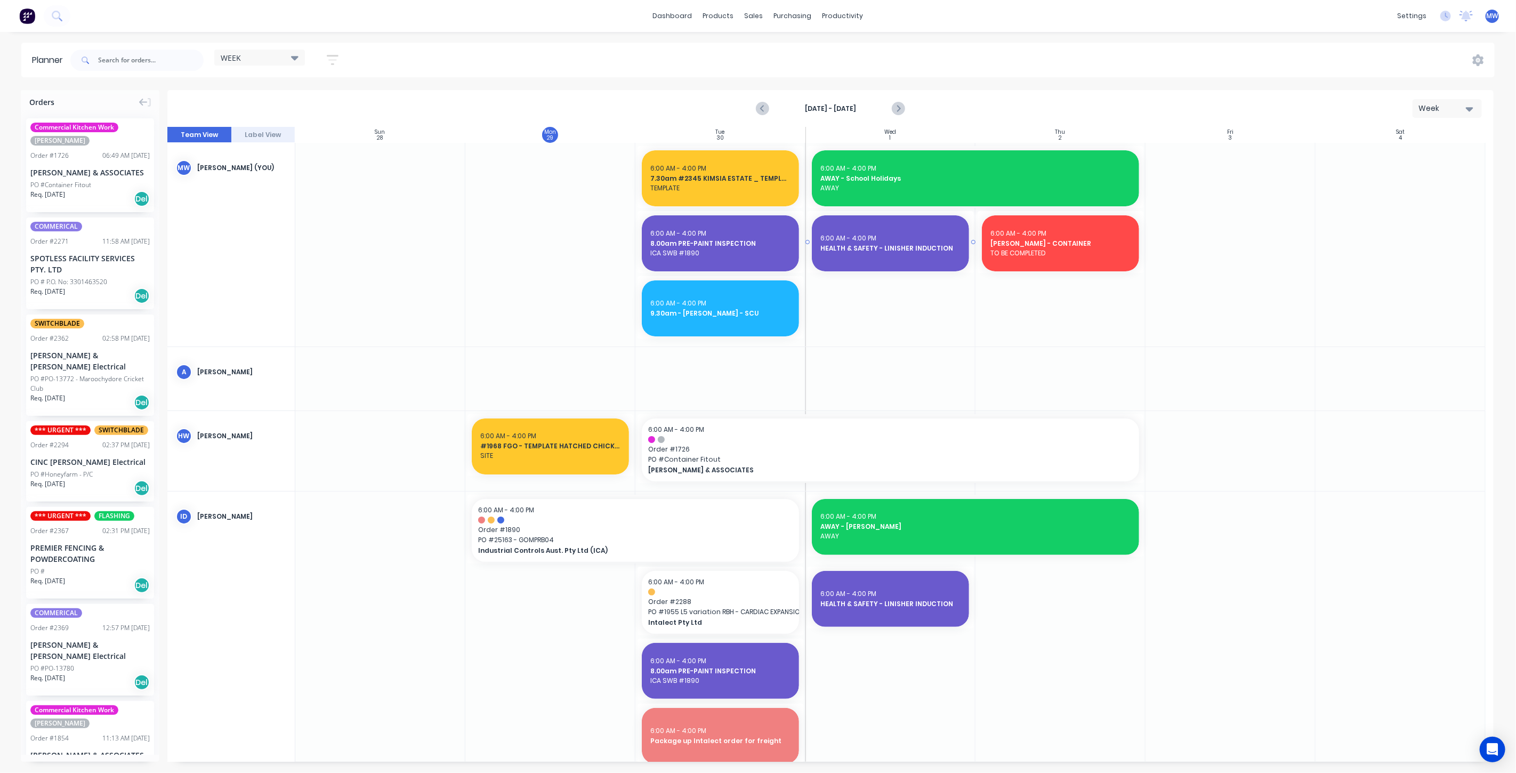
click at [888, 234] on div "6:00 AM - 4:00 PM" at bounding box center [890, 238] width 140 height 10
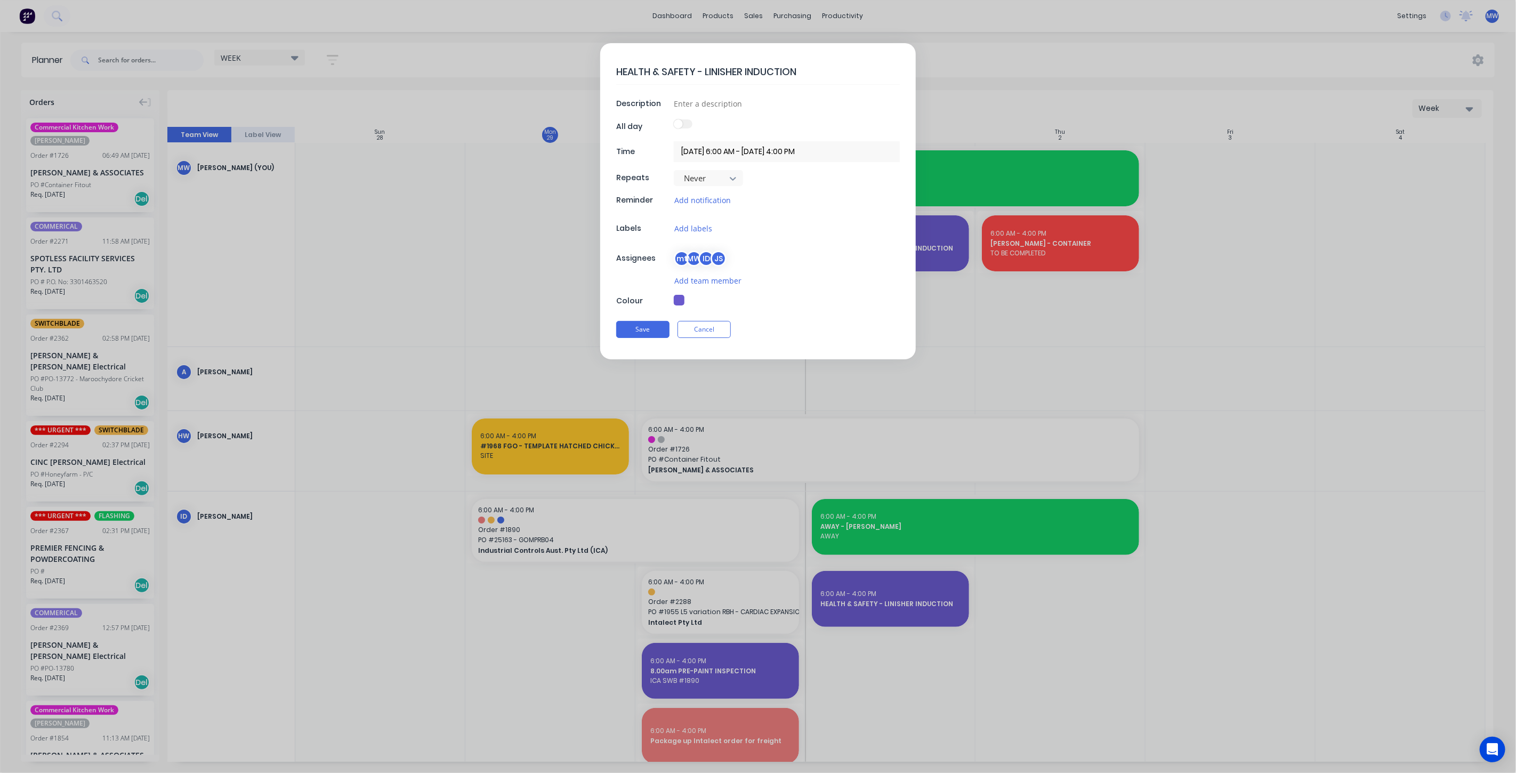
click at [737, 150] on input "01/10/2025 6:00 AM - 01/10/2025 4:00 PM" at bounding box center [787, 151] width 226 height 21
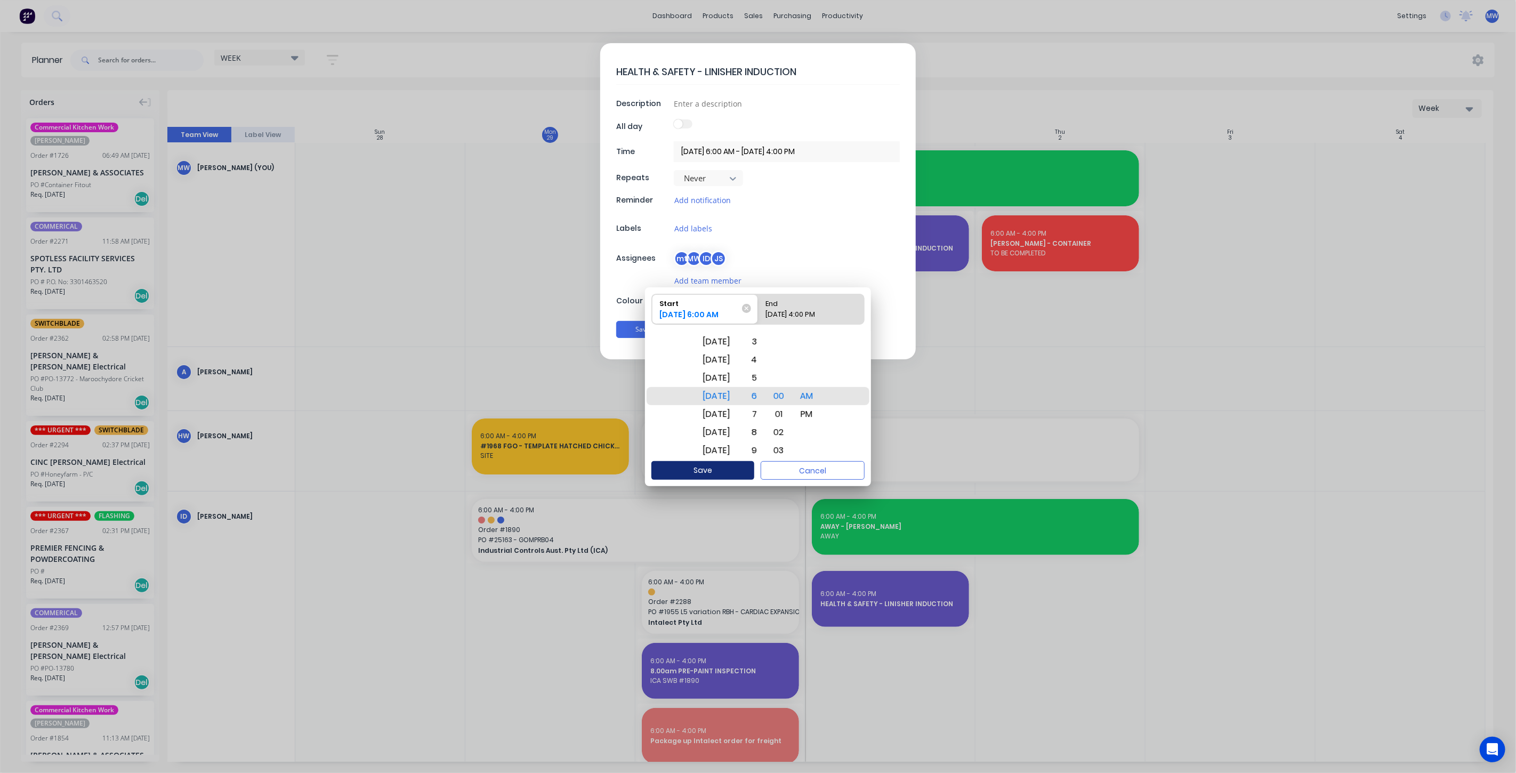
click at [718, 471] on button "Save" at bounding box center [702, 470] width 103 height 19
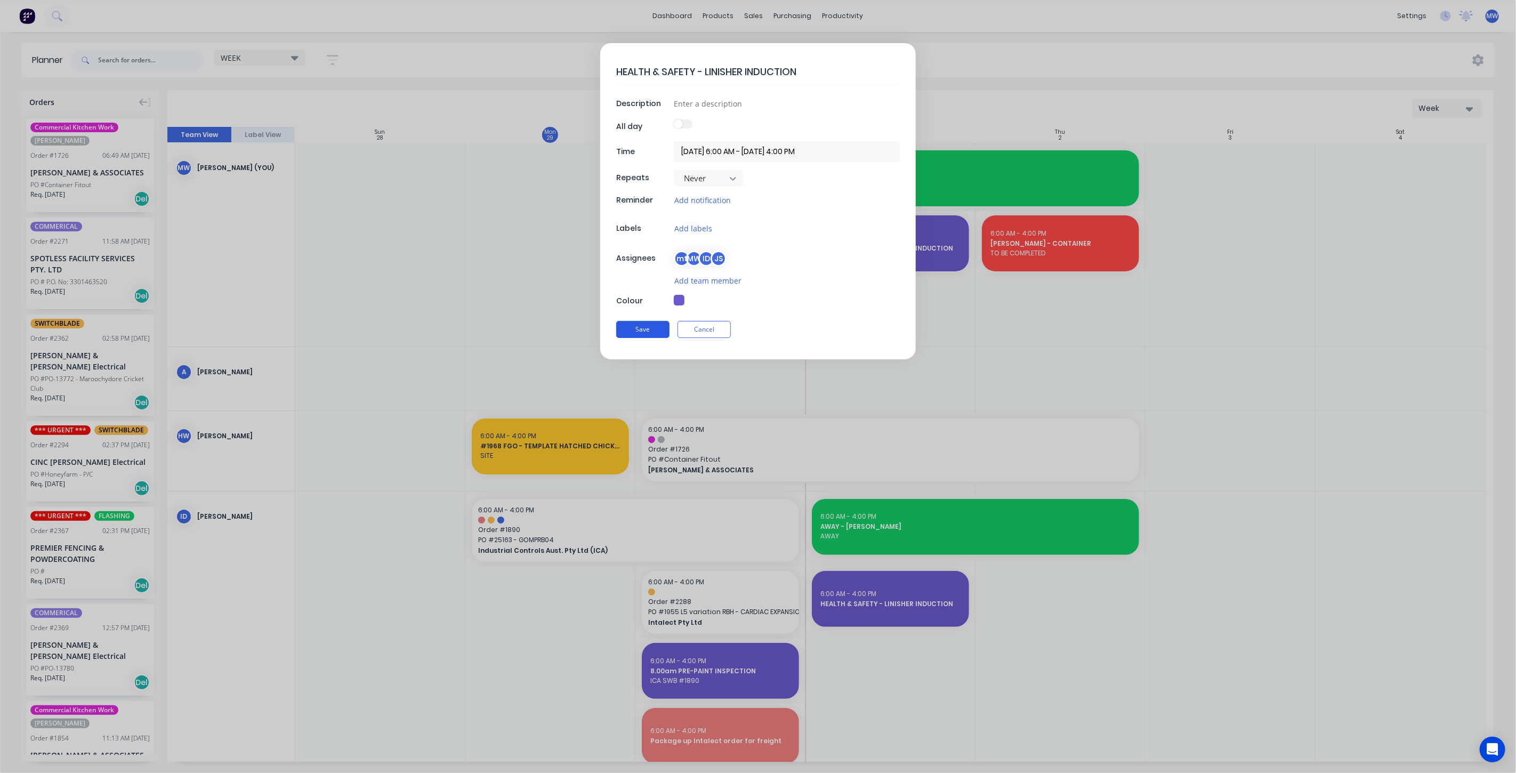
click at [646, 328] on button "Save" at bounding box center [642, 329] width 53 height 17
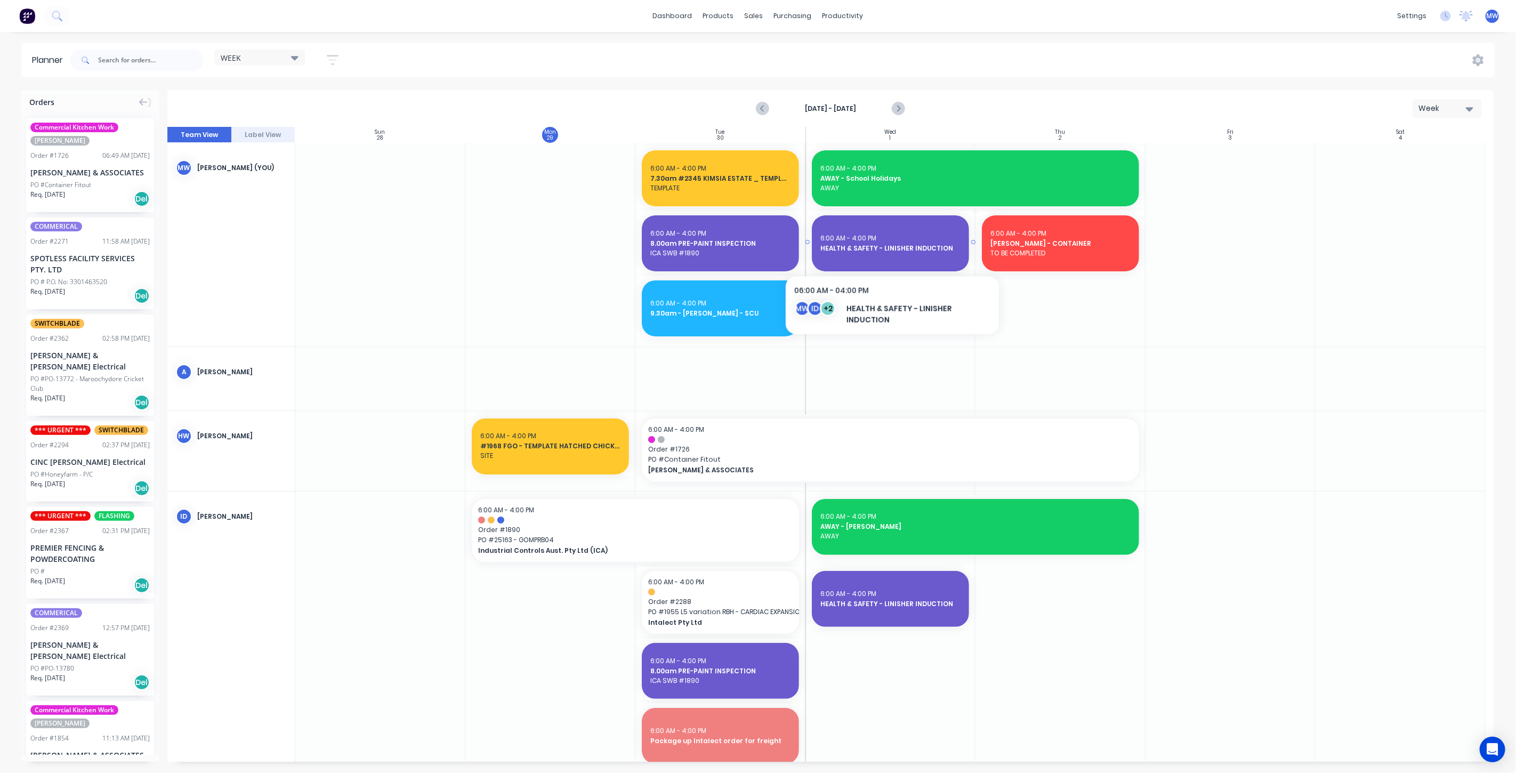
click at [892, 255] on div "6:00 AM - 4:00 PM HEALTH & SAFETY - LINISHER INDUCTION" at bounding box center [890, 243] width 157 height 56
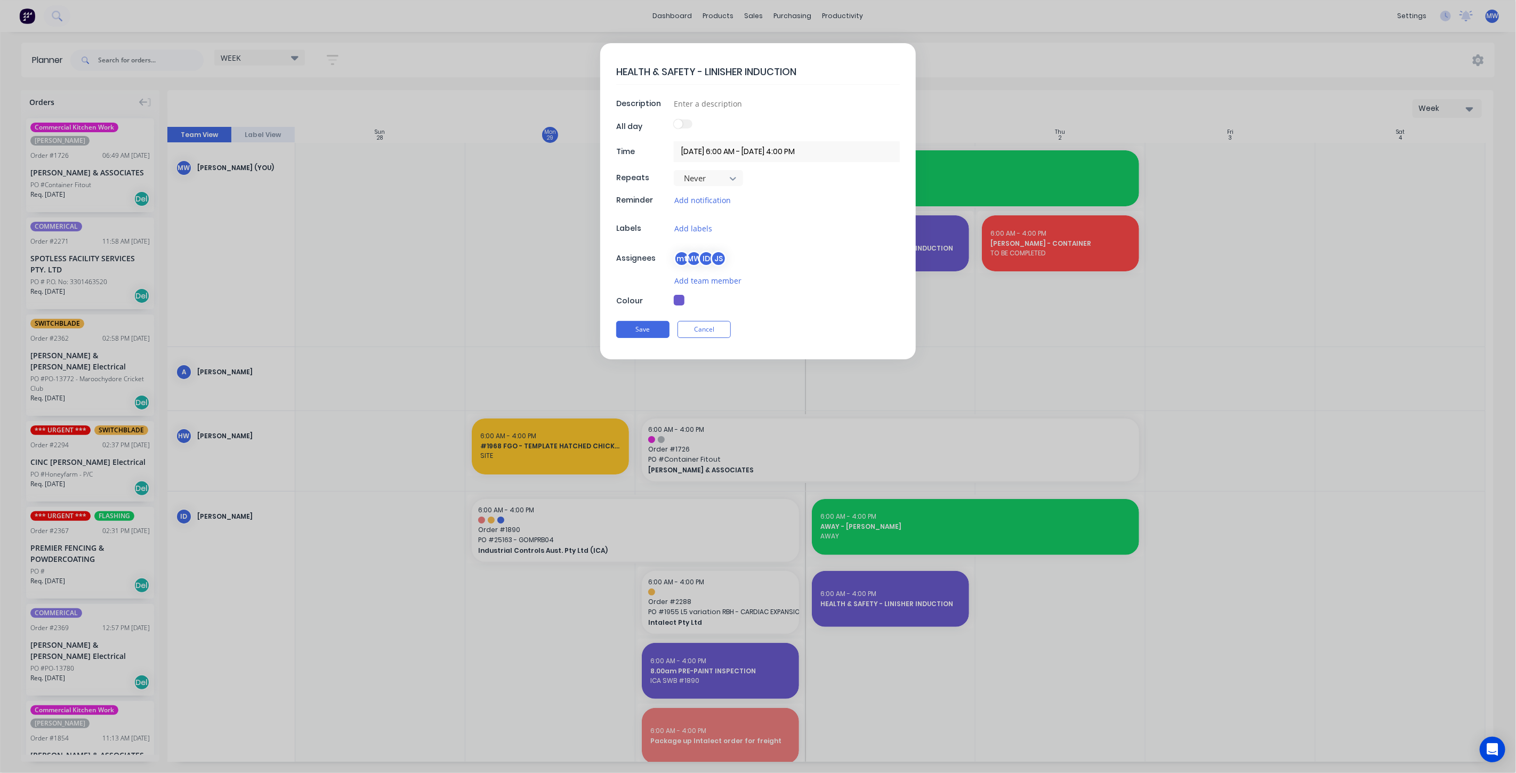
click at [745, 157] on input "01/10/2025 6:00 AM - 01/10/2025 4:00 PM" at bounding box center [787, 151] width 226 height 21
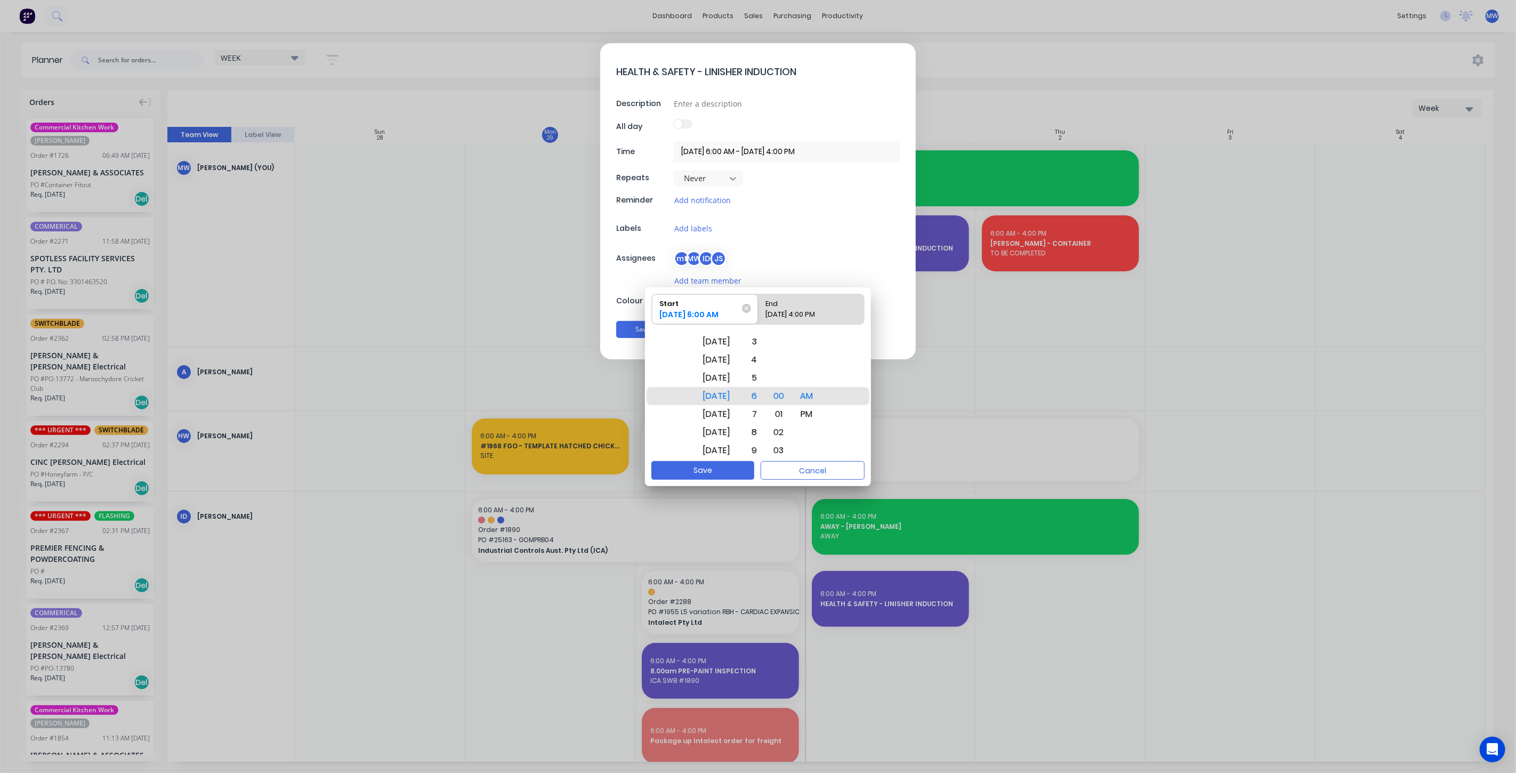
click at [810, 302] on div "End" at bounding box center [806, 301] width 88 height 15
click at [758, 302] on input "End 01/10/2025 4:00 PM" at bounding box center [758, 309] width 1 height 30
drag, startPoint x: 764, startPoint y: 433, endPoint x: 797, endPoint y: 421, distance: 34.7
click at [764, 432] on div "6" at bounding box center [751, 432] width 23 height 18
click at [818, 379] on div "AM" at bounding box center [807, 378] width 26 height 18
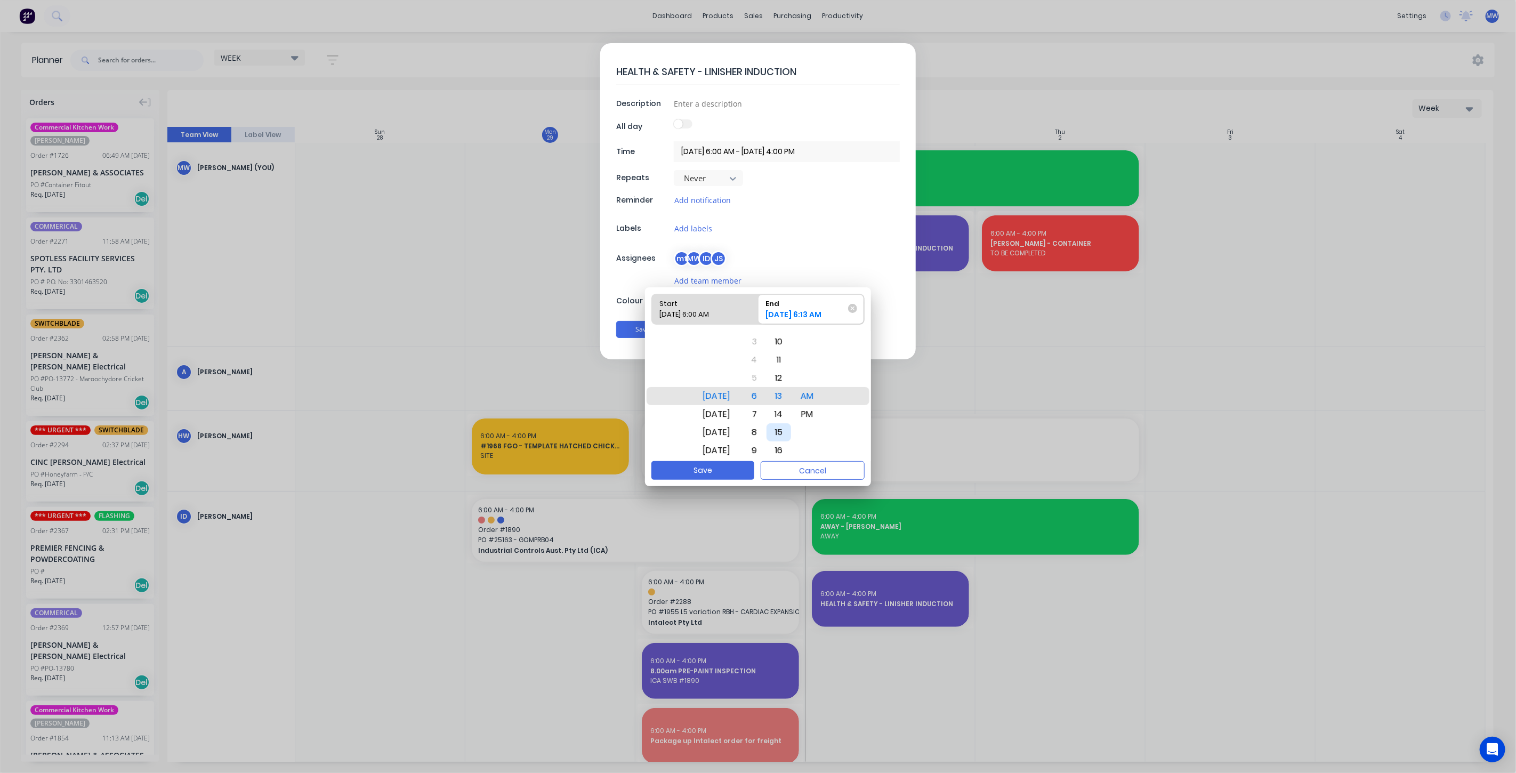
click at [790, 427] on div "15" at bounding box center [778, 432] width 25 height 18
click at [717, 473] on button "Save" at bounding box center [702, 470] width 103 height 19
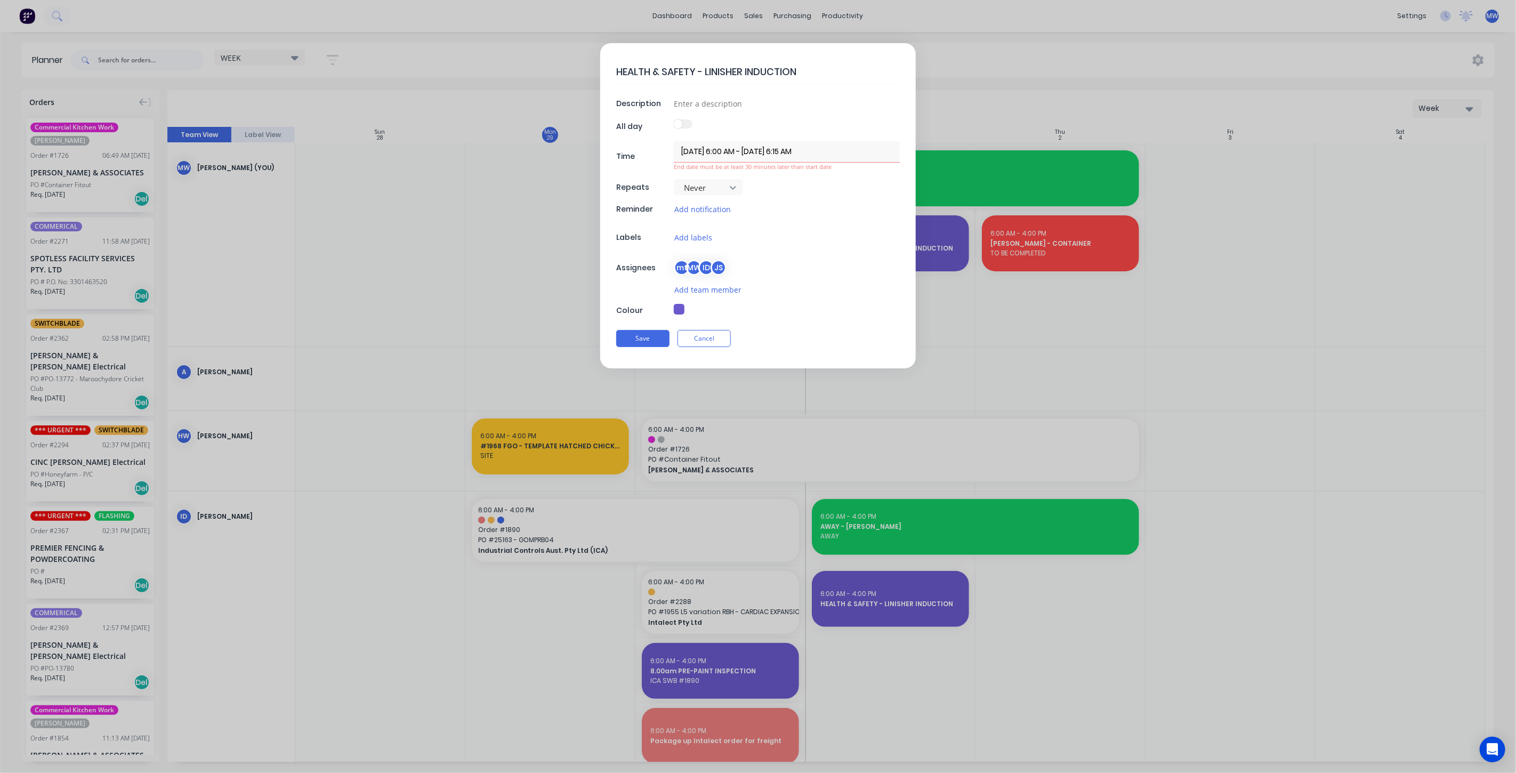
click at [753, 151] on input "01/10/2025 6:00 AM - 01/10/2025 6:15 AM" at bounding box center [787, 151] width 226 height 21
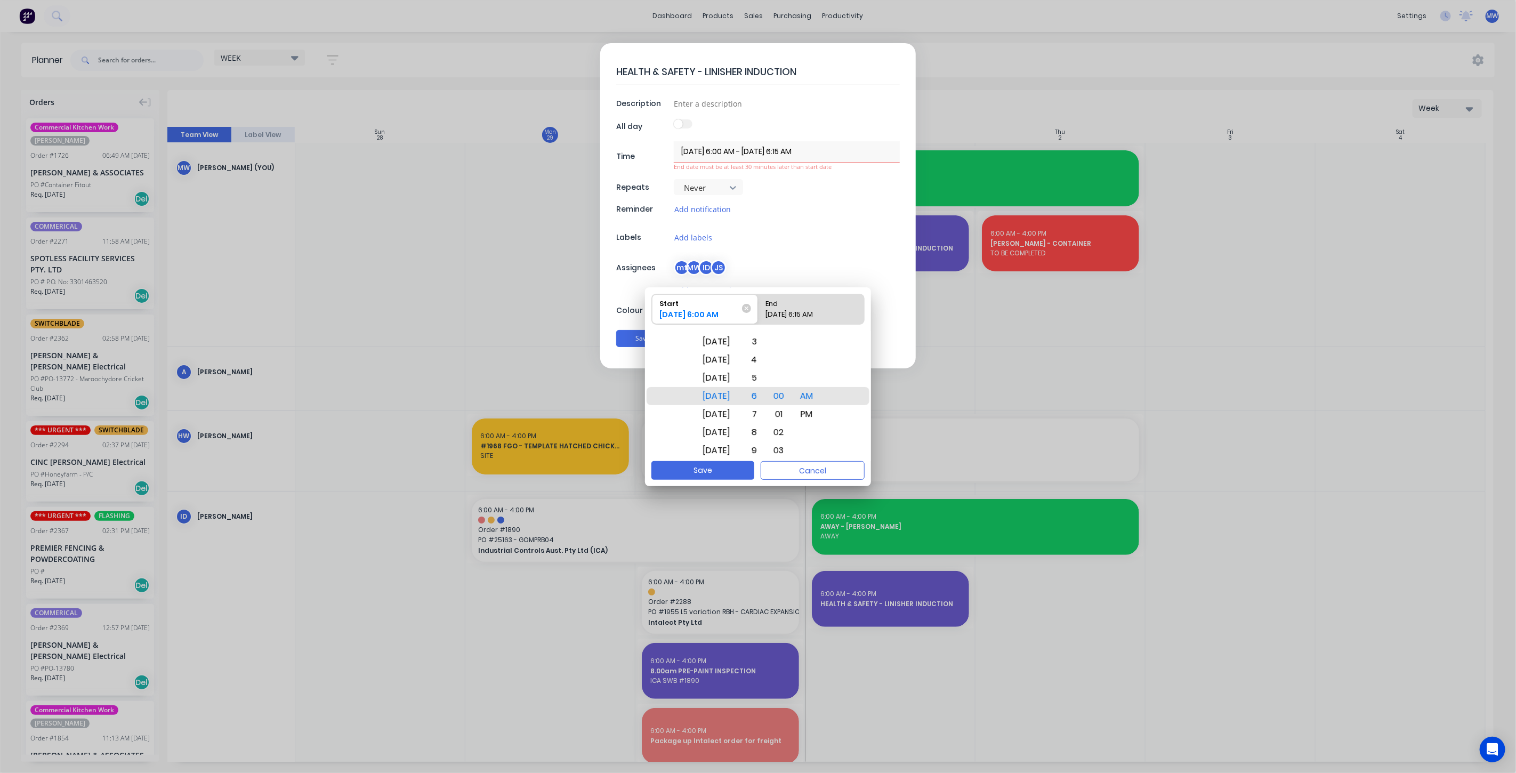
click at [793, 308] on span "End 01/10/2025 6:15 AM" at bounding box center [811, 309] width 106 height 30
click at [758, 308] on input "End 01/10/2025 6:15 AM" at bounding box center [758, 309] width 1 height 30
drag, startPoint x: 785, startPoint y: 360, endPoint x: 782, endPoint y: 371, distance: 11.5
click at [785, 360] on div "30" at bounding box center [778, 360] width 25 height 18
click at [731, 468] on button "Save" at bounding box center [702, 470] width 103 height 19
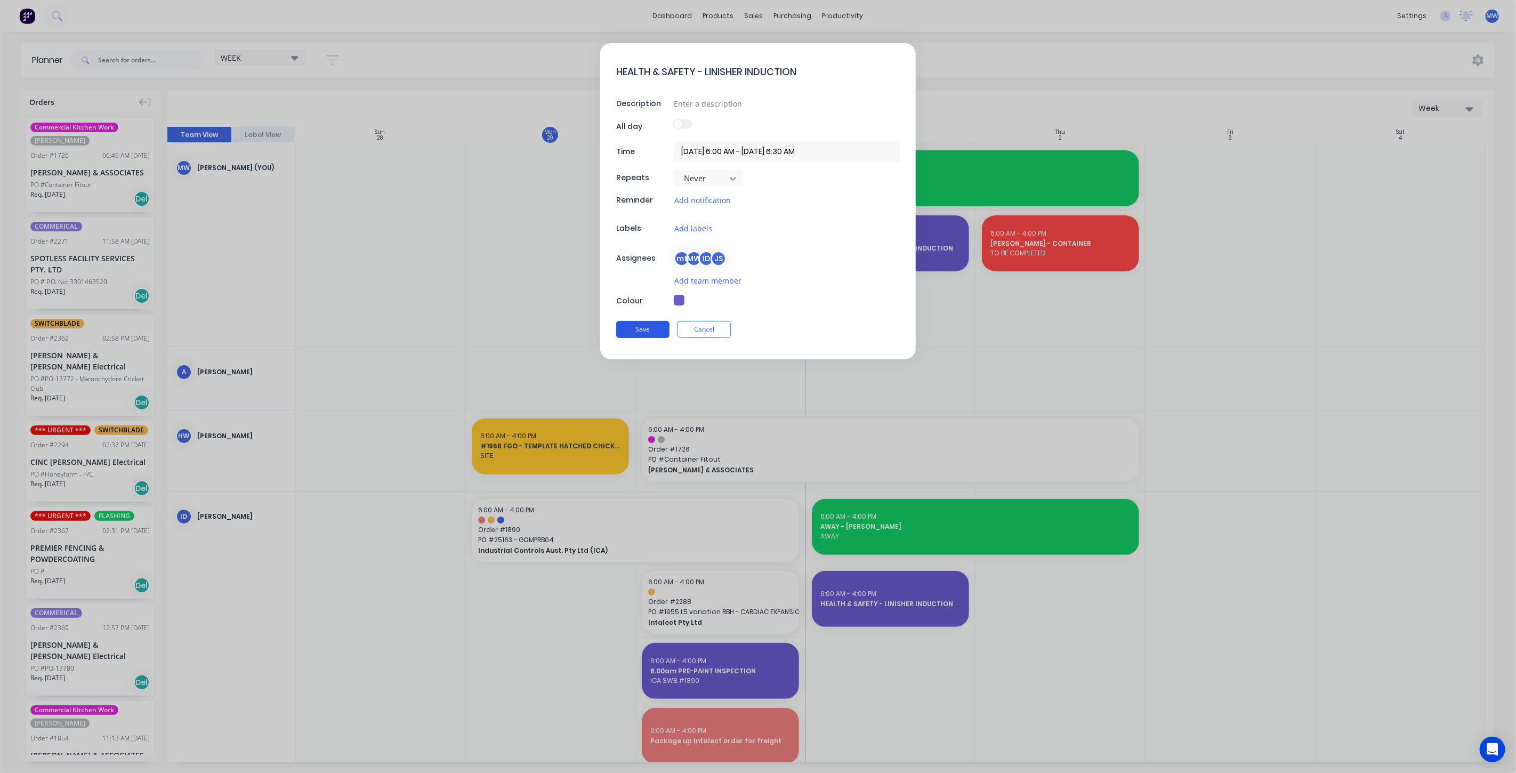
click at [641, 321] on button "Save" at bounding box center [642, 329] width 53 height 17
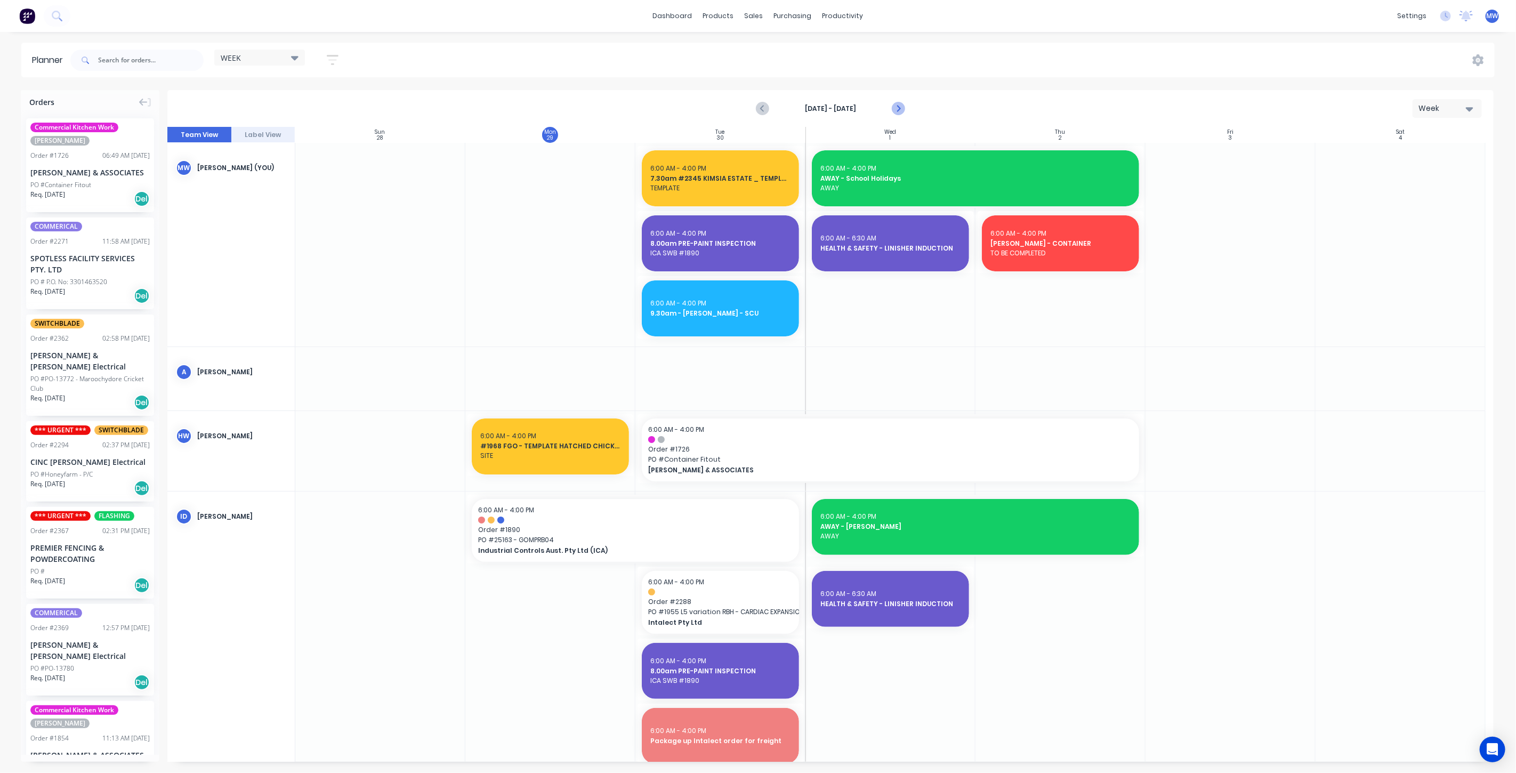
click at [890, 111] on button "Next page" at bounding box center [897, 108] width 21 height 21
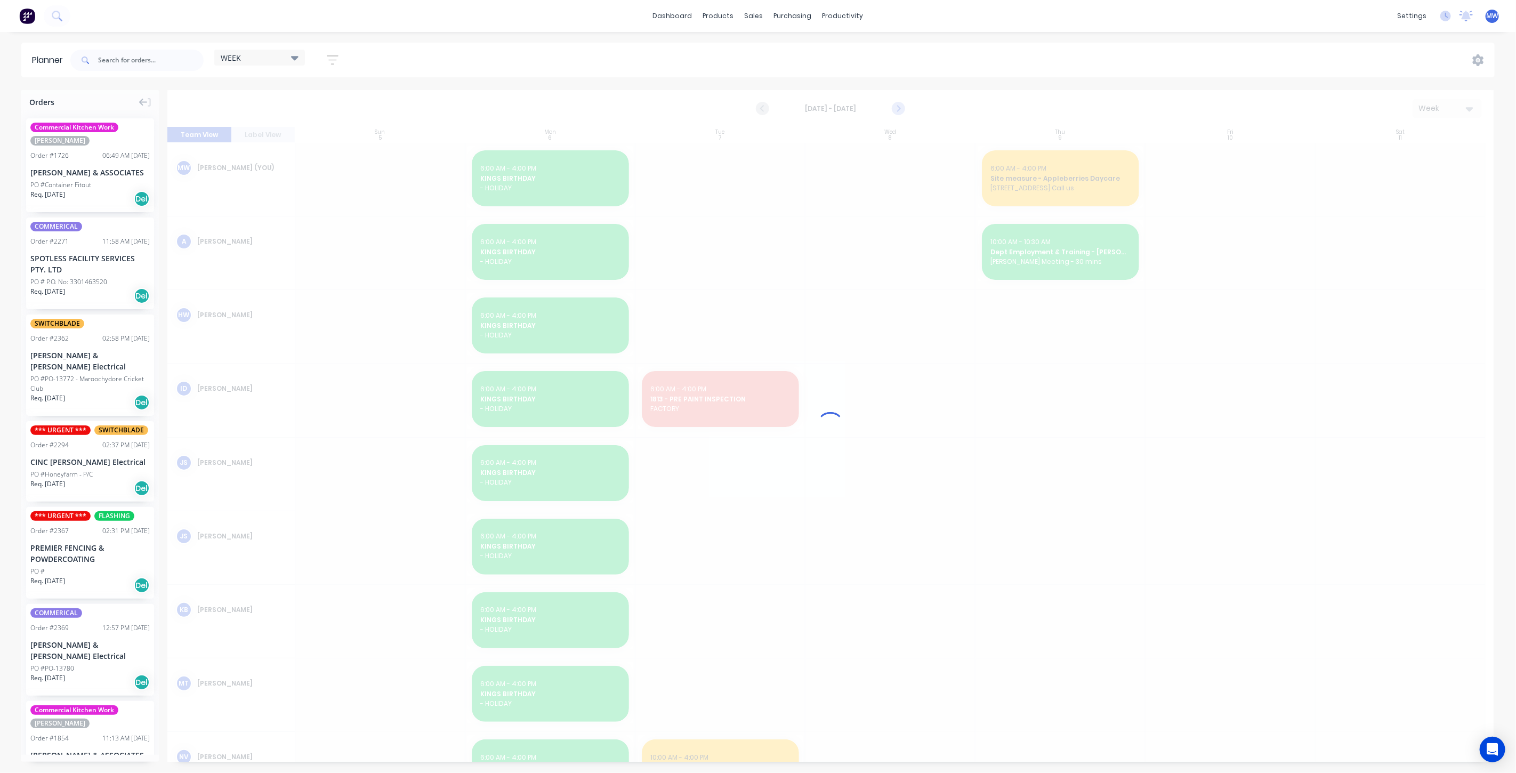
click at [896, 106] on icon "Next page" at bounding box center [897, 108] width 13 height 13
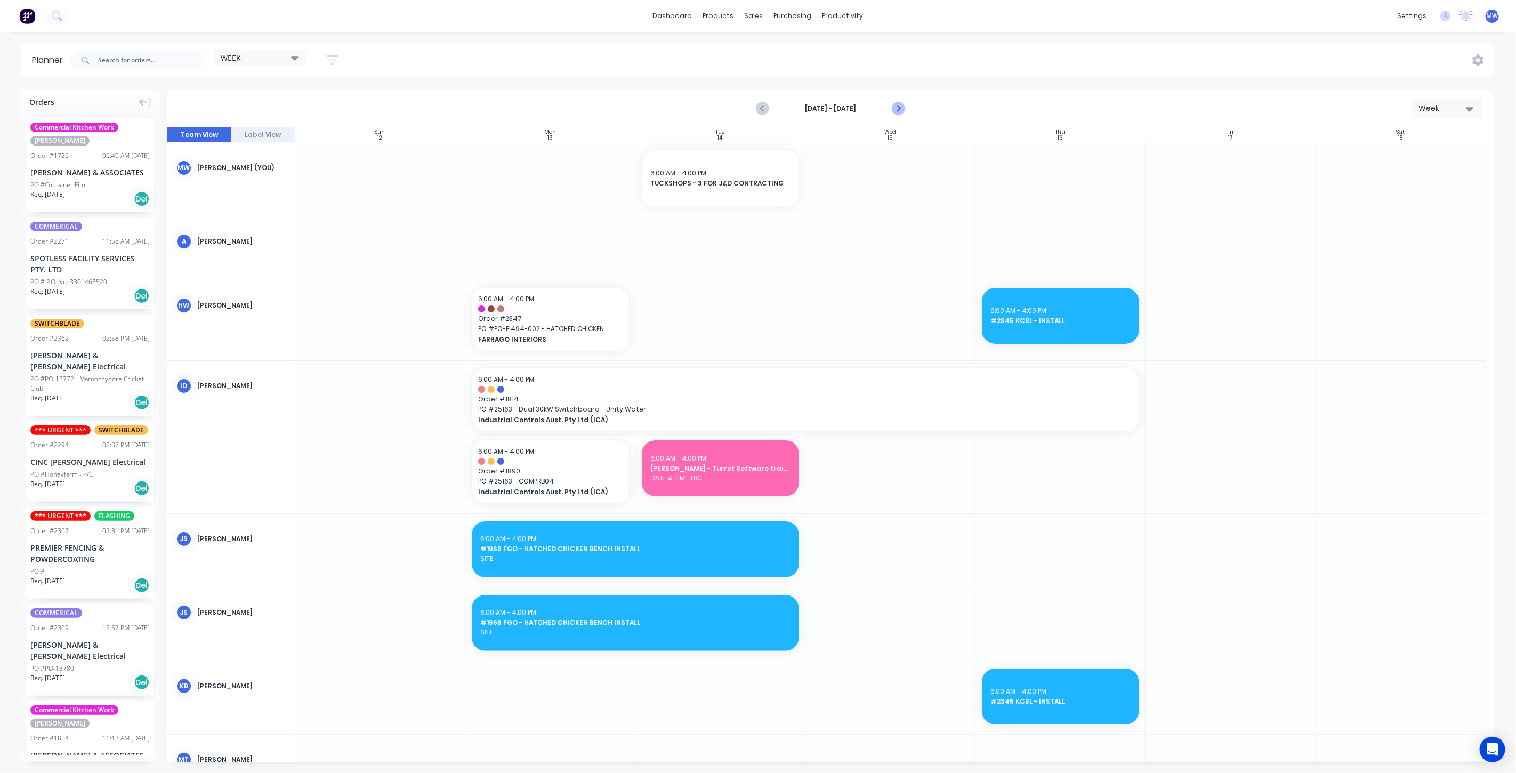
click at [896, 106] on icon "Next page" at bounding box center [897, 108] width 13 height 13
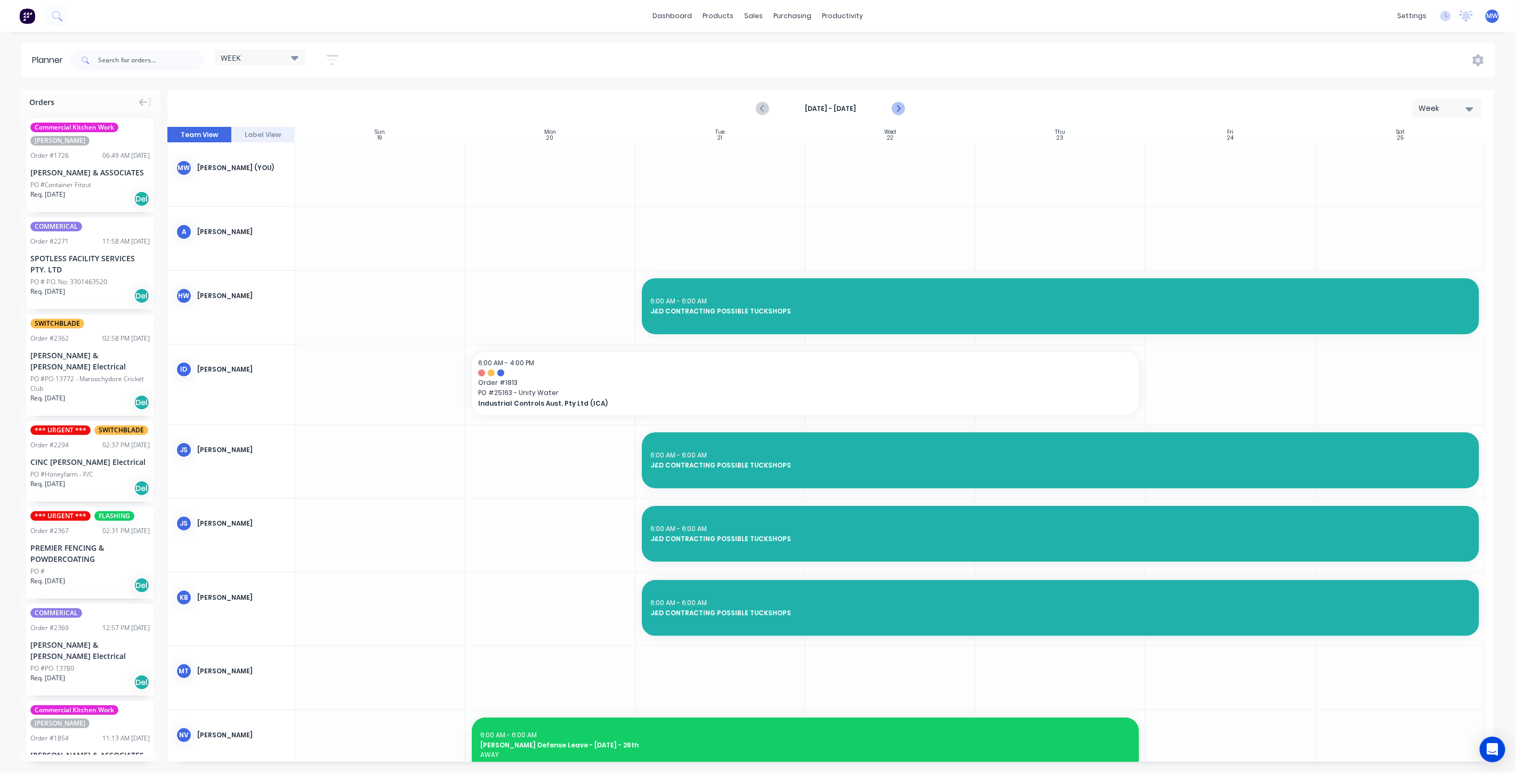
click at [896, 106] on icon "Next page" at bounding box center [897, 108] width 13 height 13
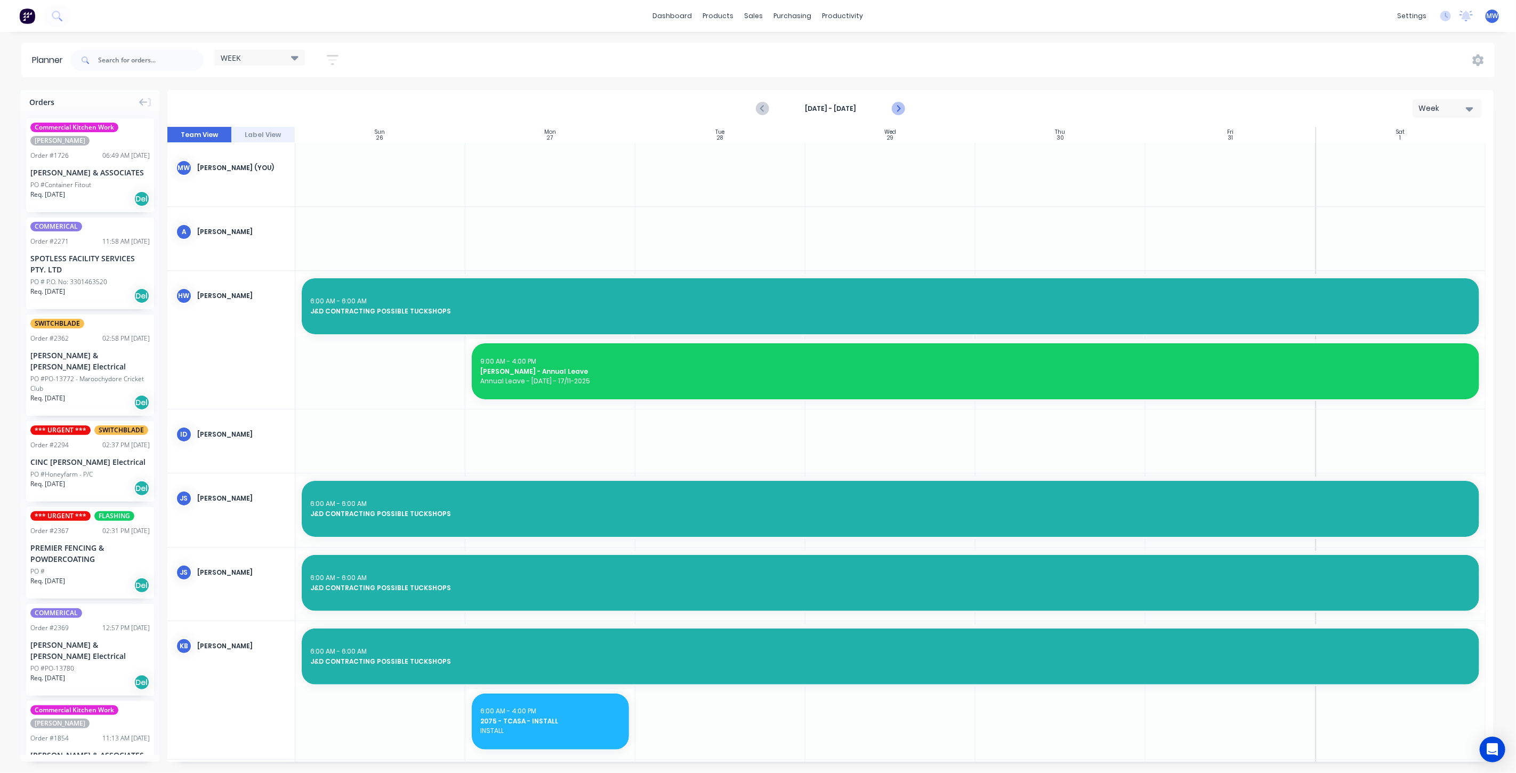
click at [896, 106] on icon "Next page" at bounding box center [897, 108] width 13 height 13
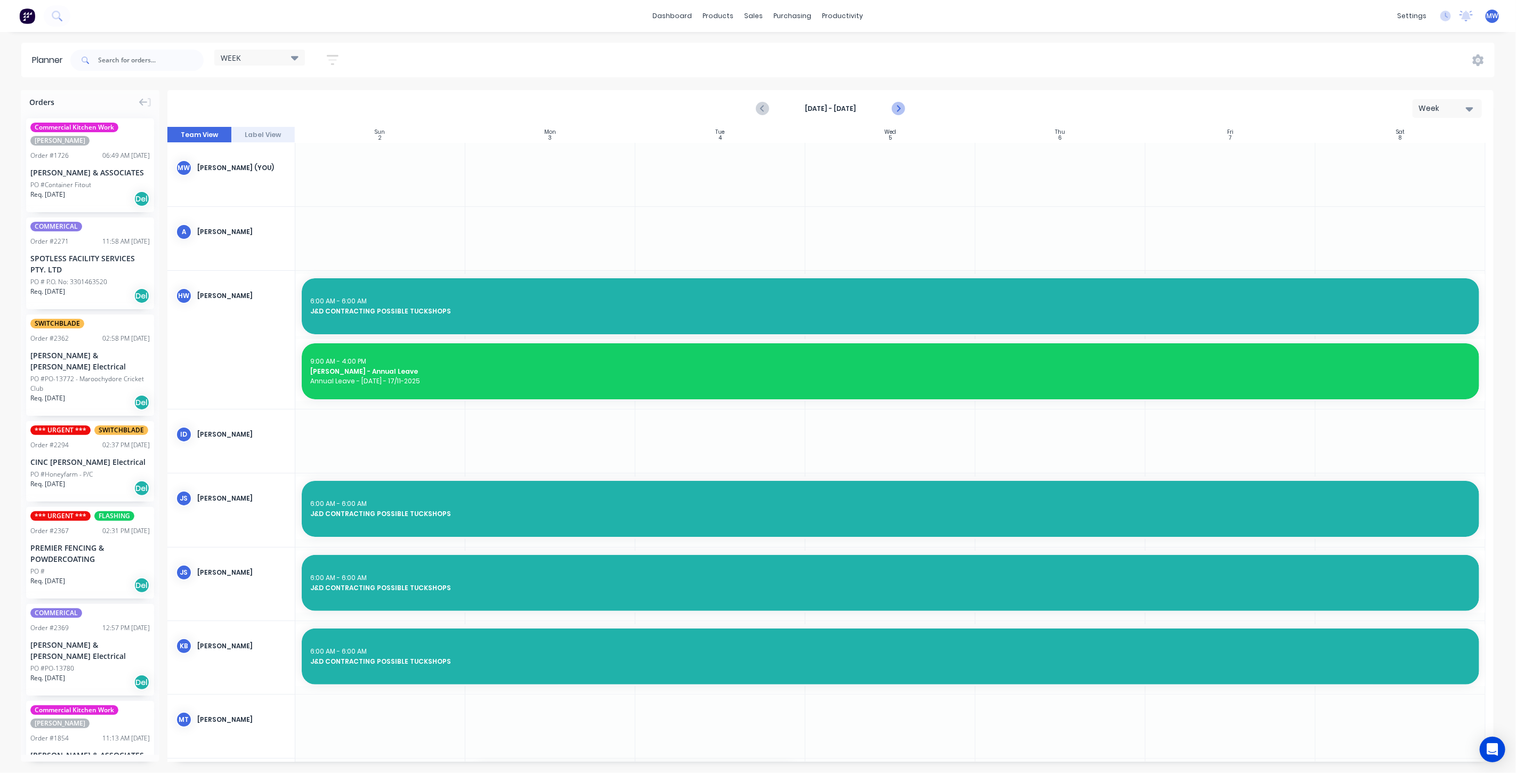
click at [896, 106] on icon "Next page" at bounding box center [897, 108] width 13 height 13
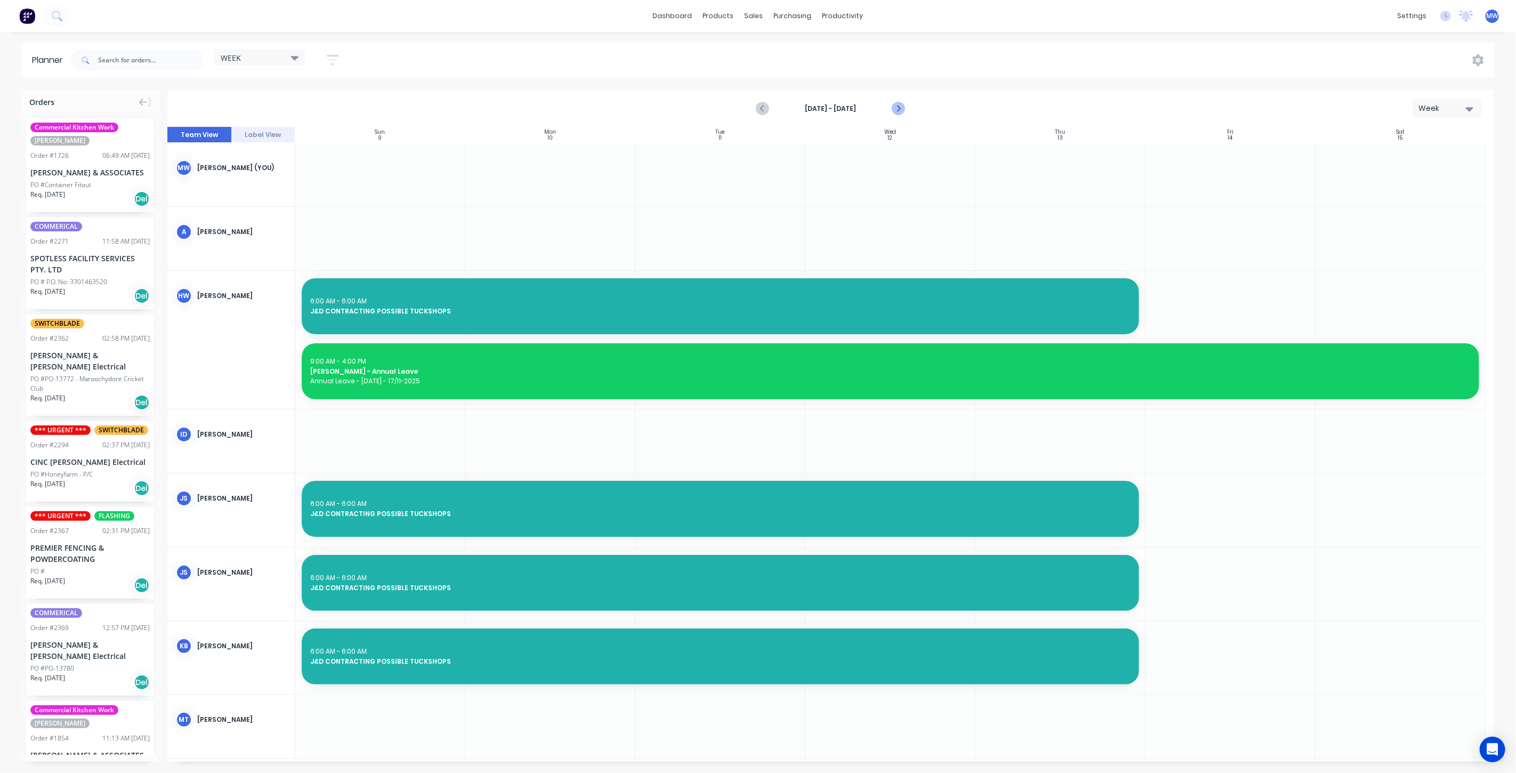
click at [896, 106] on icon "Next page" at bounding box center [897, 108] width 13 height 13
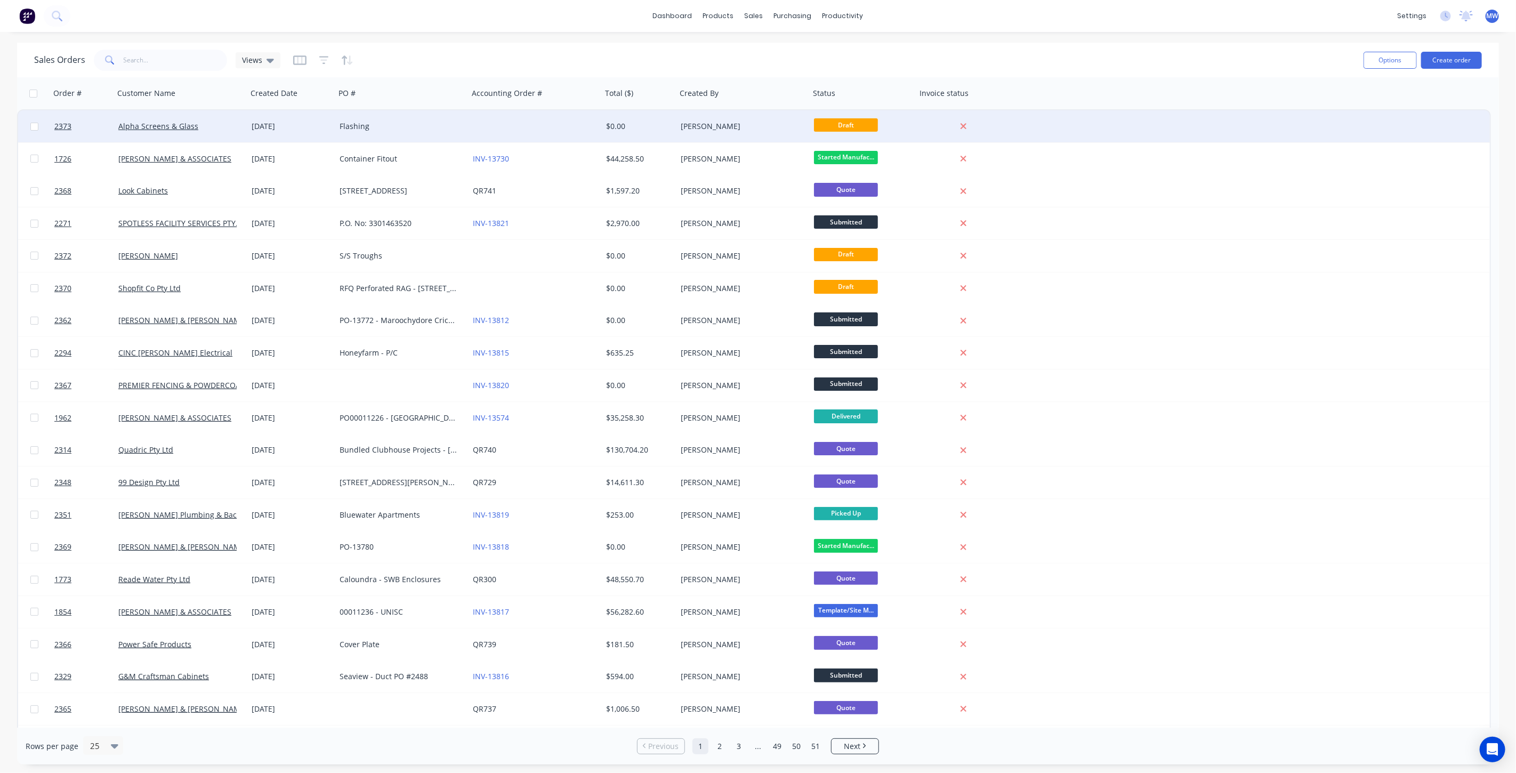
click at [414, 132] on div "Flashing" at bounding box center [401, 126] width 133 height 32
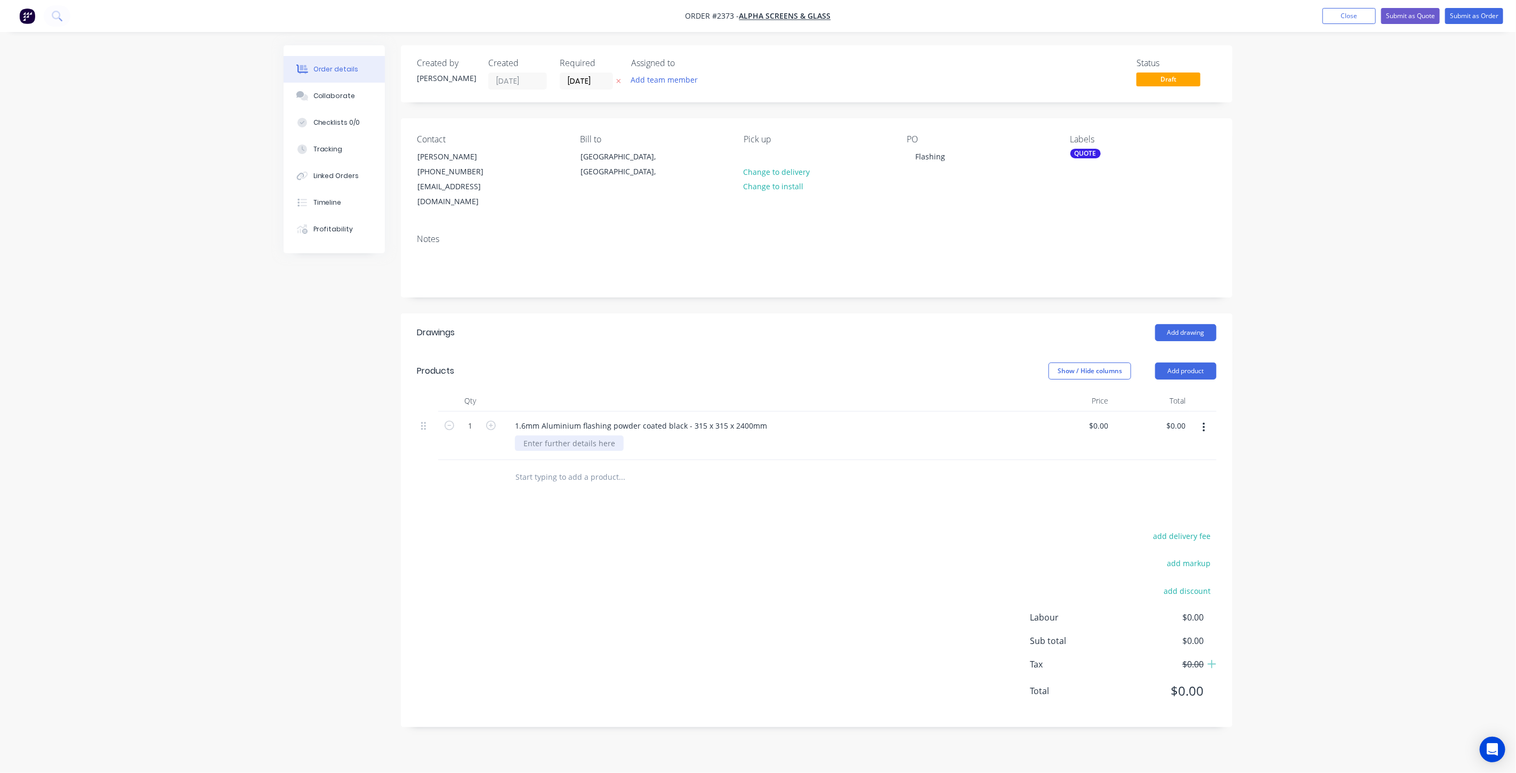
click at [566, 435] on div at bounding box center [569, 442] width 109 height 15
drag, startPoint x: 514, startPoint y: 410, endPoint x: 702, endPoint y: 410, distance: 187.6
click at [777, 418] on div "1.6mm Aluminium flashing powder coated black - 315 x 315 x 2400mm" at bounding box center [768, 425] width 524 height 15
copy div "1.6mm Aluminium flashing powder coated black - 315 x 315 x 2400mm"
click at [539, 435] on div at bounding box center [569, 442] width 109 height 15
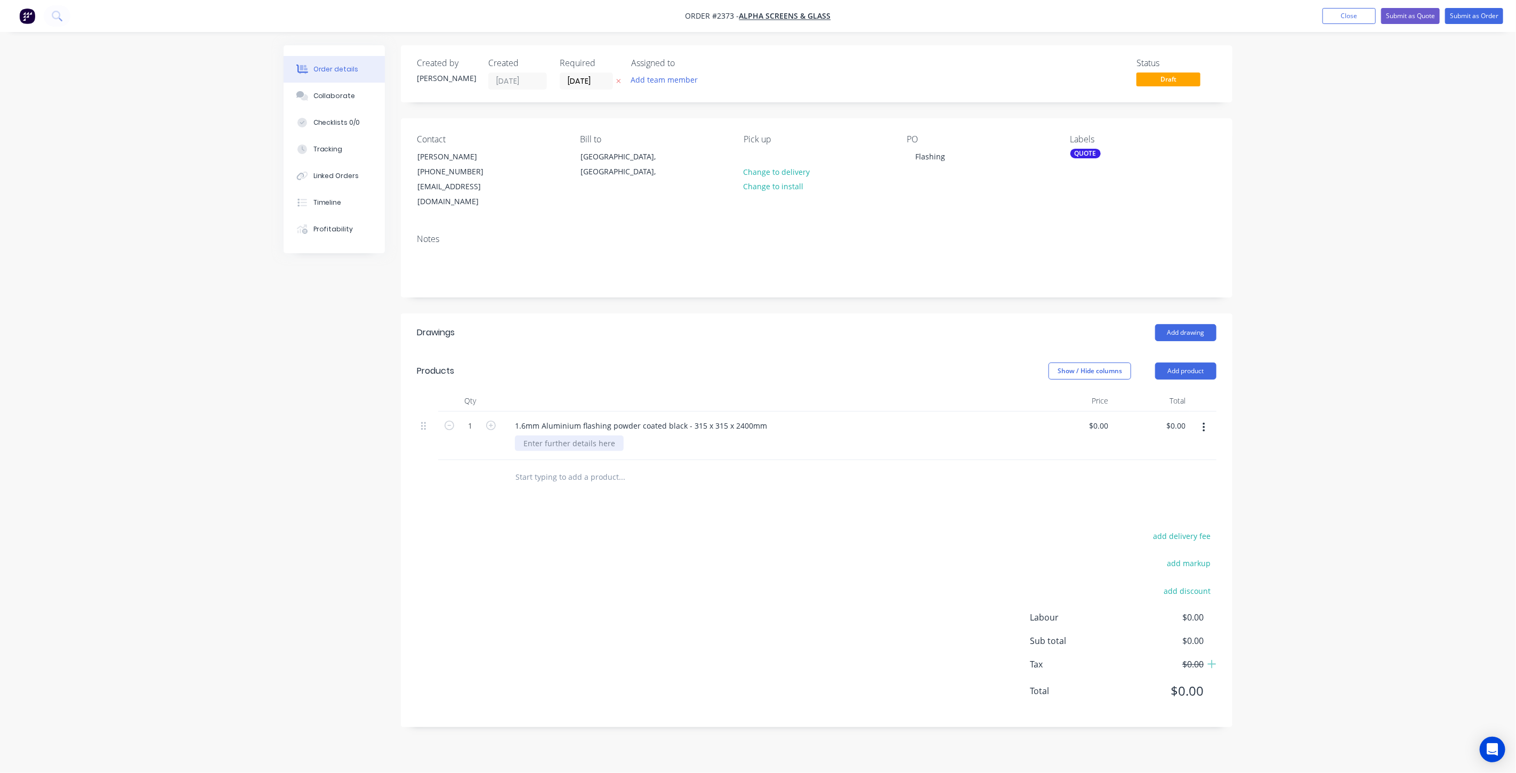
click at [548, 435] on div at bounding box center [569, 442] width 109 height 15
paste div
click at [537, 418] on div "1.6mm Aluminium flashing powder coated black - 315 x 315 x 2400mm" at bounding box center [640, 425] width 269 height 15
drag, startPoint x: 513, startPoint y: 405, endPoint x: 814, endPoint y: 390, distance: 301.5
click at [814, 390] on div "Qty Price Total 1 1.6mm Aluminium flashing powder coated black - 315 x 315 x 24…" at bounding box center [816, 425] width 799 height 70
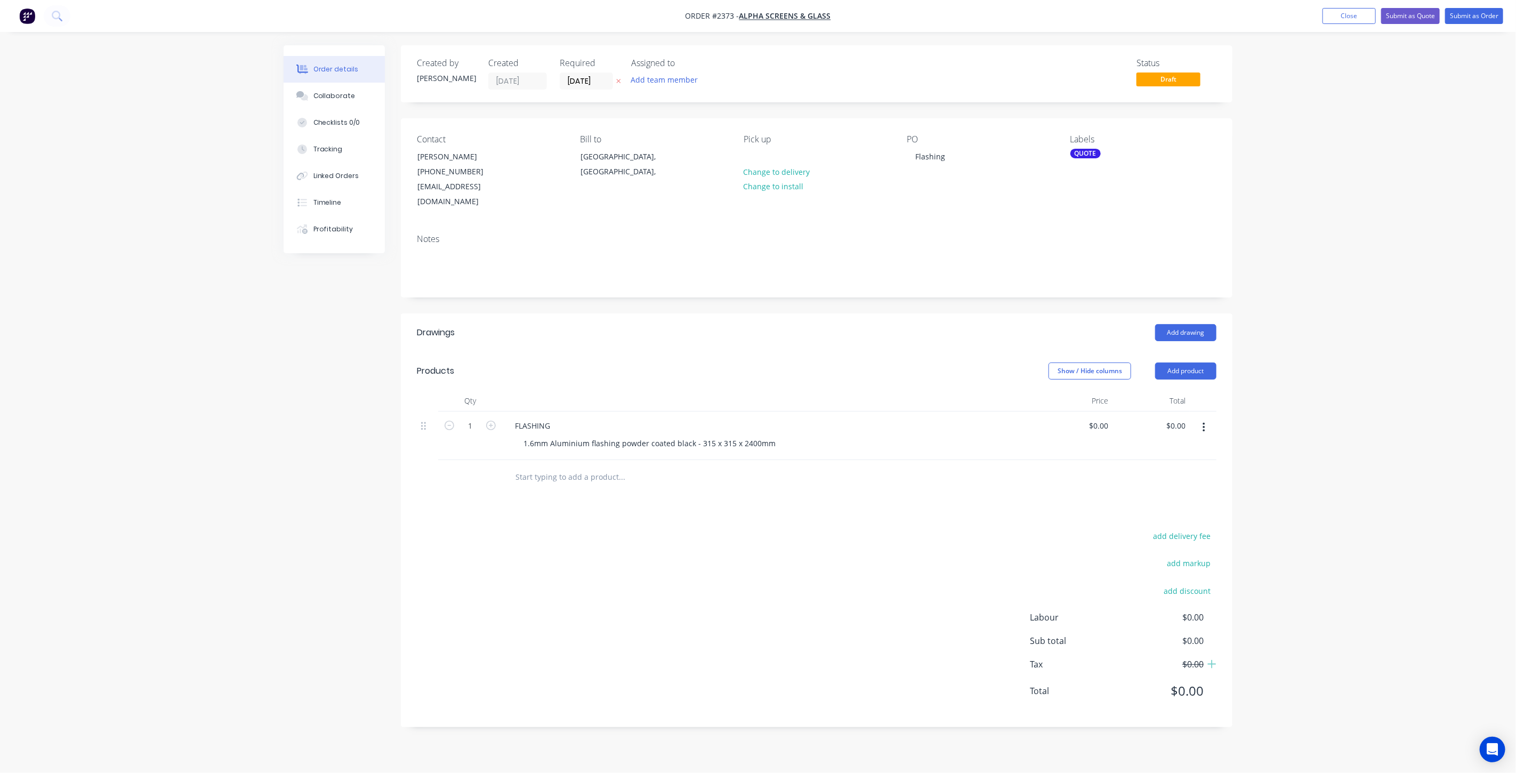
click at [310, 482] on div "Created by [PERSON_NAME] Created [DATE] Required [DATE] Assigned to Add team me…" at bounding box center [758, 394] width 949 height 698
click at [693, 435] on div "1.6mm Aluminium flashing powder coated black - 315 x 315 x 2400mm" at bounding box center [649, 442] width 269 height 15
click at [611, 438] on div "1.6mm Aluminium flashing powder coated black - 315 x 315 x 2400mm" at bounding box center [610, 448] width 190 height 27
click at [530, 450] on div "1.6mm Aluminium flashing powder coated black - 315 x 315 x 2400mm Long -zSupply…" at bounding box center [610, 454] width 190 height 38
click at [1104, 418] on input "0" at bounding box center [1100, 425] width 25 height 15
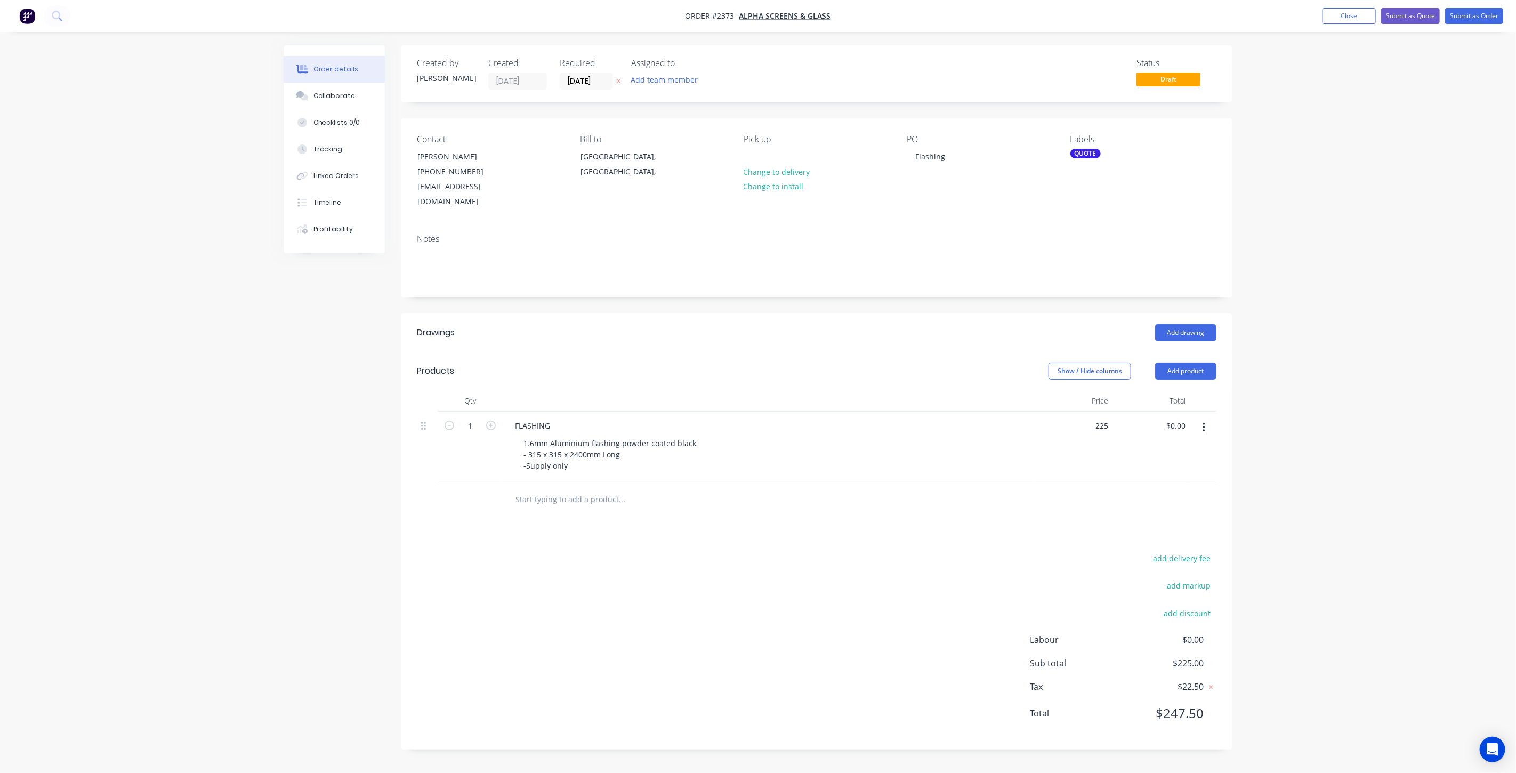
type input "$225.00"
click at [1358, 376] on div "Order details Collaborate Checklists 0/0 Tracking Linked Orders Timeline Profit…" at bounding box center [758, 386] width 1516 height 773
drag, startPoint x: 1303, startPoint y: 427, endPoint x: 1087, endPoint y: 418, distance: 216.1
click at [1299, 427] on div "Order details Collaborate Checklists 0/0 Tracking Linked Orders Timeline Profit…" at bounding box center [758, 386] width 1516 height 773
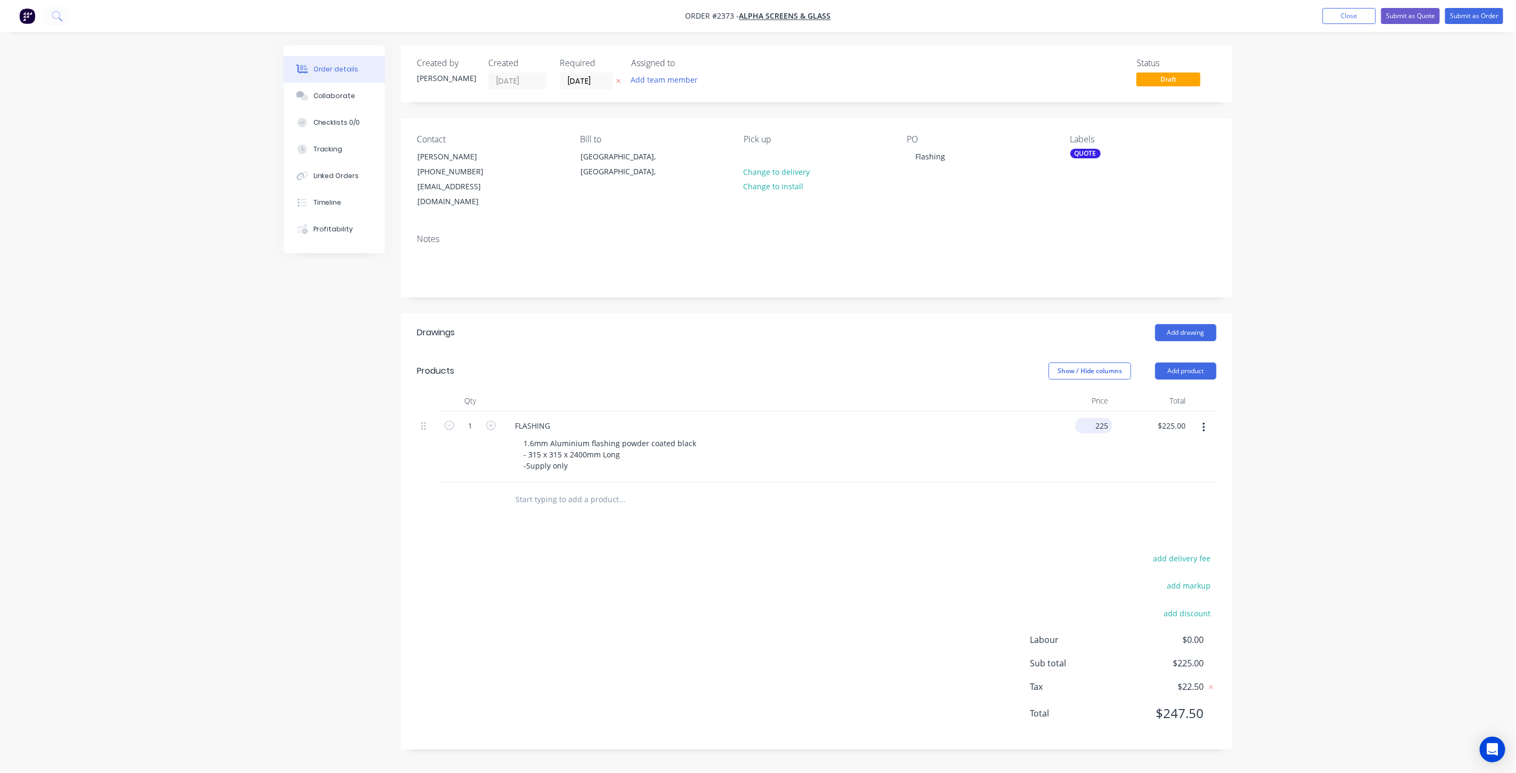
drag, startPoint x: 1093, startPoint y: 410, endPoint x: 1099, endPoint y: 417, distance: 9.1
click at [1095, 418] on input "225" at bounding box center [1095, 425] width 33 height 15
type input "2"
type input "$398.00"
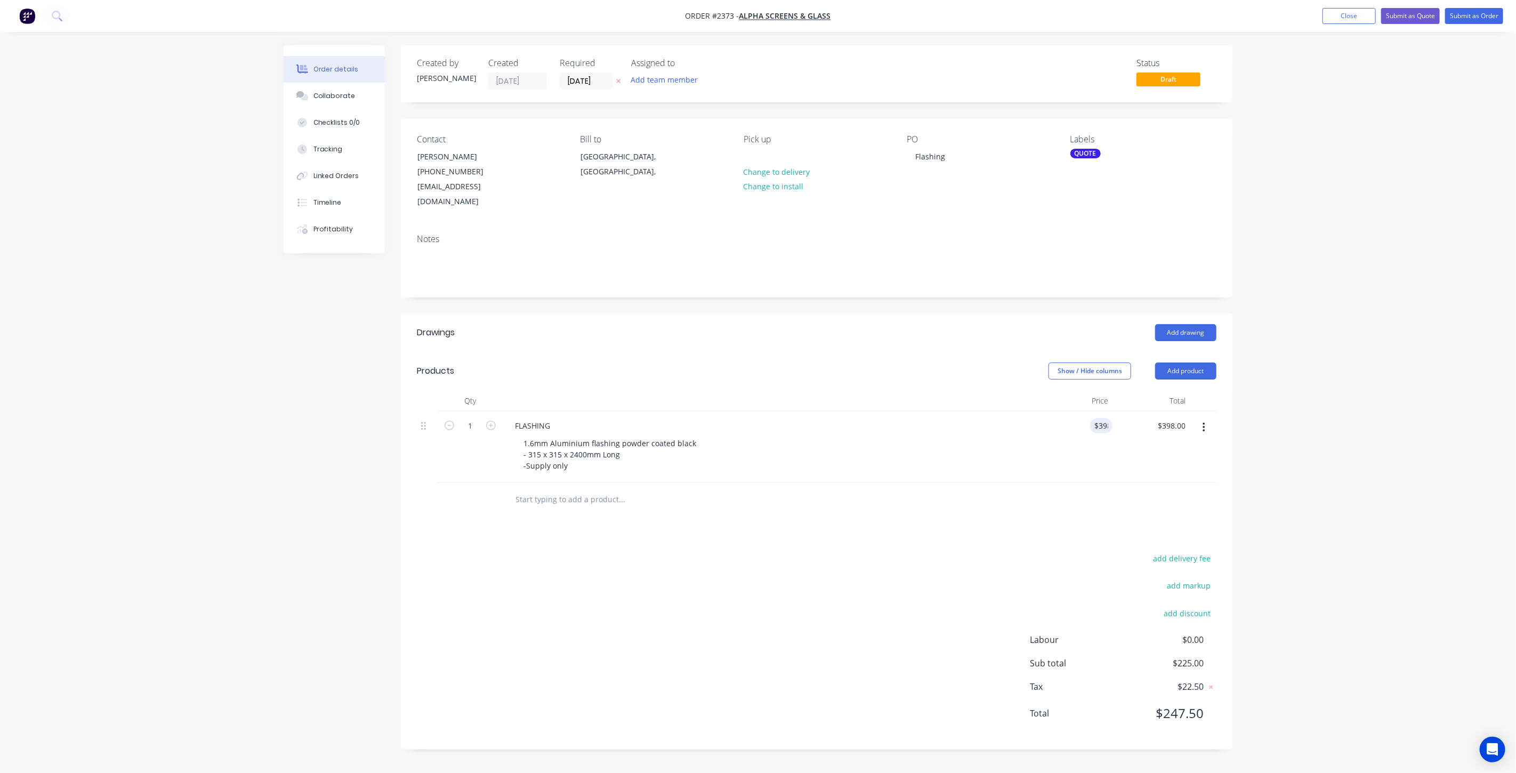
click at [1241, 362] on div "Order details Collaborate Checklists 0/0 Tracking Linked Orders Timeline Profit…" at bounding box center [758, 405] width 970 height 720
click at [1354, 391] on div "Order details Collaborate Checklists 0/0 Tracking Linked Orders Timeline Profit…" at bounding box center [758, 386] width 1516 height 773
click at [608, 450] on div "1.6mm Aluminium flashing powder coated black - 315 x 315 x 2400mm Long -Supply …" at bounding box center [611, 454] width 192 height 38
click at [671, 439] on div "1.6mm Aluminium flashing powder coated black - 315 x 315 x 2400mm Long -Supply …" at bounding box center [611, 454] width 192 height 38
click at [637, 451] on div "1.6mm Aluminium flashing powder coated black - 315 x 315 x 2400mm Long -Supply …" at bounding box center [611, 454] width 192 height 38
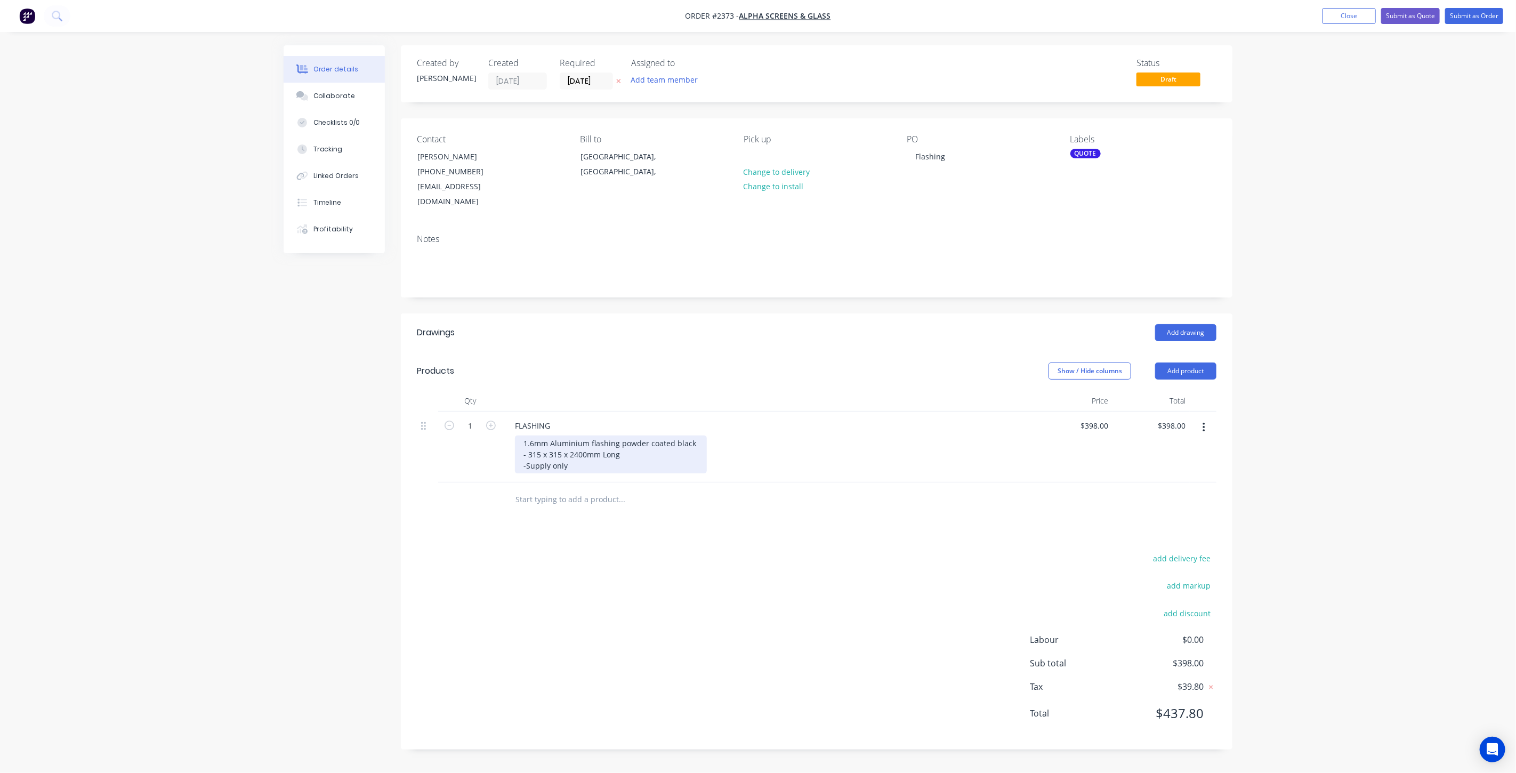
click at [635, 443] on div "1.6mm Aluminium flashing powder coated black - 315 x 315 x 2400mm Long -Supply …" at bounding box center [611, 454] width 192 height 38
click at [1381, 436] on div "Order details Collaborate Checklists 0/0 Tracking Linked Orders Timeline Profit…" at bounding box center [758, 386] width 1516 height 773
click at [1384, 403] on div "Order details Collaborate Checklists 0/0 Tracking Linked Orders Timeline Profit…" at bounding box center [758, 386] width 1516 height 773
click at [1422, 20] on button "Submit as Quote" at bounding box center [1410, 16] width 59 height 16
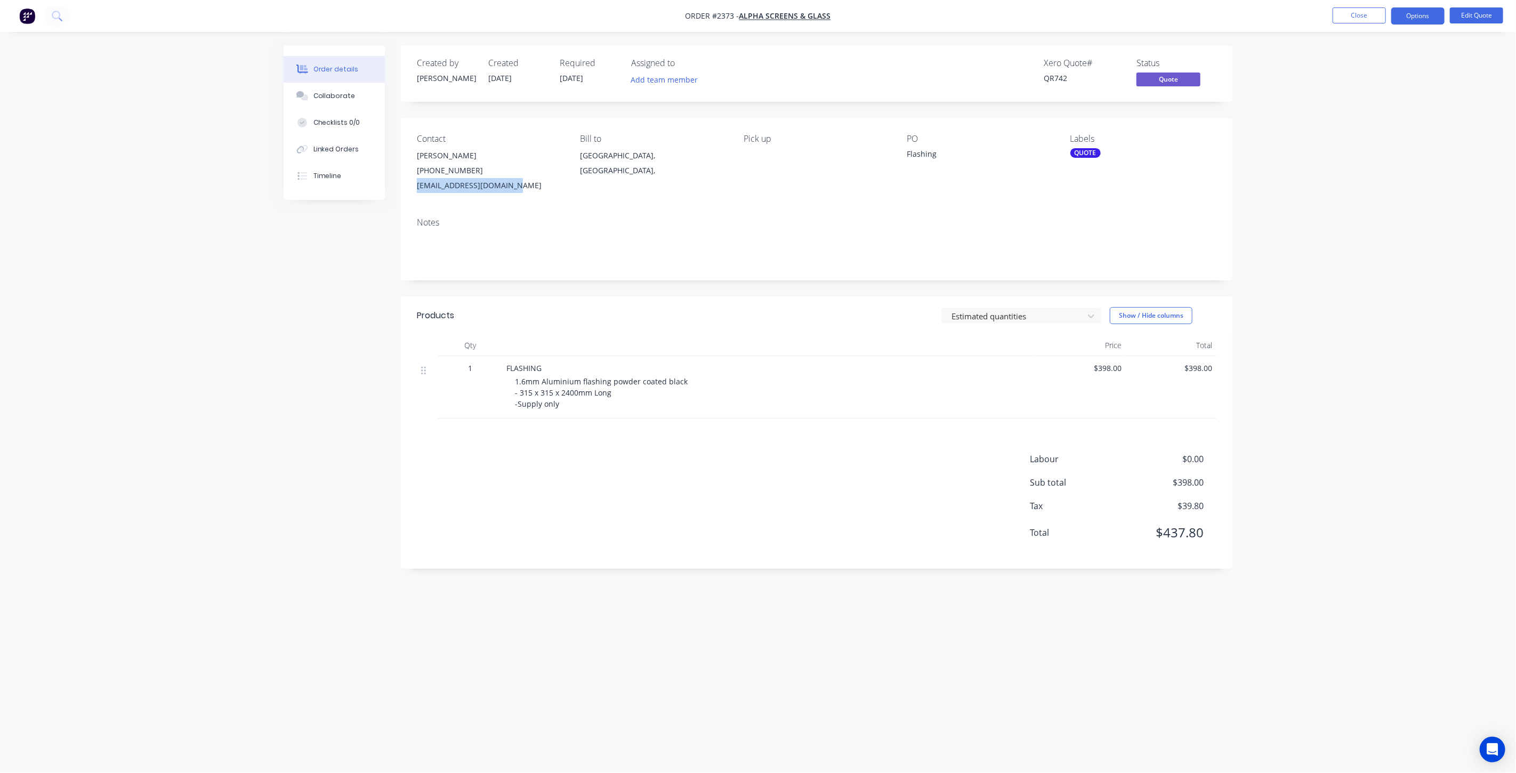
drag, startPoint x: 486, startPoint y: 182, endPoint x: 416, endPoint y: 182, distance: 69.3
click at [417, 182] on div "[EMAIL_ADDRESS][DOMAIN_NAME]" at bounding box center [490, 185] width 146 height 15
copy div "[EMAIL_ADDRESS][DOMAIN_NAME]"
click at [1346, 14] on button "Close" at bounding box center [1358, 15] width 53 height 16
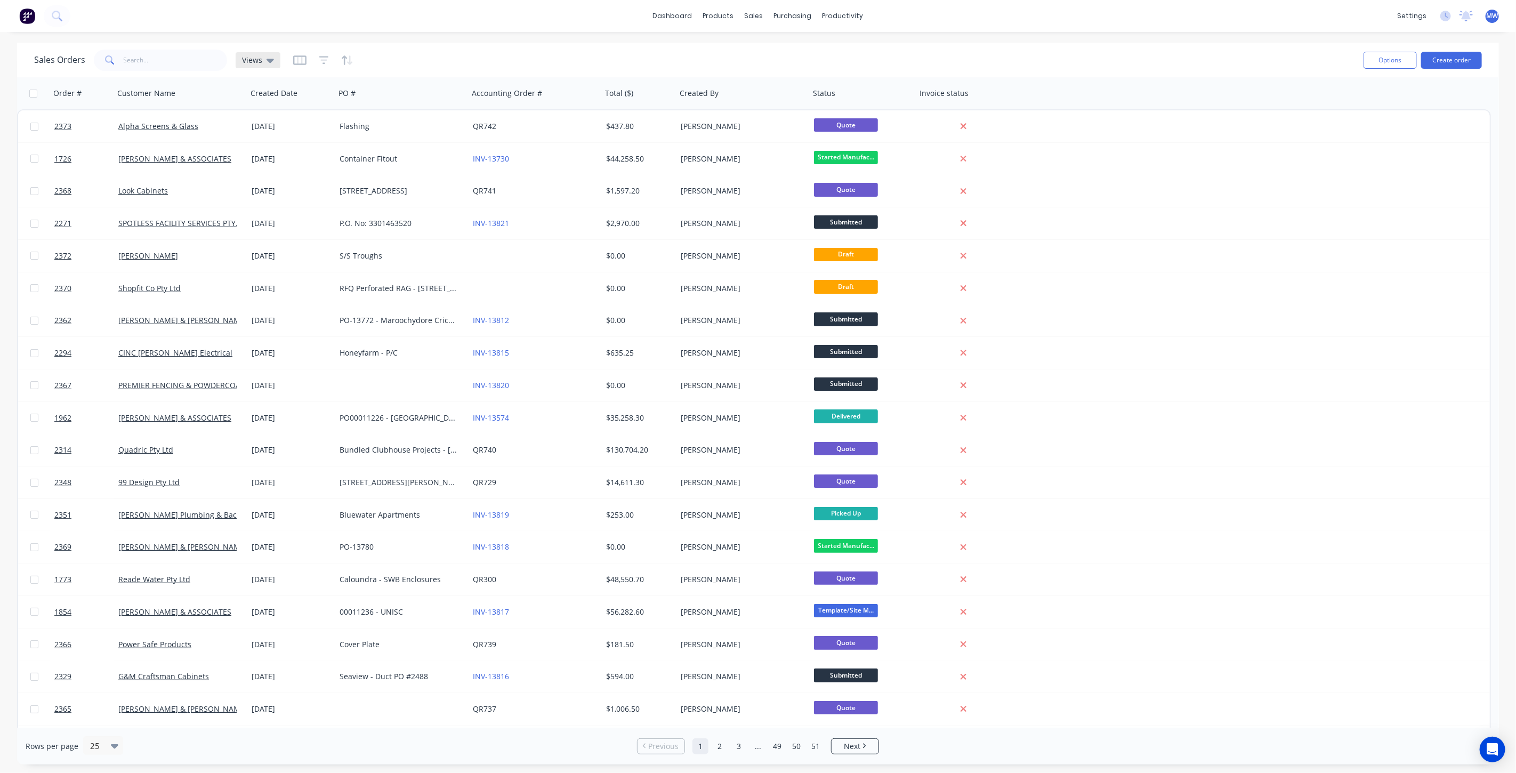
click at [268, 64] on icon at bounding box center [269, 60] width 7 height 12
click at [268, 177] on button "DRAFT QUOTES" at bounding box center [300, 172] width 122 height 12
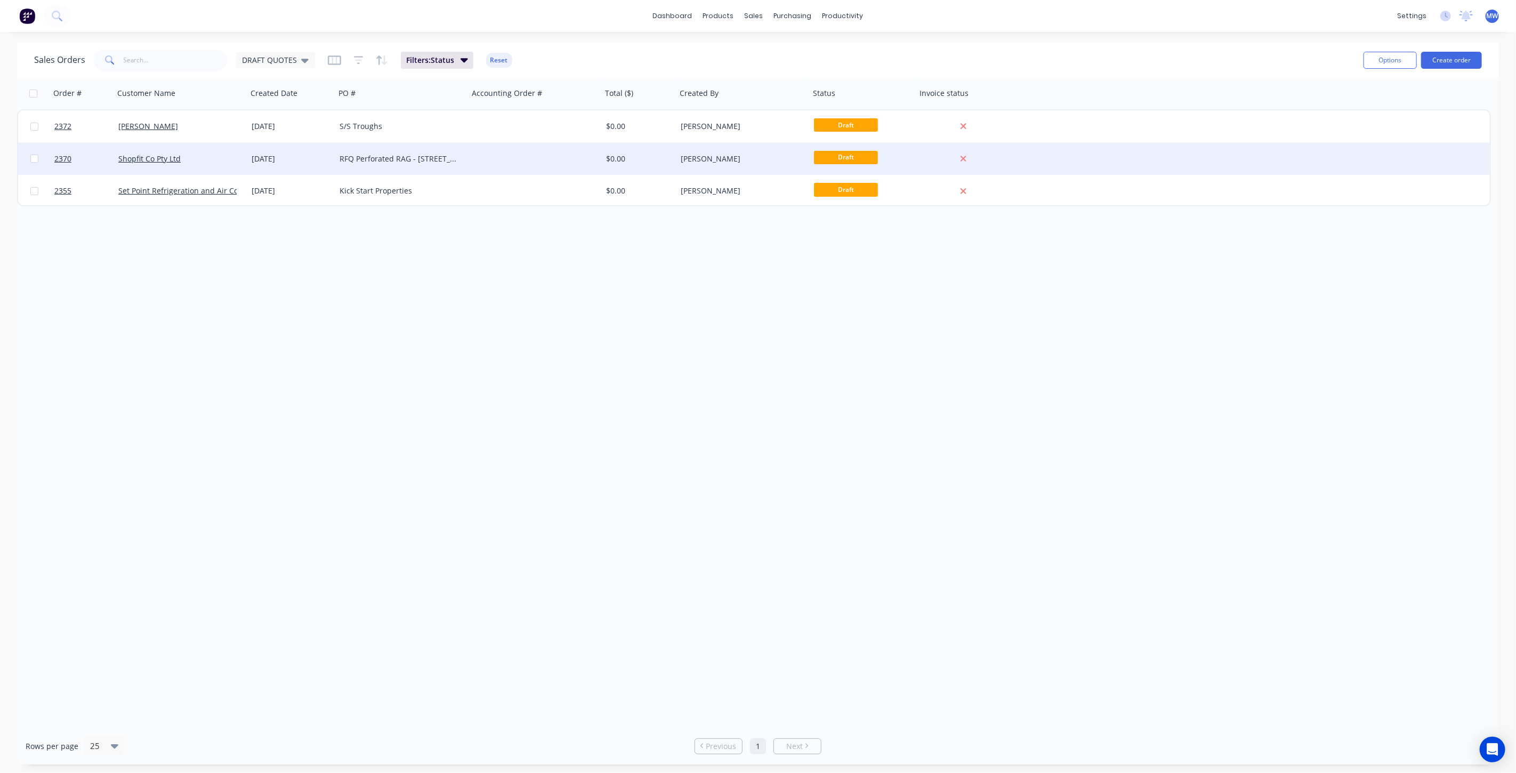
click at [456, 165] on div "RFQ Perforated RAG - [STREET_ADDRESS]" at bounding box center [401, 159] width 133 height 32
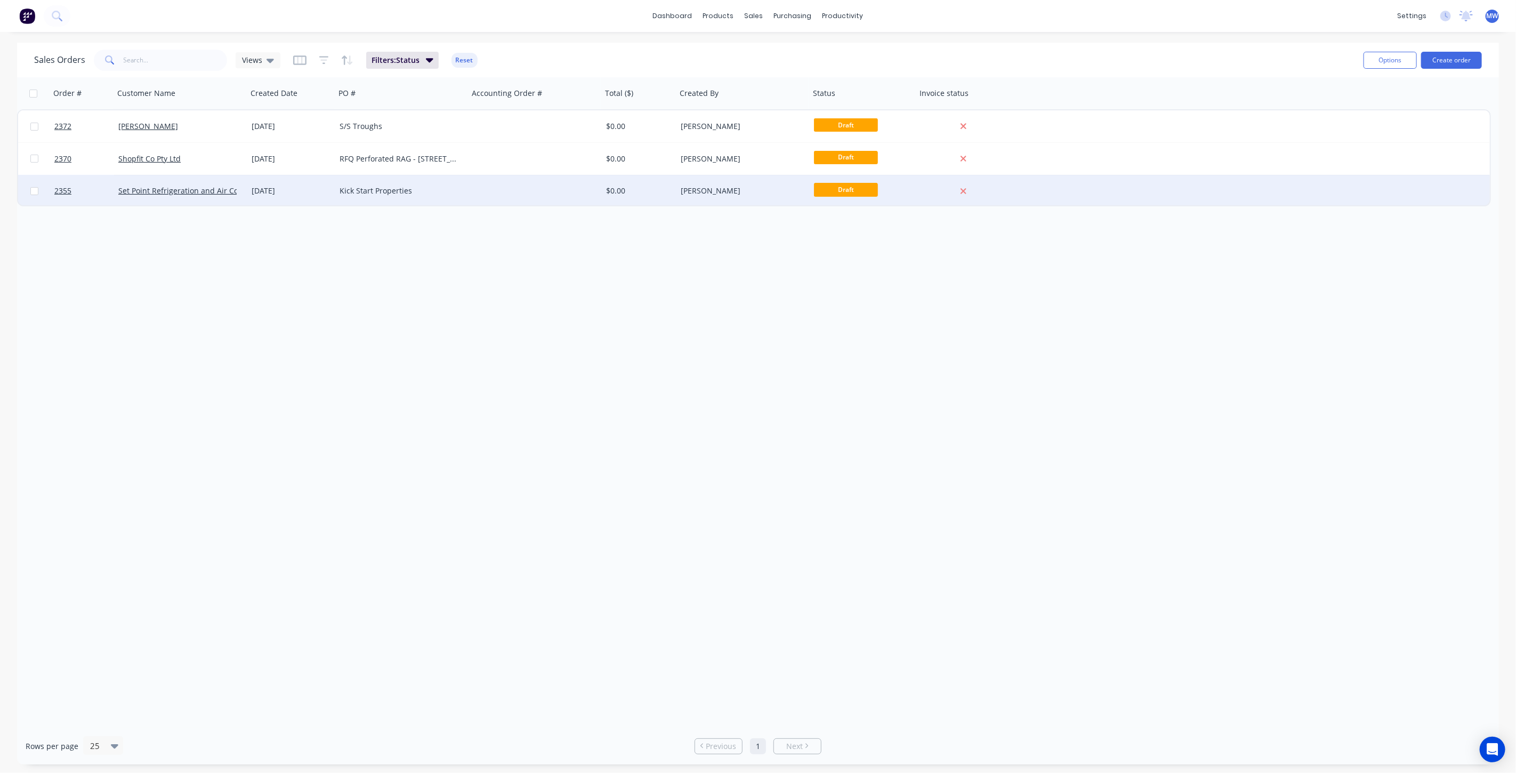
click at [411, 196] on div "Kick Start Properties" at bounding box center [399, 190] width 118 height 11
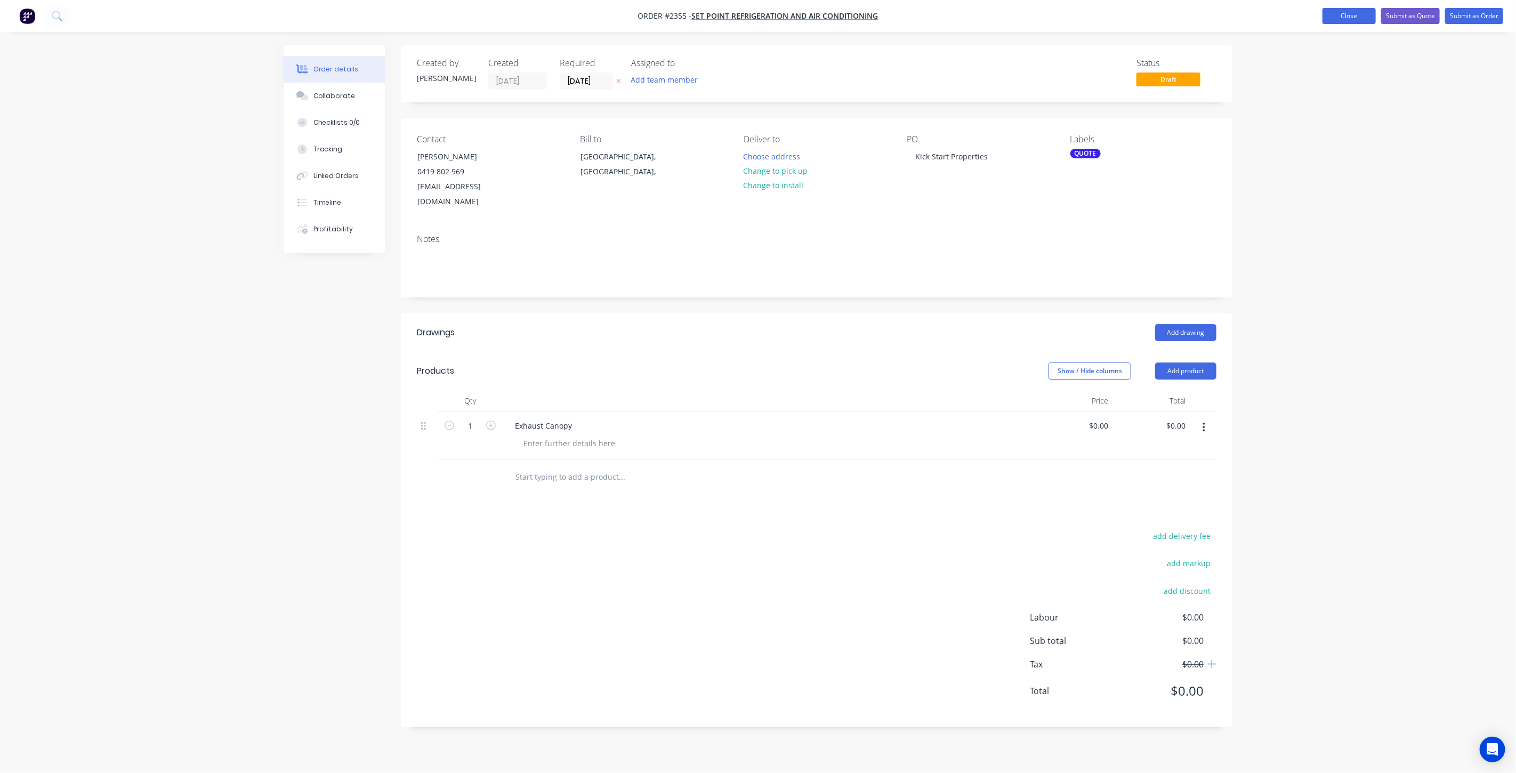
click at [1338, 15] on button "Close" at bounding box center [1348, 16] width 53 height 16
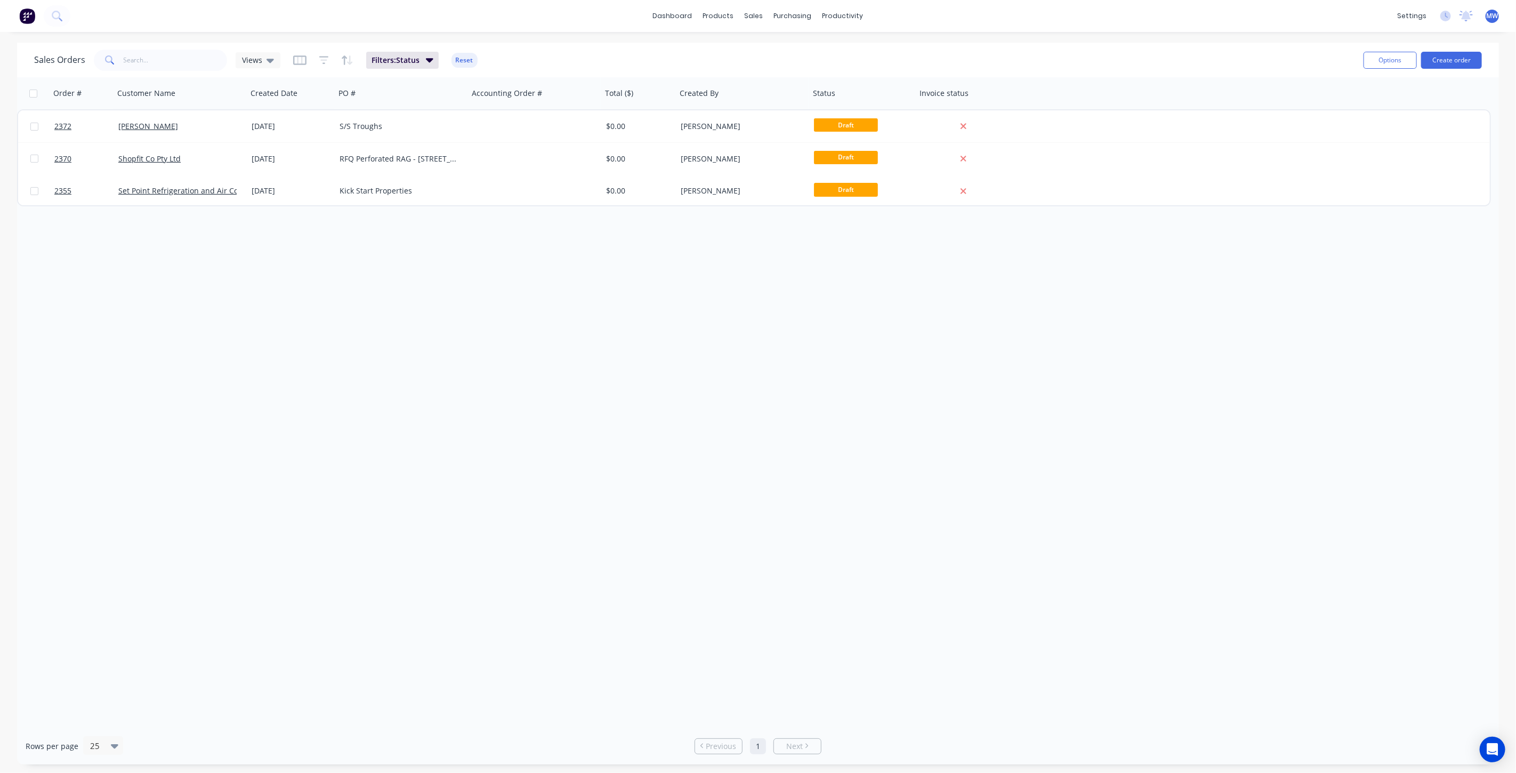
click at [360, 254] on div "Order # Customer Name Created Date PO # Accounting Order # Total ($) Created By…" at bounding box center [758, 402] width 1482 height 650
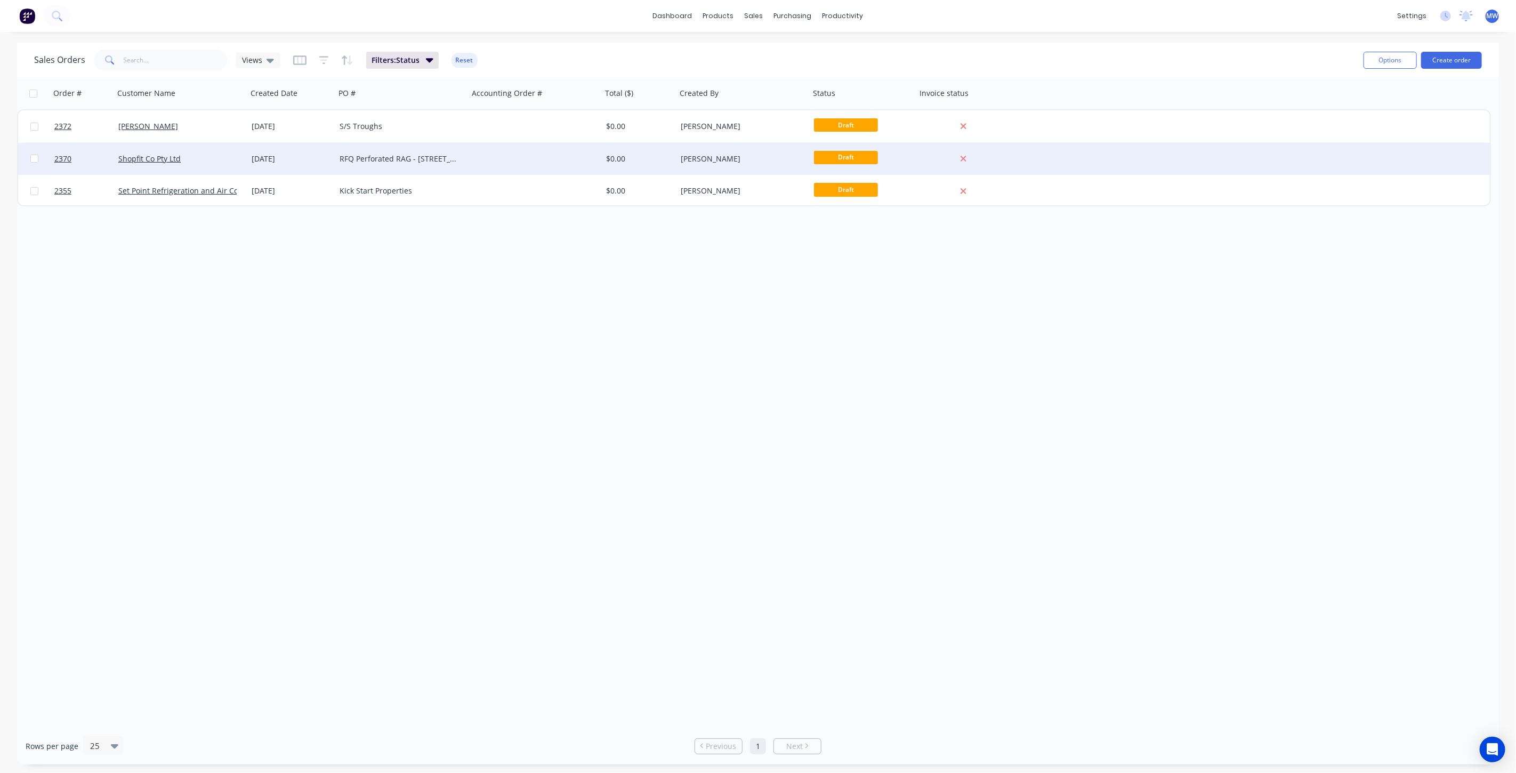
click at [368, 162] on div "RFQ Perforated RAG - [STREET_ADDRESS]" at bounding box center [399, 159] width 118 height 11
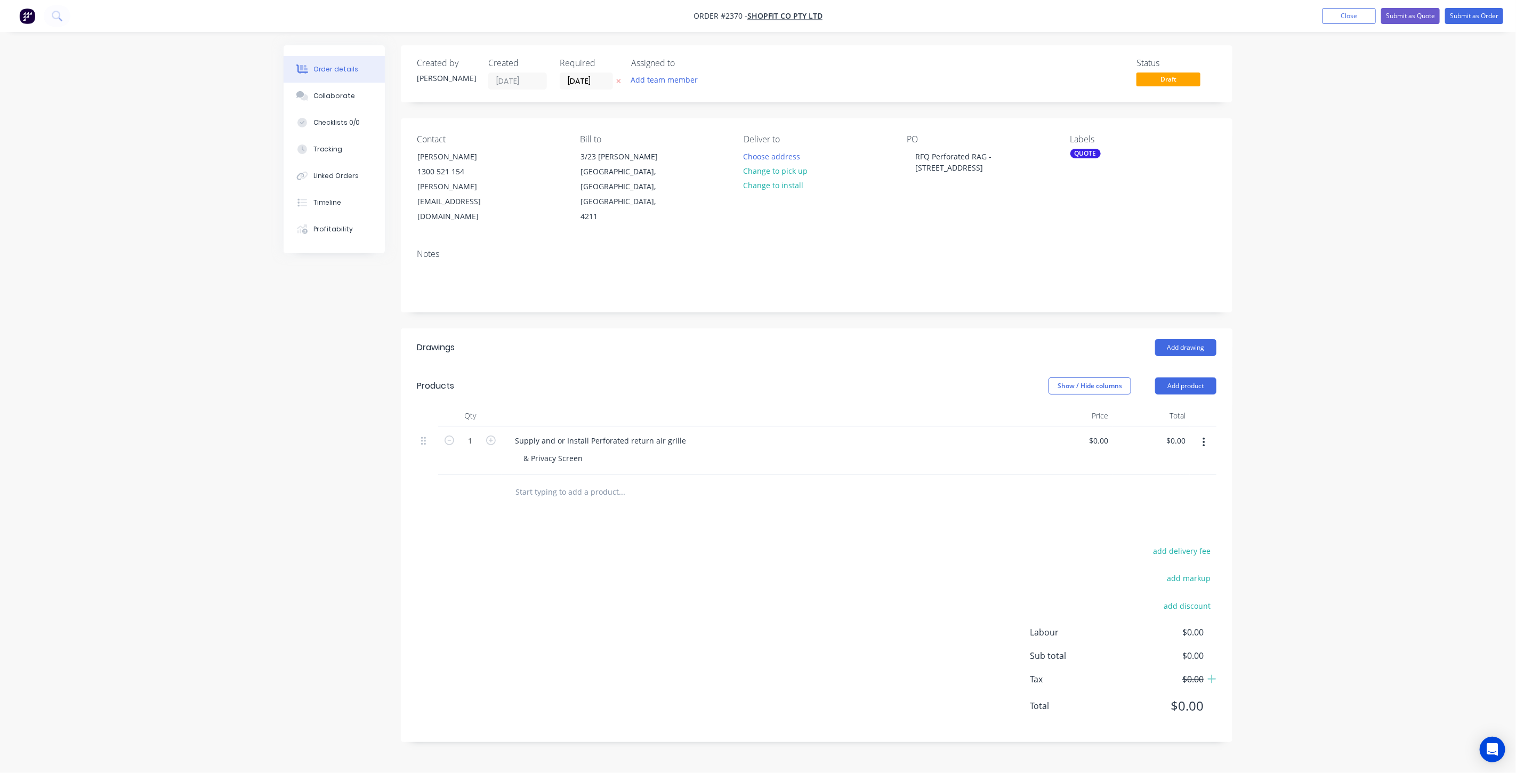
drag, startPoint x: 1334, startPoint y: 170, endPoint x: 1393, endPoint y: 41, distance: 142.4
click at [1334, 169] on div "Order details Collaborate Checklists 0/0 Tracking Linked Orders Timeline Profit…" at bounding box center [758, 386] width 1516 height 773
click at [1344, 18] on button "Close" at bounding box center [1348, 16] width 53 height 16
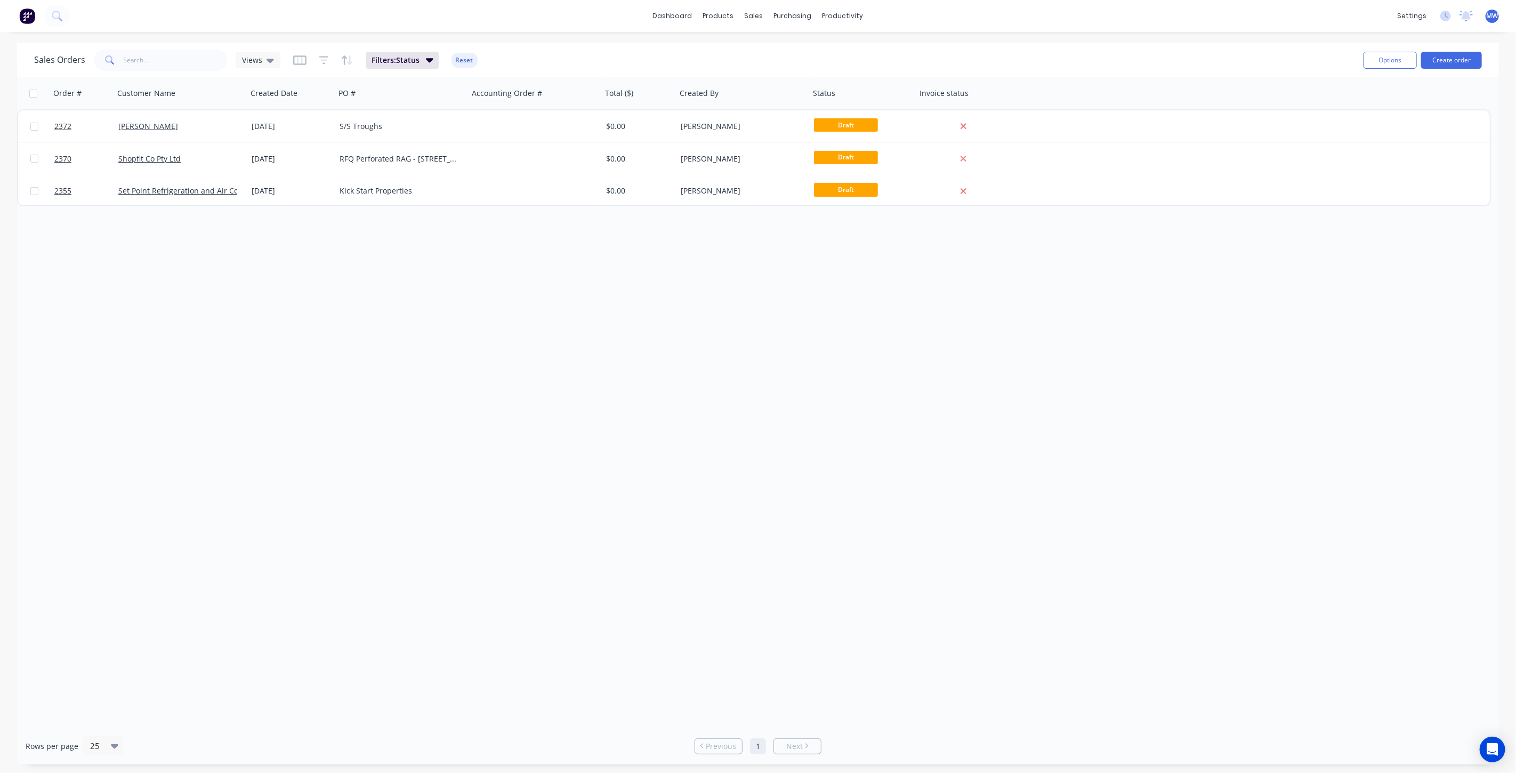
click at [410, 301] on div "Order # Customer Name Created Date PO # Accounting Order # Total ($) Created By…" at bounding box center [758, 402] width 1482 height 650
drag, startPoint x: 227, startPoint y: 306, endPoint x: 180, endPoint y: 34, distance: 276.4
click at [227, 305] on div "Order # Customer Name Created Date PO # Accounting Order # Total ($) Created By…" at bounding box center [758, 402] width 1482 height 650
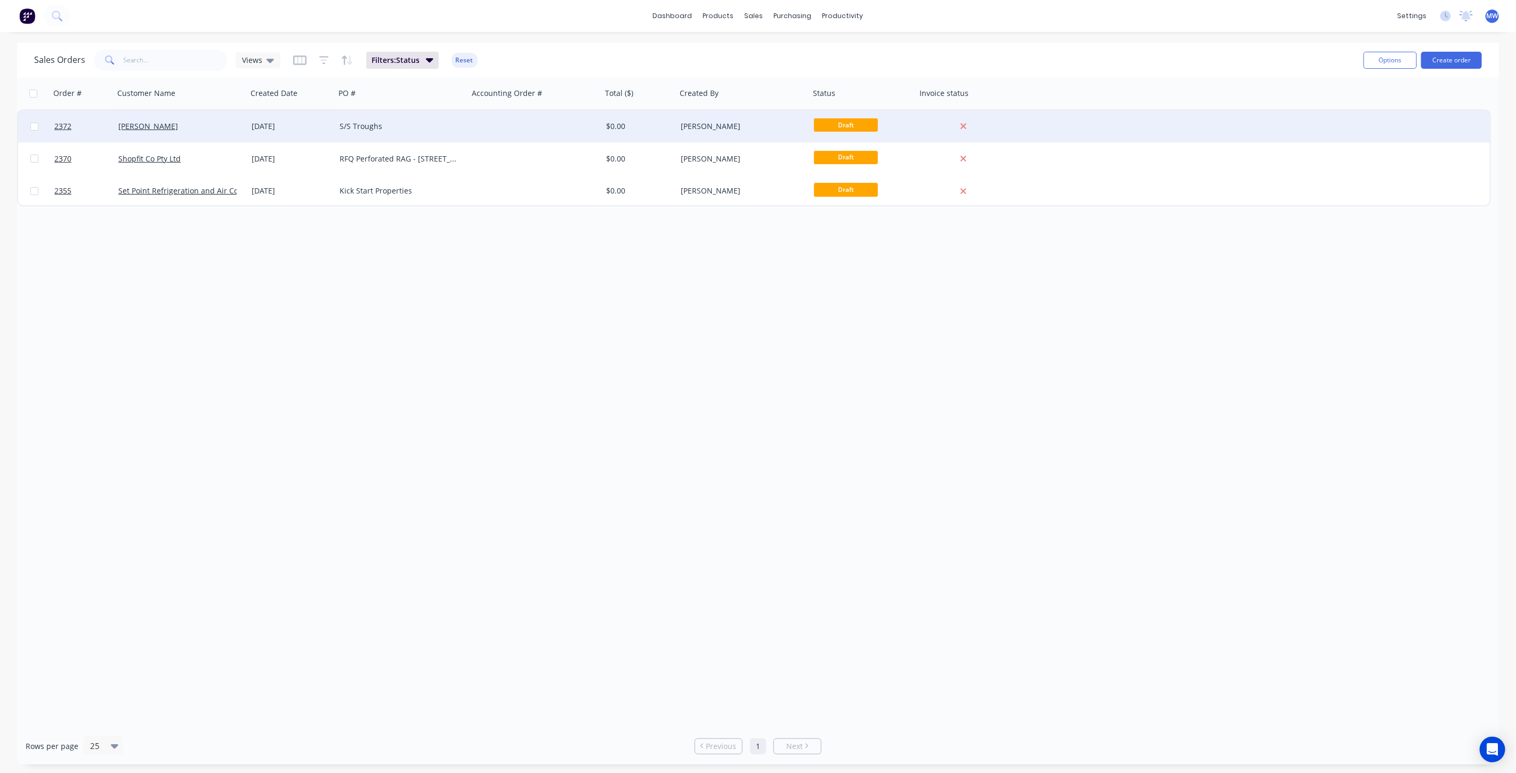
click at [427, 124] on div "S/S Troughs" at bounding box center [399, 126] width 118 height 11
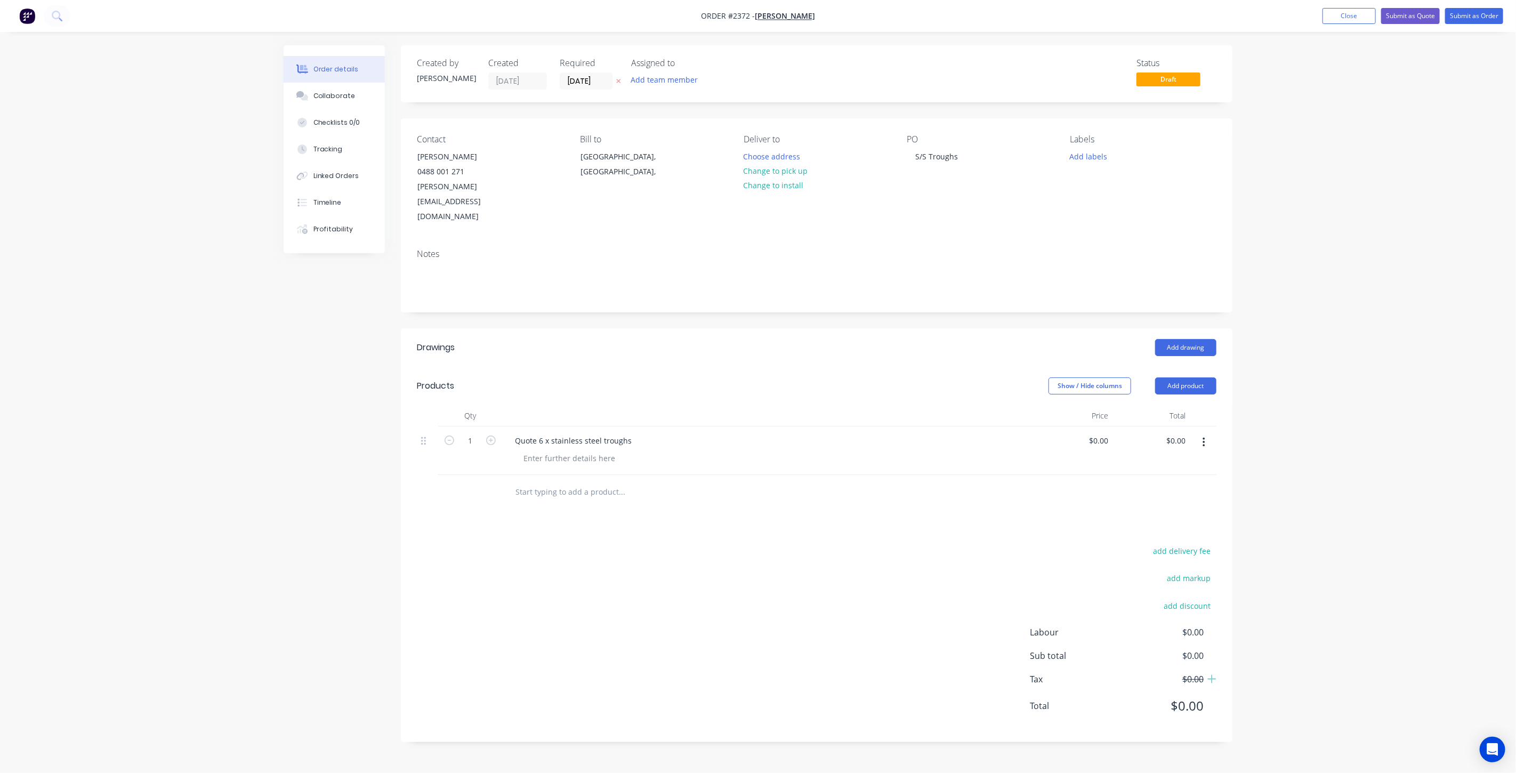
click at [320, 422] on div "Created by [PERSON_NAME] Created [DATE] Required [DATE] Assigned to Add team me…" at bounding box center [758, 401] width 949 height 713
click at [1103, 433] on input "0" at bounding box center [1100, 440] width 25 height 15
type input "$3,546.00"
click at [1427, 383] on div "Order details Collaborate Checklists 0/0 Tracking Linked Orders Timeline Profit…" at bounding box center [758, 386] width 1516 height 773
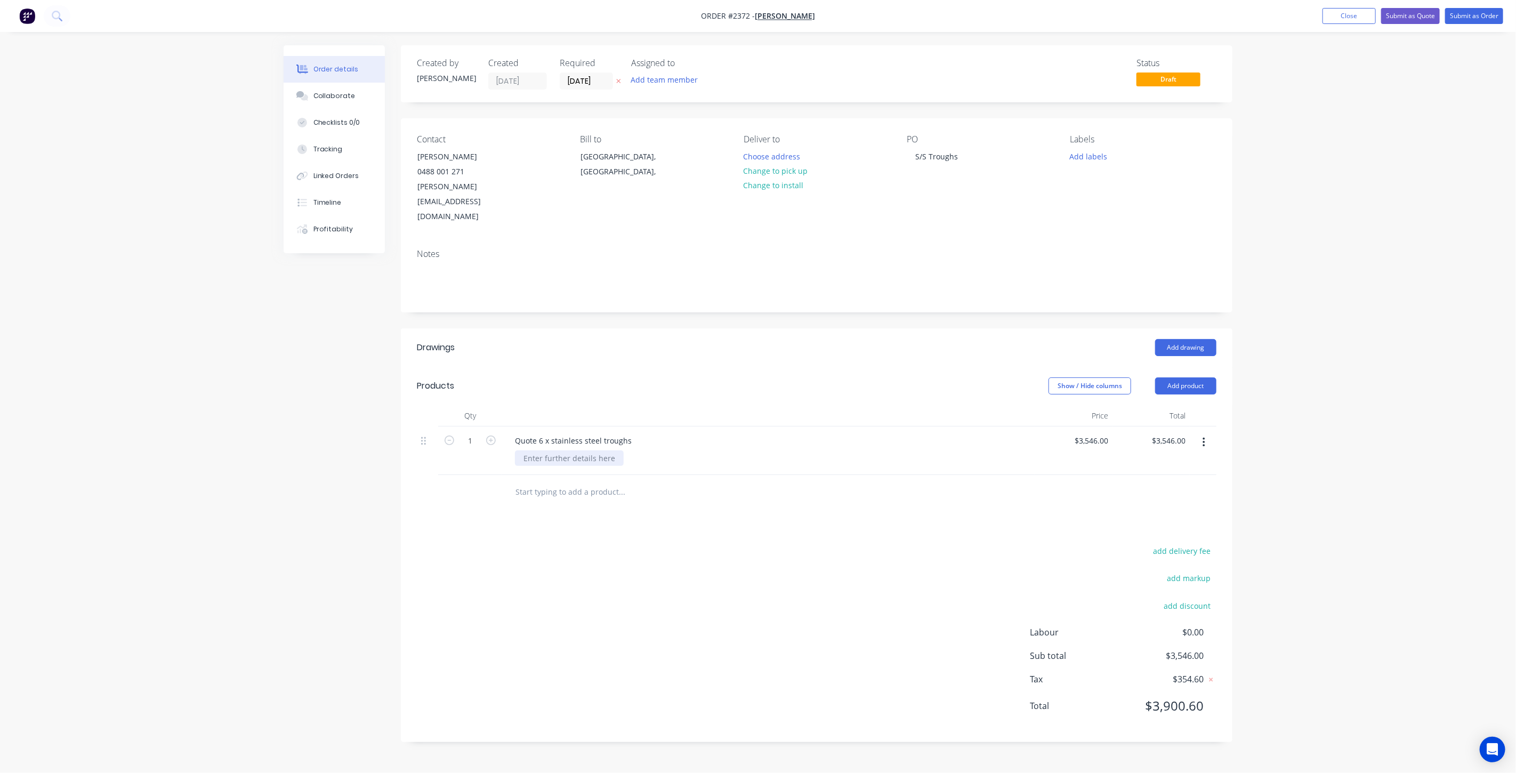
click at [548, 450] on div at bounding box center [569, 457] width 109 height 15
drag, startPoint x: 627, startPoint y: 408, endPoint x: 435, endPoint y: 407, distance: 191.9
click at [435, 426] on div "1 Quote 6 x stainless steel troughs $3,546.00 $3,546.00 $3,546.00 $3,546.00" at bounding box center [816, 450] width 799 height 49
click at [561, 450] on div at bounding box center [569, 457] width 109 height 15
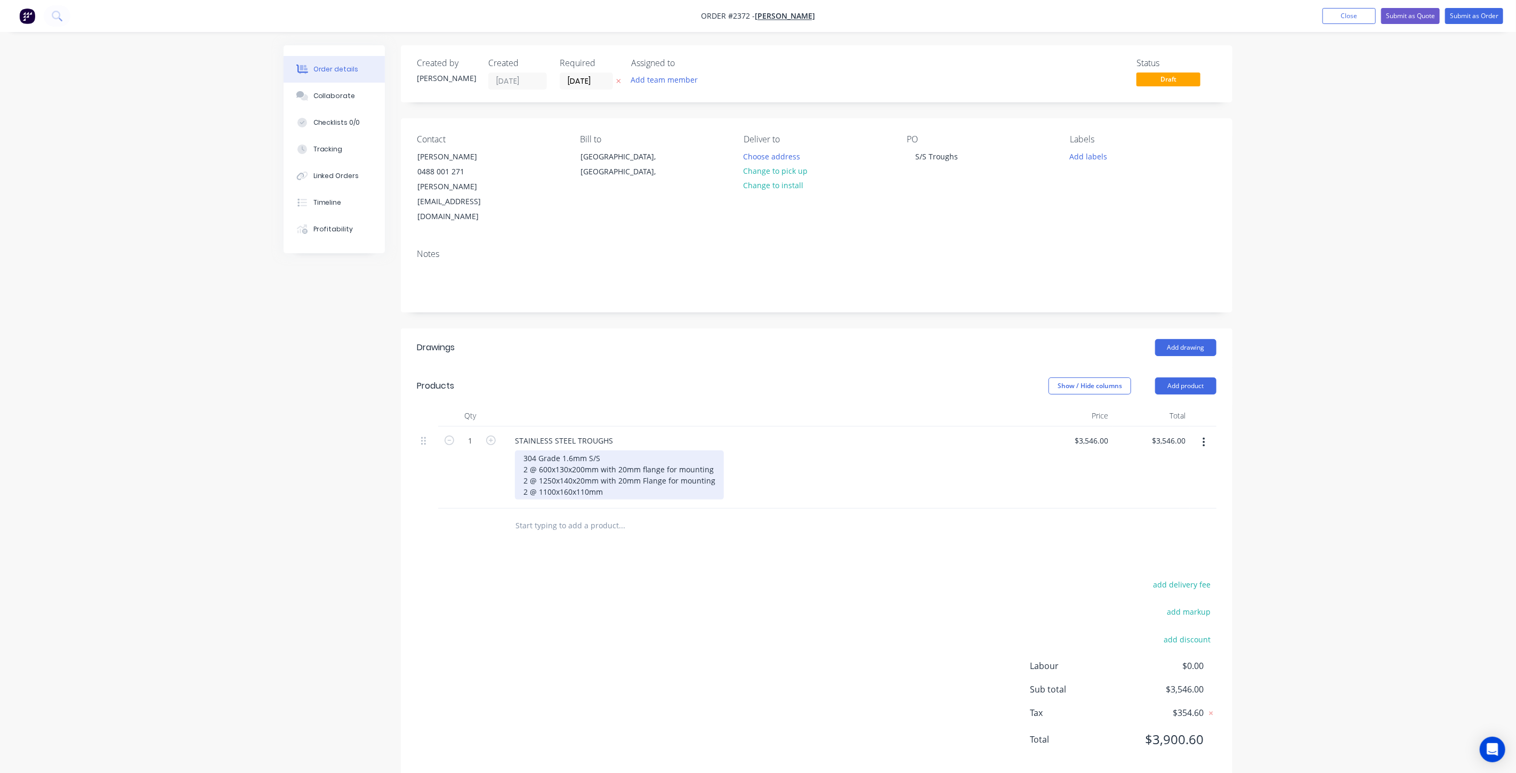
click at [585, 450] on div "304 Grade 1.6mm S/S 2 @ 600x130x200mm with 20mm flange for mounting 2 @ 1250x14…" at bounding box center [619, 474] width 209 height 49
click at [617, 461] on div "304 Grade 1.6mm S/S 2 @ 600x130x200mm with 20mm flange for mounting 2 @ 0with 2…" at bounding box center [618, 474] width 207 height 49
click at [546, 471] on div "304 Grade 1.6mm S/S 2 @ 600x130x200mm with 20mm flange for mounting 2 @ 0with 2…" at bounding box center [618, 480] width 207 height 60
click at [693, 466] on div "304 Grade 1.6mm S/S 2 @ 600x130x200mm with 20mm flange for mounting 2 @ 0with 2…" at bounding box center [618, 480] width 207 height 60
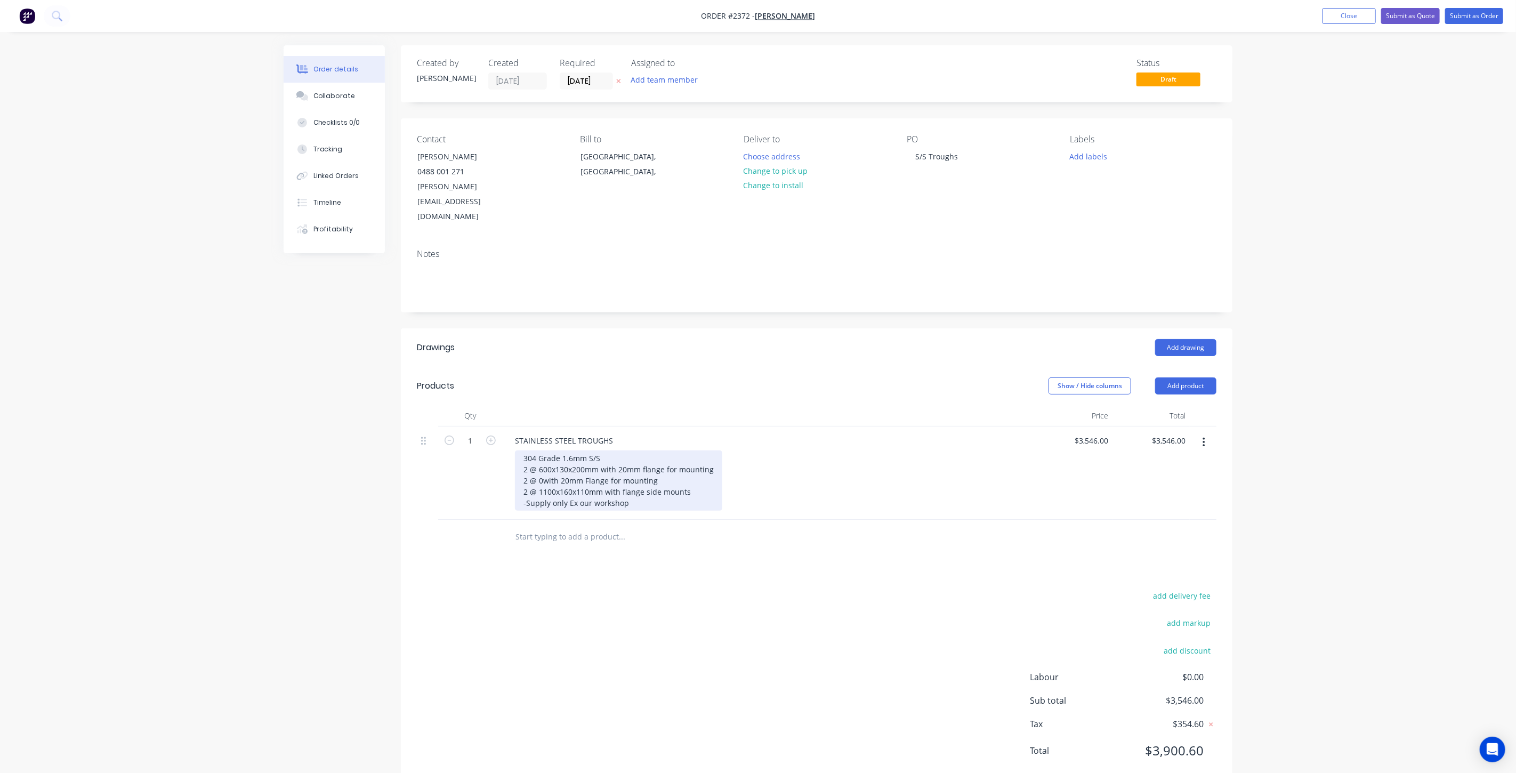
click at [702, 450] on div "304 Grade 1.6mm S/S 2 @ 600x130x200mm with 20mm flange for mounting 2 @ 0with 2…" at bounding box center [618, 480] width 207 height 60
click at [701, 453] on div "304 Grade 1.6mm S/S 2 @ 600x130x200mm with 20mm flange for mounting 2 @ 0with 2…" at bounding box center [618, 480] width 207 height 60
click at [706, 463] on div "304 Grade 1.6mm S/S 2 @ 600x130x200mm with 20mm flange for mounting 2 @ 0with 2…" at bounding box center [618, 480] width 207 height 60
drag, startPoint x: 705, startPoint y: 471, endPoint x: 703, endPoint y: 462, distance: 9.2
click at [704, 471] on div "304 Grade 1.6mm S/S 2 @ 600x130x200mm with 20mm flange for mounting 2 @ 0with 2…" at bounding box center [618, 480] width 207 height 60
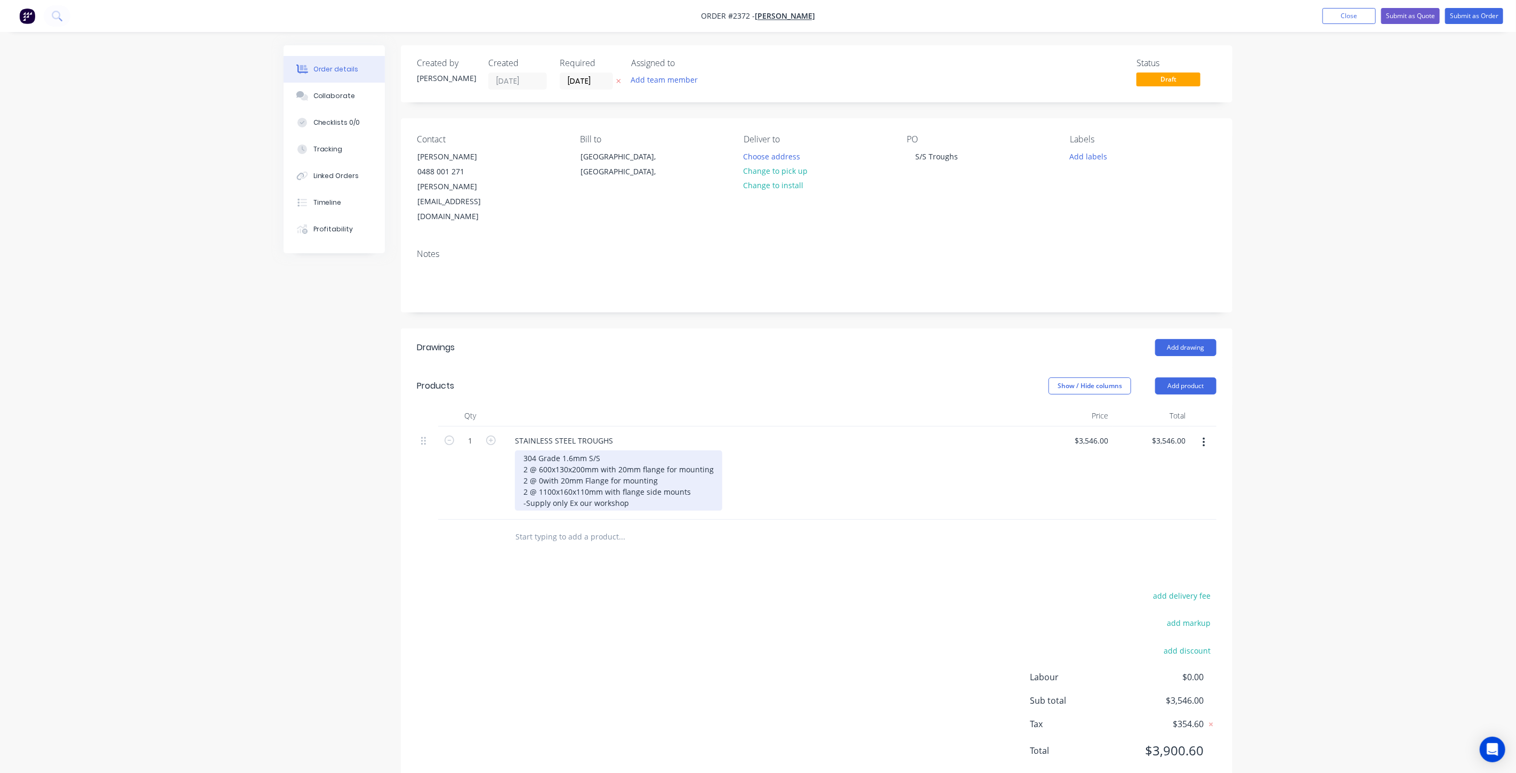
click at [703, 461] on div "304 Grade 1.6mm S/S 2 @ 600x130x200mm with 20mm flange for mounting 2 @ 0with 2…" at bounding box center [618, 480] width 207 height 60
click at [852, 468] on div "304 Grade 1.6mm S/S 2 @ 600x130x200mm with 20mm flange for mounting 2 @ 0with 2…" at bounding box center [773, 480] width 516 height 60
click at [1257, 415] on div "Order details Collaborate Checklists 0/0 Tracking Linked Orders Timeline Profit…" at bounding box center [758, 401] width 1516 height 803
click at [1100, 156] on button "Add labels" at bounding box center [1088, 156] width 49 height 14
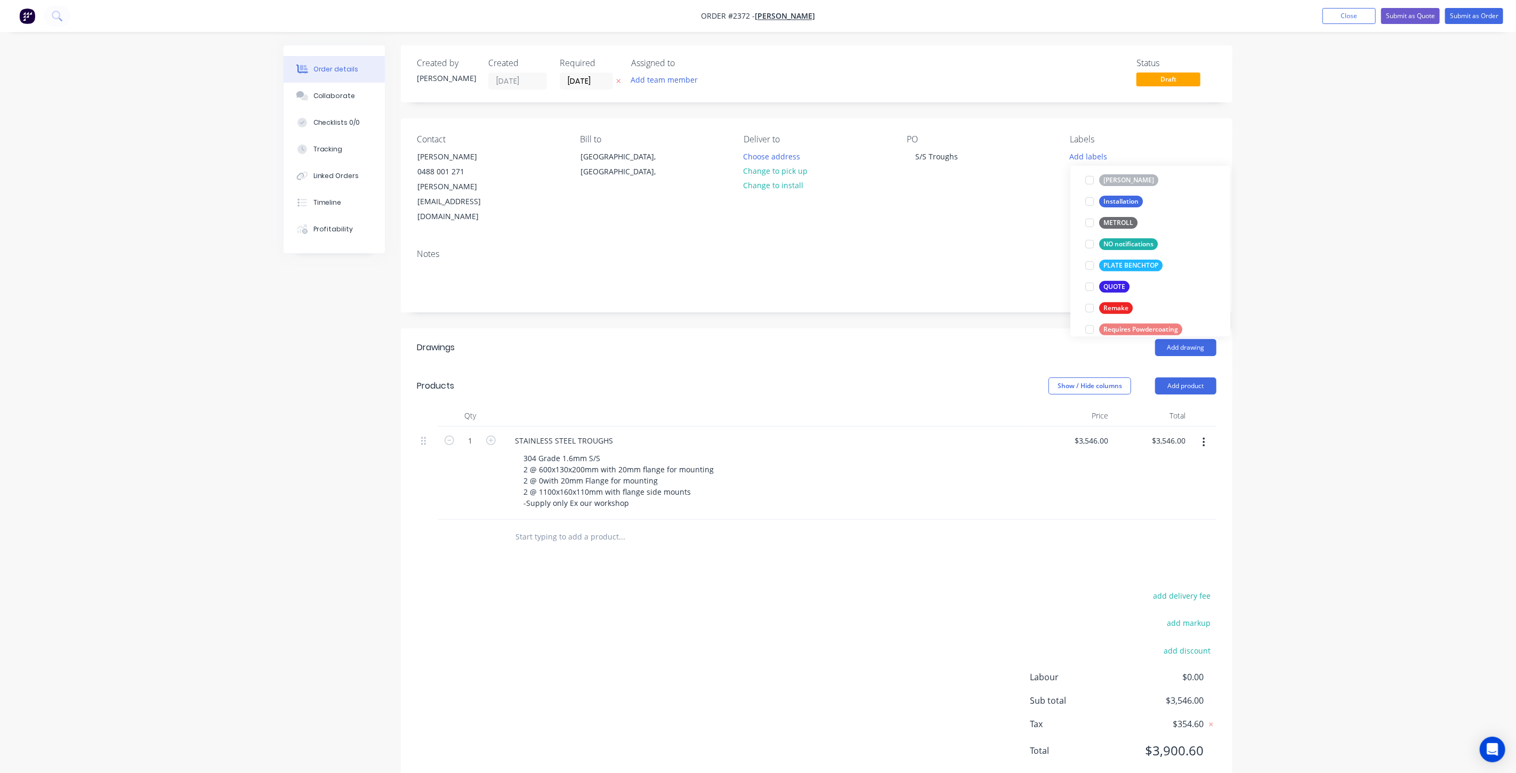
scroll to position [355, 0]
click at [1087, 260] on div at bounding box center [1089, 258] width 21 height 21
click at [1267, 251] on div "Order details Collaborate Checklists 0/0 Tracking Linked Orders Timeline Profit…" at bounding box center [758, 401] width 1516 height 803
click at [1378, 528] on div "Order details Collaborate Checklists 0/0 Tracking Linked Orders Timeline Profit…" at bounding box center [758, 401] width 1516 height 803
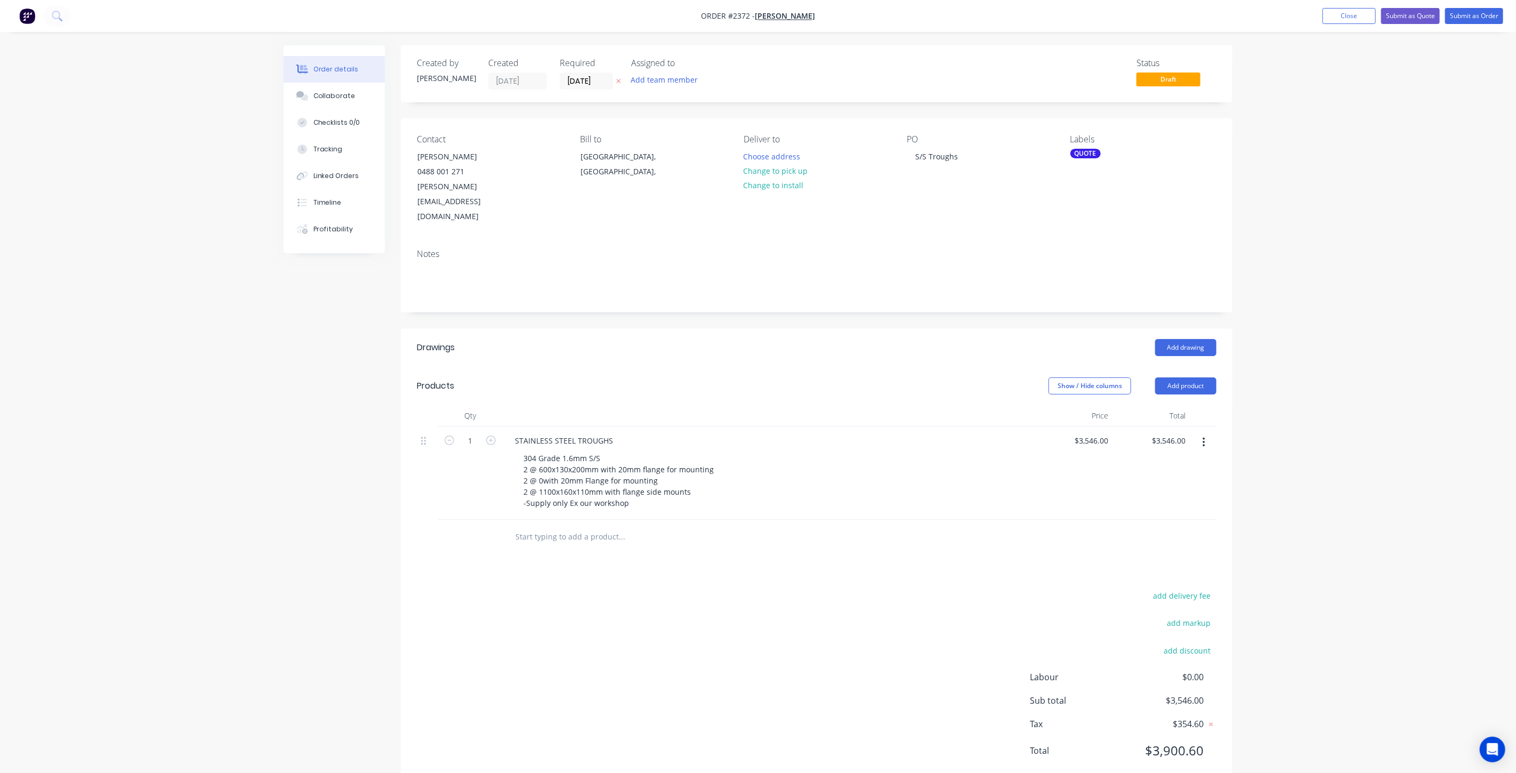
click at [1366, 533] on div "Order details Collaborate Checklists 0/0 Tracking Linked Orders Timeline Profit…" at bounding box center [758, 401] width 1516 height 803
click at [328, 99] on div "Collaborate" at bounding box center [334, 96] width 42 height 10
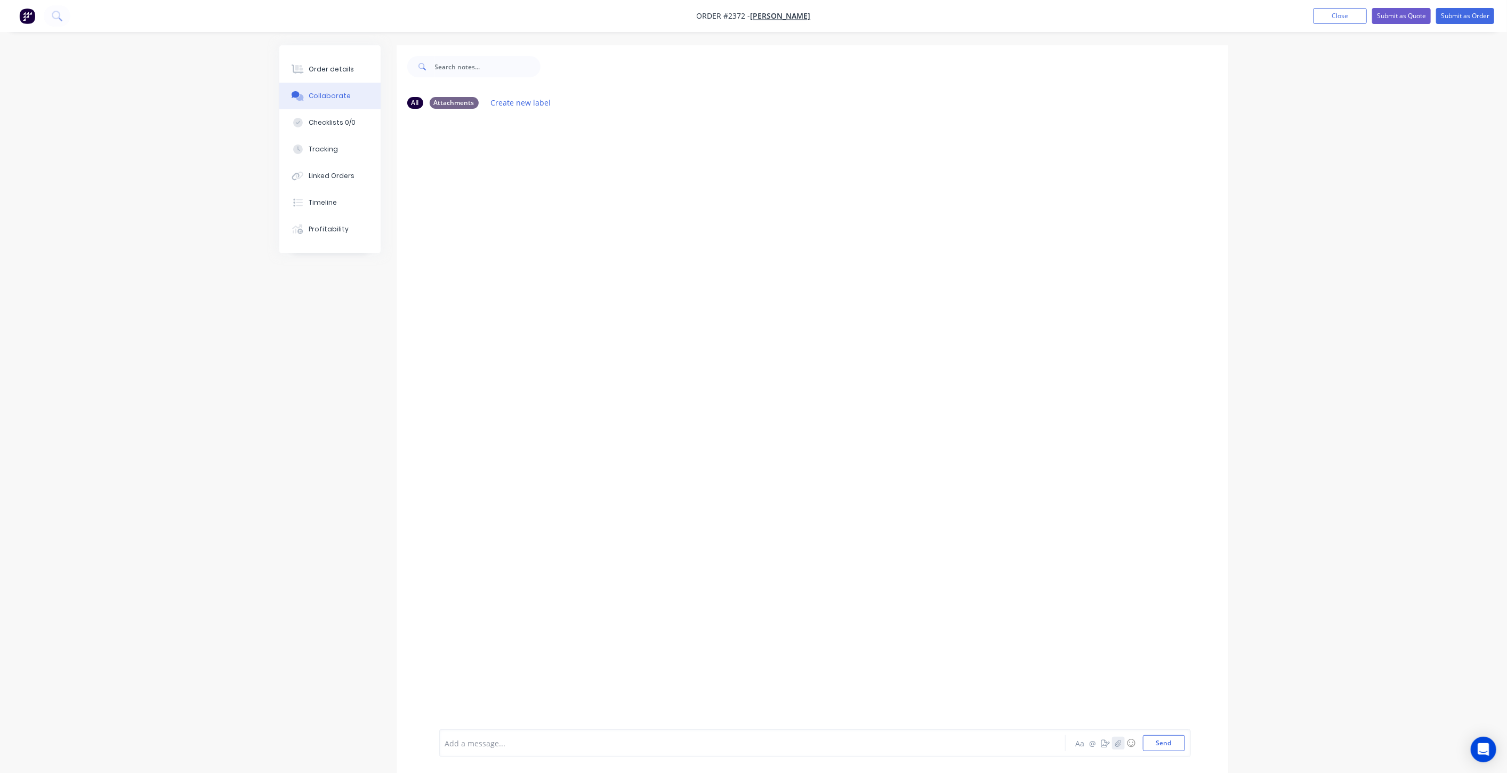
click at [1119, 742] on icon "button" at bounding box center [1117, 742] width 6 height 7
click at [1167, 739] on button "Send" at bounding box center [1164, 743] width 42 height 16
click at [329, 64] on div "Order details" at bounding box center [331, 69] width 45 height 10
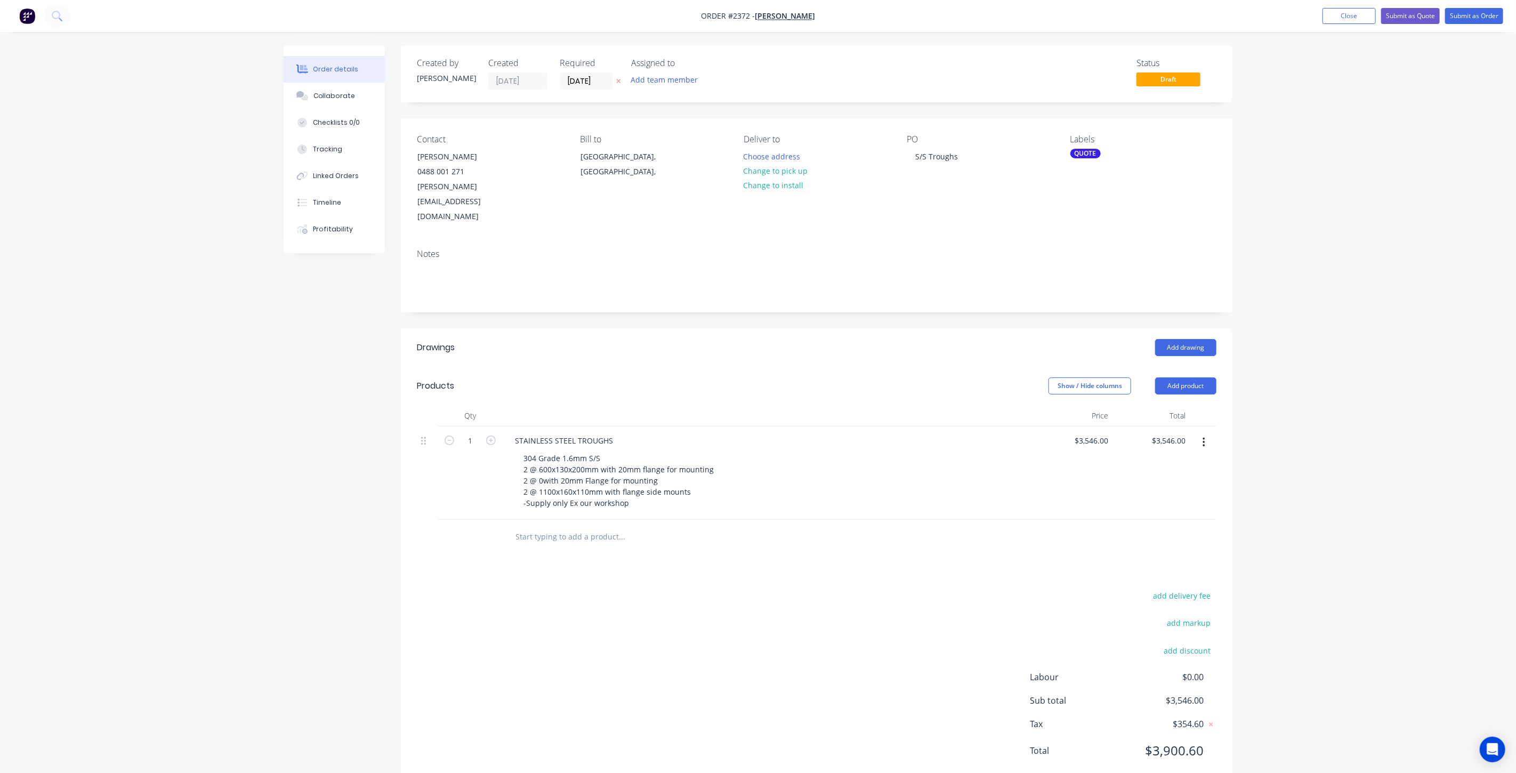
click at [1331, 241] on div "Order details Collaborate Checklists 0/0 Tracking Linked Orders Timeline Profit…" at bounding box center [758, 401] width 1516 height 803
drag, startPoint x: 488, startPoint y: 184, endPoint x: 410, endPoint y: 187, distance: 77.3
click at [410, 187] on div "Jeff Murray 0488 001 271 jeff@govetackleworld.com" at bounding box center [461, 187] width 107 height 76
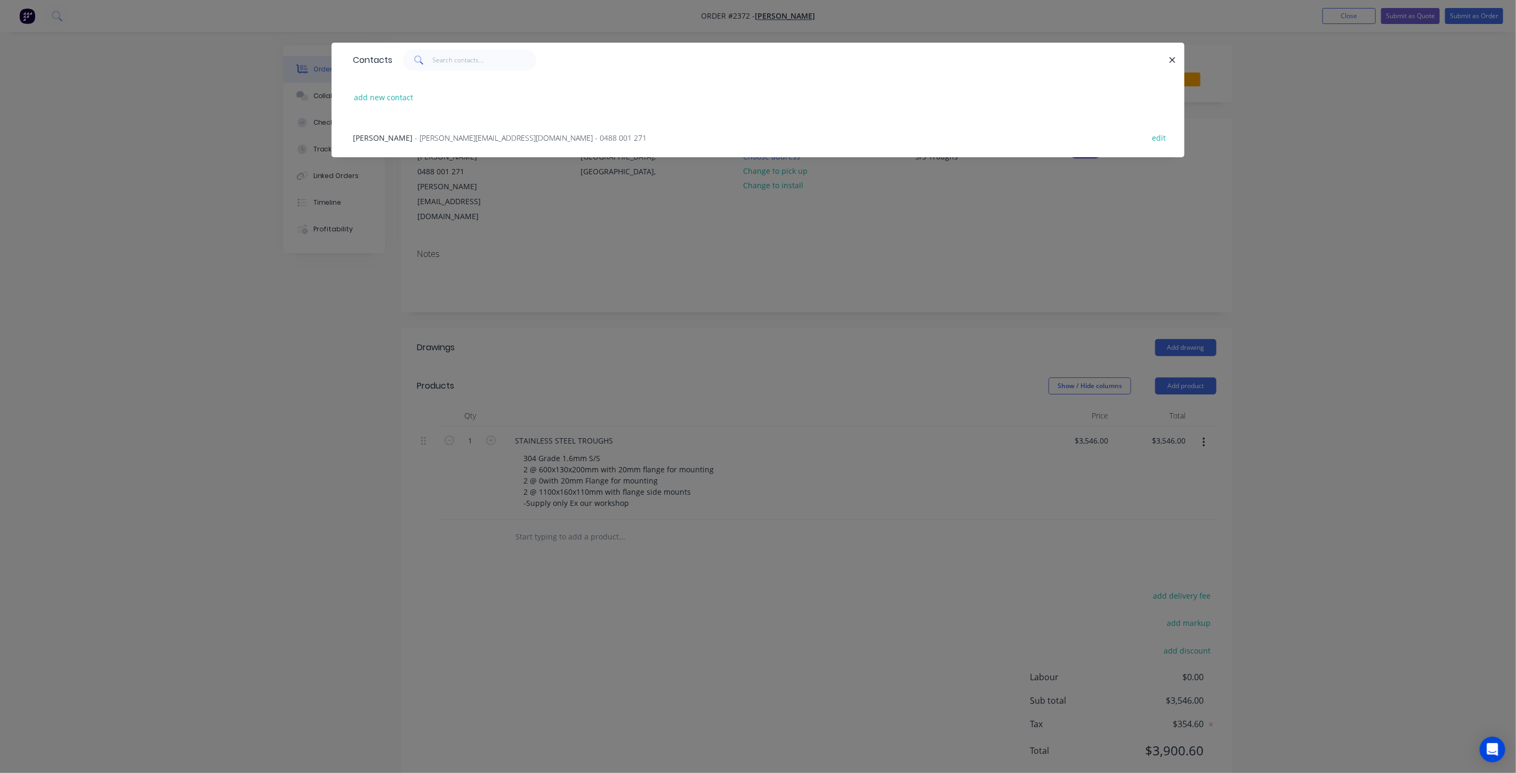
click at [531, 195] on div "Contacts add new contact Jeff Murray - jeff@govetackleworld.com - 0488 001 271 …" at bounding box center [758, 386] width 1516 height 773
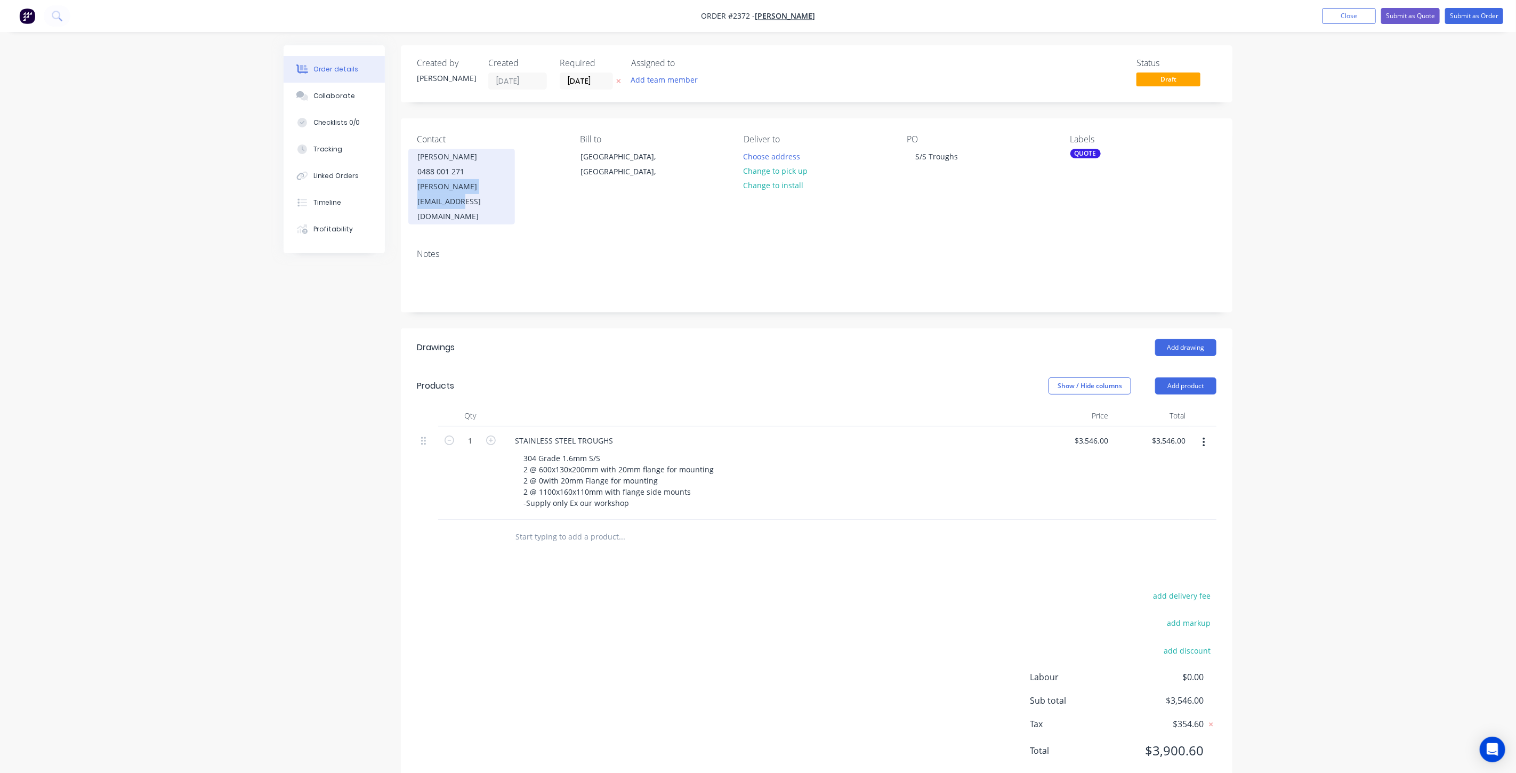
drag, startPoint x: 488, startPoint y: 188, endPoint x: 416, endPoint y: 190, distance: 72.5
click at [417, 190] on div "Contact Jeff Murray 0488 001 271 jeff@govetackleworld.com" at bounding box center [490, 179] width 146 height 90
copy div "jeff@govetackleworld.com"
drag, startPoint x: 1457, startPoint y: 203, endPoint x: 1454, endPoint y: 100, distance: 102.9
click at [1457, 203] on div "Order details Collaborate Checklists 0/0 Tracking Linked Orders Timeline Profit…" at bounding box center [758, 401] width 1516 height 803
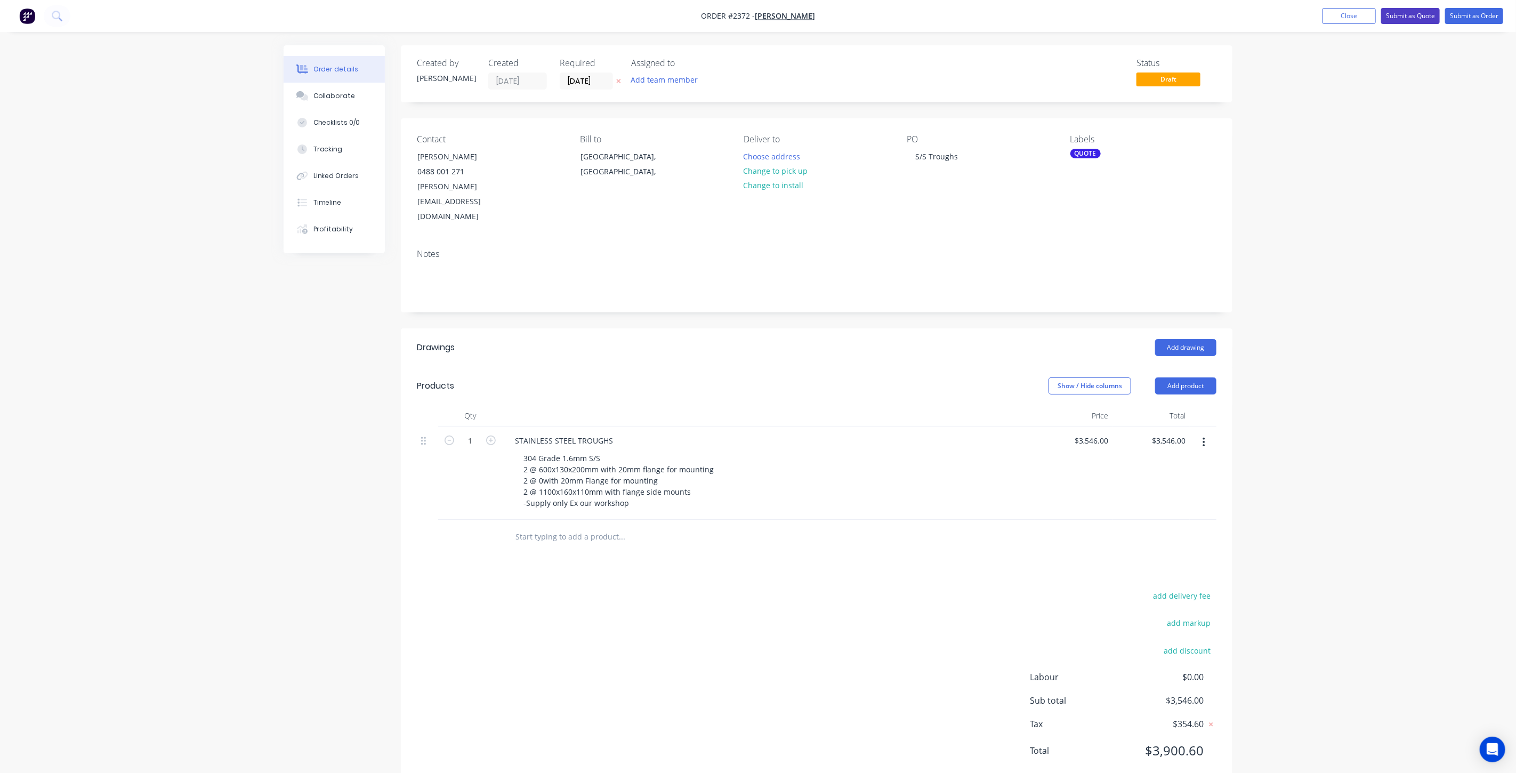
click at [1410, 16] on button "Submit as Quote" at bounding box center [1410, 16] width 59 height 16
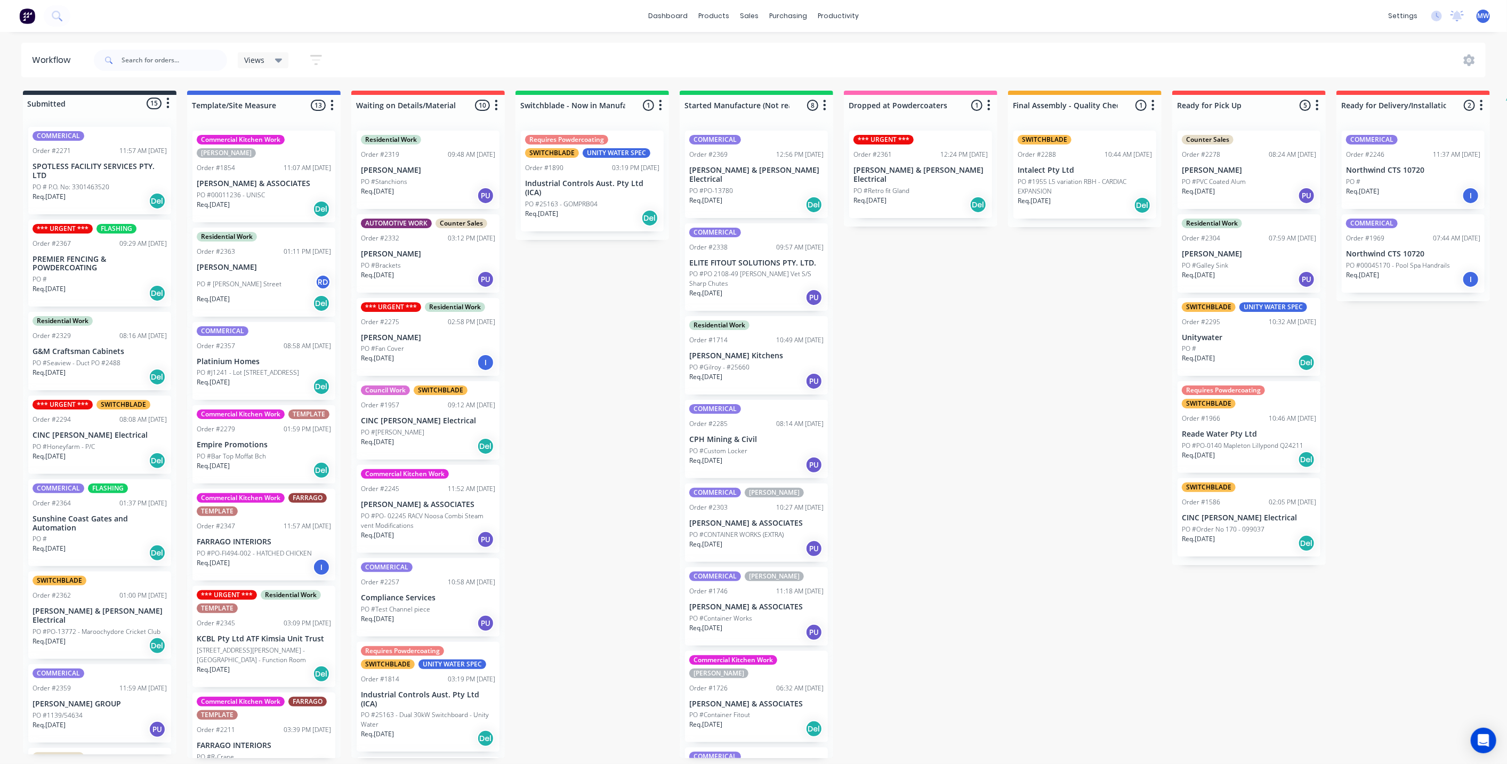
scroll to position [44, 0]
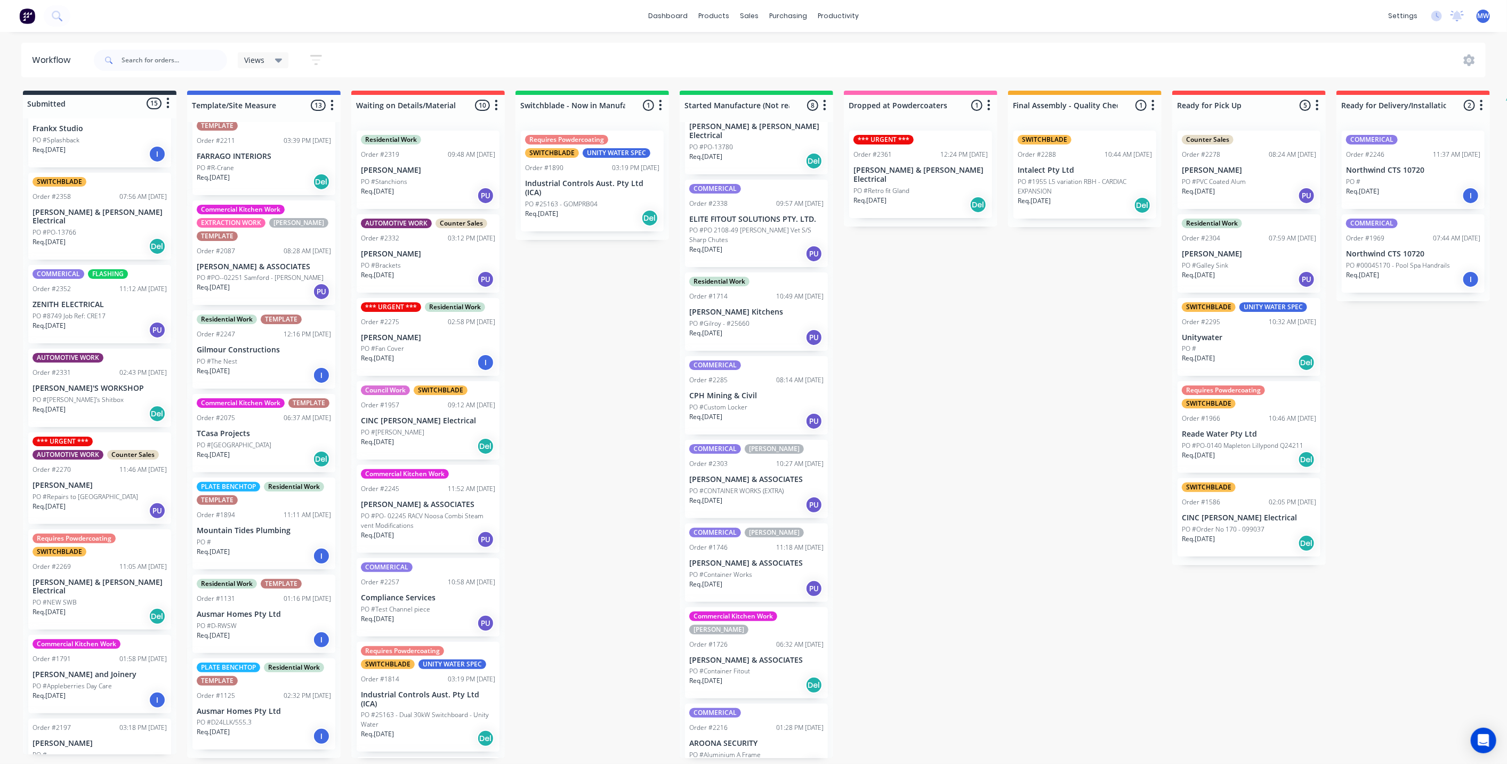
click at [522, 424] on div "Submitted 15 Status colour #273444 hex #273444 Save Cancel Summaries Total orde…" at bounding box center [881, 424] width 1778 height 667
click at [1028, 423] on div "Submitted 15 Status colour #273444 hex #273444 Save Cancel Summaries Total orde…" at bounding box center [881, 424] width 1778 height 667
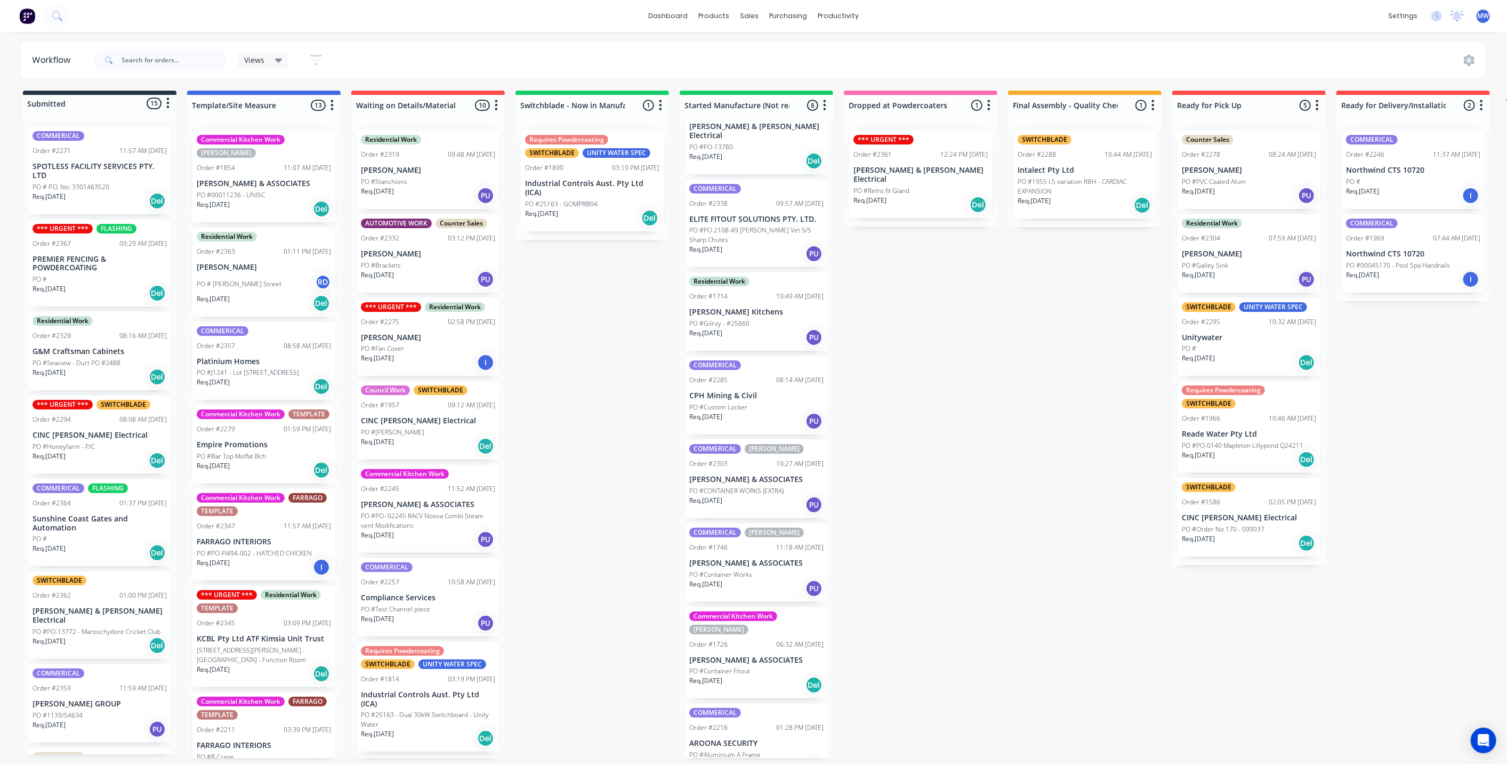
scroll to position [0, 0]
click at [548, 379] on div "Submitted 15 Status colour #273444 hex #273444 Save Cancel Summaries Total orde…" at bounding box center [881, 424] width 1778 height 667
click at [996, 426] on div "Submitted 15 Status colour #273444 hex #273444 Save Cancel Summaries Total orde…" at bounding box center [881, 424] width 1778 height 667
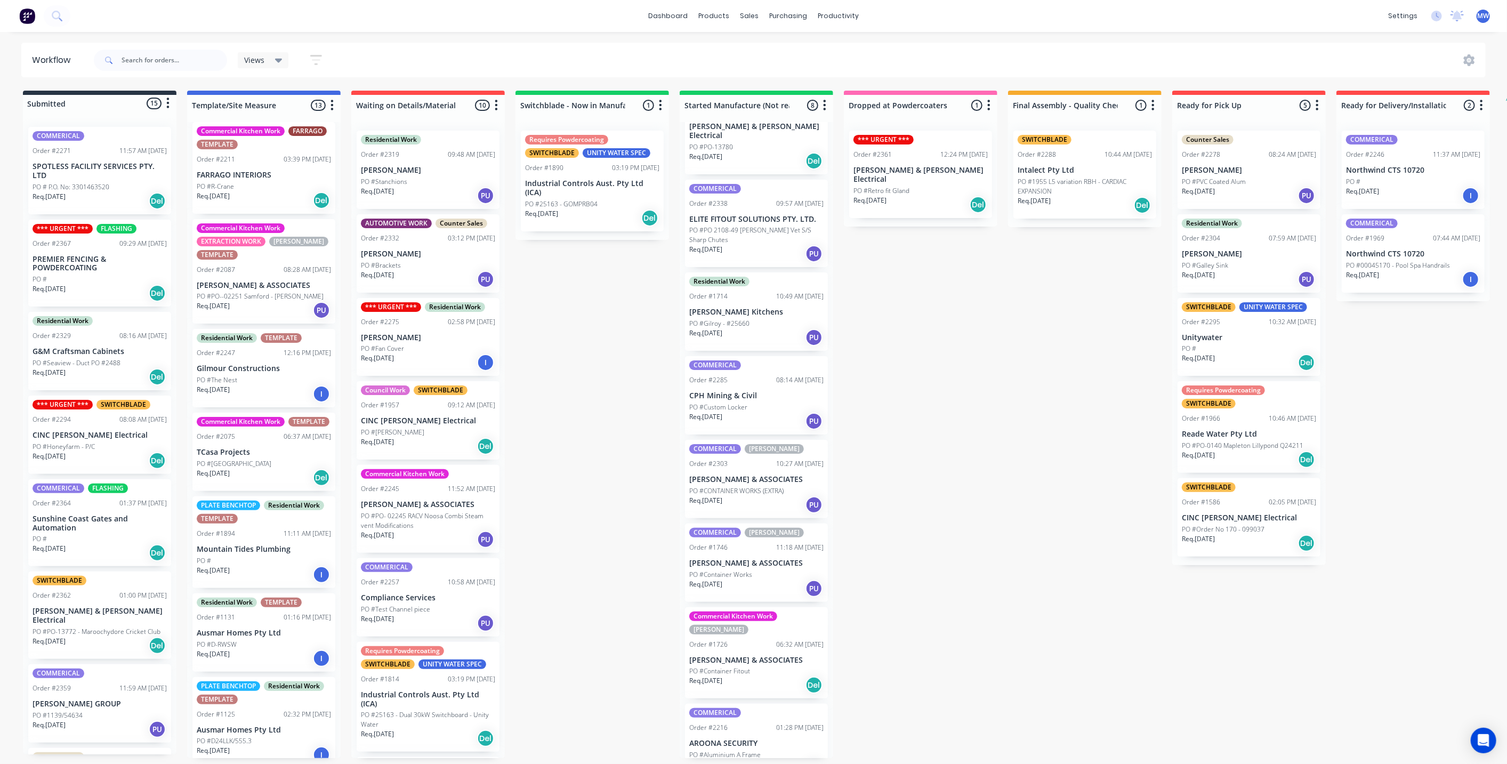
scroll to position [602, 0]
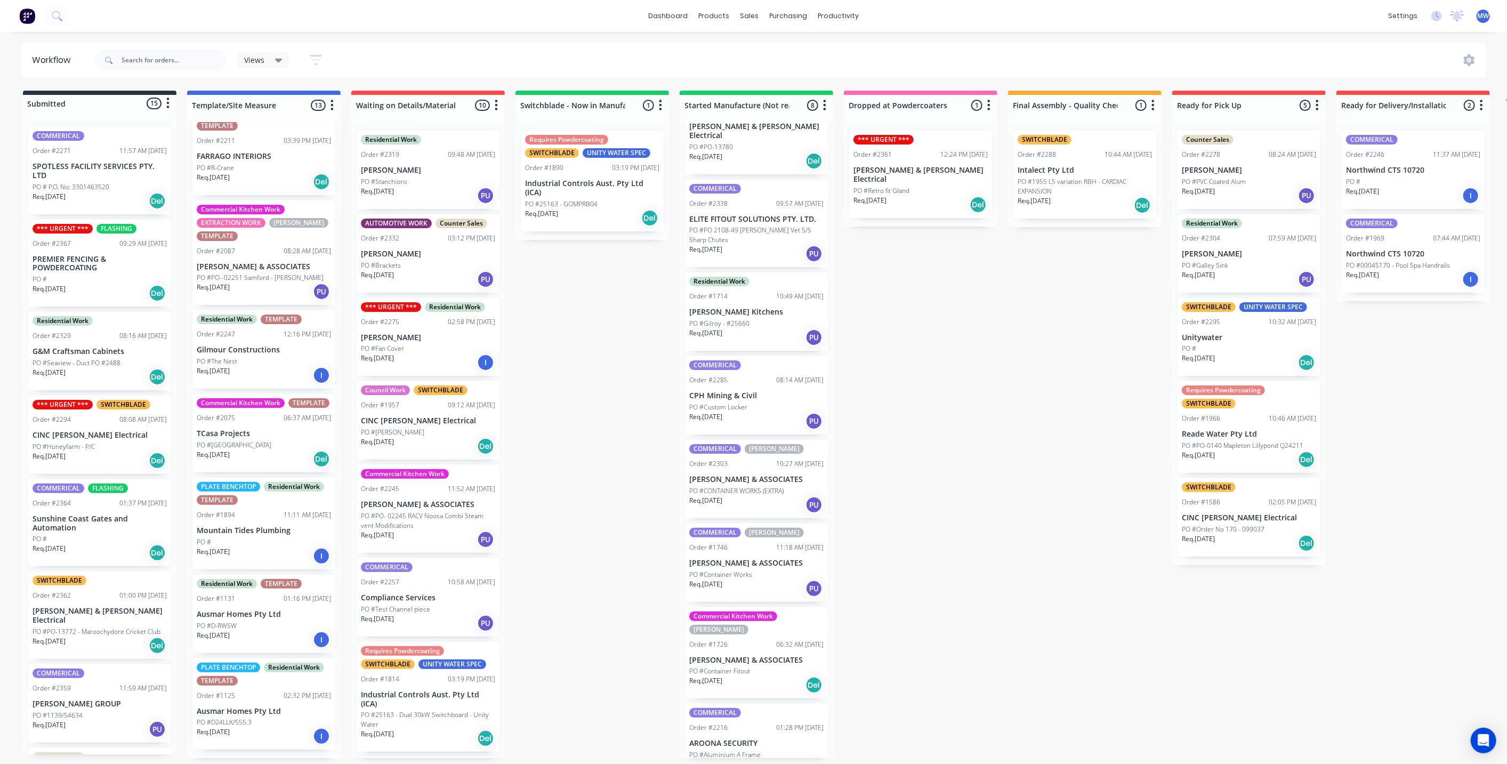
click at [248, 450] on p "PO #[GEOGRAPHIC_DATA]" at bounding box center [234, 445] width 75 height 10
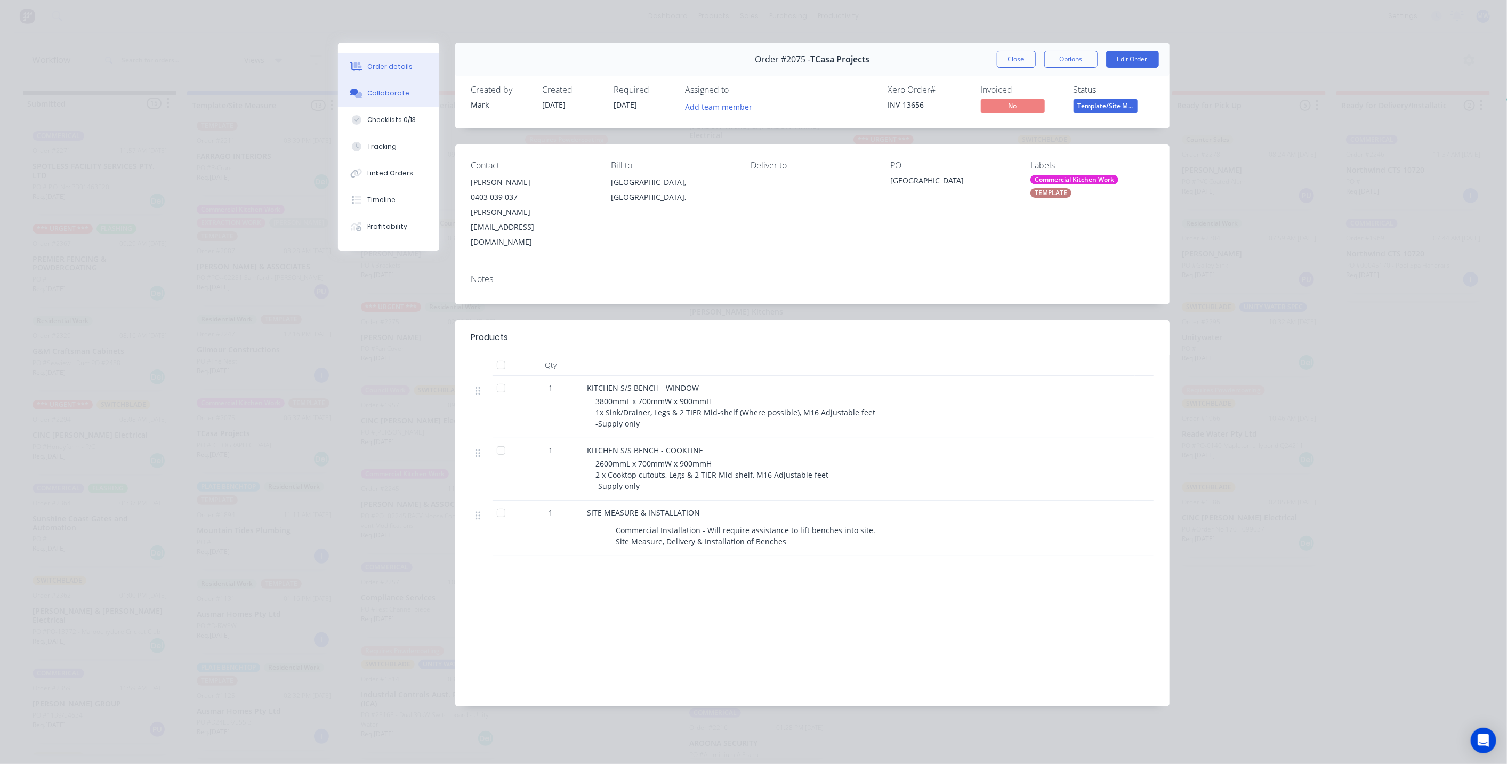
click at [391, 86] on button "Collaborate" at bounding box center [388, 93] width 101 height 27
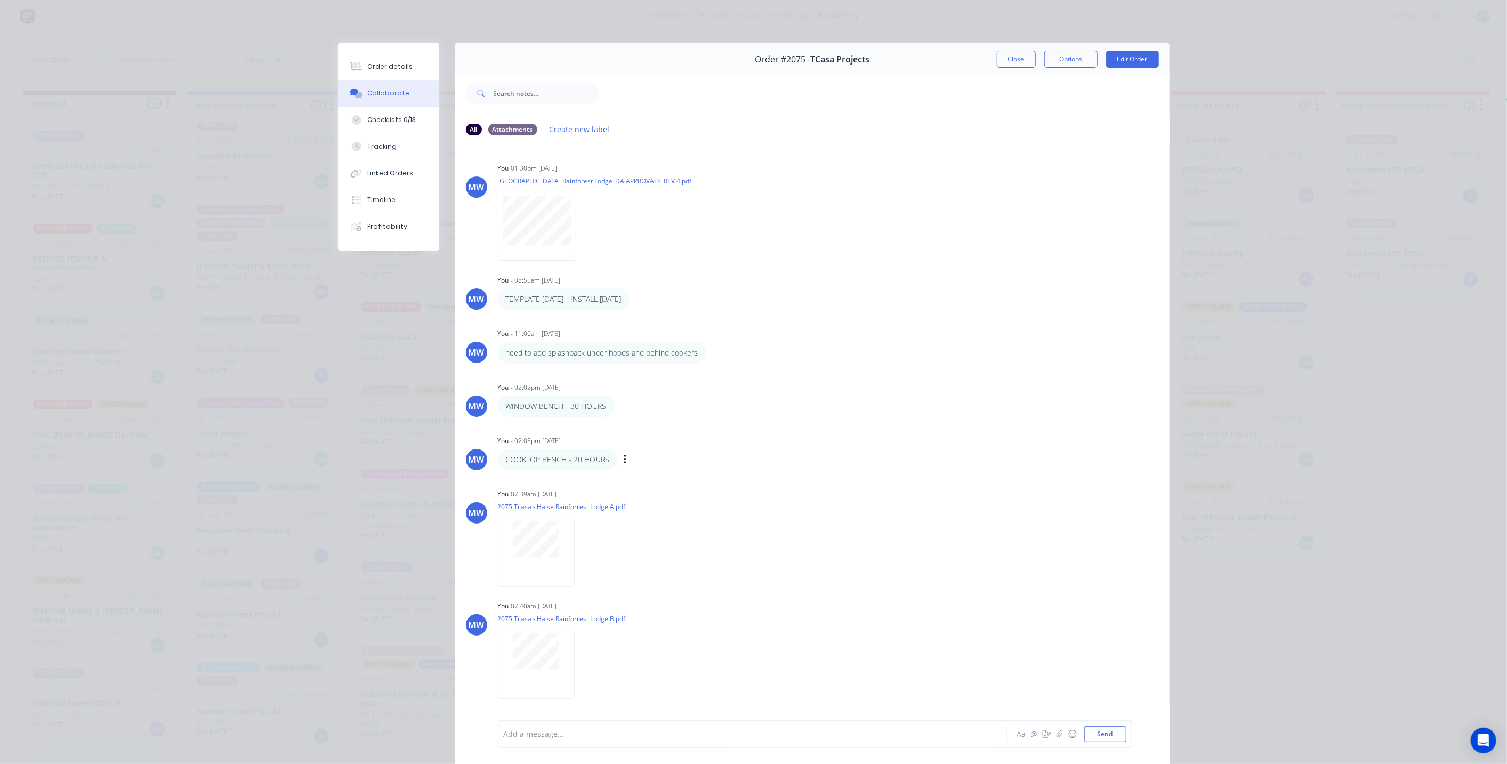
scroll to position [131, 0]
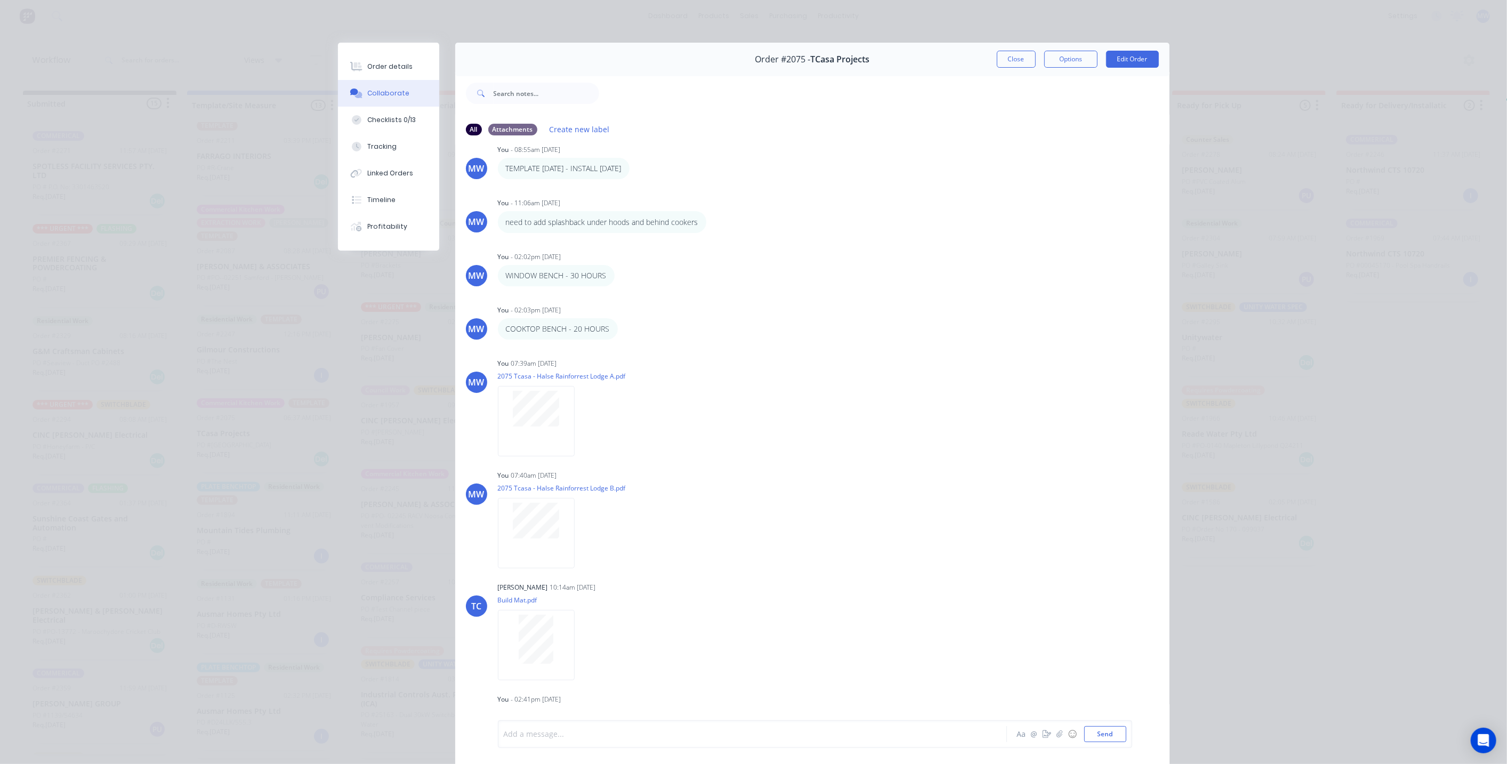
click at [619, 731] on div at bounding box center [737, 734] width 466 height 11
click at [1090, 731] on button "Send" at bounding box center [1105, 734] width 42 height 16
click at [1006, 59] on button "Close" at bounding box center [1016, 59] width 39 height 17
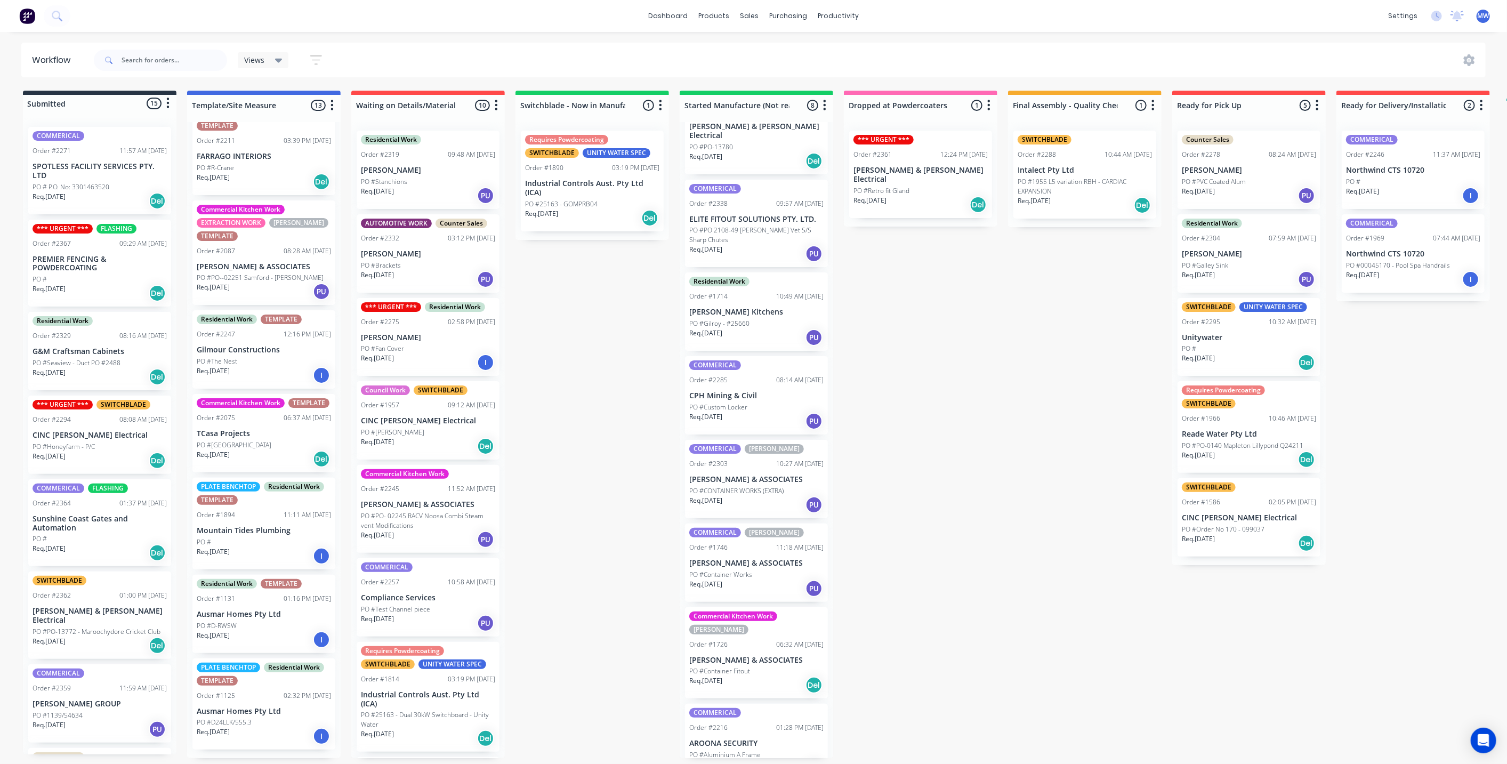
click at [599, 303] on div "Submitted 15 Status colour #273444 hex #273444 Save Cancel Summaries Total orde…" at bounding box center [881, 424] width 1778 height 667
click at [615, 448] on div "Submitted 15 Status colour #273444 hex #273444 Save Cancel Summaries Total orde…" at bounding box center [881, 424] width 1778 height 667
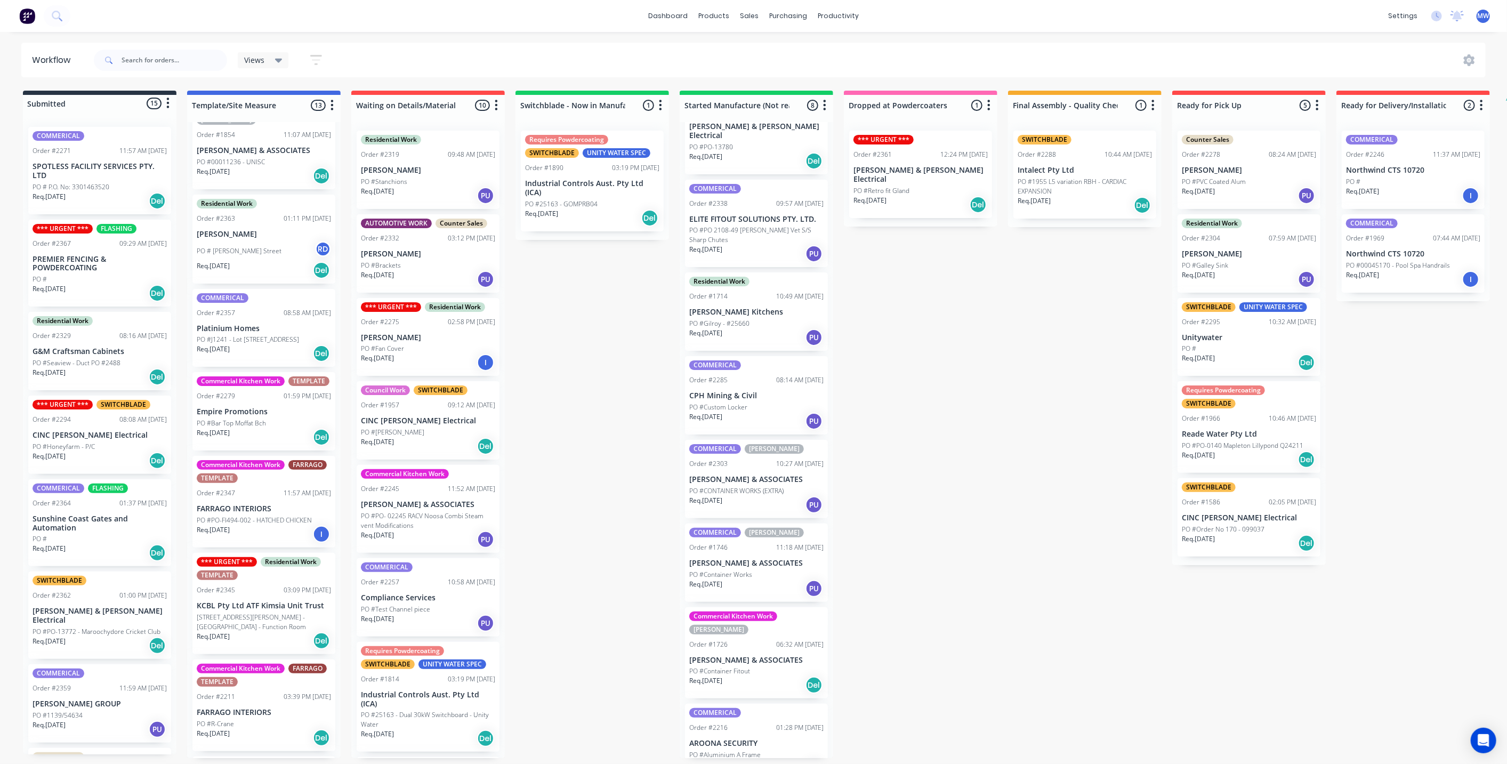
scroll to position [0, 0]
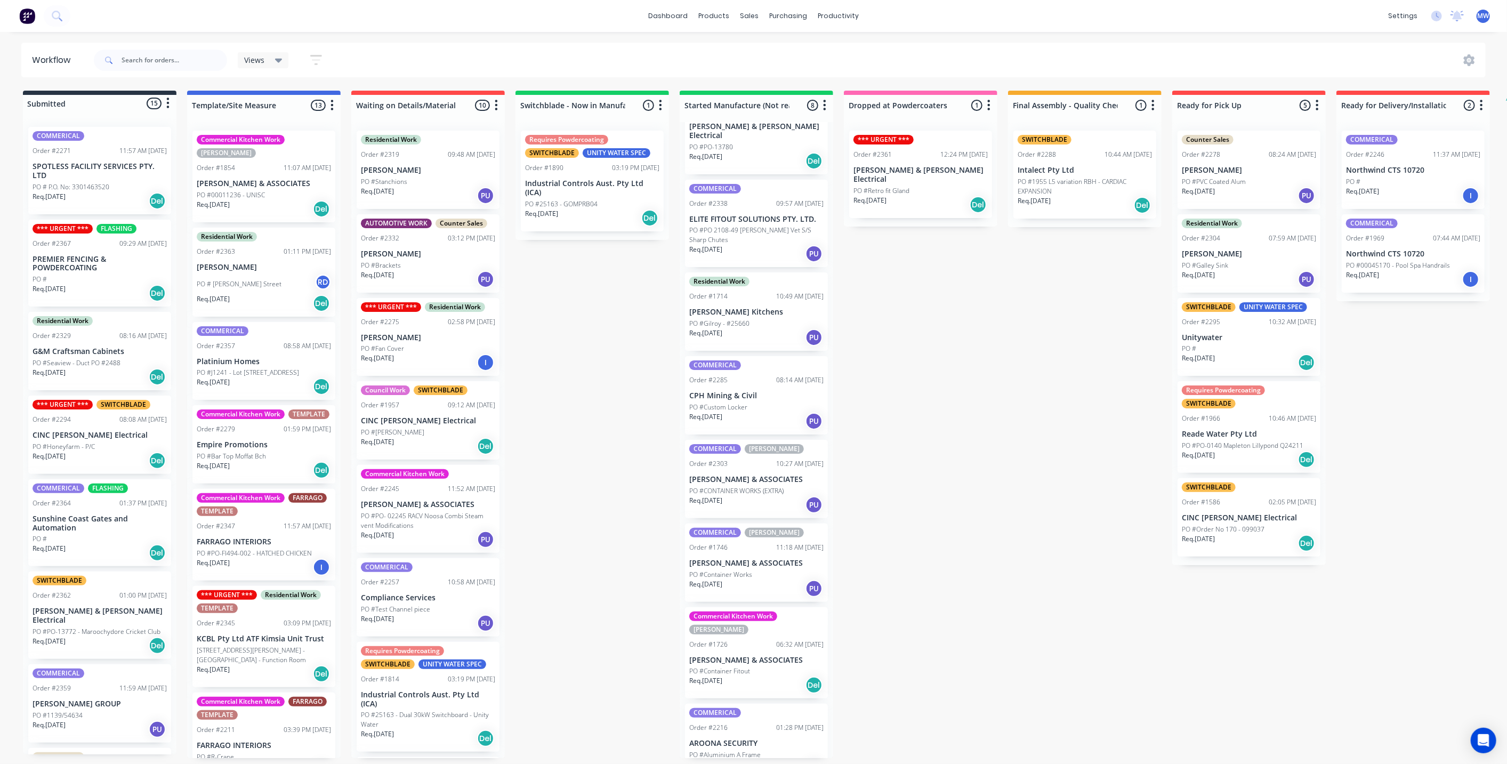
click at [580, 368] on div "Submitted 15 Status colour #273444 hex #273444 Save Cancel Summaries Total orde…" at bounding box center [881, 424] width 1778 height 667
click at [583, 382] on div "Submitted 15 Status colour #273444 hex #273444 Save Cancel Summaries Total orde…" at bounding box center [881, 424] width 1778 height 667
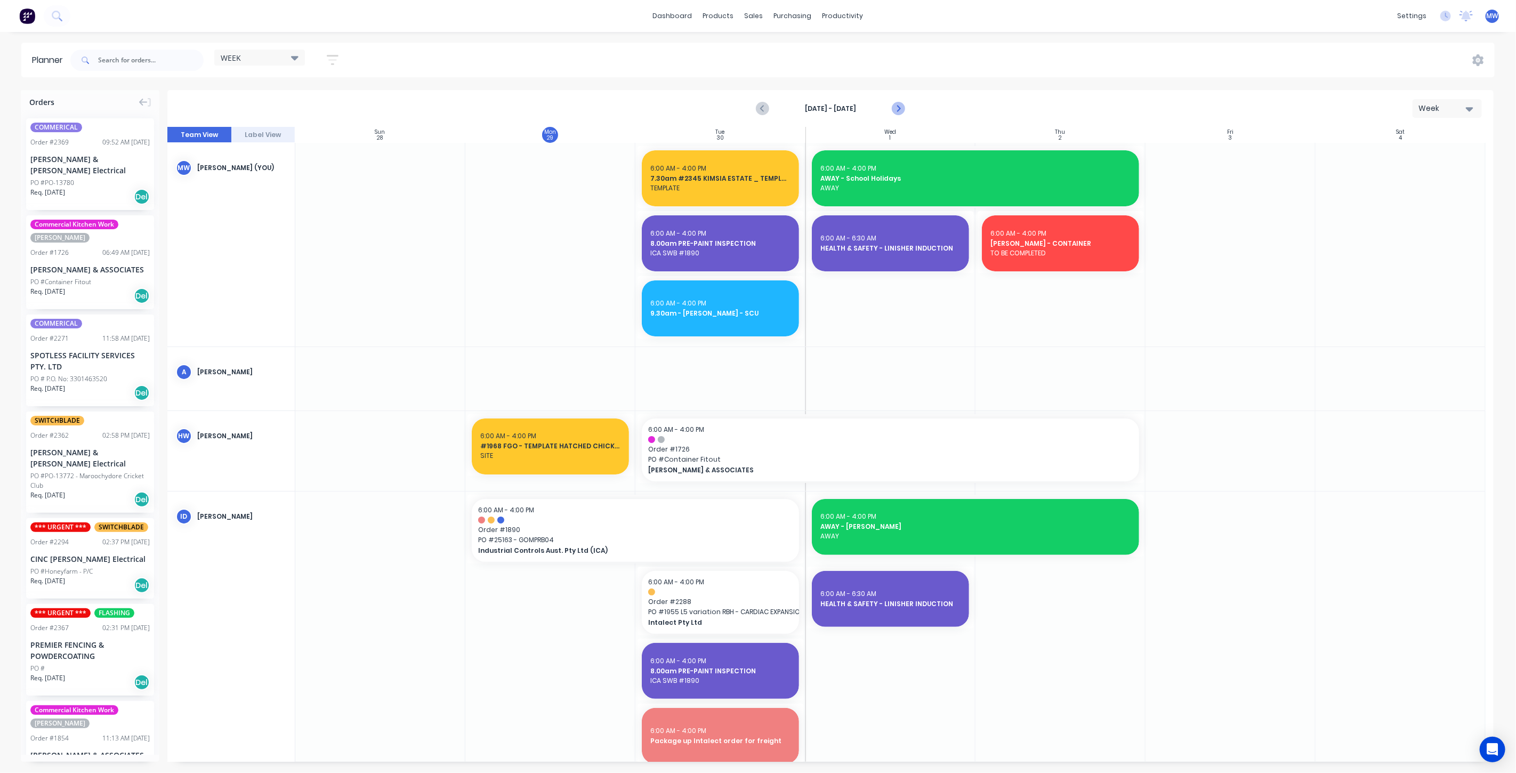
click at [905, 106] on button "Next page" at bounding box center [897, 108] width 21 height 21
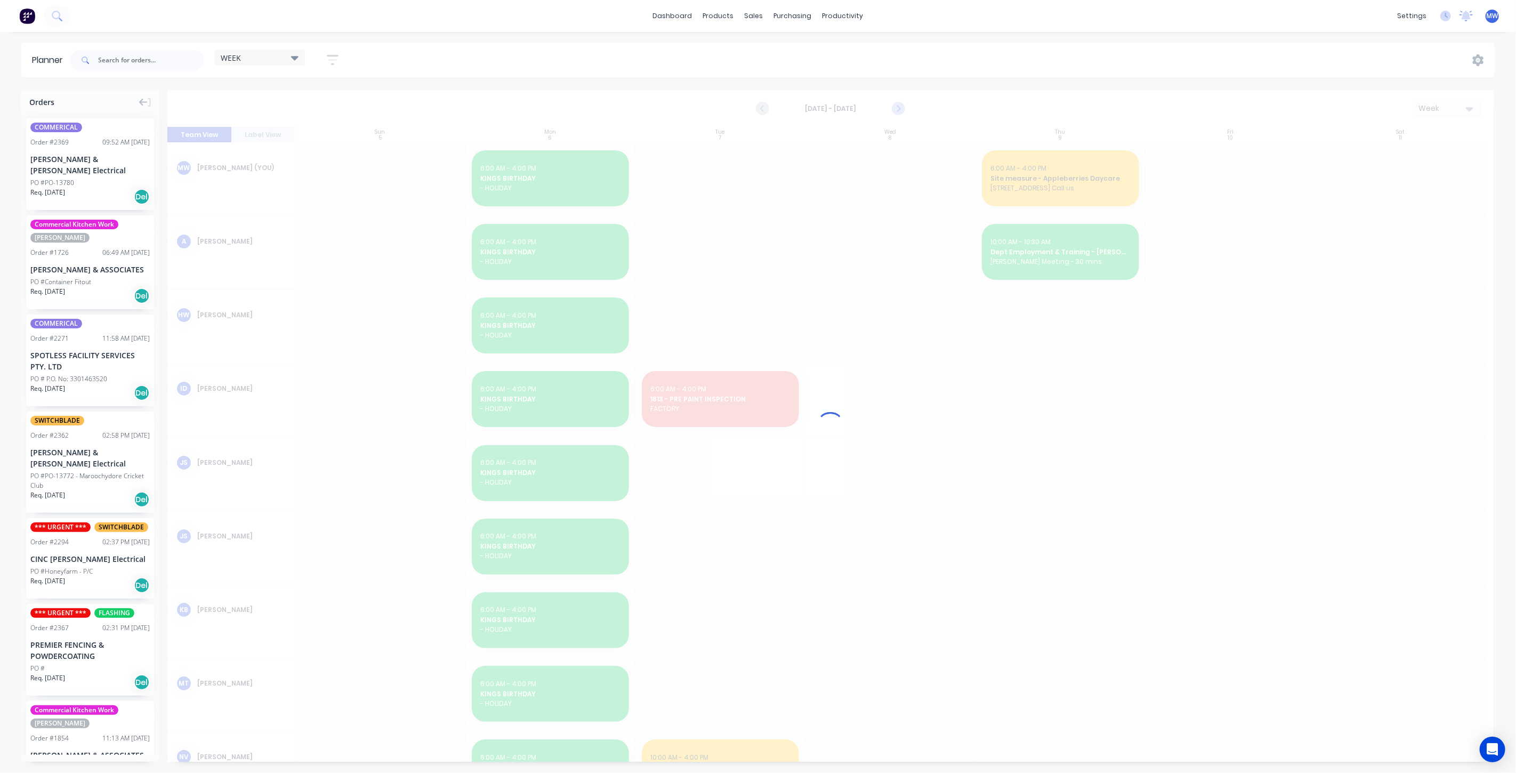
click at [903, 108] on icon "Next page" at bounding box center [897, 108] width 13 height 13
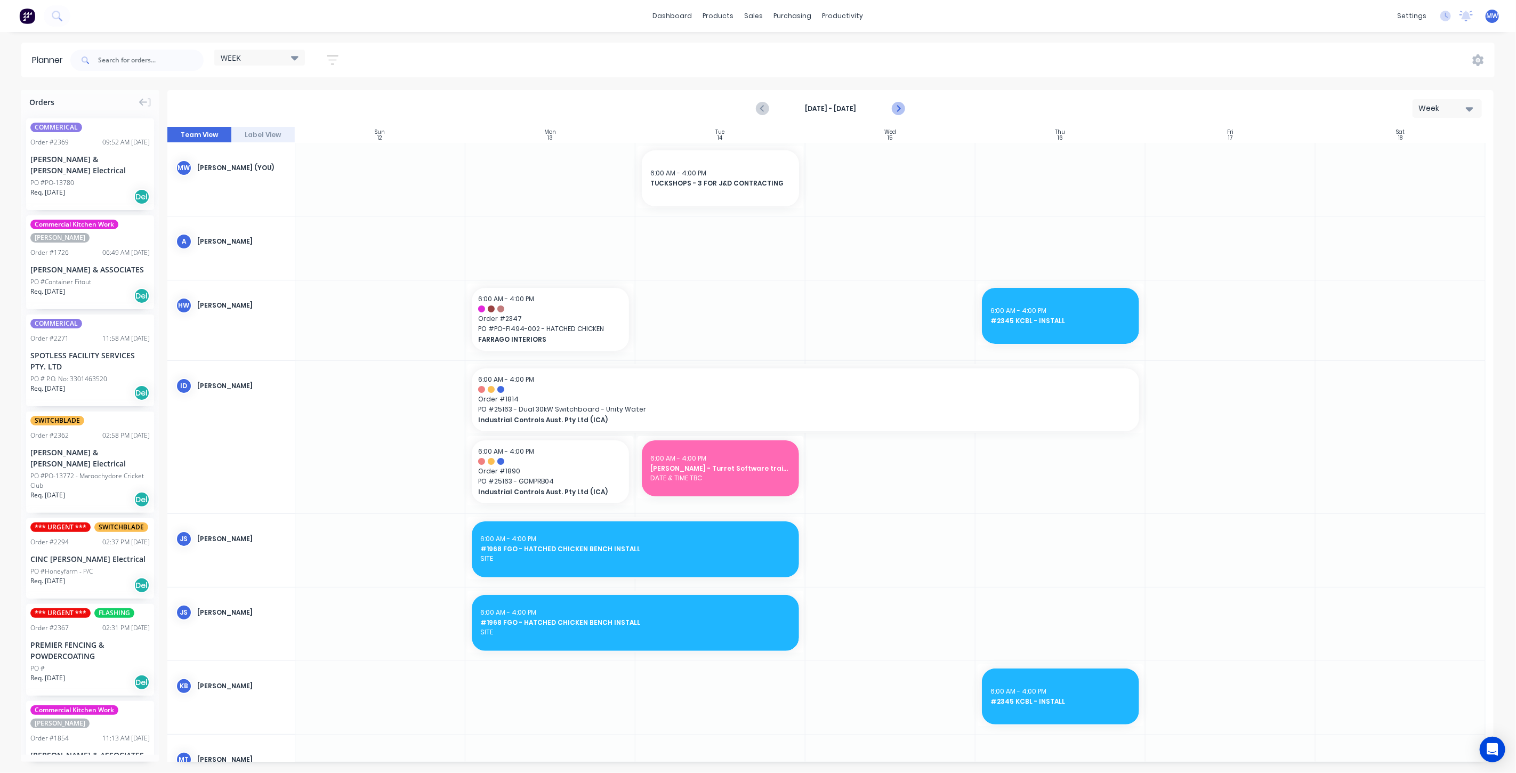
click at [901, 110] on icon "Next page" at bounding box center [897, 108] width 13 height 13
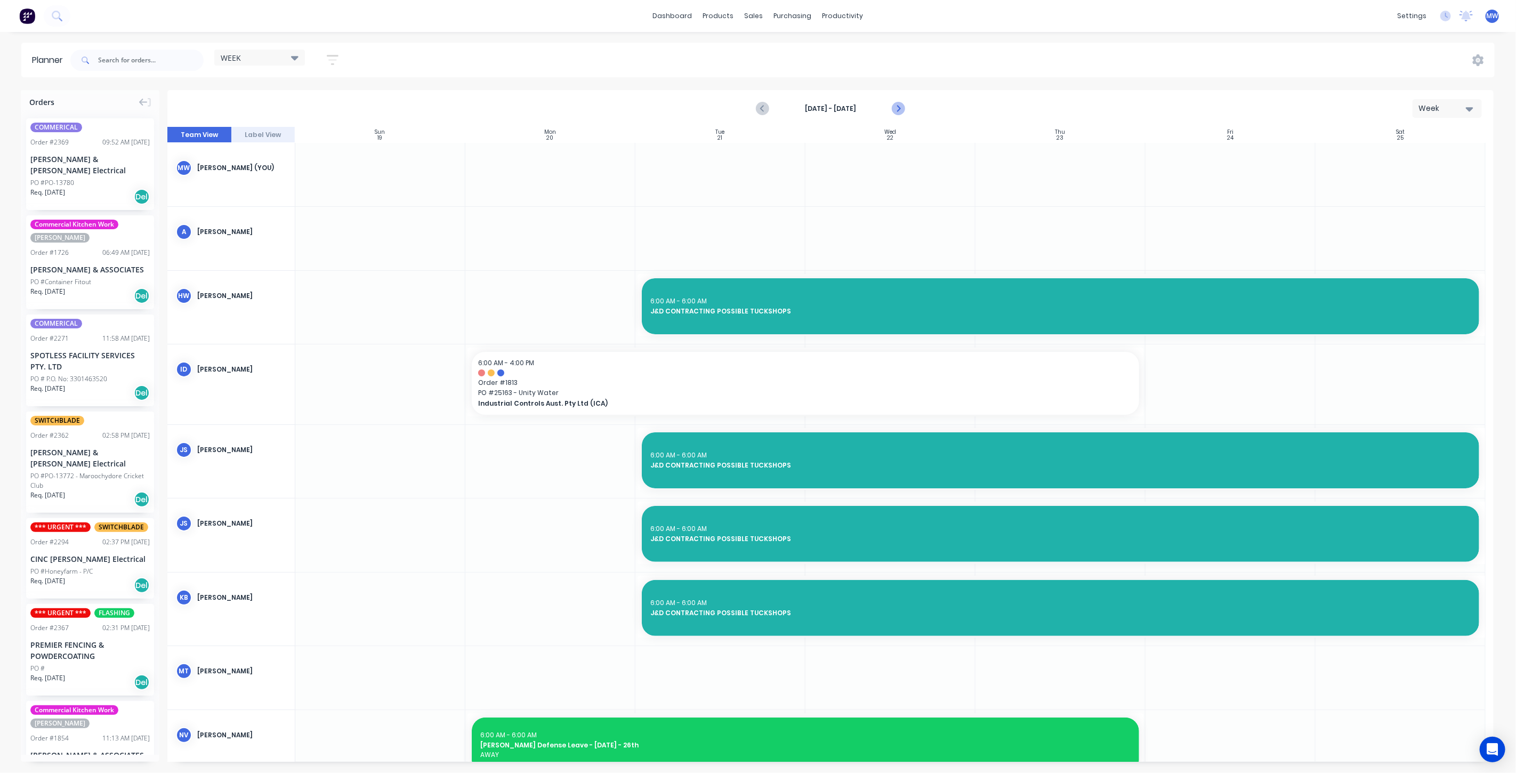
click at [901, 110] on icon "Next page" at bounding box center [897, 108] width 13 height 13
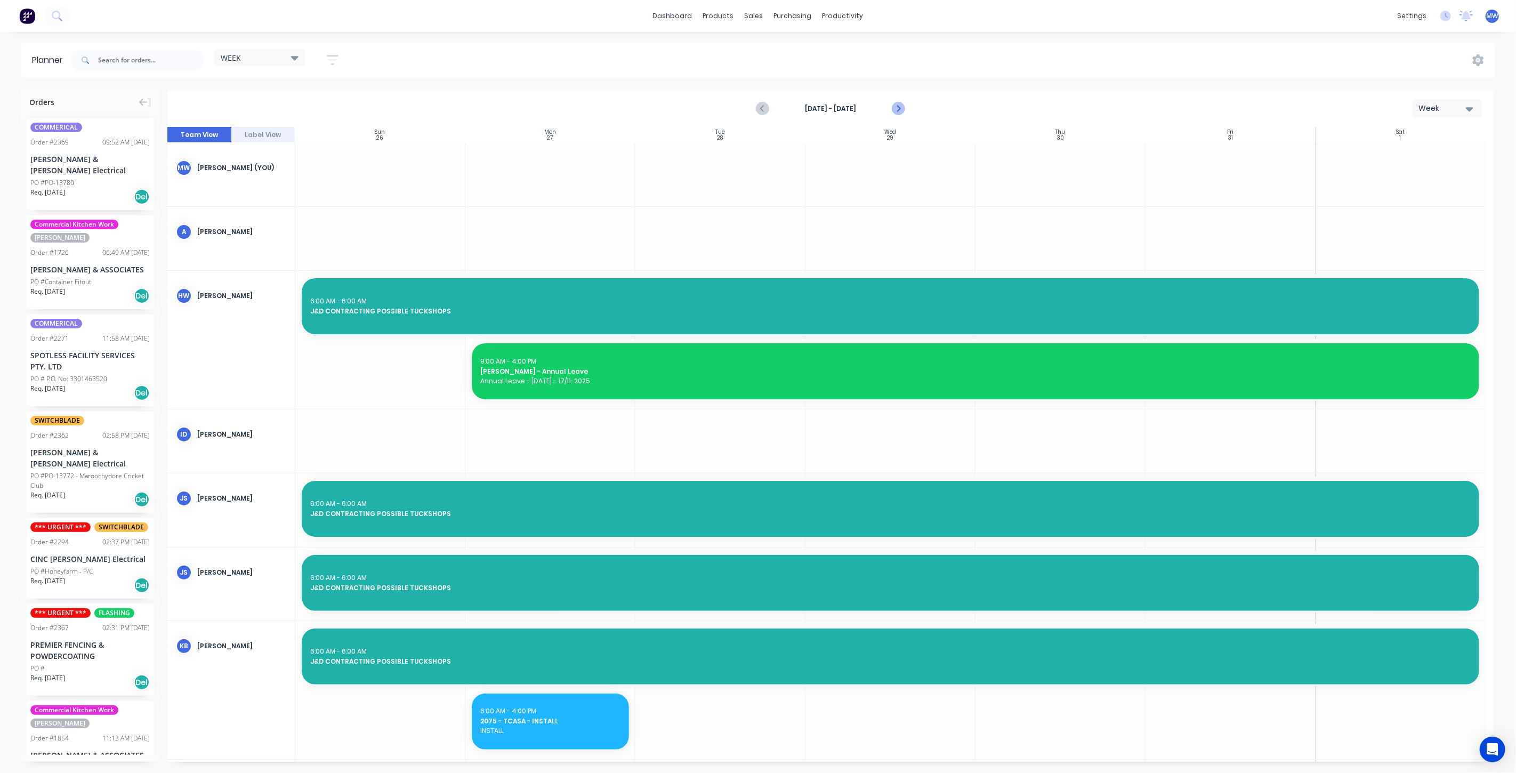
click at [901, 110] on icon "Next page" at bounding box center [897, 108] width 13 height 13
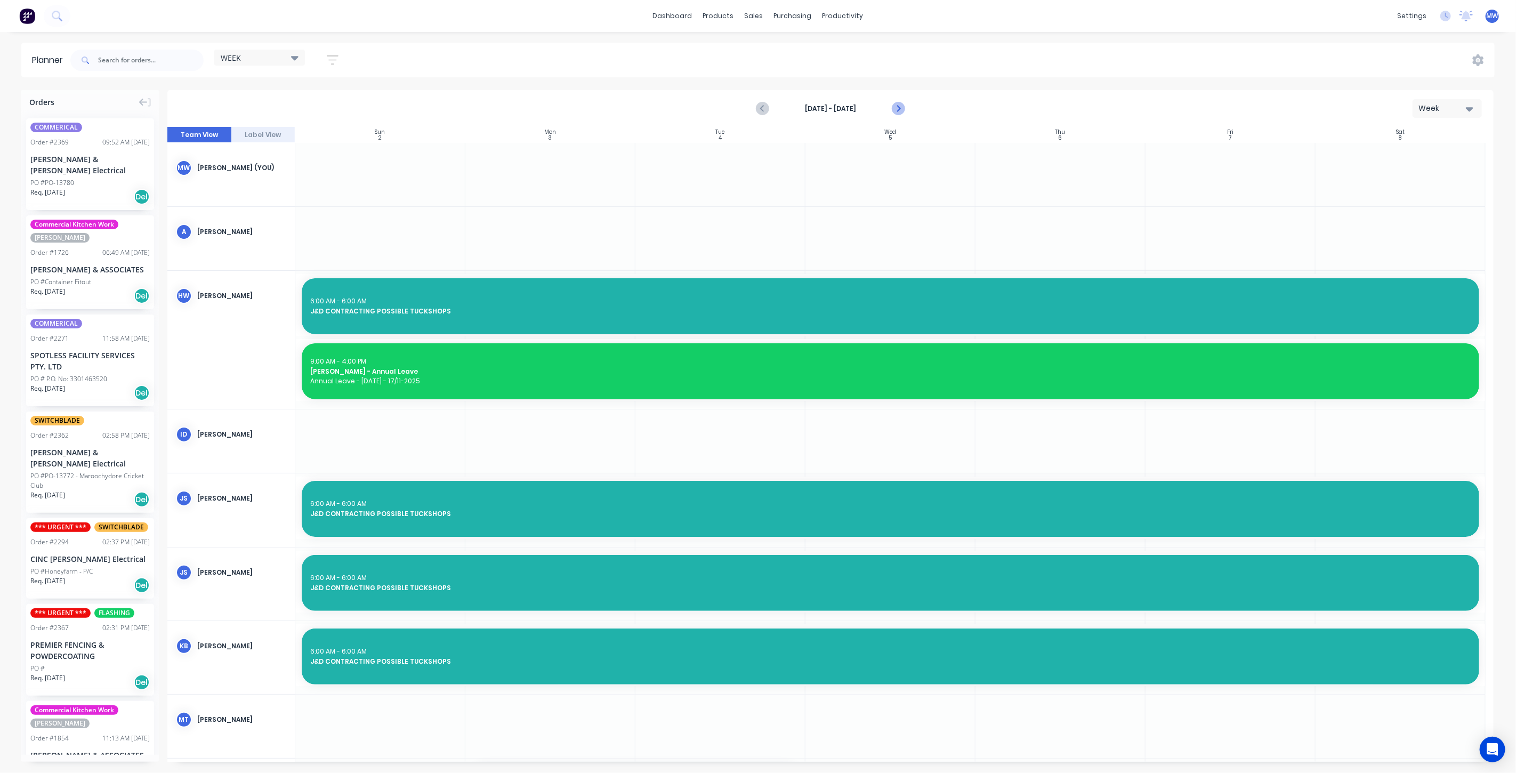
click at [901, 110] on icon "Next page" at bounding box center [897, 108] width 13 height 13
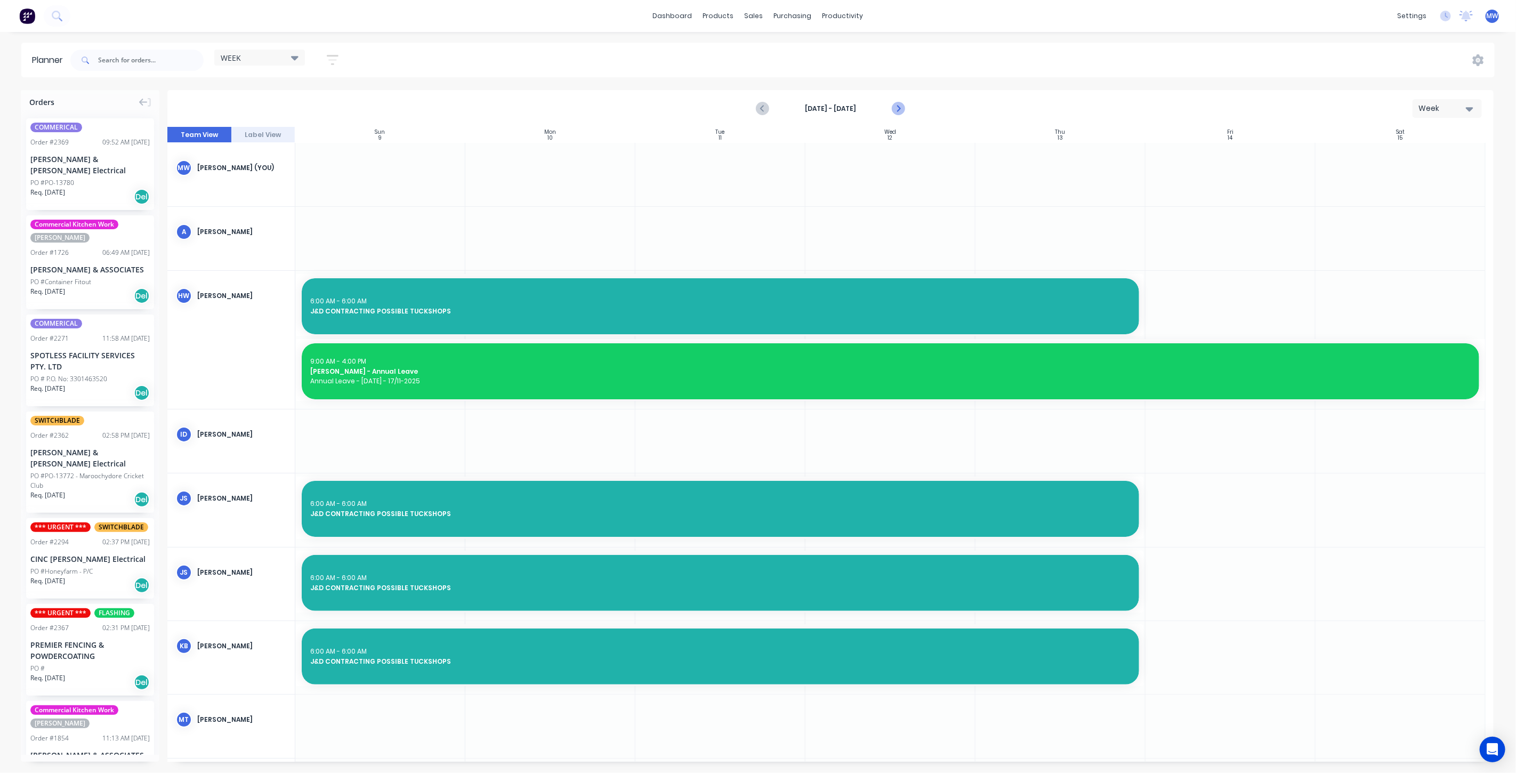
click at [901, 110] on icon "Next page" at bounding box center [897, 108] width 13 height 13
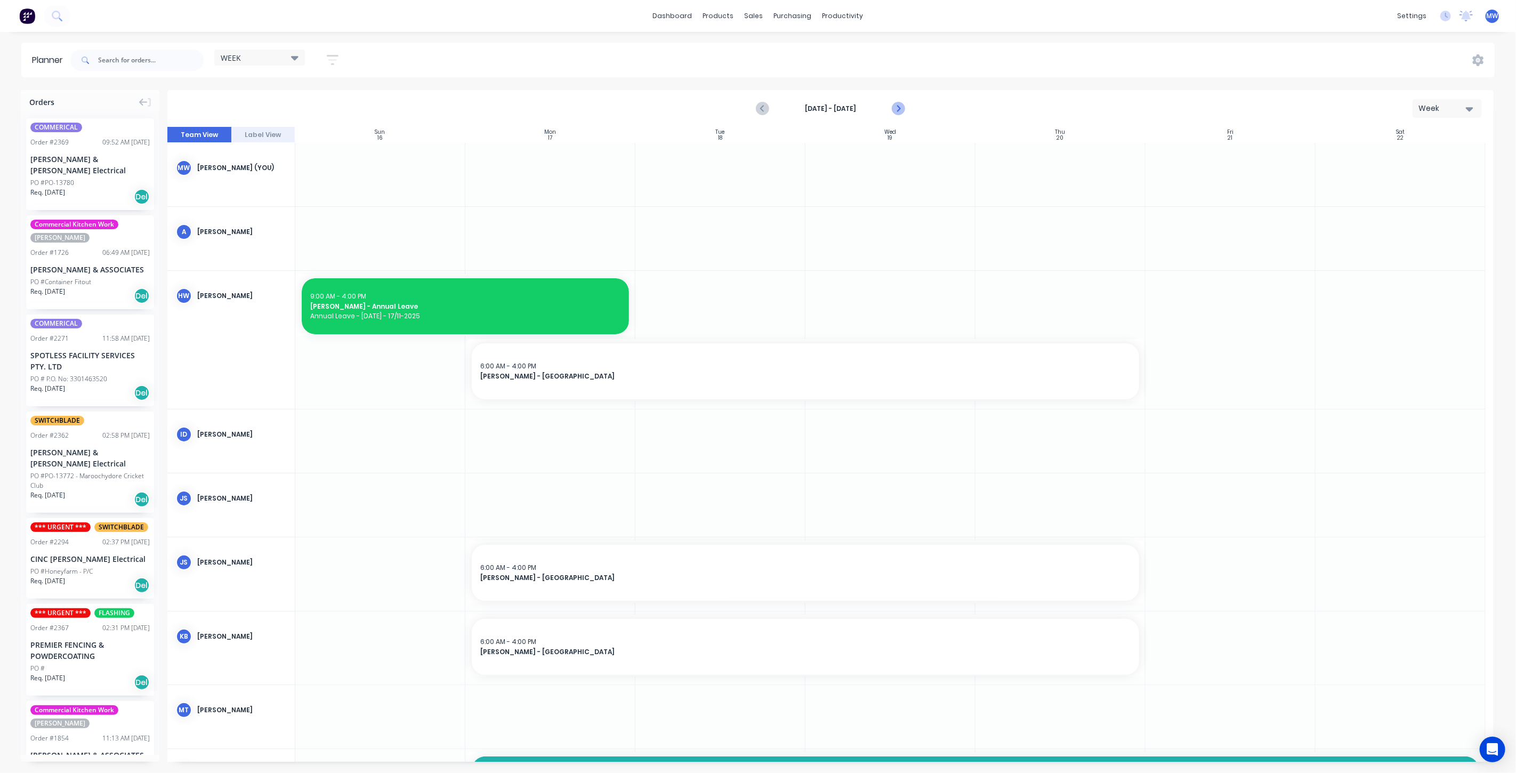
click at [901, 108] on icon "Next page" at bounding box center [897, 108] width 13 height 13
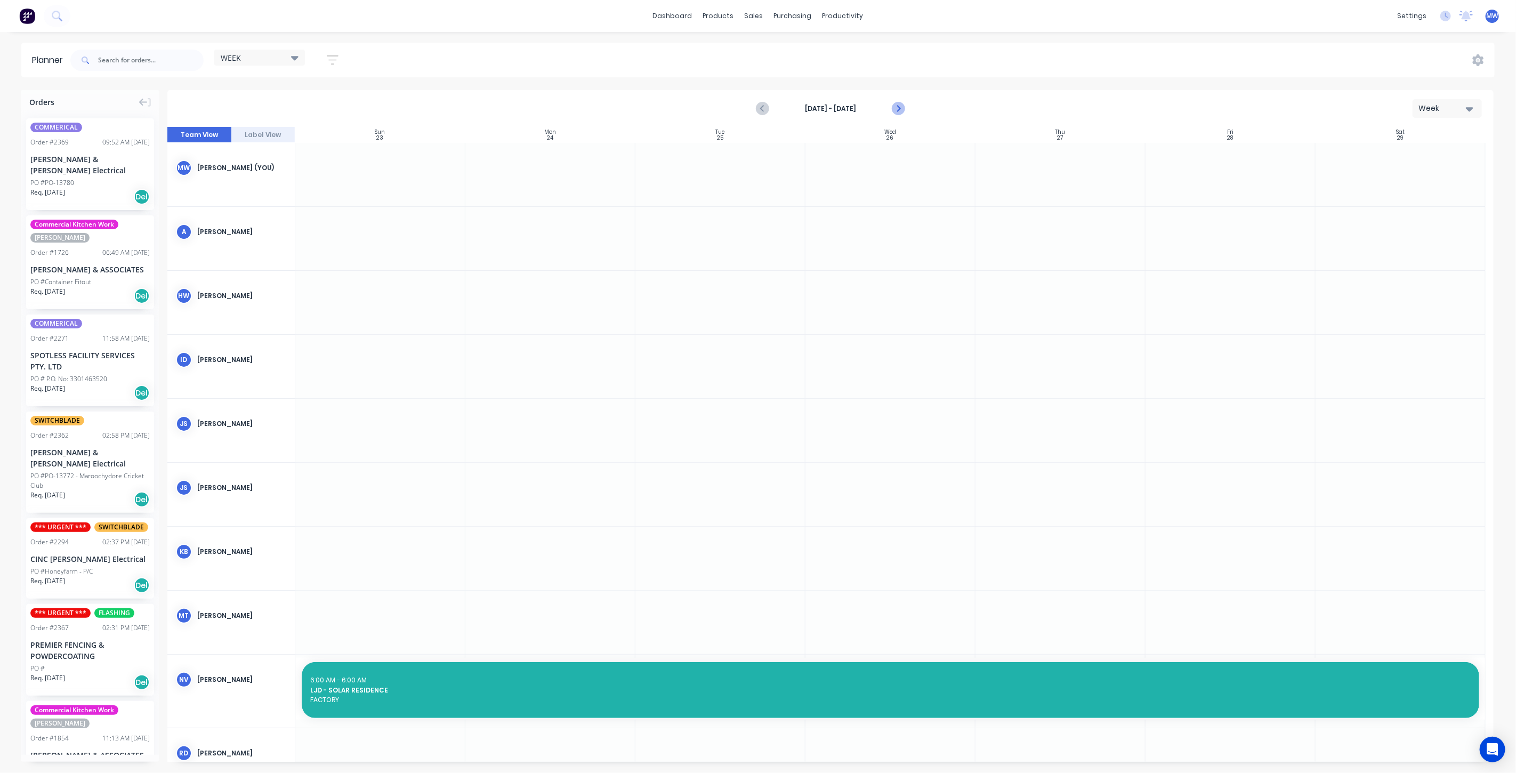
click at [901, 108] on icon "Next page" at bounding box center [897, 108] width 13 height 13
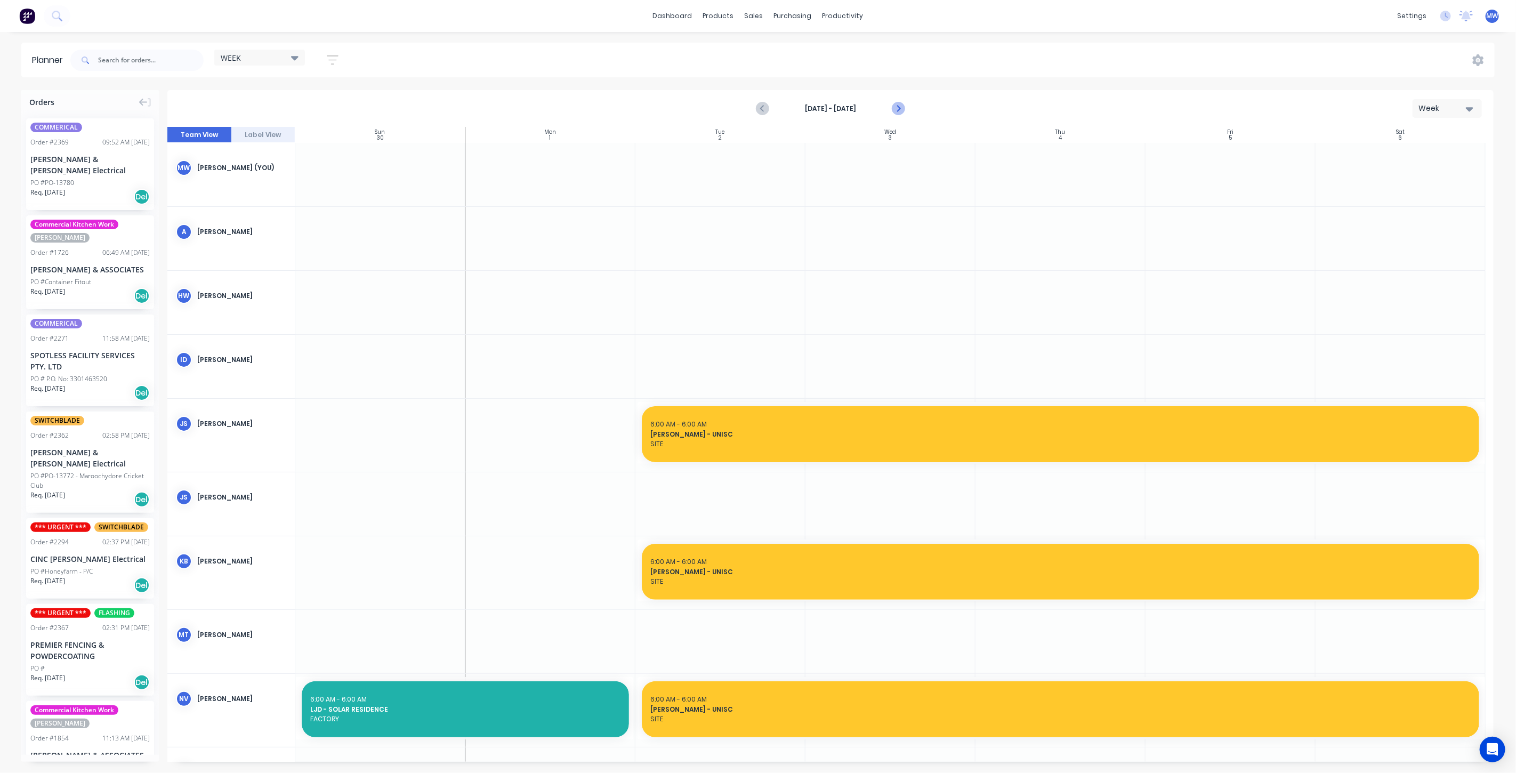
click at [901, 108] on icon "Next page" at bounding box center [897, 108] width 13 height 13
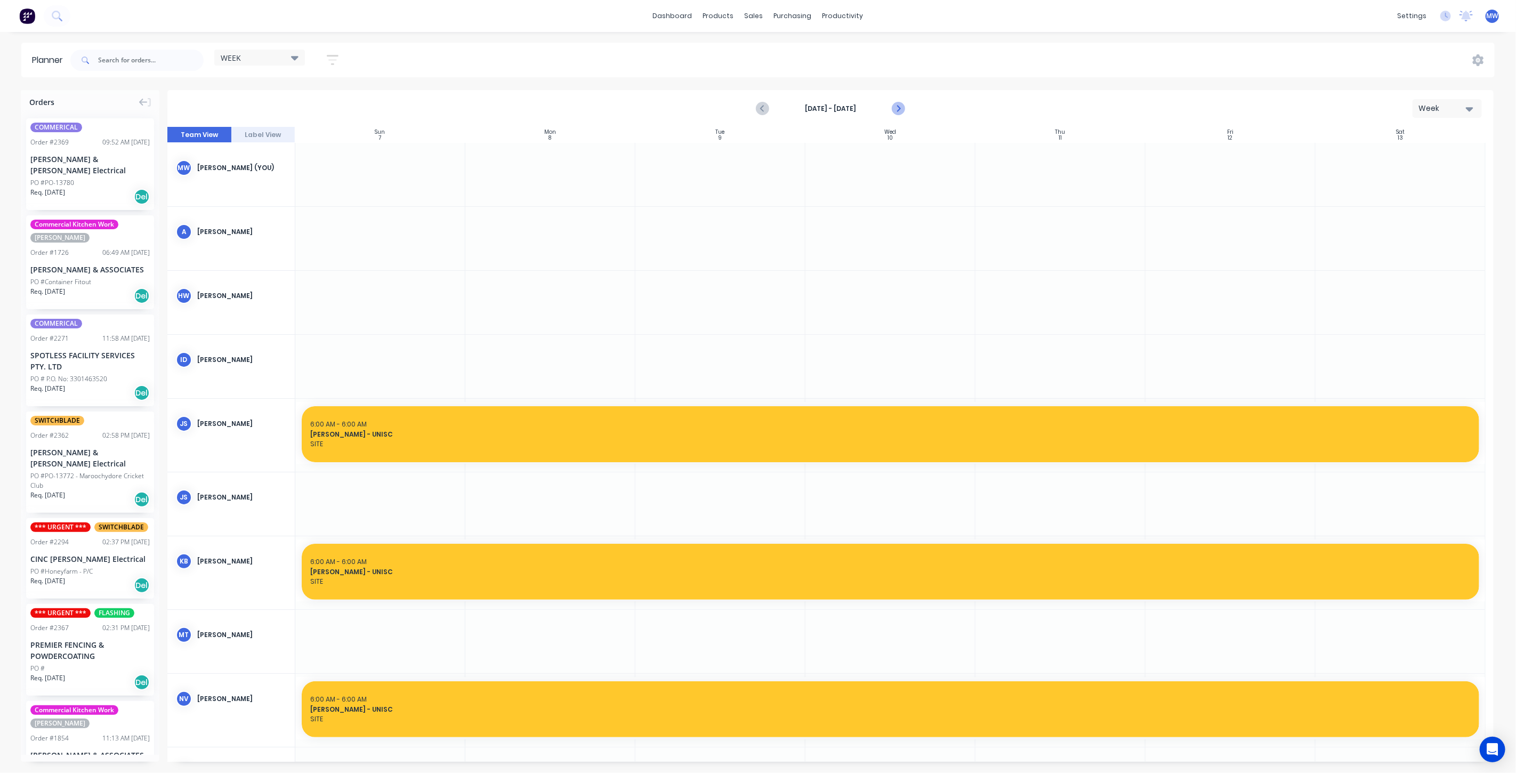
click at [901, 108] on icon "Next page" at bounding box center [897, 108] width 13 height 13
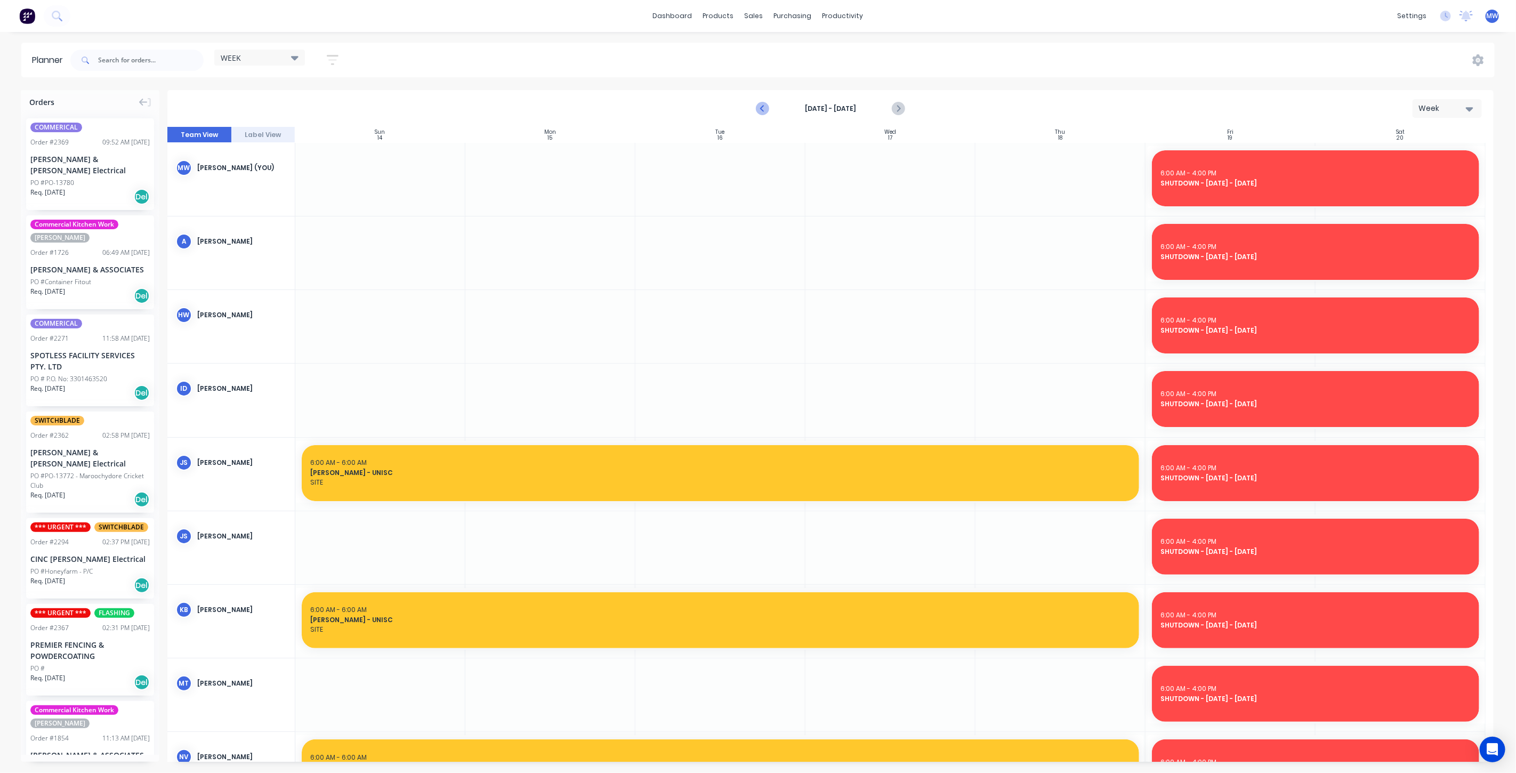
click at [761, 109] on icon "Previous page" at bounding box center [762, 108] width 13 height 13
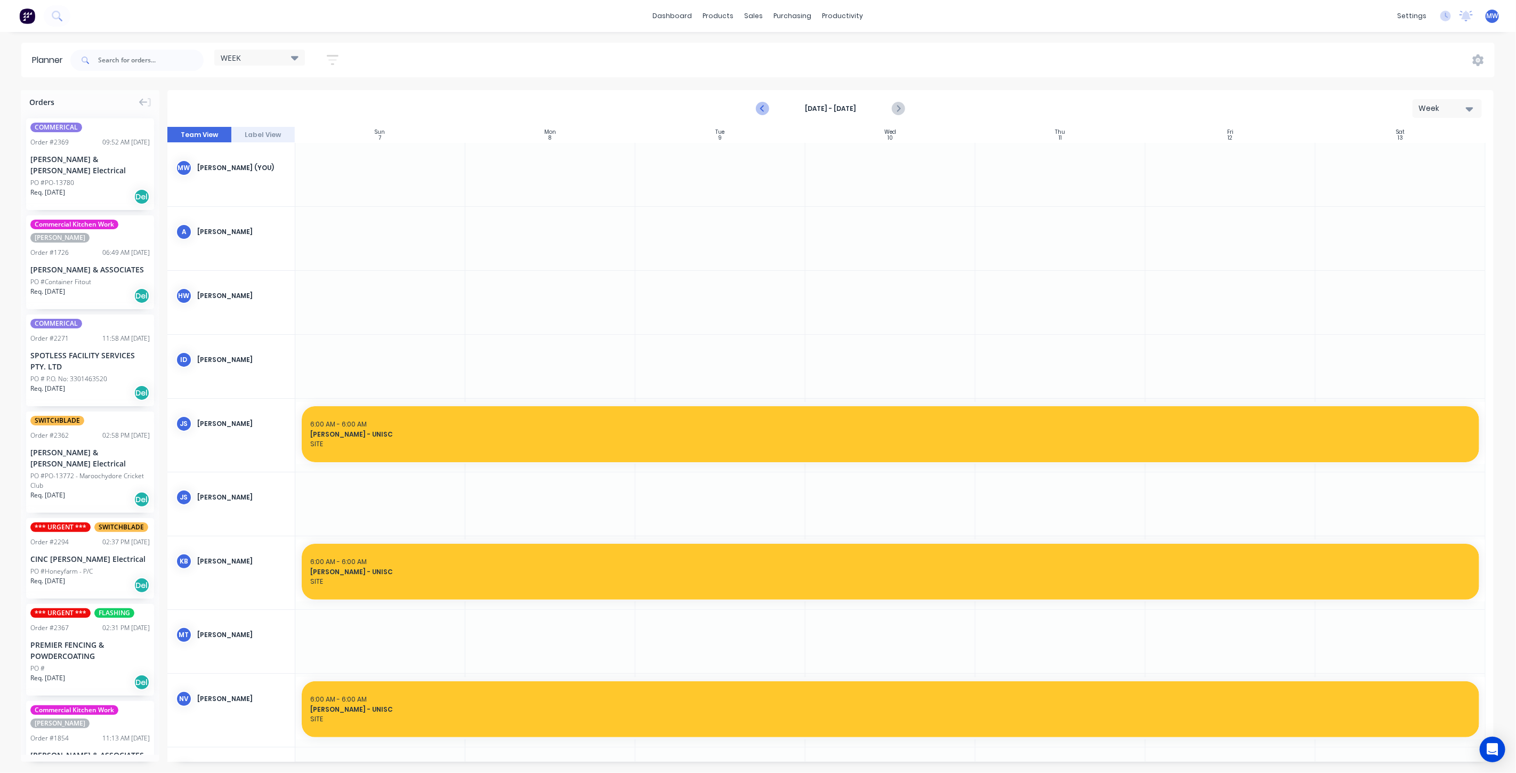
click at [761, 109] on icon "Previous page" at bounding box center [762, 108] width 13 height 13
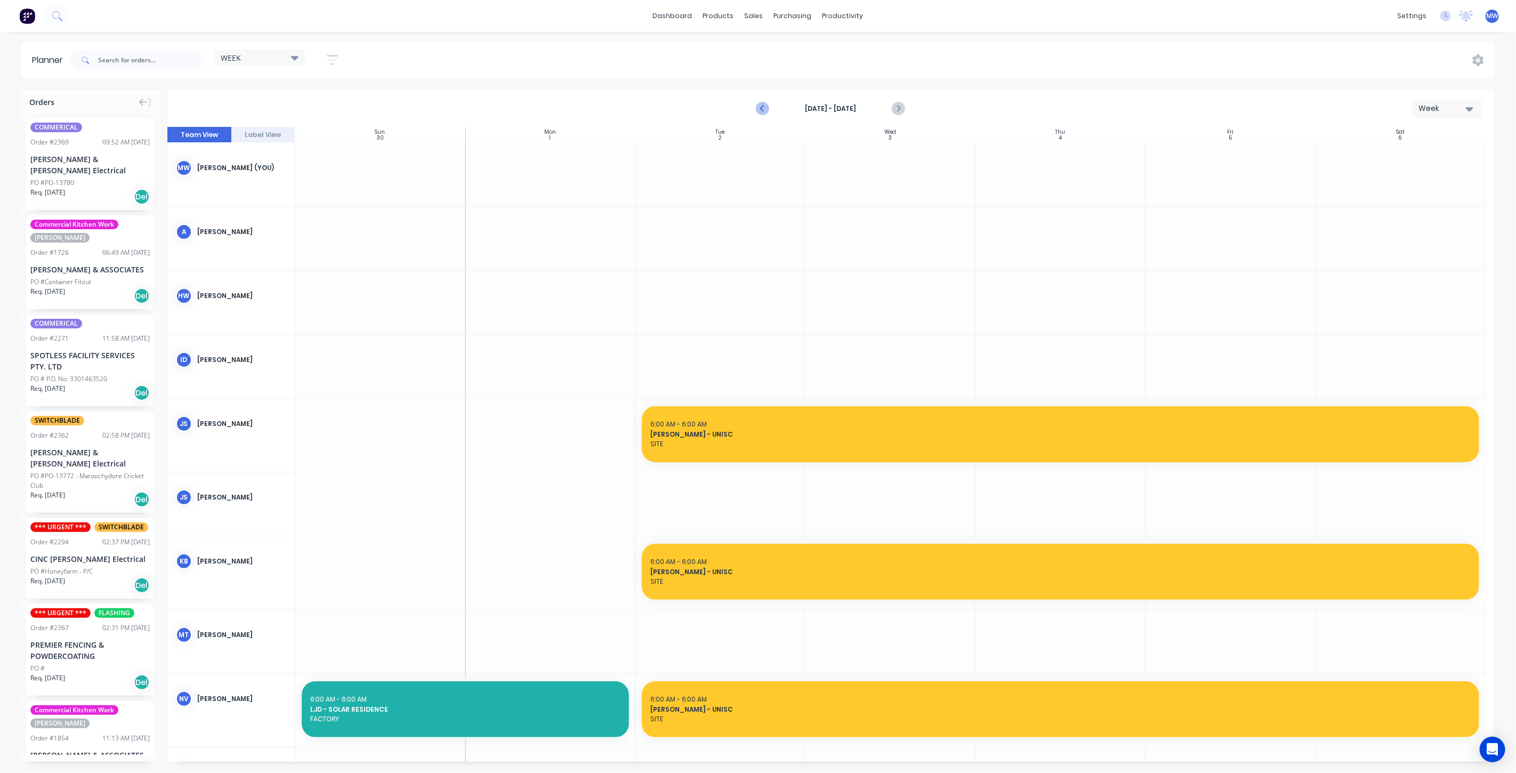
click at [761, 109] on icon "Previous page" at bounding box center [762, 108] width 13 height 13
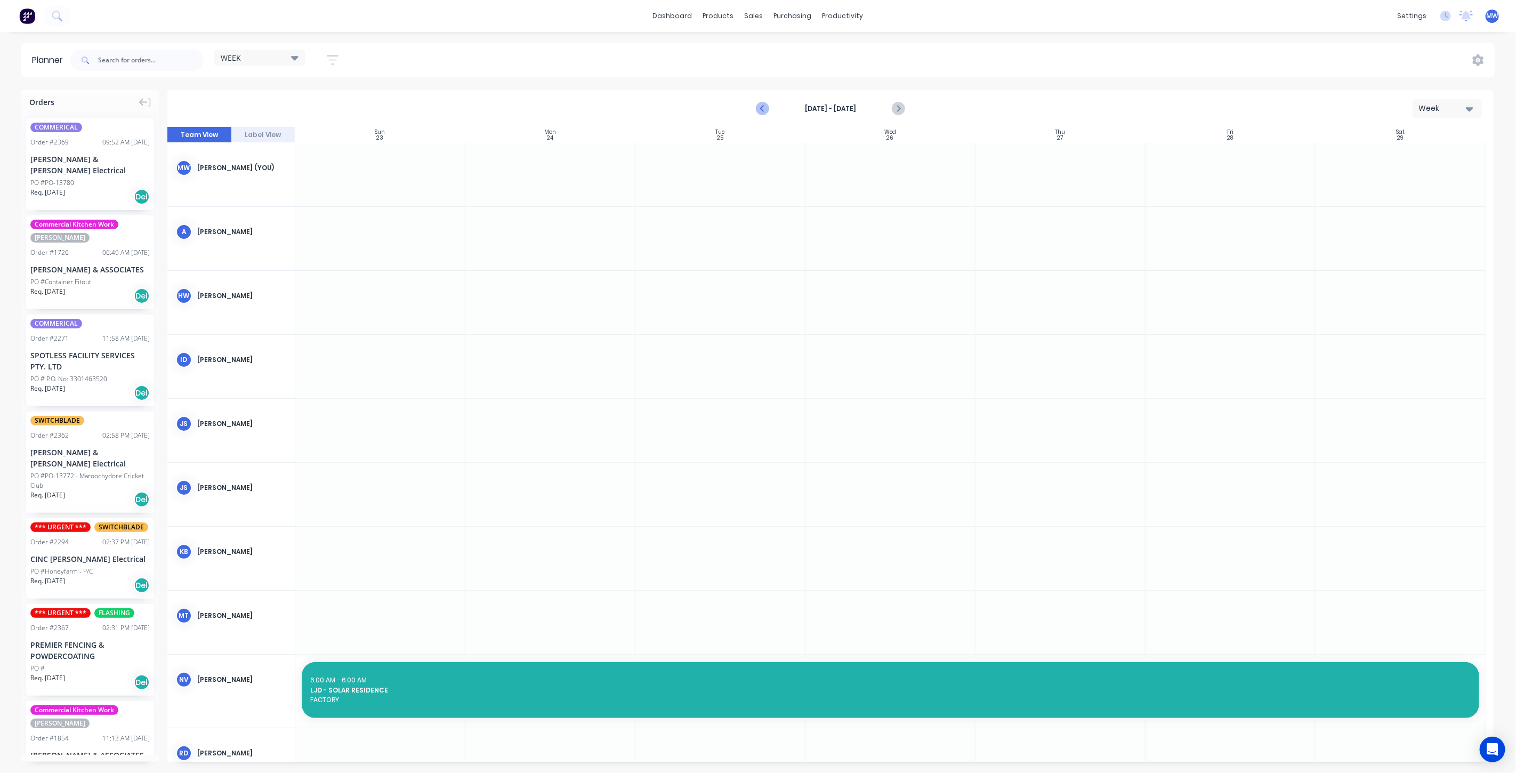
click at [761, 109] on icon "Previous page" at bounding box center [762, 108] width 13 height 13
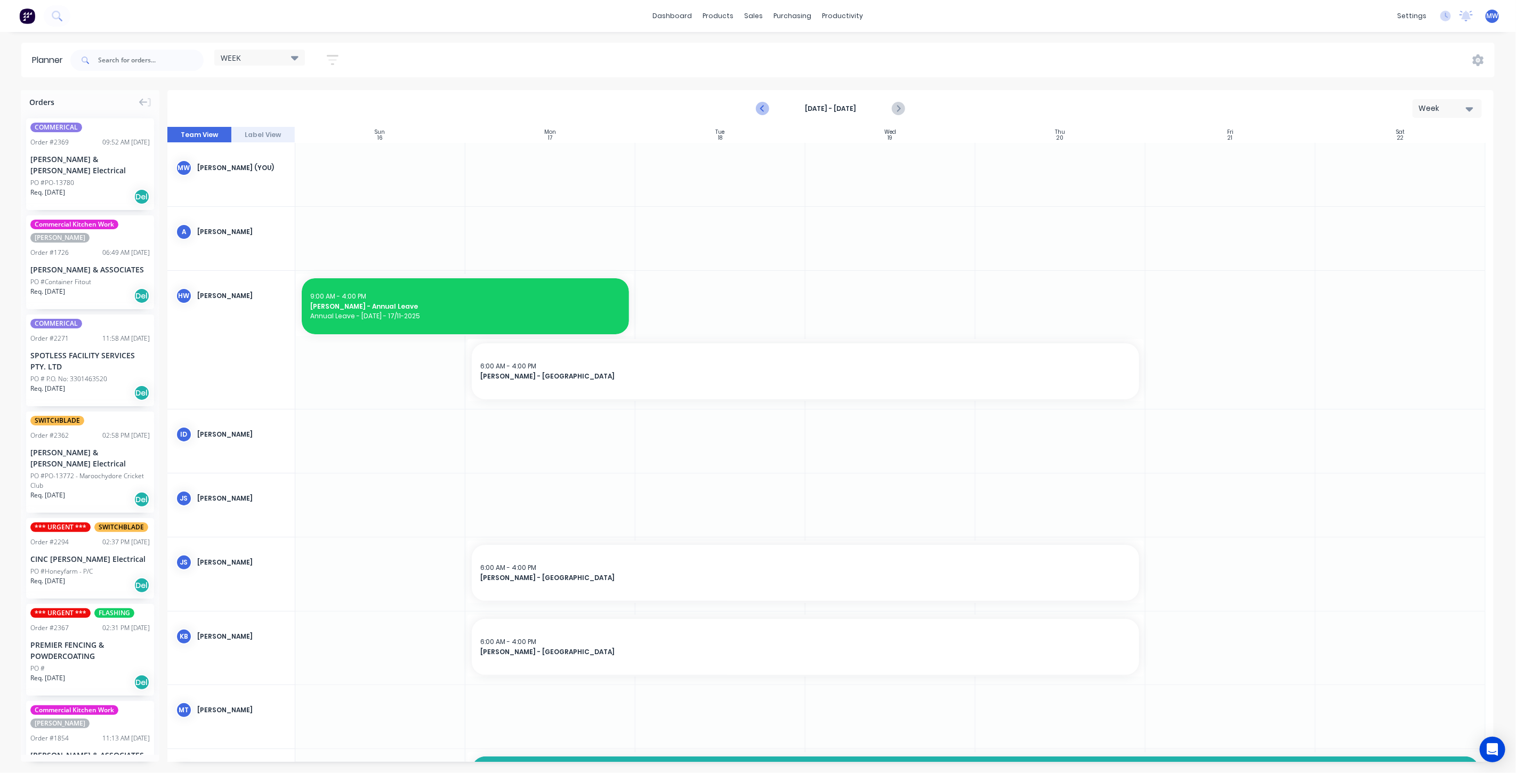
click at [761, 109] on icon "Previous page" at bounding box center [762, 108] width 13 height 13
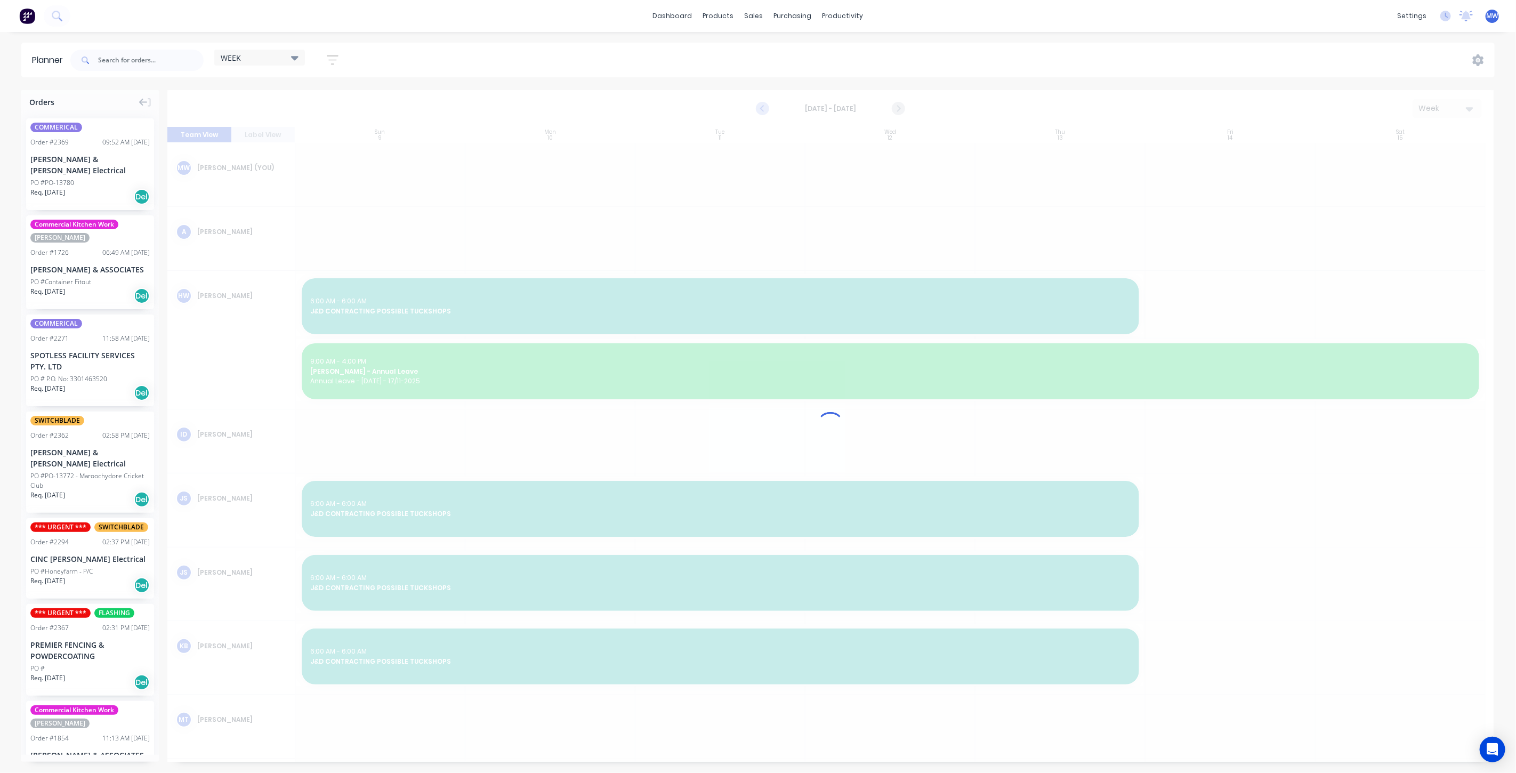
click at [761, 109] on div at bounding box center [830, 426] width 1326 height 672
click at [761, 109] on icon "Previous page" at bounding box center [762, 108] width 13 height 13
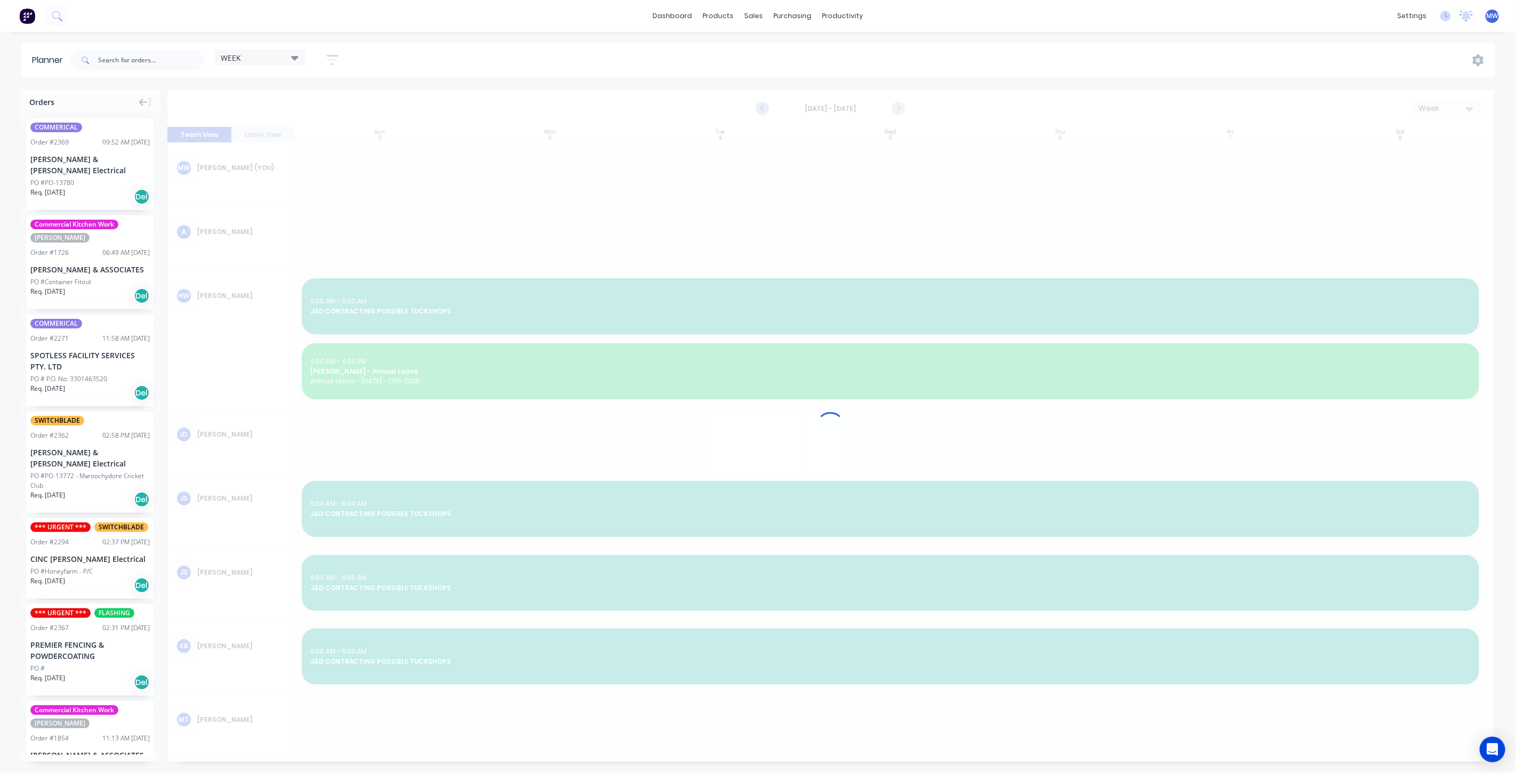
click at [761, 109] on div at bounding box center [830, 426] width 1326 height 672
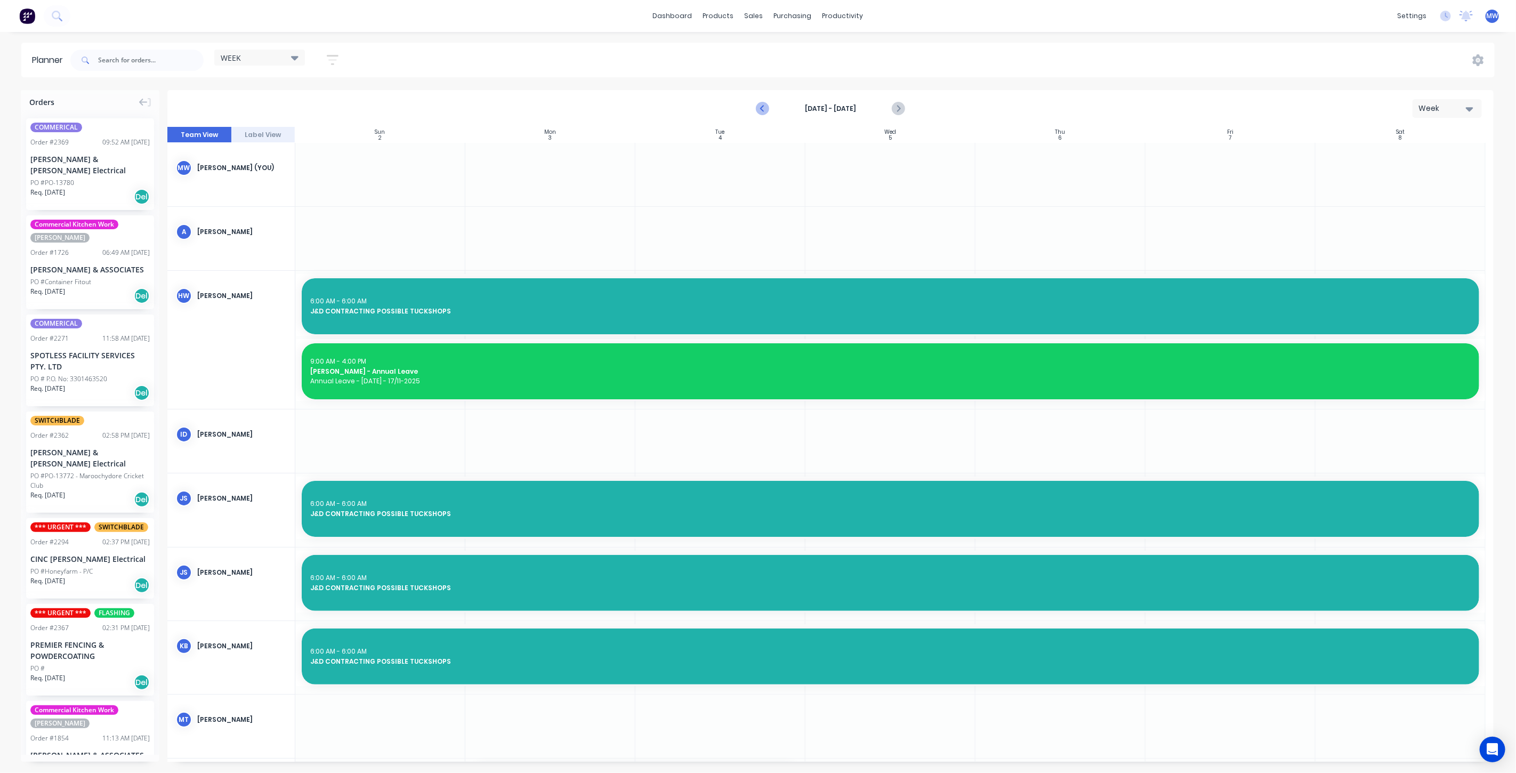
click at [761, 109] on icon "Previous page" at bounding box center [762, 108] width 13 height 13
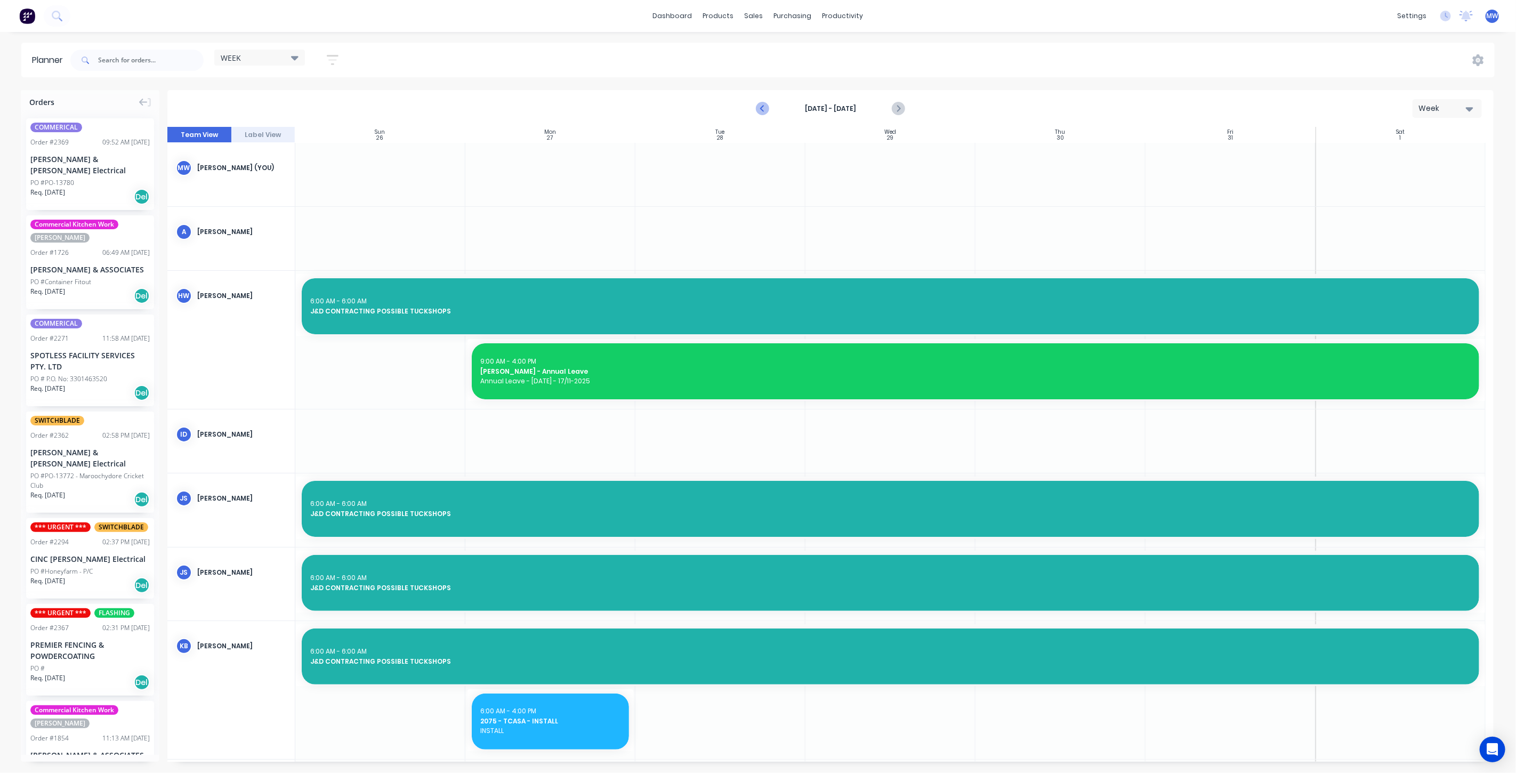
click at [760, 110] on icon "Previous page" at bounding box center [762, 108] width 13 height 13
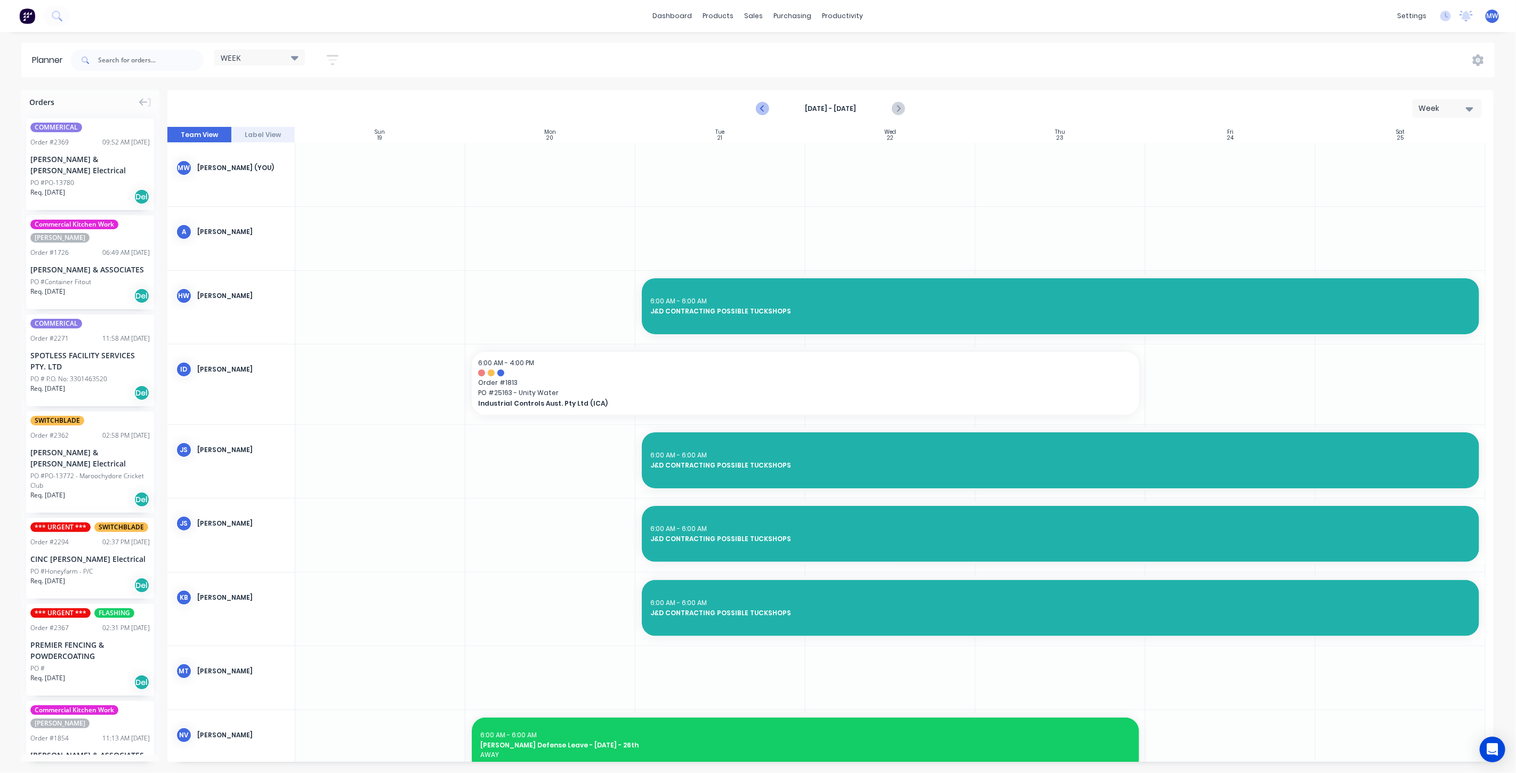
click at [768, 111] on icon "Previous page" at bounding box center [762, 108] width 13 height 13
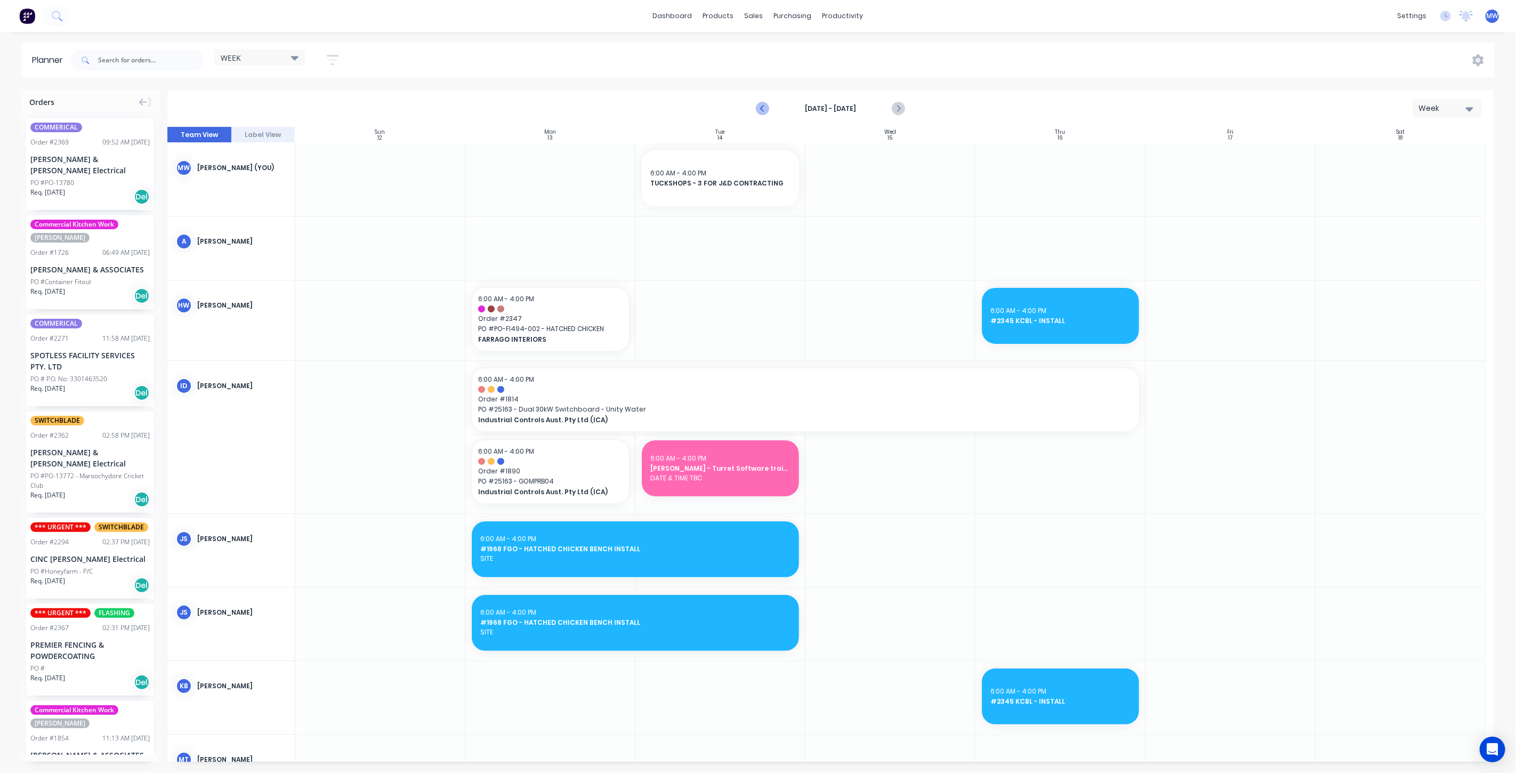
click at [763, 109] on icon "Previous page" at bounding box center [762, 108] width 13 height 13
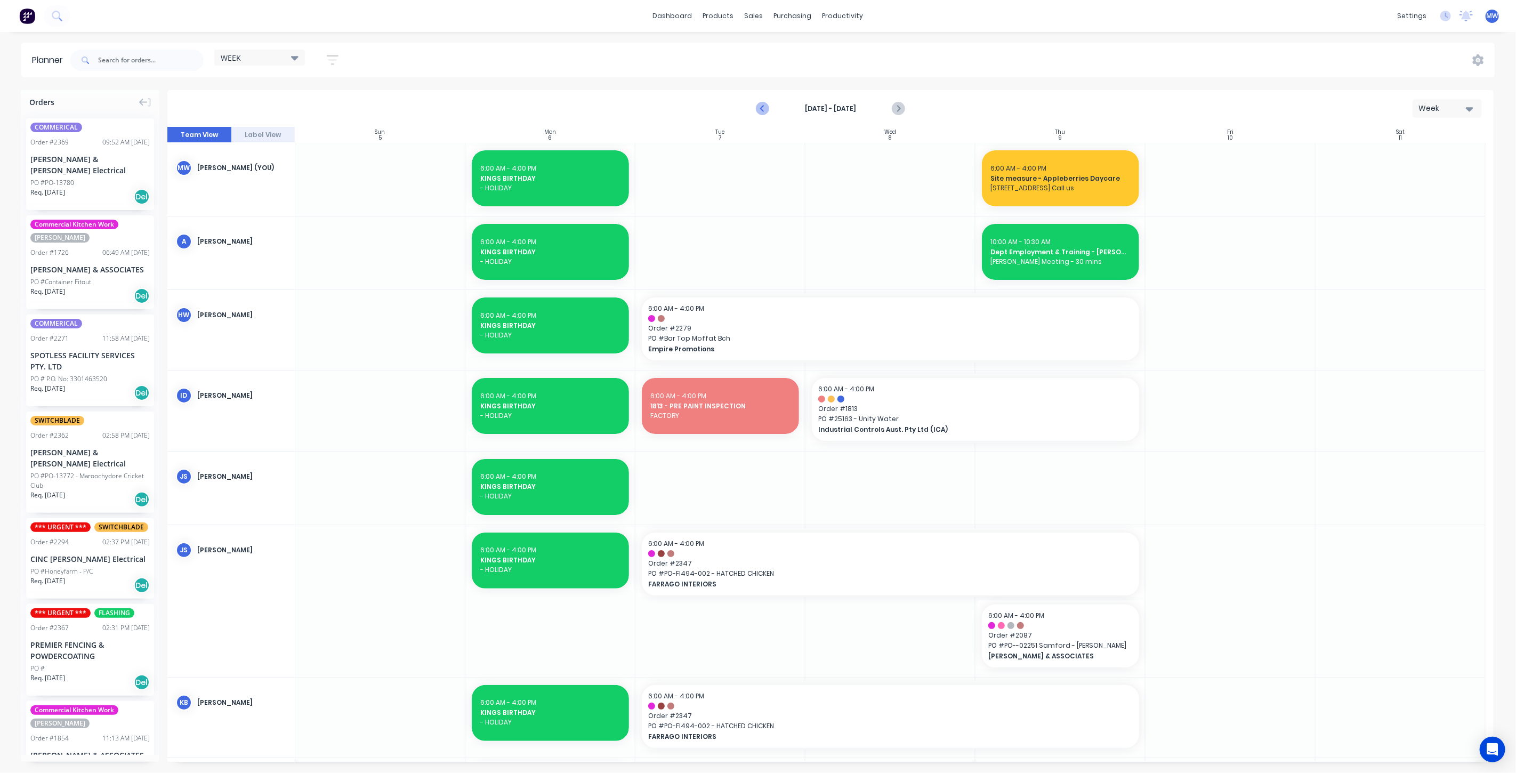
click at [763, 109] on icon "Previous page" at bounding box center [762, 108] width 13 height 13
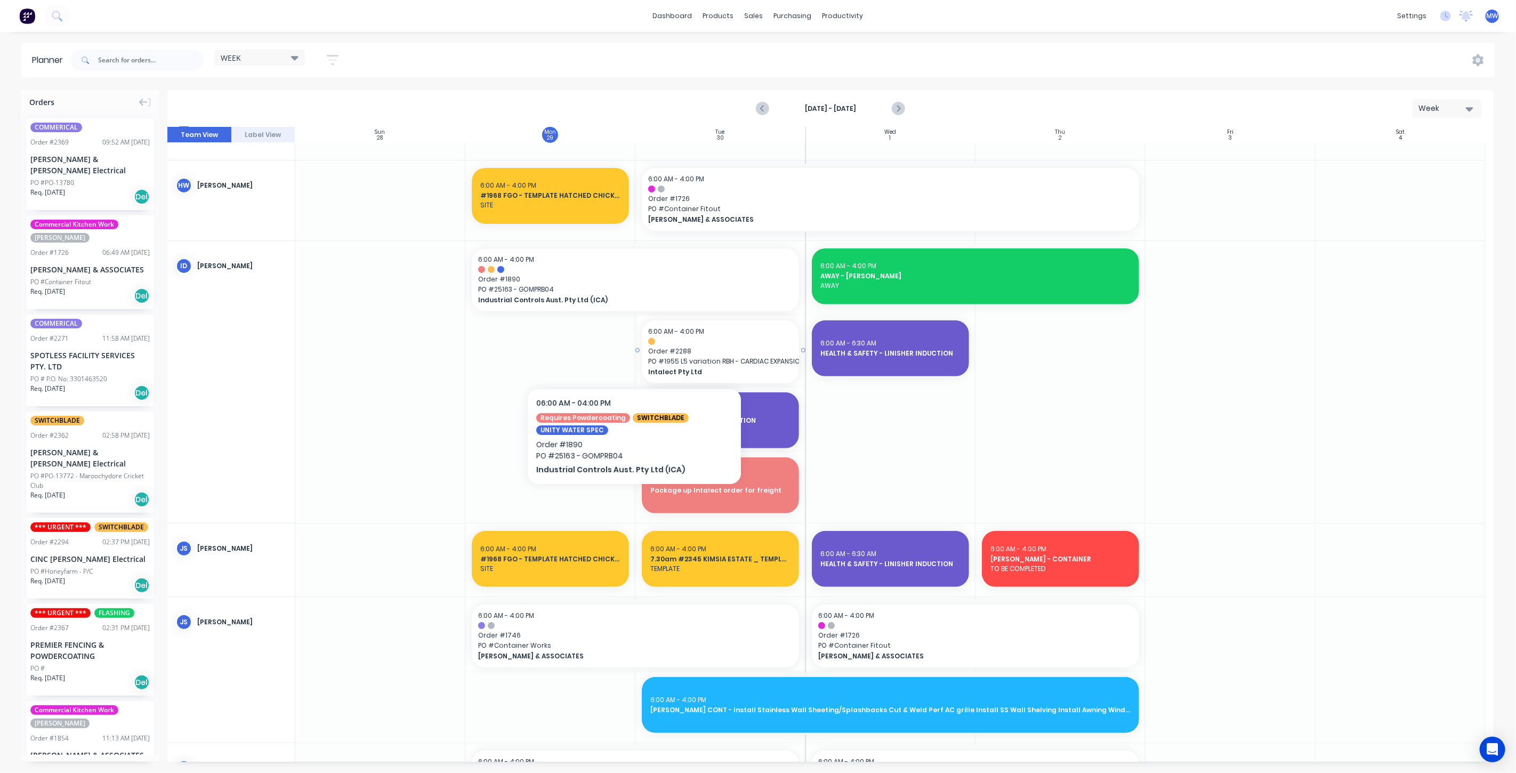
scroll to position [355, 0]
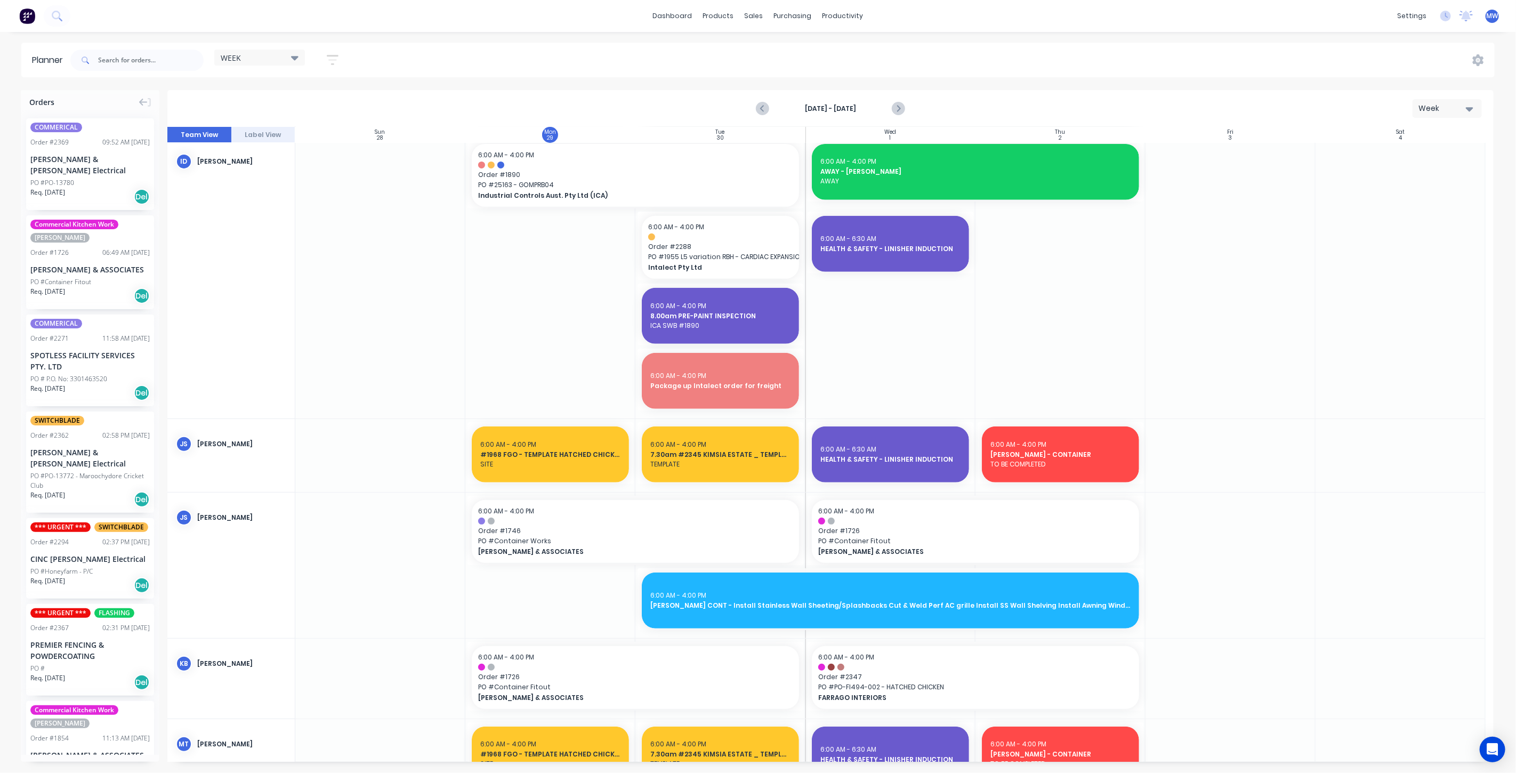
click at [1105, 54] on div "WEEK Save new view None edit WEEK (Default) edit [PERSON_NAME] edit SCSM - MAIN…" at bounding box center [781, 60] width 1426 height 32
click at [897, 108] on icon "Next page" at bounding box center [897, 108] width 13 height 13
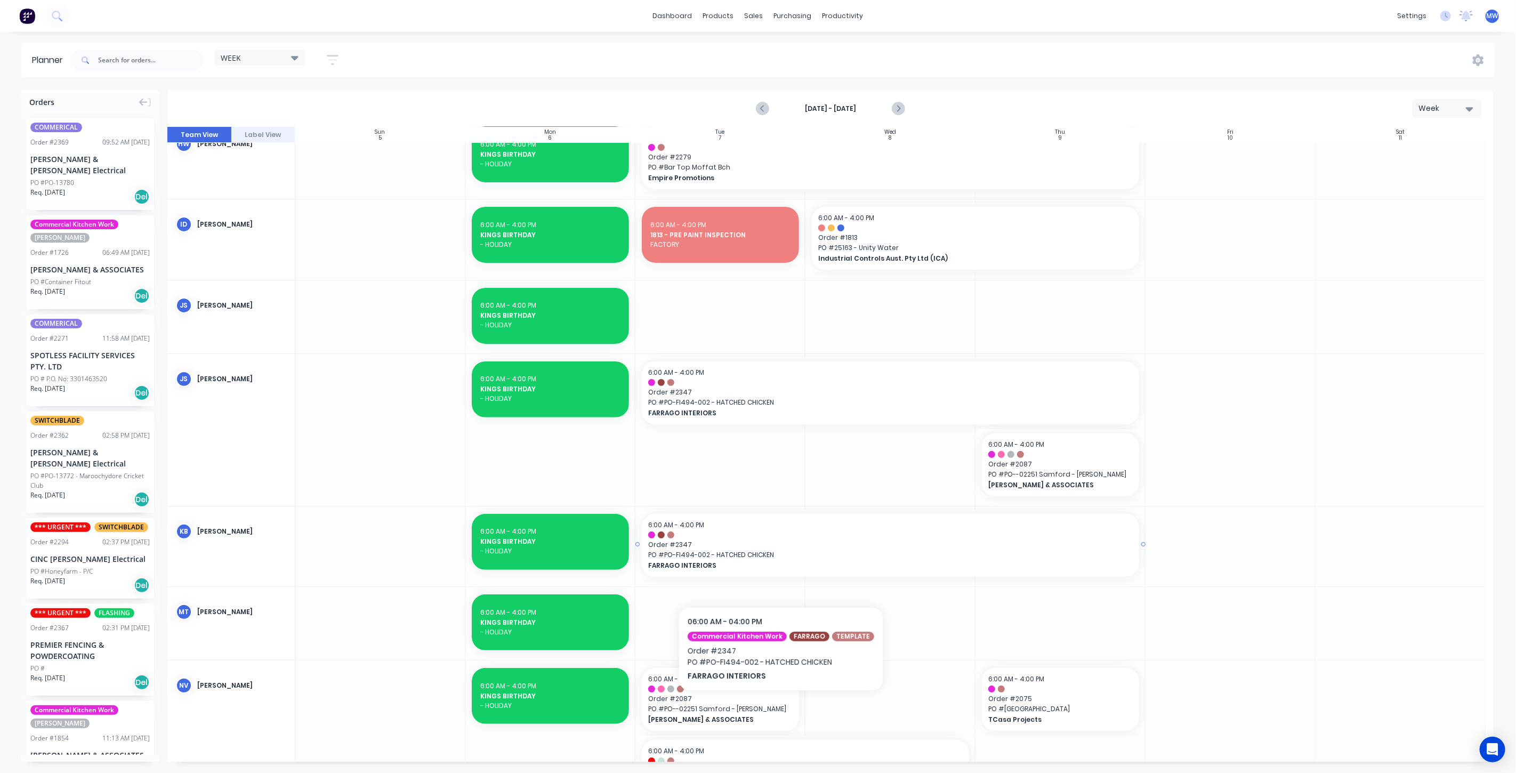
scroll to position [196, 0]
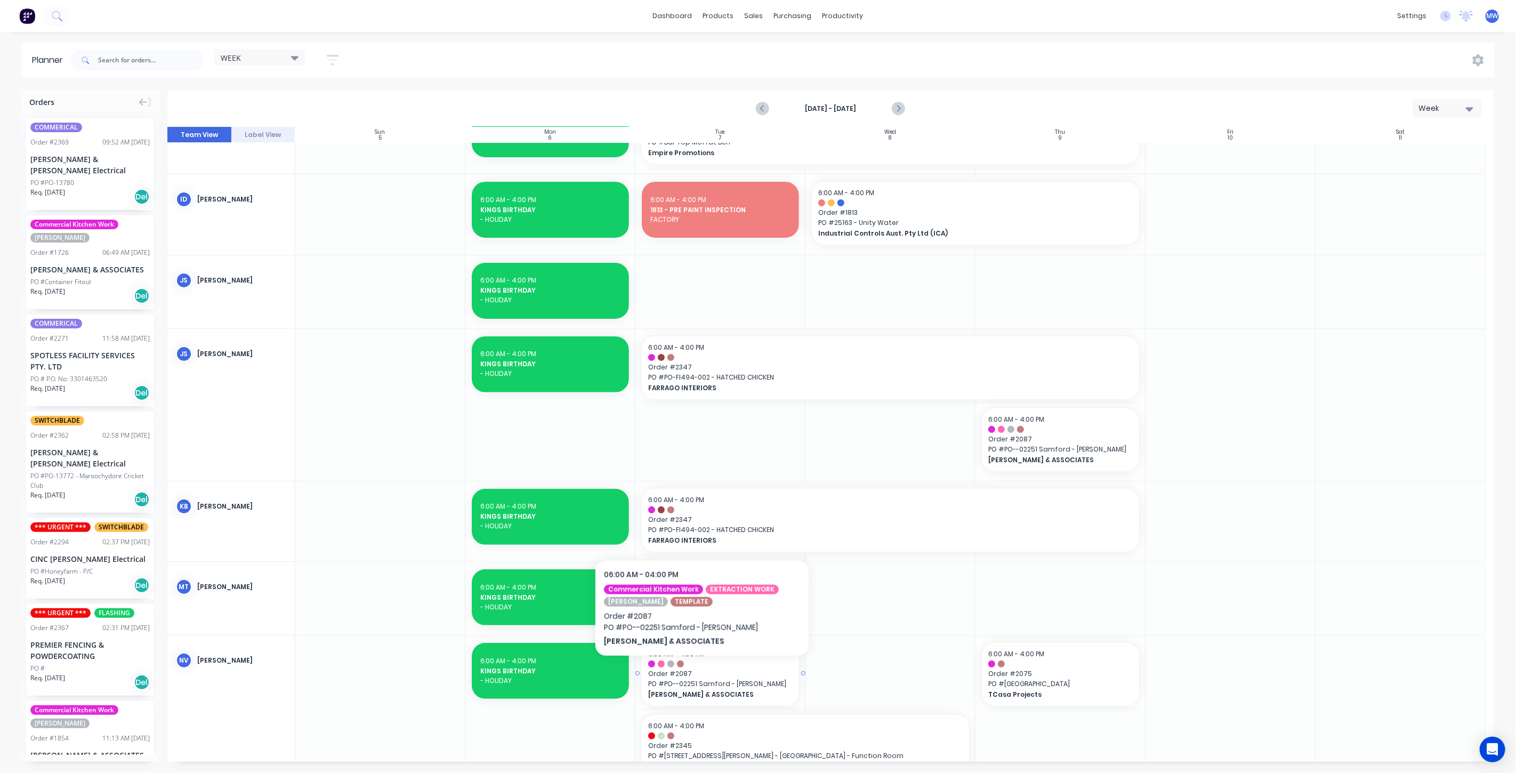
click at [702, 673] on span "Order # 2087" at bounding box center [720, 674] width 144 height 10
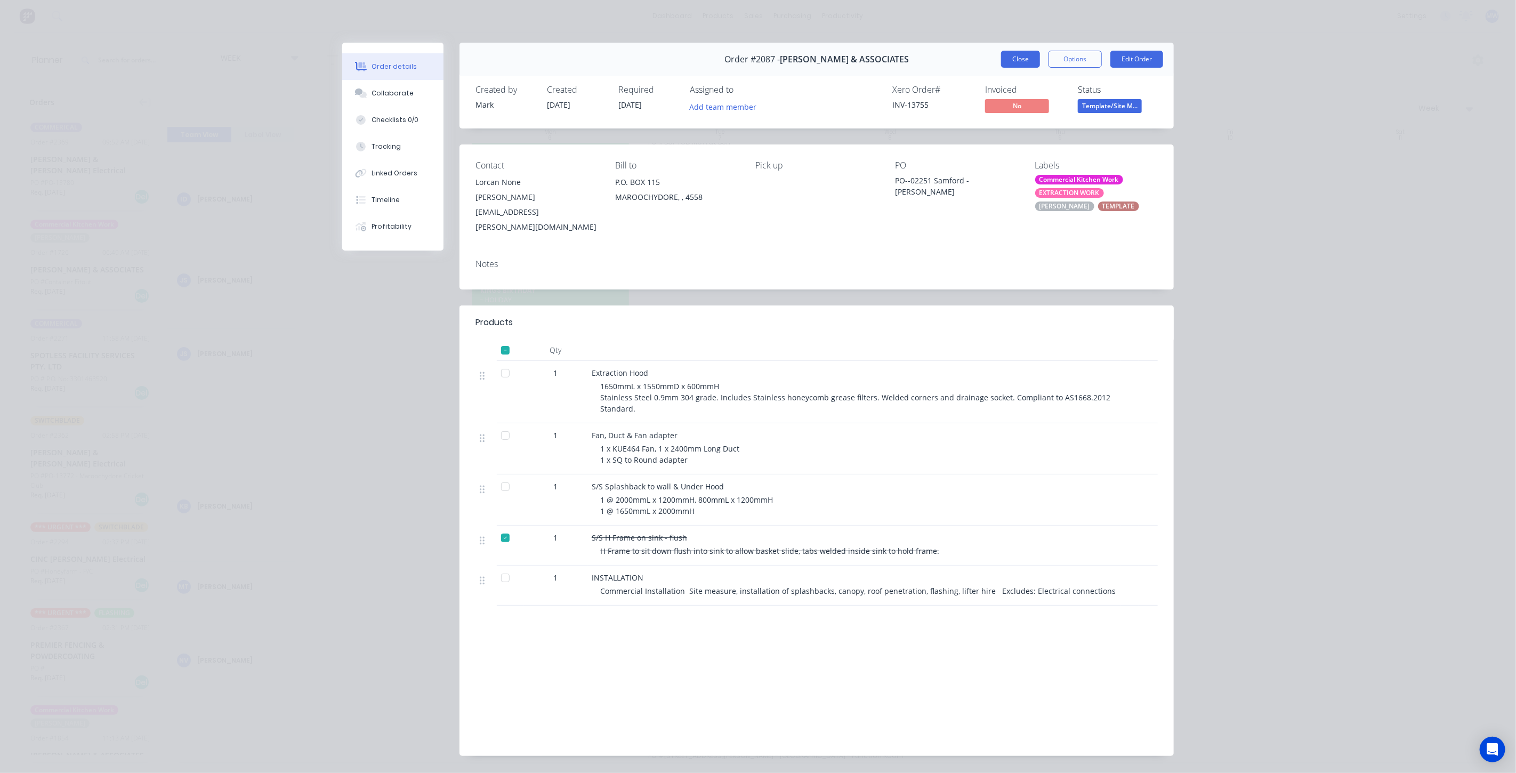
click at [1011, 62] on button "Close" at bounding box center [1020, 59] width 39 height 17
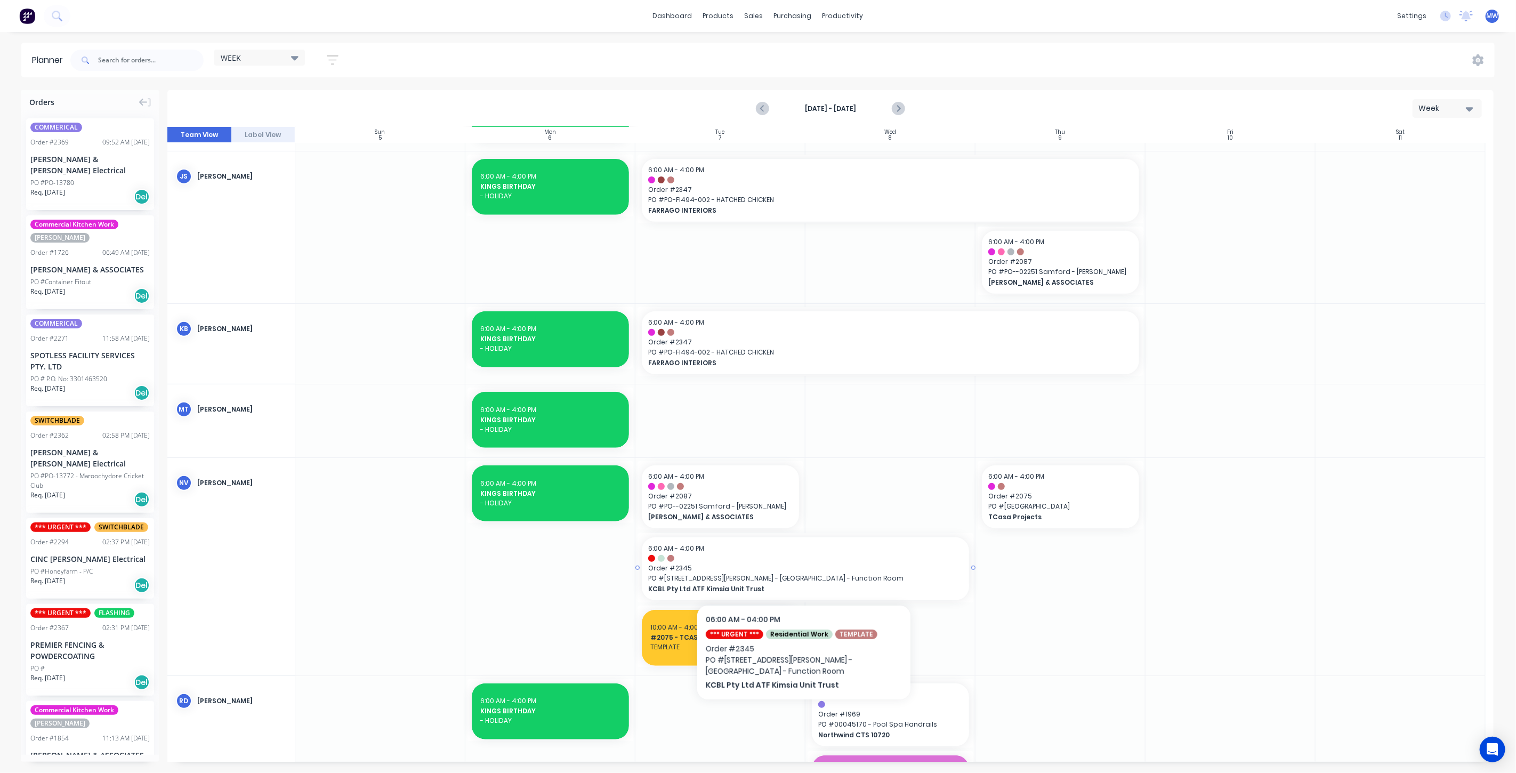
scroll to position [314, 0]
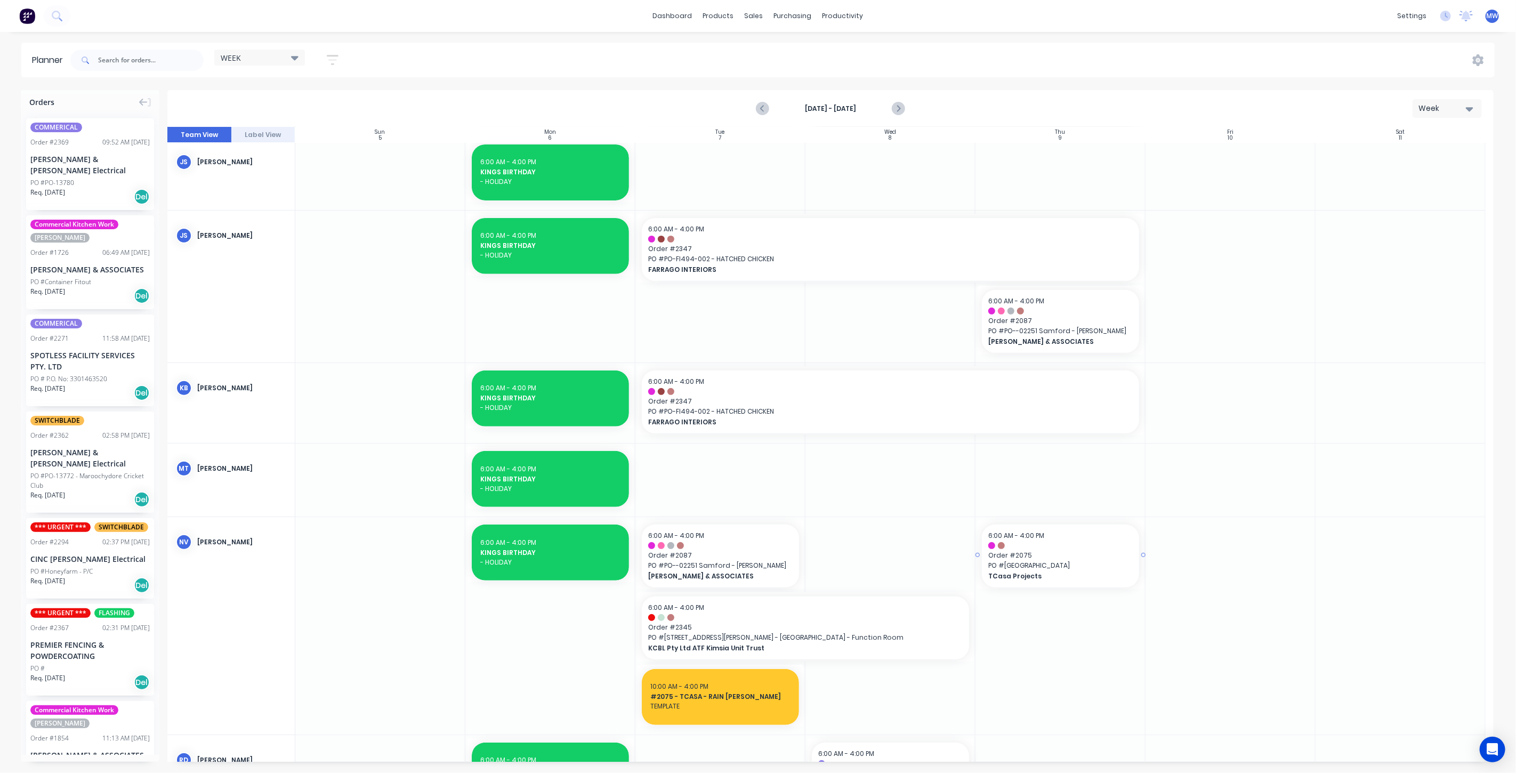
click at [1035, 552] on span "Order # 2075" at bounding box center [1060, 556] width 144 height 10
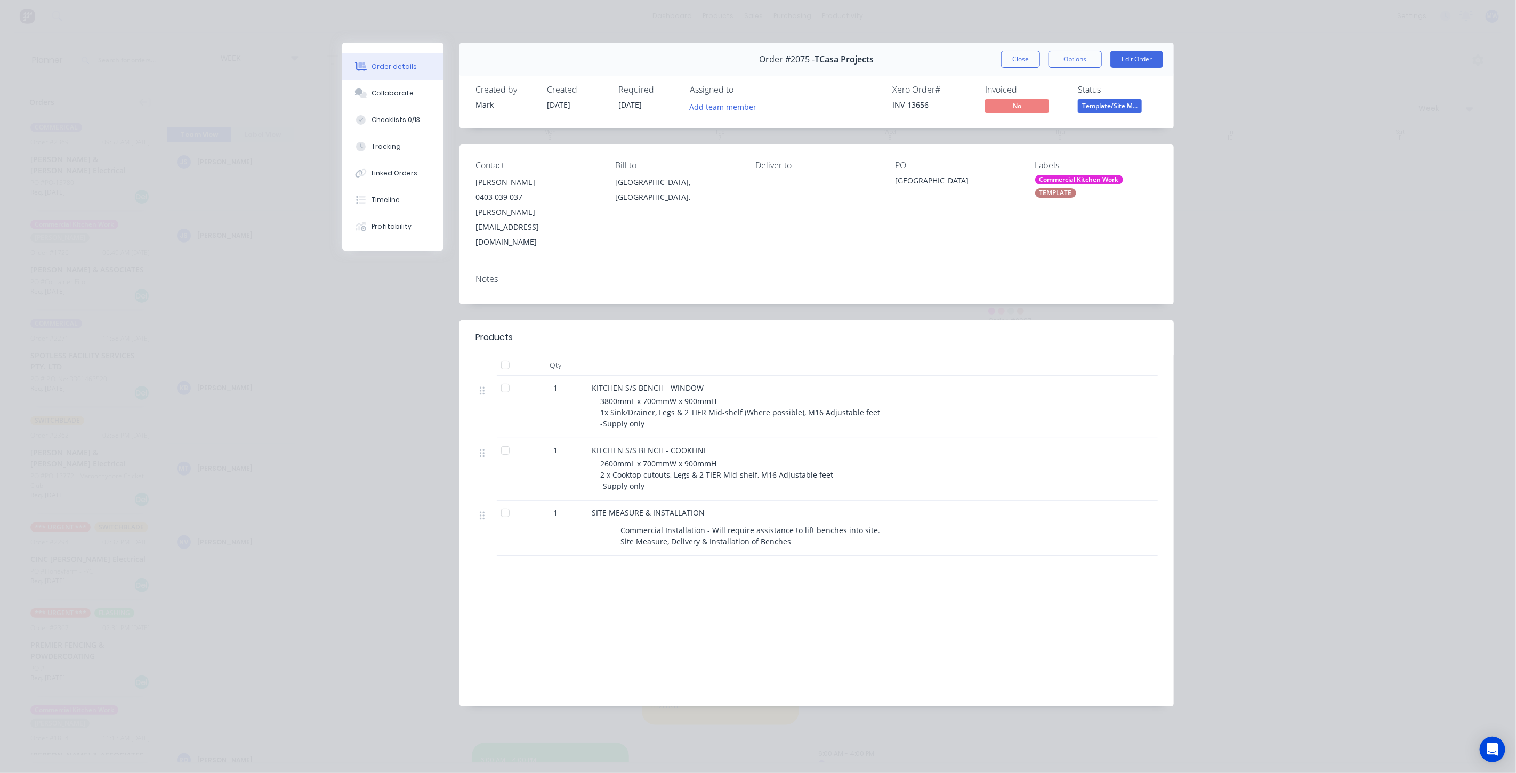
click at [1023, 58] on button "Close" at bounding box center [1020, 59] width 39 height 17
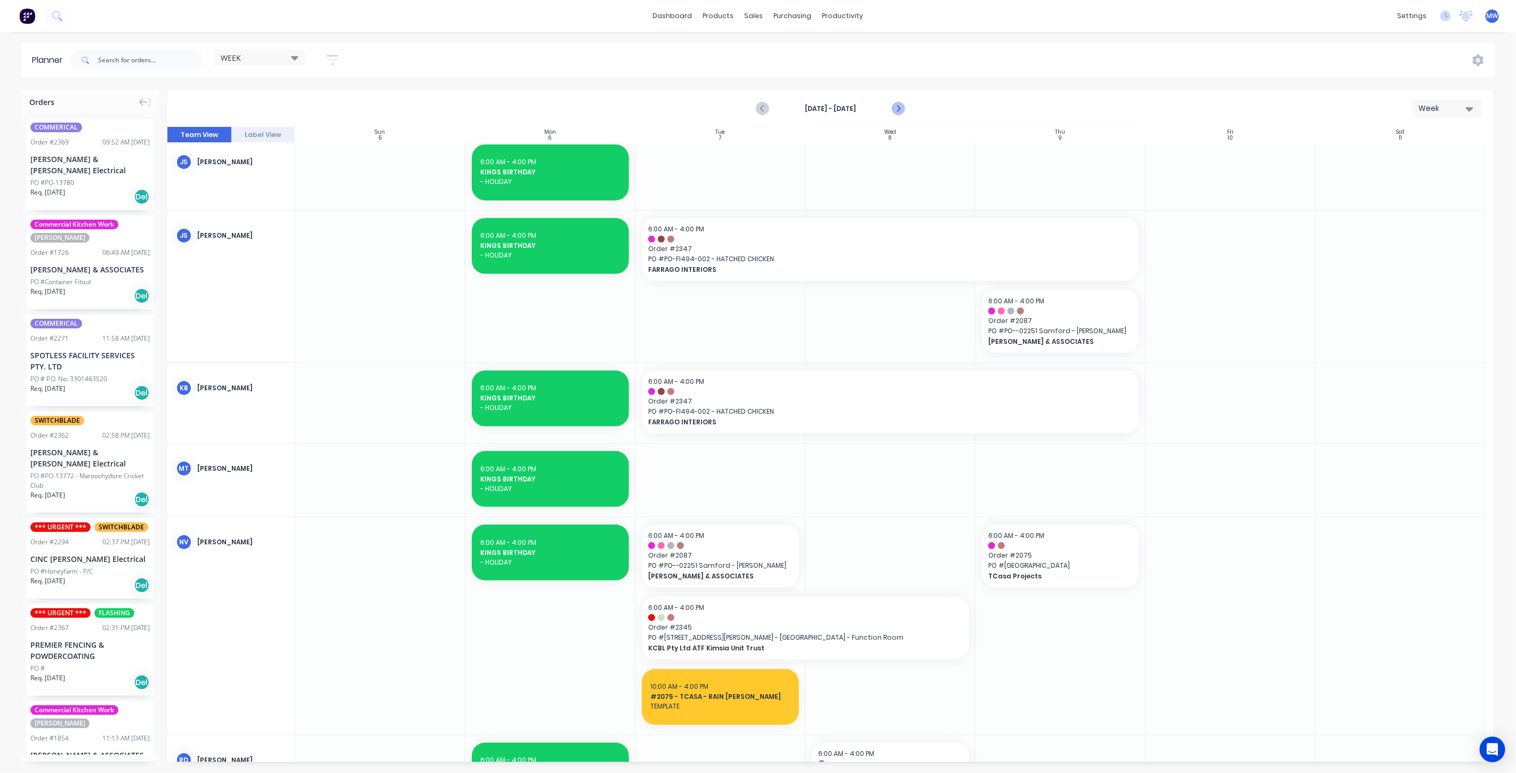
click at [900, 108] on icon "Next page" at bounding box center [897, 108] width 5 height 9
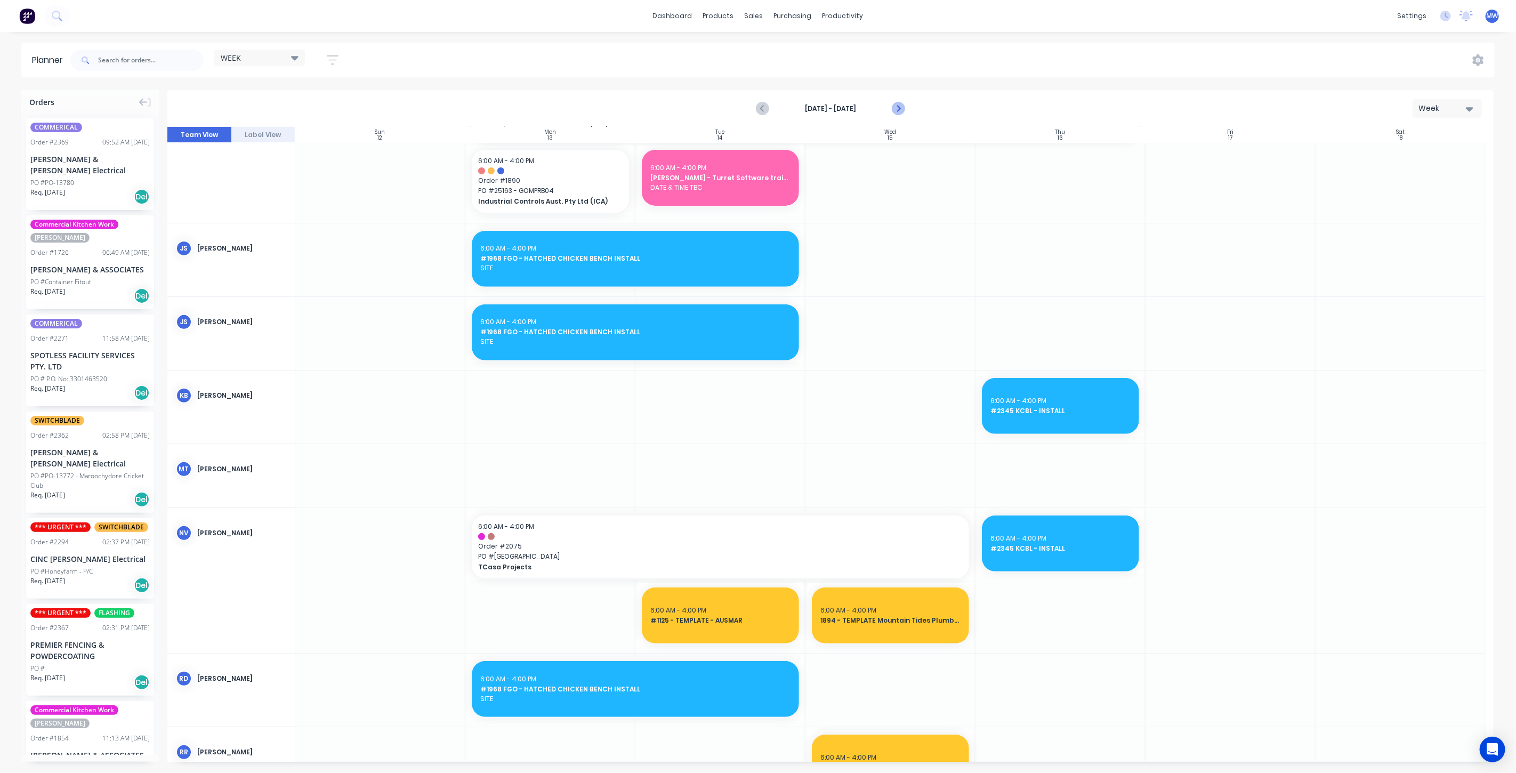
scroll to position [376, 0]
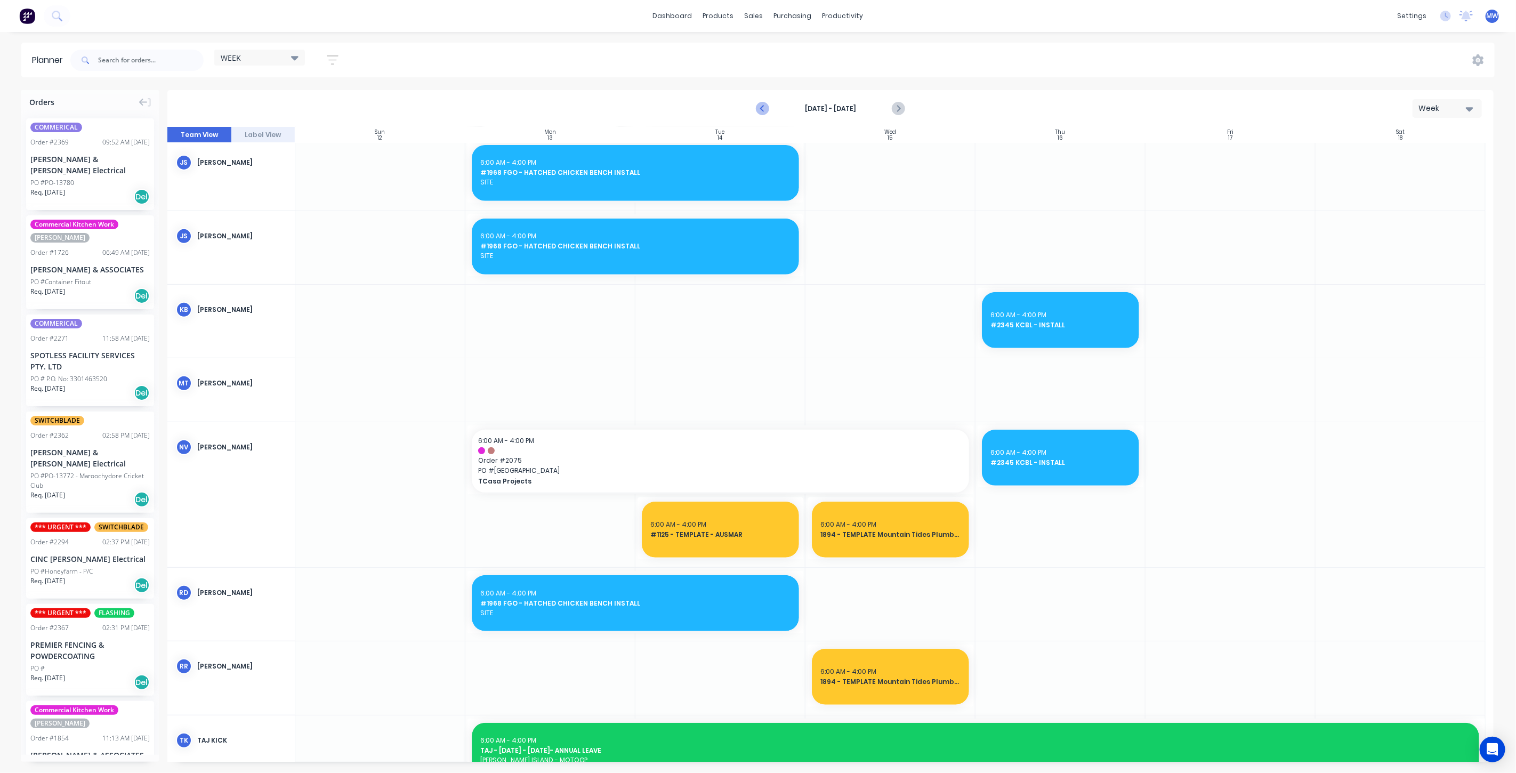
click at [763, 107] on icon "Previous page" at bounding box center [763, 108] width 5 height 9
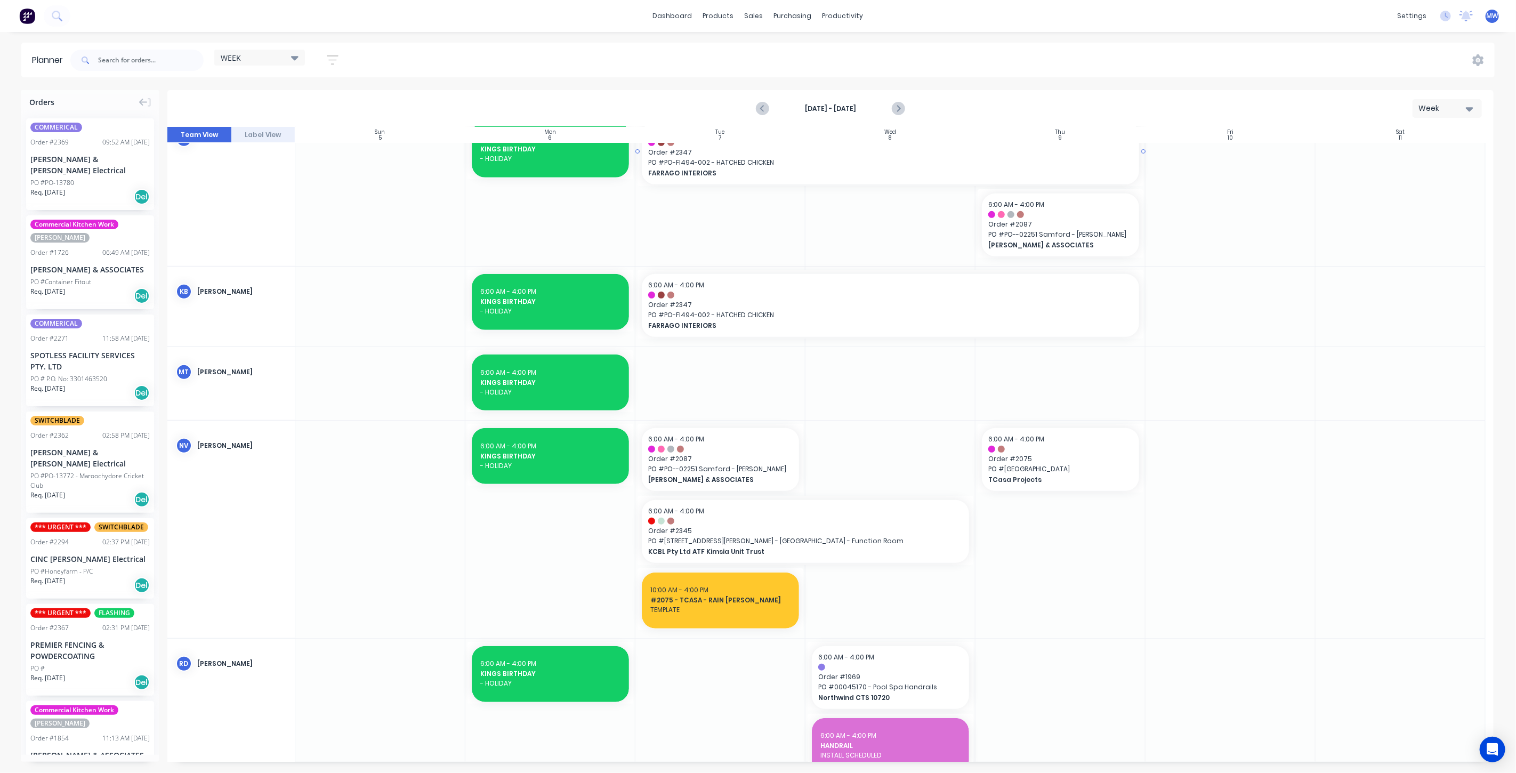
scroll to position [413, 0]
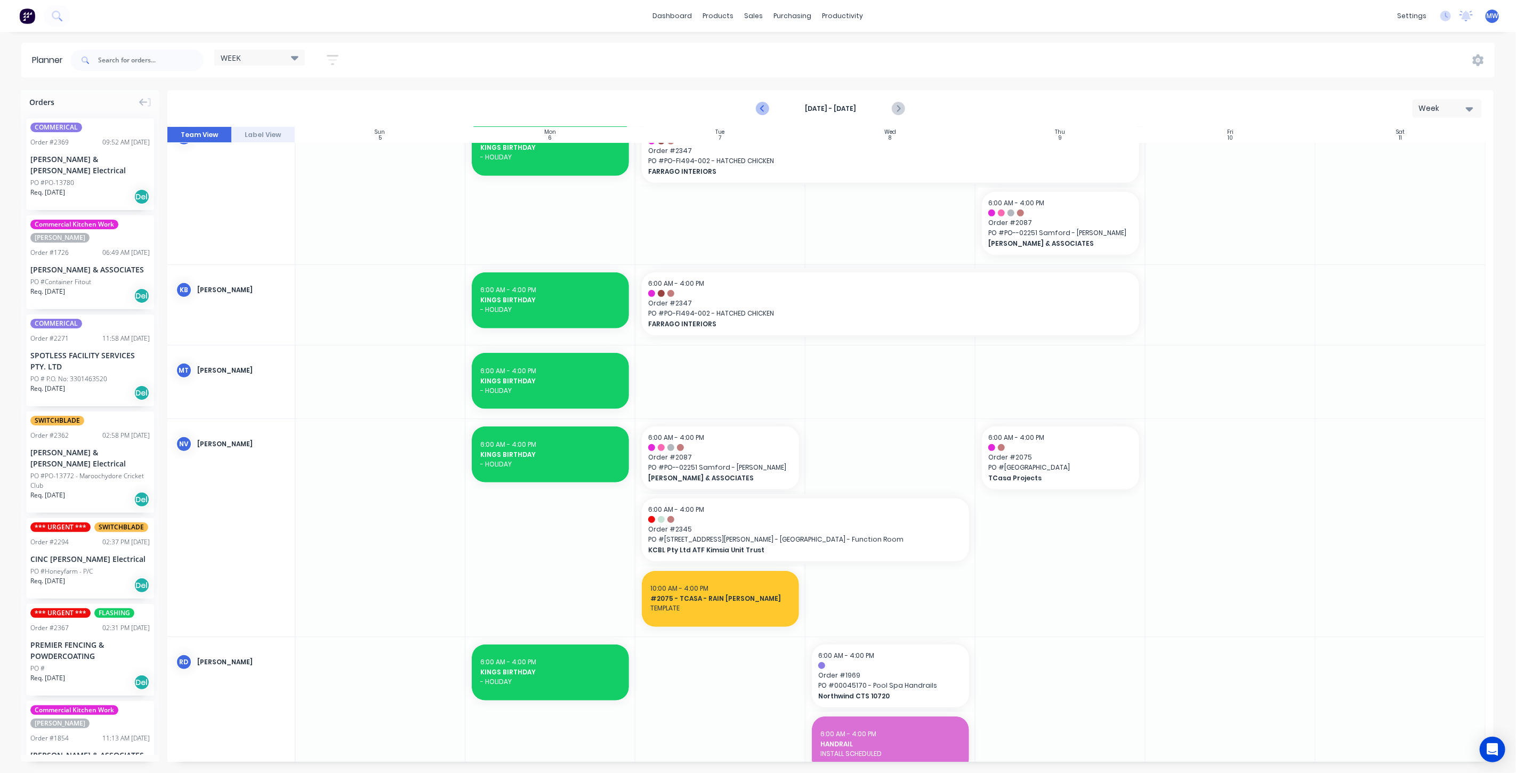
click at [762, 111] on icon "Previous page" at bounding box center [762, 108] width 13 height 13
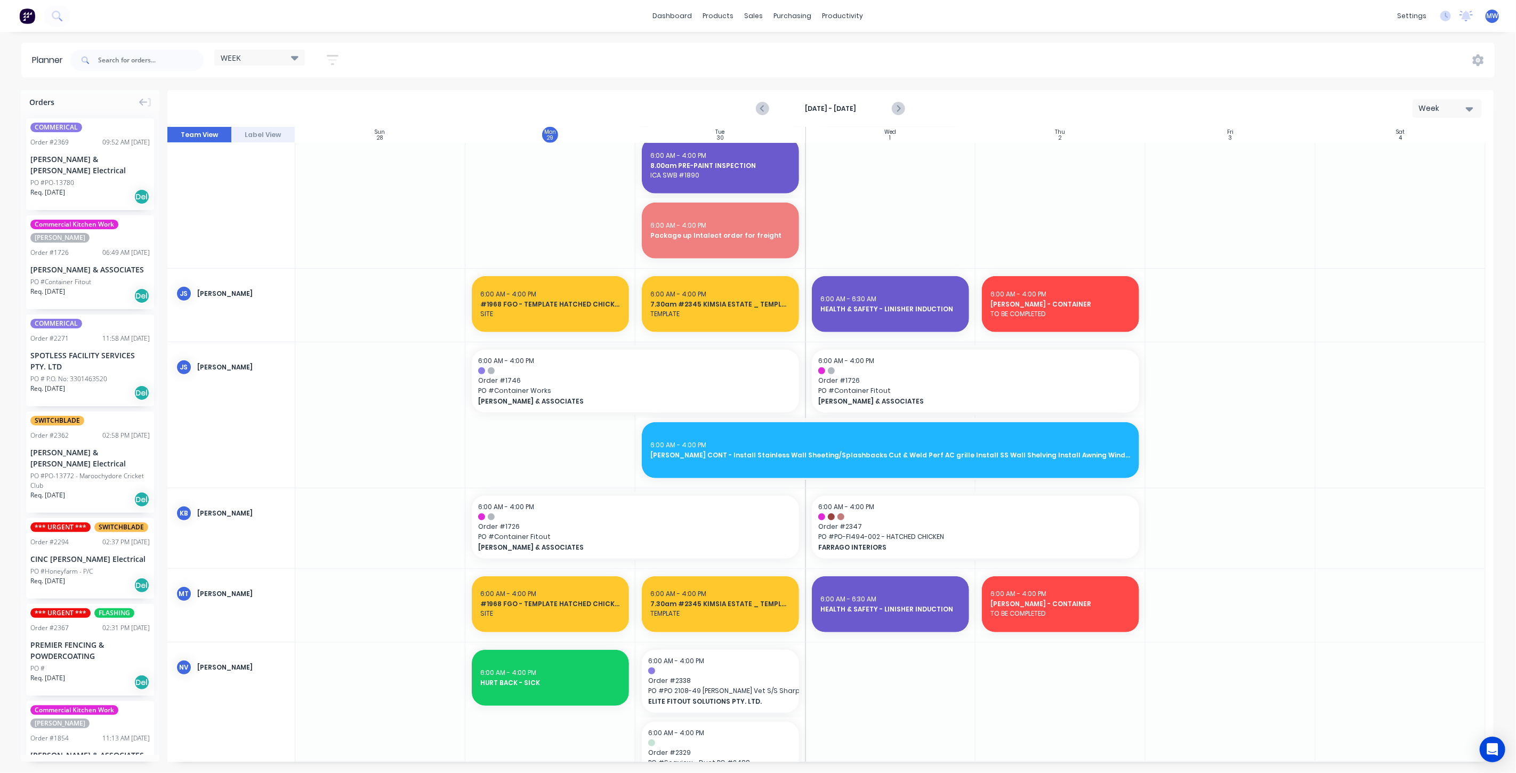
scroll to position [656, 0]
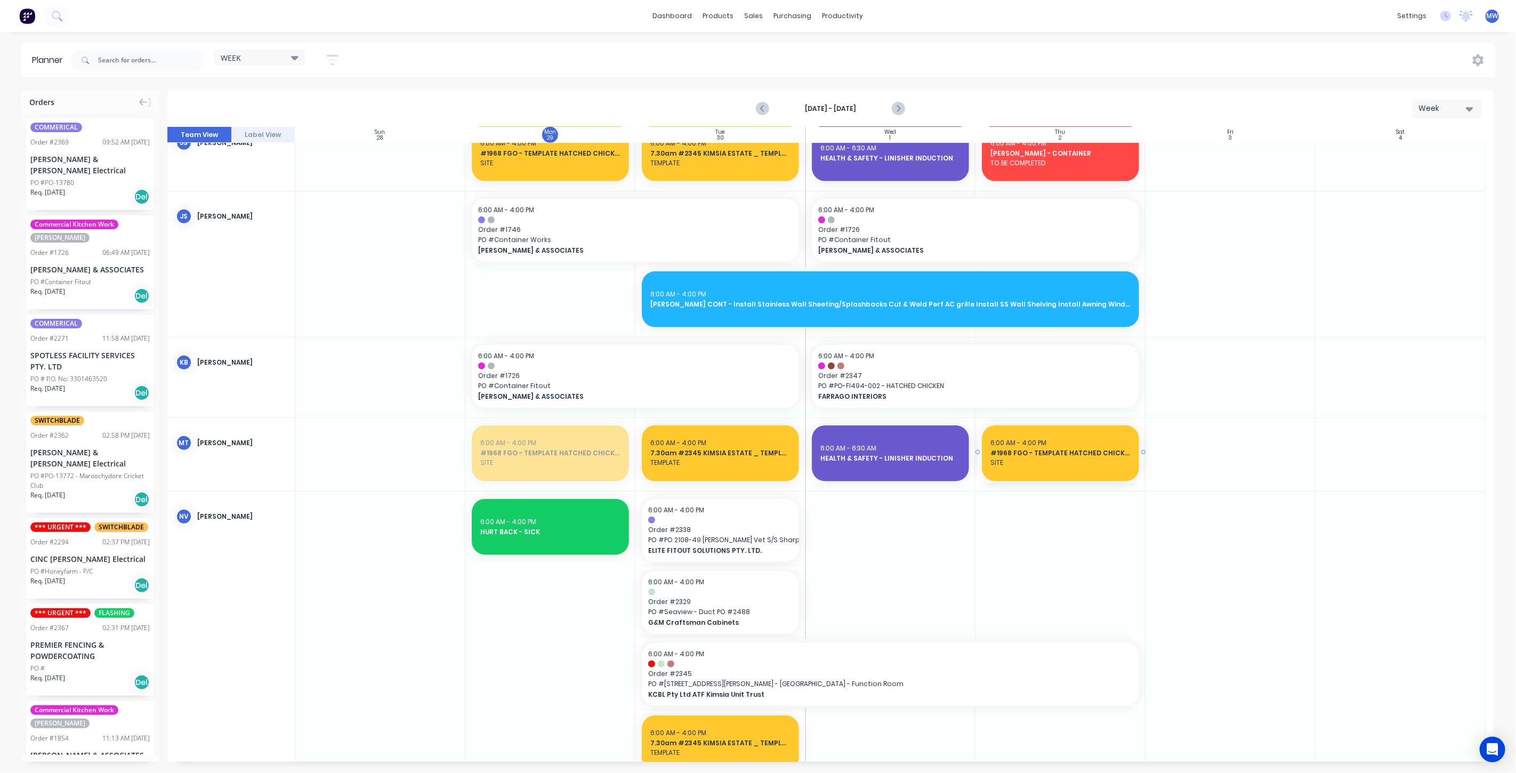
drag, startPoint x: 544, startPoint y: 462, endPoint x: 1024, endPoint y: 467, distance: 480.8
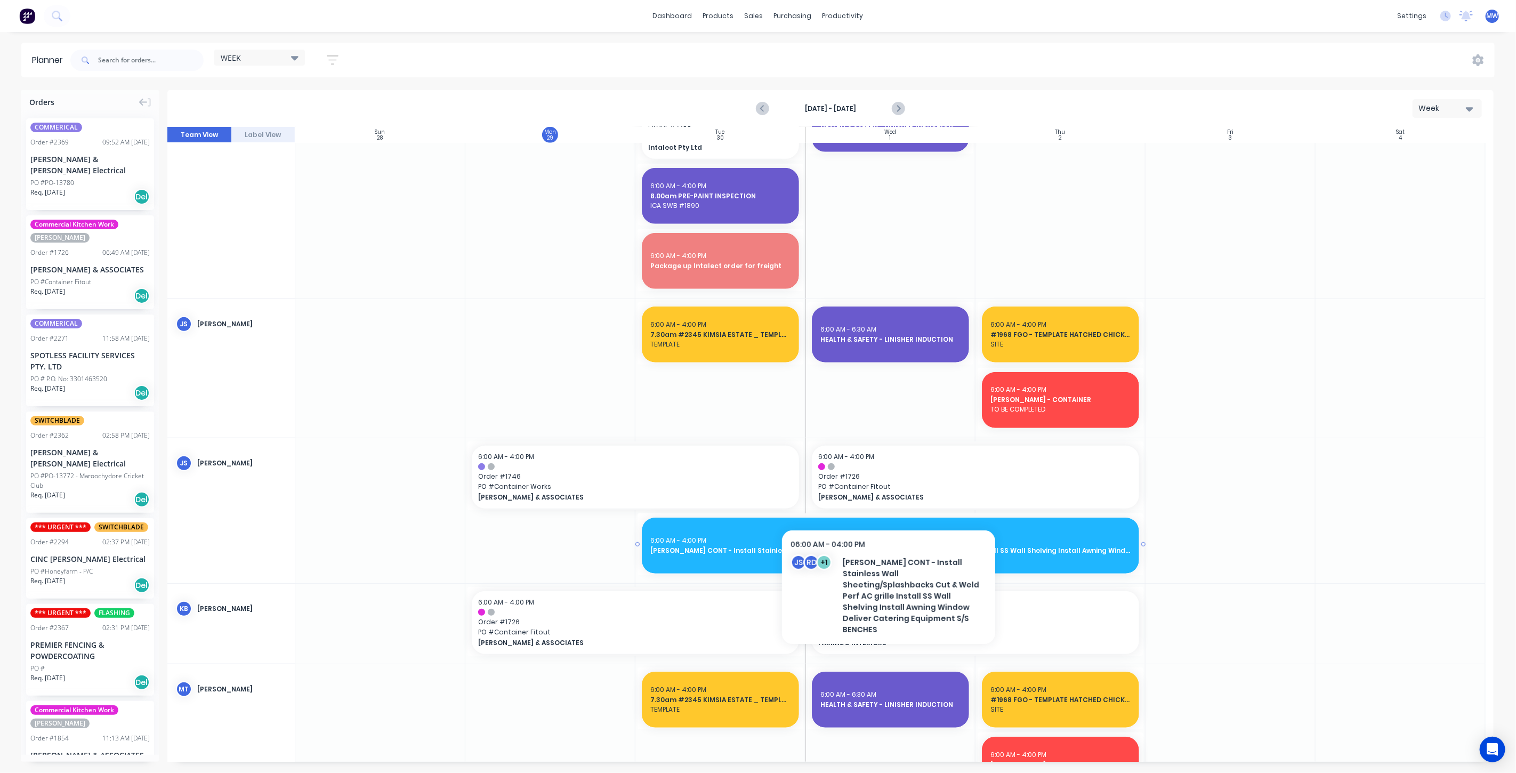
scroll to position [529, 0]
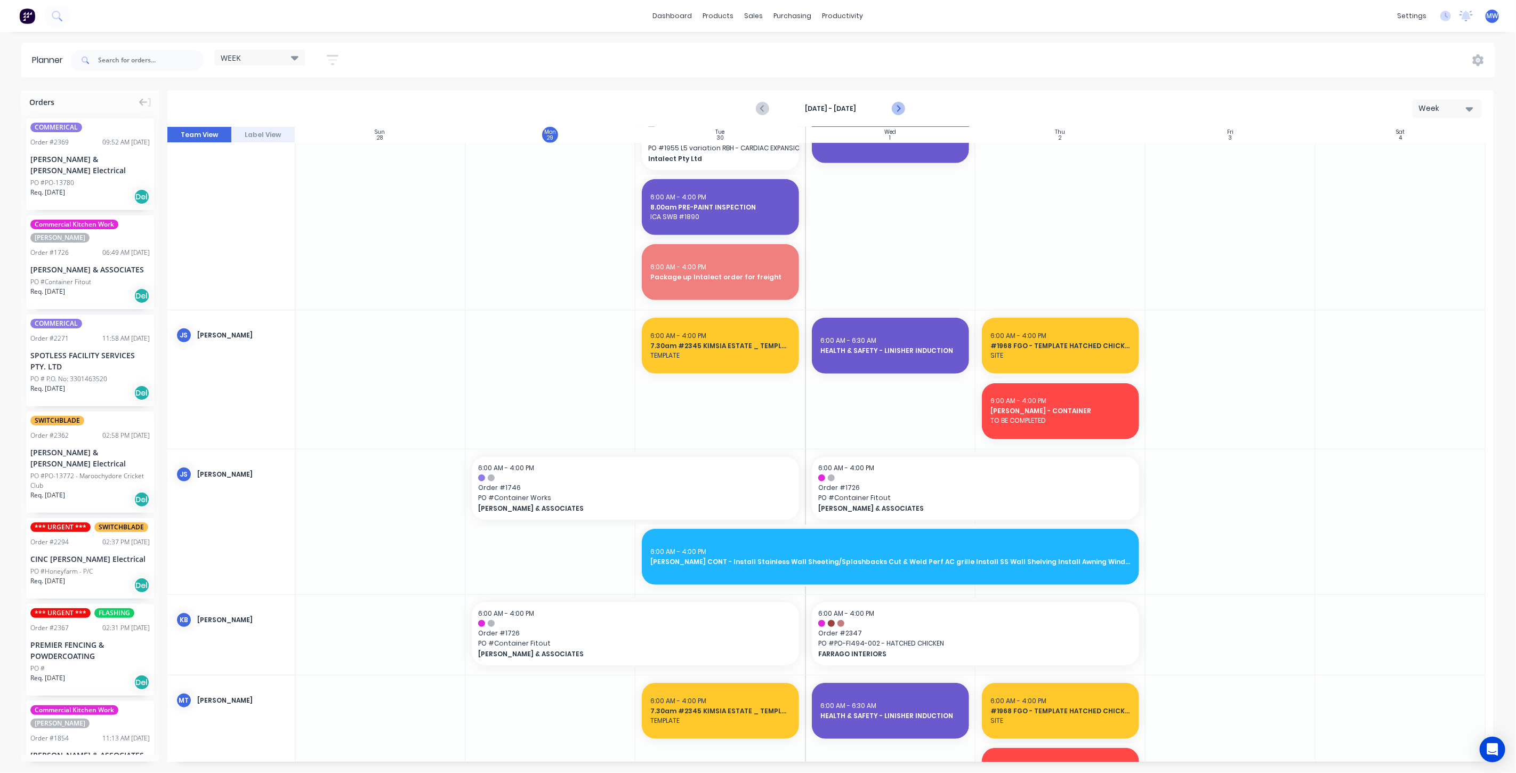
click at [892, 107] on icon "Next page" at bounding box center [897, 108] width 13 height 13
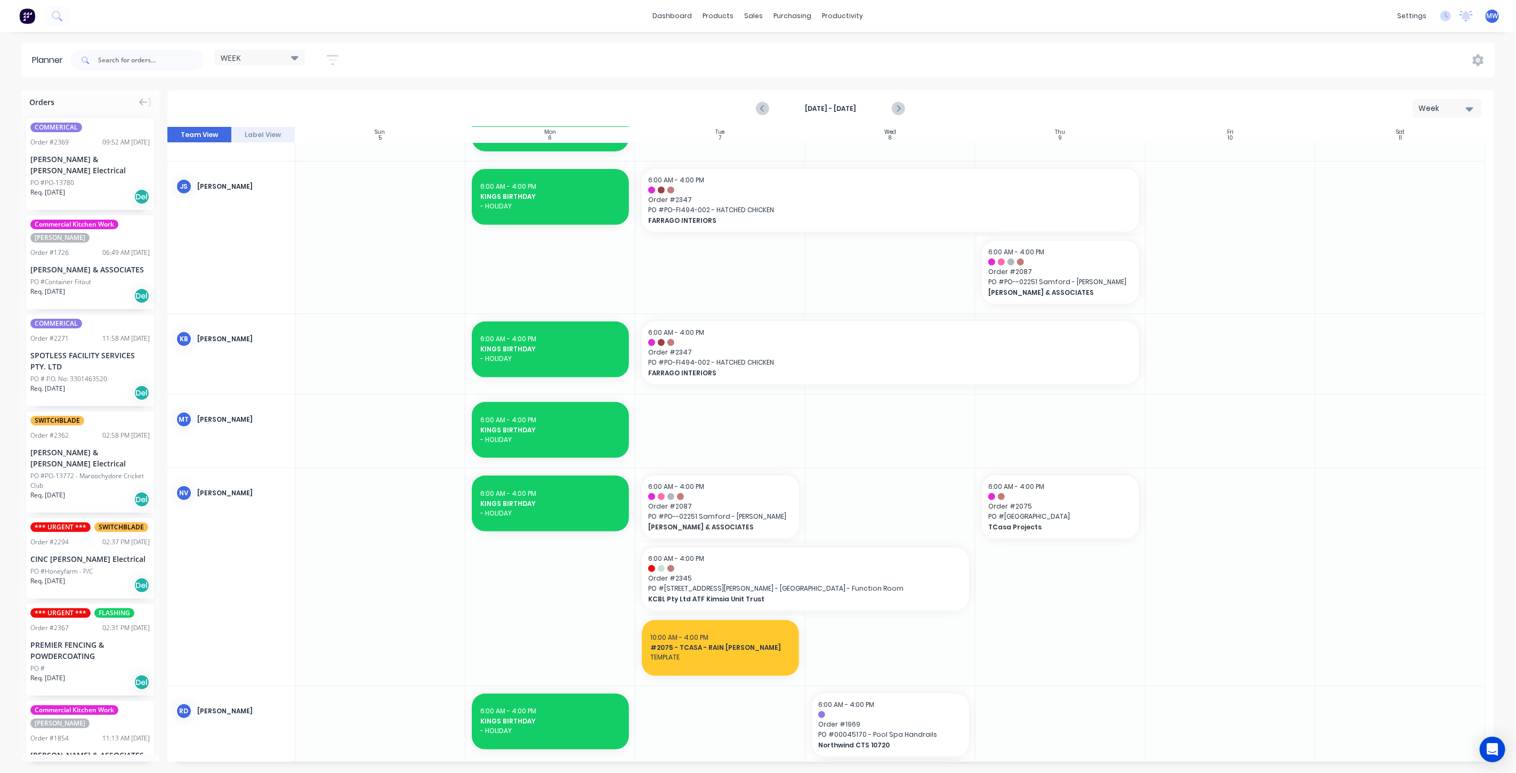
scroll to position [423, 0]
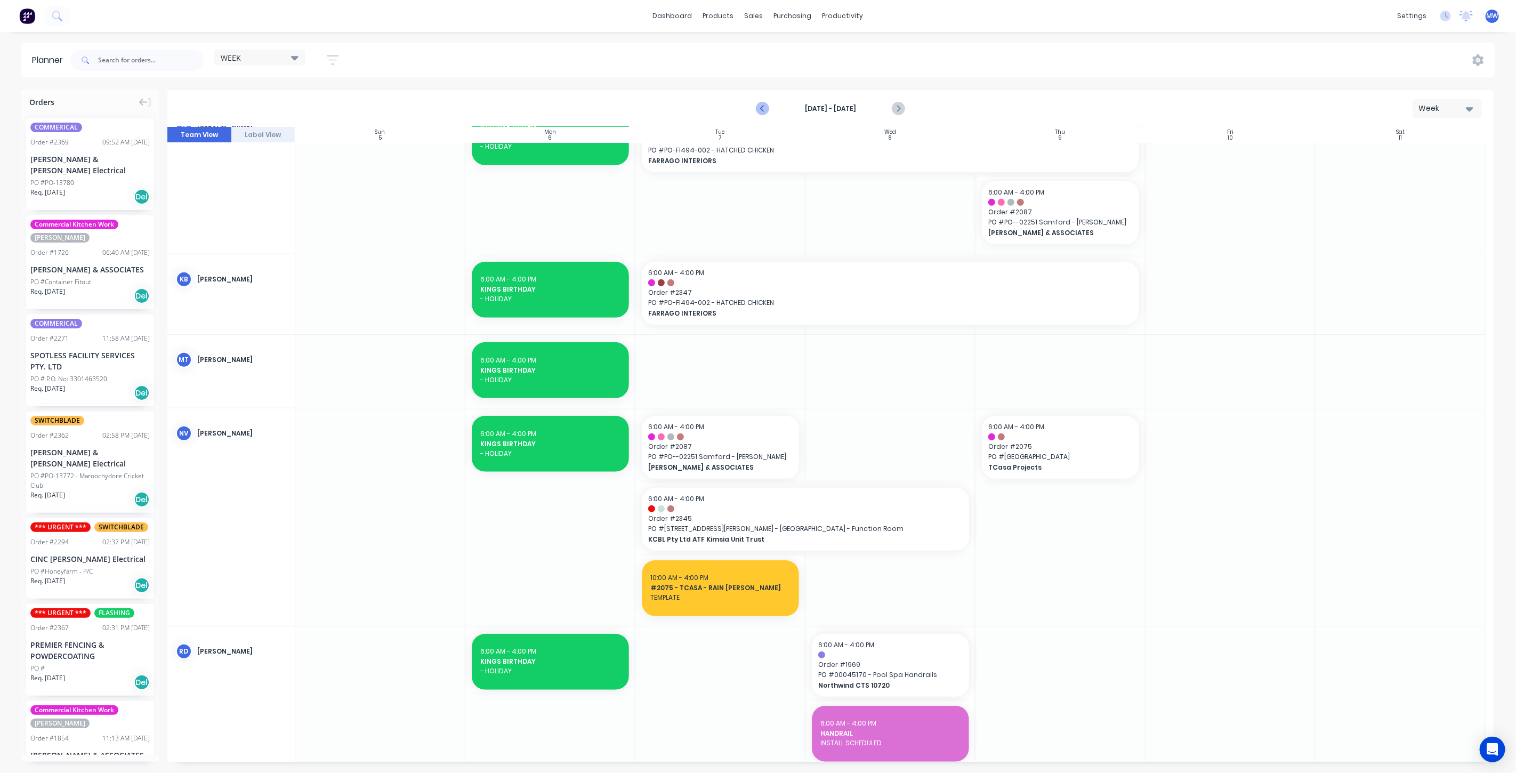
click at [762, 106] on icon "Previous page" at bounding box center [762, 108] width 13 height 13
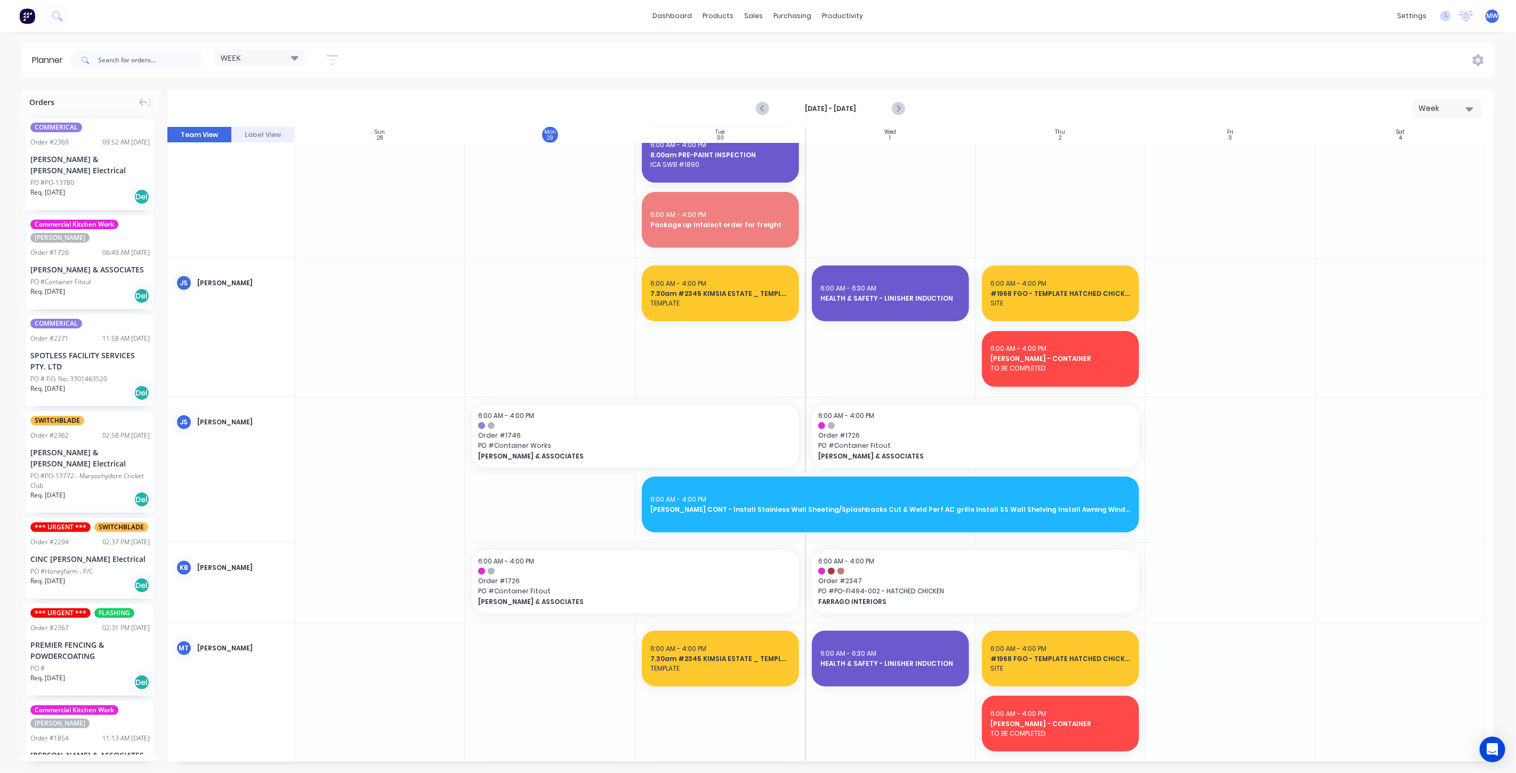
scroll to position [797, 0]
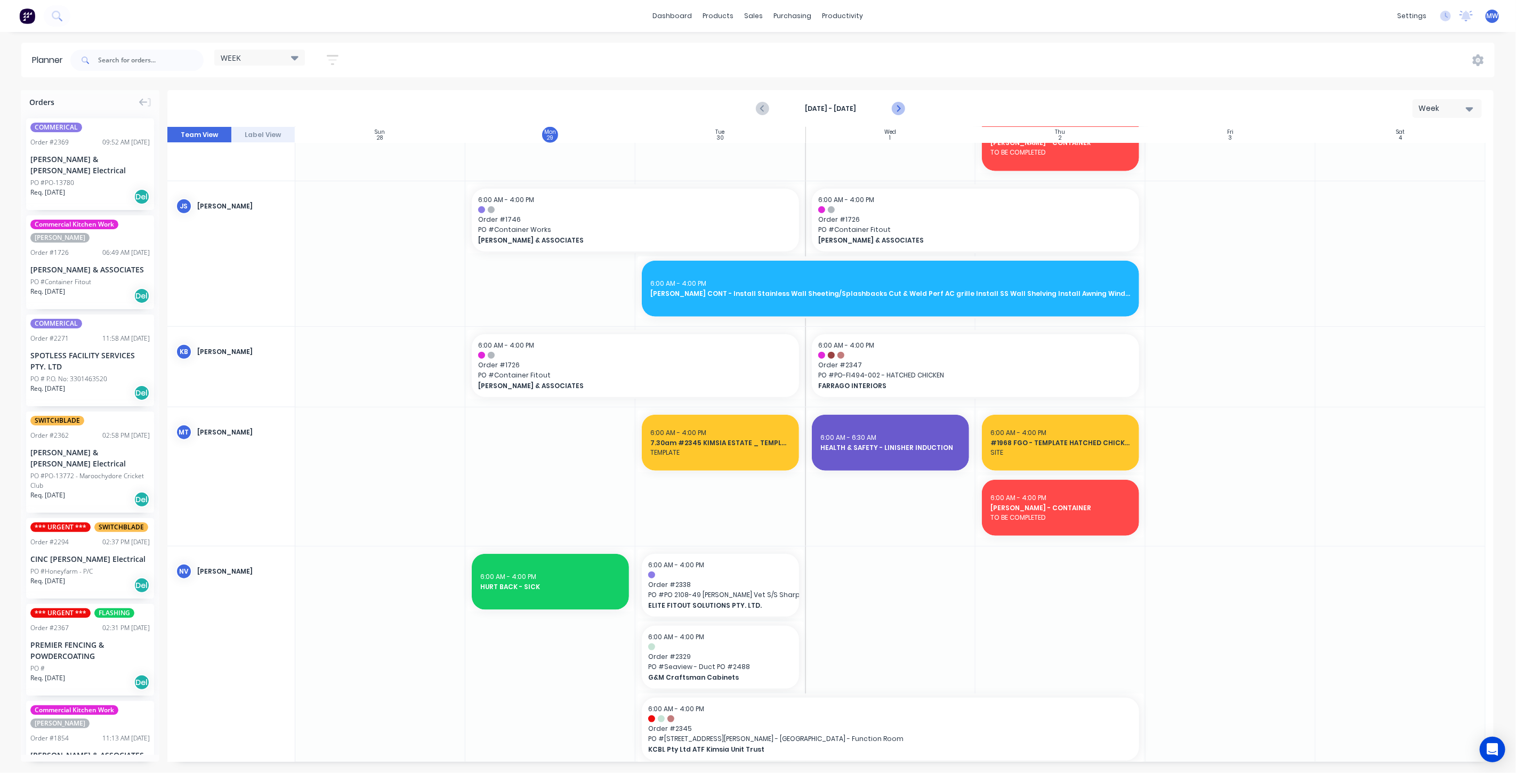
click at [898, 106] on icon "Next page" at bounding box center [897, 108] width 13 height 13
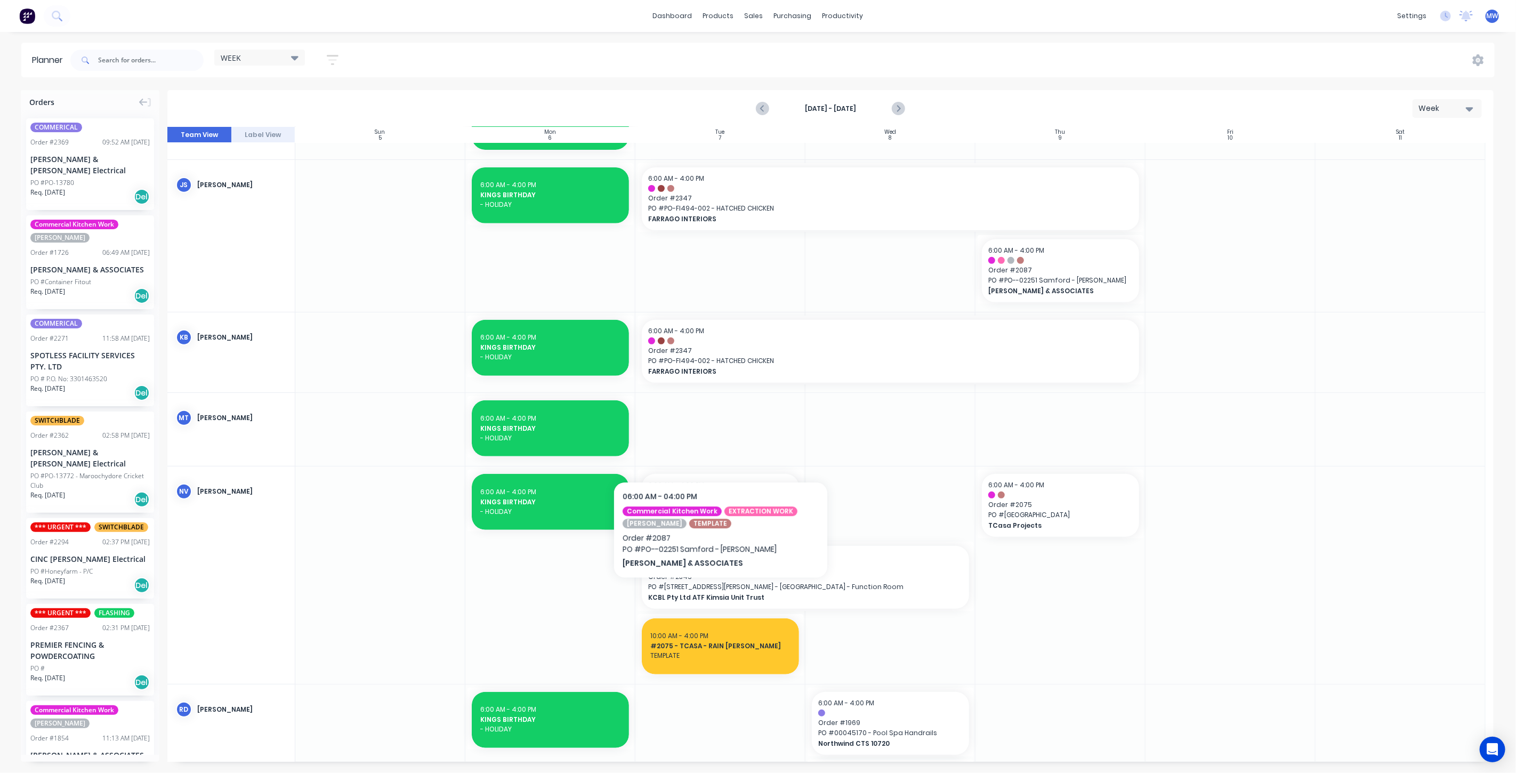
scroll to position [338, 0]
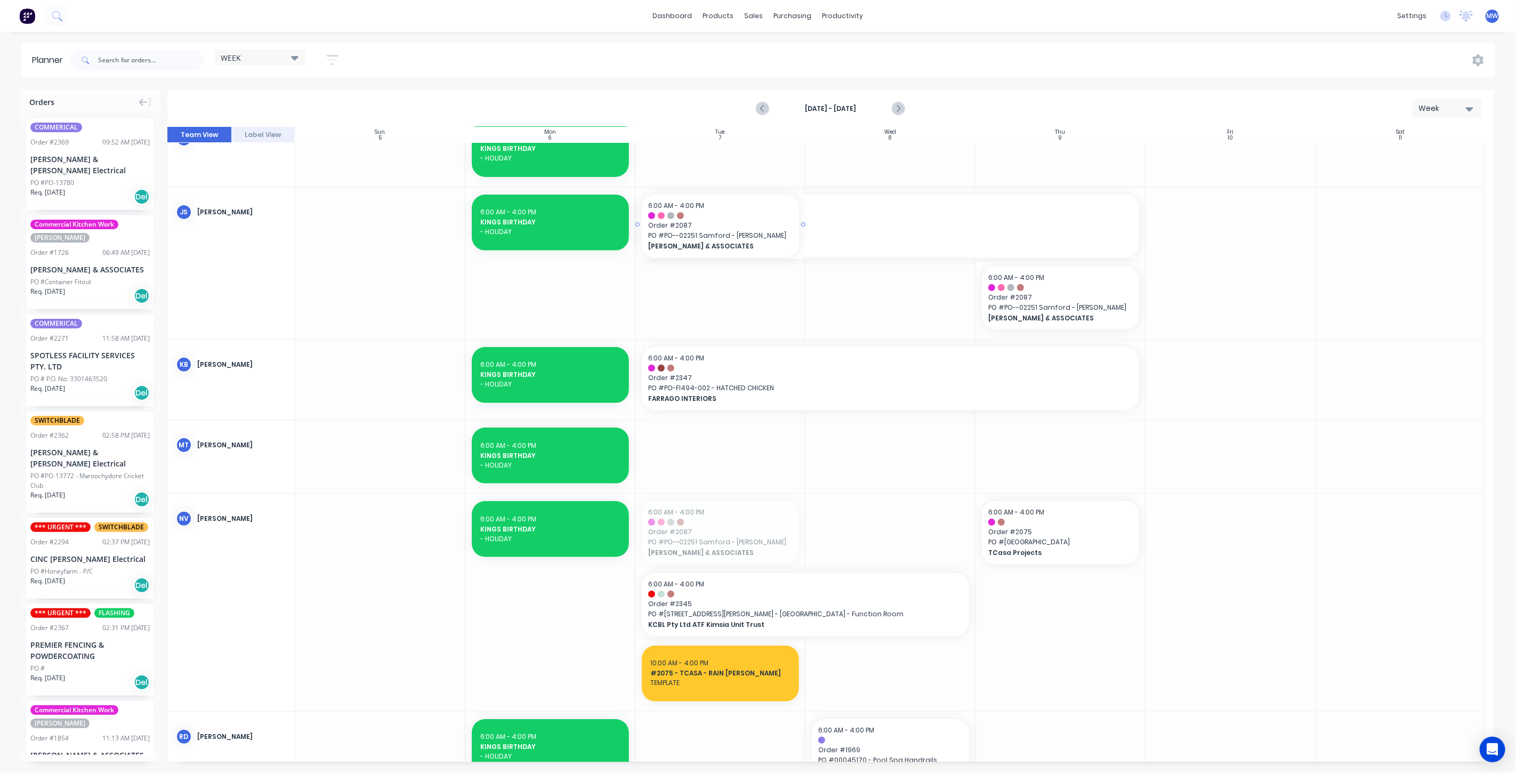
drag, startPoint x: 723, startPoint y: 534, endPoint x: 729, endPoint y: 292, distance: 242.0
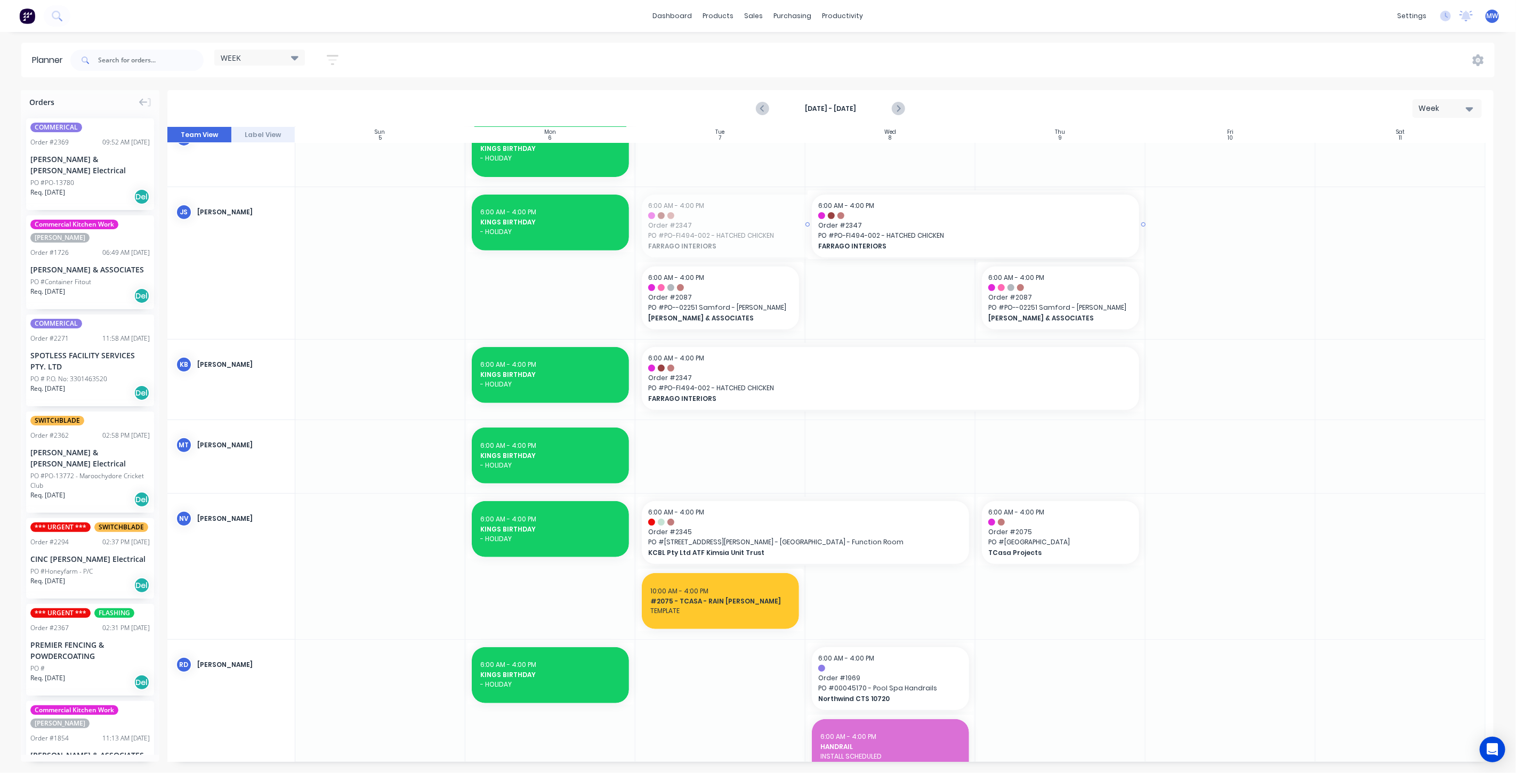
drag, startPoint x: 638, startPoint y: 223, endPoint x: 835, endPoint y: 219, distance: 197.3
drag, startPoint x: 1139, startPoint y: 222, endPoint x: 1122, endPoint y: 223, distance: 16.5
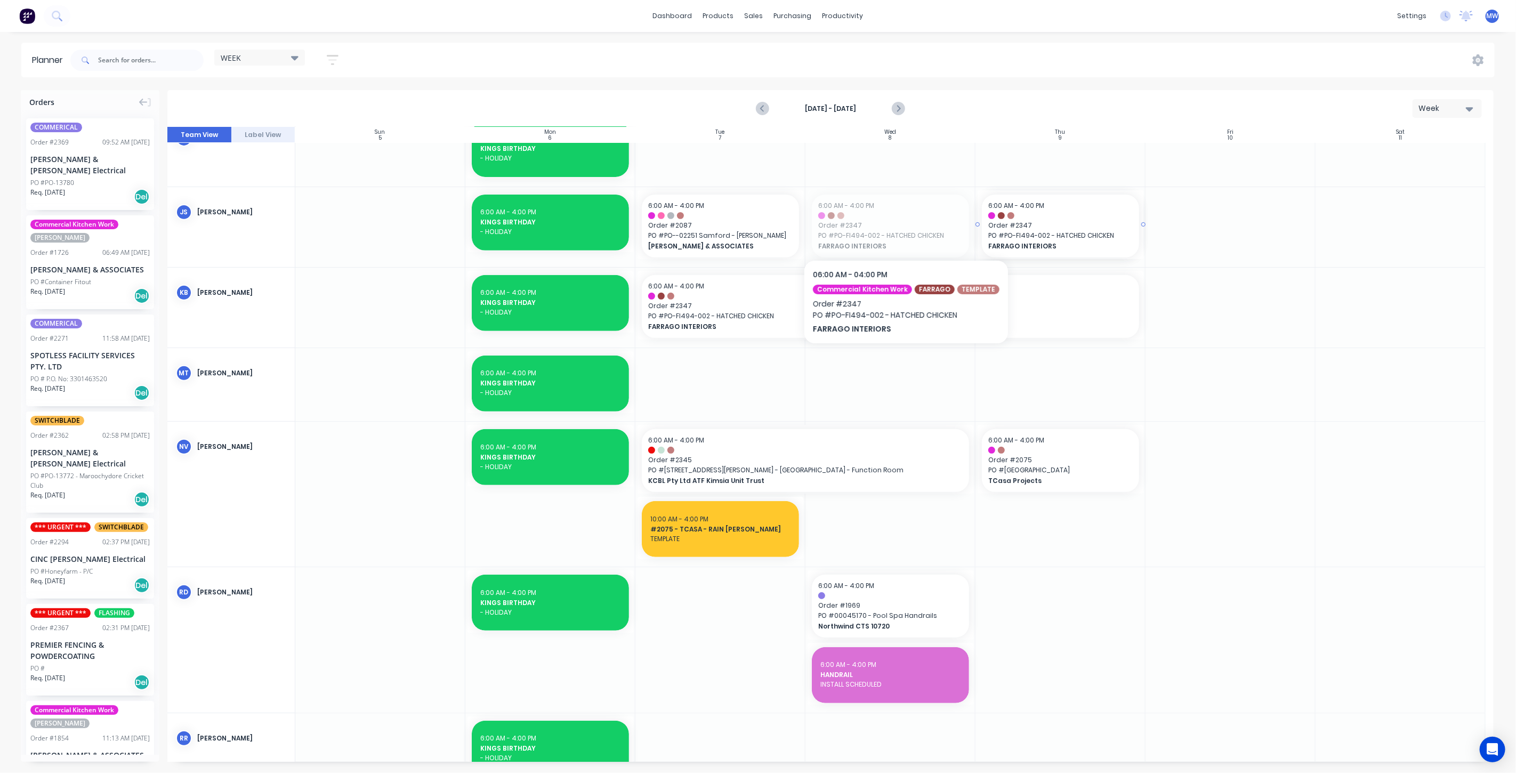
drag, startPoint x: 883, startPoint y: 230, endPoint x: 1009, endPoint y: 222, distance: 126.5
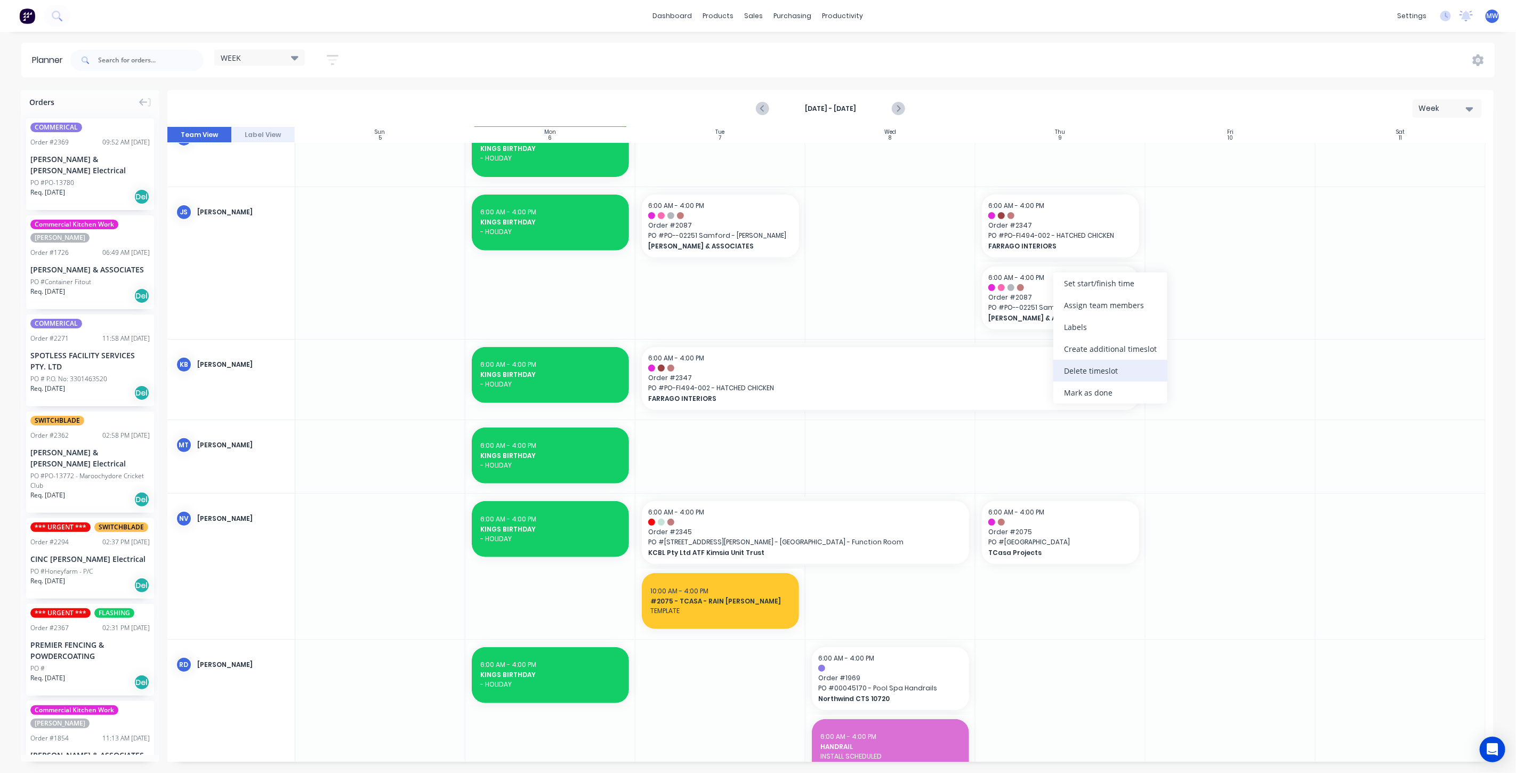
click at [1093, 373] on div "Delete timeslot" at bounding box center [1110, 371] width 114 height 22
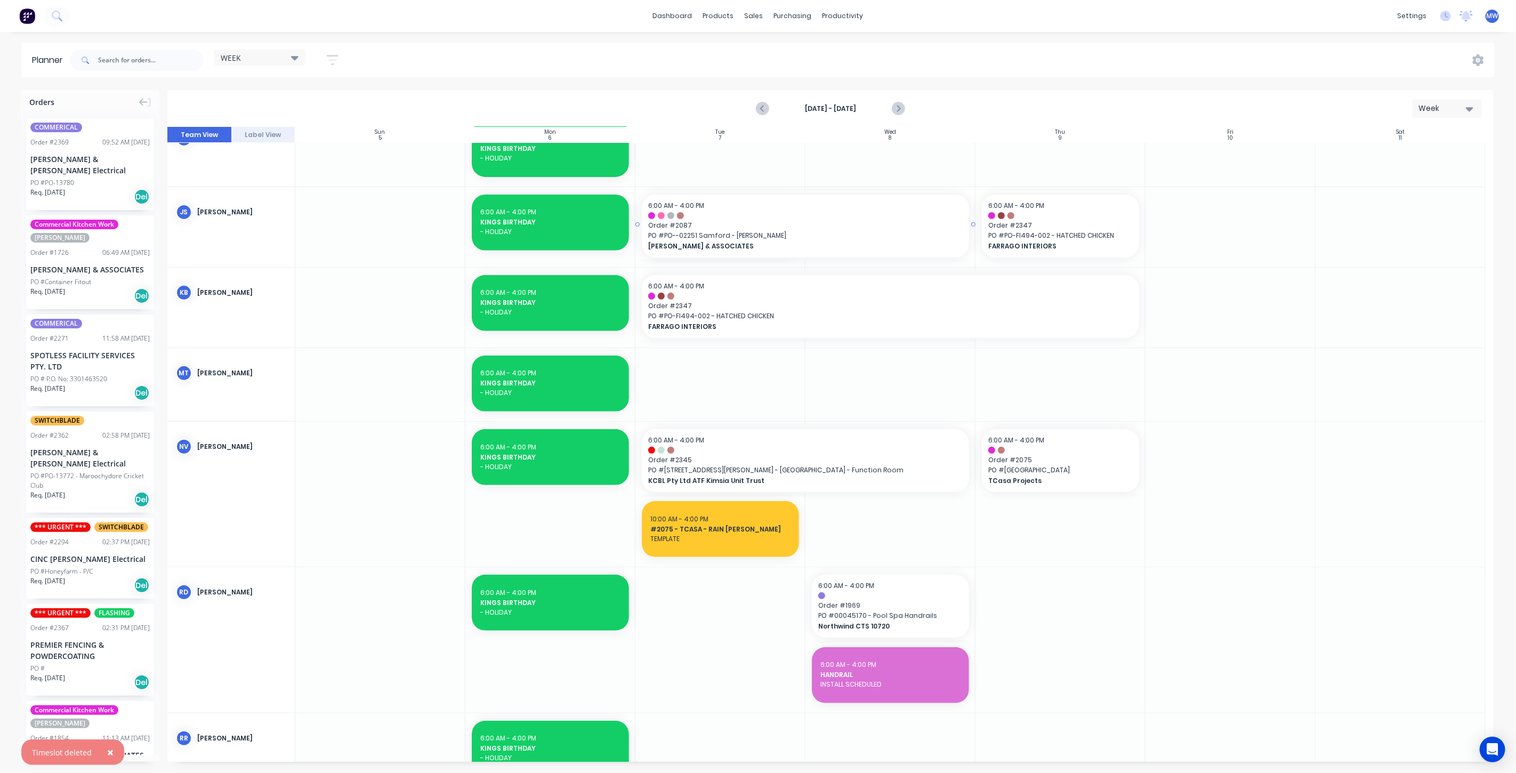
drag, startPoint x: 801, startPoint y: 224, endPoint x: 895, endPoint y: 214, distance: 95.4
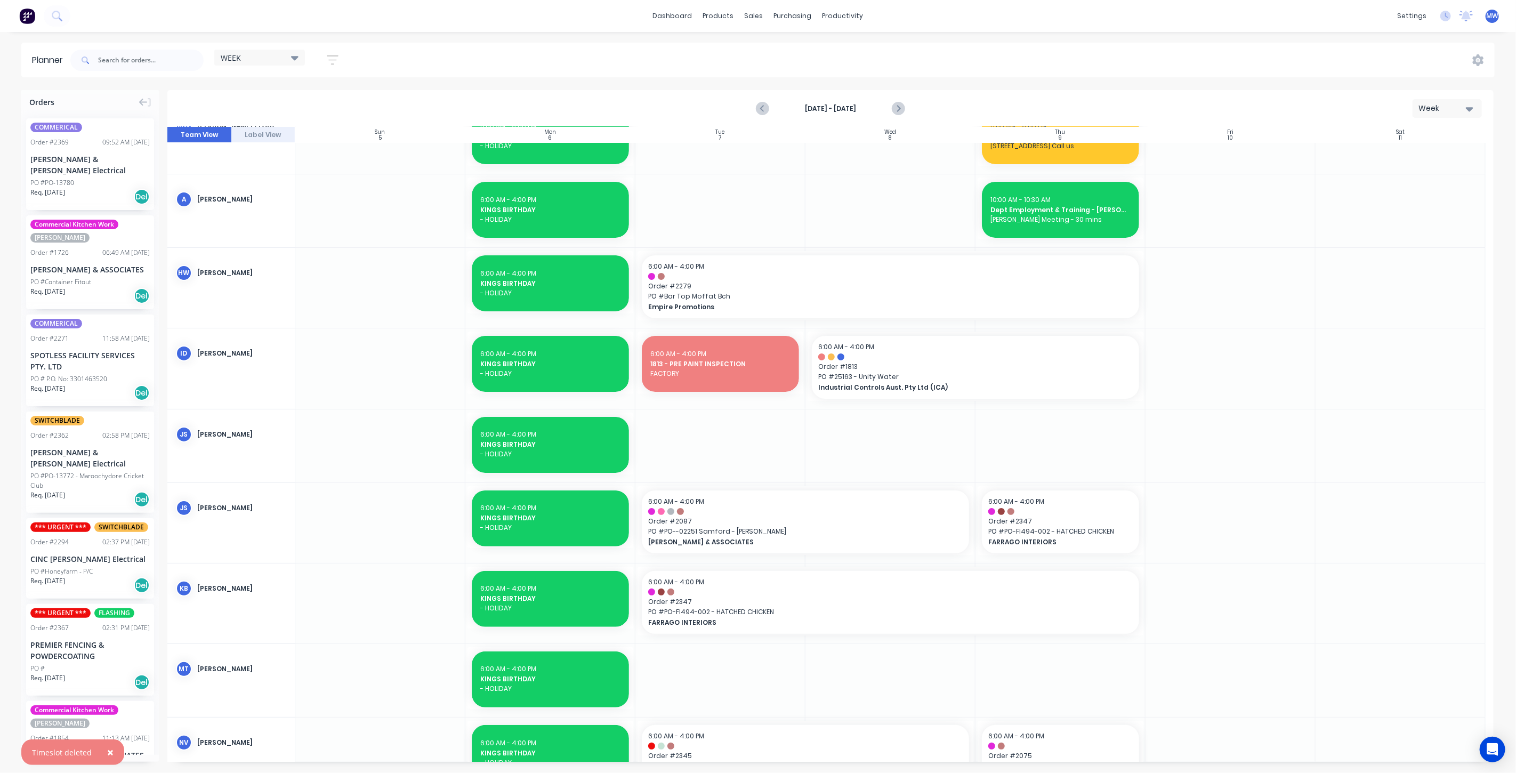
scroll to position [0, 0]
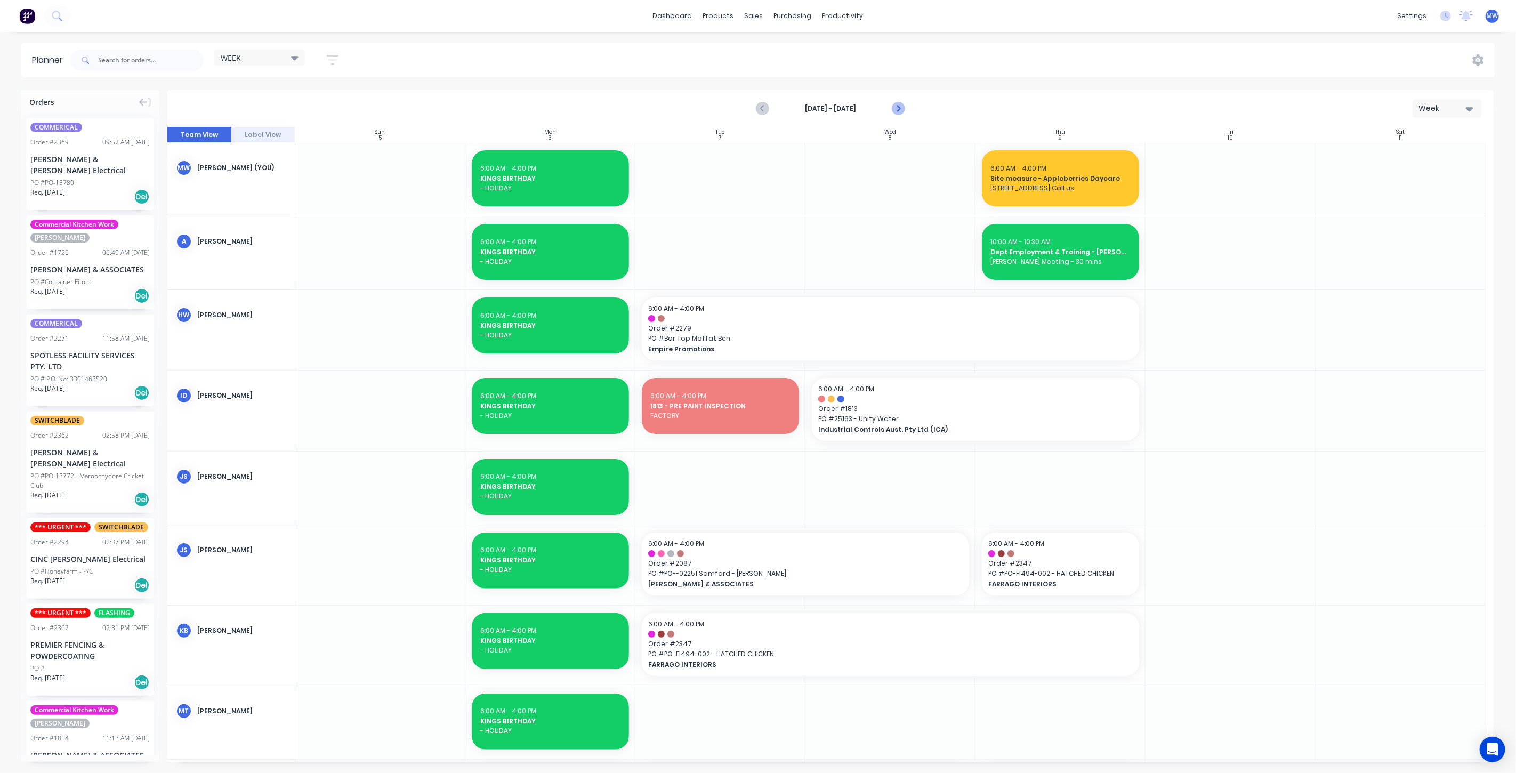
drag, startPoint x: 898, startPoint y: 107, endPoint x: 894, endPoint y: 112, distance: 6.1
click at [898, 108] on icon "Next page" at bounding box center [897, 108] width 13 height 13
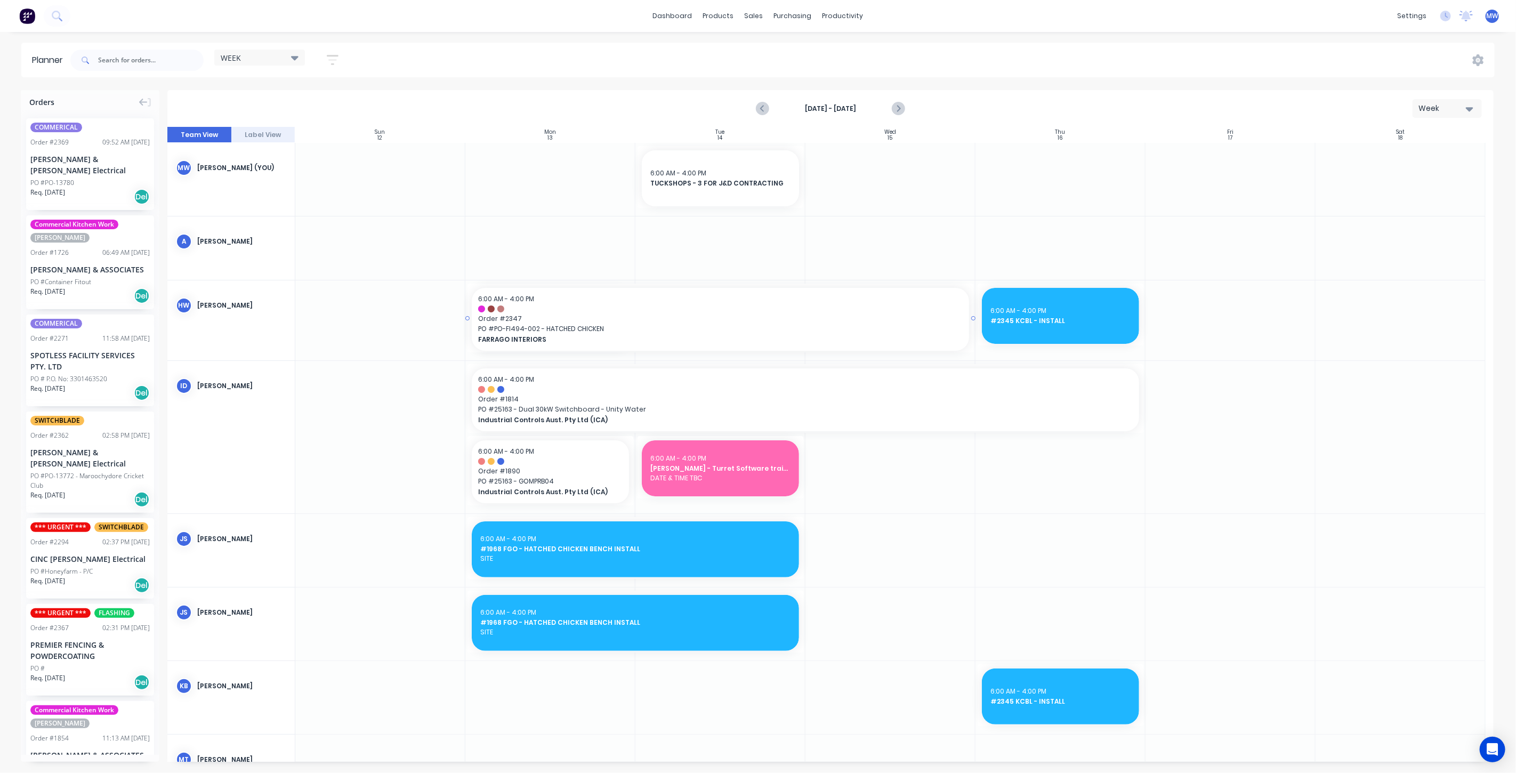
drag, startPoint x: 641, startPoint y: 318, endPoint x: 897, endPoint y: 310, distance: 256.5
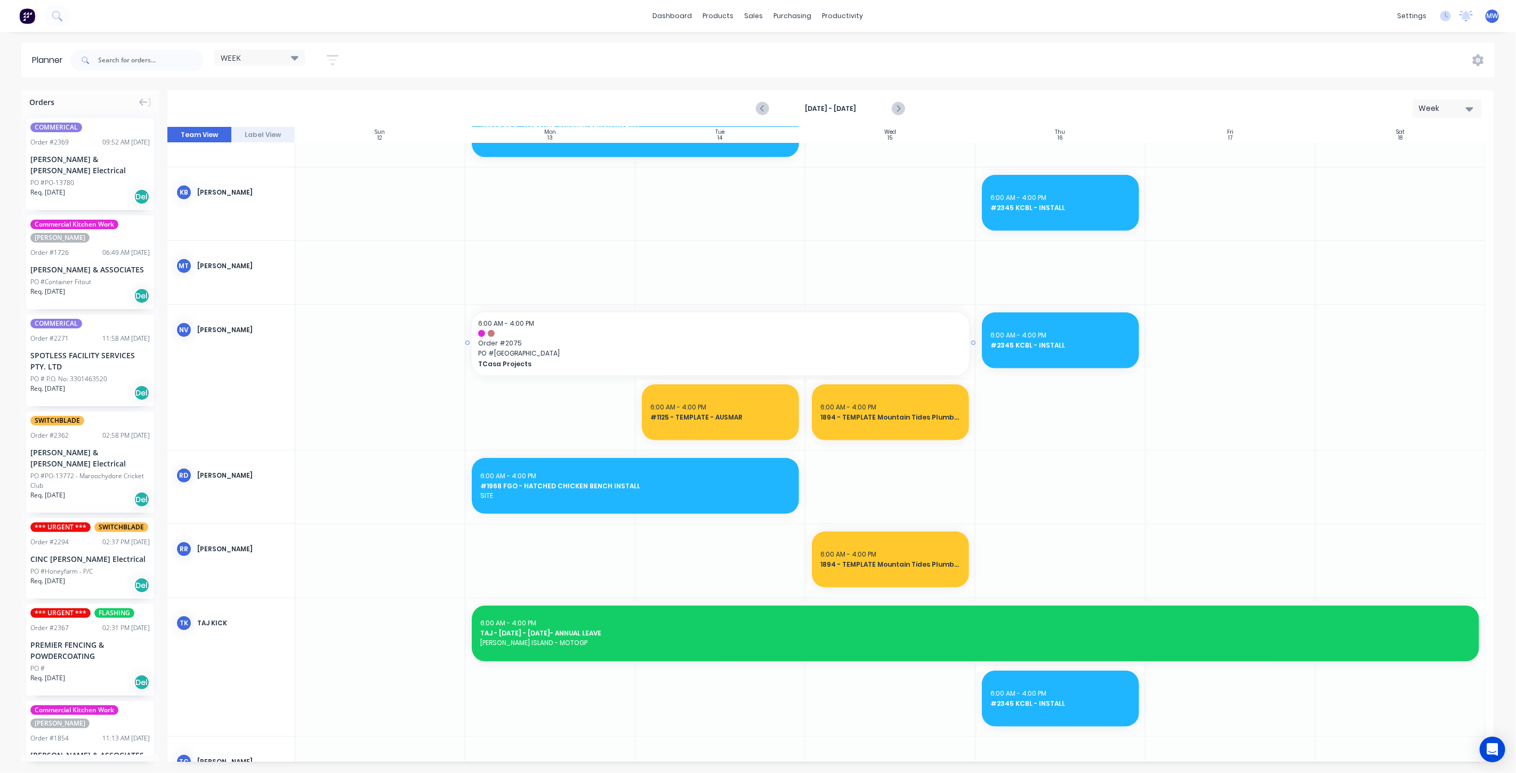
scroll to position [533, 0]
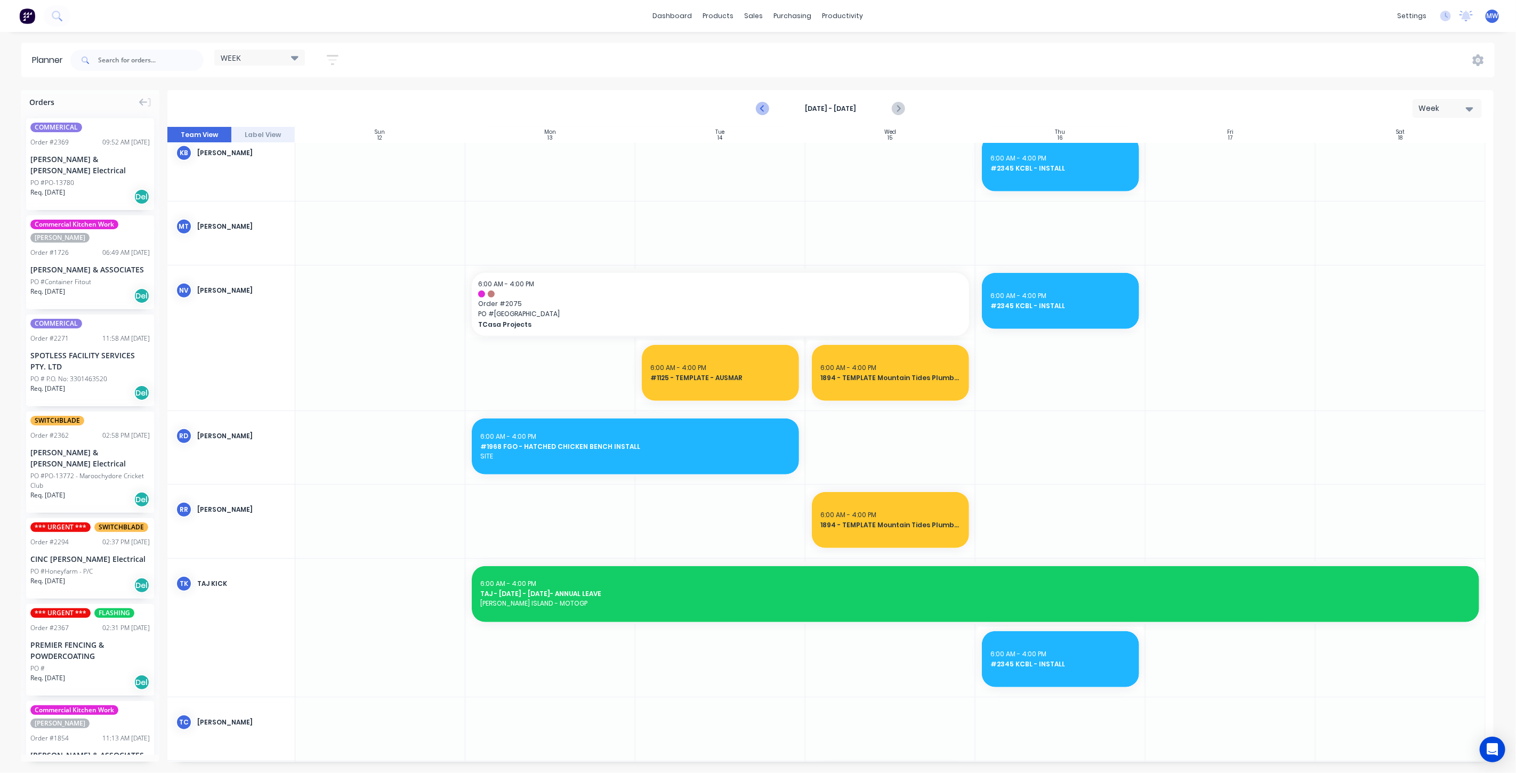
click at [763, 110] on icon "Previous page" at bounding box center [763, 108] width 5 height 9
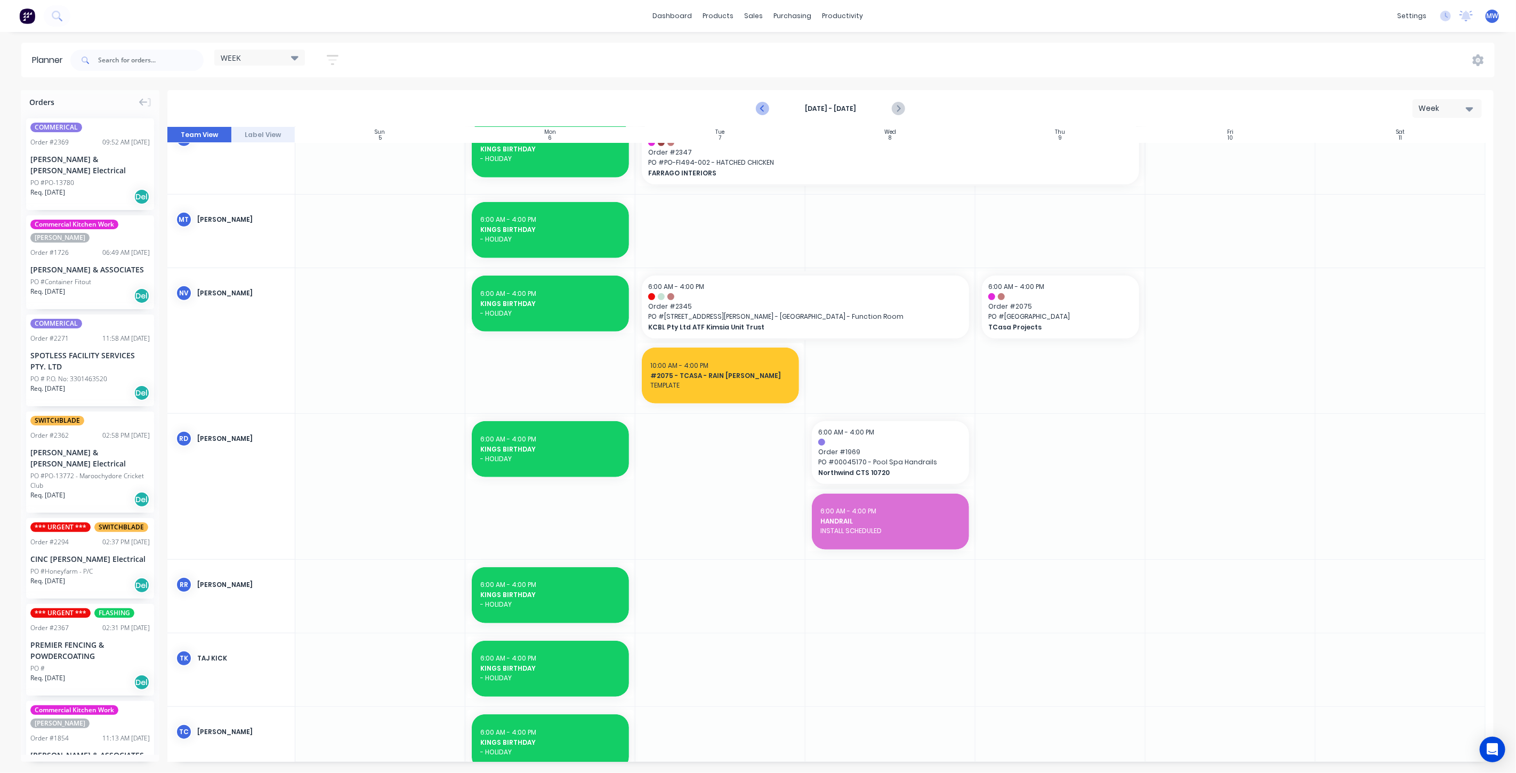
click at [763, 111] on icon "Previous page" at bounding box center [762, 108] width 13 height 13
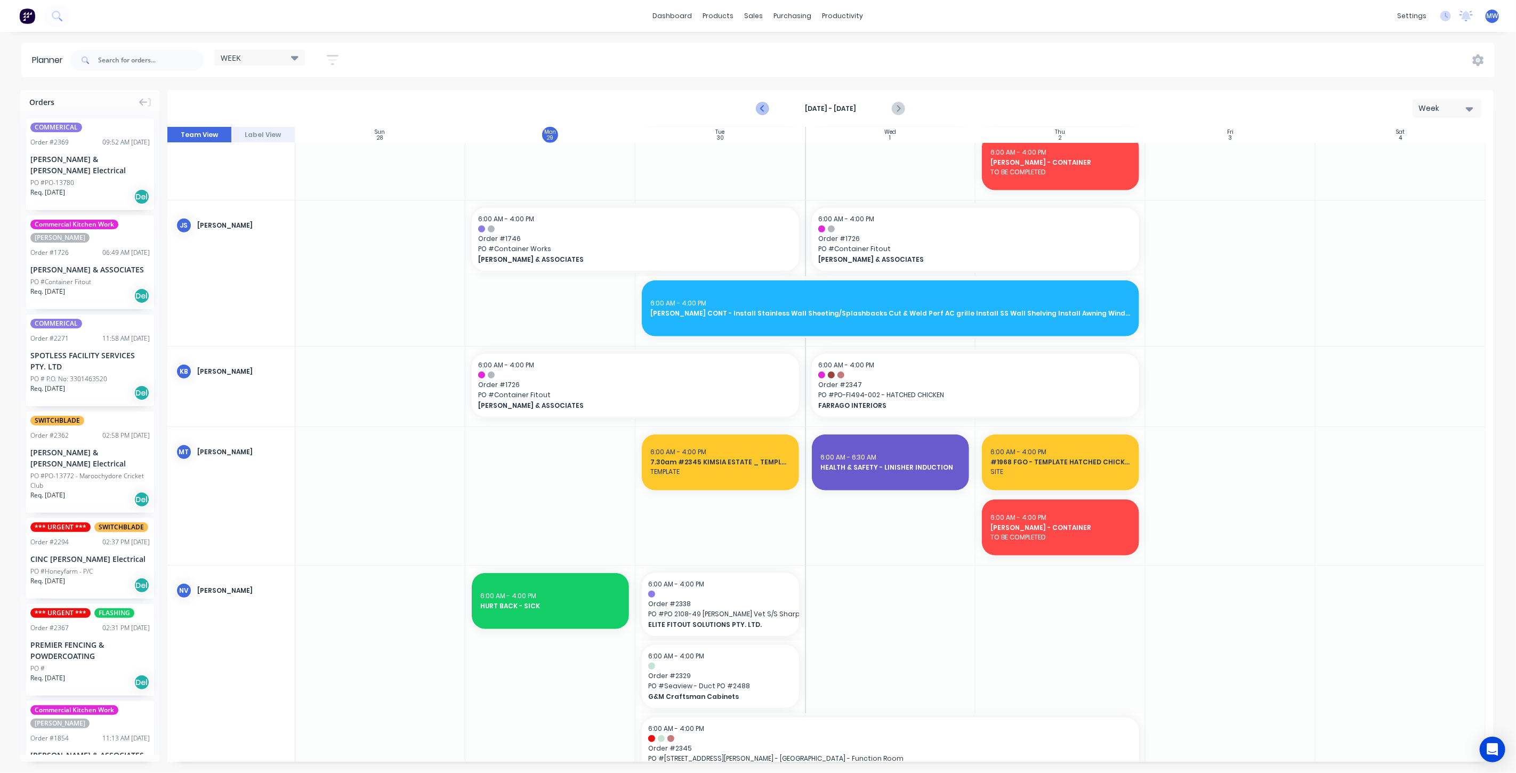
scroll to position [779, 0]
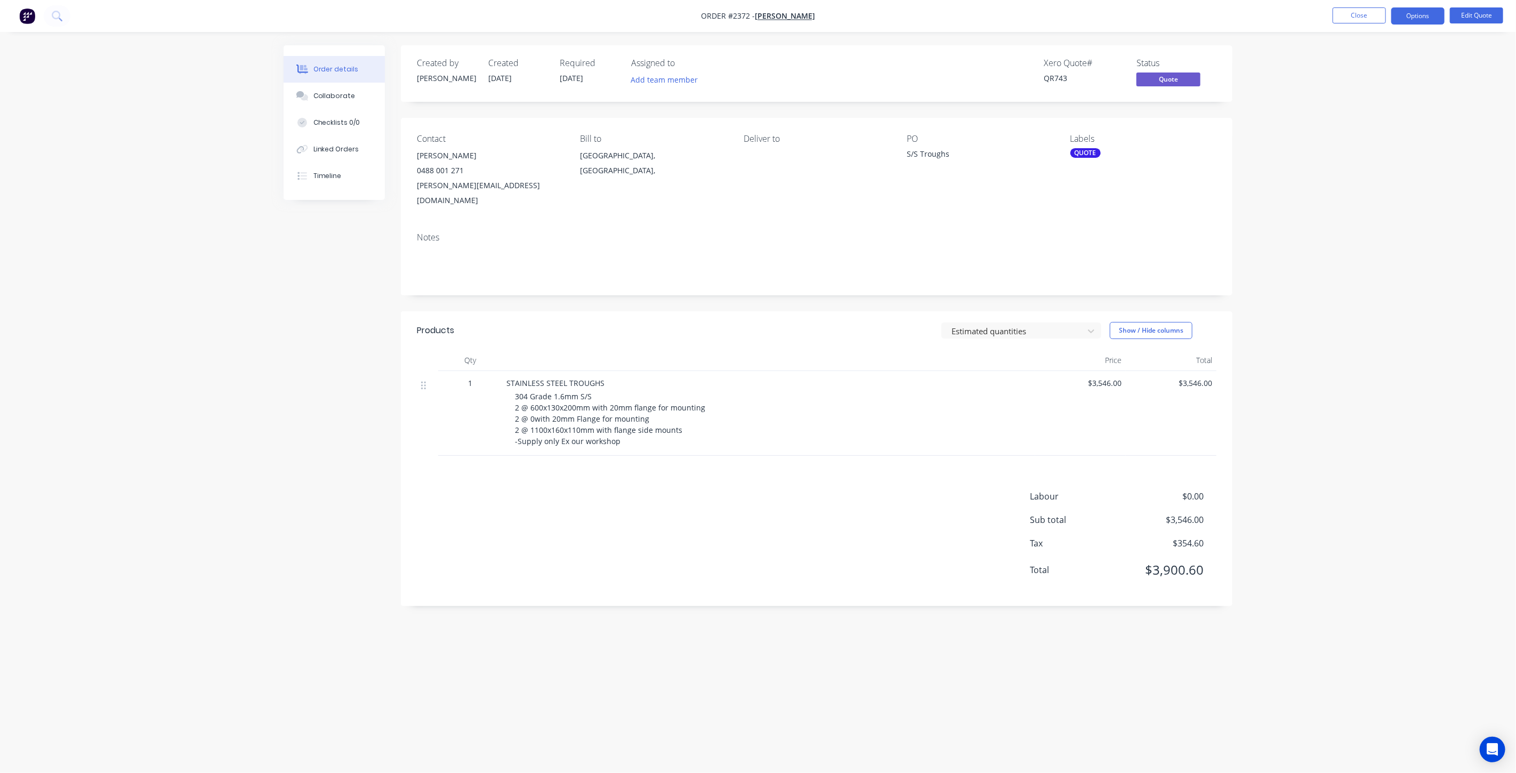
drag, startPoint x: 1364, startPoint y: 256, endPoint x: 1367, endPoint y: 46, distance: 210.0
click at [1366, 242] on div "Order details Collaborate Checklists 0/0 Linked Orders Timeline Order details C…" at bounding box center [758, 386] width 1516 height 773
click at [1352, 19] on button "Close" at bounding box center [1358, 15] width 53 height 16
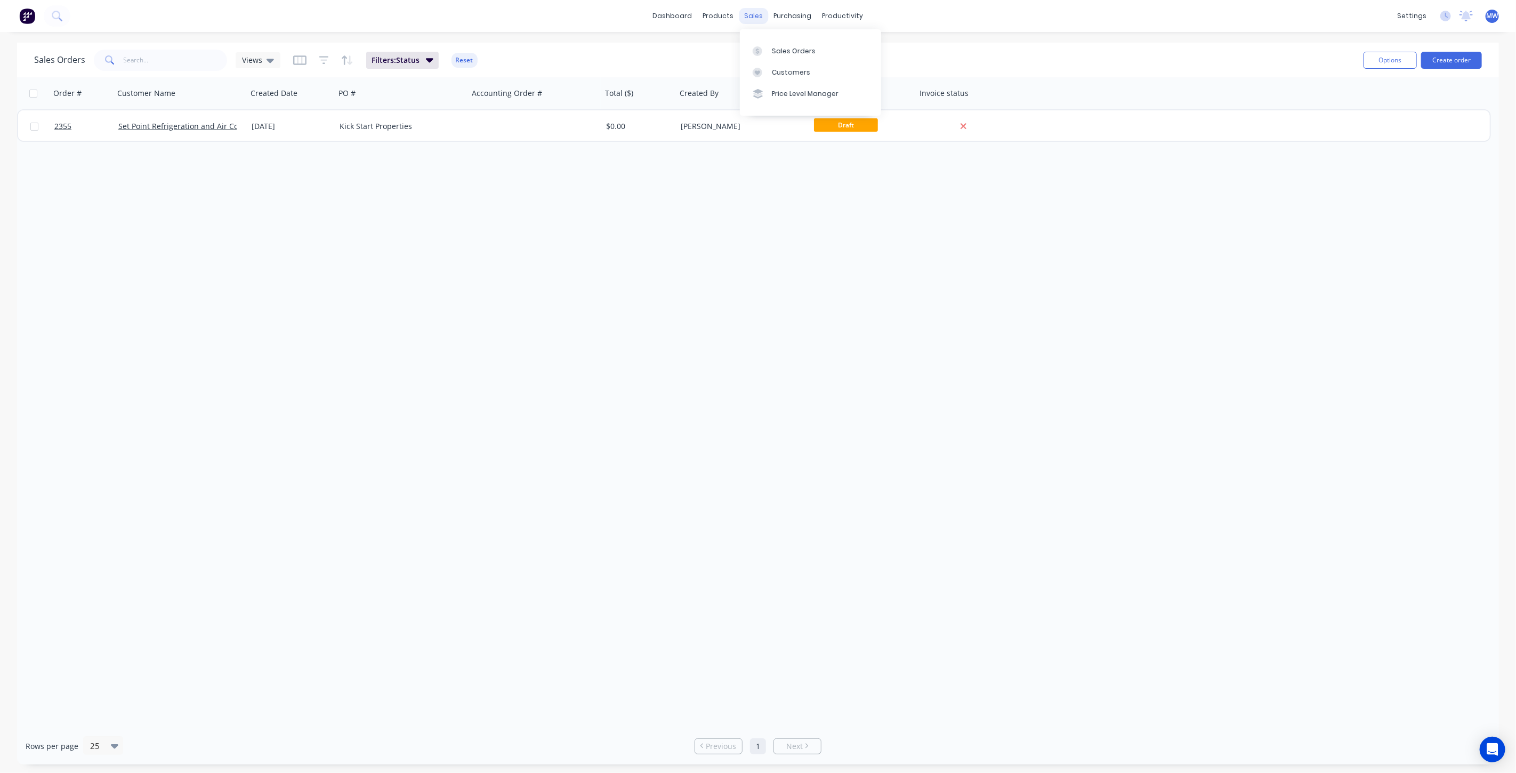
click at [753, 17] on div "sales" at bounding box center [753, 16] width 29 height 16
click at [778, 52] on div "Sales Orders" at bounding box center [794, 51] width 44 height 10
click at [258, 59] on span "Views" at bounding box center [252, 59] width 20 height 11
click at [297, 155] on button "None (Default)" at bounding box center [300, 150] width 122 height 12
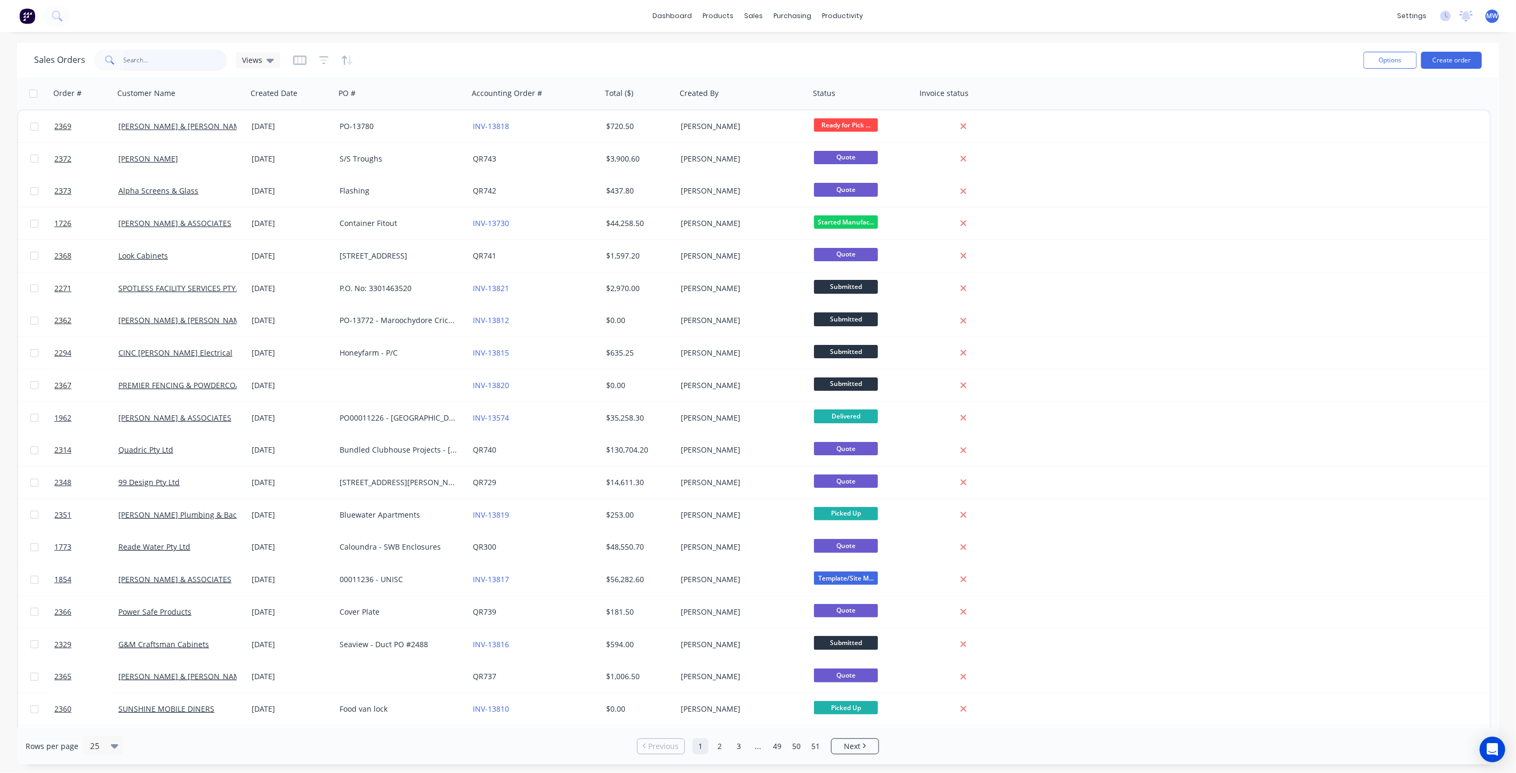
click at [142, 60] on input "text" at bounding box center [176, 60] width 104 height 21
type input "sands"
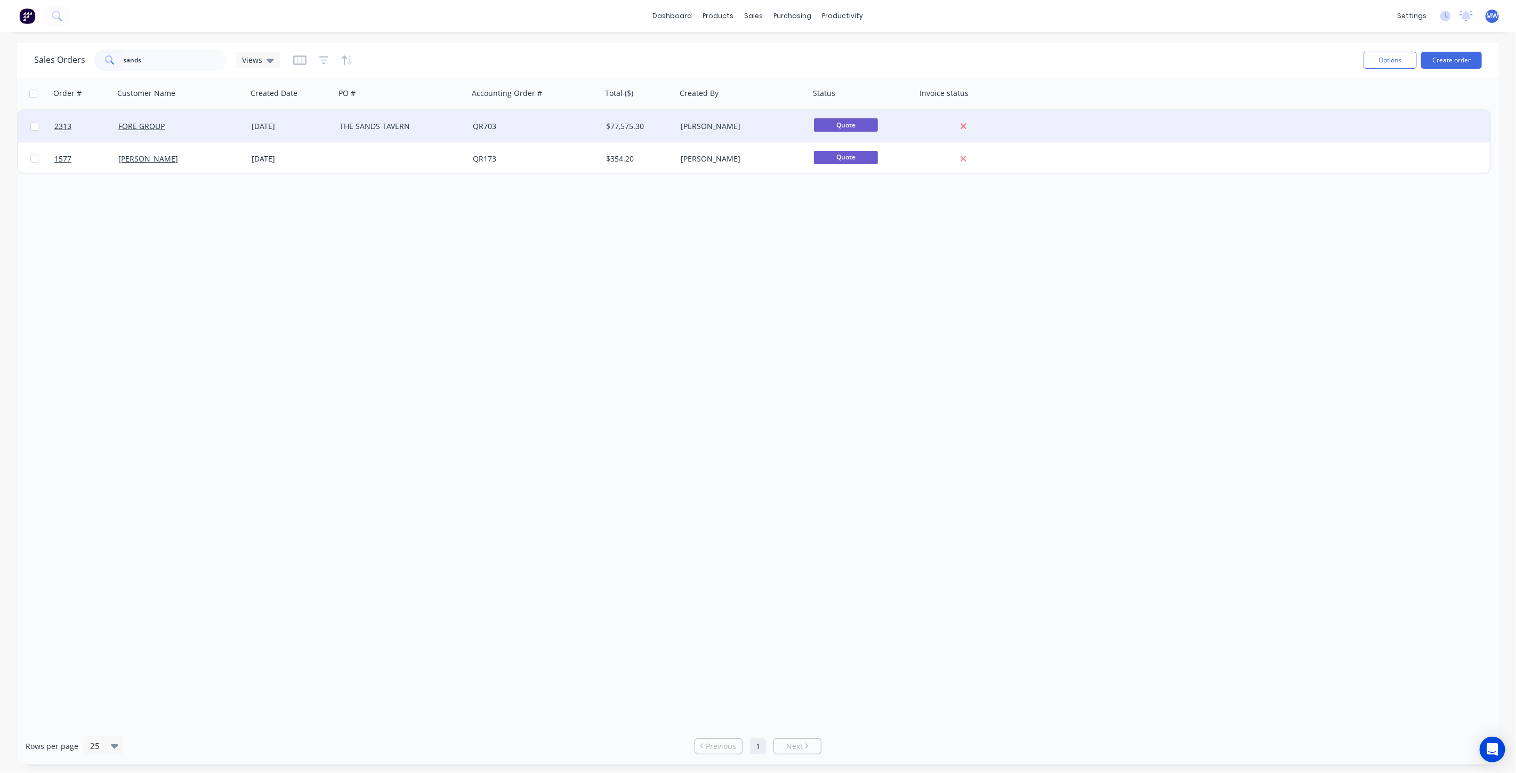
click at [380, 130] on div "THE SANDS TAVERN" at bounding box center [399, 126] width 118 height 11
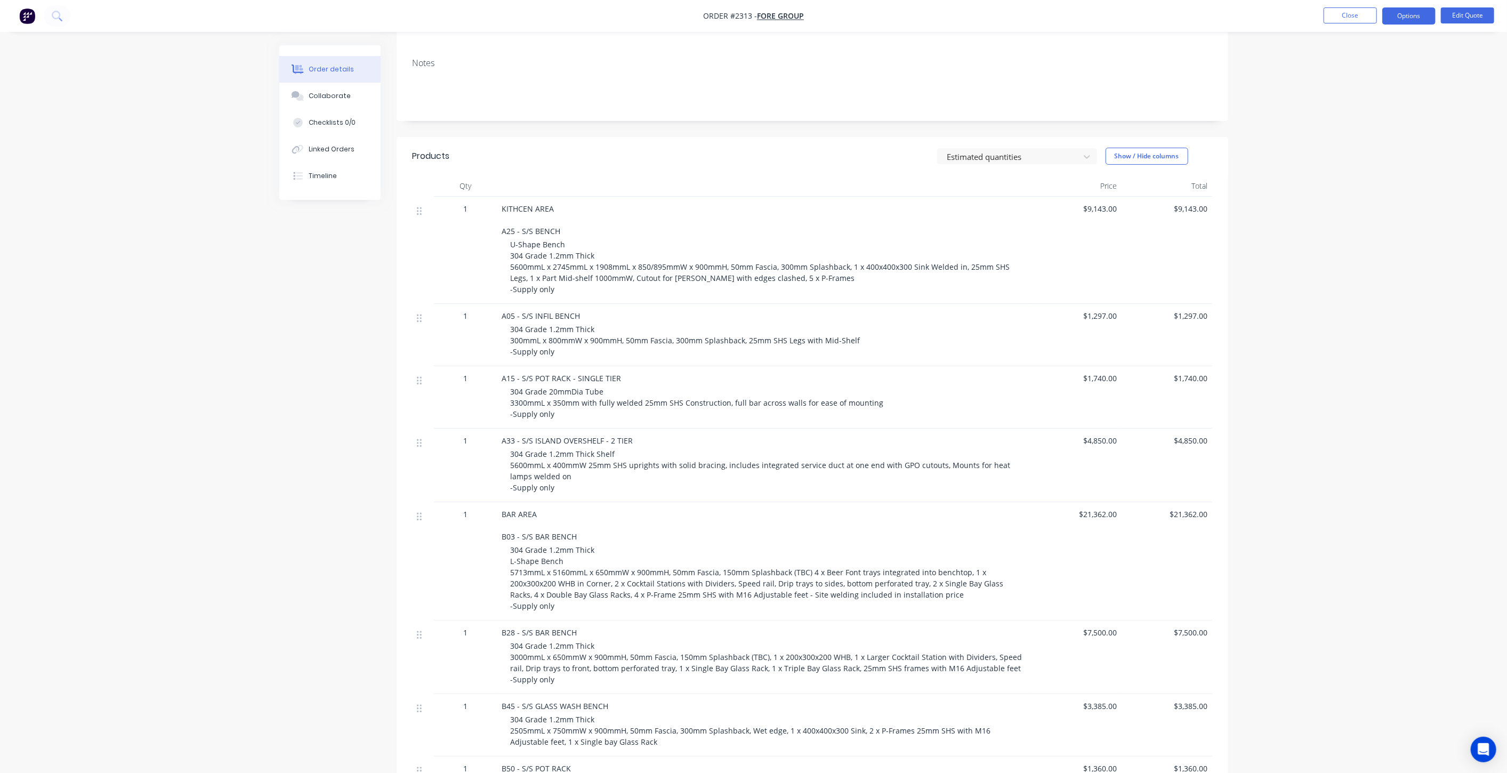
scroll to position [237, 0]
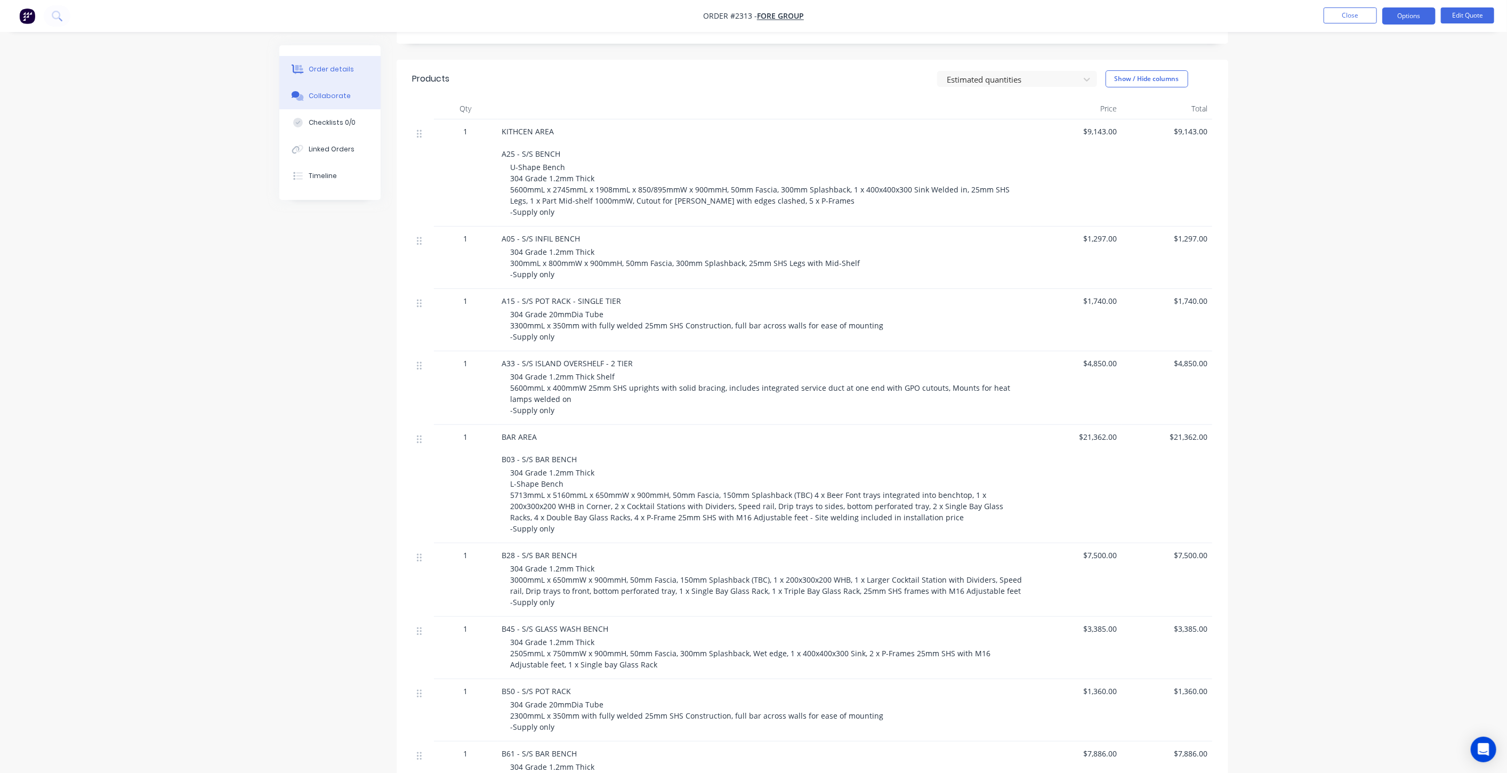
click at [297, 82] on div "Order details Collaborate Checklists 0/0 Linked Orders Timeline" at bounding box center [329, 122] width 101 height 155
click at [340, 91] on div "Collaborate" at bounding box center [330, 96] width 42 height 10
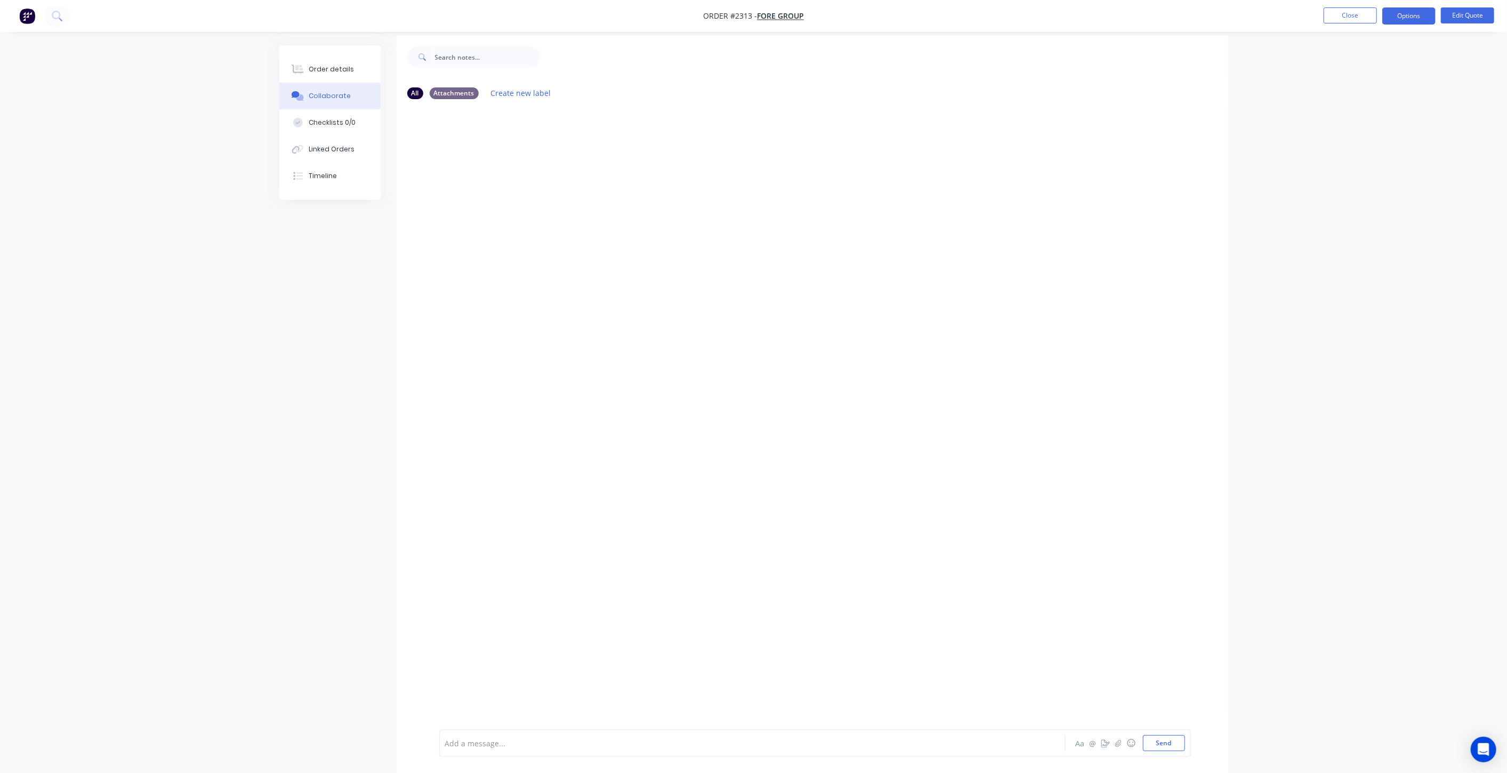
scroll to position [15, 0]
click at [1171, 748] on button "Send" at bounding box center [1164, 743] width 42 height 16
click at [343, 69] on div "Order details" at bounding box center [331, 69] width 45 height 10
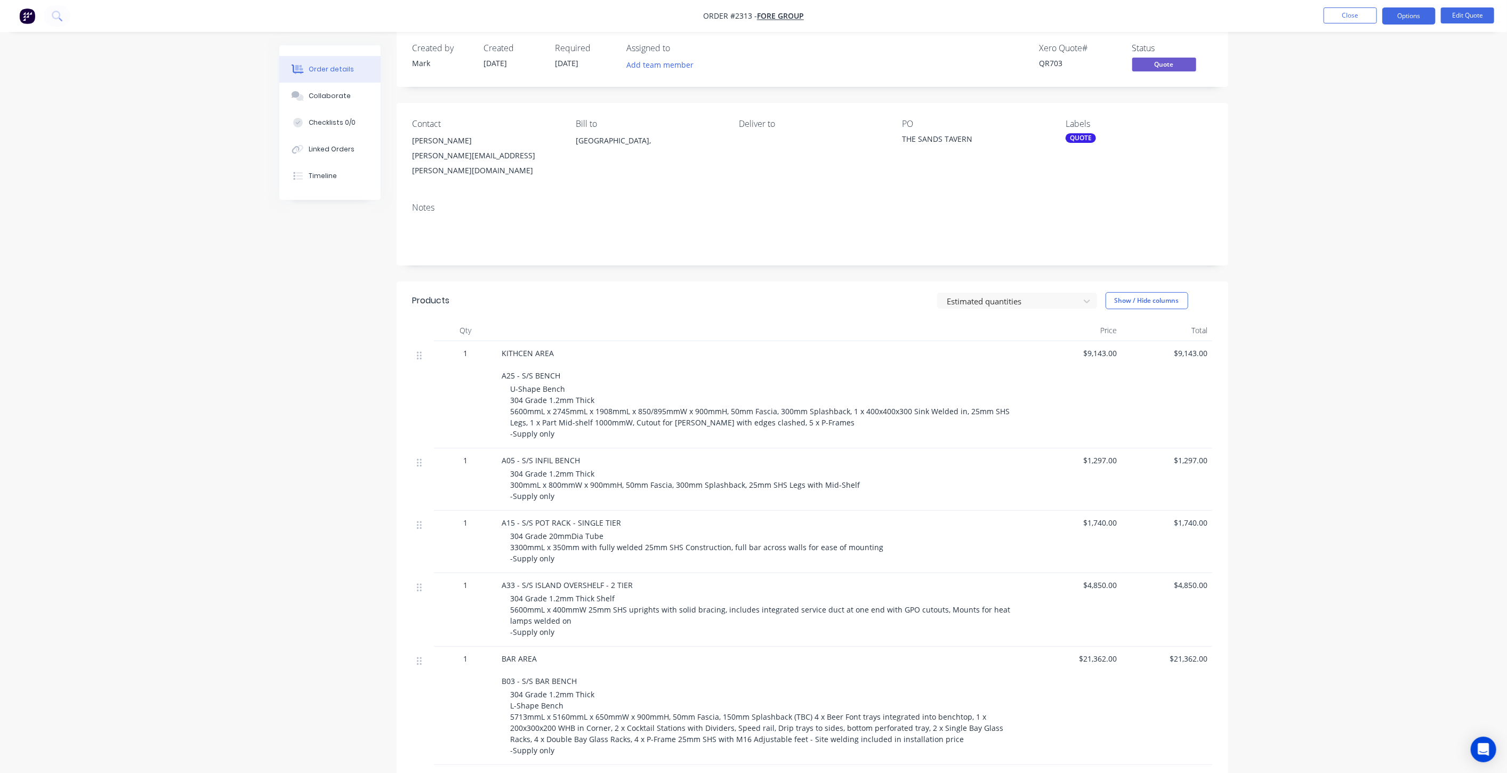
click at [272, 354] on div "Order details Collaborate Checklists 0/0 Linked Orders Timeline Order details C…" at bounding box center [754, 678] width 970 height 1297
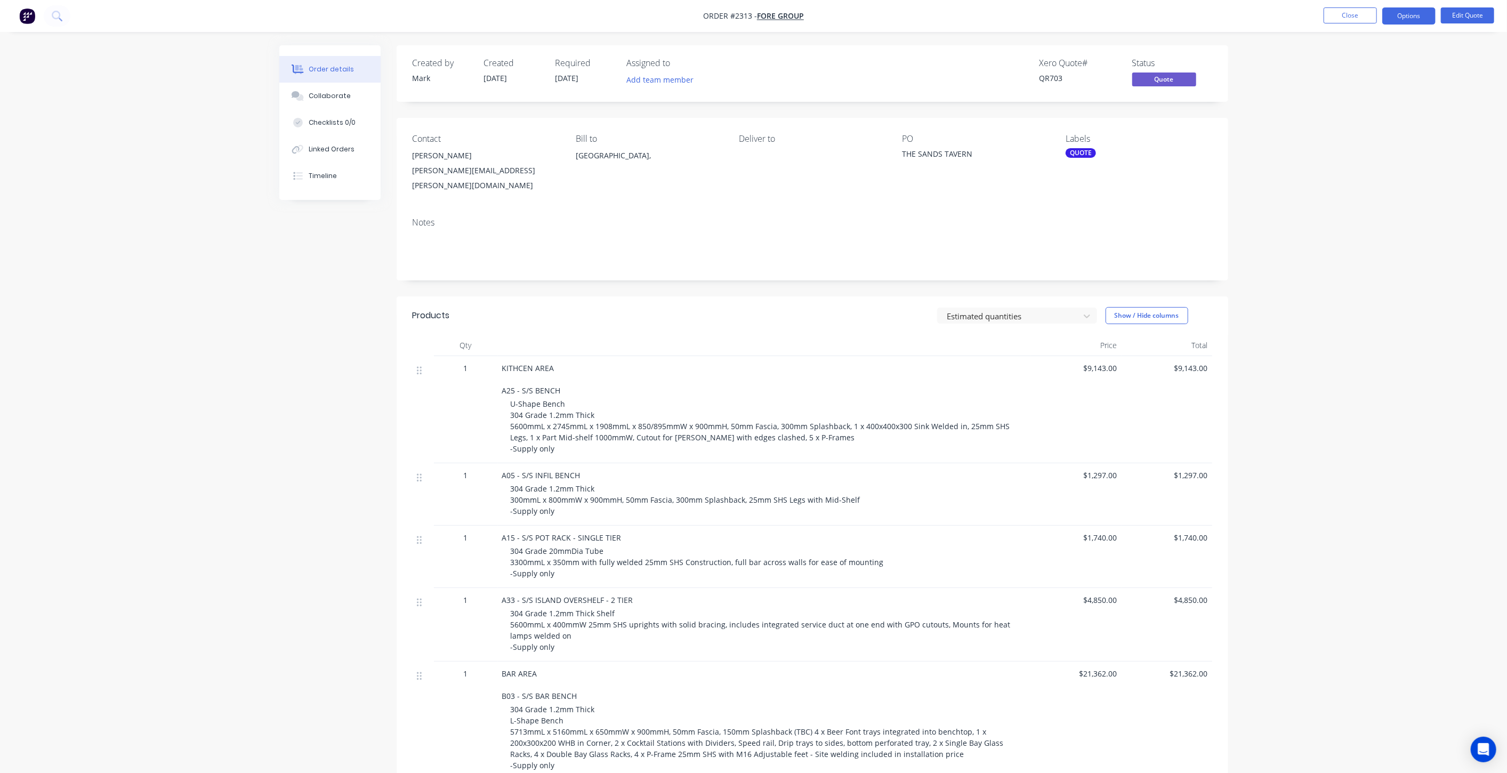
click at [277, 461] on div "Order details Collaborate Checklists 0/0 Linked Orders Timeline Order details C…" at bounding box center [754, 693] width 970 height 1297
click at [249, 354] on div "Order details Collaborate Checklists 0/0 Linked Orders Timeline Order details C…" at bounding box center [753, 671] width 1507 height 1343
click at [1209, 209] on div "Notes" at bounding box center [812, 244] width 831 height 71
click at [1344, 17] on button "Close" at bounding box center [1349, 15] width 53 height 16
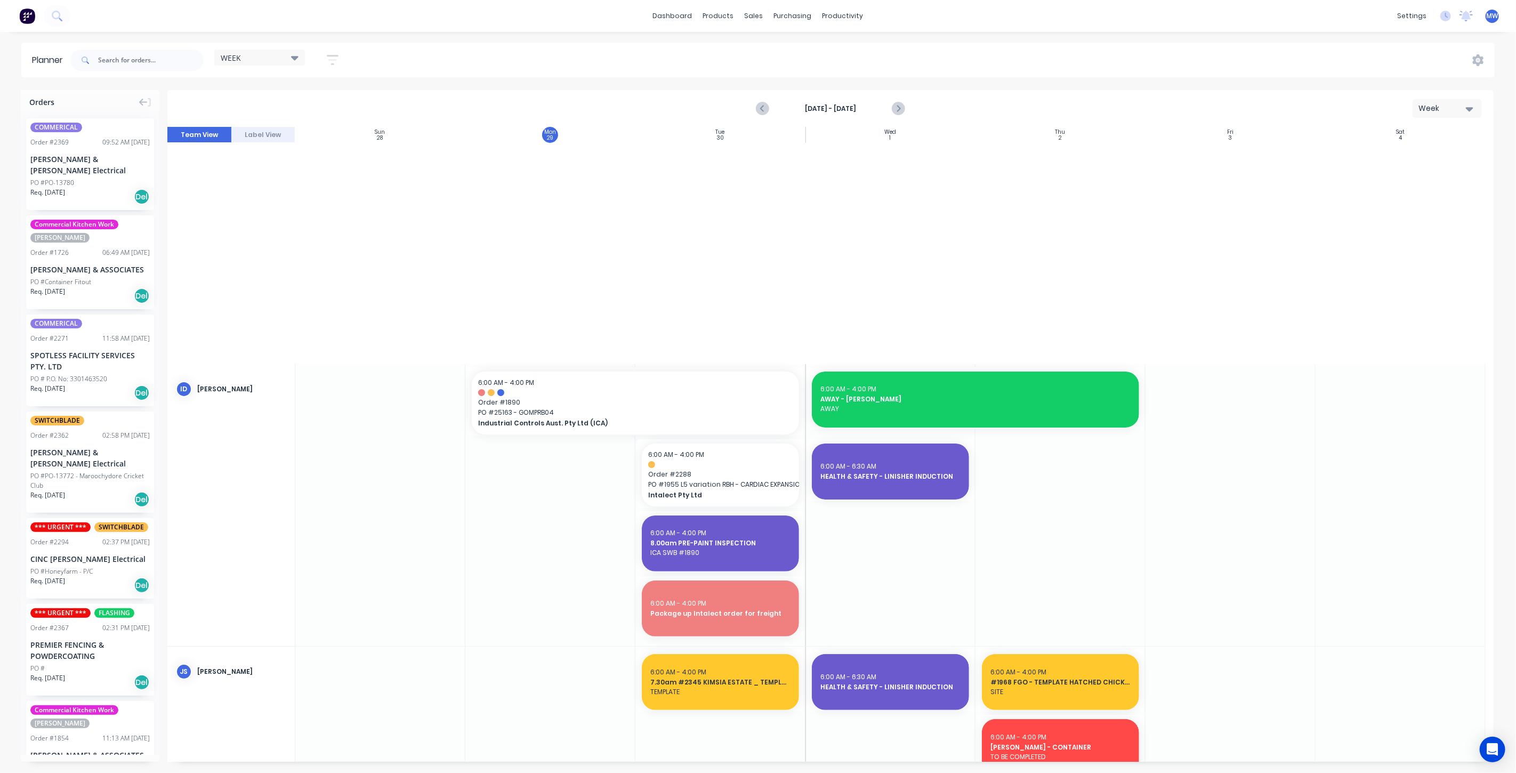
scroll to position [779, 0]
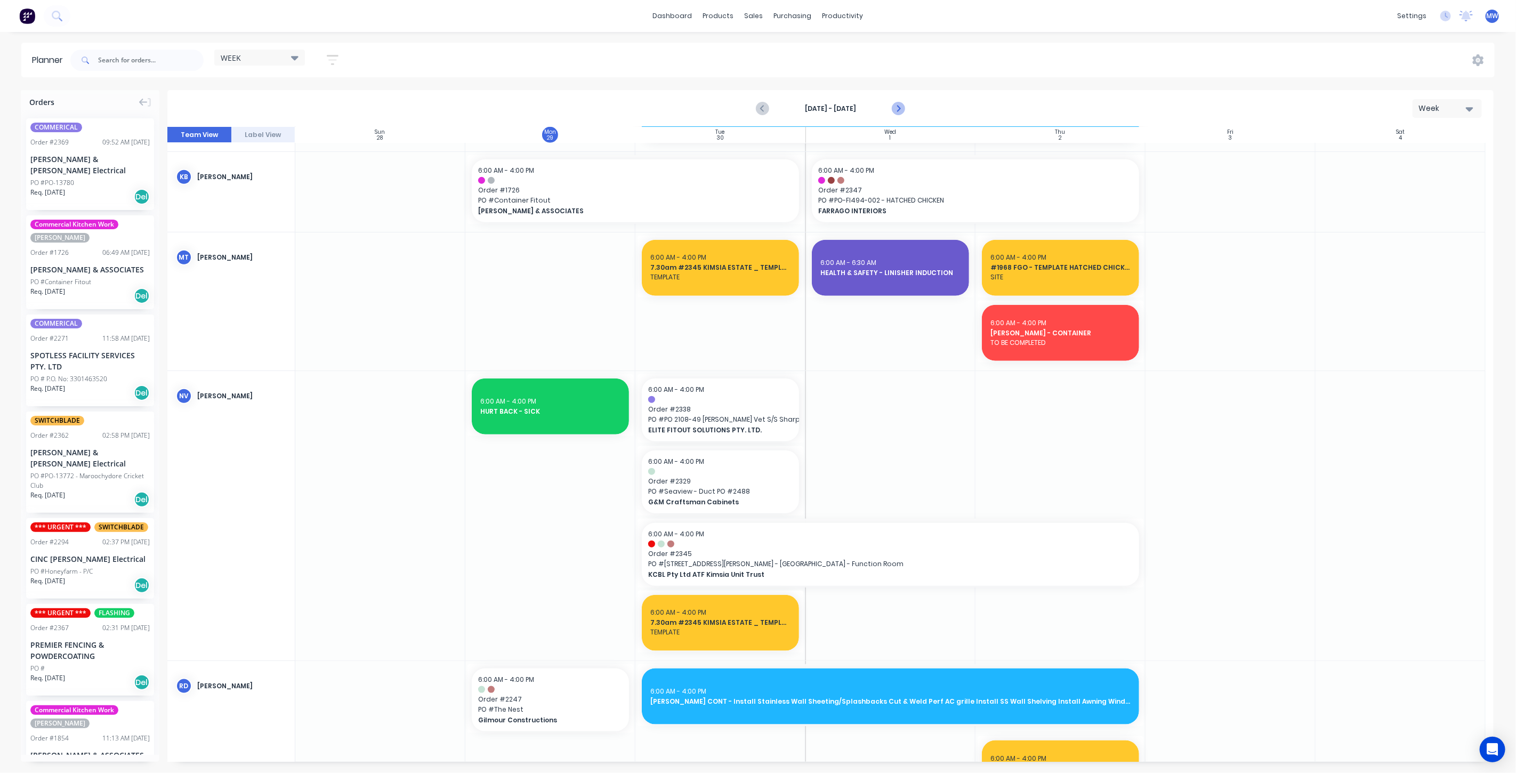
click at [898, 109] on icon "Next page" at bounding box center [897, 108] width 5 height 9
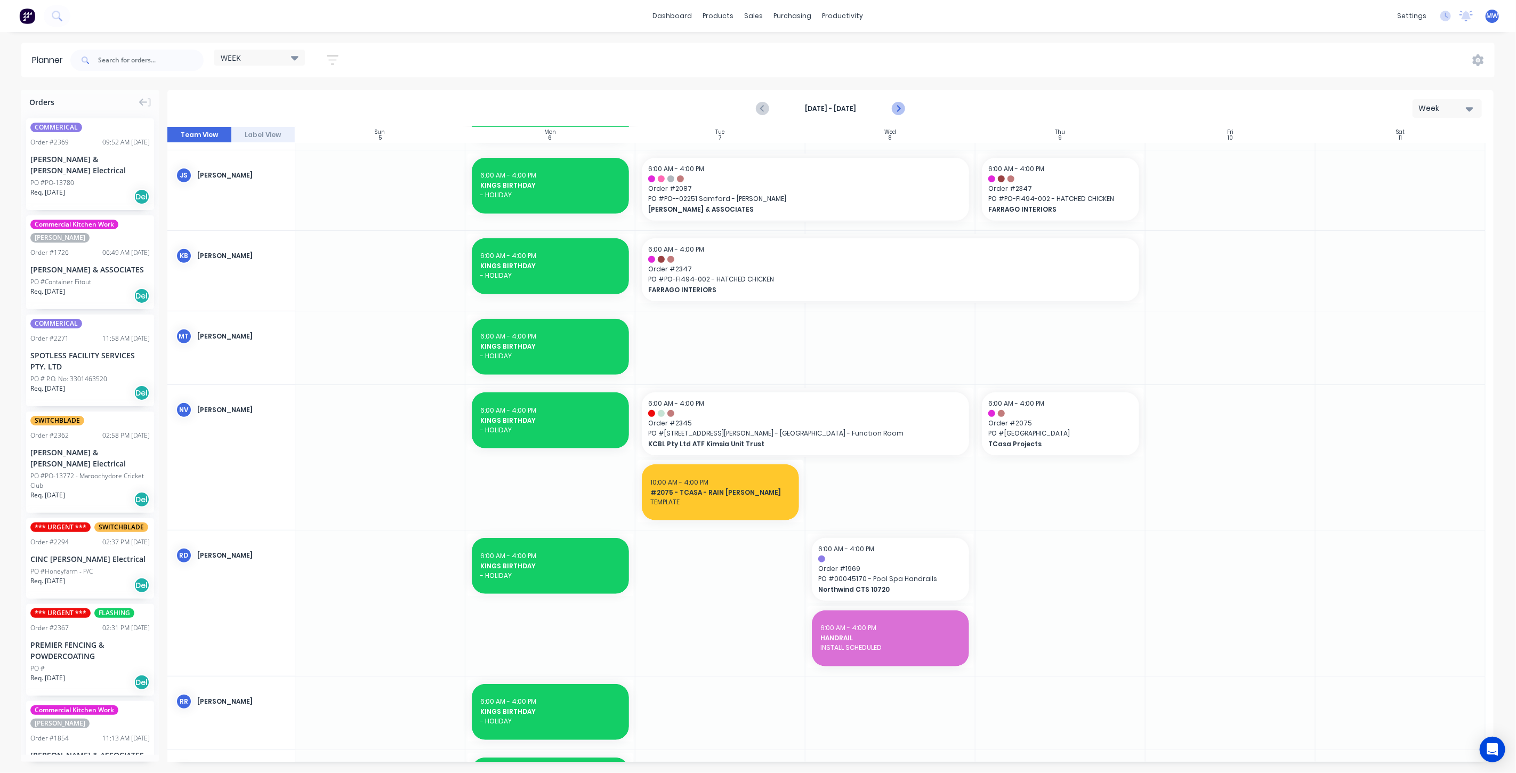
click at [899, 109] on icon "Next page" at bounding box center [897, 108] width 5 height 9
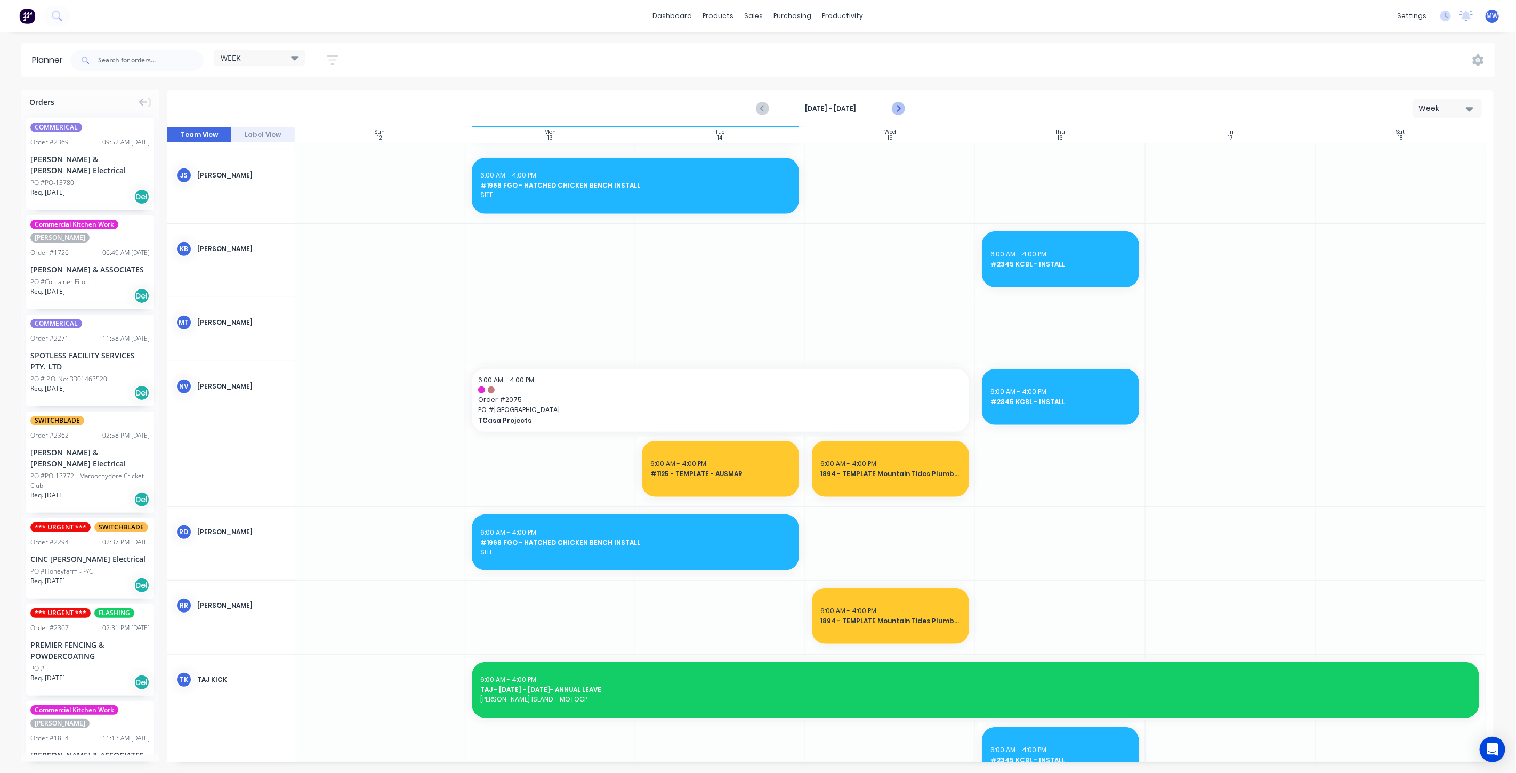
click at [899, 109] on icon "Next page" at bounding box center [897, 108] width 5 height 9
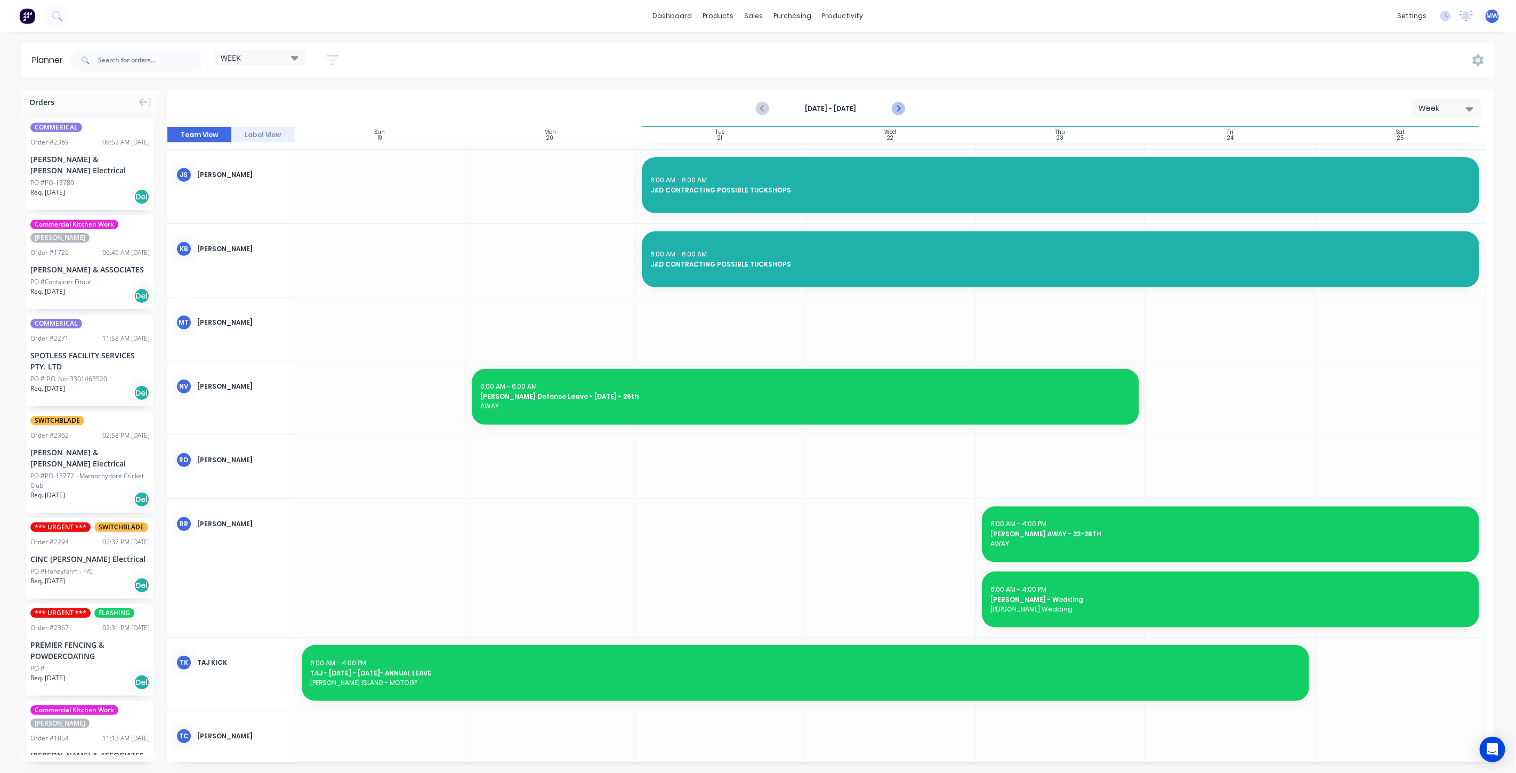
click at [899, 109] on icon "Next page" at bounding box center [897, 108] width 5 height 9
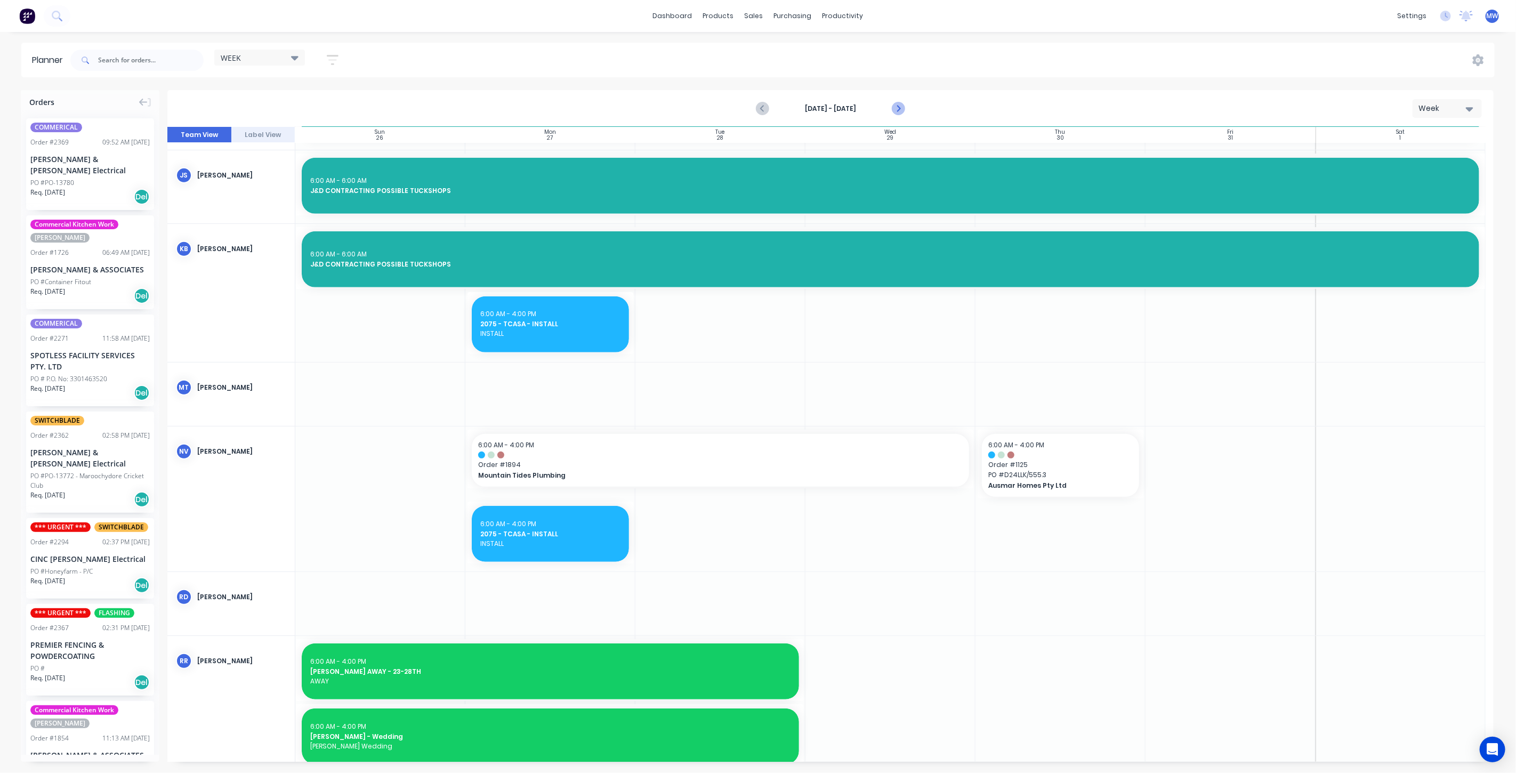
click at [899, 109] on icon "Next page" at bounding box center [897, 108] width 5 height 9
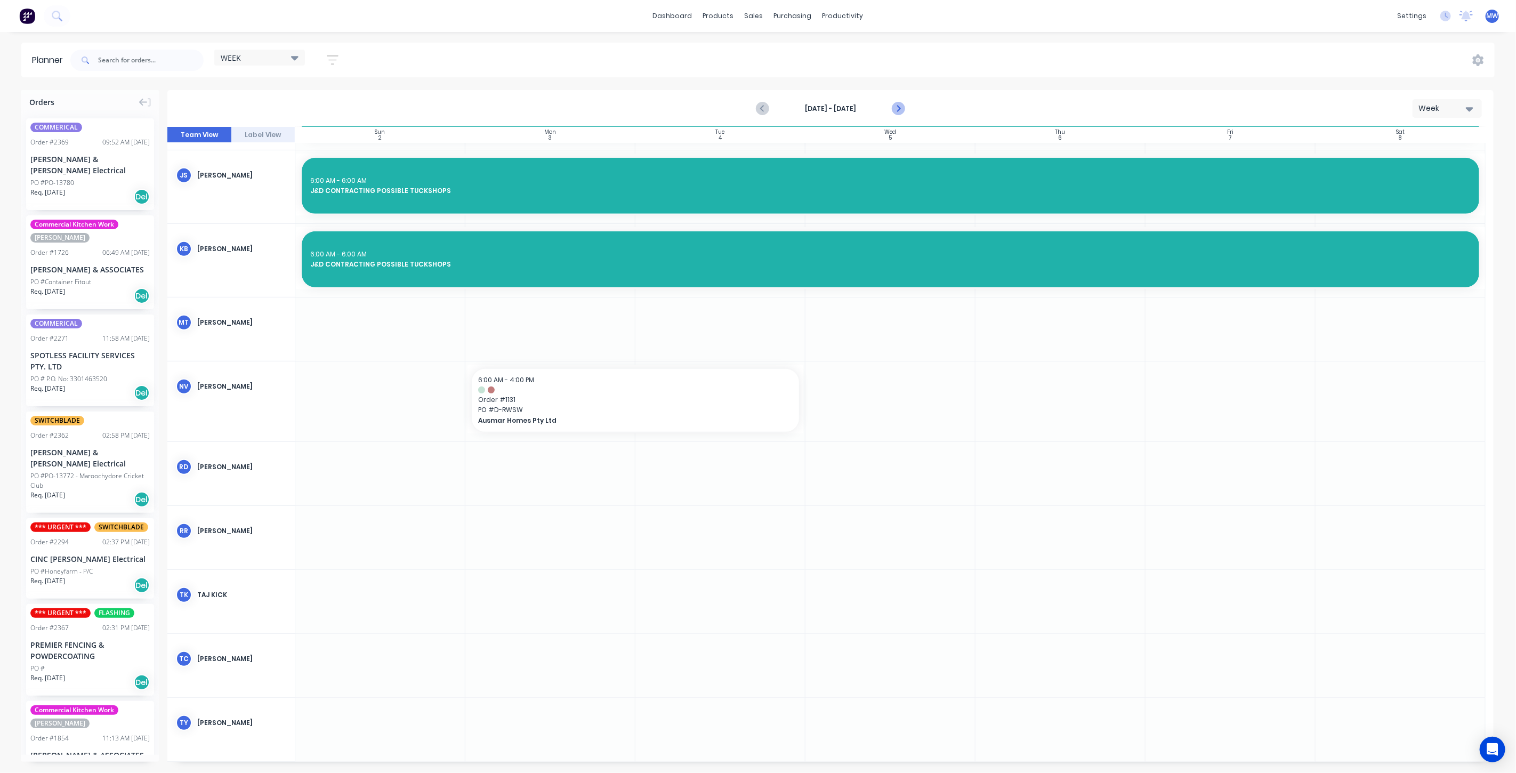
click at [898, 108] on icon "Next page" at bounding box center [897, 108] width 13 height 13
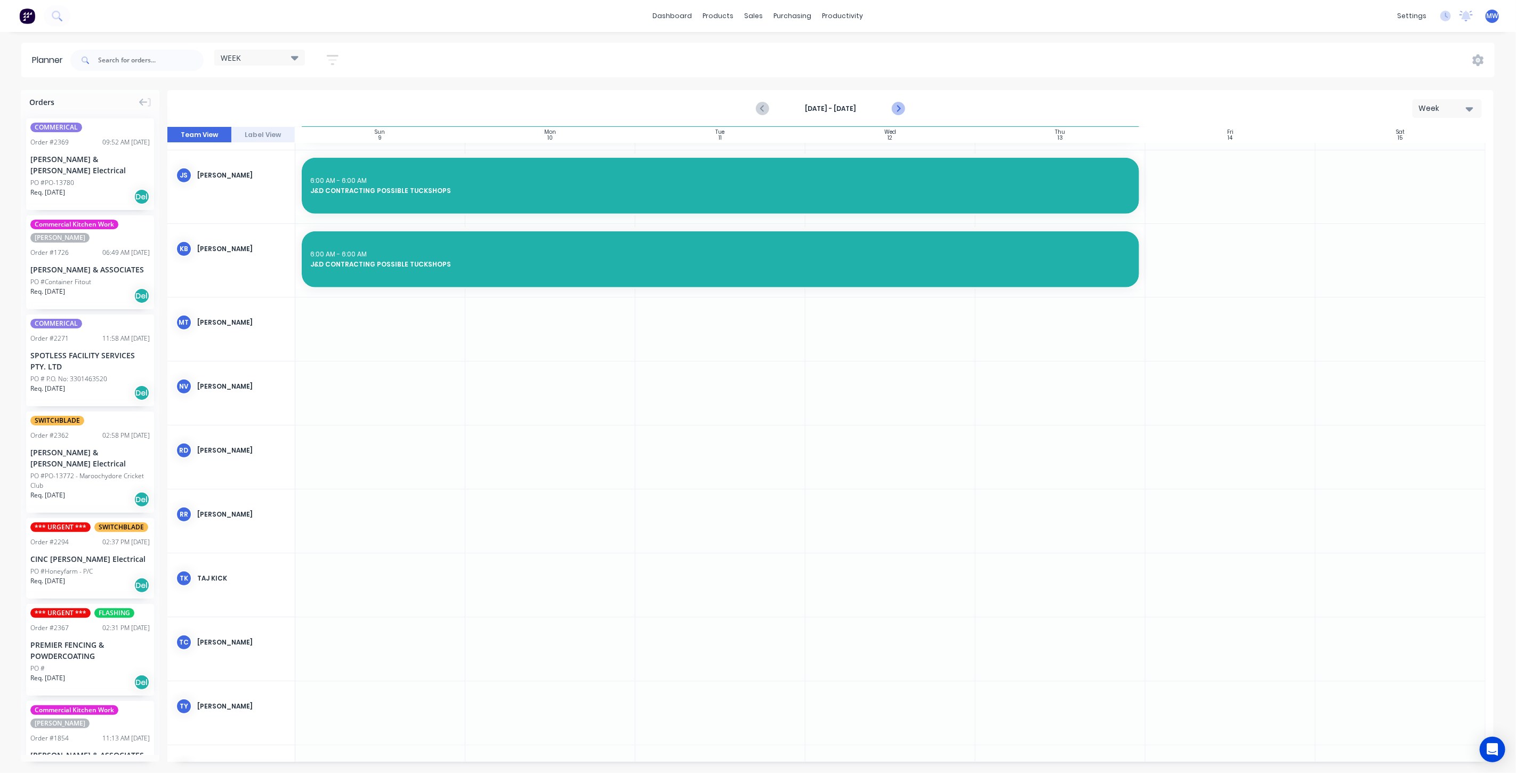
click at [898, 107] on icon "Next page" at bounding box center [897, 108] width 13 height 13
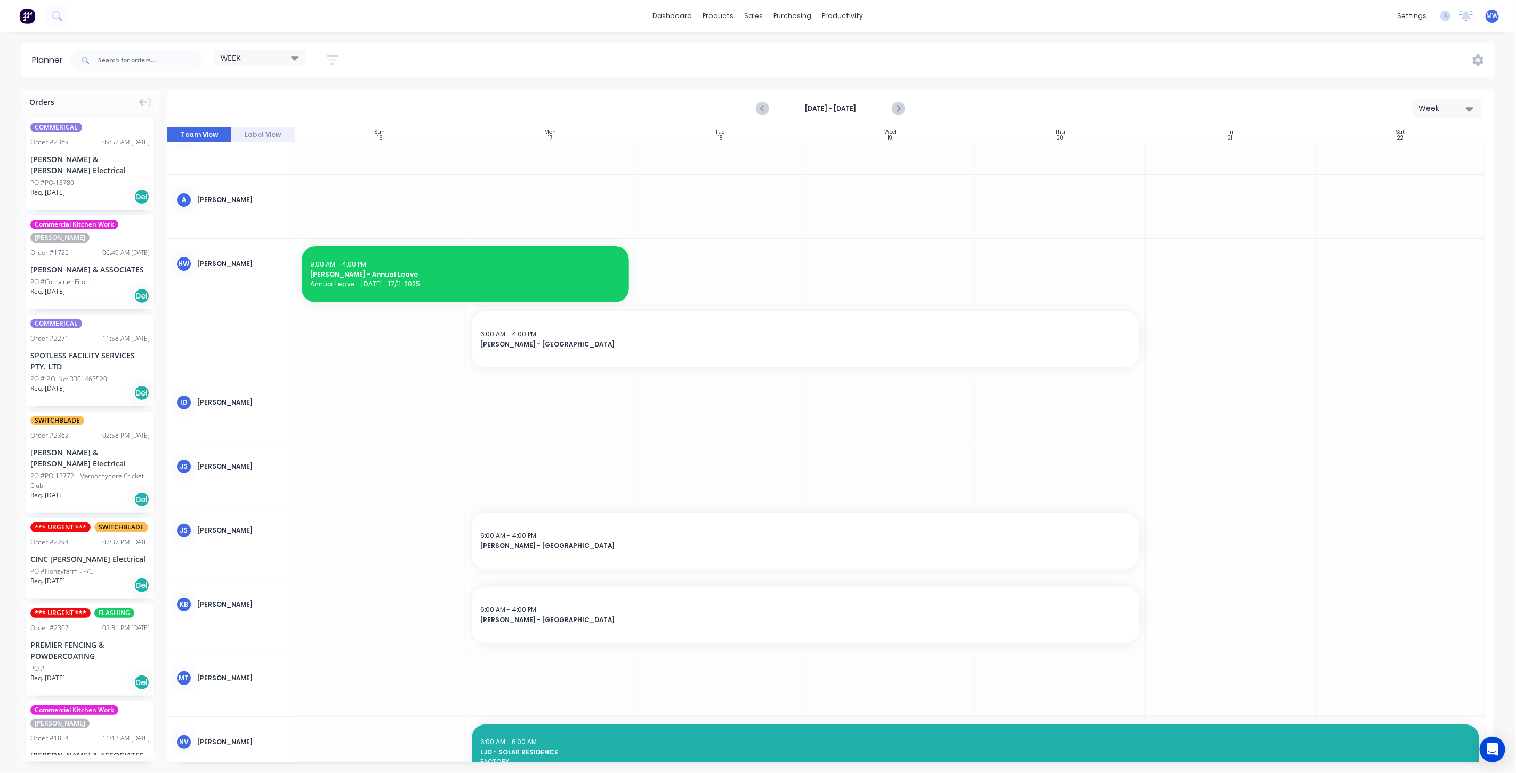
scroll to position [0, 0]
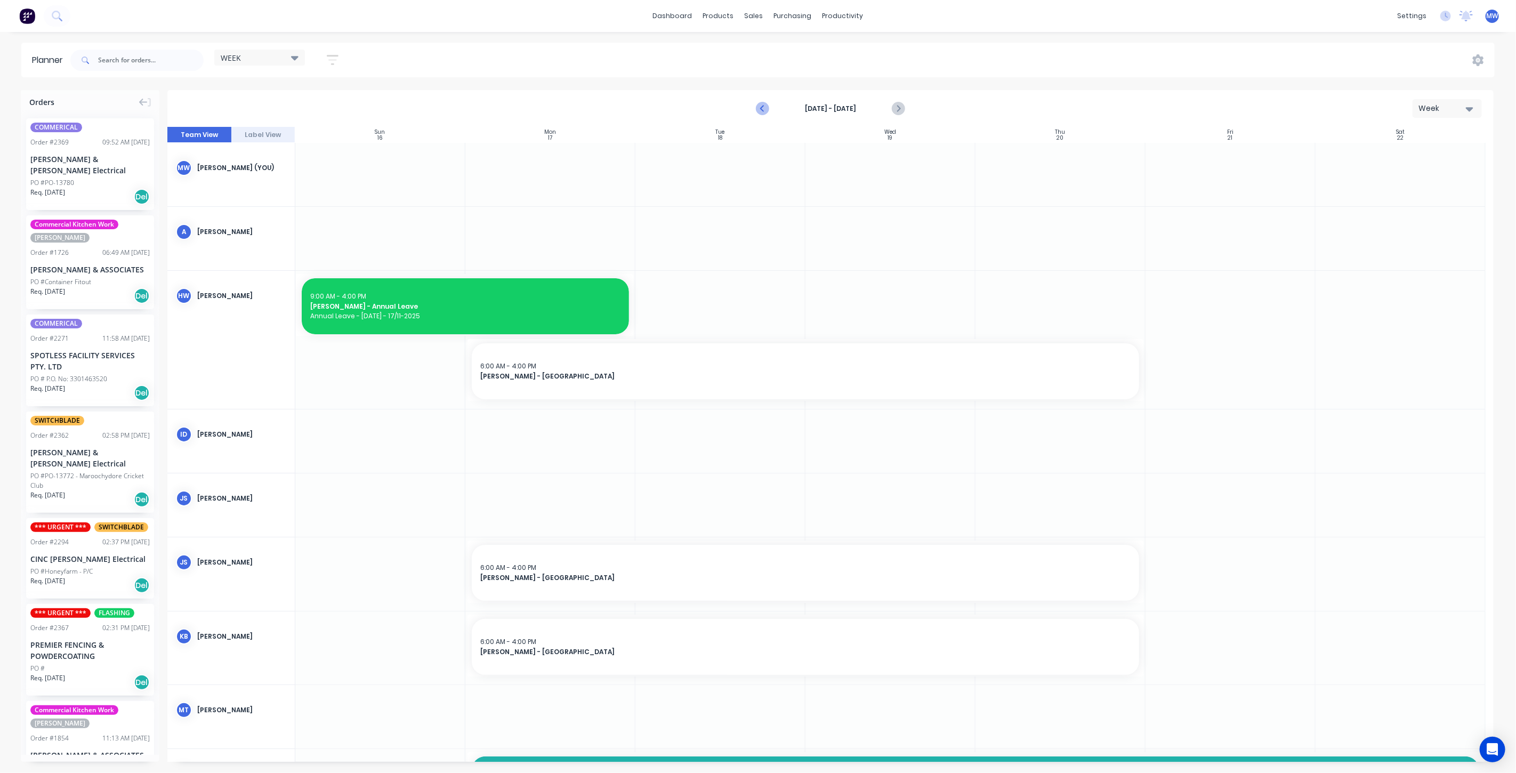
click at [763, 104] on icon "Previous page" at bounding box center [762, 108] width 13 height 13
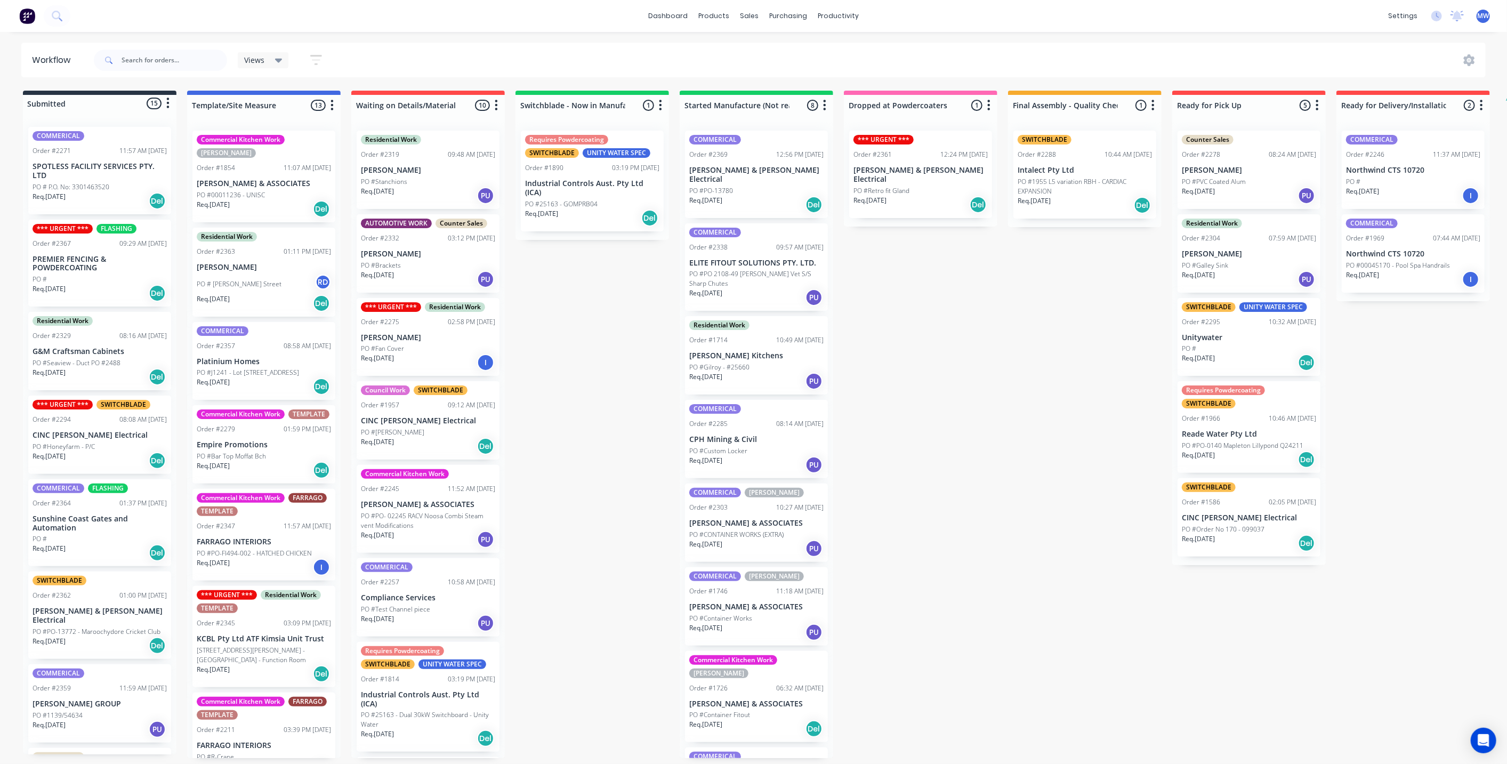
scroll to position [44, 0]
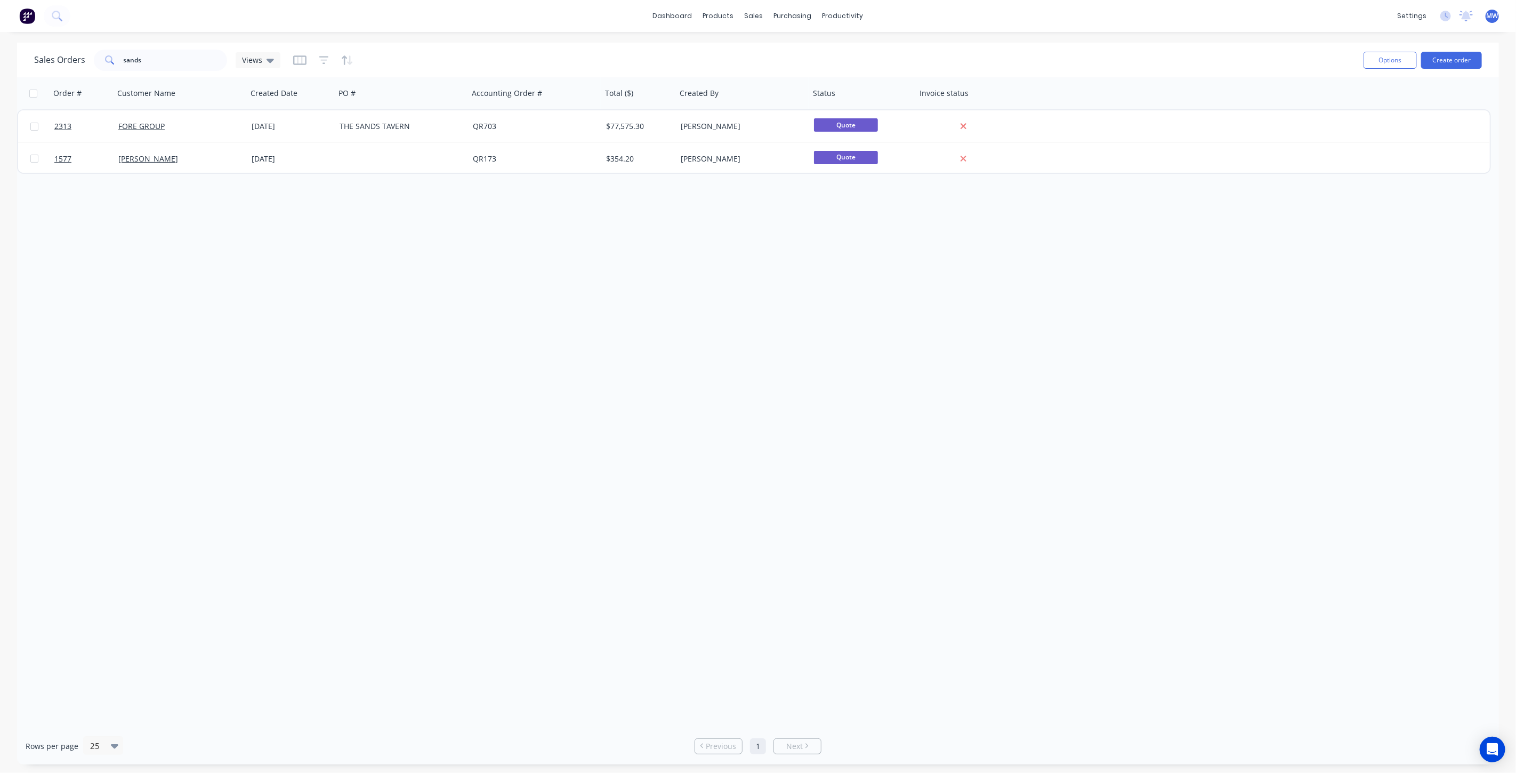
click at [399, 287] on div "Order # Customer Name Created Date PO # Accounting Order # Total ($) Created By…" at bounding box center [758, 402] width 1482 height 650
click at [772, 53] on div "Sales Orders" at bounding box center [794, 51] width 44 height 10
drag, startPoint x: 125, startPoint y: 64, endPoint x: 82, endPoint y: 66, distance: 43.2
click at [82, 66] on div "Sales Orders sands Views" at bounding box center [157, 60] width 246 height 21
click at [641, 253] on div at bounding box center [758, 402] width 1482 height 650
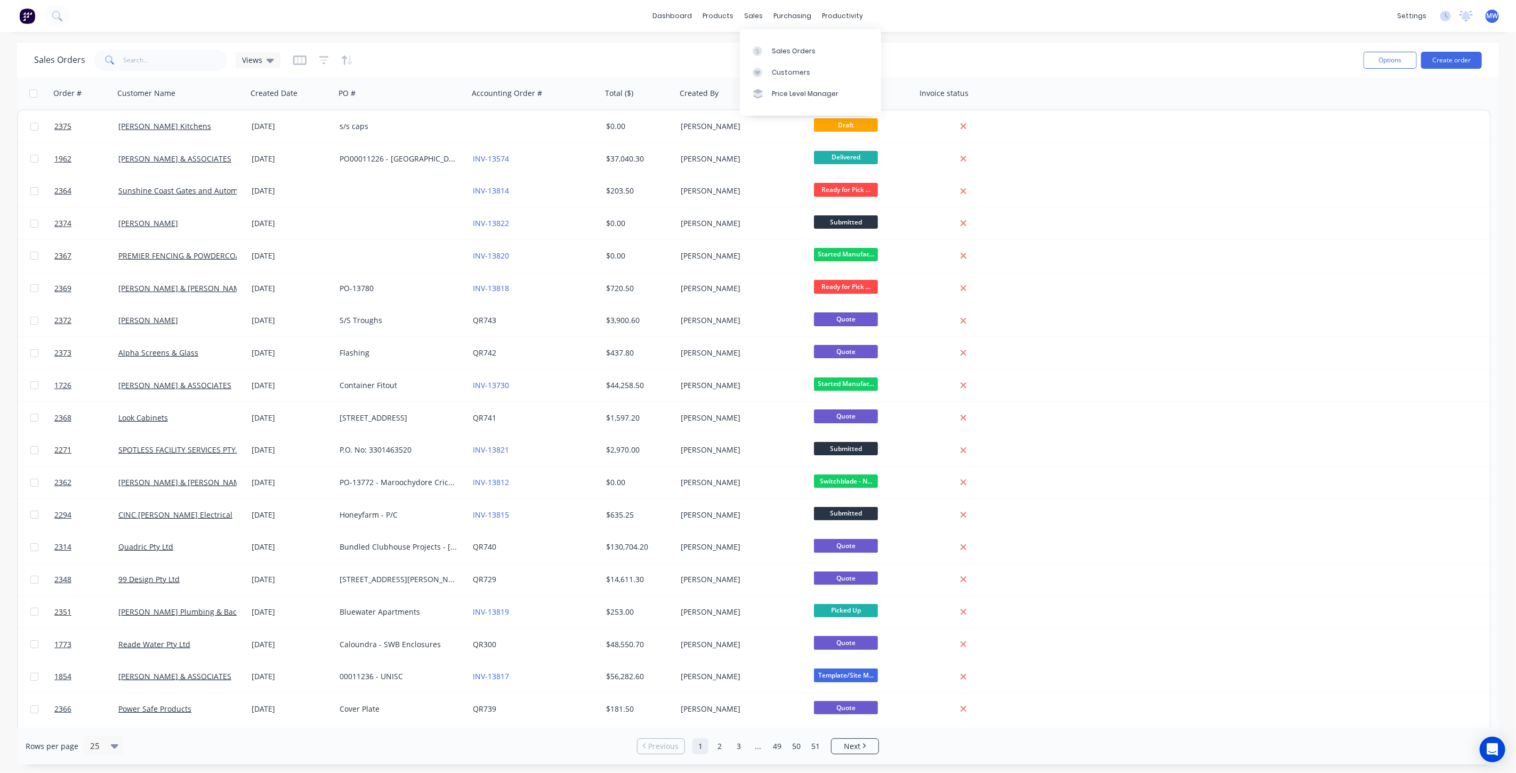
drag, startPoint x: 753, startPoint y: 15, endPoint x: 757, endPoint y: 25, distance: 11.0
click at [753, 14] on div "sales" at bounding box center [753, 16] width 29 height 16
click at [778, 52] on div "Sales Orders" at bounding box center [794, 51] width 44 height 10
click at [437, 56] on div "Sales Orders Views" at bounding box center [694, 60] width 1321 height 26
click at [256, 60] on span "Views" at bounding box center [252, 59] width 20 height 11
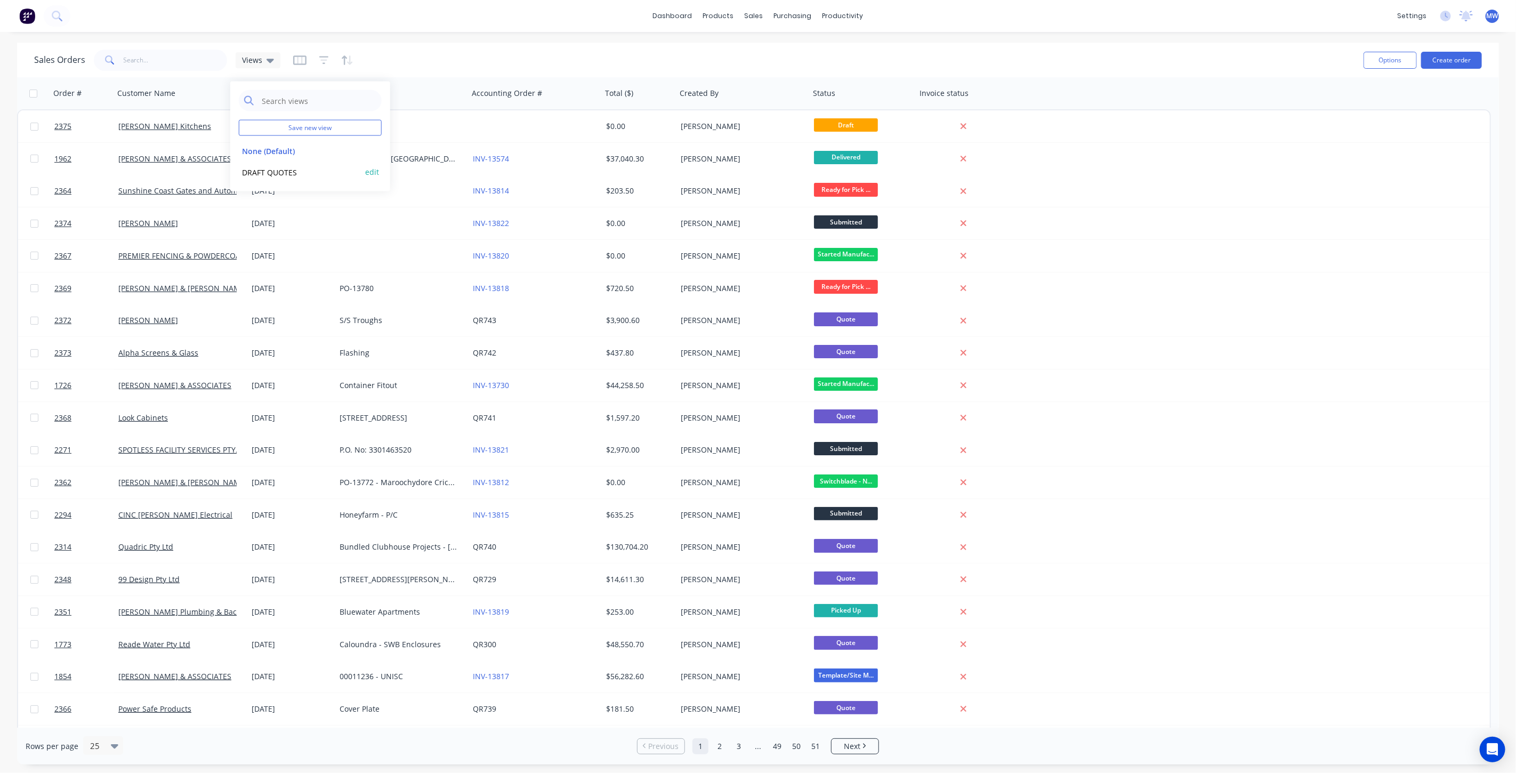
click at [278, 173] on button "DRAFT QUOTES" at bounding box center [300, 172] width 122 height 12
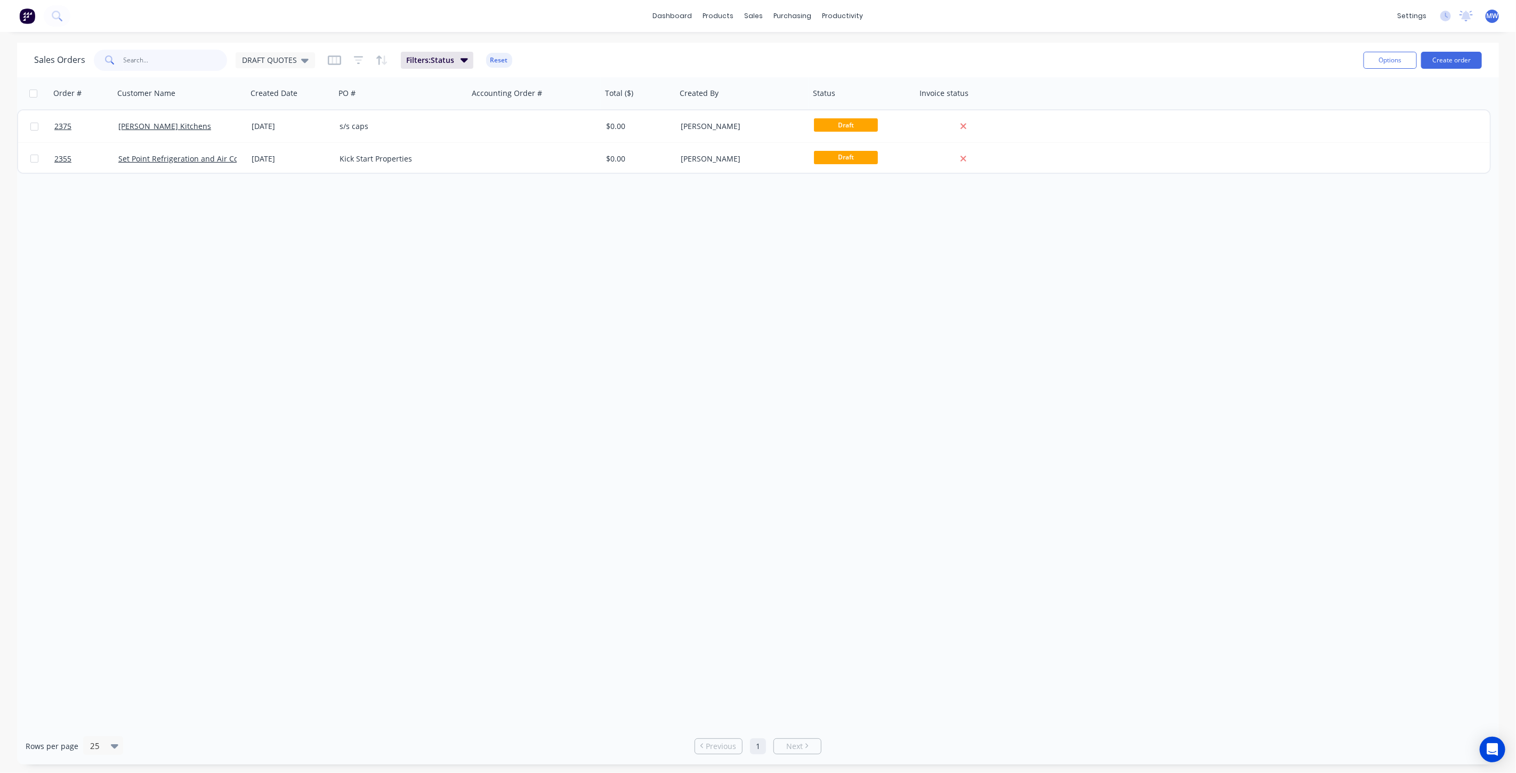
click at [202, 62] on input "text" at bounding box center [176, 60] width 104 height 21
click at [283, 68] on div "Sales Orders DRAFT QUOTES" at bounding box center [174, 60] width 281 height 21
click at [285, 64] on span "DRAFT QUOTES" at bounding box center [269, 59] width 55 height 11
click at [305, 156] on button "None (Default)" at bounding box center [300, 150] width 122 height 12
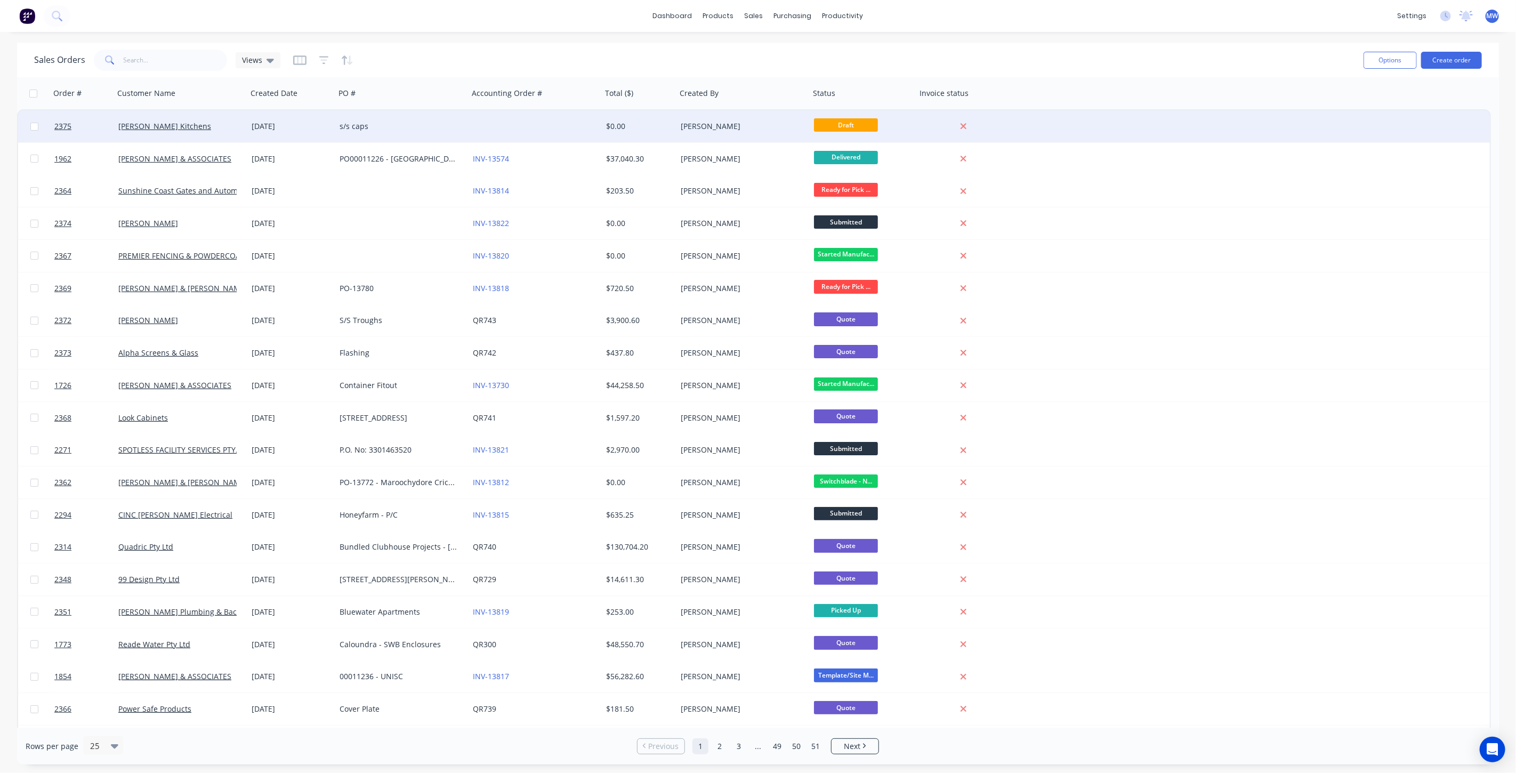
click at [197, 132] on div "[PERSON_NAME] Kitchens" at bounding box center [180, 126] width 133 height 32
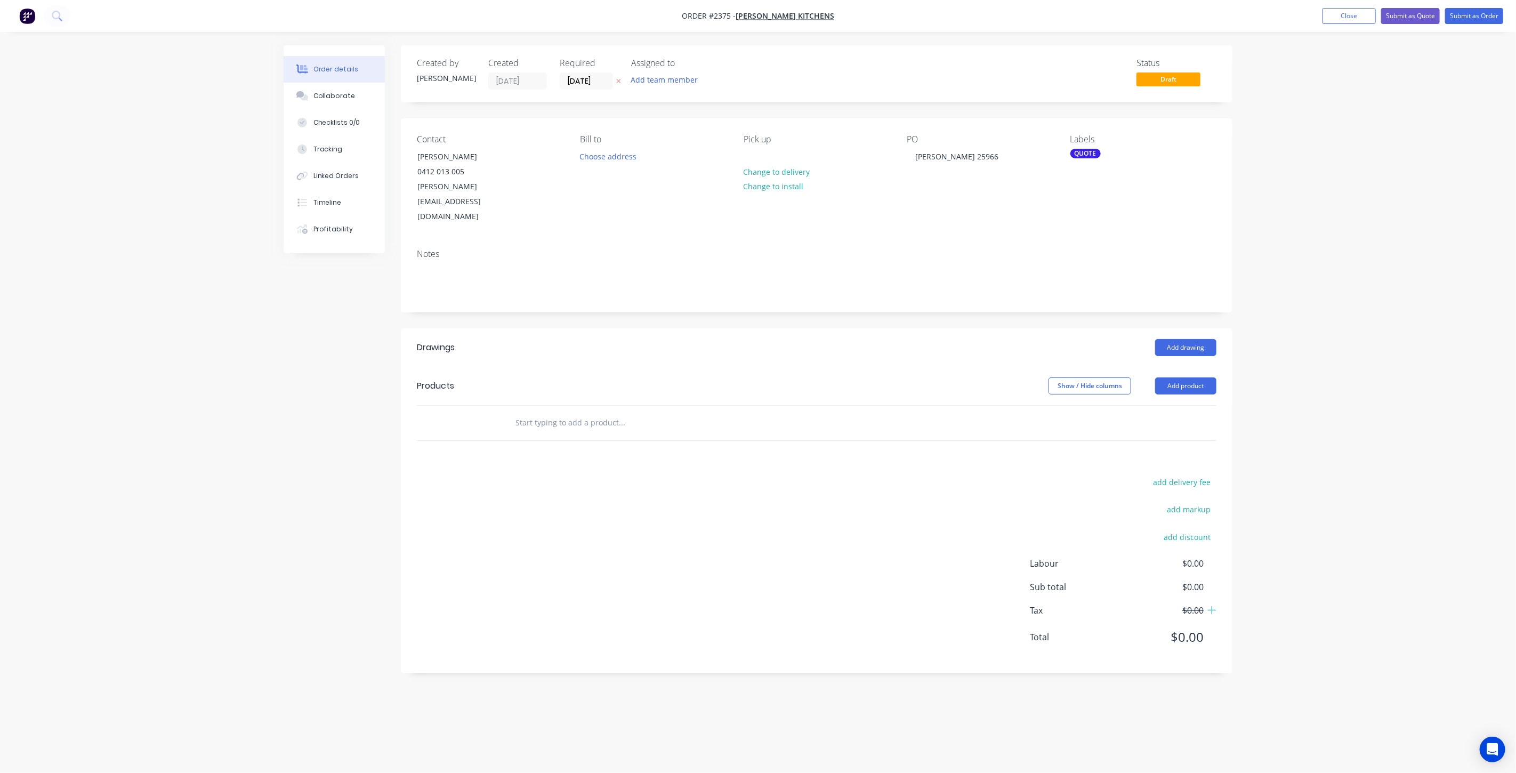
click at [1360, 257] on div "Order details Collaborate Checklists 0/0 Tracking Linked Orders Timeline Profit…" at bounding box center [758, 386] width 1516 height 773
click at [1335, 18] on button "Close" at bounding box center [1348, 16] width 53 height 16
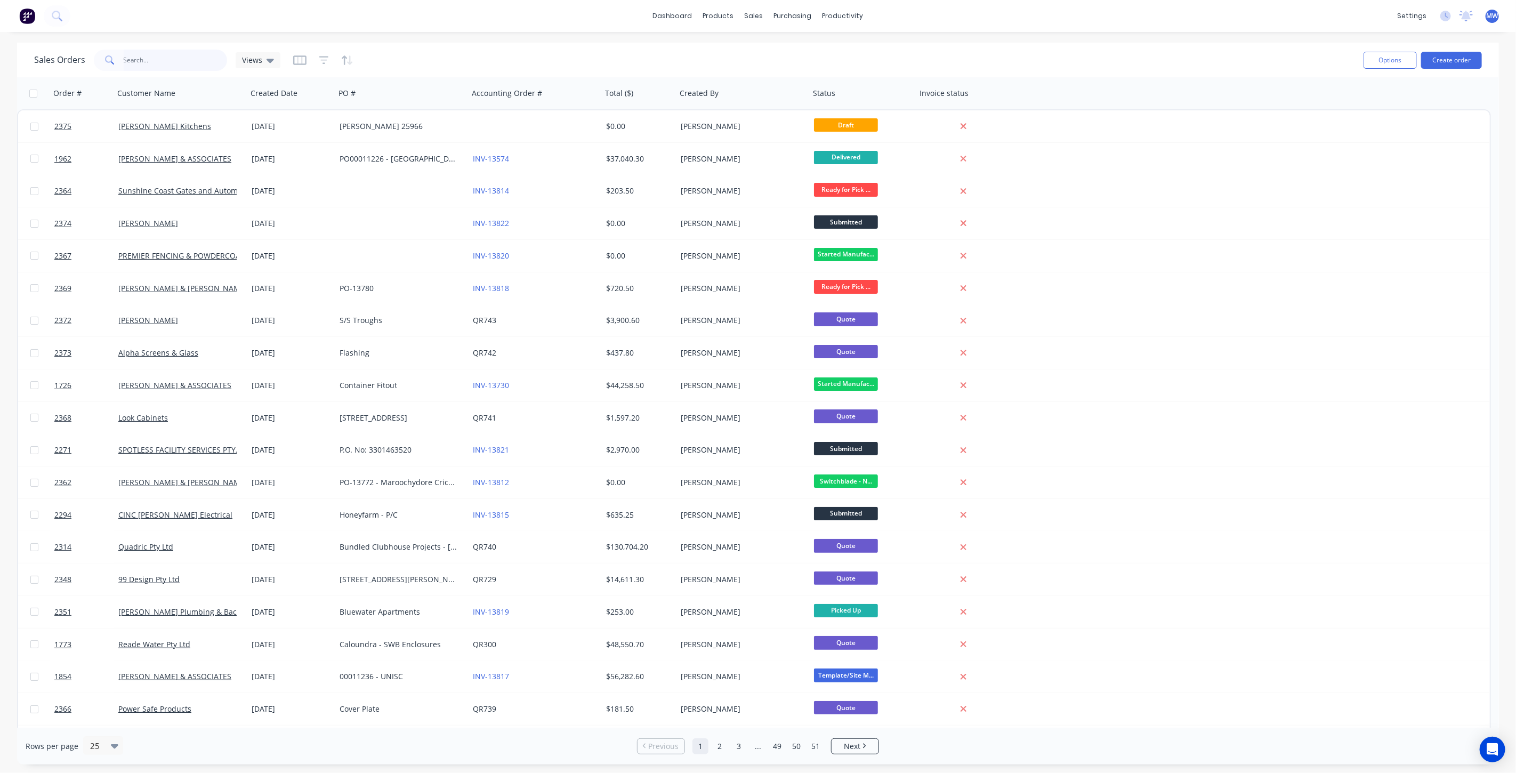
click at [175, 54] on input "text" at bounding box center [176, 60] width 104 height 21
type input "2314"
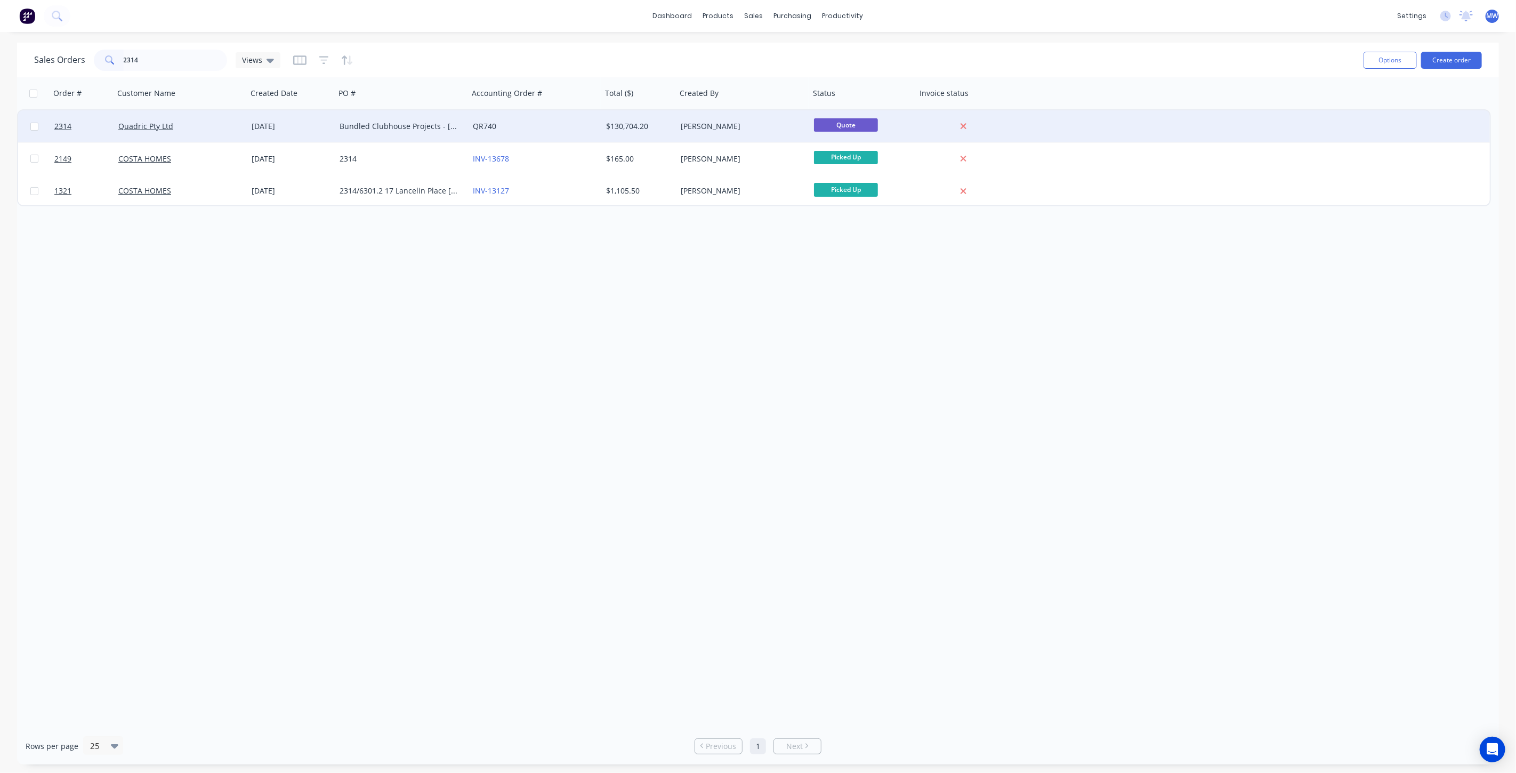
click at [263, 133] on div "15 Sep 2025" at bounding box center [291, 126] width 88 height 32
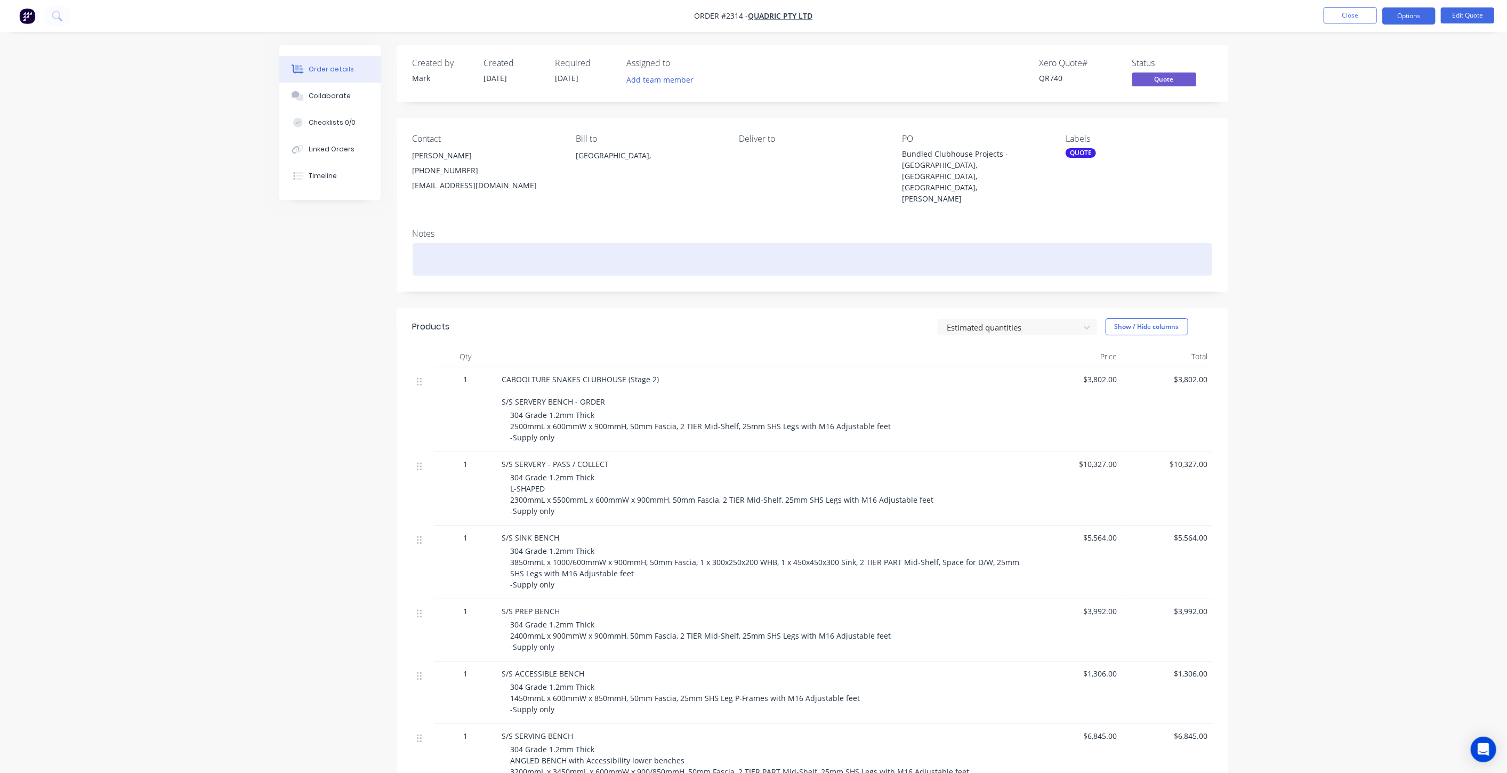
click at [569, 252] on div at bounding box center [812, 259] width 799 height 33
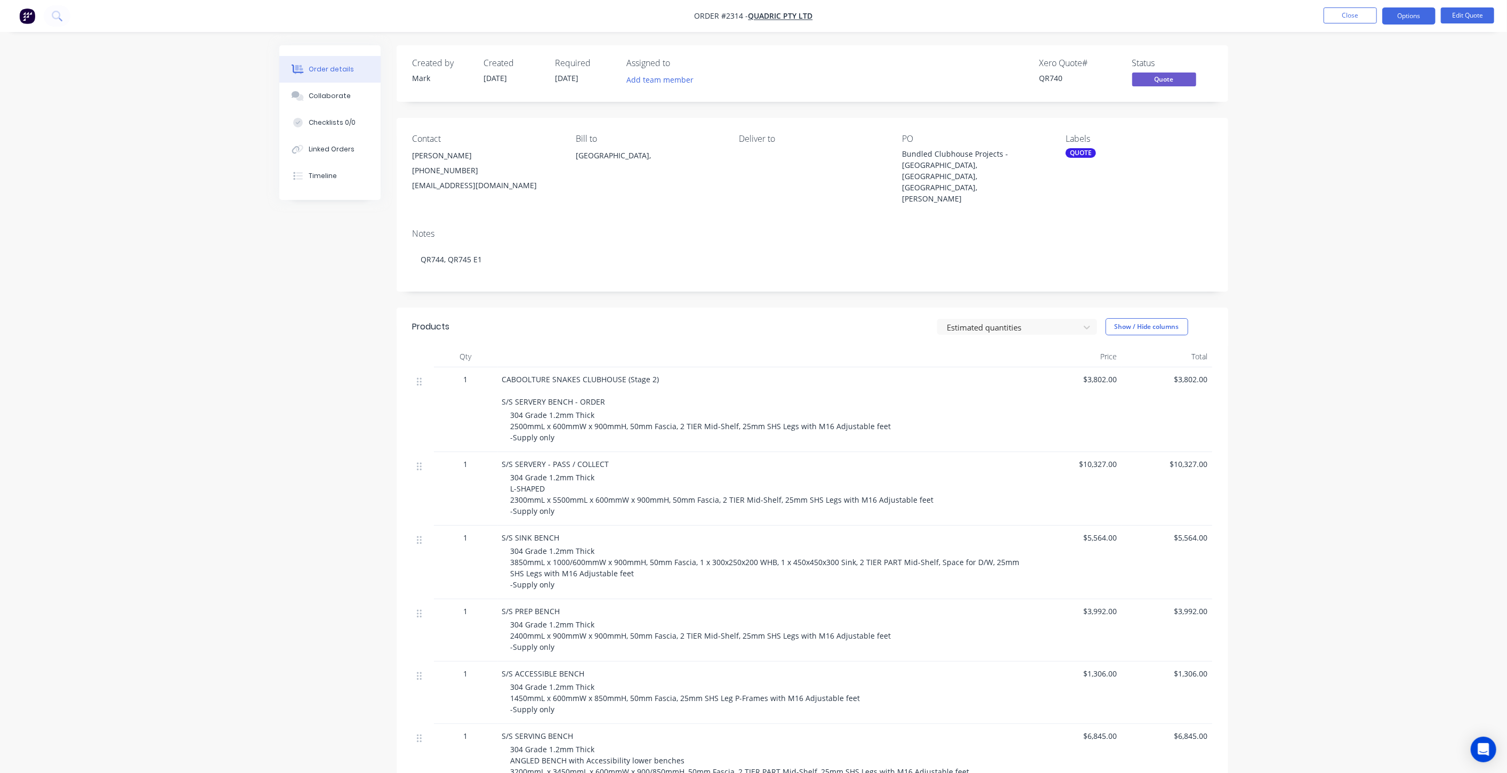
click at [1350, 19] on button "Close" at bounding box center [1349, 15] width 53 height 16
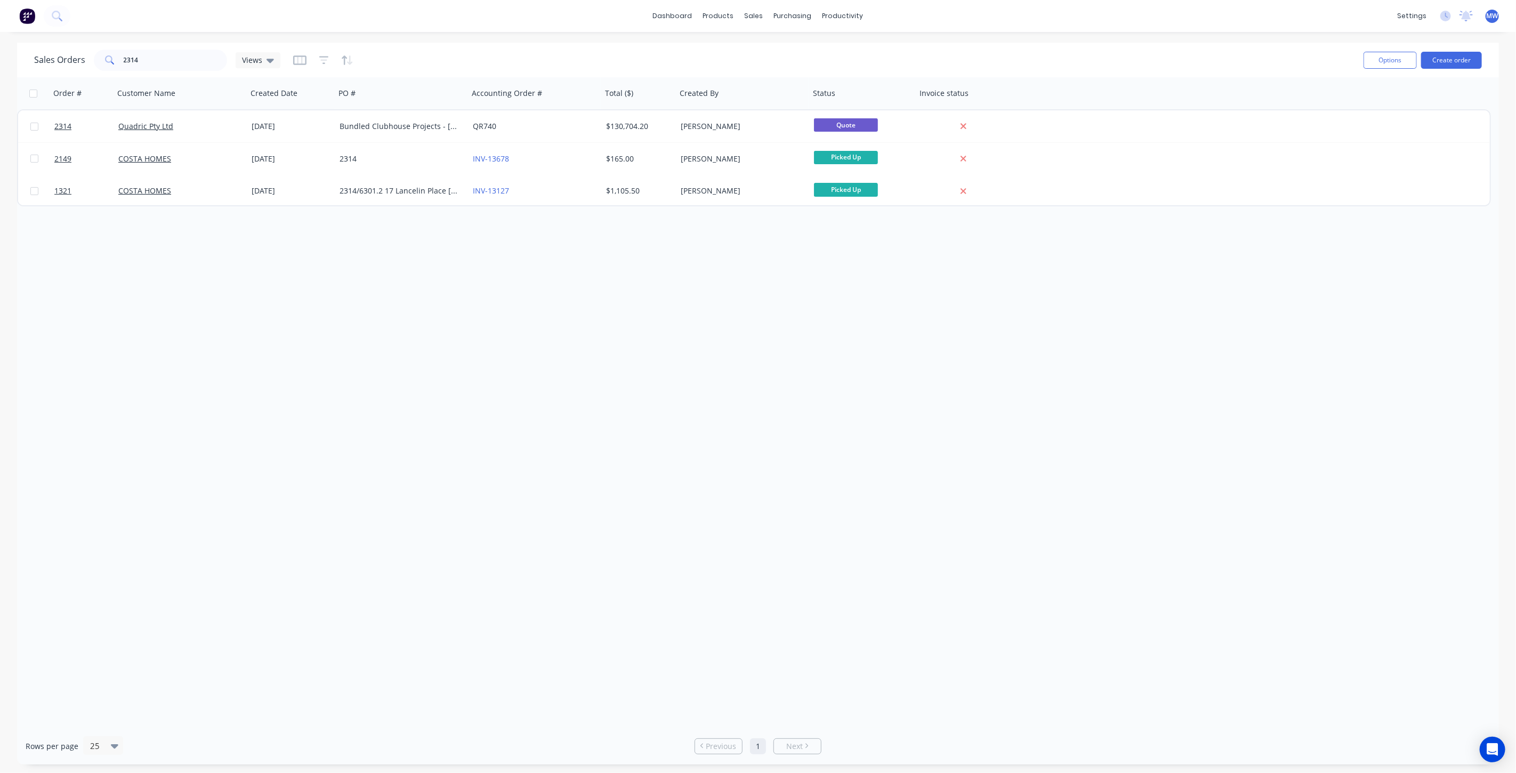
drag, startPoint x: 347, startPoint y: 296, endPoint x: 340, endPoint y: 294, distance: 7.1
click at [347, 296] on div "Order # Customer Name Created Date PO # Accounting Order # Total ($) Created By…" at bounding box center [758, 402] width 1482 height 650
click at [246, 57] on span "Views" at bounding box center [252, 59] width 20 height 11
click at [272, 174] on button "DRAFT QUOTES" at bounding box center [300, 172] width 122 height 12
drag, startPoint x: 158, startPoint y: 59, endPoint x: 71, endPoint y: 56, distance: 86.4
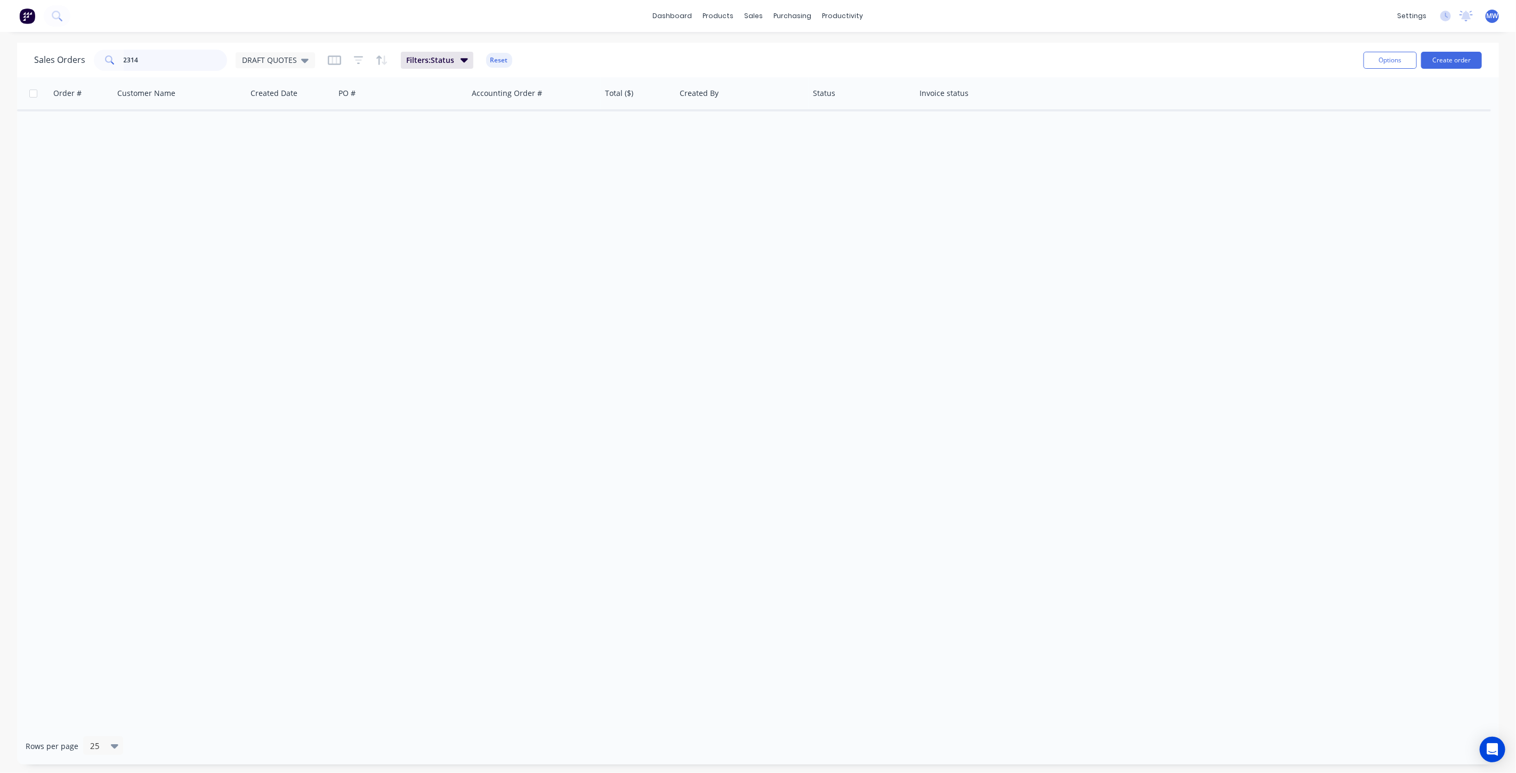
click at [72, 56] on div "Sales Orders 2314 DRAFT QUOTES" at bounding box center [174, 60] width 281 height 21
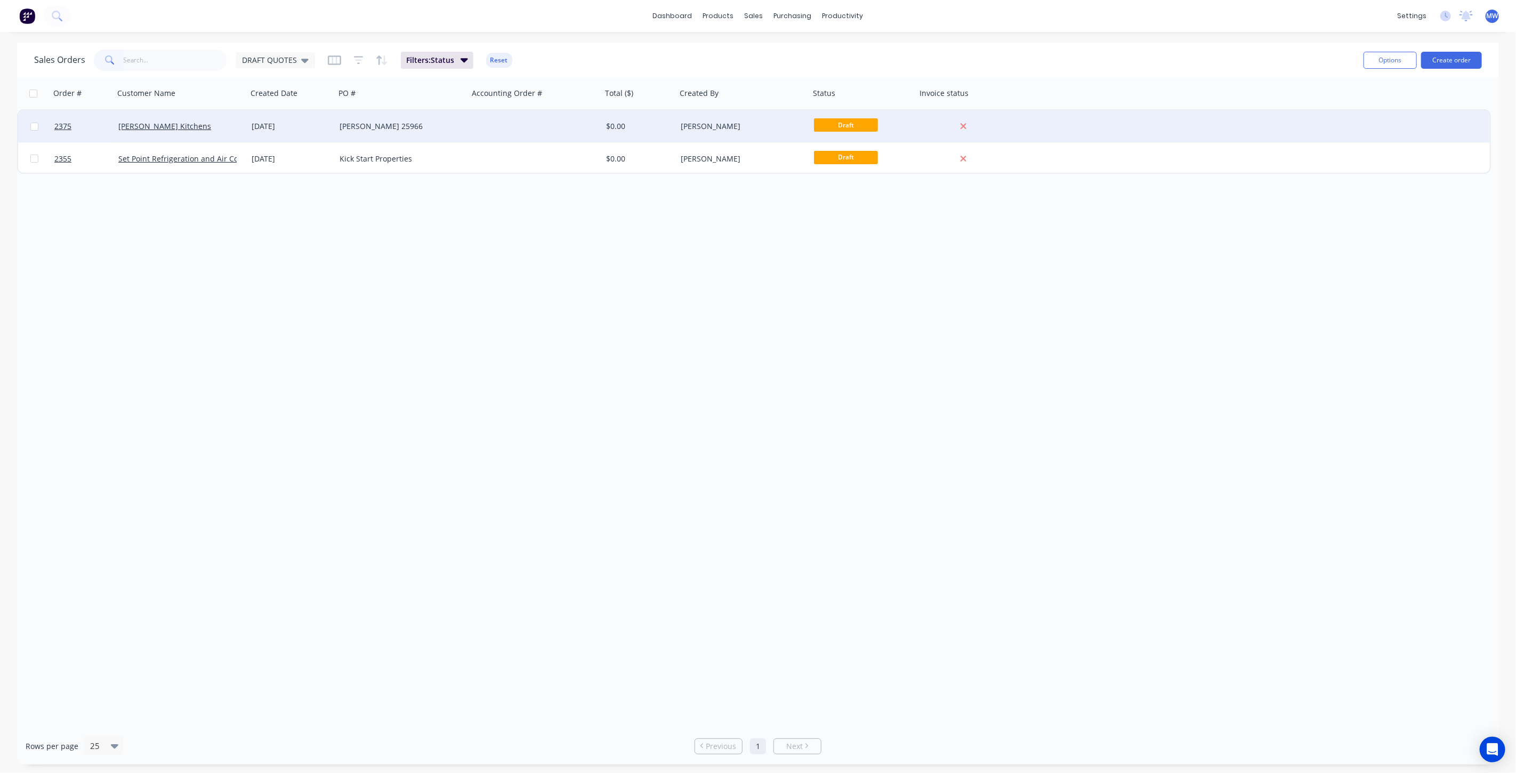
click at [467, 124] on div "BENJAMIN 25966" at bounding box center [401, 126] width 133 height 32
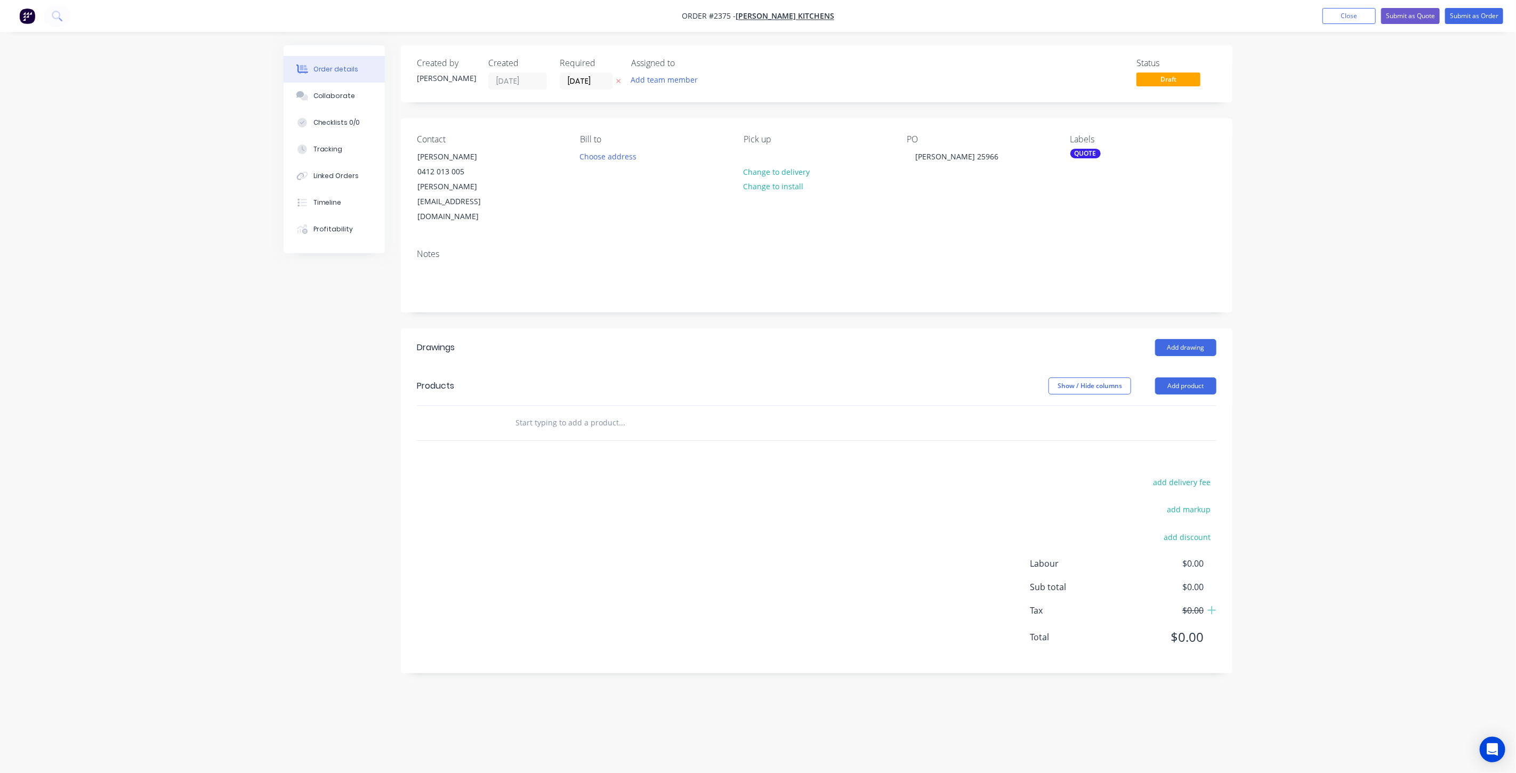
click at [619, 412] on input "text" at bounding box center [621, 422] width 213 height 21
type input "S/S CAPPING"
click at [629, 446] on button "Add S/S CAPPING to order" at bounding box center [679, 463] width 320 height 34
click at [569, 450] on div at bounding box center [569, 457] width 109 height 15
click at [589, 450] on div "304 Grade 1.6mm" at bounding box center [555, 457] width 80 height 15
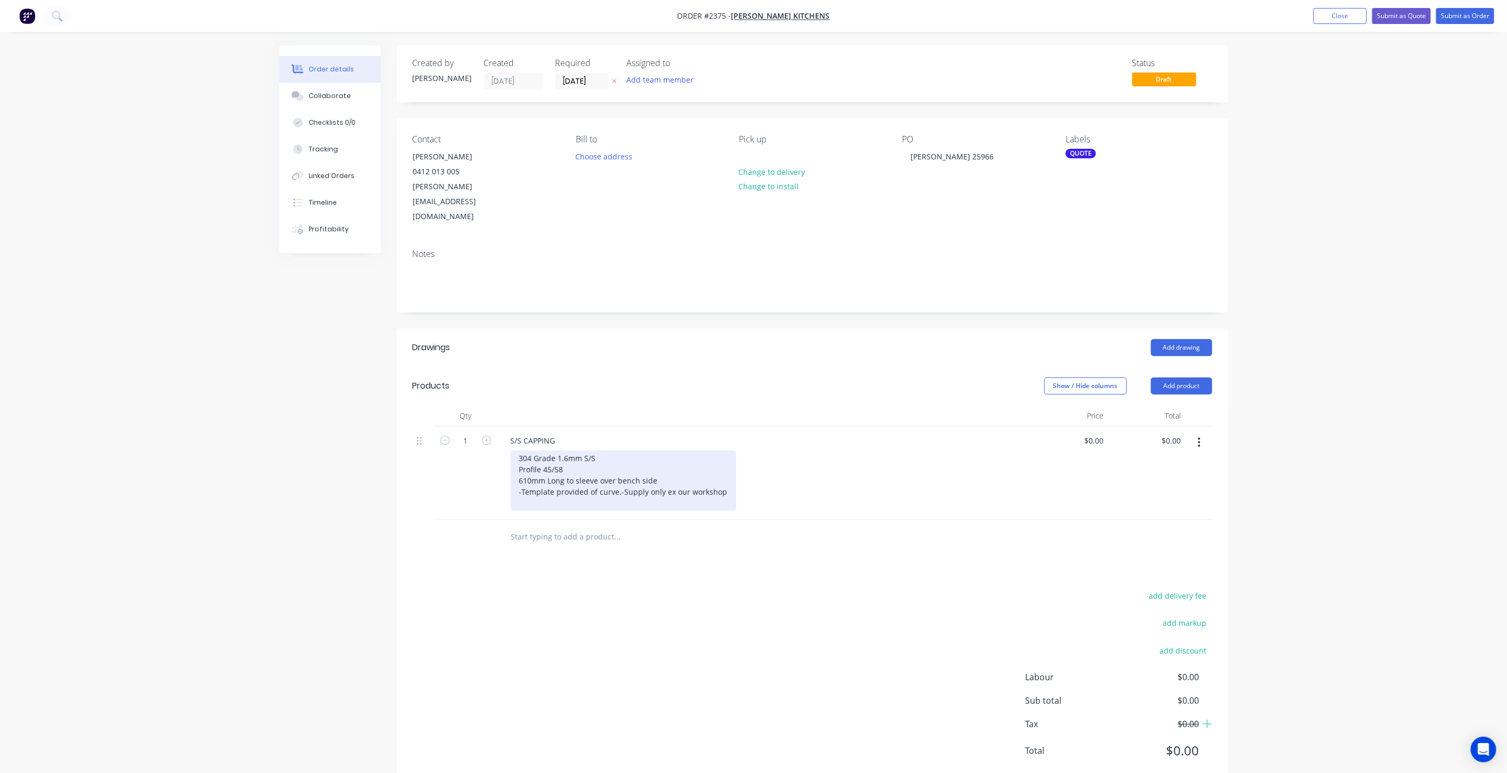
drag, startPoint x: 644, startPoint y: 466, endPoint x: 645, endPoint y: 481, distance: 14.4
click at [644, 466] on div "304 Grade 1.6mm S/S Profile 45/58 610mm Long to sleeve over bench side -Templat…" at bounding box center [623, 480] width 225 height 60
click at [644, 479] on div "304 Grade 1.6mm S/S Profile 45/58 610mm Long to sleeve over bench side -Templat…" at bounding box center [623, 480] width 225 height 60
click at [1095, 426] on div "0 $0.00" at bounding box center [1073, 472] width 77 height 93
type input "$325.00"
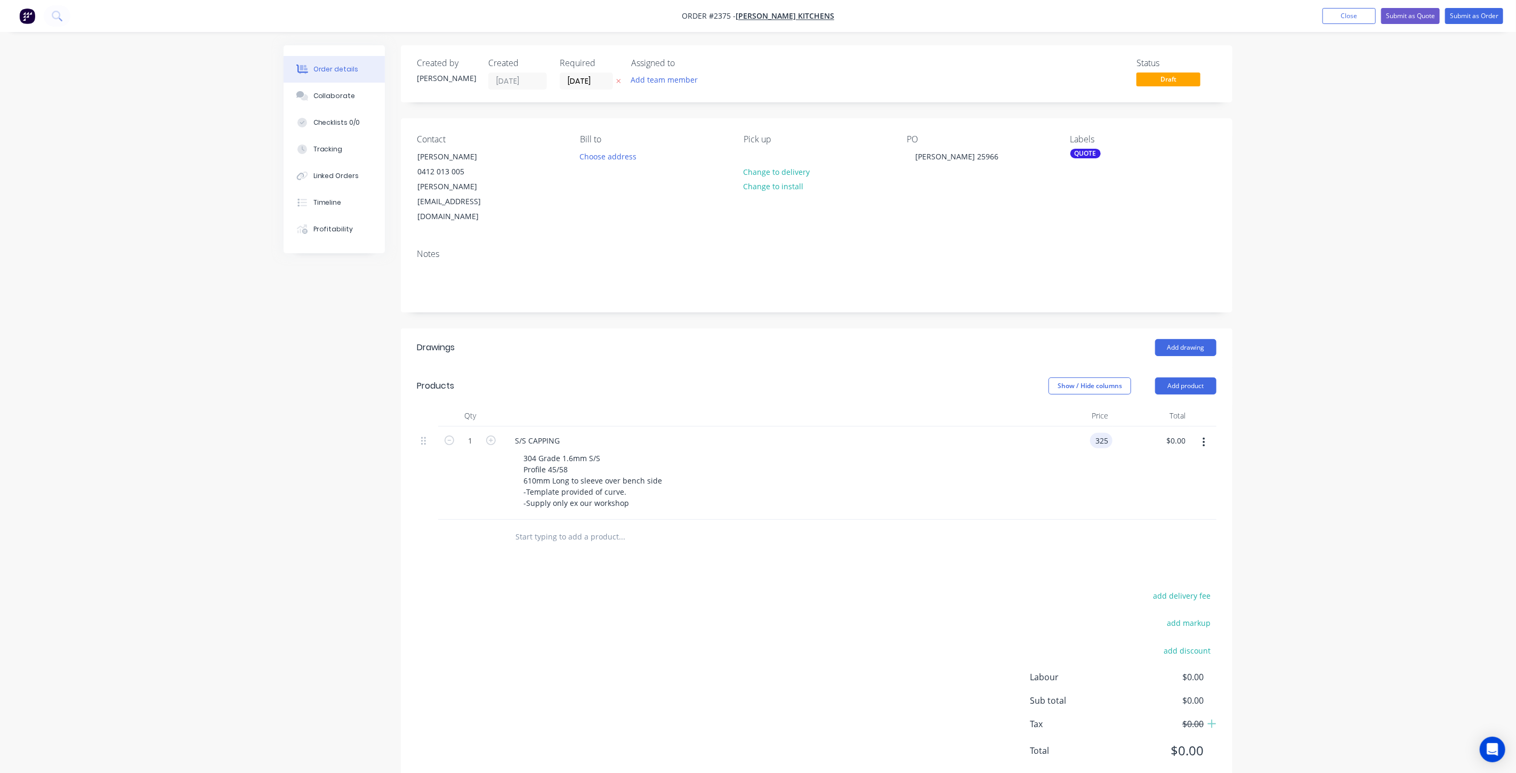
type input "$325.00"
click at [1324, 373] on div "Order details Collaborate Checklists 0/0 Tracking Linked Orders Timeline Profit…" at bounding box center [758, 401] width 1516 height 803
click at [1338, 425] on div "Order details Collaborate Checklists 0/0 Tracking Linked Orders Timeline Profit…" at bounding box center [758, 401] width 1516 height 803
drag, startPoint x: 1097, startPoint y: 410, endPoint x: 1137, endPoint y: 453, distance: 58.4
click at [1097, 433] on input "325" at bounding box center [1095, 440] width 33 height 15
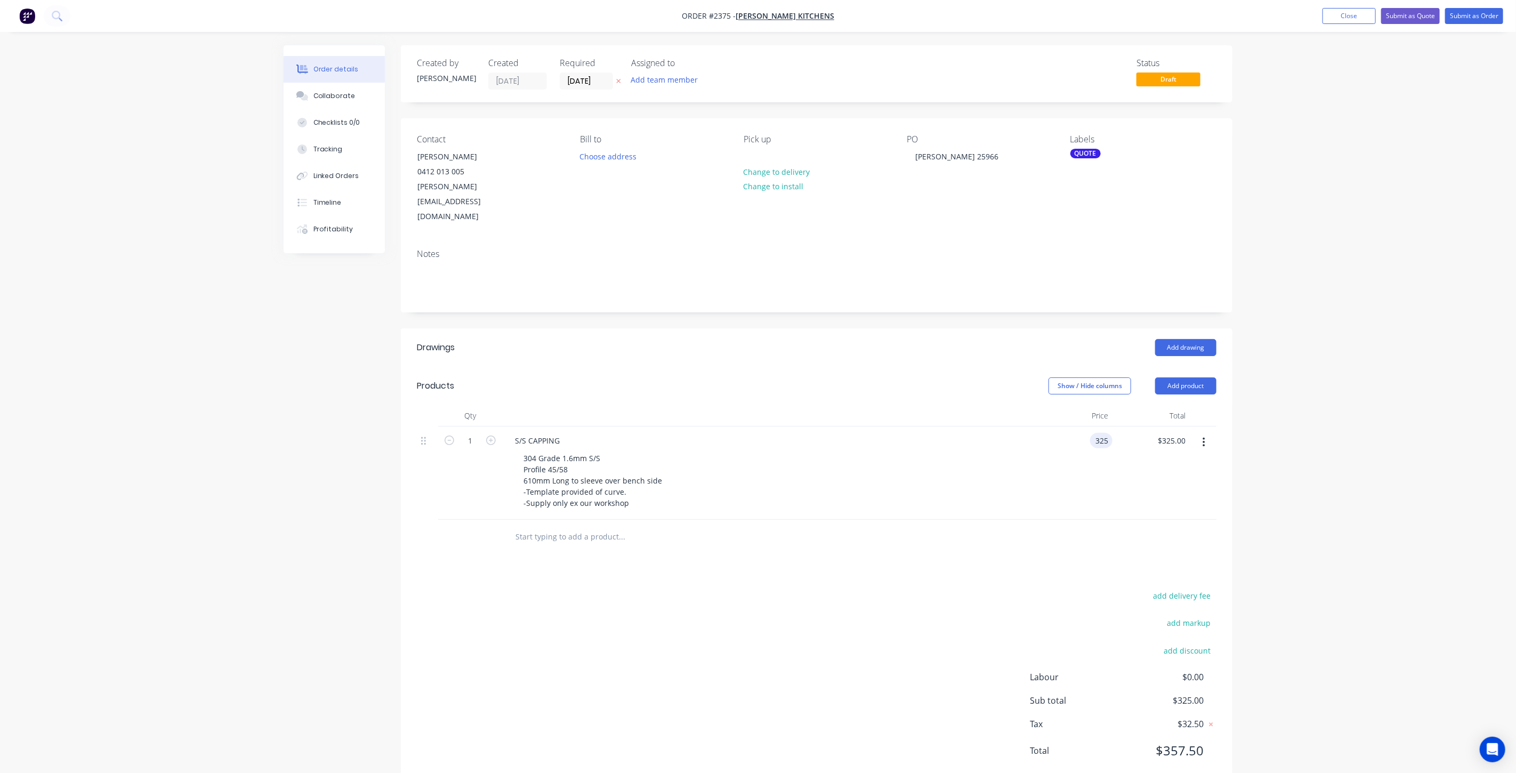
type input "$325.00"
click at [1301, 352] on div "Order details Collaborate Checklists 0/0 Tracking Linked Orders Timeline Profit…" at bounding box center [758, 401] width 1516 height 803
click at [1422, 16] on button "Submit as Quote" at bounding box center [1410, 16] width 59 height 16
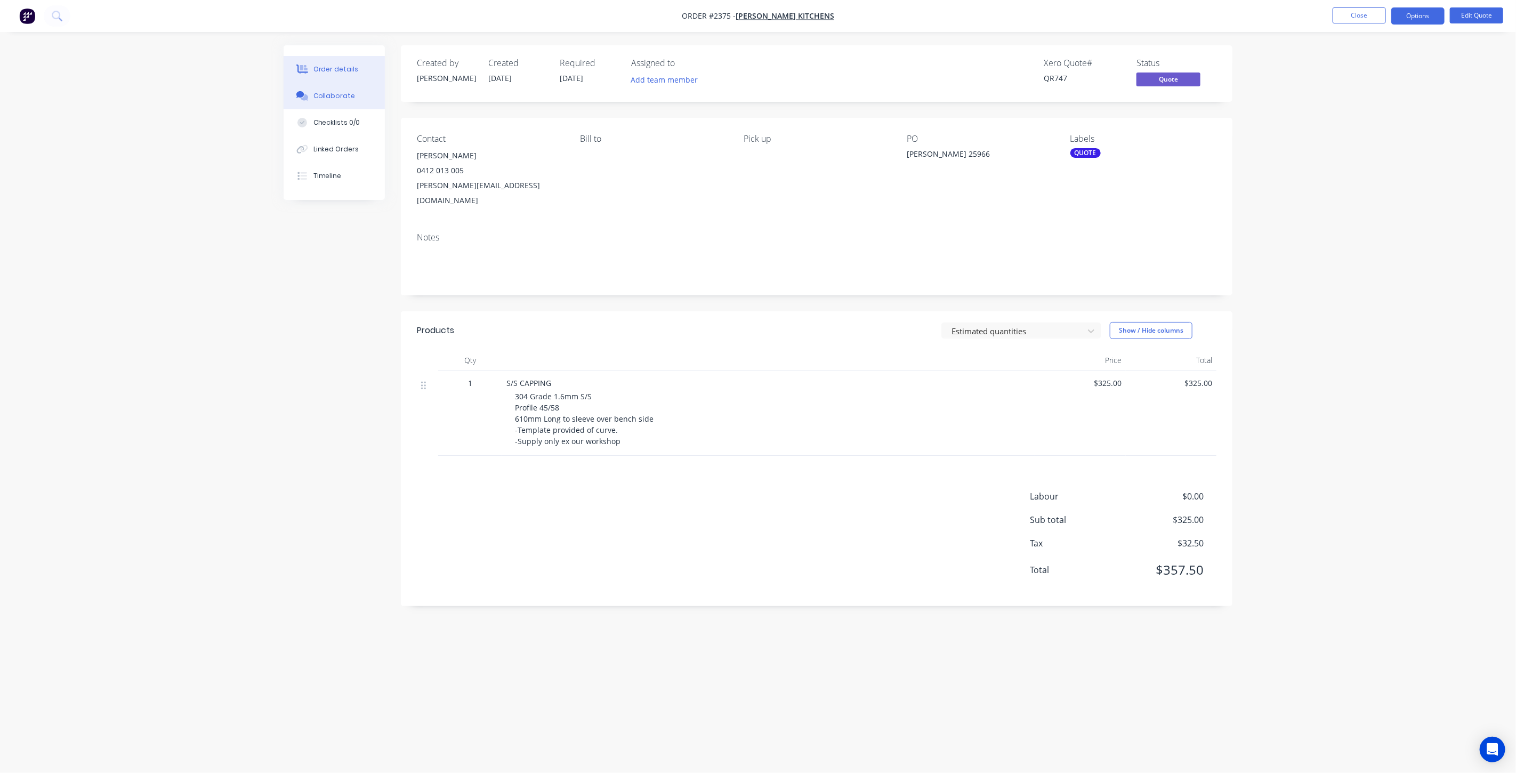
click at [345, 92] on div "Collaborate" at bounding box center [334, 96] width 42 height 10
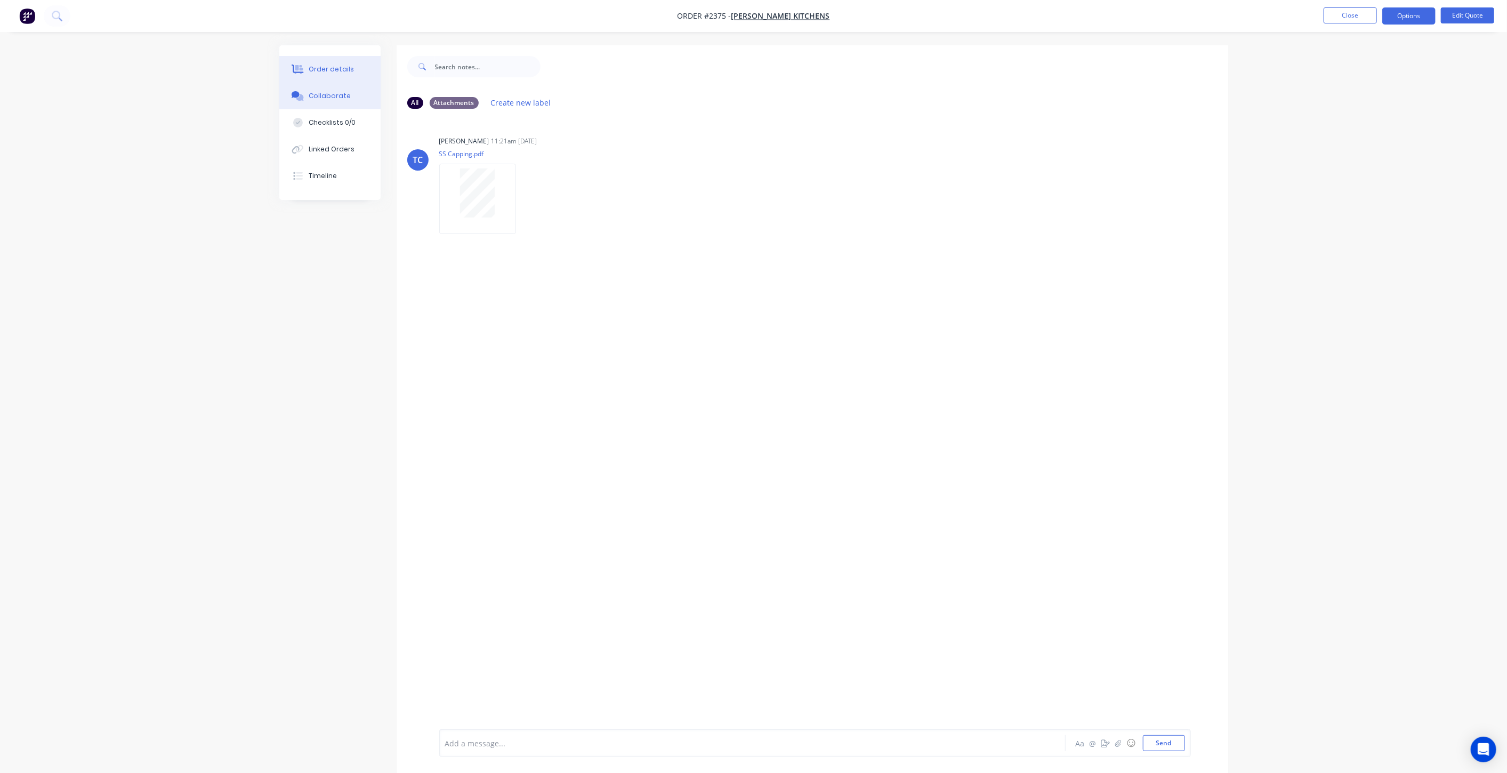
click at [334, 63] on button "Order details" at bounding box center [329, 69] width 101 height 27
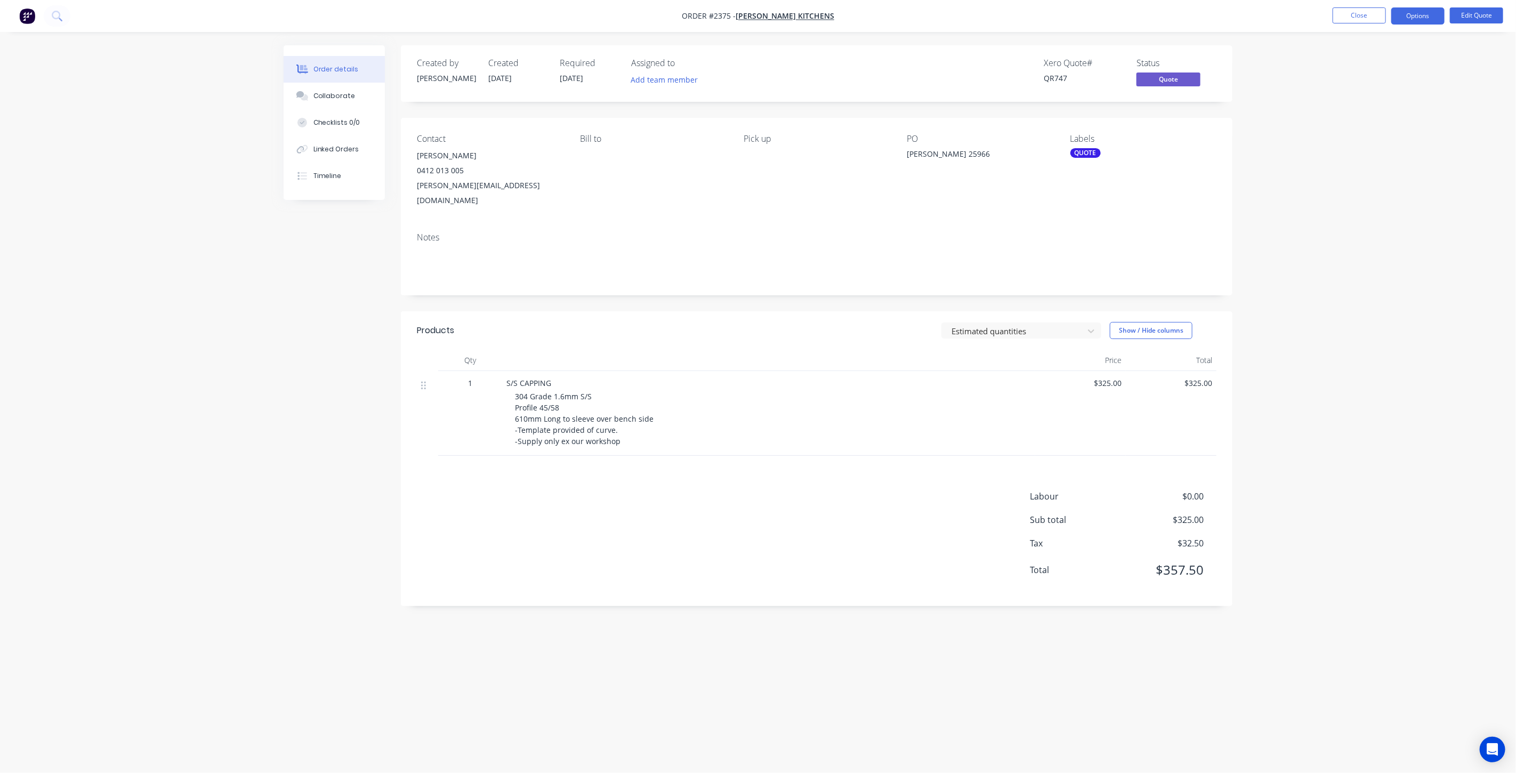
drag, startPoint x: 1328, startPoint y: 200, endPoint x: 1344, endPoint y: 173, distance: 31.3
click at [1329, 198] on div "Order details Collaborate Checklists 0/0 Linked Orders Timeline Order details C…" at bounding box center [758, 386] width 1516 height 773
click at [1373, 18] on button "Close" at bounding box center [1358, 15] width 53 height 16
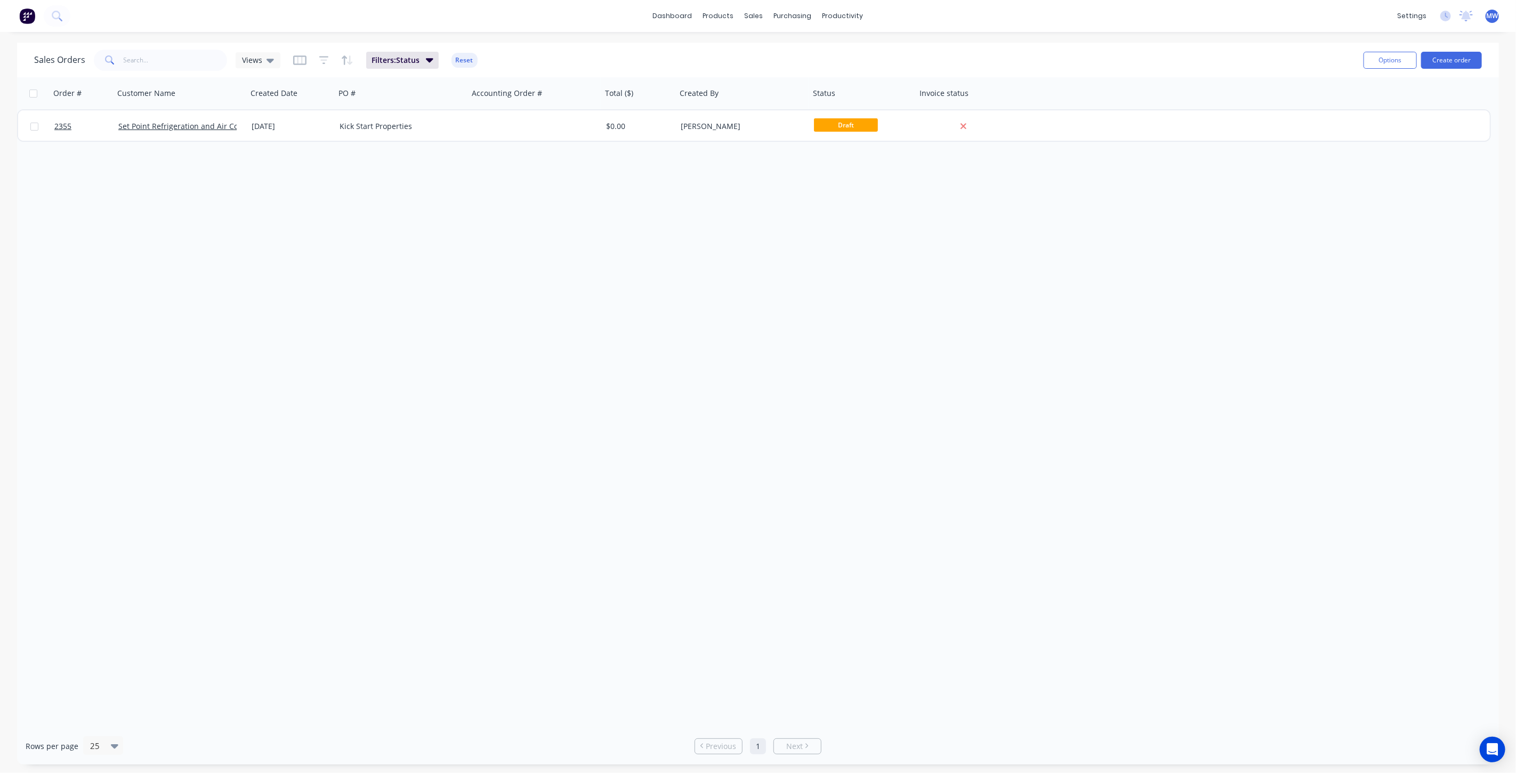
click at [468, 296] on div "Order # Customer Name Created Date PO # Accounting Order # Total ($) Created By…" at bounding box center [758, 402] width 1482 height 650
click at [754, 17] on div "sales" at bounding box center [753, 16] width 29 height 16
click at [798, 55] on link "Sales Orders" at bounding box center [810, 50] width 141 height 21
click at [351, 322] on div "Order # Customer Name Created Date PO # Accounting Order # Total ($) Created By…" at bounding box center [758, 402] width 1482 height 650
drag, startPoint x: 373, startPoint y: 246, endPoint x: 365, endPoint y: 243, distance: 8.6
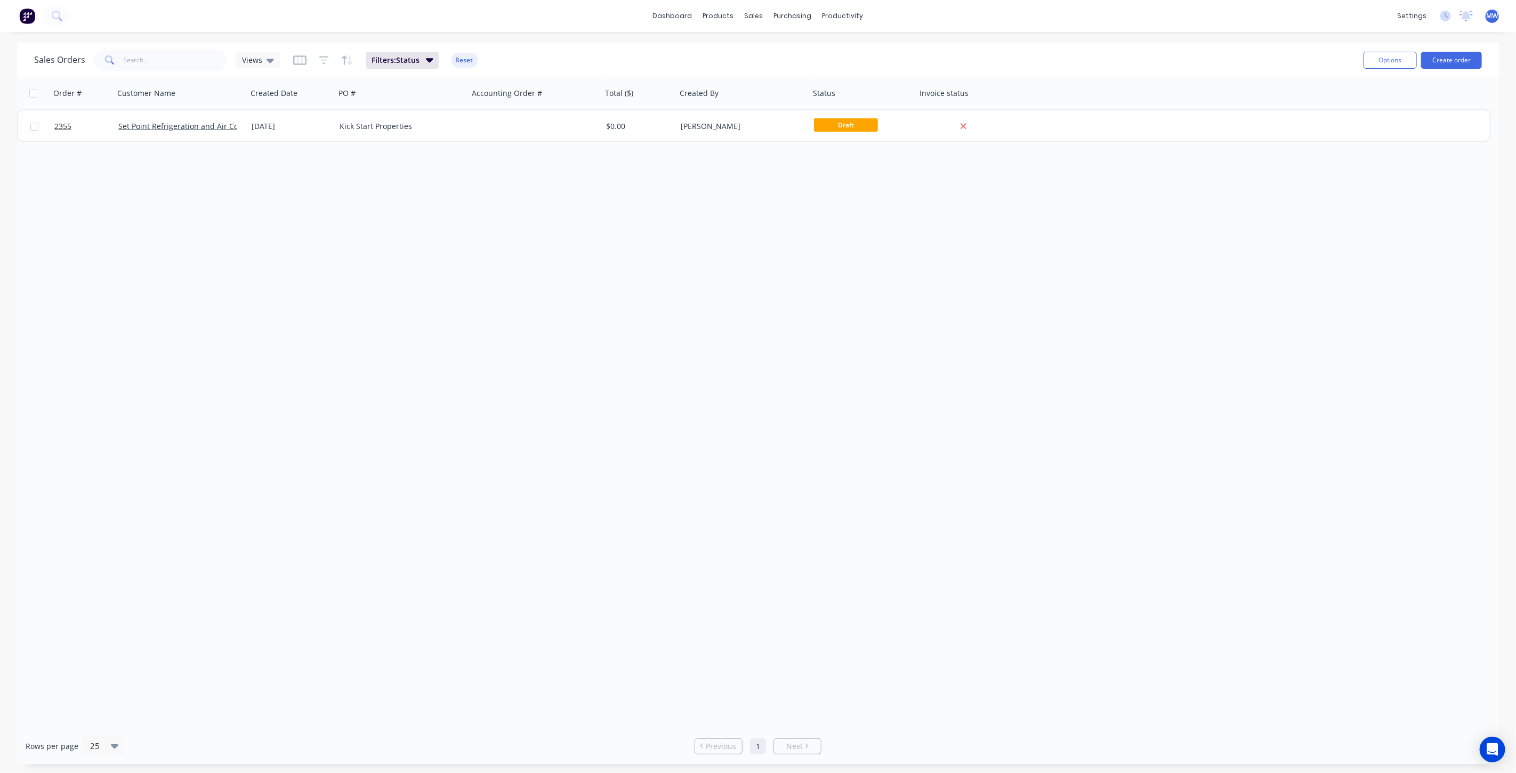
click at [365, 243] on div "Order # Customer Name Created Date PO # Accounting Order # Total ($) Created By…" at bounding box center [758, 402] width 1482 height 650
click at [295, 223] on div "Order # Customer Name Created Date PO # Accounting Order # Total ($) Created By…" at bounding box center [758, 402] width 1482 height 650
click at [449, 273] on div "Order # Customer Name Created Date PO # Accounting Order # Total ($) Created By…" at bounding box center [758, 402] width 1482 height 650
click at [391, 208] on div "Order # Customer Name Created Date PO # Accounting Order # Total ($) Created By…" at bounding box center [758, 402] width 1482 height 650
click at [268, 63] on icon at bounding box center [269, 60] width 7 height 12
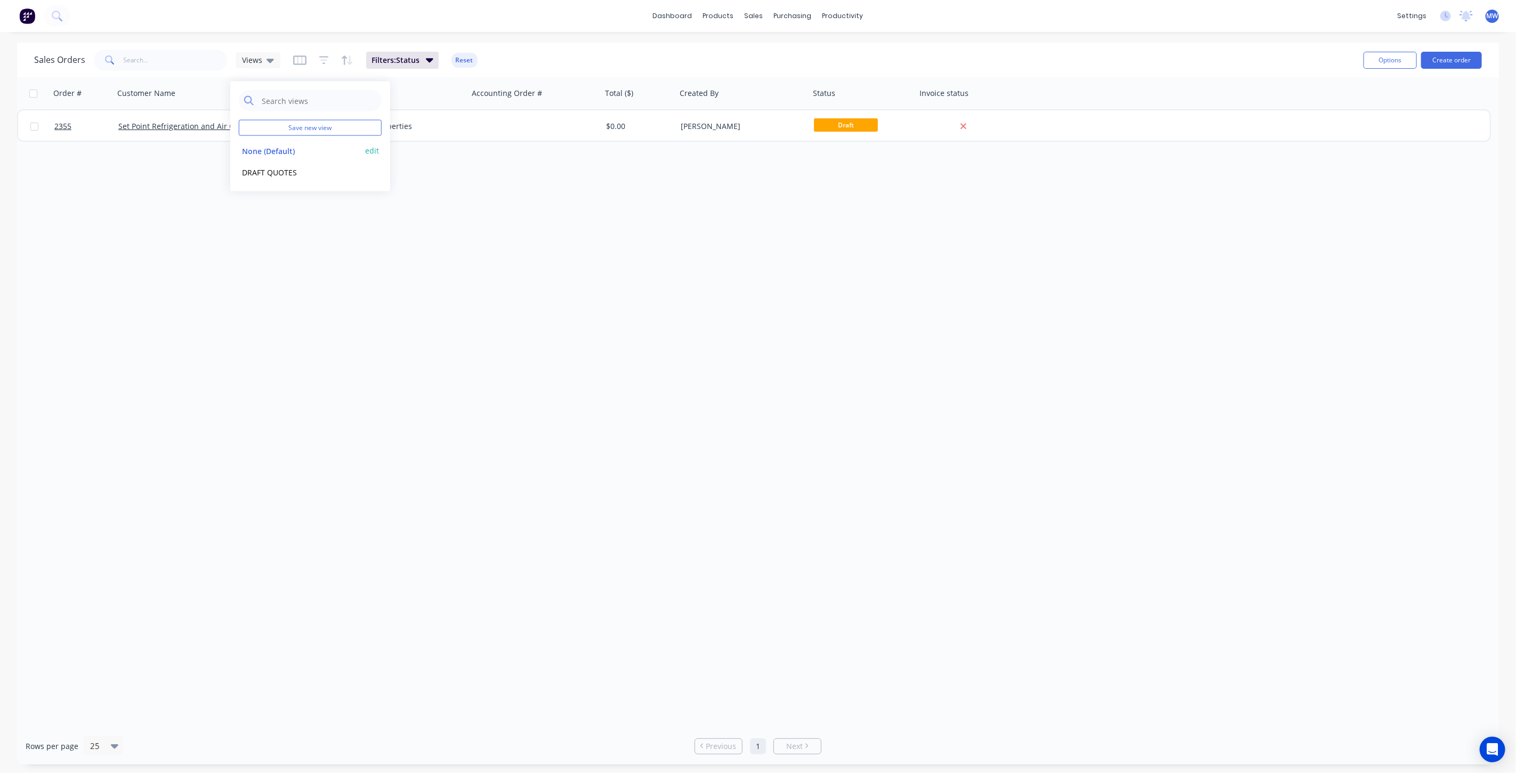
click at [277, 153] on button "None (Default)" at bounding box center [300, 150] width 122 height 12
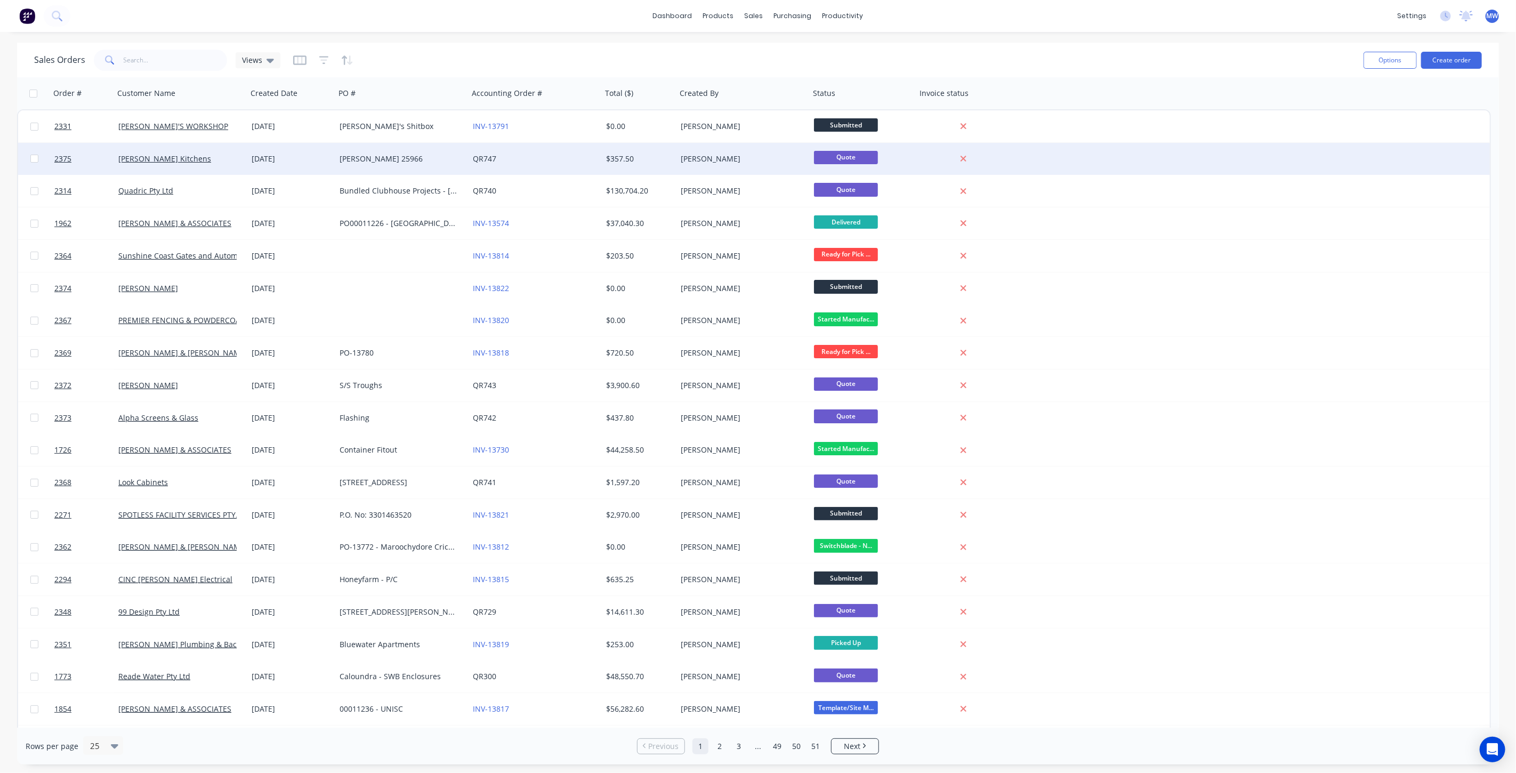
click at [392, 169] on div "BENJAMIN 25966" at bounding box center [401, 159] width 133 height 32
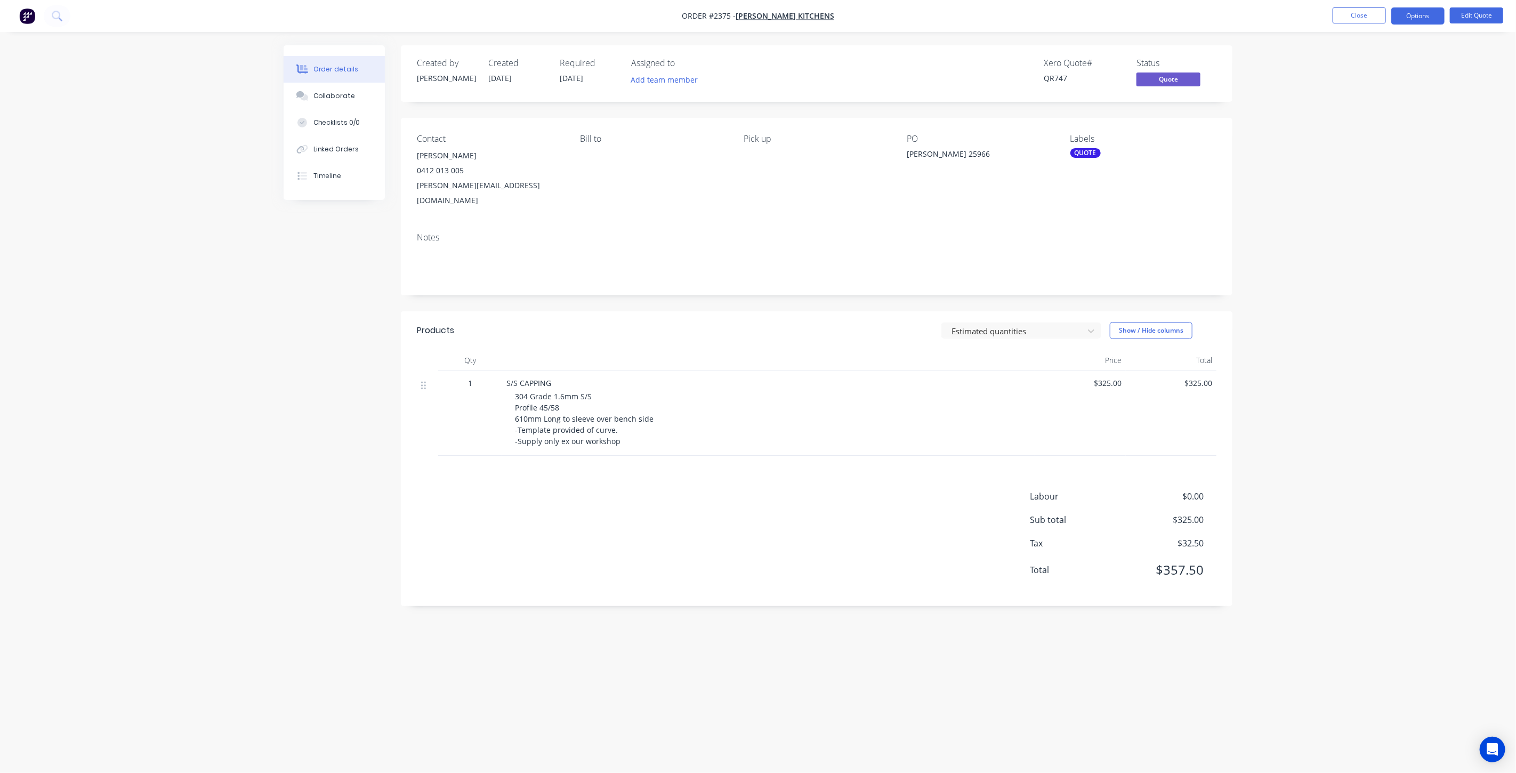
drag, startPoint x: 1317, startPoint y: 211, endPoint x: 1440, endPoint y: 49, distance: 203.5
click at [1317, 211] on div "Order details Collaborate Checklists 0/0 Linked Orders Timeline Order details C…" at bounding box center [758, 386] width 1516 height 773
click at [1474, 17] on button "Edit Quote" at bounding box center [1476, 15] width 53 height 16
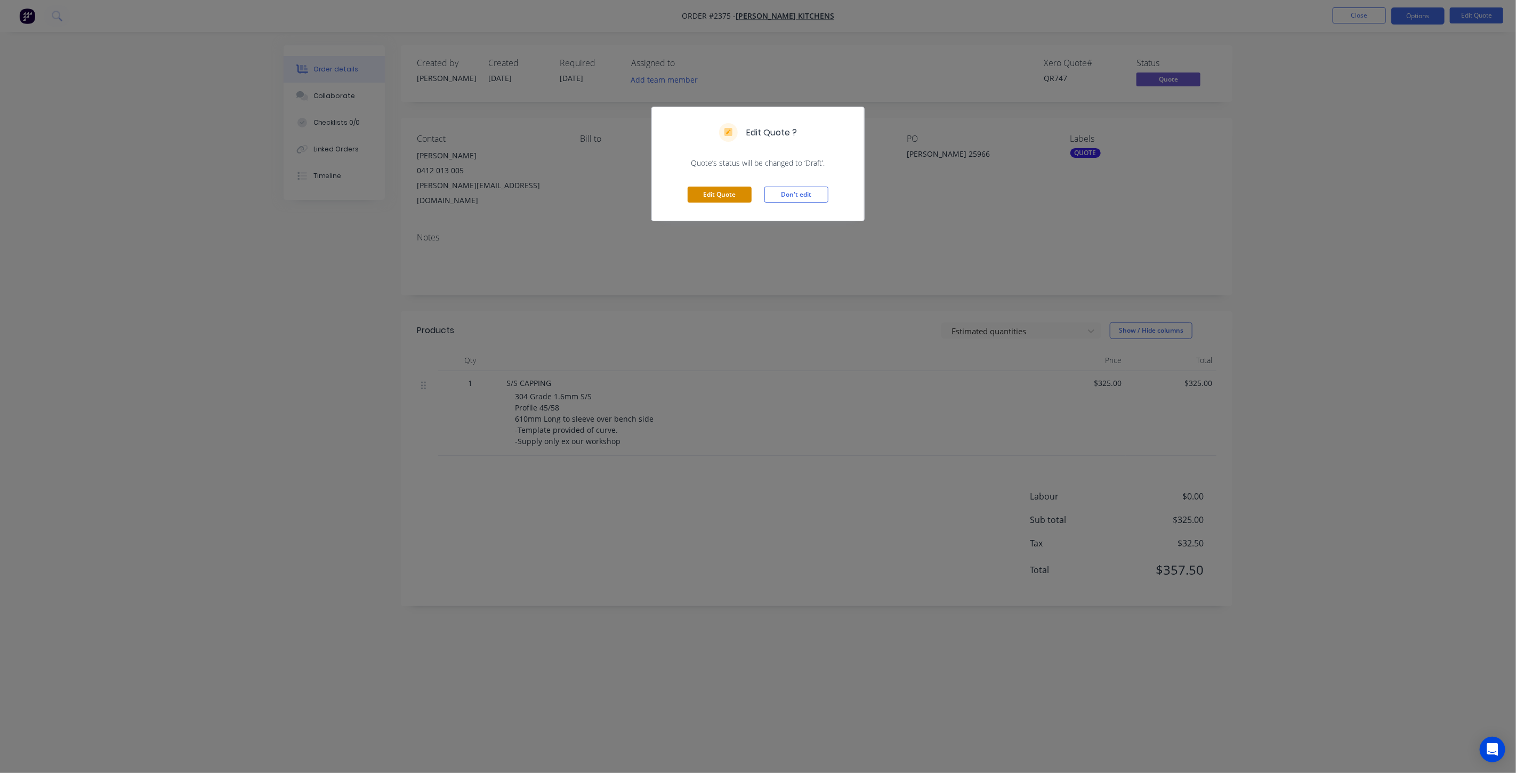
click at [725, 191] on button "Edit Quote" at bounding box center [720, 195] width 64 height 16
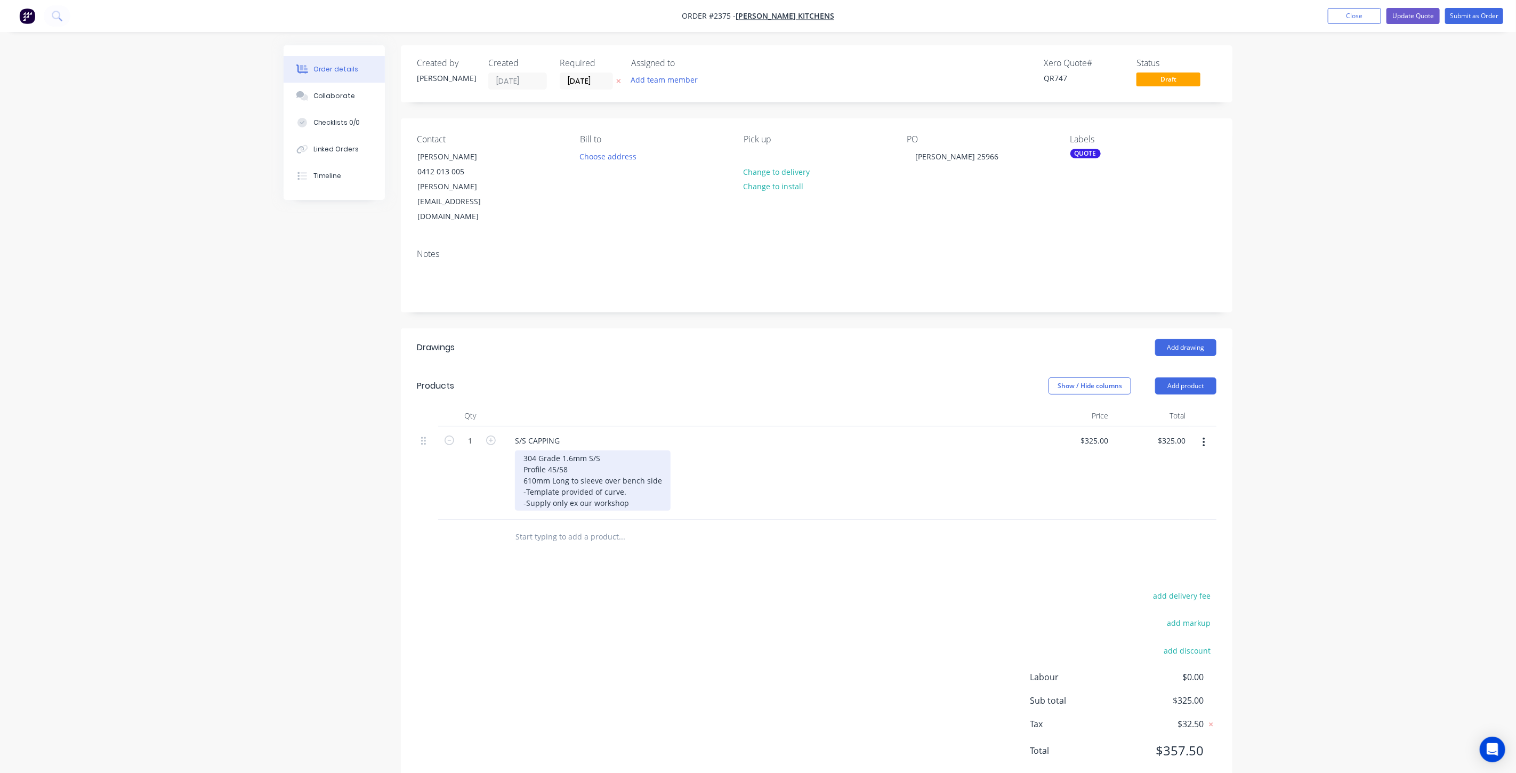
click at [556, 450] on div "304 Grade 1.6mm S/S Profile 45/58 610mm Long to sleeve over bench side -Templat…" at bounding box center [593, 480] width 156 height 60
click at [522, 450] on div "304 Grade 1.6mm S/S Profile 45/58 610mm Long to sleeve over bench side -Templat…" at bounding box center [593, 480] width 156 height 60
click at [513, 433] on div "S/S CAPPING" at bounding box center [537, 440] width 62 height 15
click at [306, 425] on div "Created by Tracy Created 29/09/25 Required 29/09/25 Assigned to Add team member…" at bounding box center [758, 423] width 949 height 757
drag, startPoint x: 1097, startPoint y: 406, endPoint x: 1143, endPoint y: 423, distance: 49.1
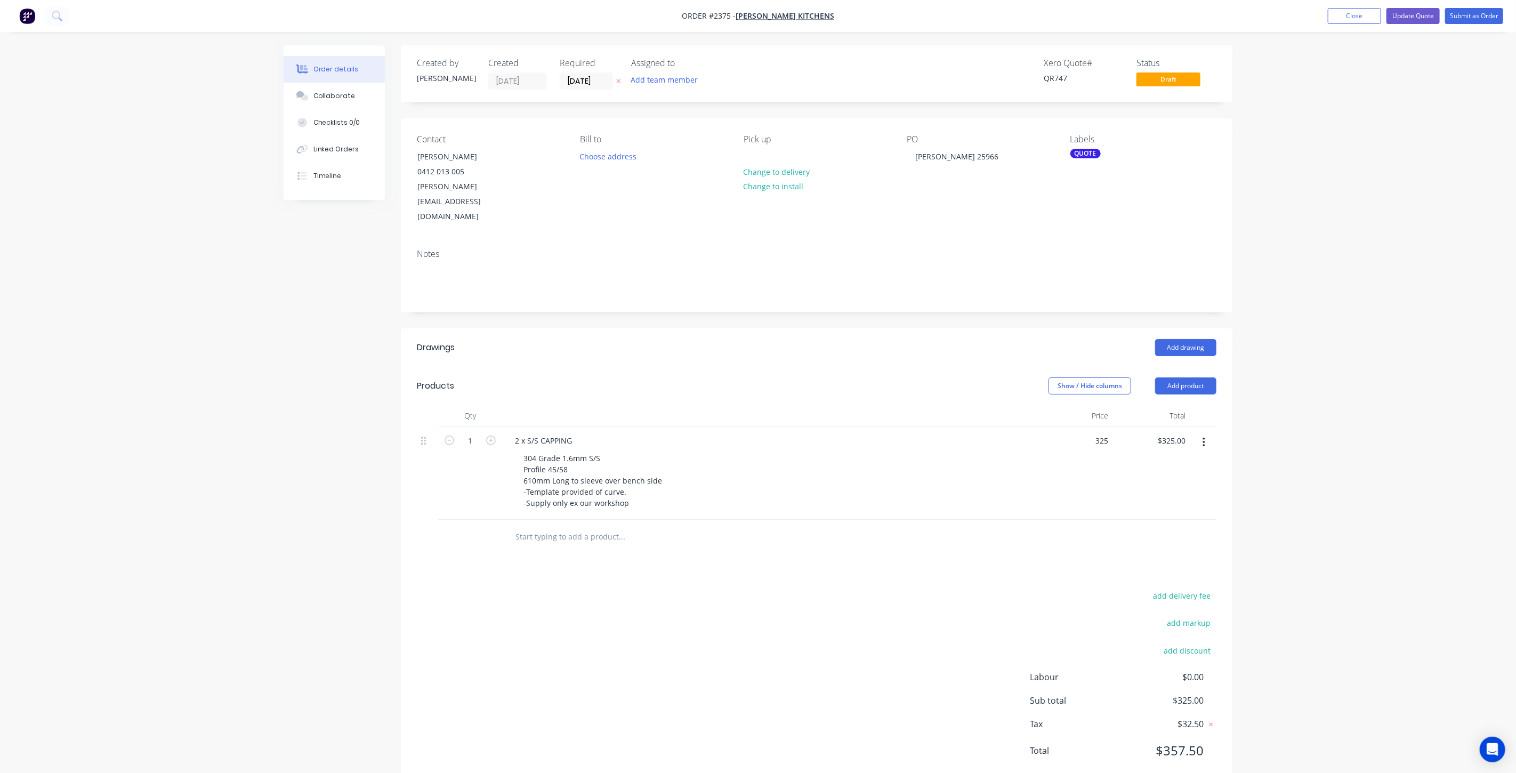
click at [1097, 433] on input "325" at bounding box center [1095, 440] width 33 height 15
type input "$475.00"
drag, startPoint x: 1366, startPoint y: 187, endPoint x: 1366, endPoint y: 181, distance: 5.9
click at [1366, 186] on div "Order details Collaborate Checklists 0/0 Linked Orders Timeline Order details C…" at bounding box center [758, 401] width 1516 height 803
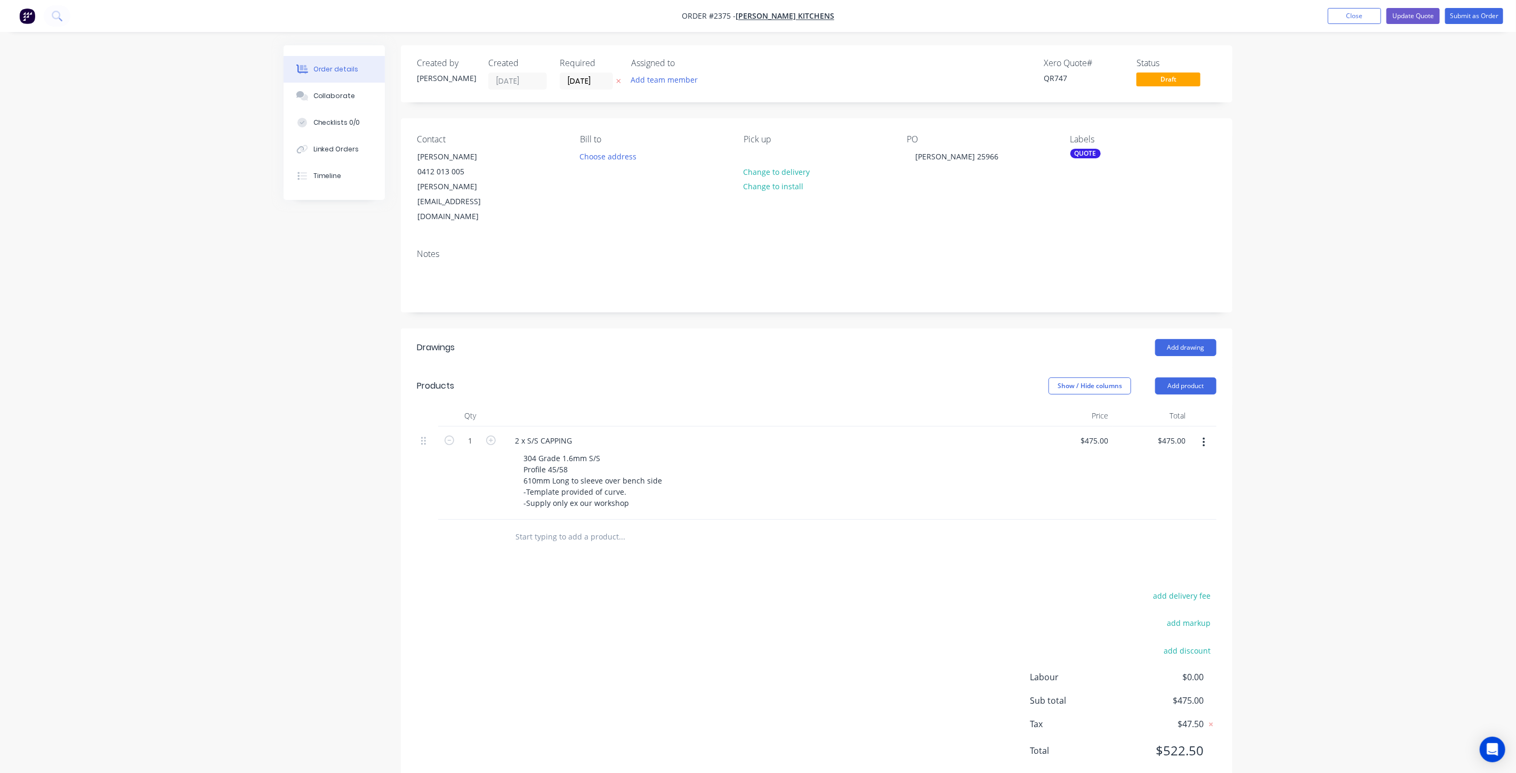
click at [1416, 216] on div "Order details Collaborate Checklists 0/0 Linked Orders Timeline Order details C…" at bounding box center [758, 401] width 1516 height 803
click at [1302, 184] on div "Order details Collaborate Checklists 0/0 Linked Orders Timeline Order details C…" at bounding box center [758, 401] width 1516 height 803
click at [1408, 14] on button "Update Quote" at bounding box center [1412, 16] width 53 height 16
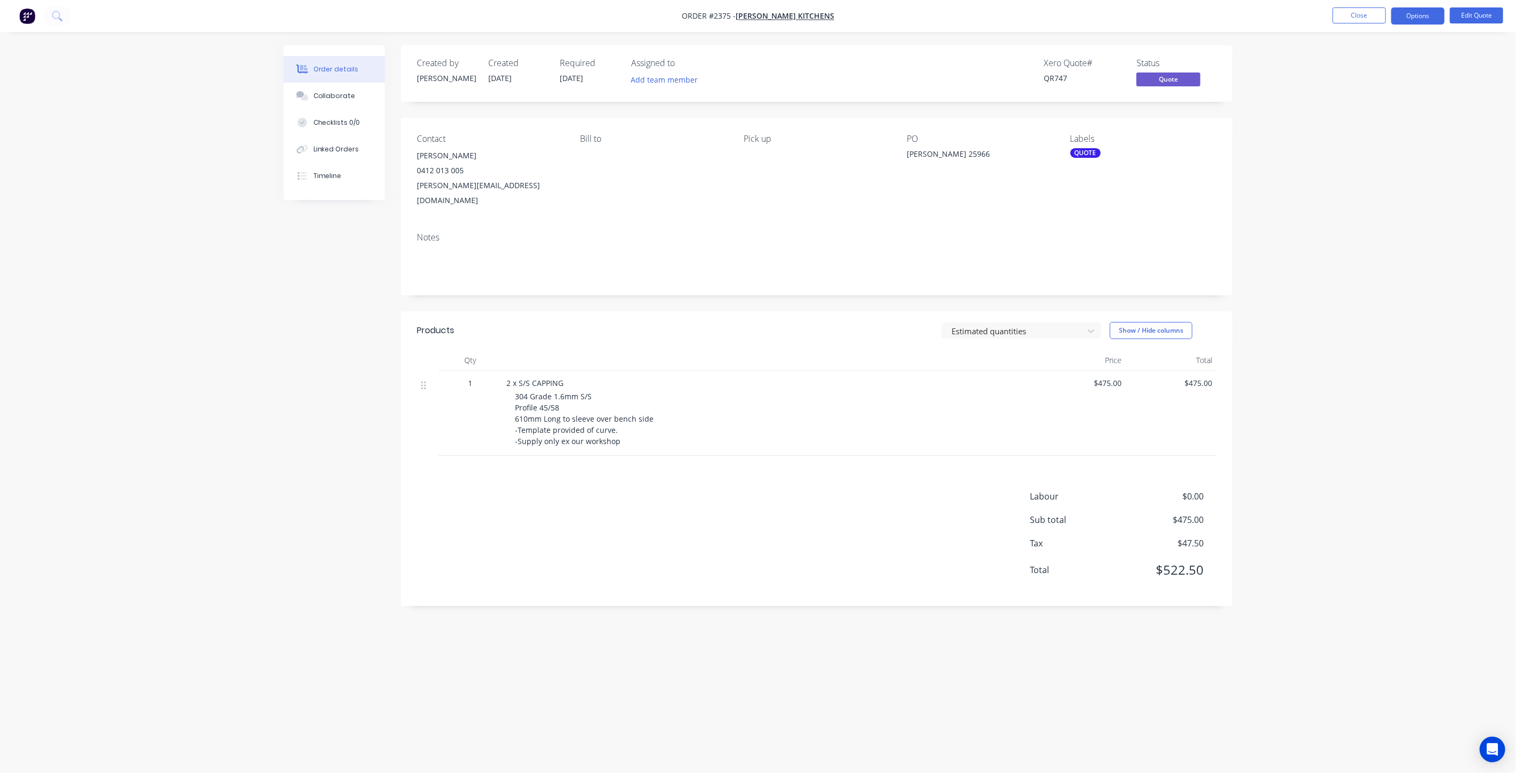
click at [216, 336] on div "Order details Collaborate Checklists 0/0 Linked Orders Timeline Order details C…" at bounding box center [758, 386] width 1516 height 773
click at [220, 257] on div "Order details Collaborate Checklists 0/0 Linked Orders Timeline Order details C…" at bounding box center [758, 386] width 1516 height 773
drag, startPoint x: 1457, startPoint y: 197, endPoint x: 1408, endPoint y: 75, distance: 131.0
click at [1429, 173] on div "Order details Collaborate Checklists 0/0 Linked Orders Timeline Order details C…" at bounding box center [758, 386] width 1516 height 773
click at [1354, 14] on button "Close" at bounding box center [1358, 15] width 53 height 16
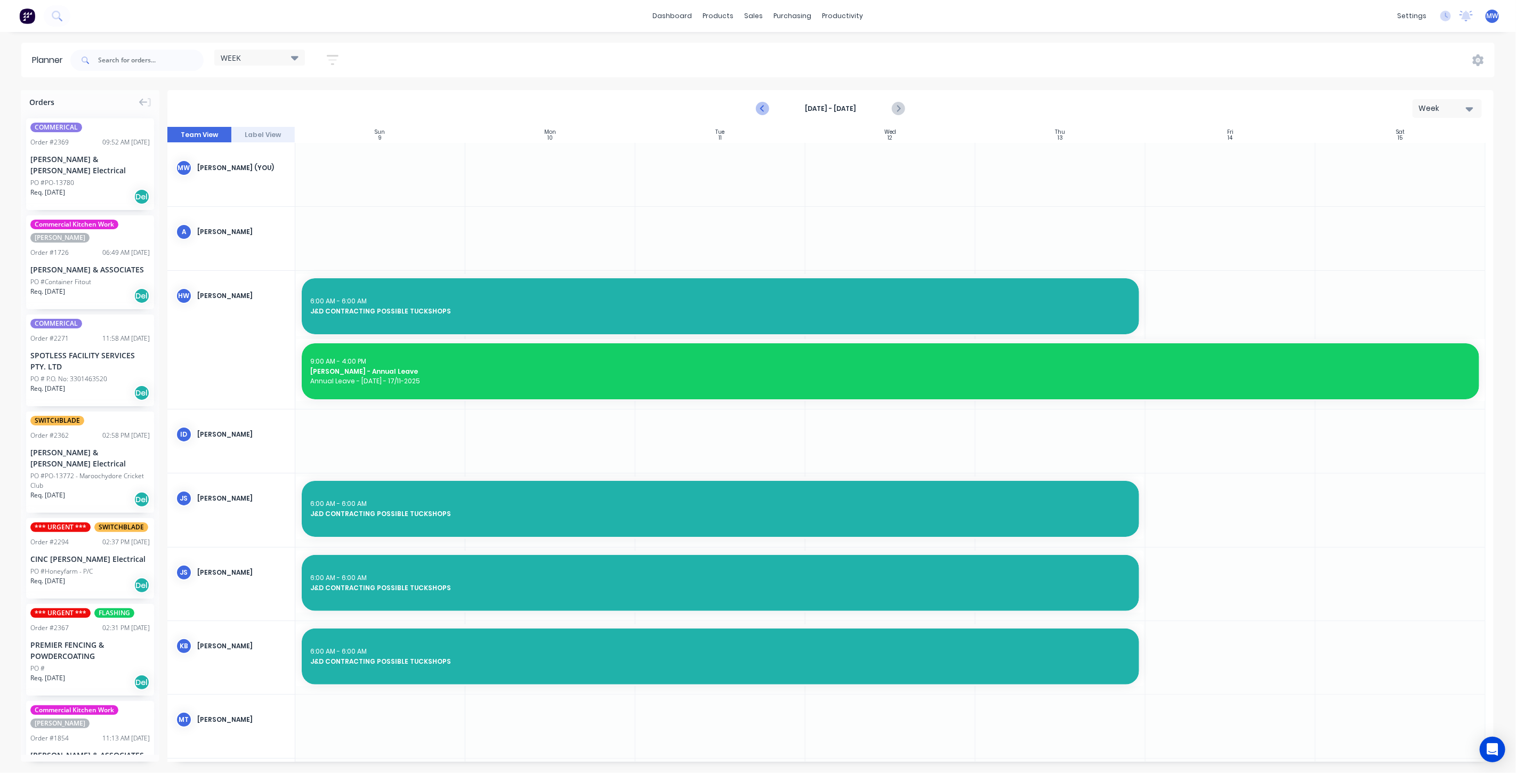
click at [761, 107] on icon "Previous page" at bounding box center [762, 108] width 13 height 13
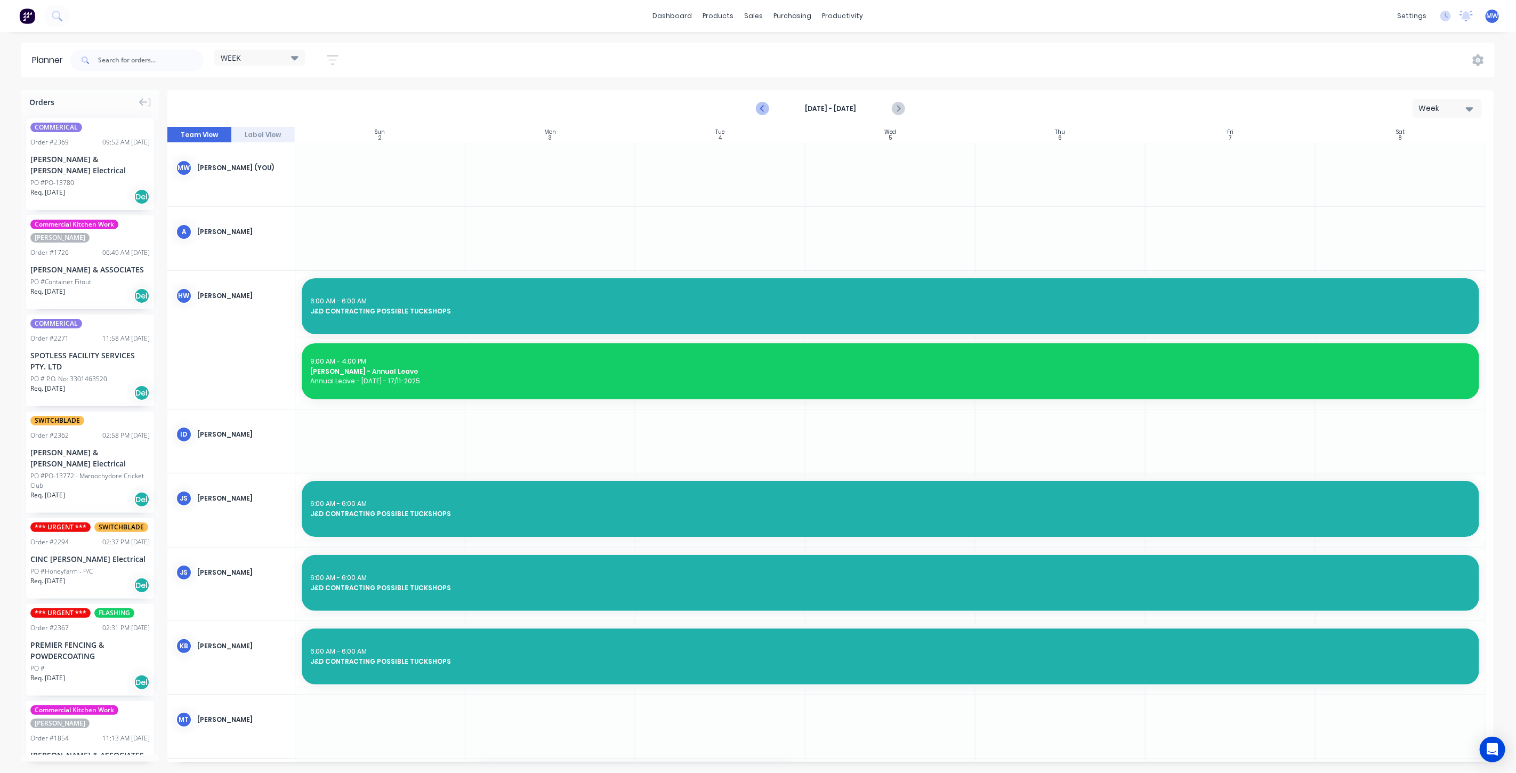
click at [761, 107] on icon "Previous page" at bounding box center [762, 108] width 13 height 13
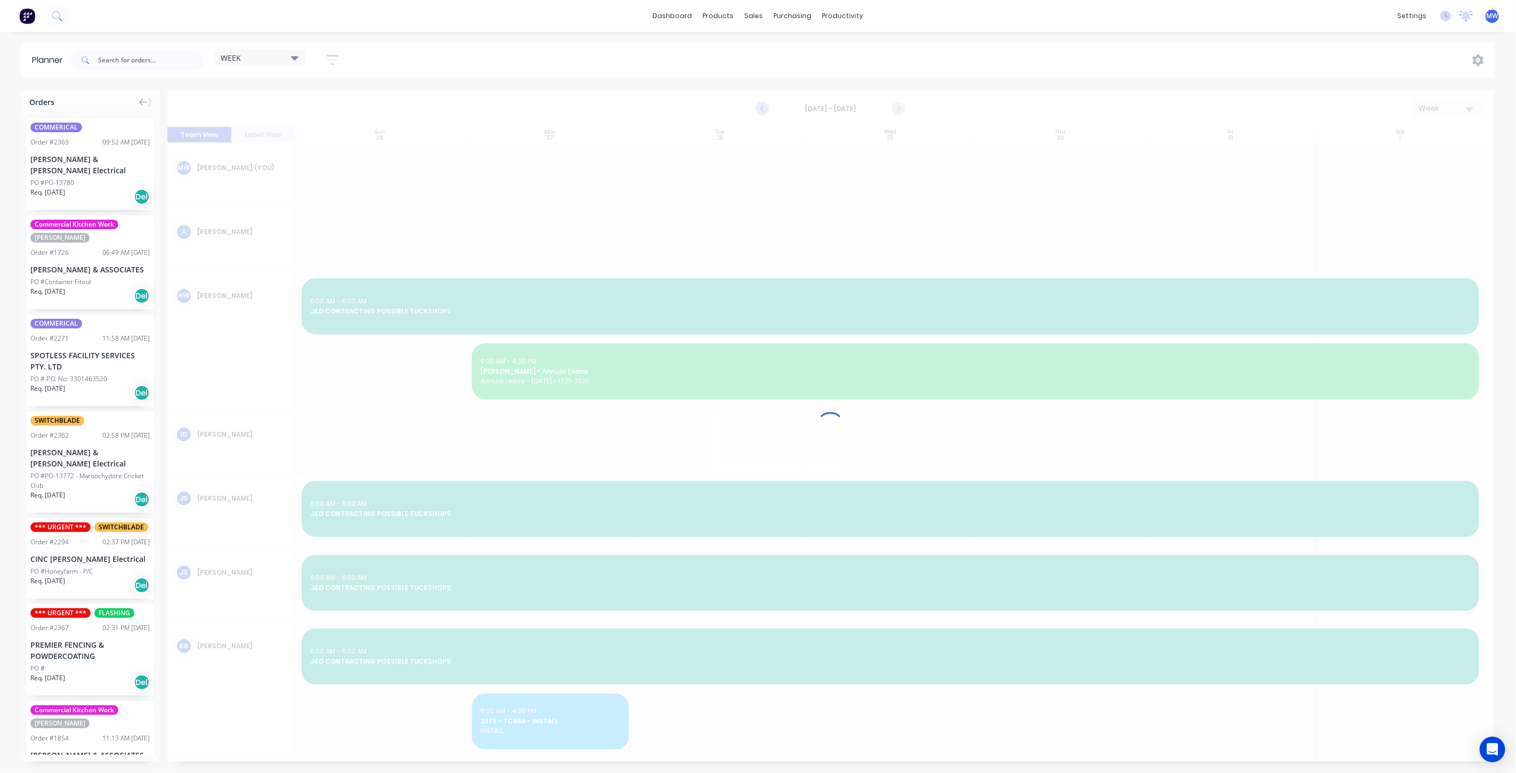
click at [761, 107] on div at bounding box center [830, 426] width 1326 height 672
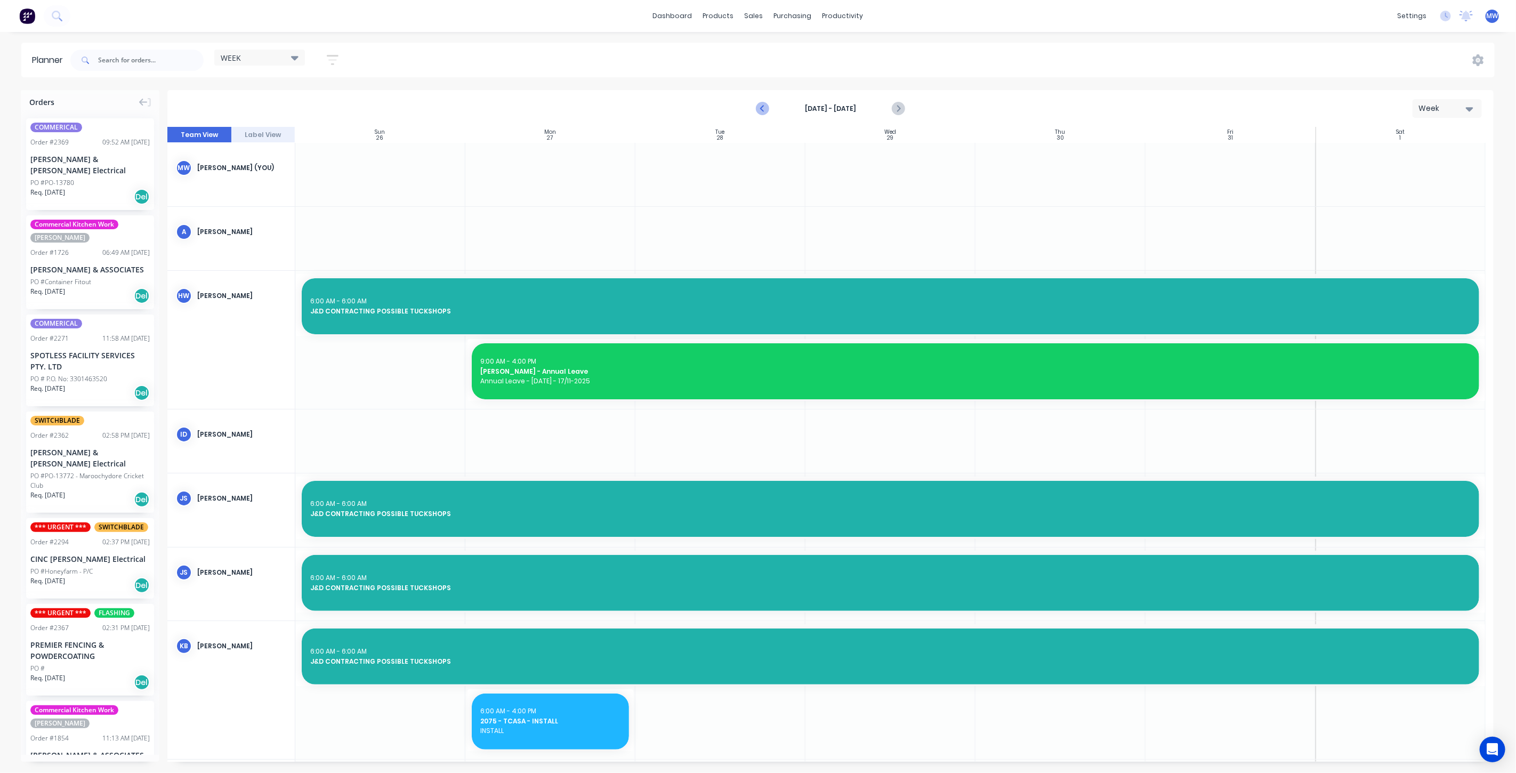
click at [761, 107] on icon "Previous page" at bounding box center [762, 108] width 13 height 13
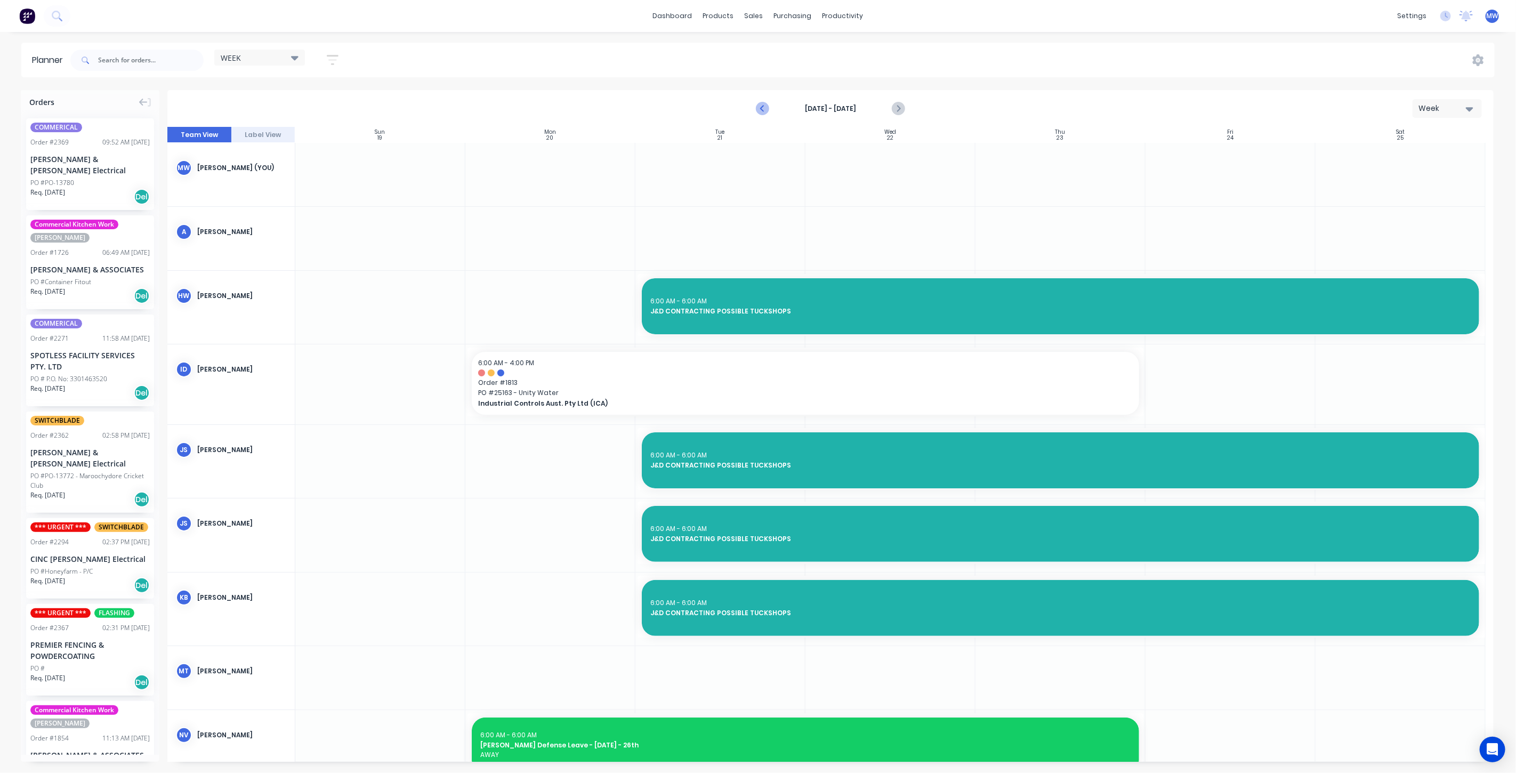
click at [761, 107] on icon "Previous page" at bounding box center [762, 108] width 13 height 13
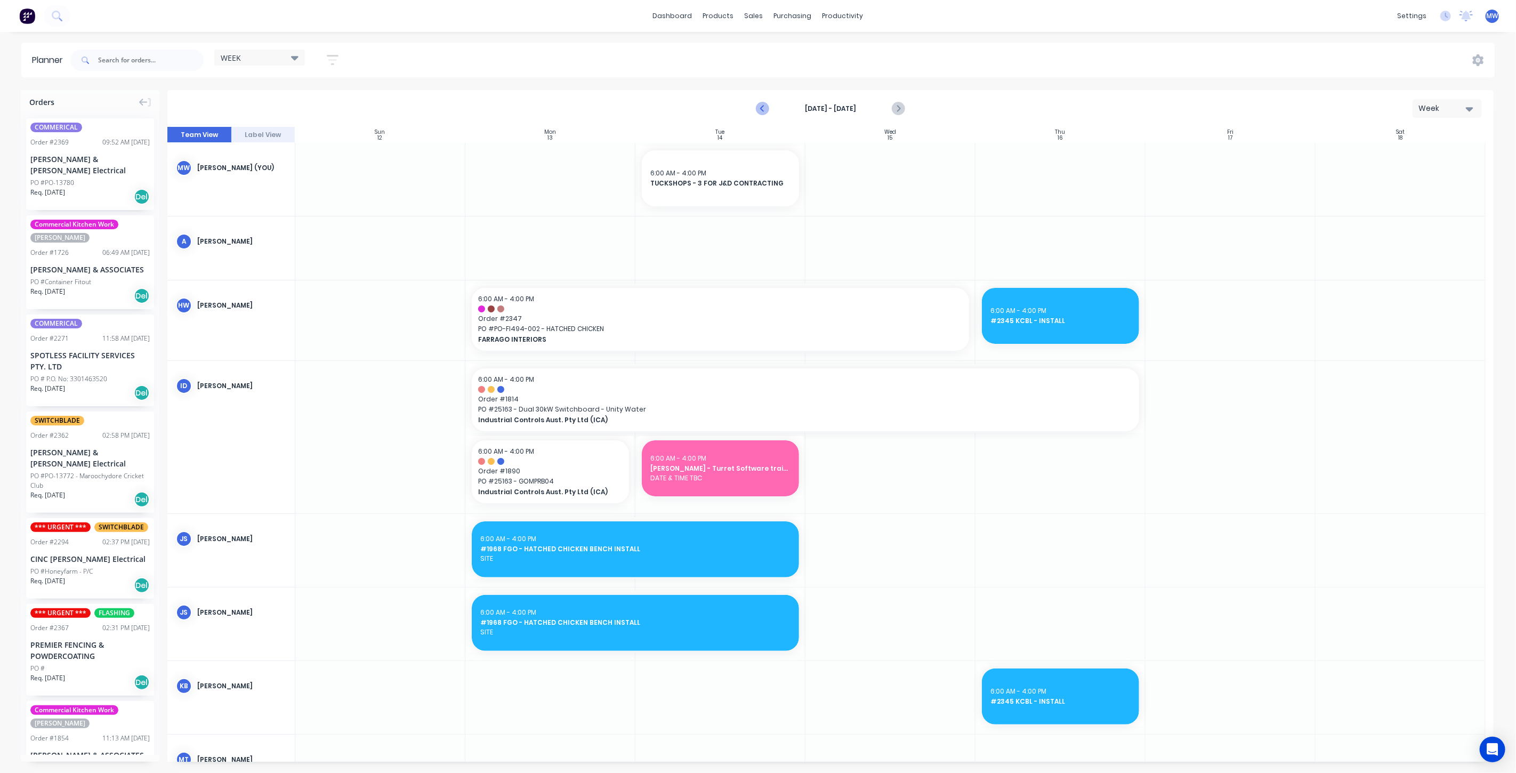
click at [761, 107] on icon "Previous page" at bounding box center [762, 108] width 13 height 13
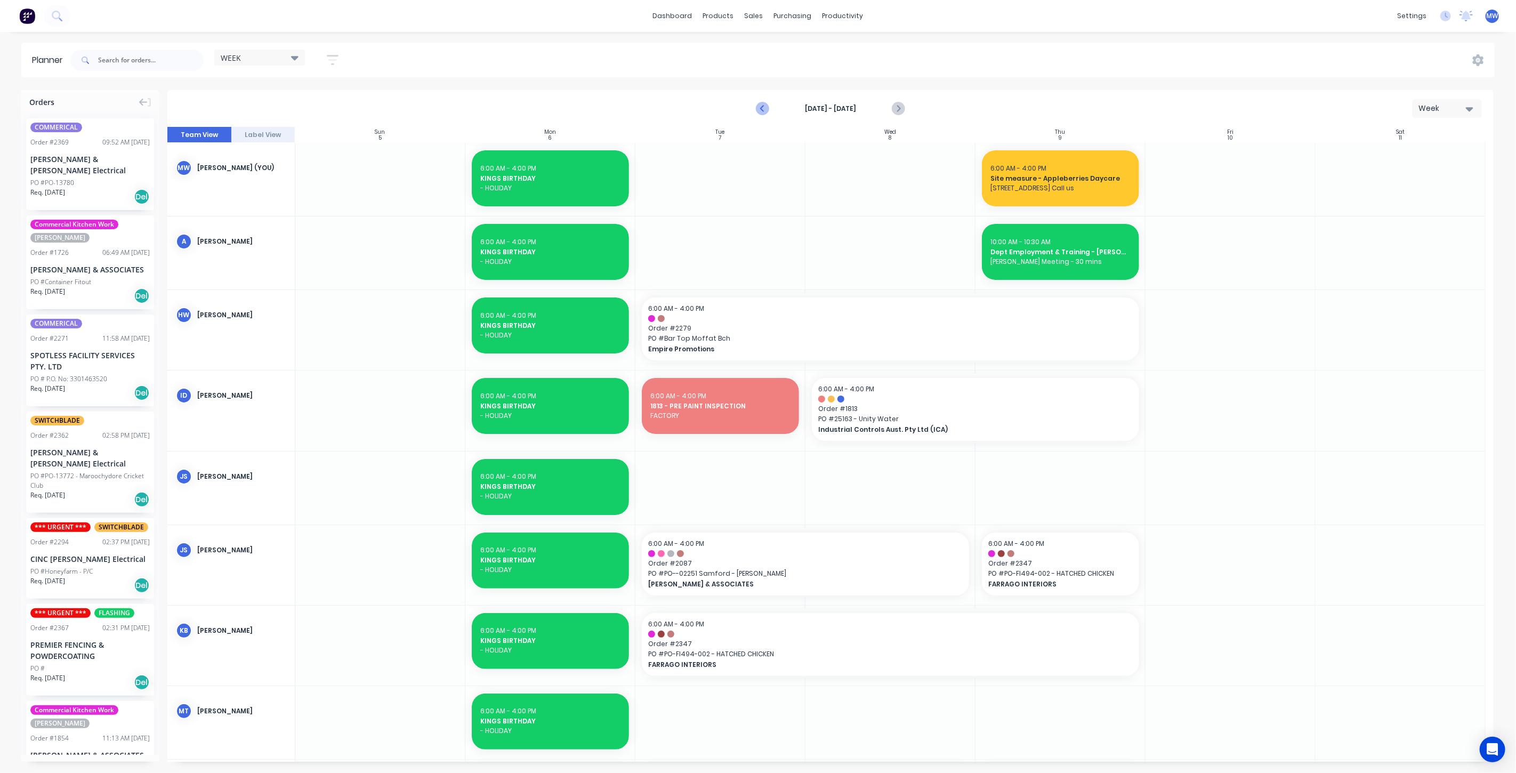
click at [761, 107] on icon "Previous page" at bounding box center [762, 108] width 13 height 13
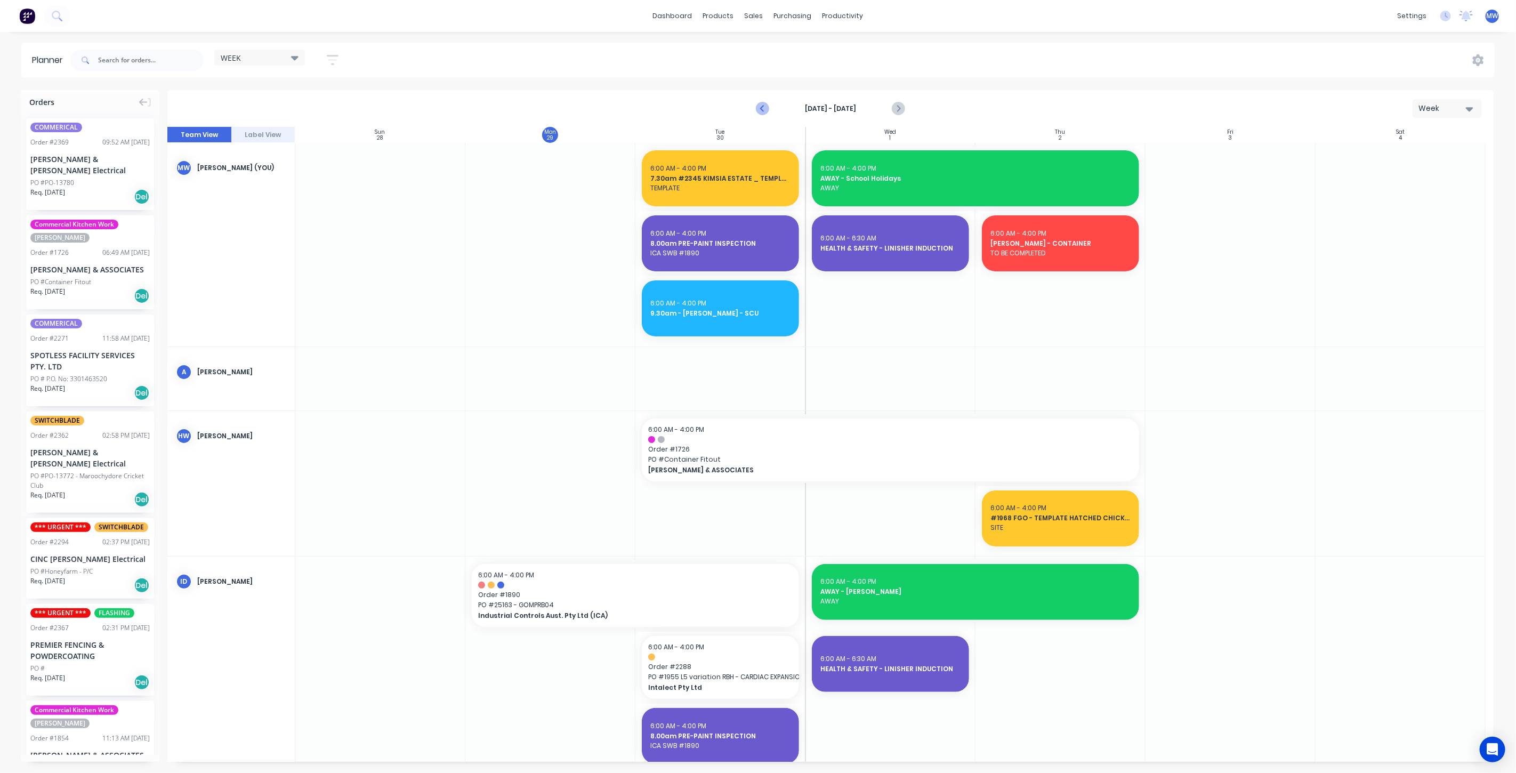
click at [761, 107] on icon "Previous page" at bounding box center [762, 108] width 13 height 13
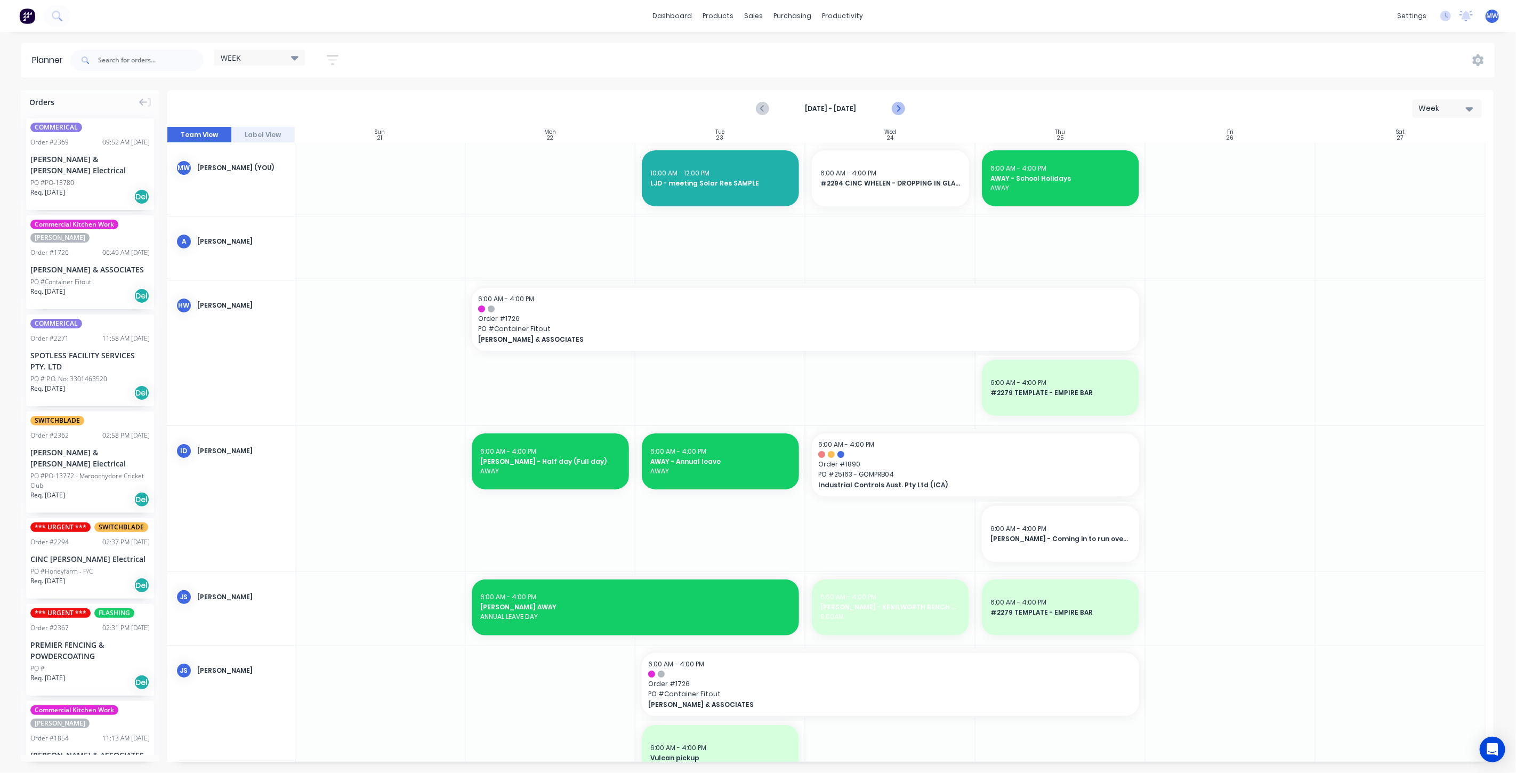
click at [901, 109] on icon "Next page" at bounding box center [897, 108] width 13 height 13
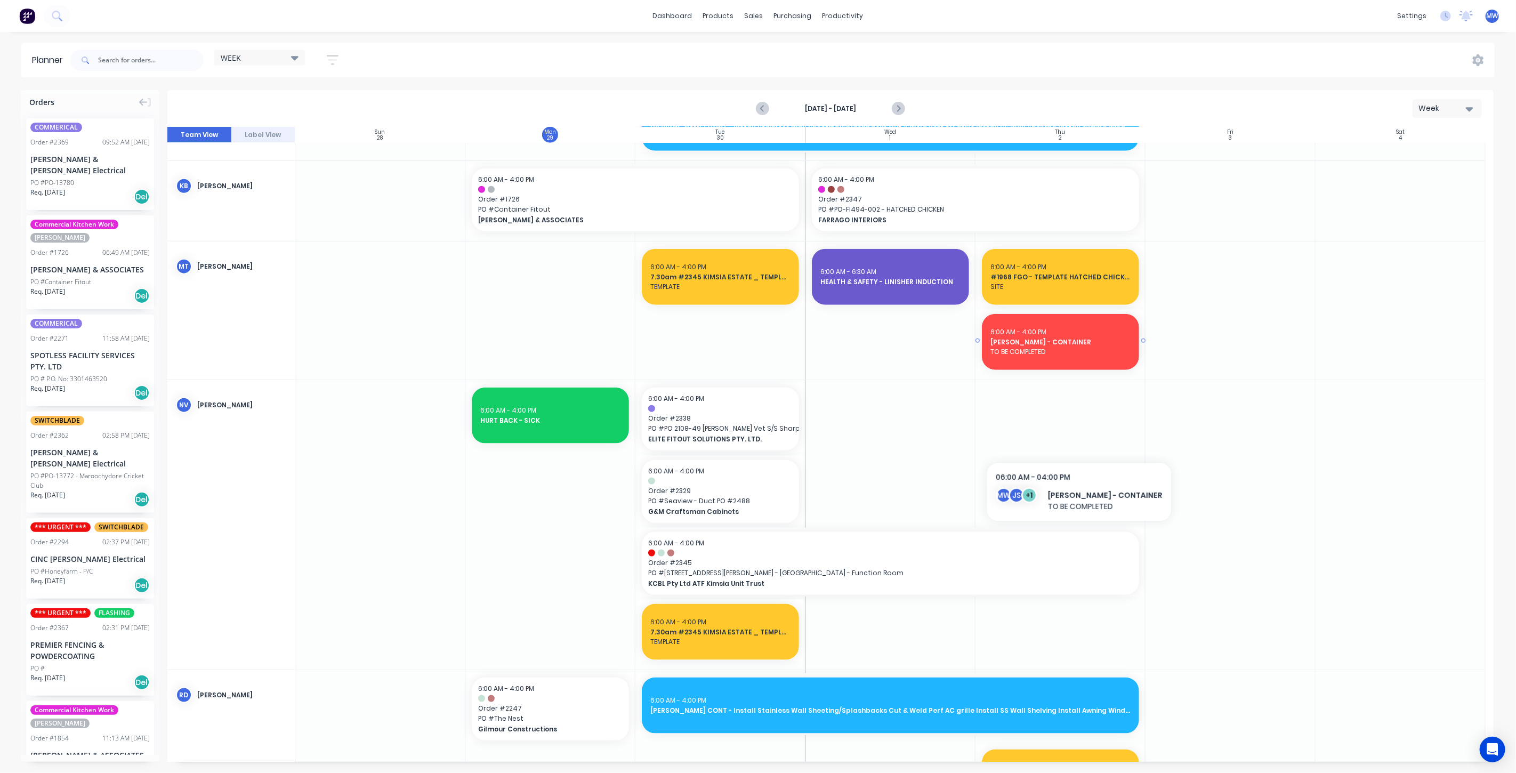
scroll to position [1066, 0]
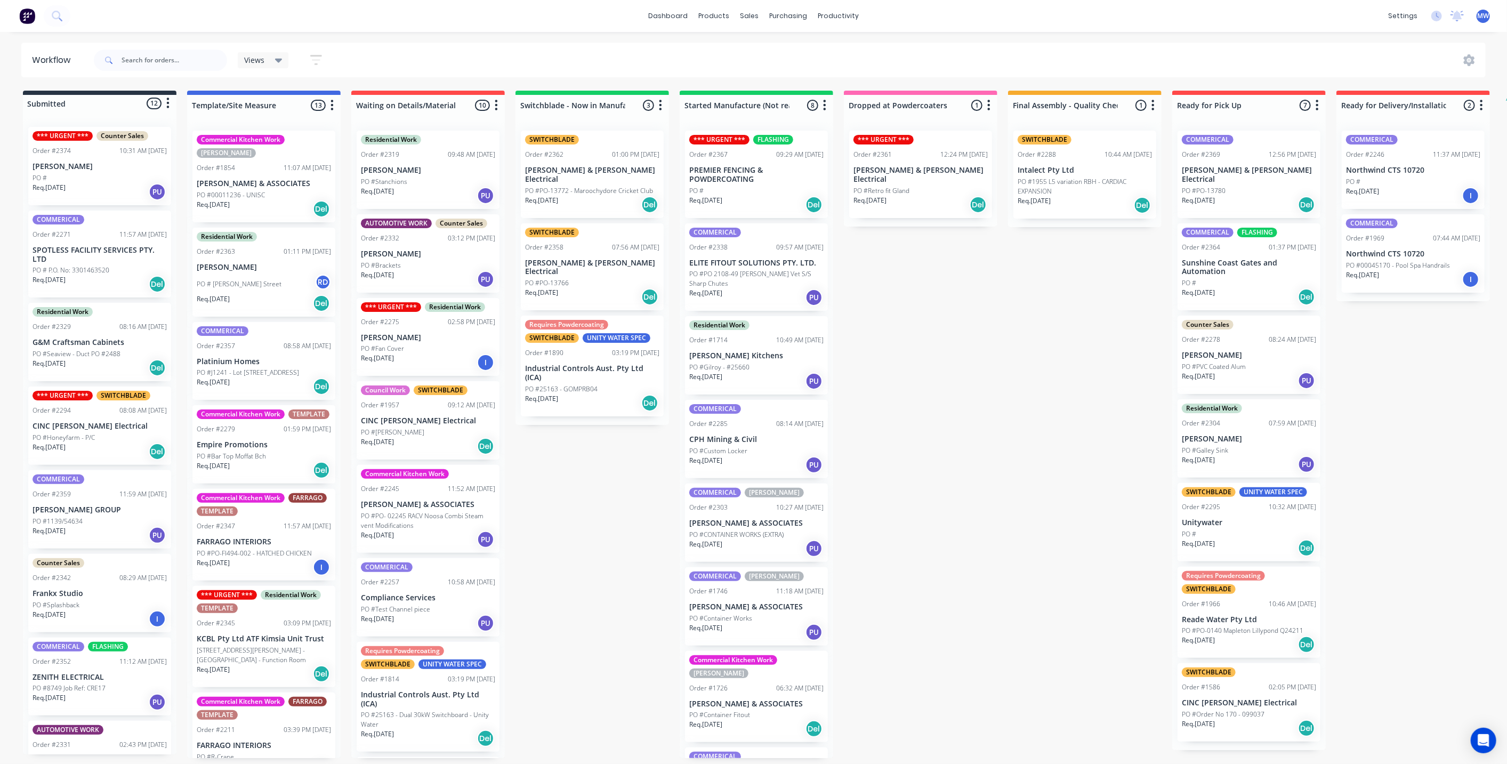
click at [950, 333] on div "Submitted 12 Status colour #273444 hex #273444 Save Cancel Summaries Total orde…" at bounding box center [881, 424] width 1778 height 667
click at [580, 259] on p "[PERSON_NAME] & [PERSON_NAME] Electrical" at bounding box center [592, 268] width 134 height 18
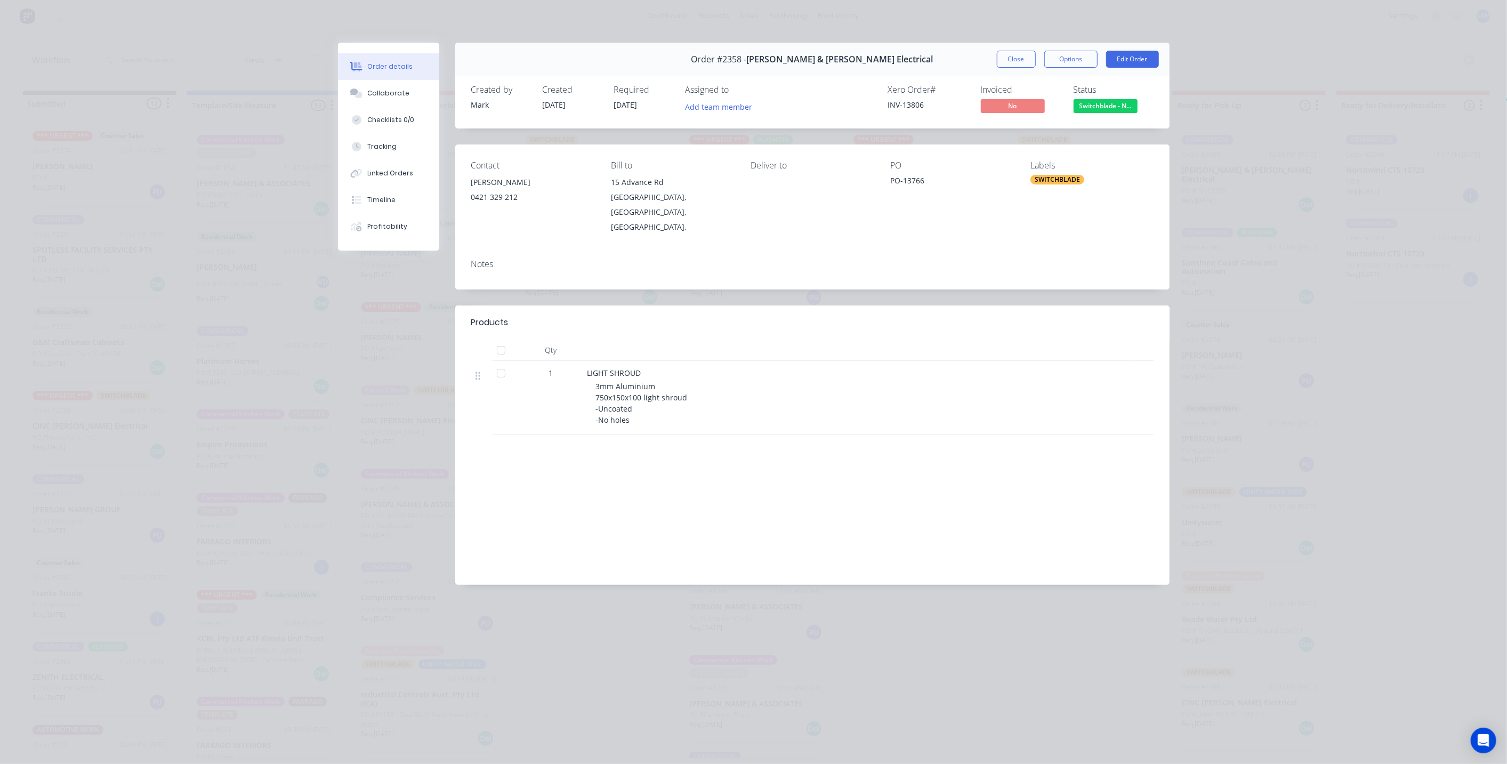
click at [1011, 60] on button "Close" at bounding box center [1016, 59] width 39 height 17
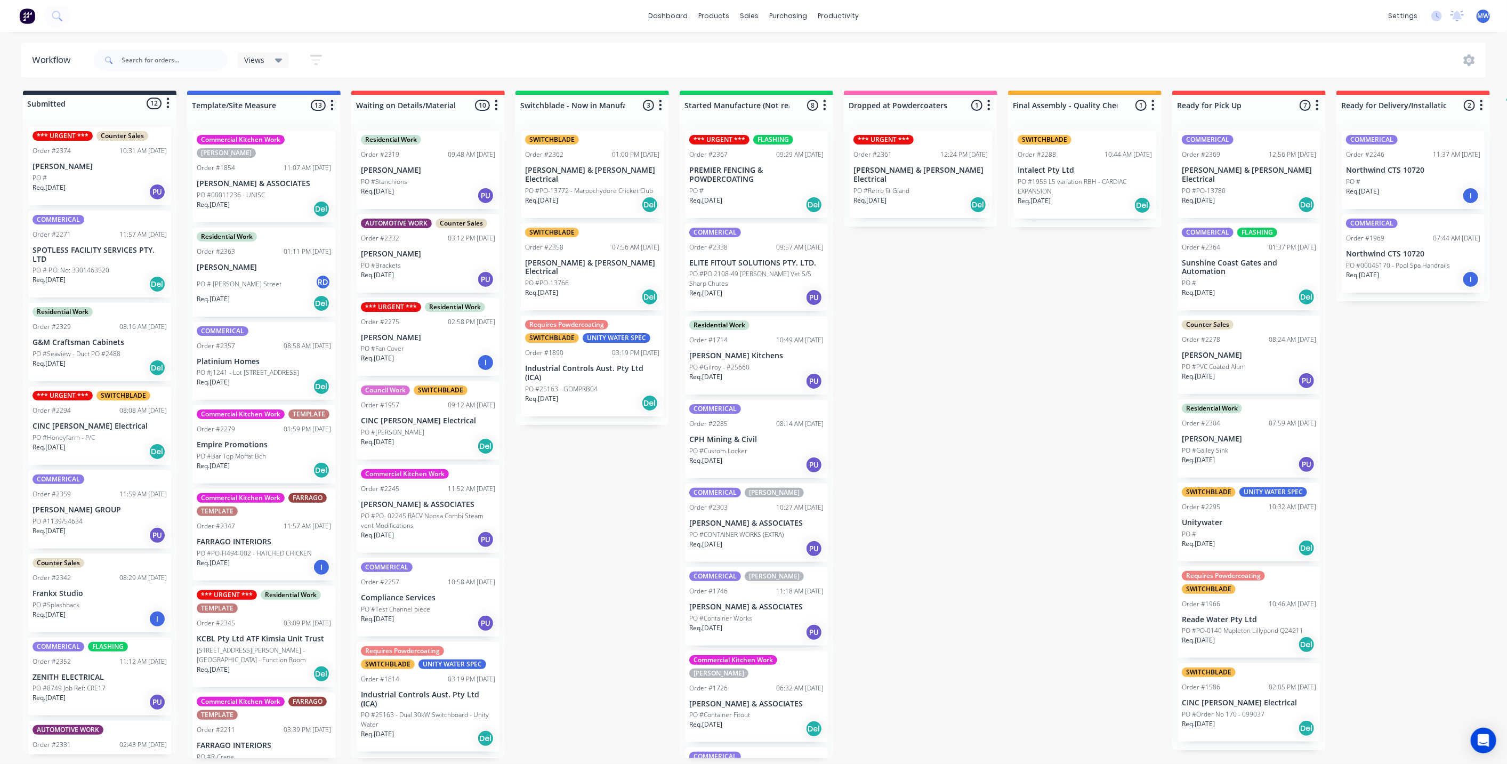
click at [967, 365] on div "Submitted 12 Status colour #273444 hex #273444 Save Cancel Summaries Total orde…" at bounding box center [881, 424] width 1778 height 667
click at [561, 504] on div "Submitted 12 Status colour #273444 hex #273444 Save Cancel Summaries Total orde…" at bounding box center [881, 424] width 1778 height 667
click at [987, 338] on div "Submitted 12 Status colour #273444 hex #273444 Save Cancel Summaries Total orde…" at bounding box center [881, 424] width 1778 height 667
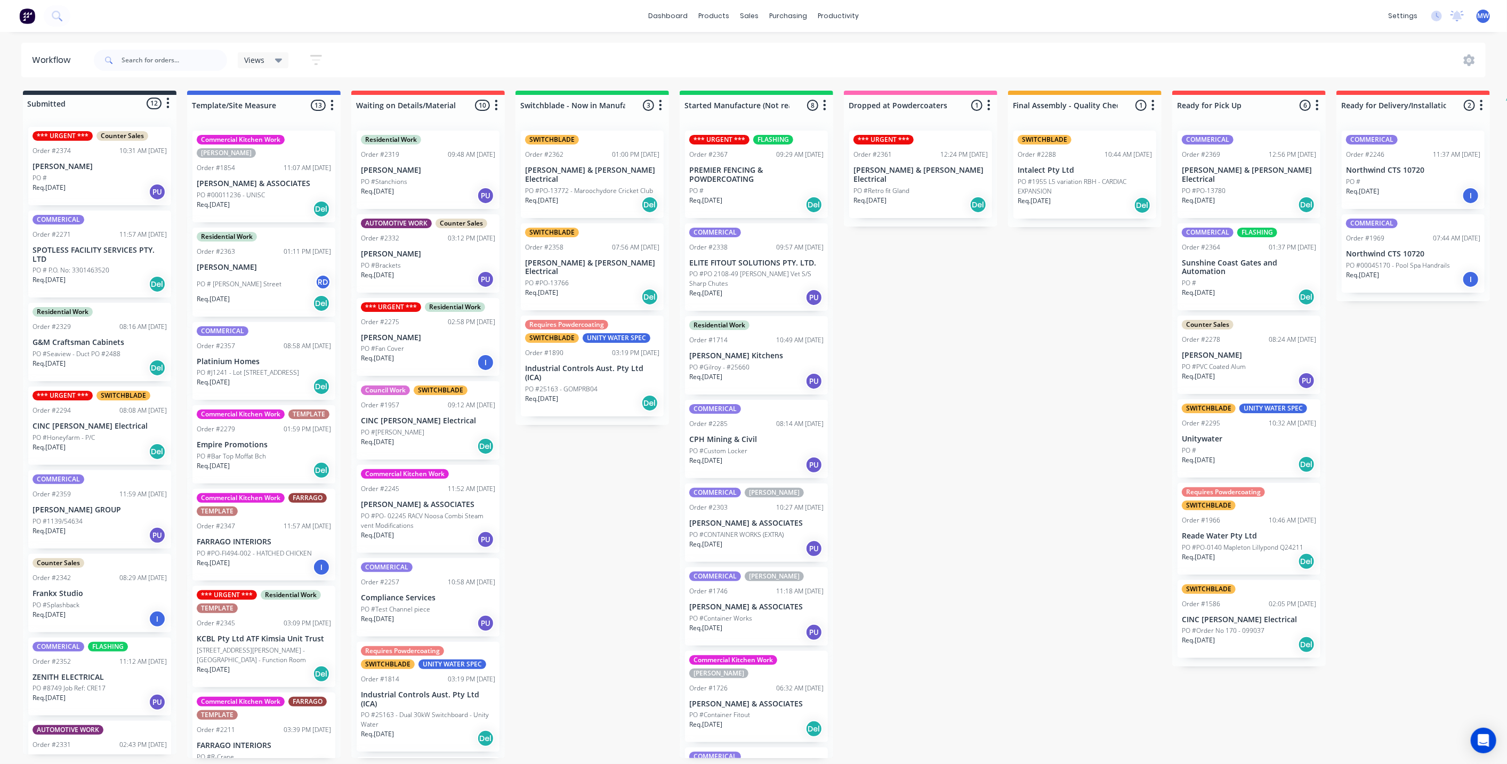
click at [585, 505] on div "Submitted 12 Status colour #273444 hex #273444 Save Cancel Summaries Total orde…" at bounding box center [881, 424] width 1778 height 667
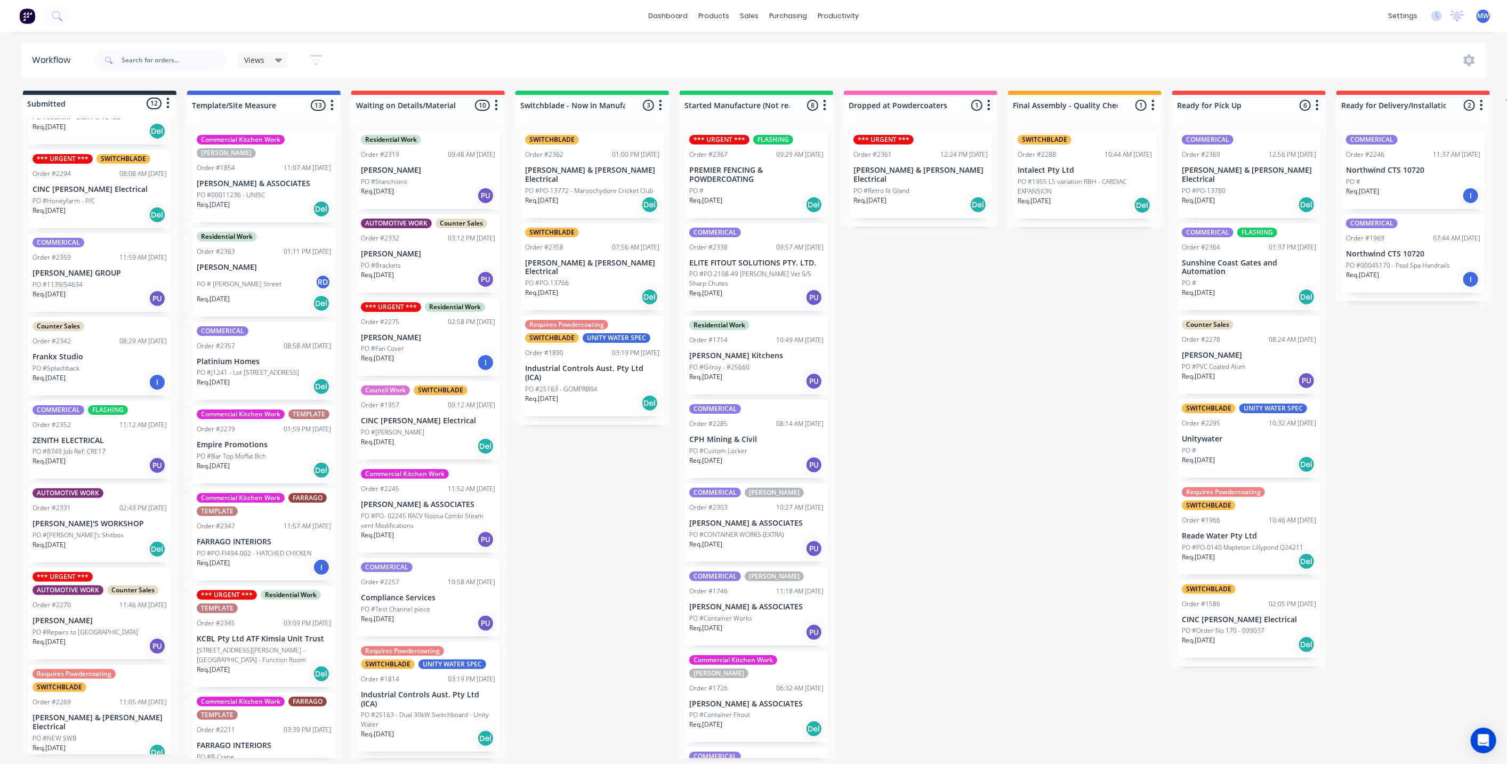
scroll to position [355, 0]
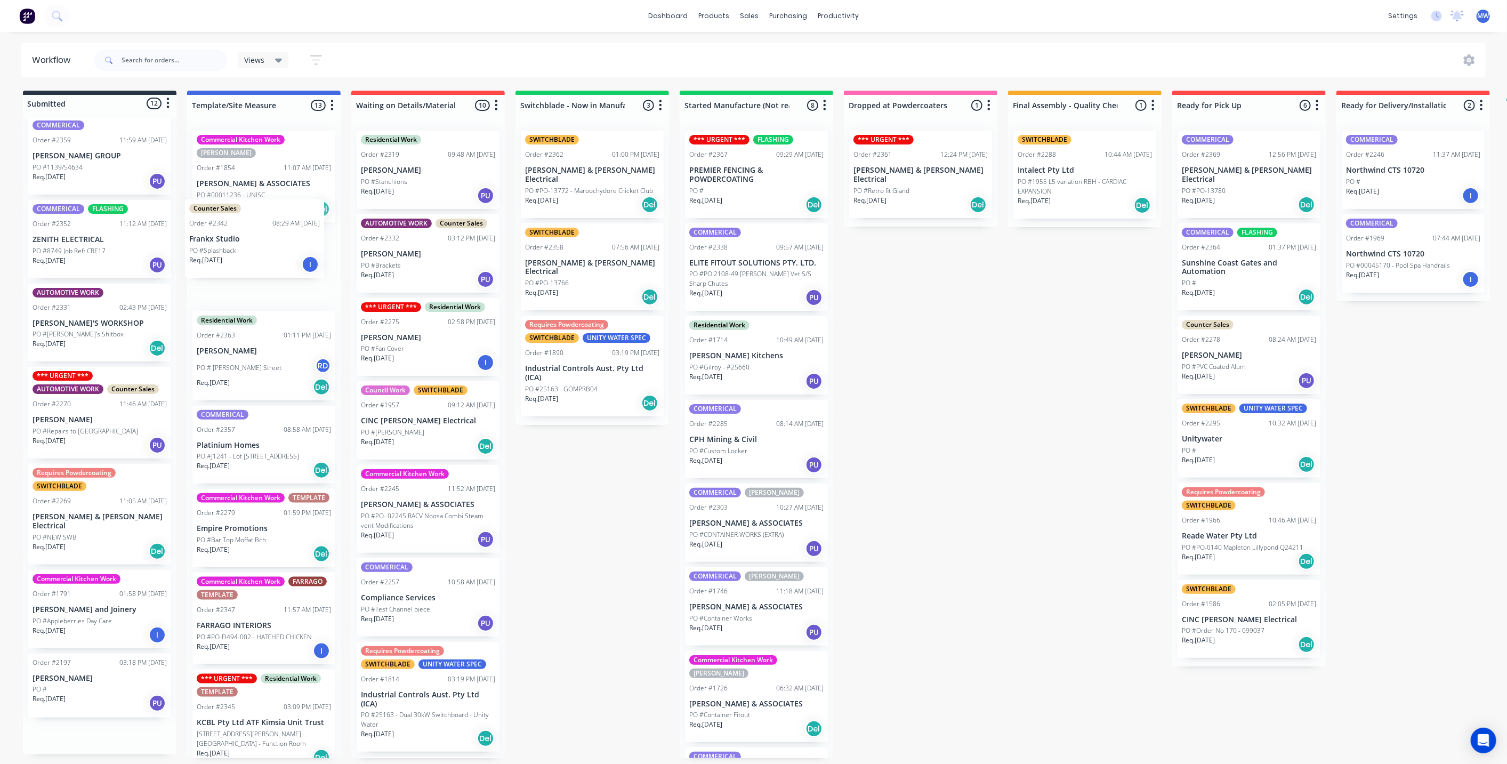
drag, startPoint x: 85, startPoint y: 252, endPoint x: 246, endPoint y: 253, distance: 161.0
click at [246, 253] on div "Submitted 12 Status colour #273444 hex #273444 Save Cancel Summaries Total orde…" at bounding box center [881, 424] width 1778 height 667
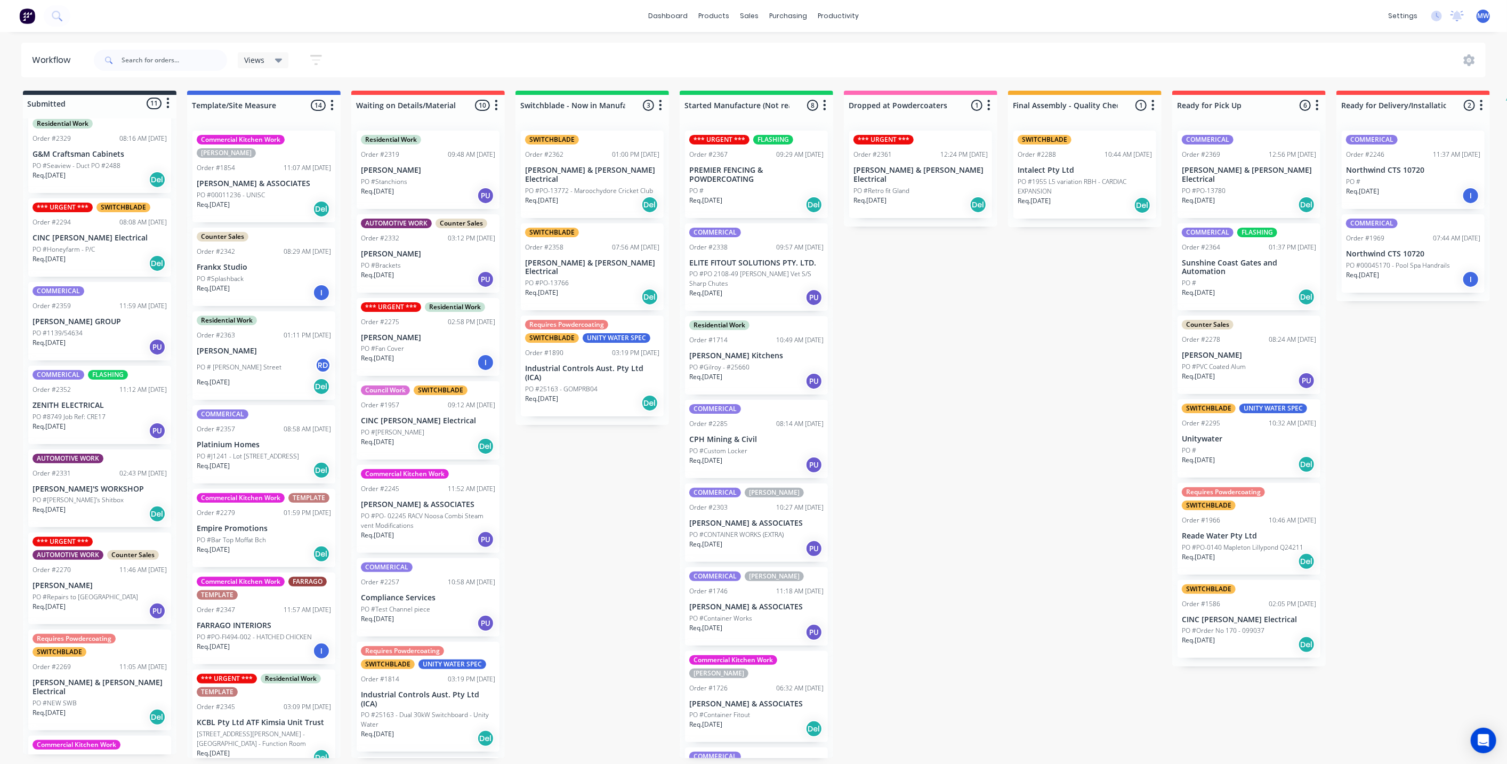
scroll to position [129, 0]
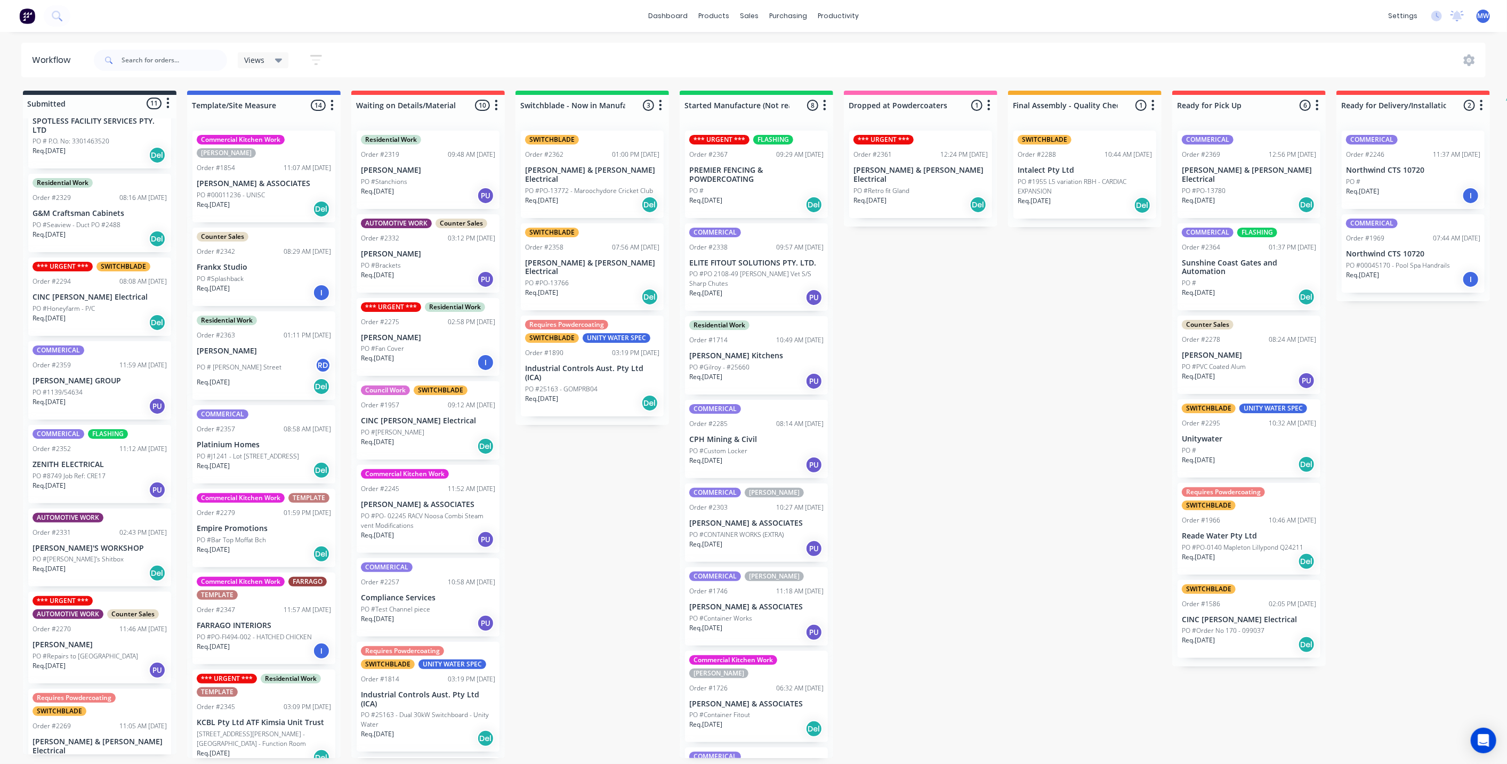
click at [91, 462] on p "ZENITH ELECTRICAL" at bounding box center [100, 464] width 134 height 9
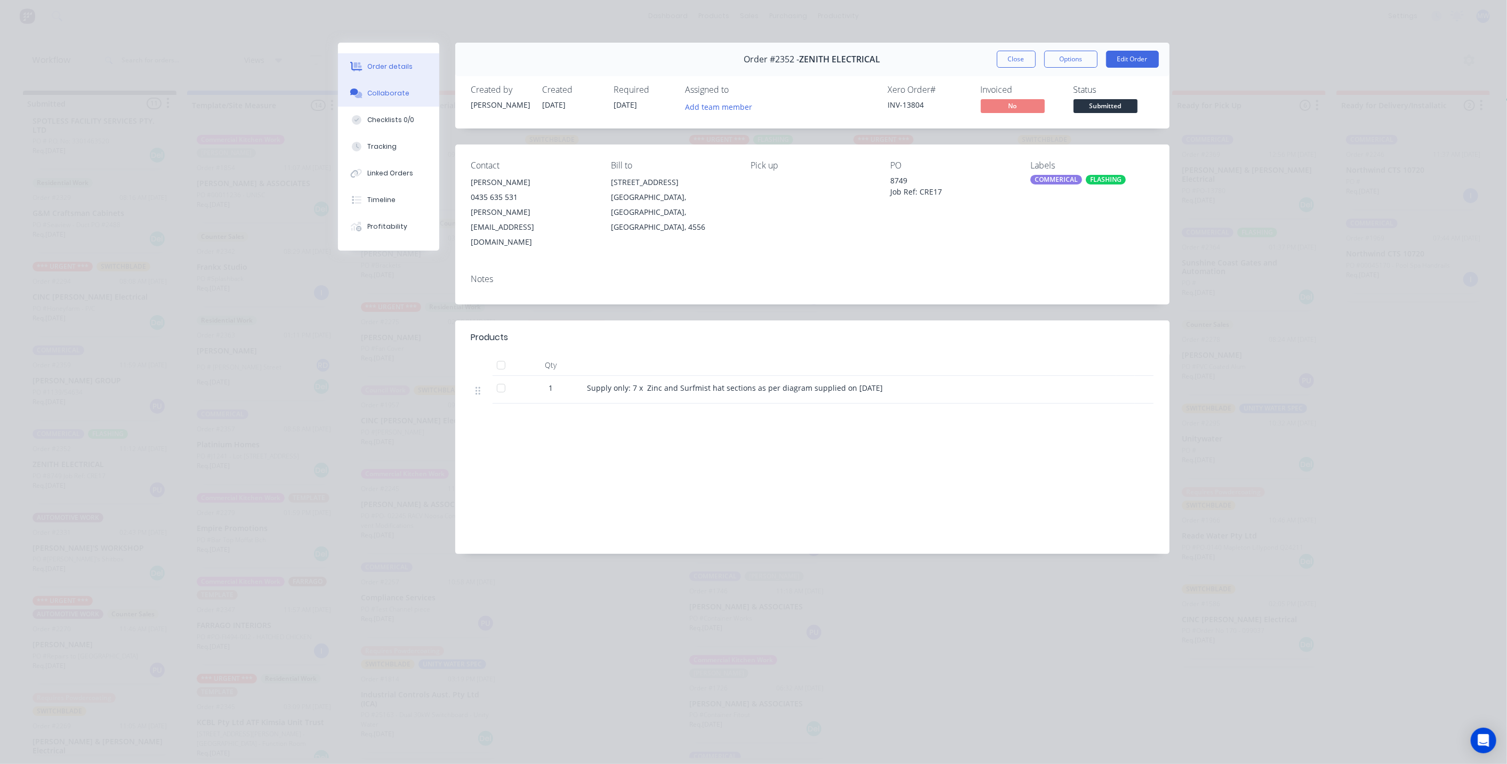
click at [391, 102] on button "Collaborate" at bounding box center [388, 93] width 101 height 27
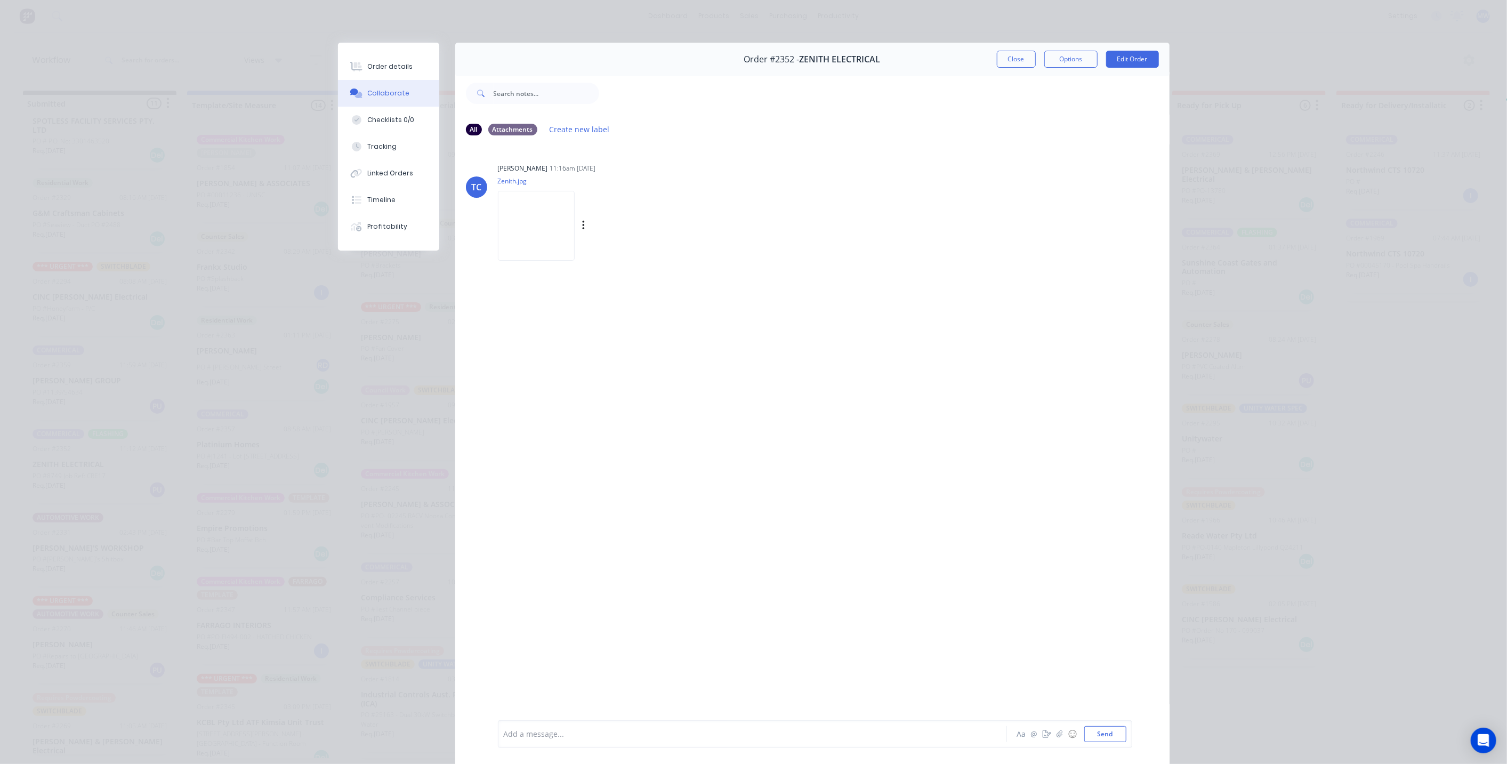
click at [513, 195] on img at bounding box center [536, 226] width 77 height 70
click at [1004, 59] on button "Close" at bounding box center [1016, 59] width 39 height 17
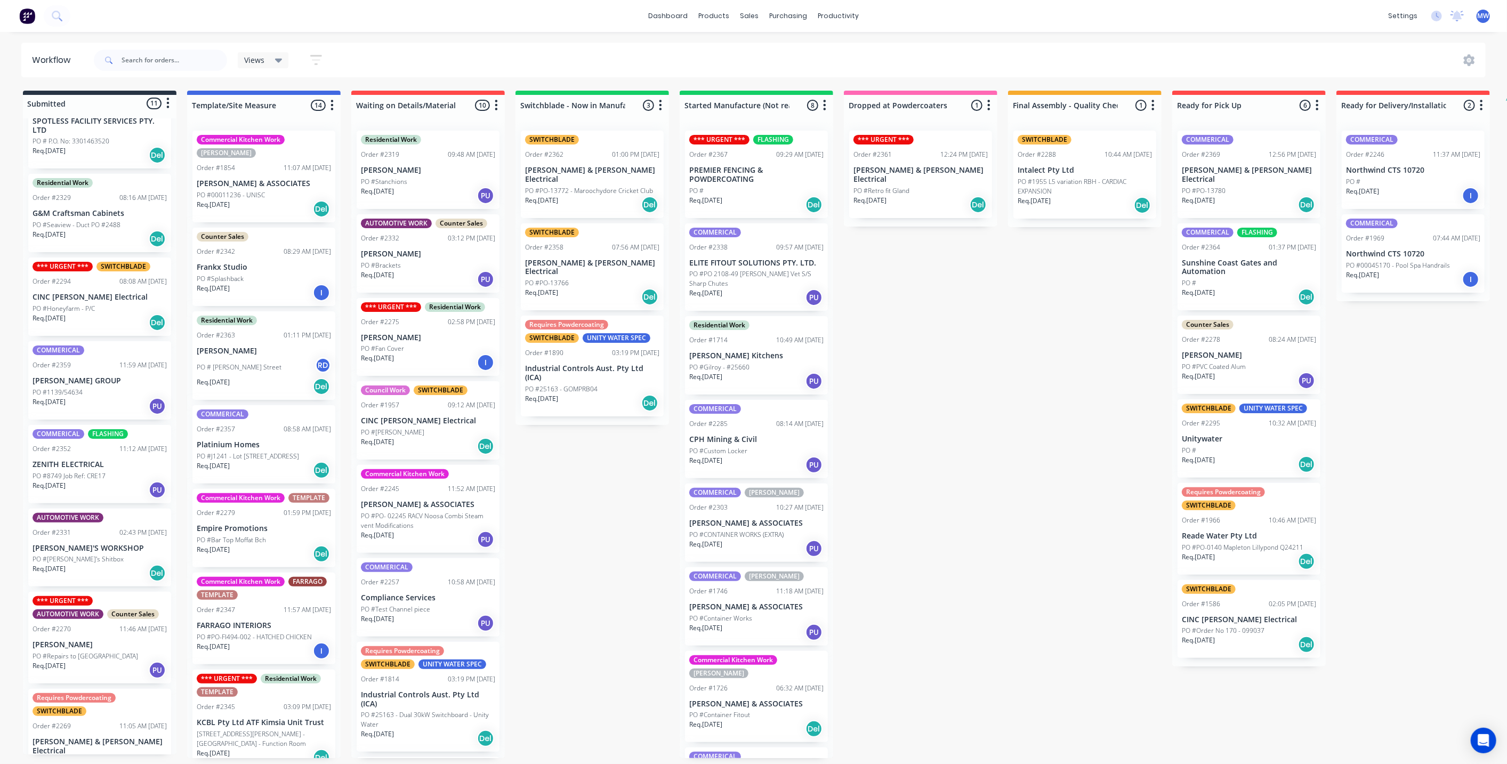
click at [545, 514] on div "Submitted 11 Status colour #273444 hex #273444 Save Cancel Summaries Total orde…" at bounding box center [881, 424] width 1778 height 667
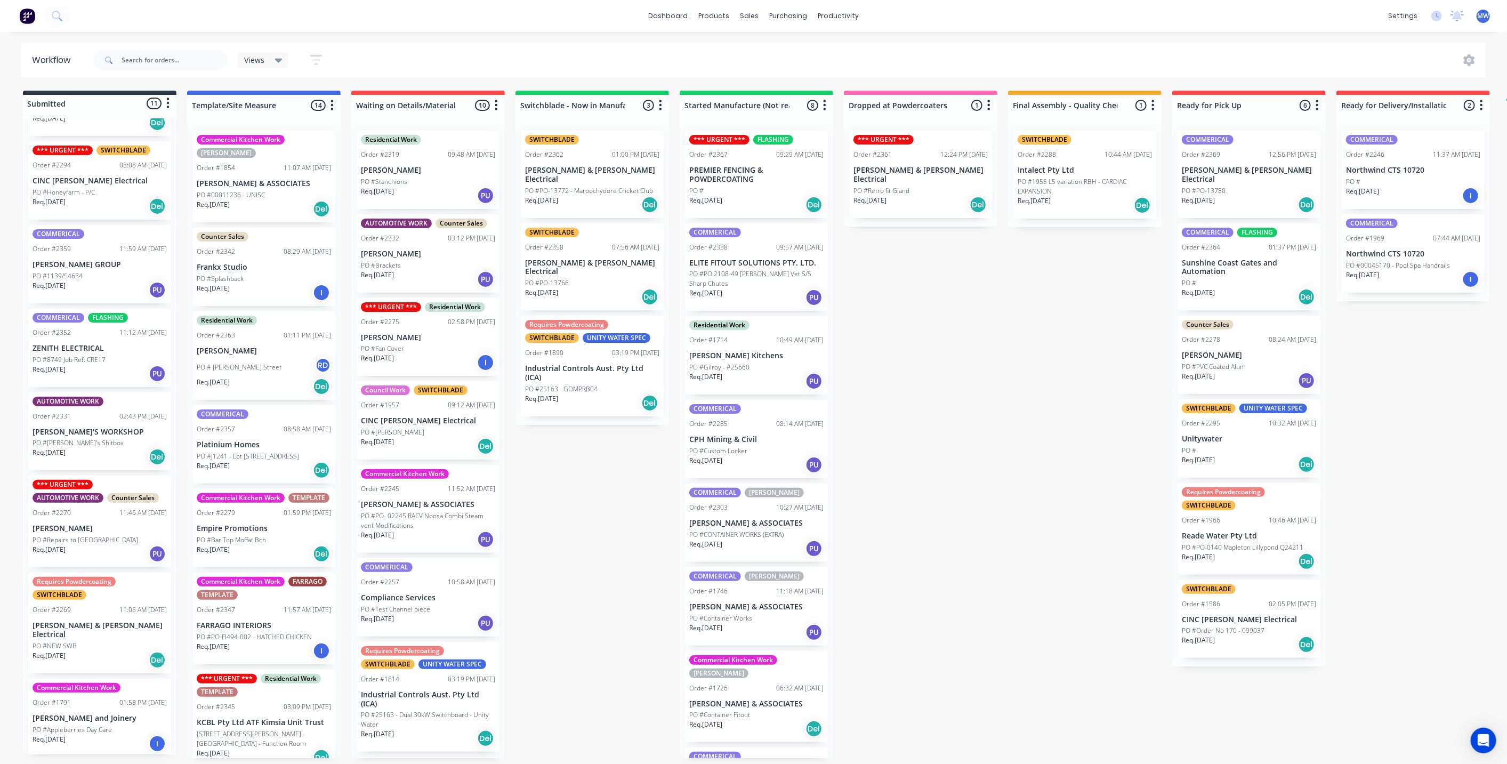
scroll to position [188, 0]
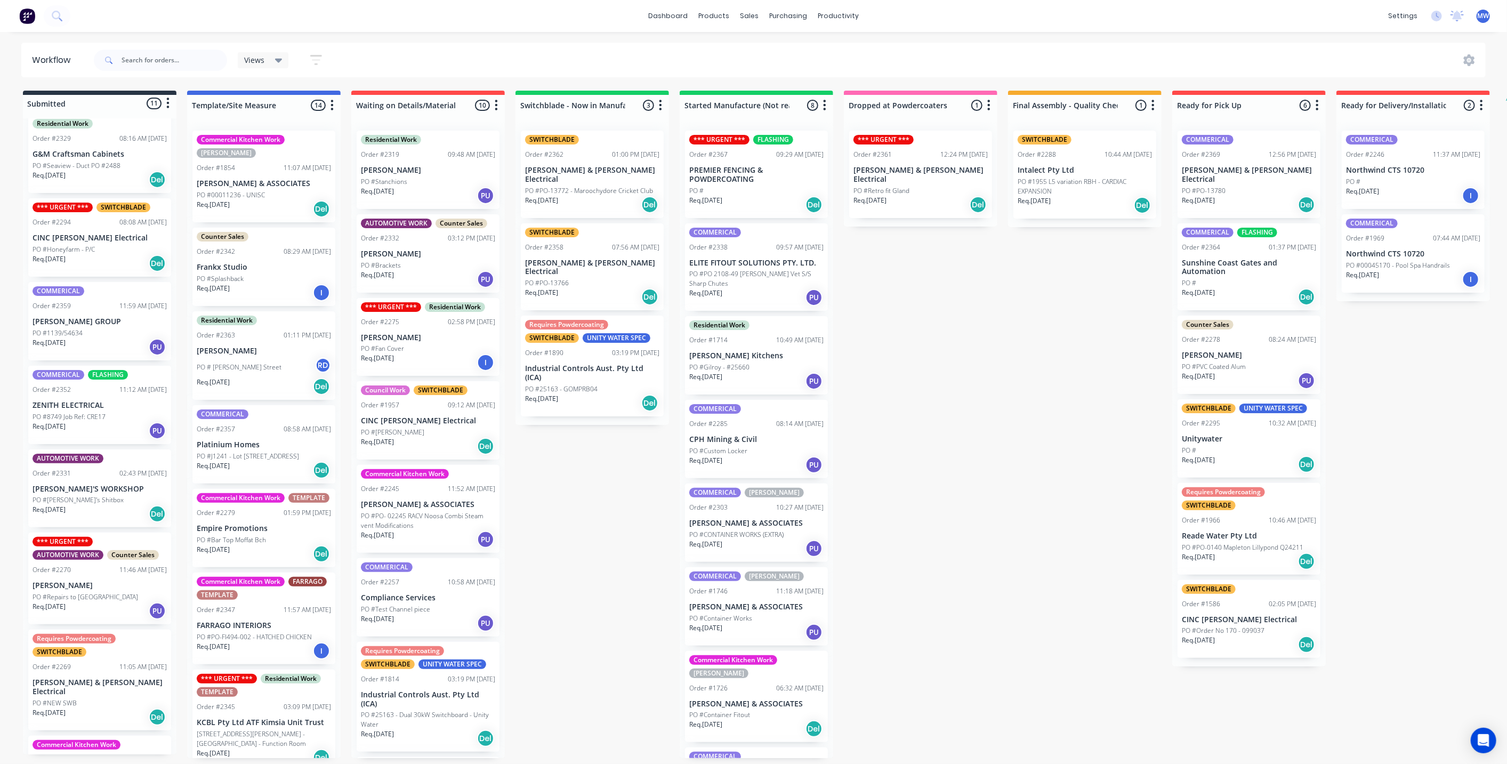
click at [85, 391] on div "COMMERICAL FLASHING Order #2352 11:12 AM [DATE] ZENITH ELECTRICAL PO #8749 Job …" at bounding box center [99, 405] width 143 height 78
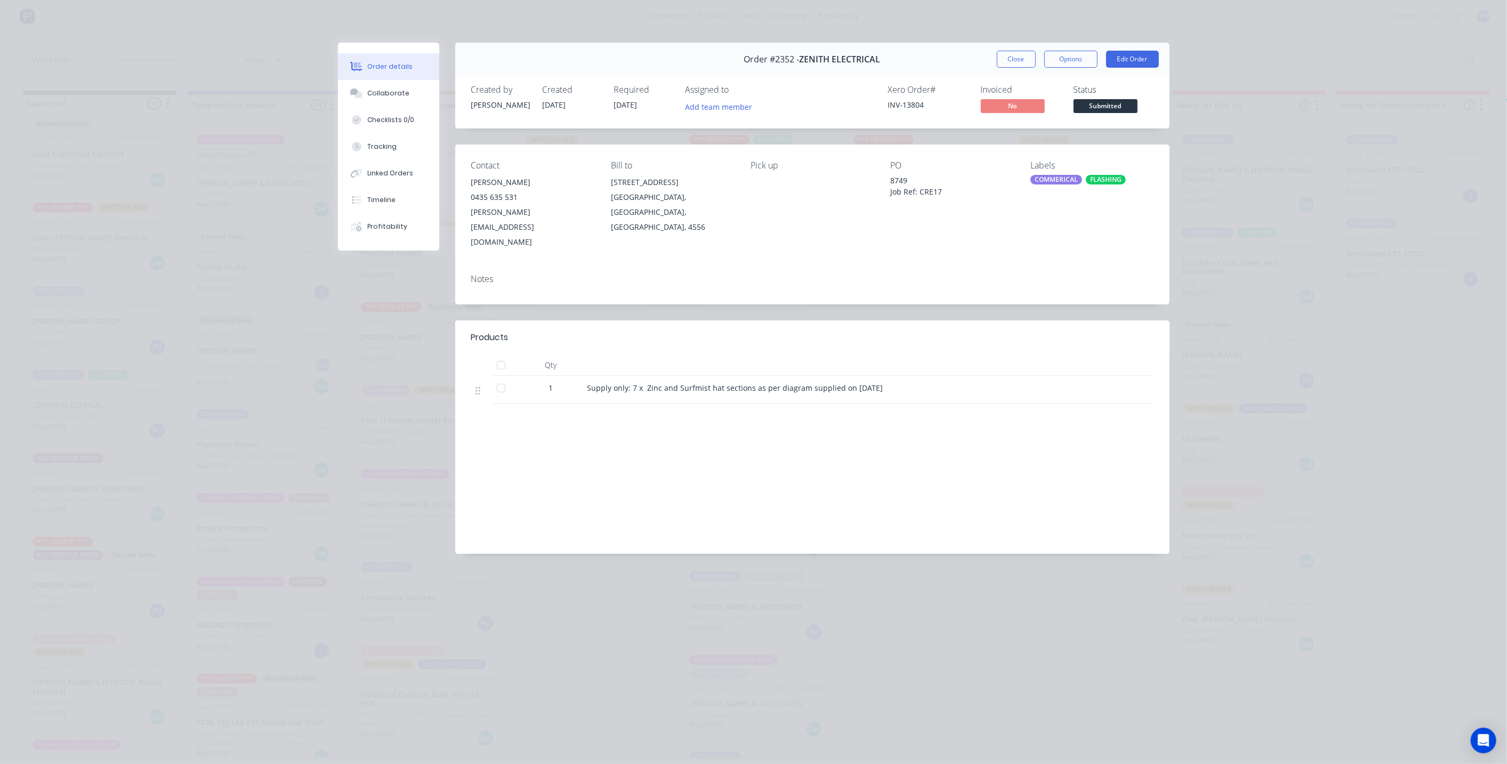
click at [910, 382] on div "Supply only: 7 x Zinc and Surfmist hat sections as per diagram supplied on [DAT…" at bounding box center [849, 387] width 524 height 11
click at [1024, 63] on button "Close" at bounding box center [1016, 59] width 39 height 17
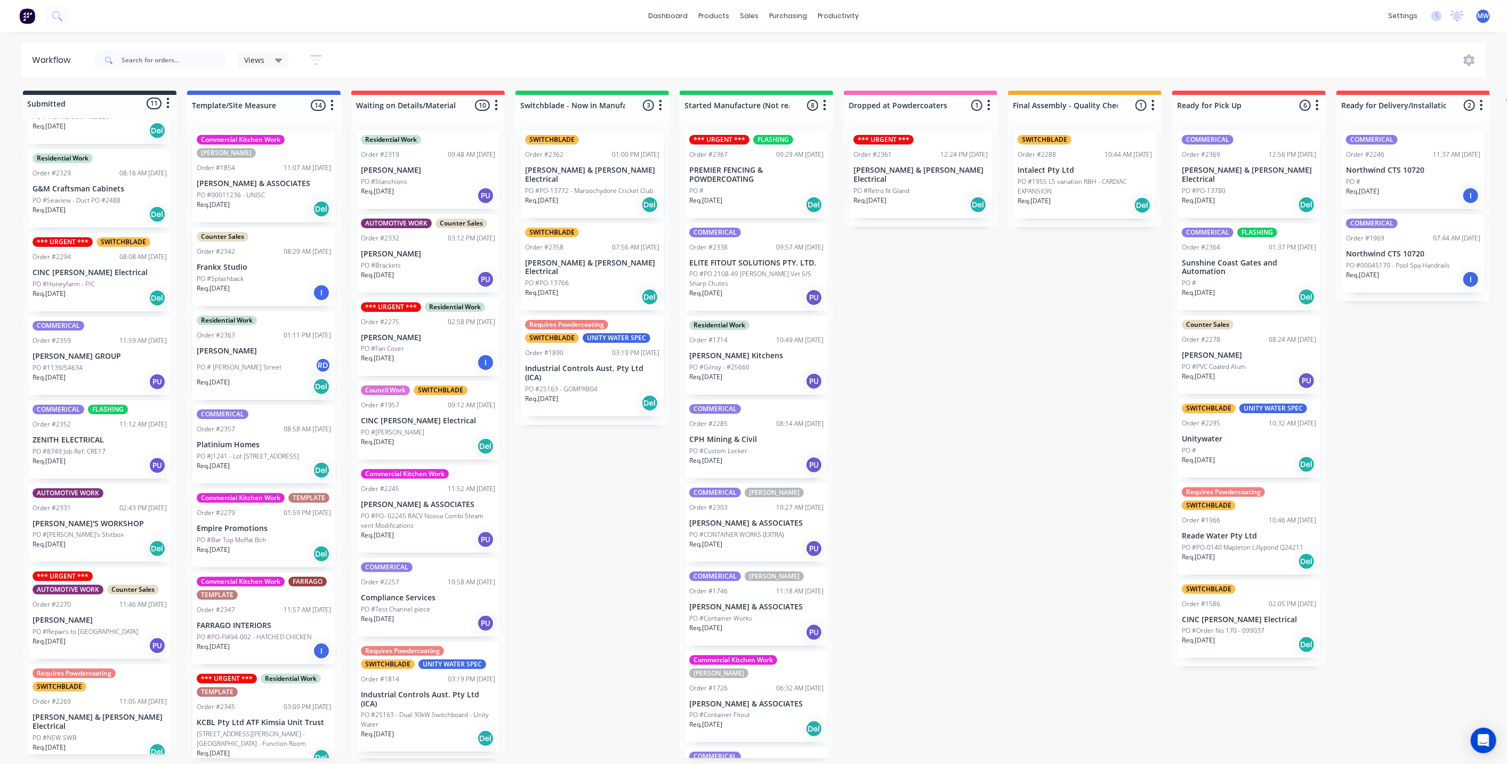
scroll to position [70, 0]
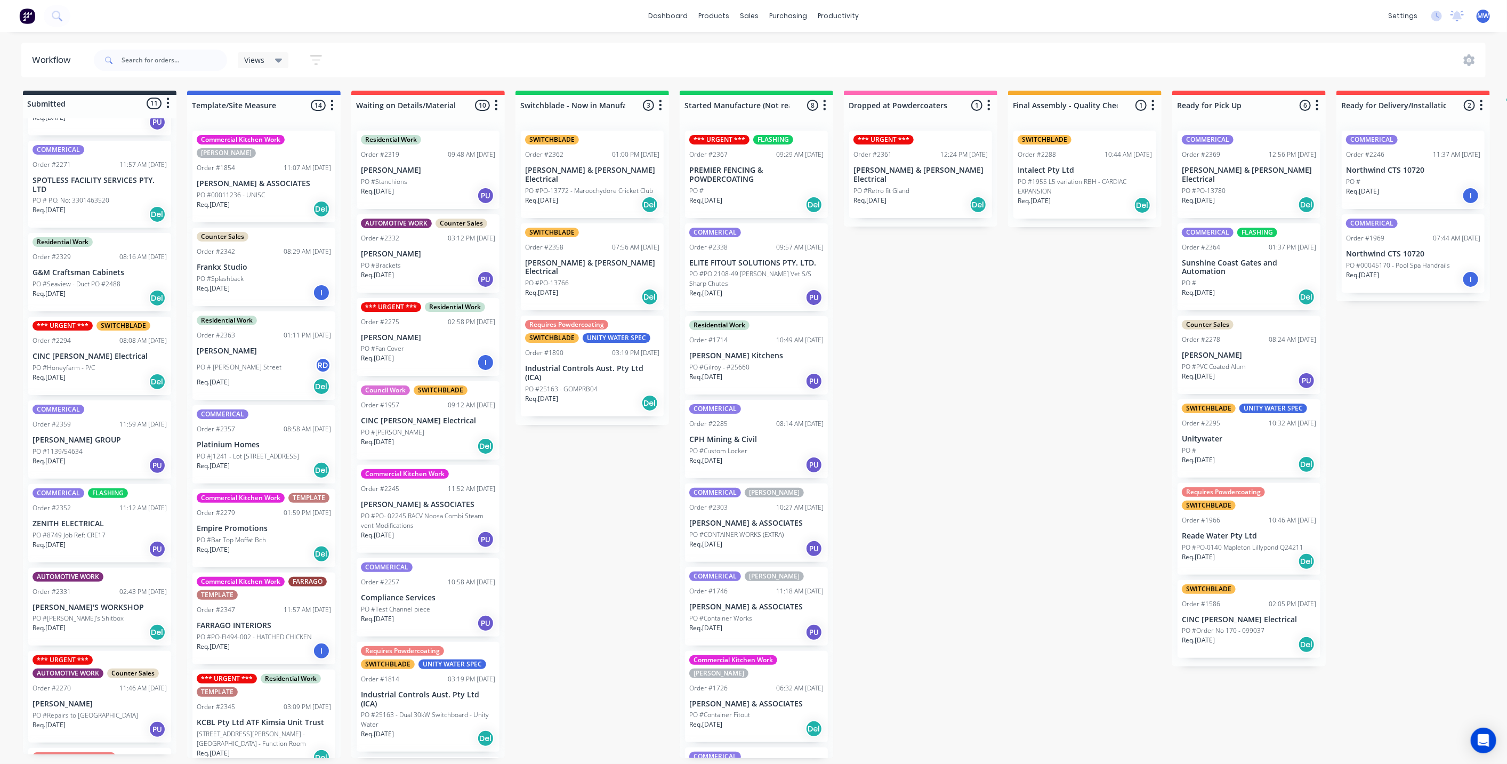
click at [91, 447] on div "PO #1139/54634" at bounding box center [100, 452] width 134 height 10
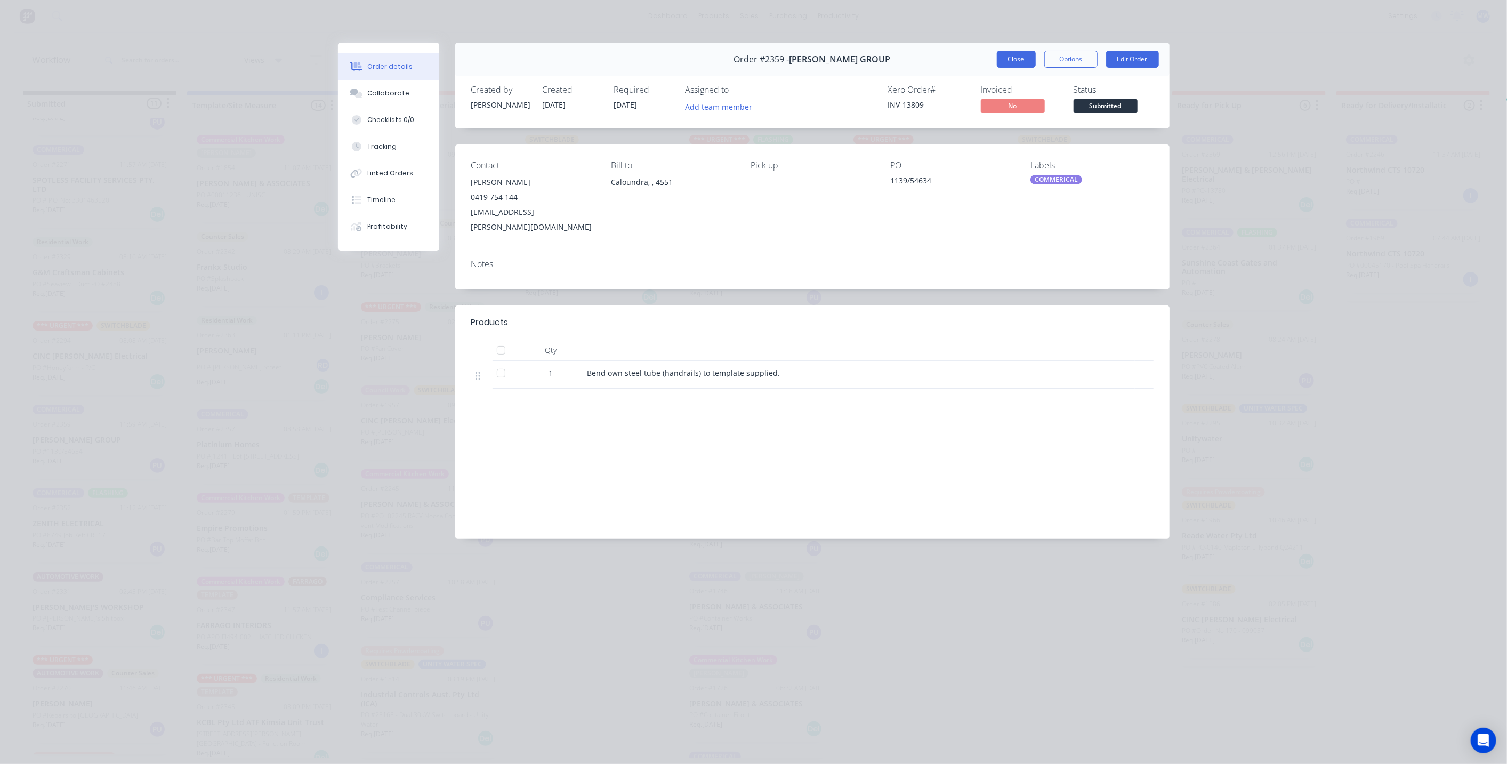
click at [1017, 60] on button "Close" at bounding box center [1016, 59] width 39 height 17
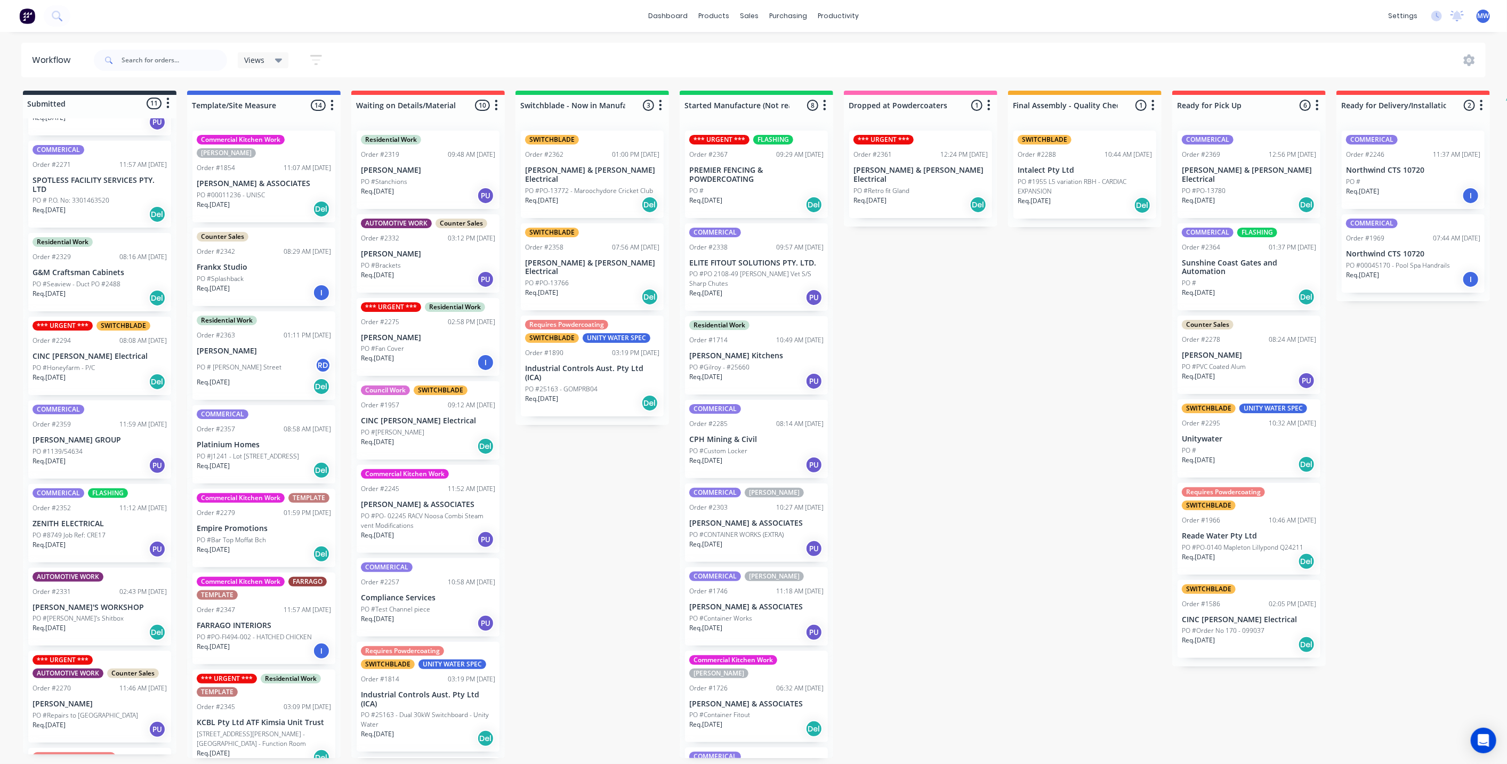
click at [571, 479] on div "Submitted 11 Status colour #273444 hex #273444 Save Cancel Summaries Total orde…" at bounding box center [881, 424] width 1778 height 667
click at [562, 468] on div "Submitted 11 Status colour #273444 hex #273444 Save Cancel Summaries Total orde…" at bounding box center [881, 424] width 1778 height 667
click at [566, 479] on div "Submitted 11 Status colour #273444 hex #273444 Save Cancel Summaries Total orde…" at bounding box center [881, 424] width 1778 height 667
click at [1049, 438] on div "Submitted 11 Status colour #273444 hex #273444 Save Cancel Summaries Total orde…" at bounding box center [881, 424] width 1778 height 667
click at [1025, 429] on div "Submitted 11 Status colour #273444 hex #273444 Save Cancel Summaries Total orde…" at bounding box center [881, 424] width 1778 height 667
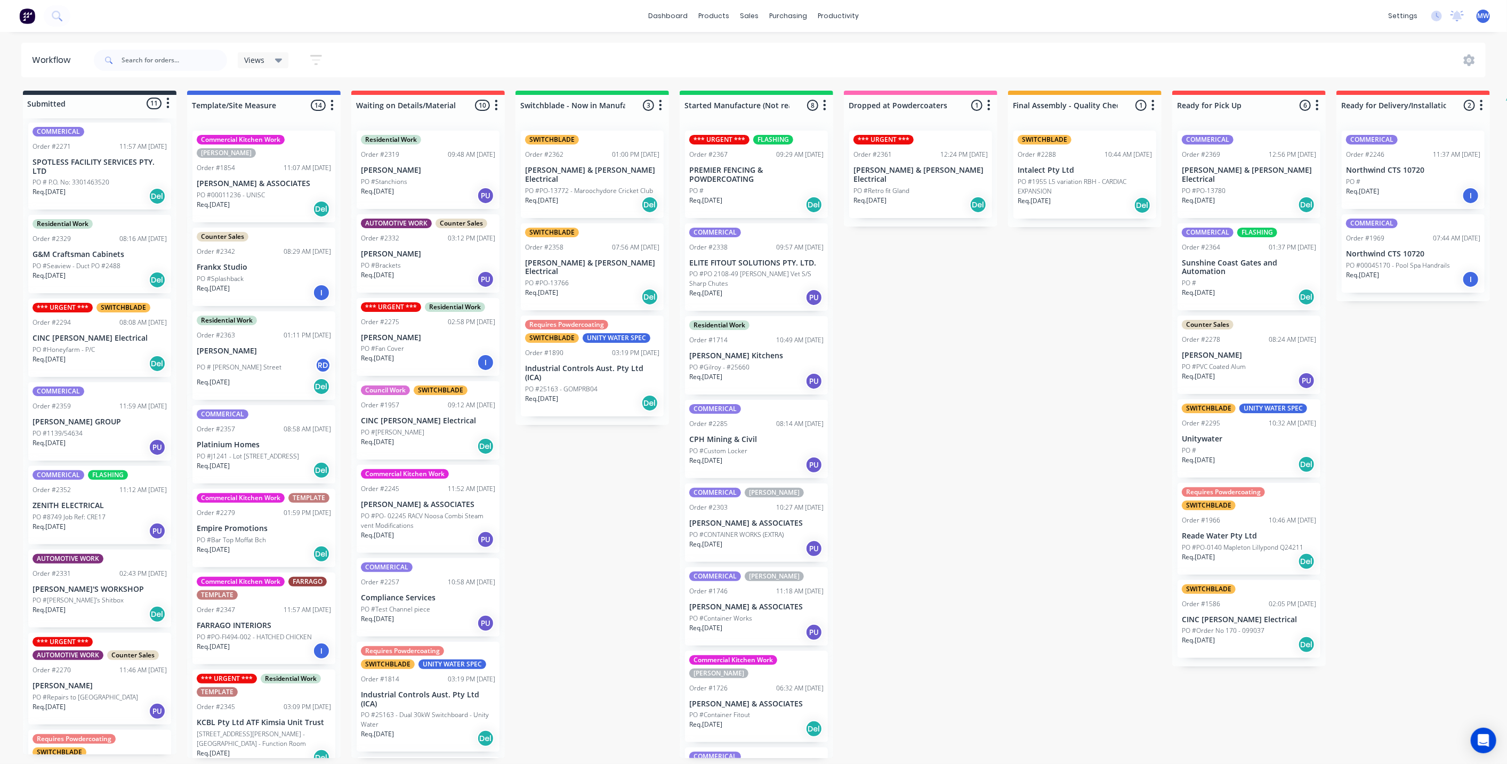
scroll to position [237, 0]
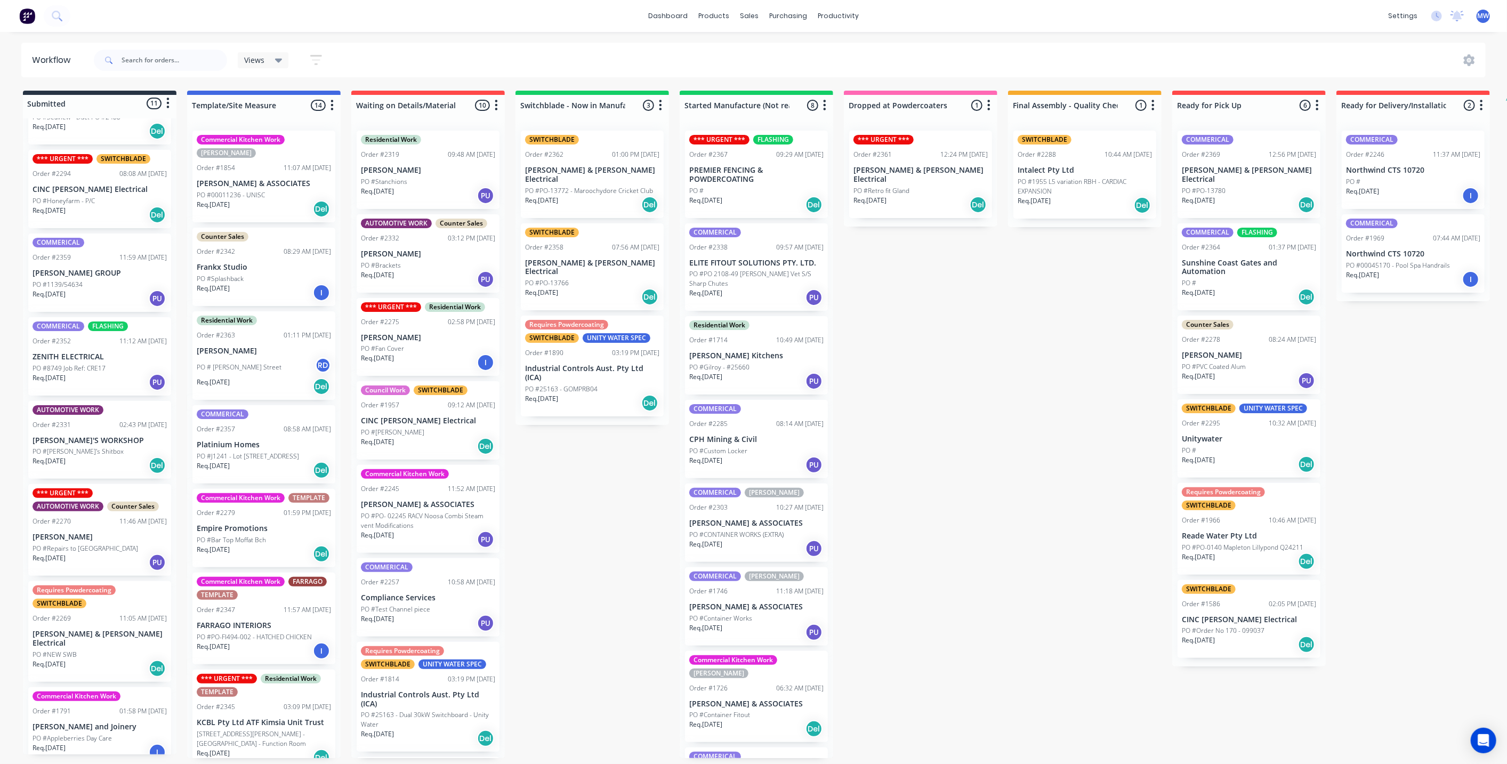
click at [76, 370] on p "PO #8749 Job Ref: CRE17" at bounding box center [69, 368] width 73 height 10
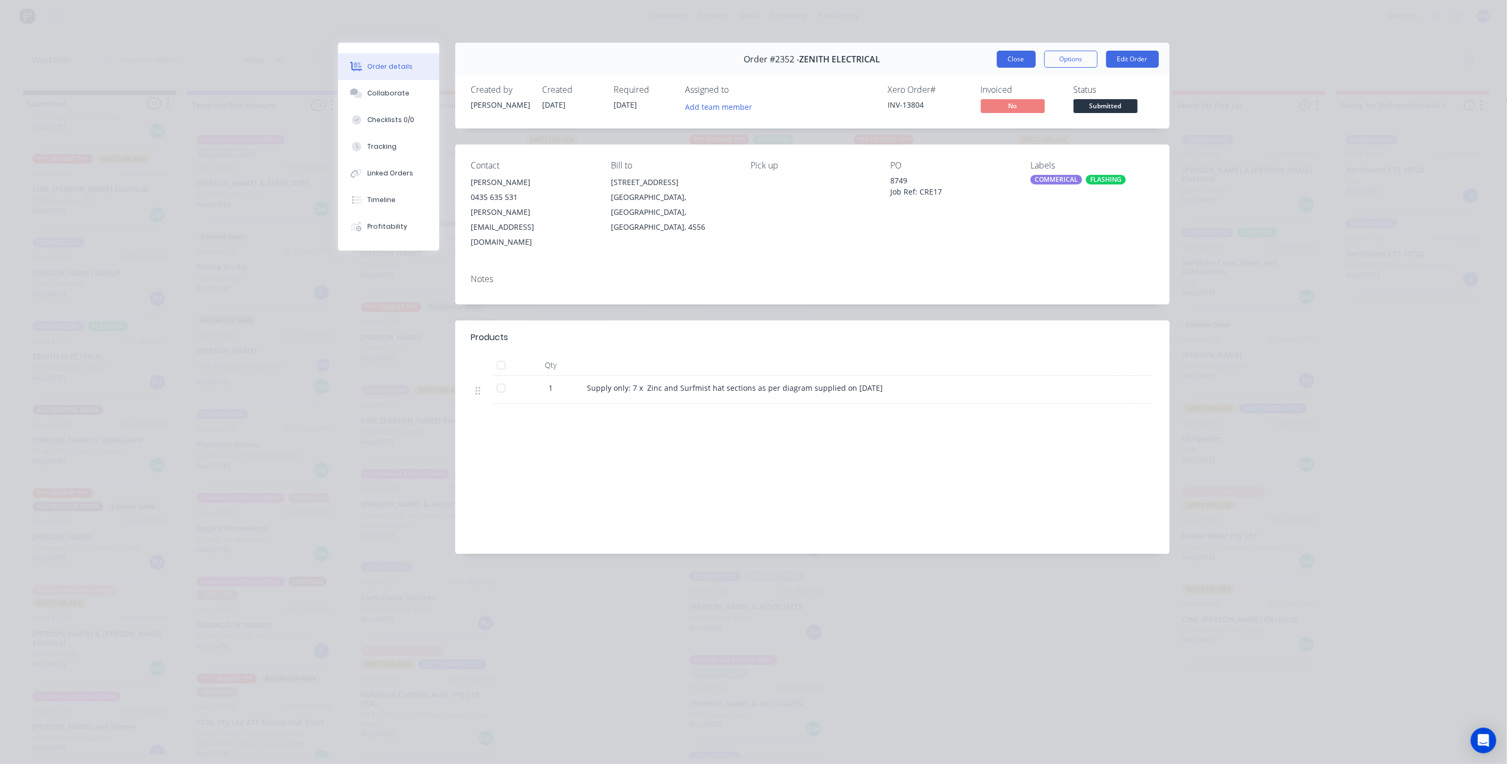
click at [1016, 61] on button "Close" at bounding box center [1016, 59] width 39 height 17
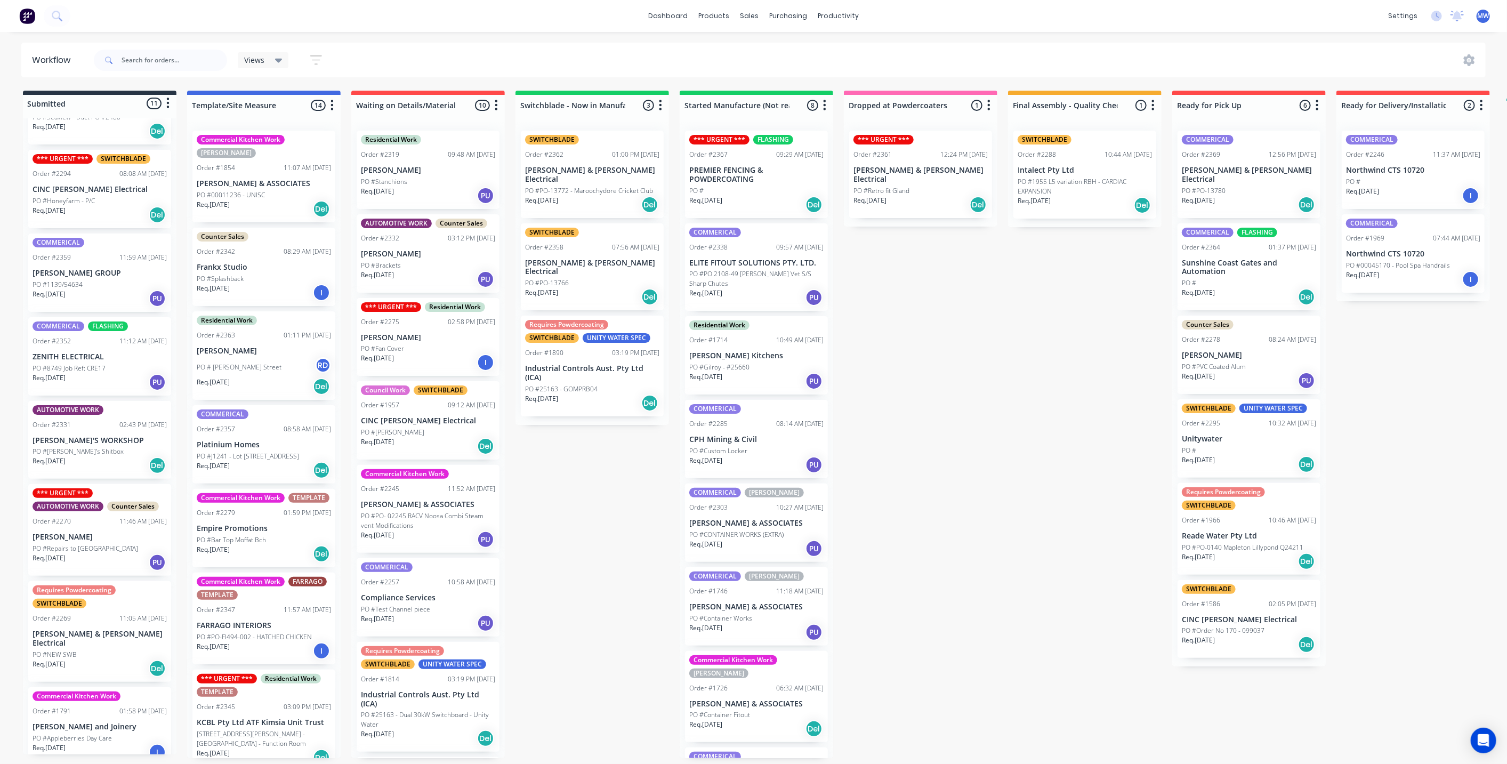
click at [91, 377] on div "Req. [DATE] PU" at bounding box center [100, 382] width 134 height 18
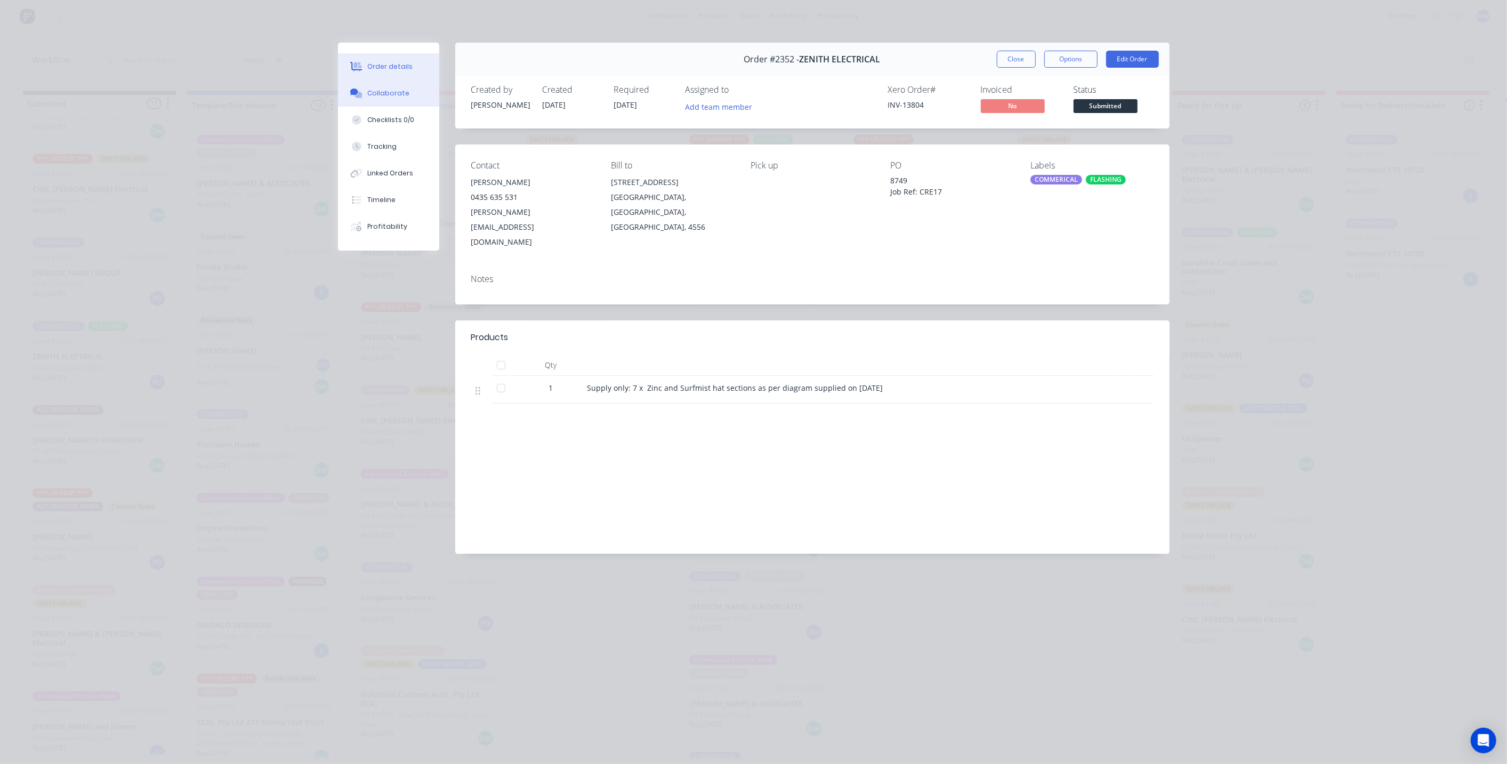
click at [406, 93] on button "Collaborate" at bounding box center [388, 93] width 101 height 27
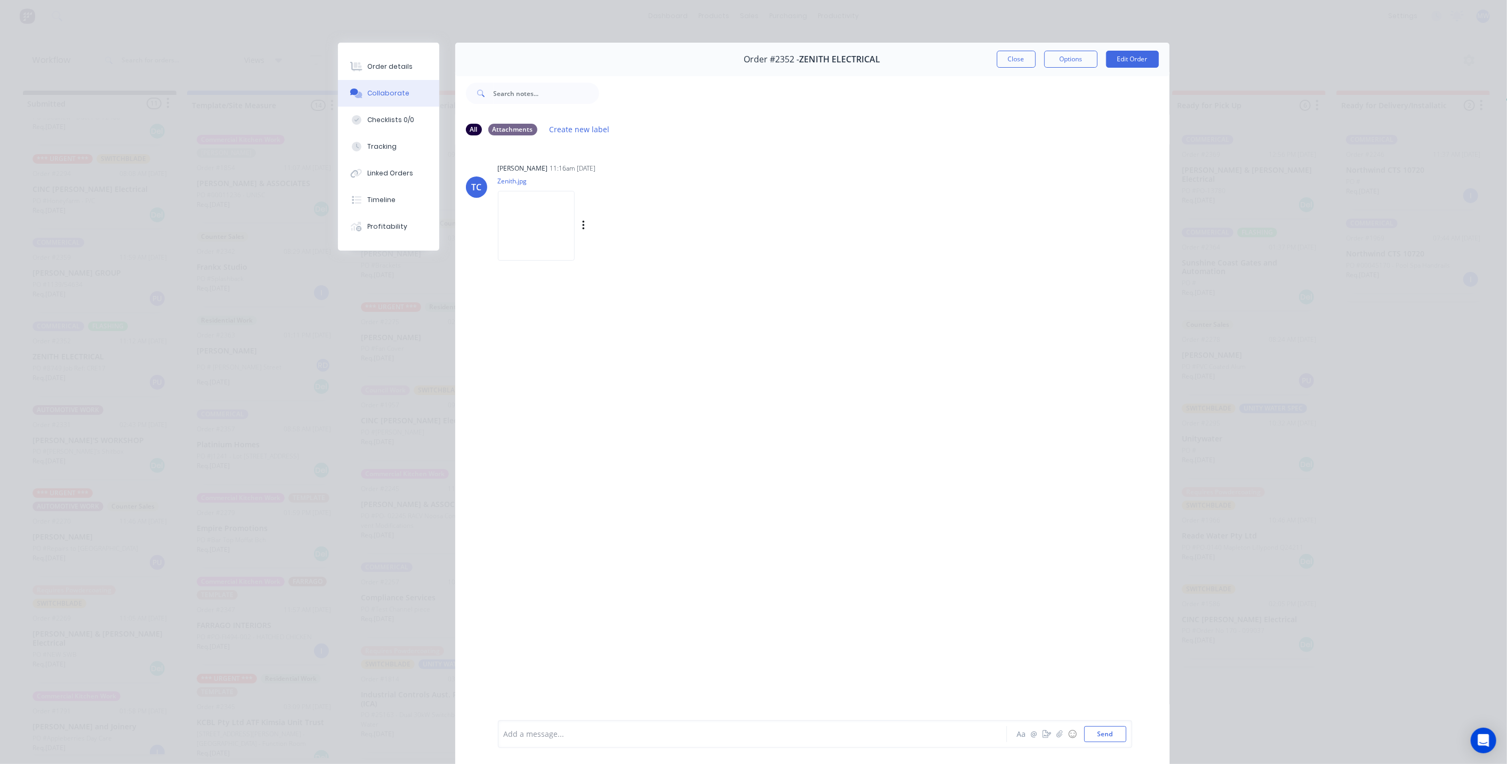
click at [555, 243] on img at bounding box center [536, 226] width 77 height 70
click at [1000, 57] on button "Close" at bounding box center [1016, 59] width 39 height 17
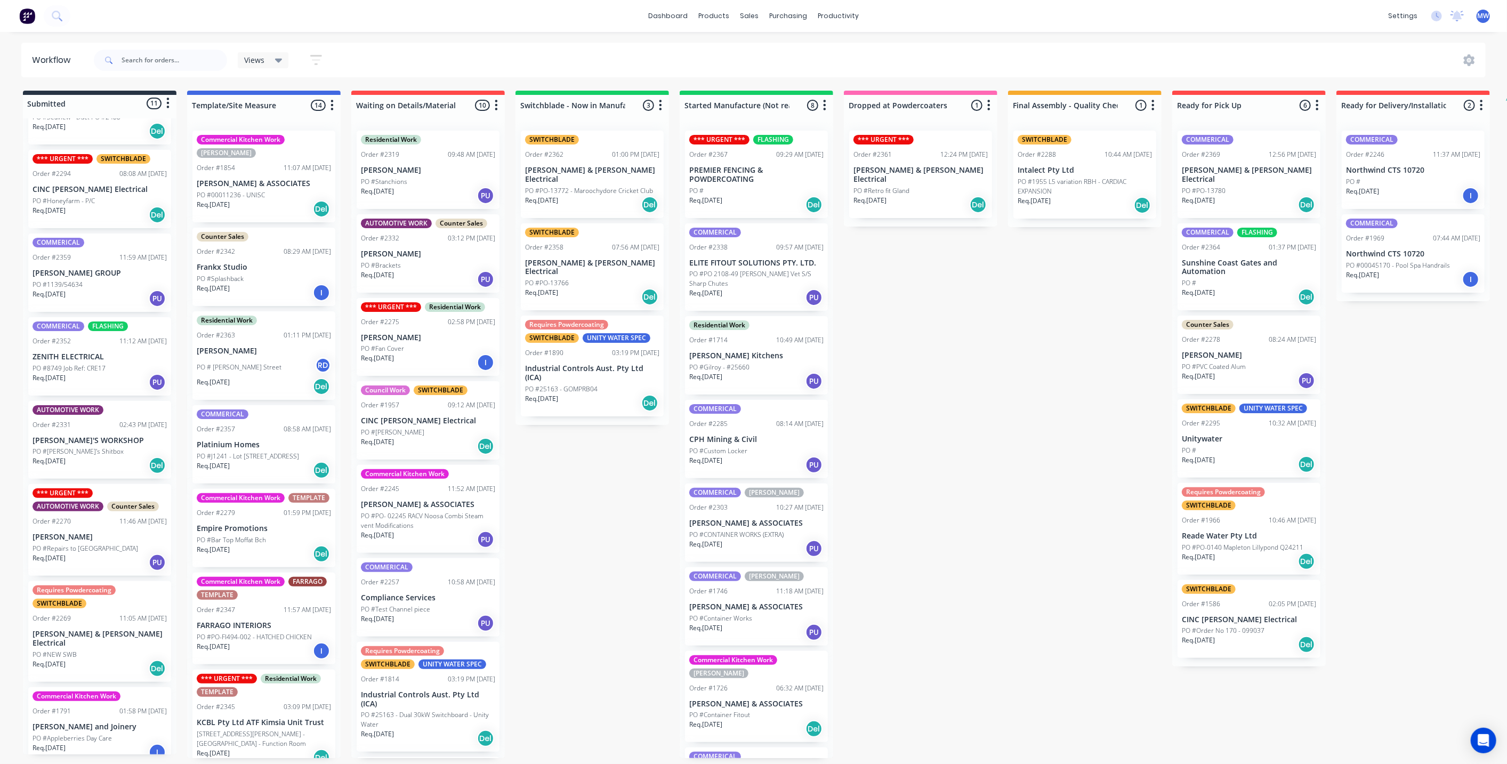
click at [539, 471] on div "Submitted 11 Status colour #273444 hex #273444 Save Cancel Summaries Total orde…" at bounding box center [881, 424] width 1778 height 667
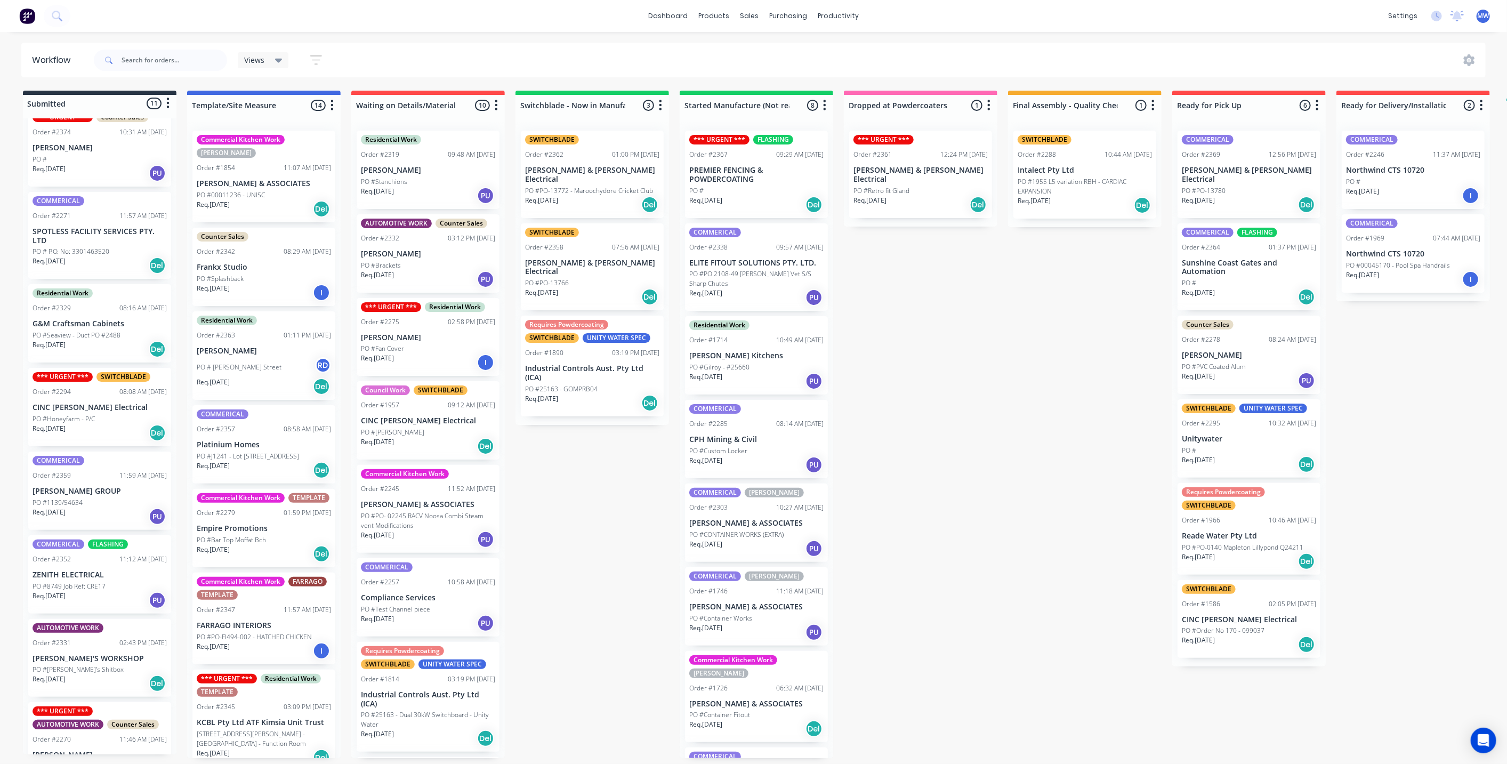
scroll to position [0, 0]
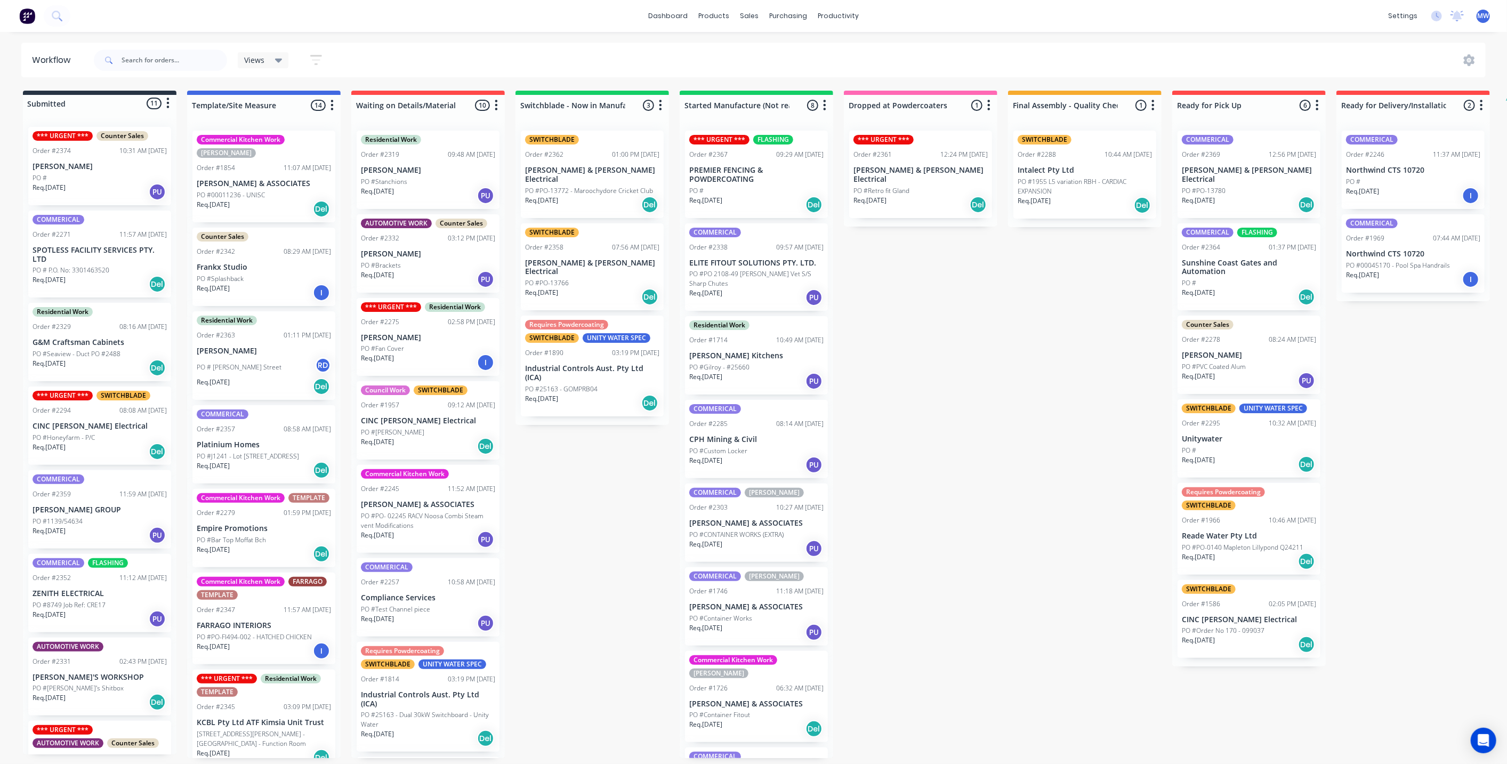
click at [114, 269] on div "PO # P.O. No: 3301463520" at bounding box center [100, 270] width 134 height 10
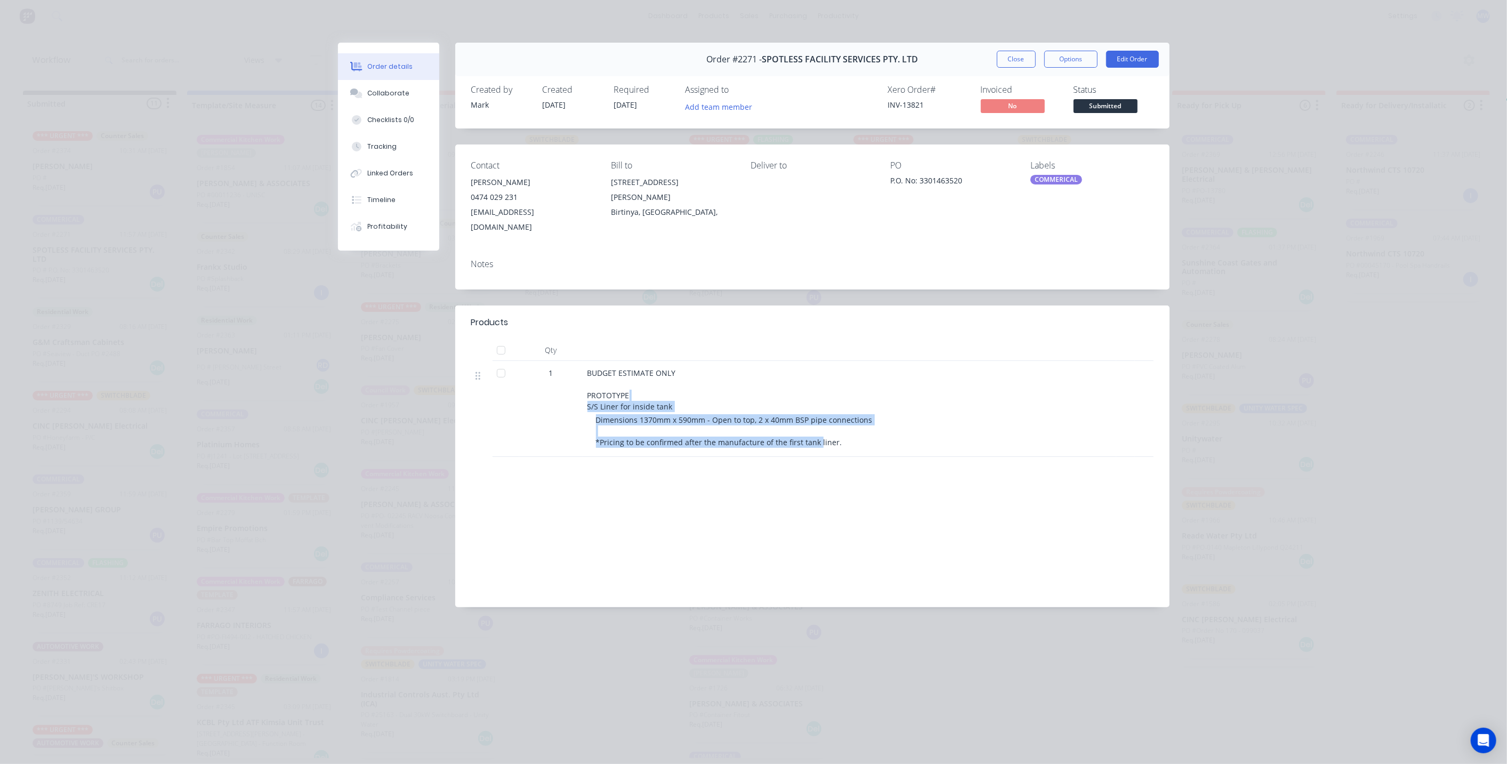
drag, startPoint x: 702, startPoint y: 415, endPoint x: 939, endPoint y: 442, distance: 237.7
click at [820, 433] on div "BUDGET ESTIMATE ONLY PROTOTYPE S/S Liner for inside tank Dimensions 1370mm x 59…" at bounding box center [849, 409] width 533 height 96
drag, startPoint x: 939, startPoint y: 441, endPoint x: 944, endPoint y: 438, distance: 6.5
click at [939, 441] on div "BUDGET ESTIMATE ONLY PROTOTYPE S/S Liner for inside tank Dimensions 1370mm x 59…" at bounding box center [849, 409] width 533 height 96
click at [1017, 58] on button "Close" at bounding box center [1016, 59] width 39 height 17
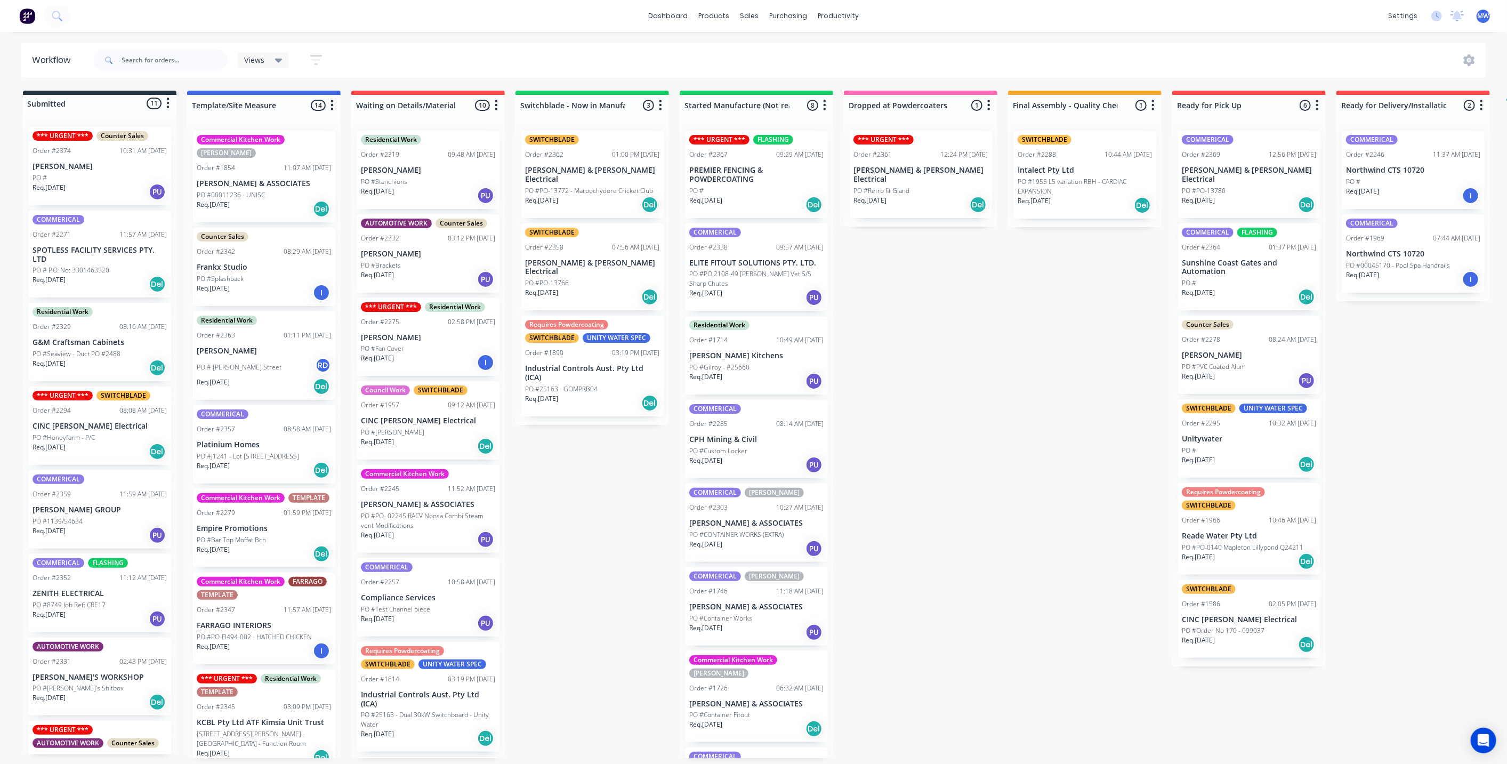
click at [576, 483] on div "Submitted 11 Status colour #273444 hex #273444 Save Cancel Summaries Total orde…" at bounding box center [881, 424] width 1778 height 667
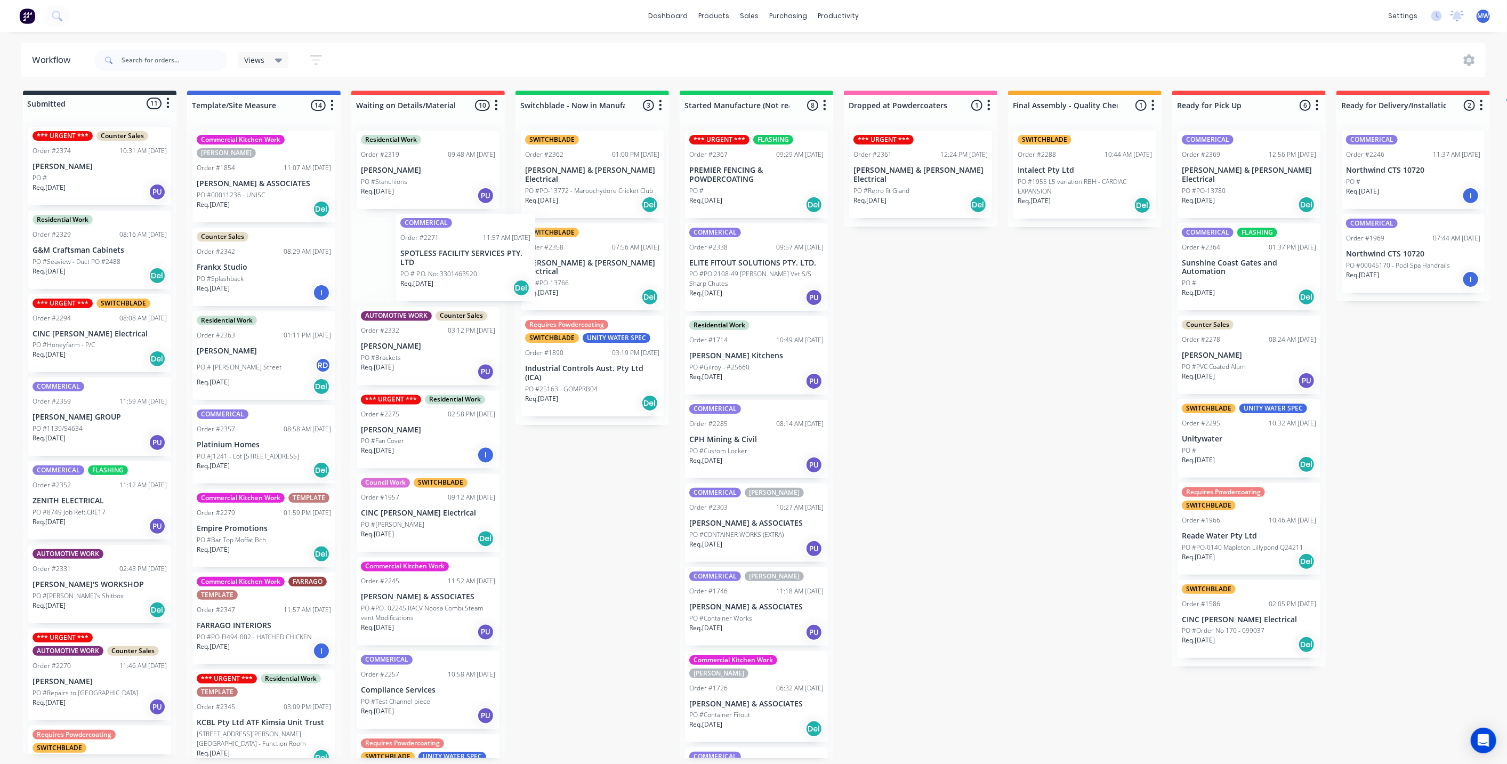
drag, startPoint x: 41, startPoint y: 259, endPoint x: 407, endPoint y: 262, distance: 366.2
click at [407, 262] on div "Submitted 11 Status colour #273444 hex #273444 Save Cancel Summaries Total orde…" at bounding box center [881, 424] width 1778 height 667
